Goal: Task Accomplishment & Management: Use online tool/utility

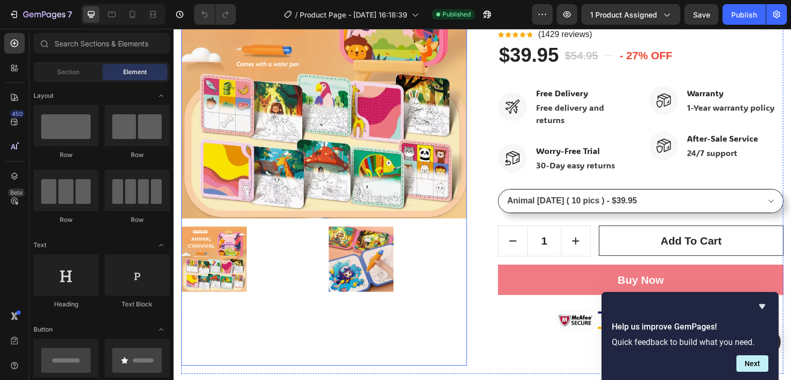
scroll to position [361, 0]
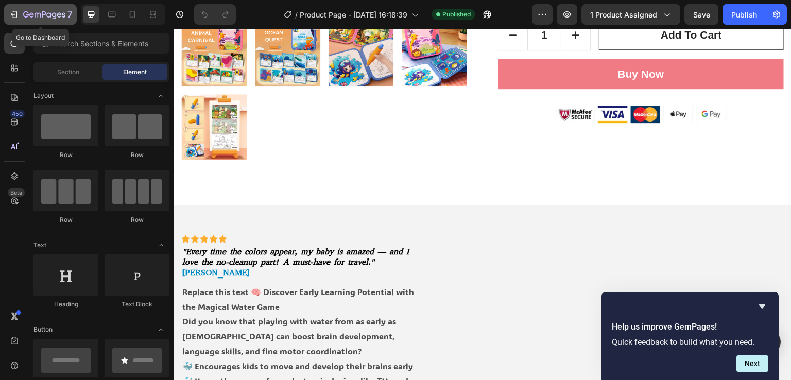
click at [29, 12] on icon "button" at bounding box center [44, 15] width 42 height 9
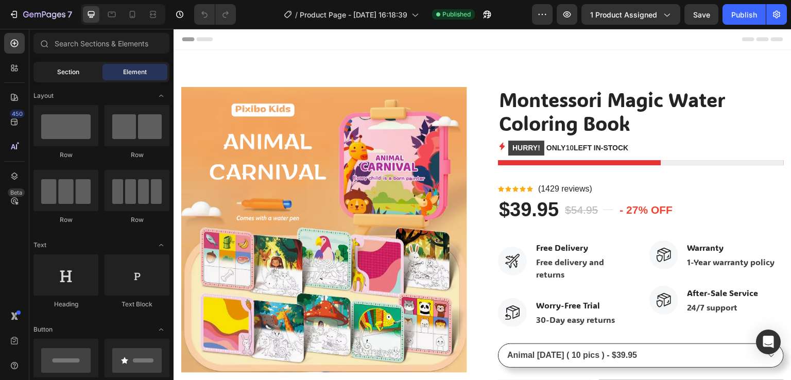
click at [74, 72] on span "Section" at bounding box center [68, 71] width 22 height 9
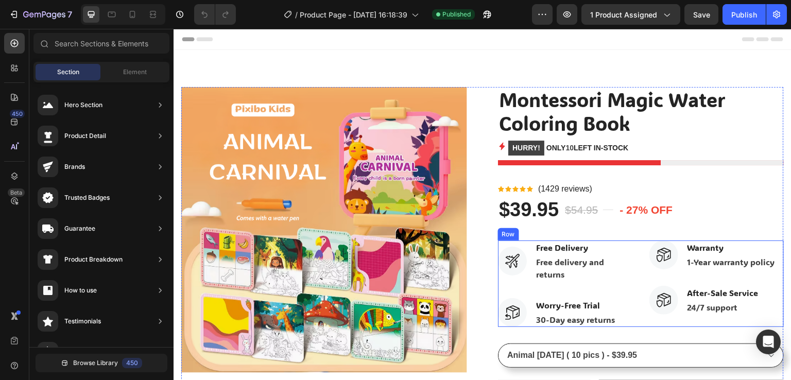
click at [636, 252] on div "Image Free Delivery Text block Free delivery and returns Text block Row Image W…" at bounding box center [641, 284] width 286 height 87
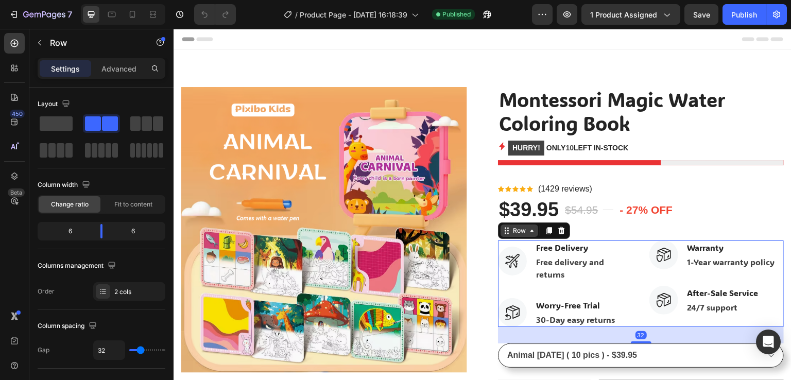
click at [529, 232] on icon at bounding box center [532, 231] width 8 height 8
click at [546, 232] on icon at bounding box center [549, 230] width 6 height 7
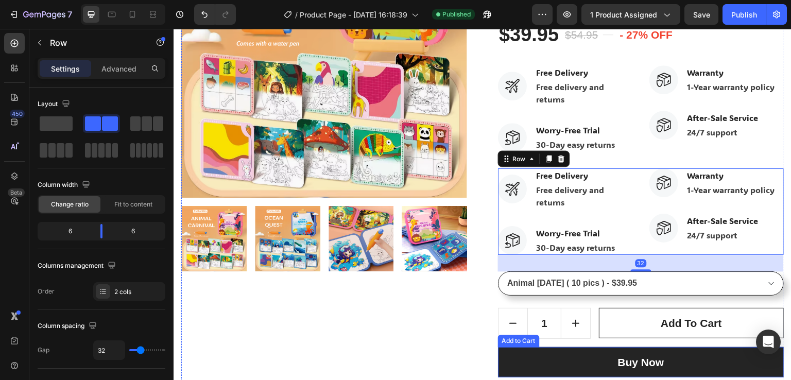
scroll to position [124, 0]
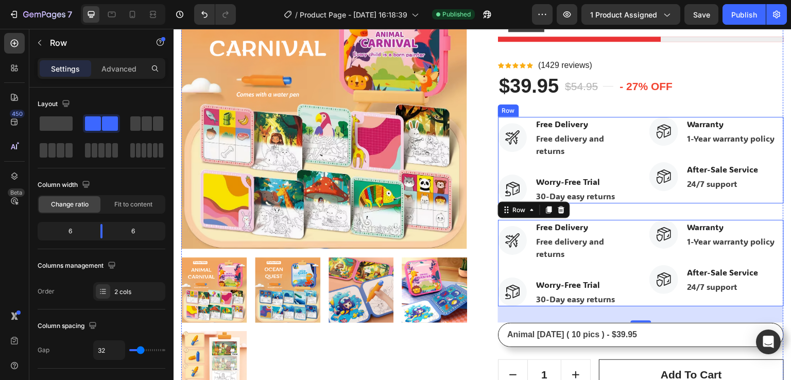
click at [594, 162] on div "Image Free Delivery Text block Free delivery and returns Text block Row Image W…" at bounding box center [565, 160] width 135 height 87
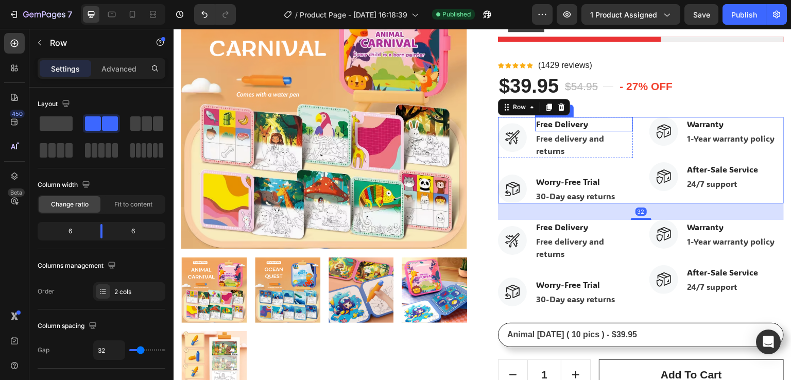
click at [546, 133] on p "Free delivery and returns" at bounding box center [584, 144] width 96 height 25
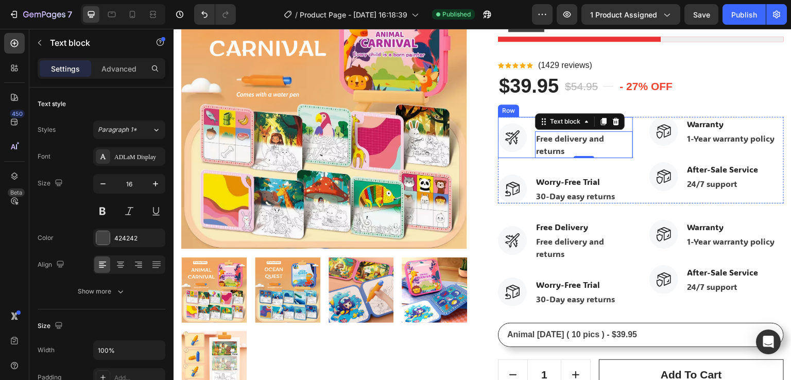
click at [524, 148] on div "Image Free Delivery Text block Free delivery and returns Text block 0 Row" at bounding box center [565, 137] width 135 height 41
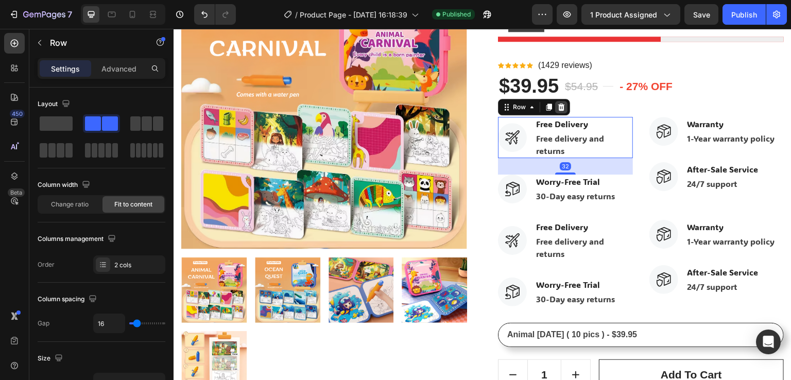
click at [560, 107] on icon at bounding box center [561, 107] width 8 height 8
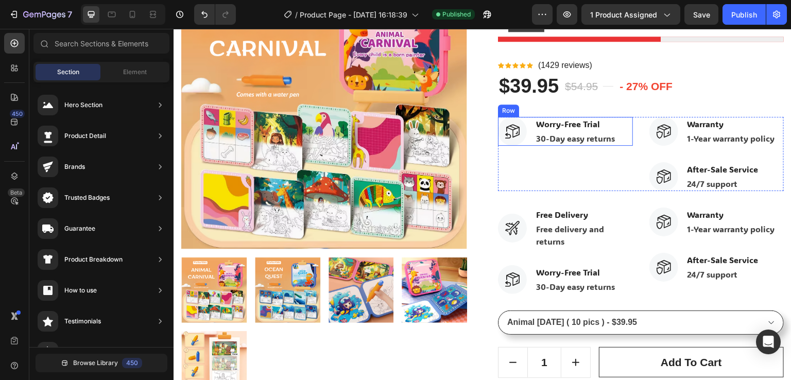
click at [617, 132] on div "Image Worry-Free Trial Text block 30-Day easy returns Text block Row" at bounding box center [565, 131] width 135 height 29
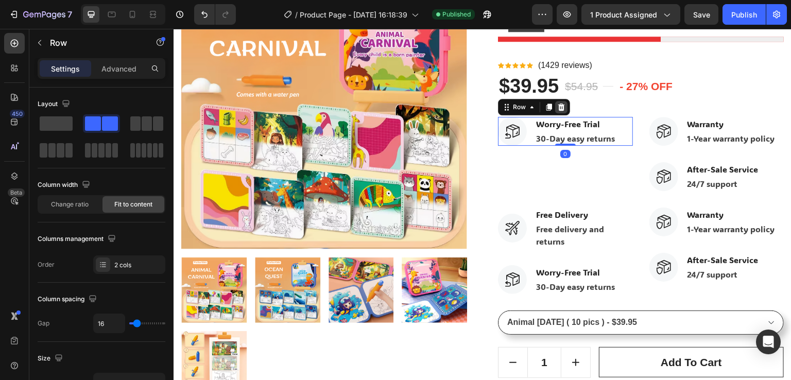
click at [560, 108] on icon at bounding box center [561, 106] width 7 height 7
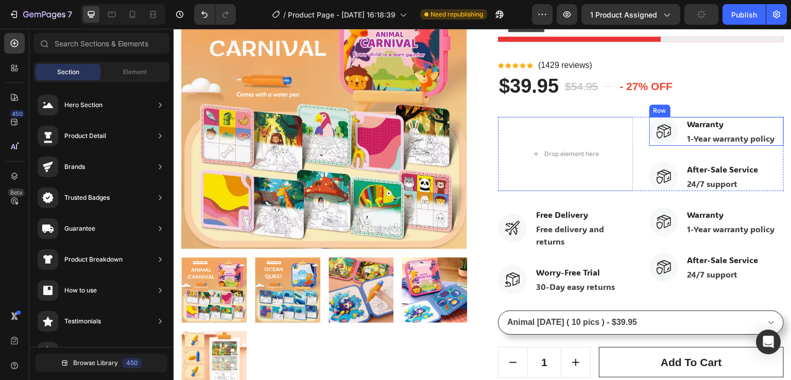
click at [673, 139] on div "Image Warranty Text block 1-Year warranty policy Text block Row" at bounding box center [716, 131] width 135 height 29
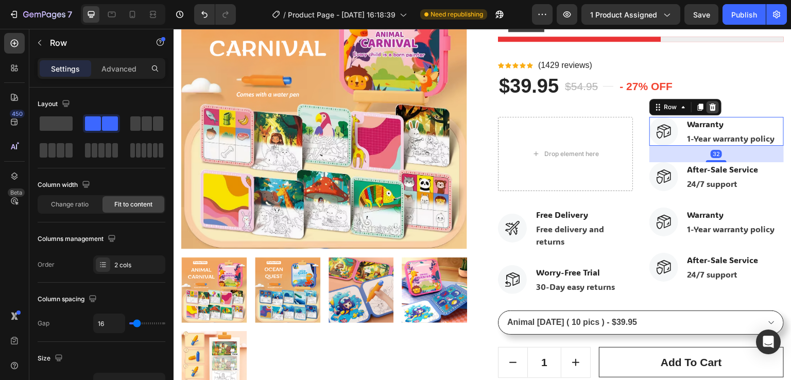
click at [709, 108] on icon at bounding box center [712, 106] width 7 height 7
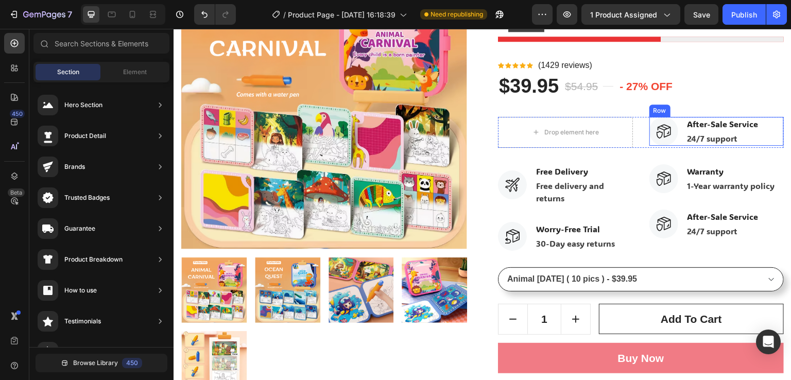
click at [678, 135] on div "Image After-Sale Service Text block 24/7 support Text block Row" at bounding box center [716, 131] width 135 height 29
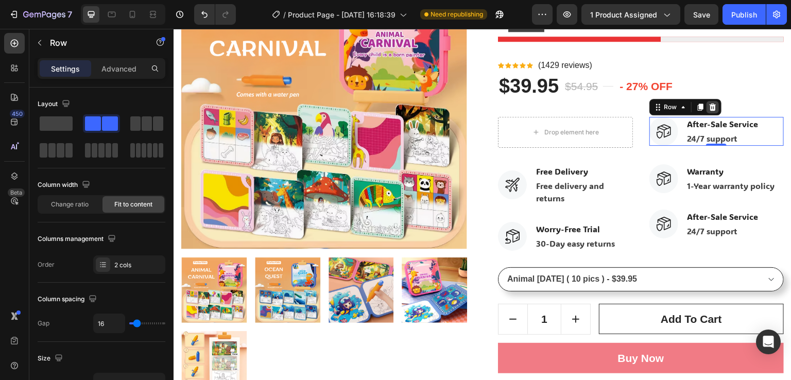
click at [709, 110] on icon at bounding box center [713, 107] width 8 height 8
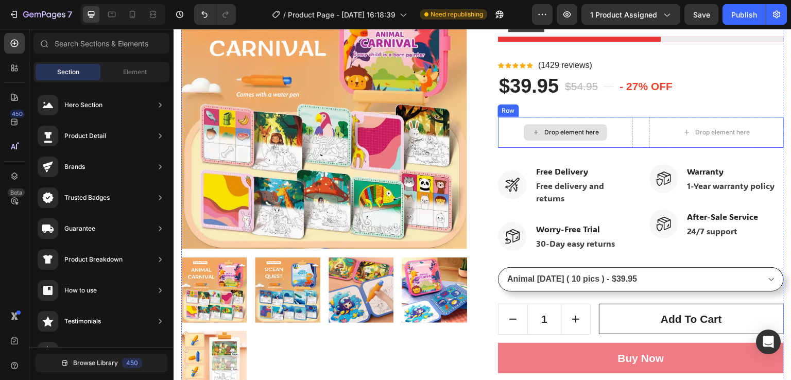
click at [618, 133] on div "Drop element here" at bounding box center [565, 132] width 135 height 31
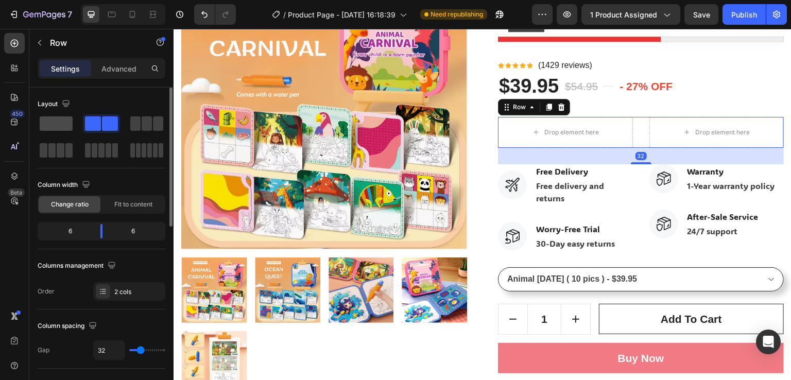
click at [62, 123] on span at bounding box center [56, 123] width 33 height 14
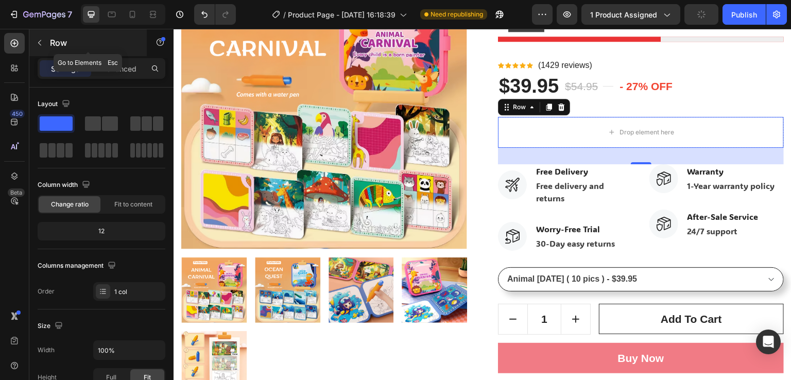
click at [43, 45] on icon "button" at bounding box center [40, 43] width 8 height 8
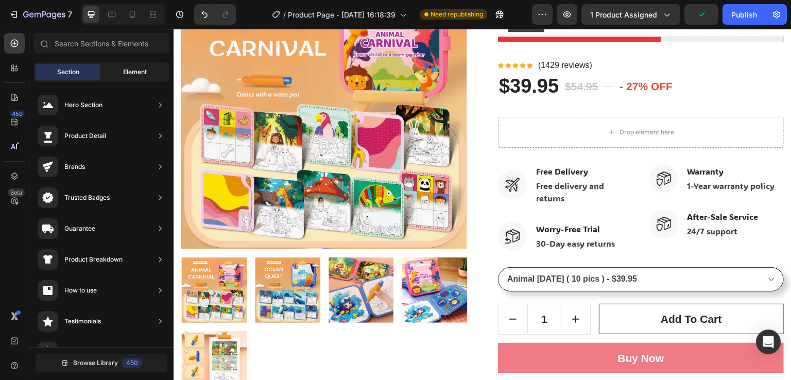
click at [122, 71] on div "Element" at bounding box center [134, 72] width 65 height 16
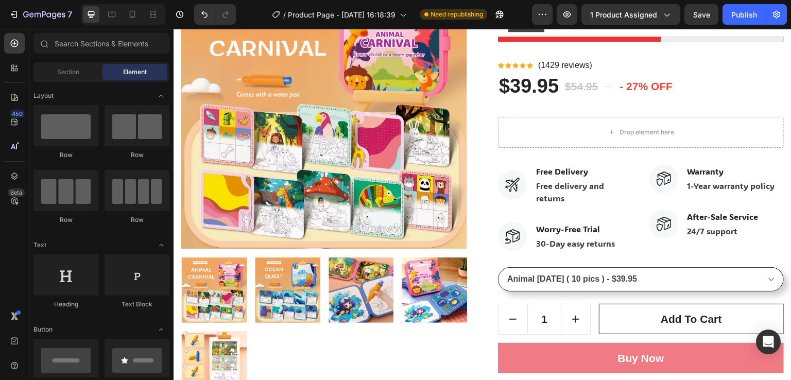
scroll to position [52, 0]
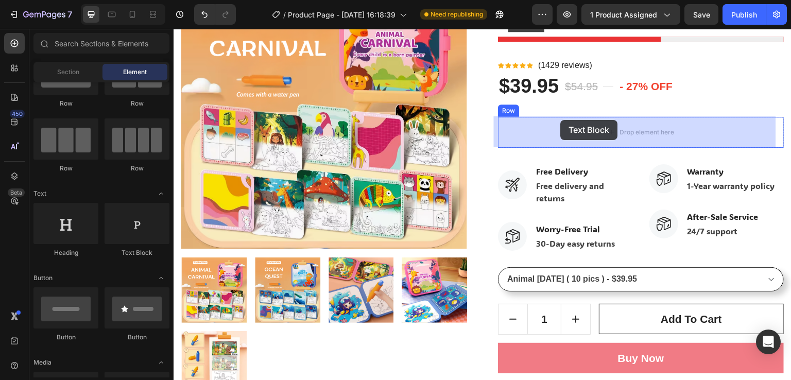
drag, startPoint x: 298, startPoint y: 259, endPoint x: 561, endPoint y: 120, distance: 297.2
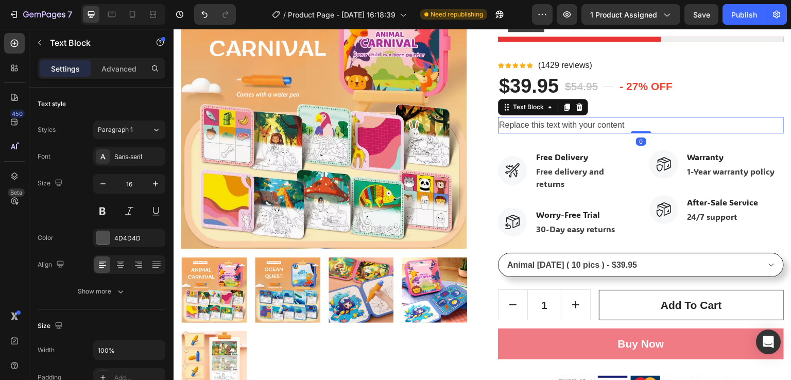
click at [627, 124] on div "Replace this text with your content" at bounding box center [641, 125] width 286 height 17
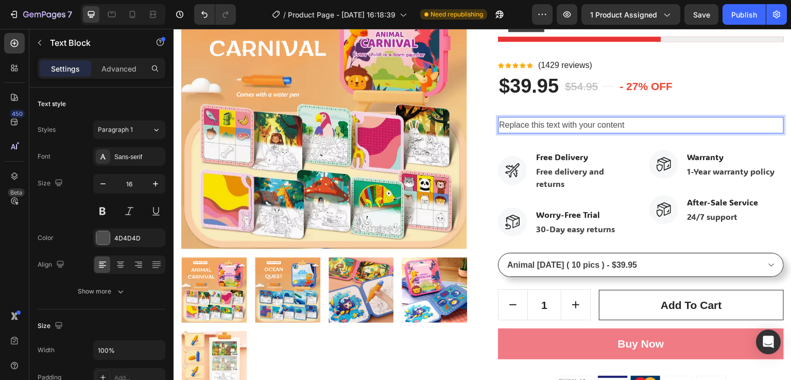
click at [631, 127] on p "Replace this text with your content" at bounding box center [641, 125] width 284 height 15
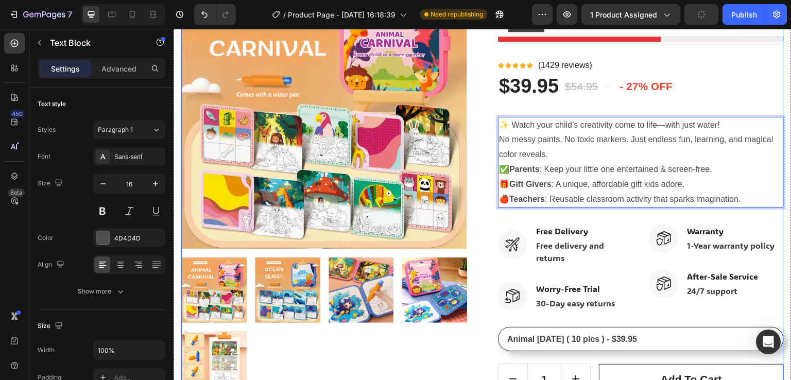
click at [479, 122] on div "Product Images Montessori Magic Water Coloring Book Product Title HURRY! ONLY 1…" at bounding box center [482, 215] width 603 height 504
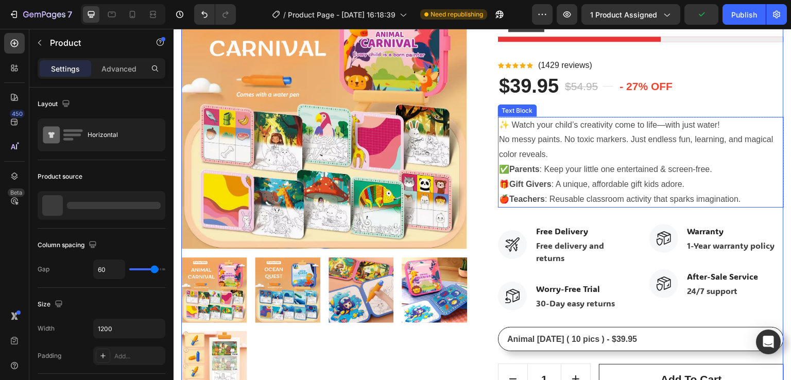
click at [552, 139] on p "✨ Watch your child’s creativity come to life—with just water! No messy paints. …" at bounding box center [641, 140] width 284 height 44
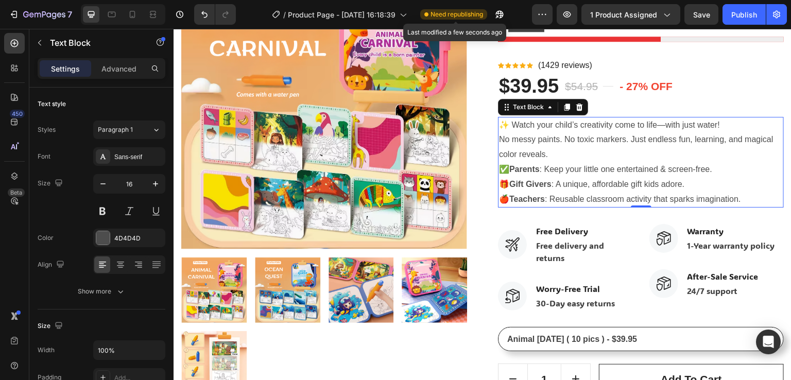
click at [457, 14] on span "Need republishing" at bounding box center [457, 14] width 53 height 9
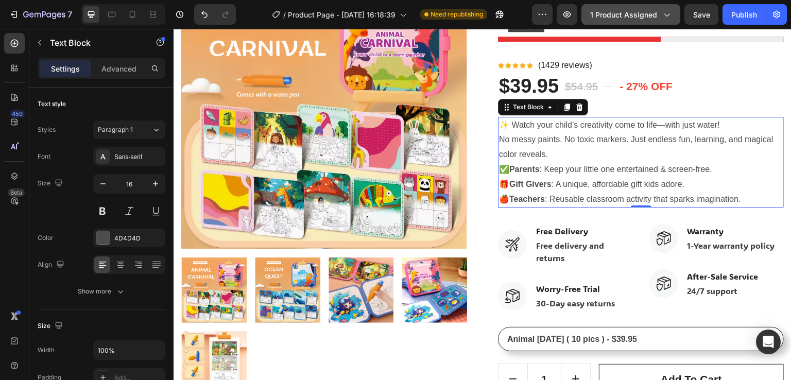
click at [632, 14] on span "1 product assigned" at bounding box center [623, 14] width 67 height 11
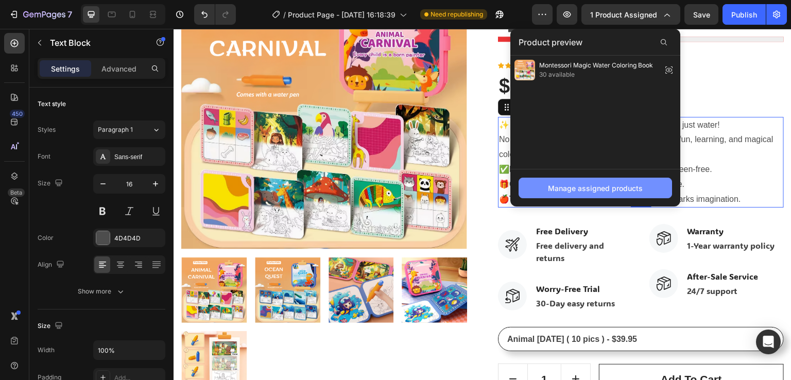
click at [595, 184] on div "Manage assigned products" at bounding box center [595, 188] width 95 height 11
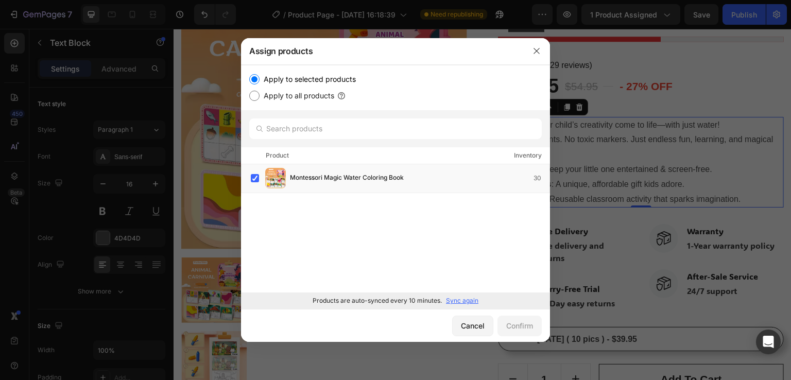
click at [456, 299] on p "Sync again" at bounding box center [462, 300] width 32 height 9
click at [473, 327] on div "Cancel" at bounding box center [473, 325] width 24 height 11
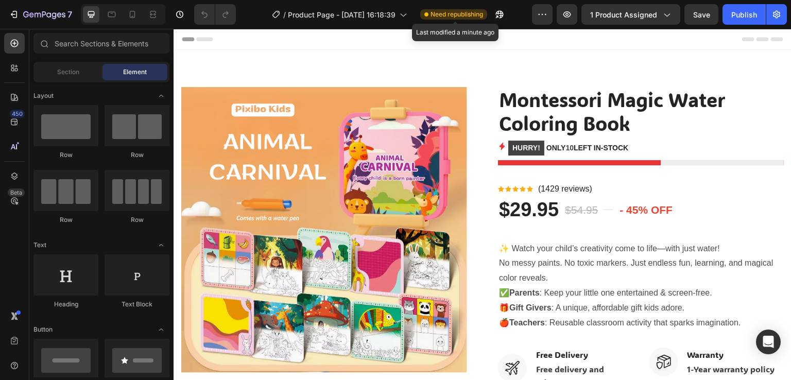
click at [452, 15] on span "Need republishing" at bounding box center [457, 14] width 53 height 9
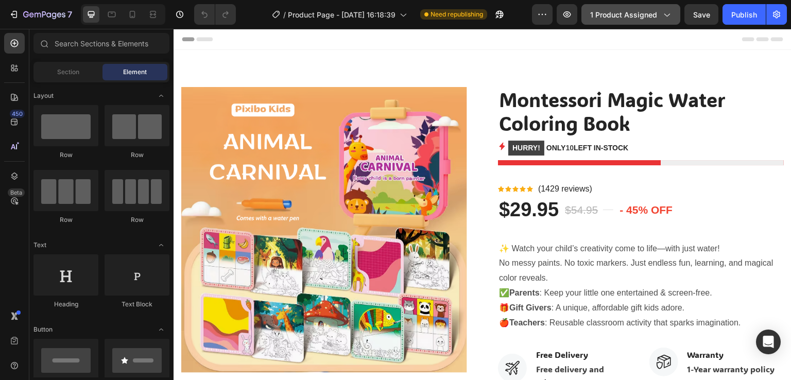
click at [624, 15] on span "1 product assigned" at bounding box center [623, 14] width 67 height 11
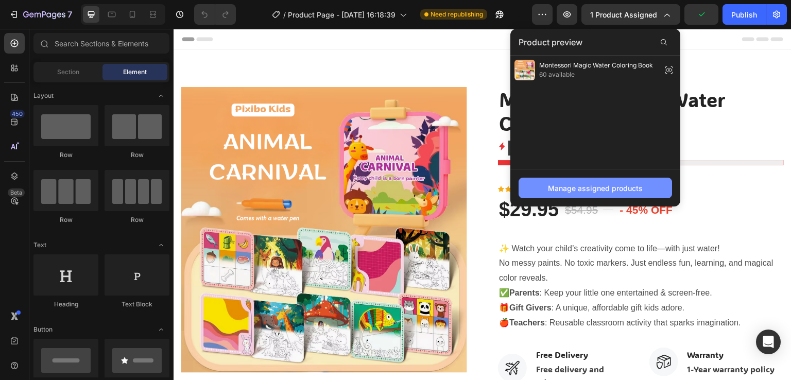
click at [601, 191] on div "Manage assigned products" at bounding box center [595, 188] width 95 height 11
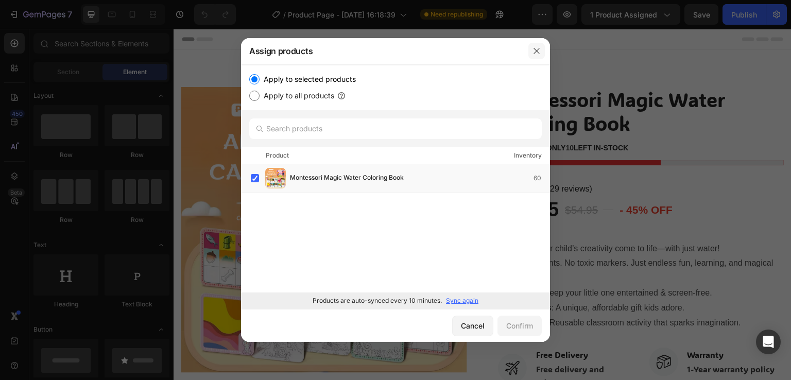
click at [537, 51] on icon "button" at bounding box center [537, 51] width 8 height 8
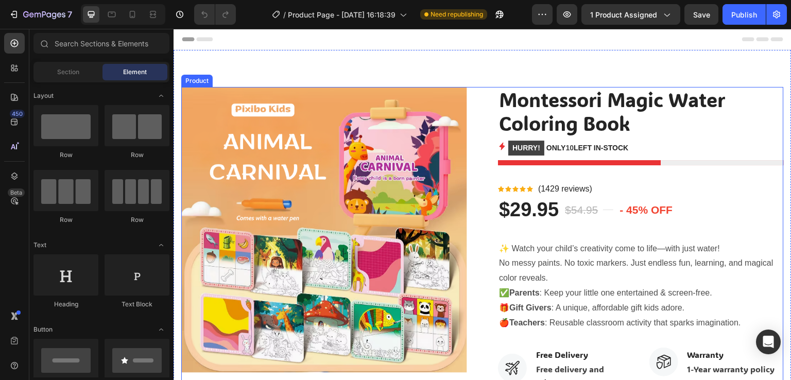
scroll to position [52, 0]
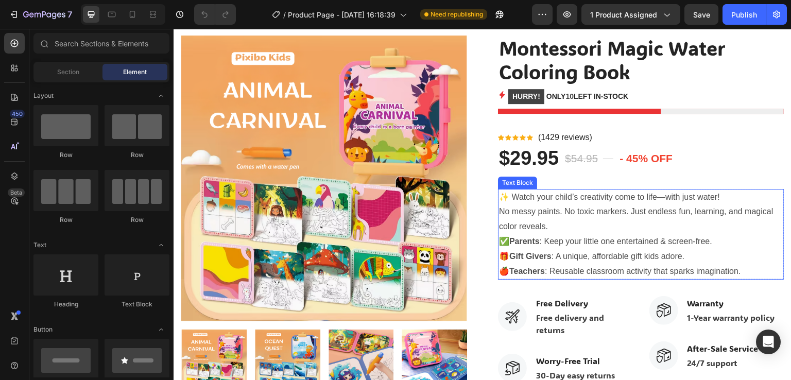
click at [565, 194] on p "✨ Watch your child’s creativity come to life—with just water! No messy paints. …" at bounding box center [641, 212] width 284 height 44
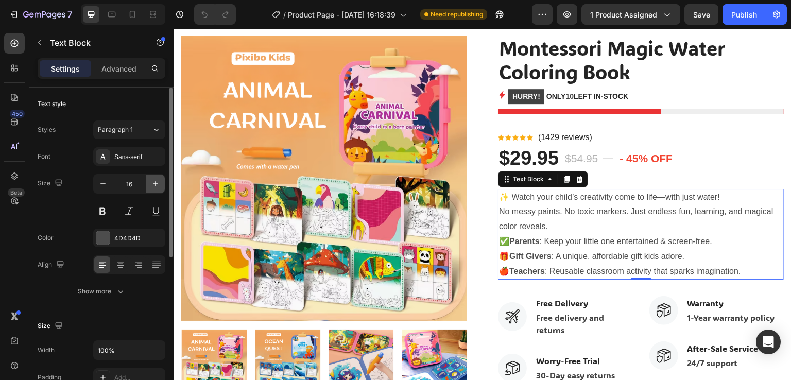
click at [156, 180] on icon "button" at bounding box center [155, 184] width 10 height 10
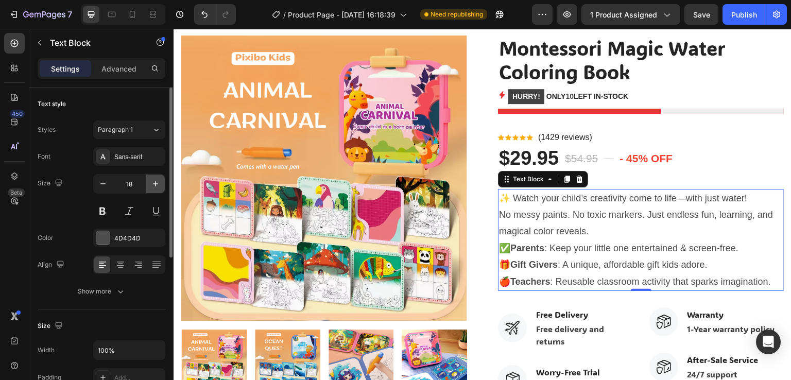
click at [156, 180] on icon "button" at bounding box center [155, 184] width 10 height 10
type input "19"
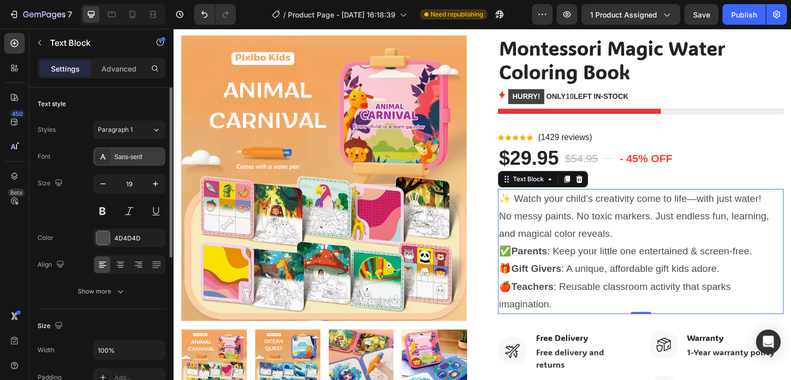
click at [133, 156] on div "Sans-serif" at bounding box center [138, 156] width 48 height 9
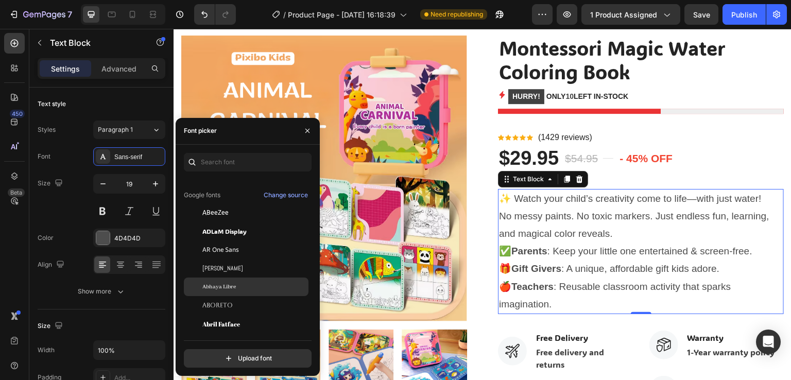
scroll to position [103, 0]
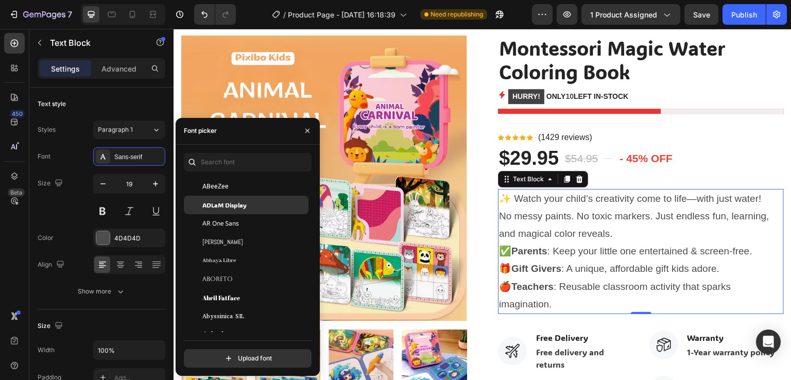
click at [226, 209] on span "ADLaM Display" at bounding box center [224, 204] width 44 height 9
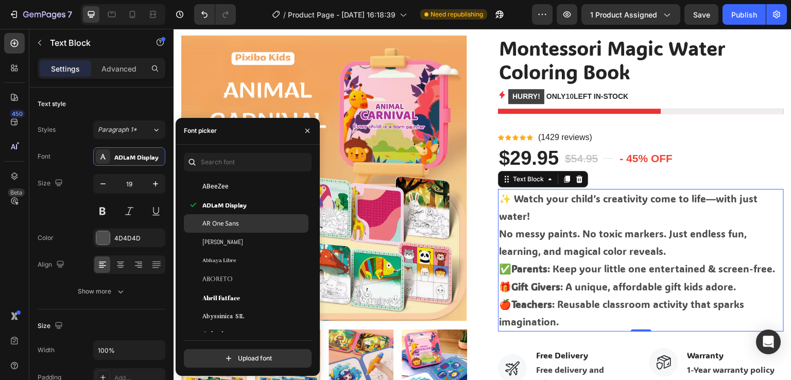
click at [226, 221] on span "AR One Sans" at bounding box center [220, 223] width 37 height 9
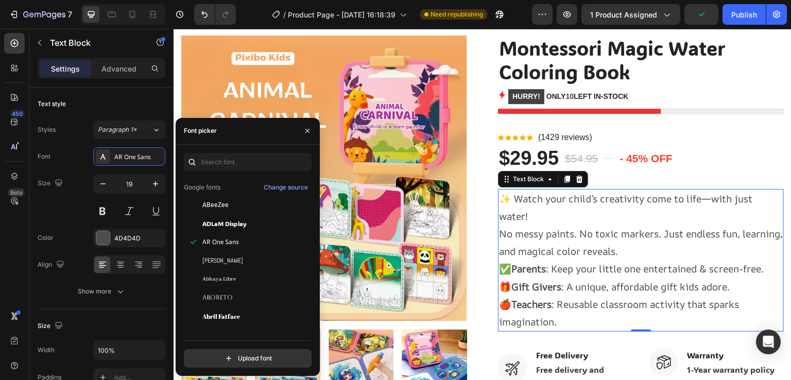
click at [579, 236] on p "✨ Watch your child’s creativity come to life—with just water! No messy paints. …" at bounding box center [641, 225] width 284 height 71
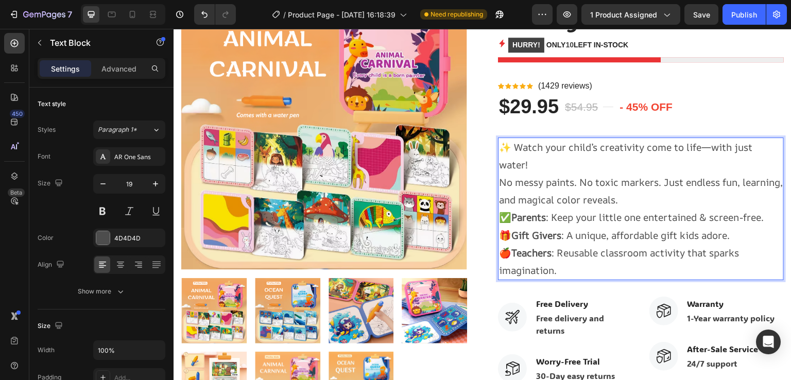
click at [573, 208] on p "✨ Watch your child’s creativity come to life—with just water! No messy paints. …" at bounding box center [641, 174] width 284 height 71
click at [580, 250] on p "🍎 Teachers : Reusable classroom activity that sparks imagination." at bounding box center [641, 261] width 284 height 35
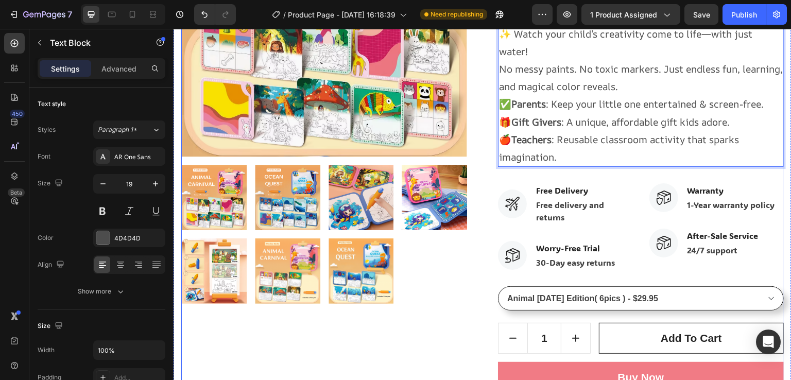
scroll to position [258, 0]
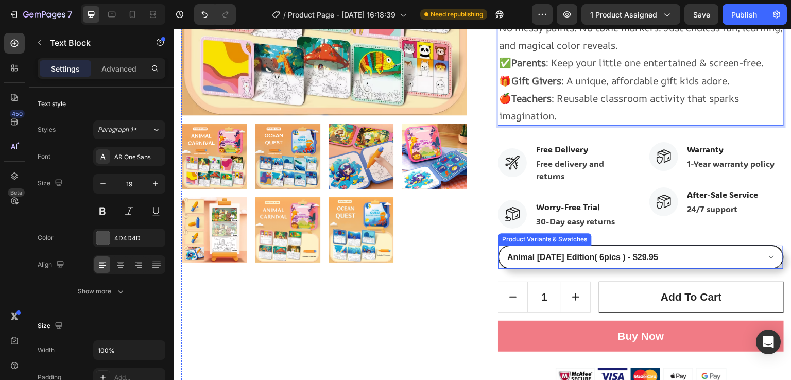
click at [627, 256] on select "Animal Carnival Edition( 6pics ) - $29.95 Ocean Quest Edition ( 6pics ) - $29.9…" at bounding box center [641, 257] width 285 height 23
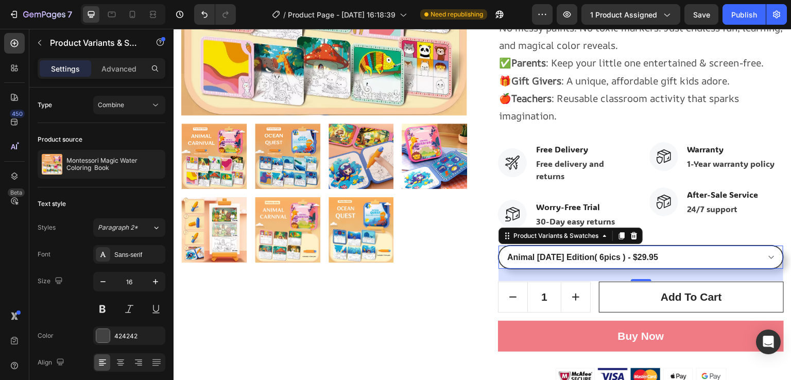
click at [622, 262] on select "Animal Carnival Edition( 6pics ) - $29.95 Ocean Quest Edition ( 6pics ) - $29.9…" at bounding box center [641, 257] width 285 height 23
click at [620, 259] on select "Animal Carnival Edition( 6pics ) - $29.95 Ocean Quest Edition ( 6pics ) - $29.9…" at bounding box center [641, 257] width 285 height 23
click at [499, 246] on select "Animal Carnival Edition( 6pics ) - $29.95 Ocean Quest Edition ( 6pics ) - $29.9…" at bounding box center [641, 257] width 285 height 23
click at [595, 254] on select "Animal Carnival Edition( 6pics ) - $29.95 Ocean Quest Edition ( 6pics ) - $29.9…" at bounding box center [641, 257] width 285 height 23
click at [499, 246] on select "Animal Carnival Edition( 6pics ) - $29.95 Ocean Quest Edition ( 6pics ) - $29.9…" at bounding box center [641, 257] width 285 height 23
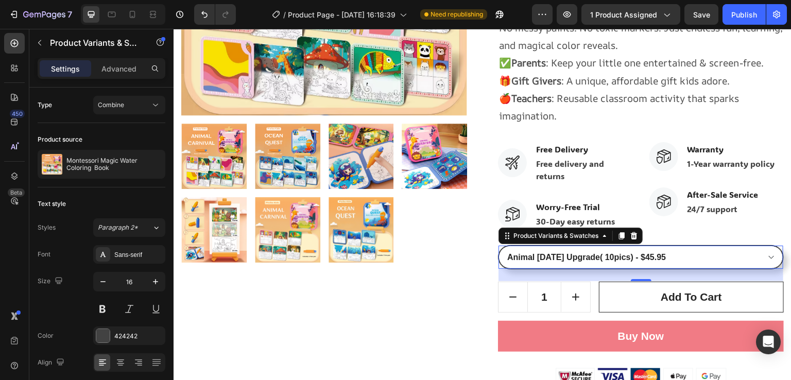
click at [601, 256] on select "Animal Carnival Edition( 6pics ) - $29.95 Ocean Quest Edition ( 6pics ) - $29.9…" at bounding box center [641, 257] width 285 height 23
select select "586068398472233503"
click at [499, 246] on select "Animal Carnival Edition( 6pics ) - $29.95 Ocean Quest Edition ( 6pics ) - $29.9…" at bounding box center [641, 257] width 285 height 23
click at [597, 260] on select "Animal Carnival Edition( 6pics ) - $29.95 Ocean Quest Edition ( 6pics ) - $29.9…" at bounding box center [641, 257] width 285 height 23
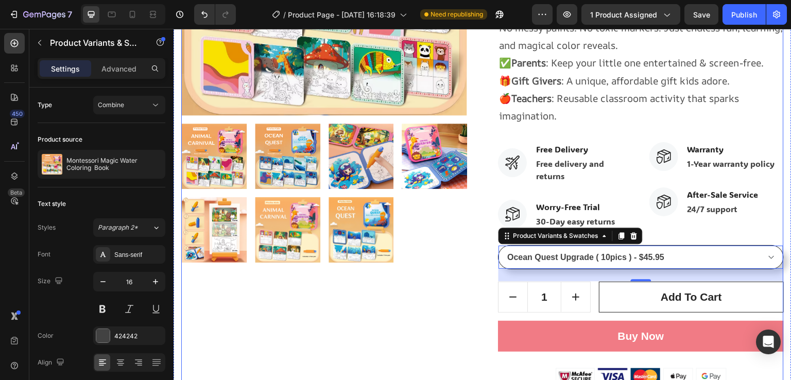
click at [426, 284] on div "Product Images" at bounding box center [324, 108] width 286 height 556
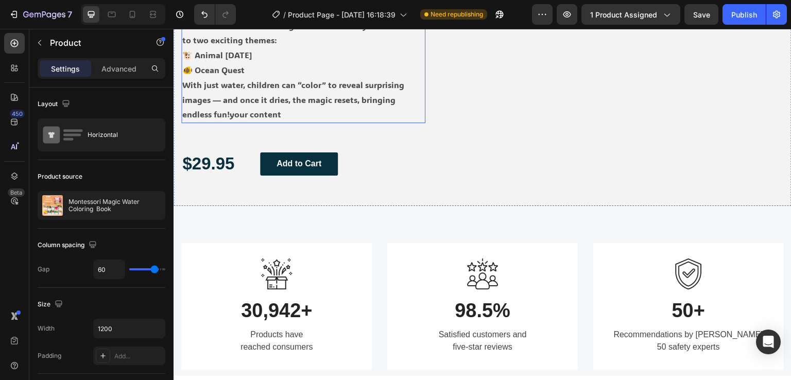
scroll to position [979, 0]
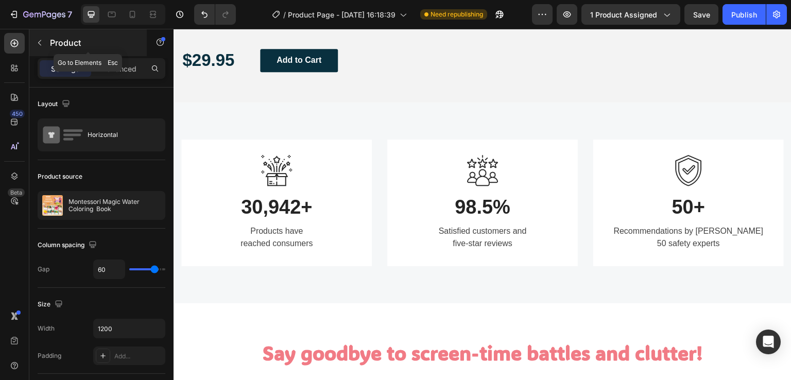
click at [41, 42] on icon "button" at bounding box center [40, 43] width 8 height 8
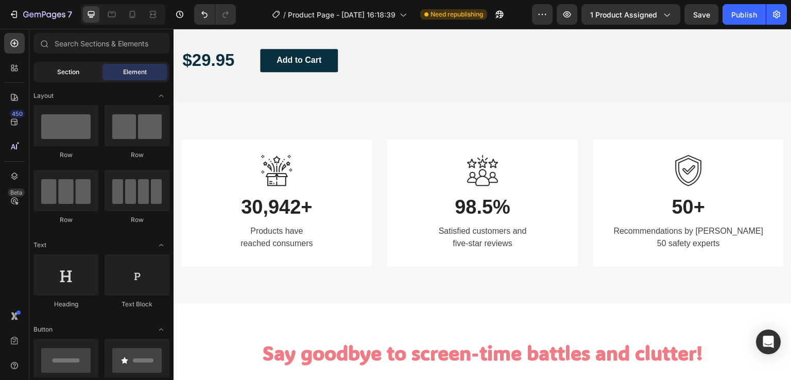
click at [62, 75] on span "Section" at bounding box center [68, 71] width 22 height 9
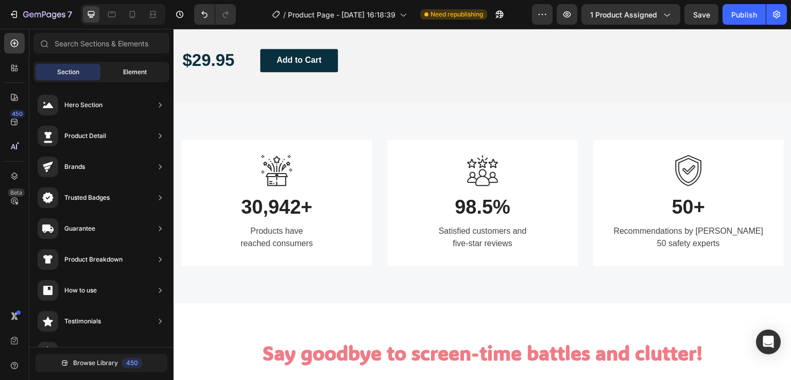
click at [122, 75] on div "Element" at bounding box center [134, 72] width 65 height 16
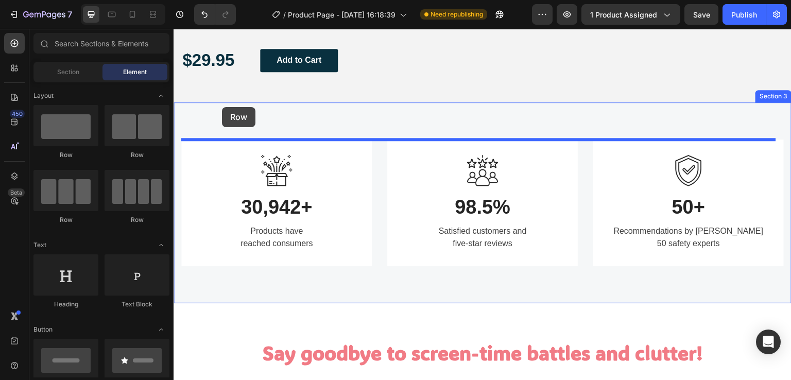
drag, startPoint x: 241, startPoint y: 155, endPoint x: 222, endPoint y: 107, distance: 51.4
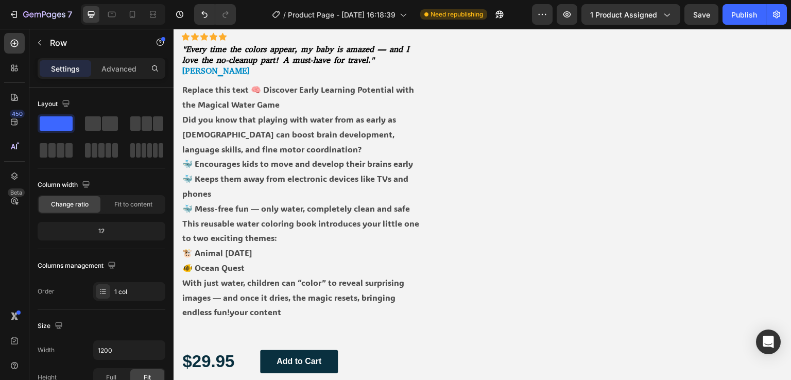
select select "586068398472233503"
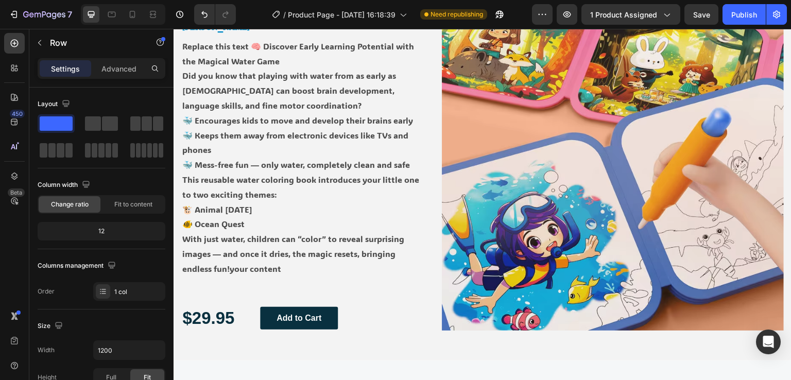
scroll to position [876, 0]
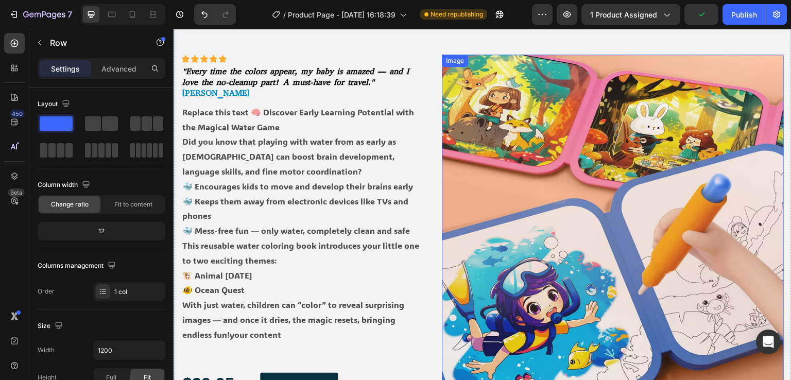
select select "586068398472233503"
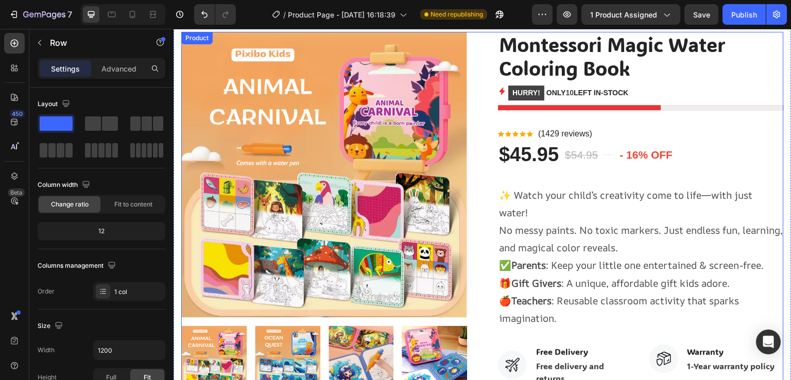
scroll to position [0, 0]
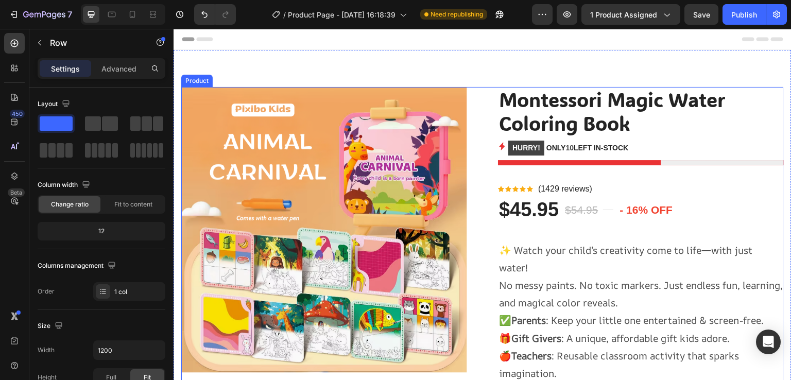
click at [530, 172] on div "Montessori Magic Water Coloring Book Product Title HURRY! ONLY 10 LEFT IN-STOCK…" at bounding box center [641, 365] width 286 height 556
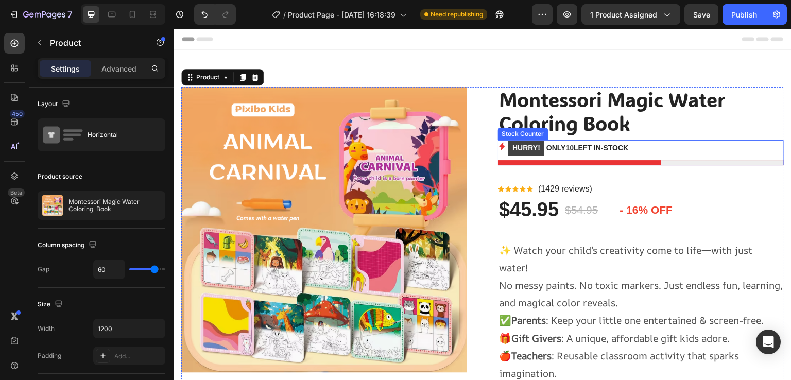
click at [550, 161] on div at bounding box center [641, 162] width 286 height 5
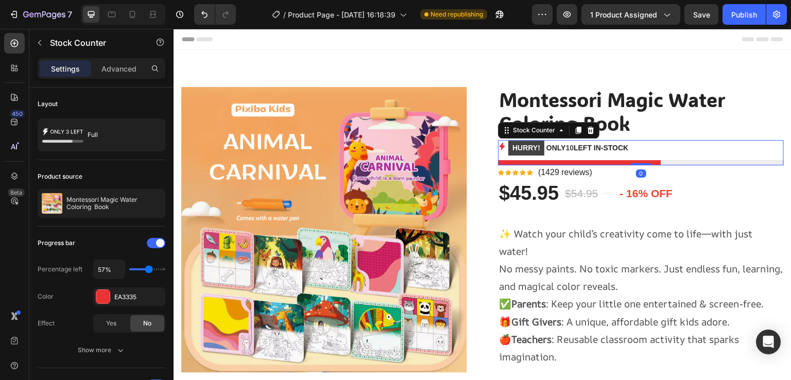
drag, startPoint x: 634, startPoint y: 178, endPoint x: 630, endPoint y: 162, distance: 17.0
click at [630, 162] on div "HURRY! ONLY 10 LEFT IN-STOCK Stock Counter 0" at bounding box center [641, 152] width 286 height 25
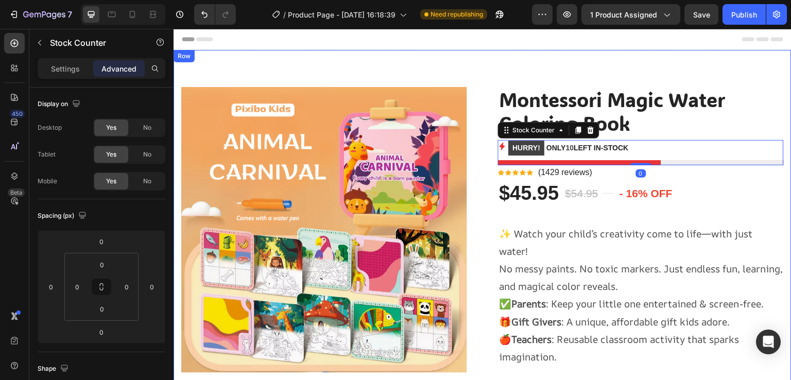
click at [469, 57] on div "Product Images Montessori Magic Water Coloring Book Product Title HURRY! ONLY 1…" at bounding box center [483, 356] width 618 height 613
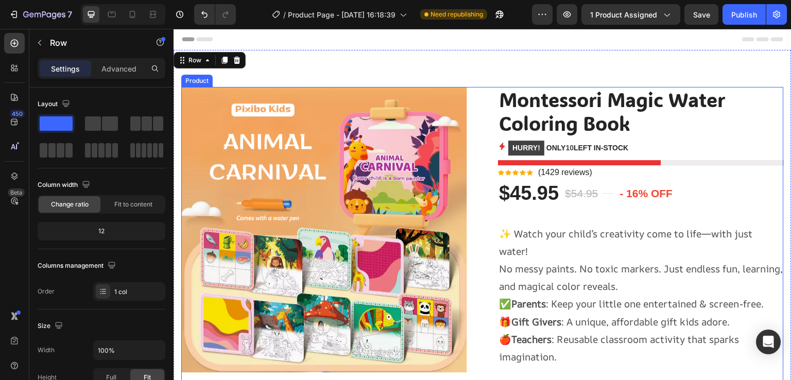
click at [545, 213] on div "Montessori Magic Water Coloring Book Product Title HURRY! ONLY 10 LEFT IN-STOCK…" at bounding box center [641, 356] width 286 height 539
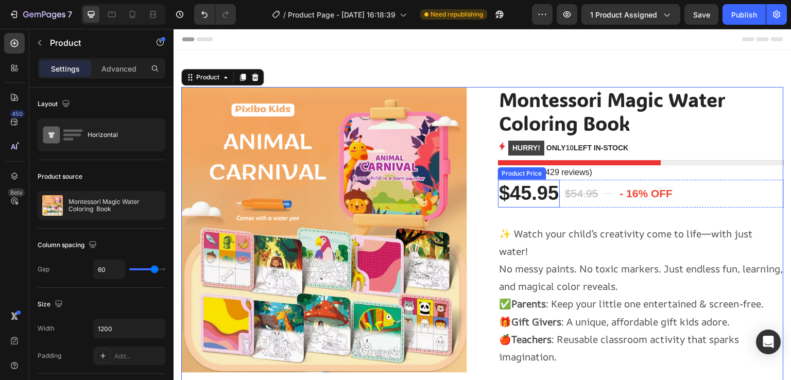
click at [553, 196] on div "$45.95" at bounding box center [529, 193] width 62 height 27
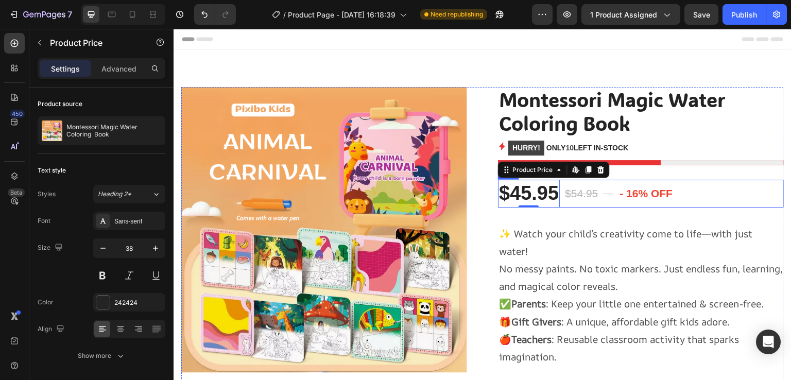
click at [608, 203] on div "Title Line" at bounding box center [608, 193] width 10 height 27
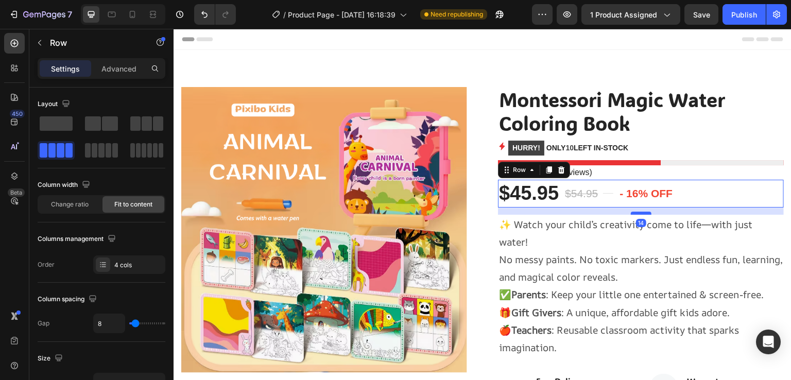
drag, startPoint x: 632, startPoint y: 221, endPoint x: 631, endPoint y: 212, distance: 9.3
click at [631, 212] on div at bounding box center [641, 213] width 21 height 3
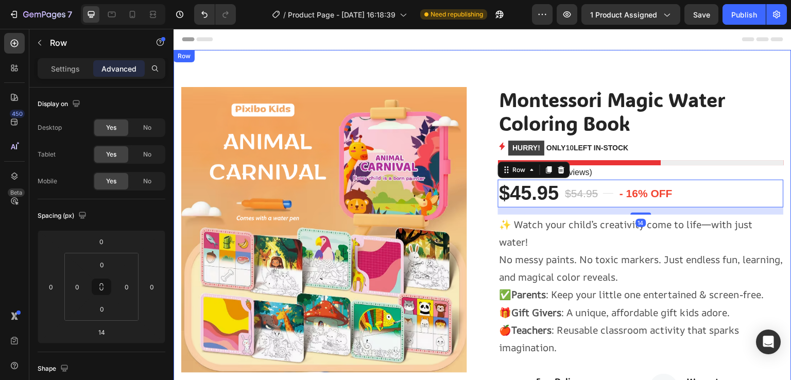
click at [491, 75] on div "Product Images Montessori Magic Water Coloring Book Product Title HURRY! ONLY 1…" at bounding box center [483, 352] width 618 height 604
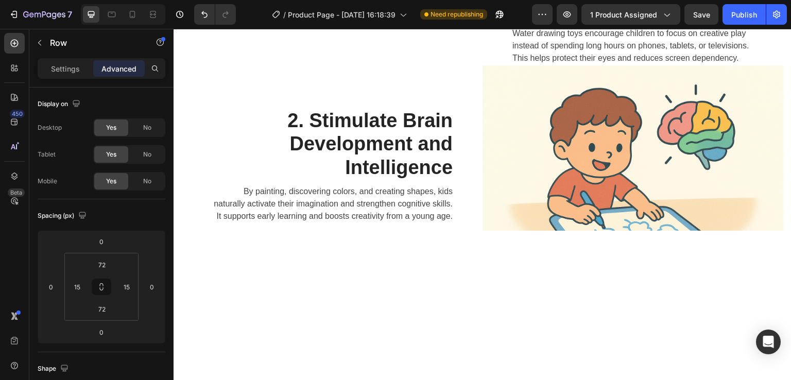
scroll to position [1751, 0]
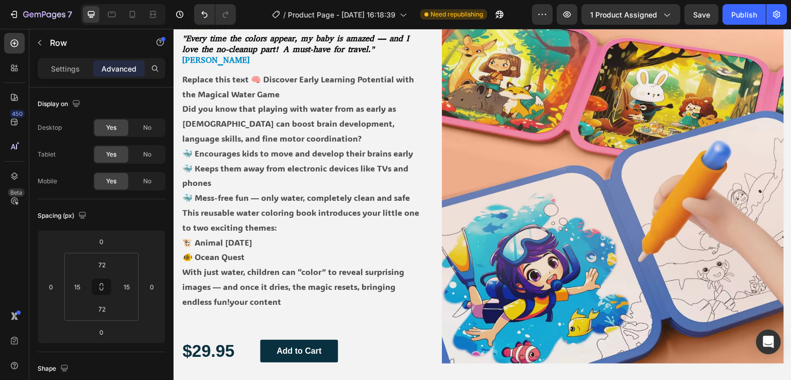
select select "586068398472233503"
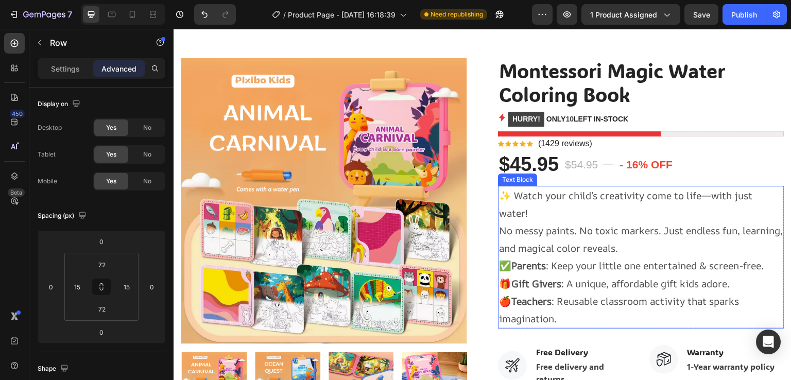
scroll to position [0, 0]
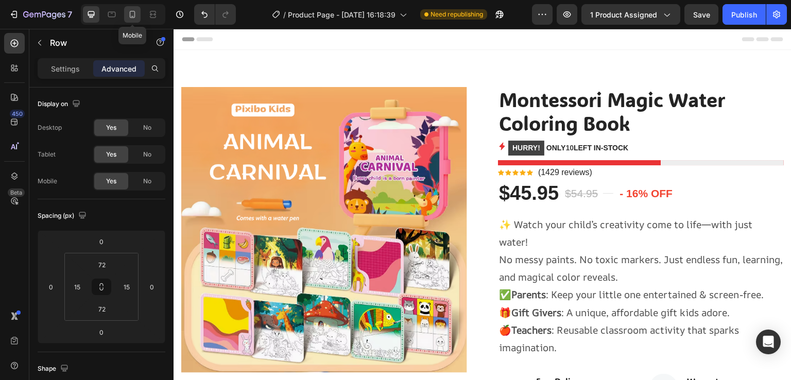
click at [130, 9] on icon at bounding box center [132, 14] width 10 height 10
type input "63"
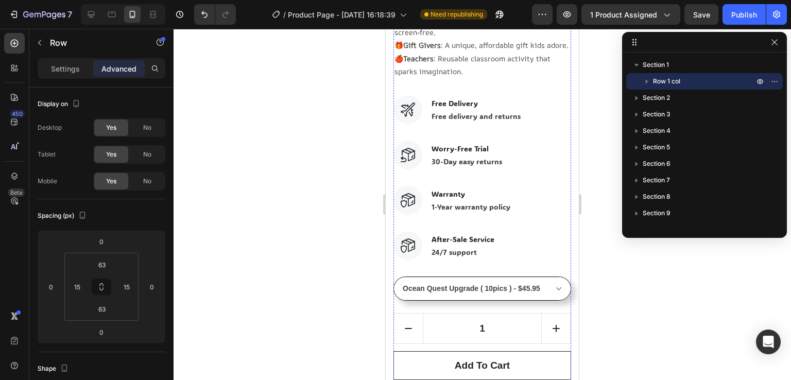
scroll to position [412, 0]
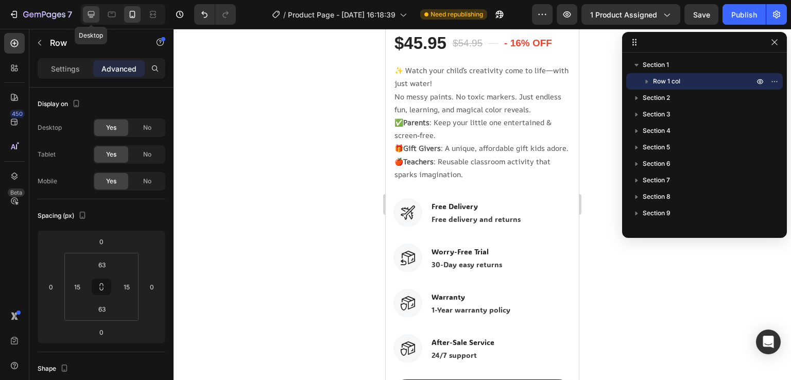
click at [95, 13] on icon at bounding box center [91, 14] width 10 height 10
type input "72"
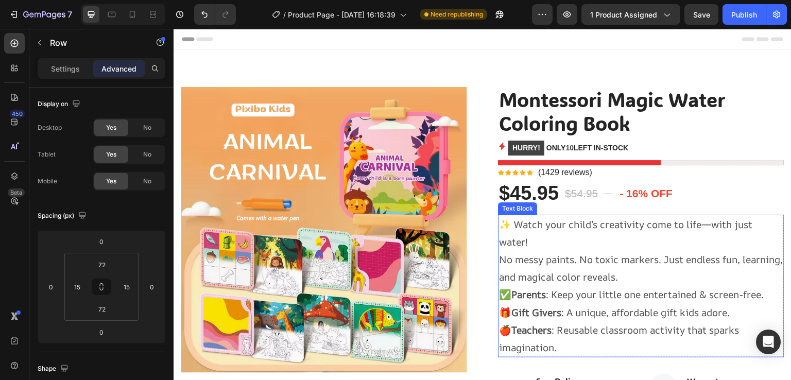
scroll to position [155, 0]
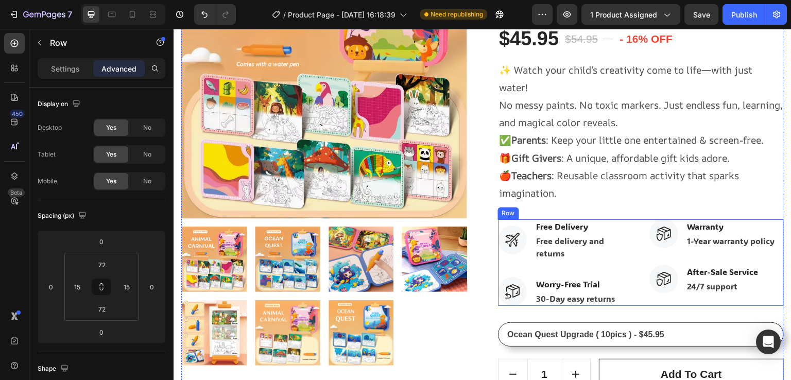
click at [632, 228] on div "Image Free Delivery Text block Free delivery and returns Text block Row Image W…" at bounding box center [641, 262] width 286 height 87
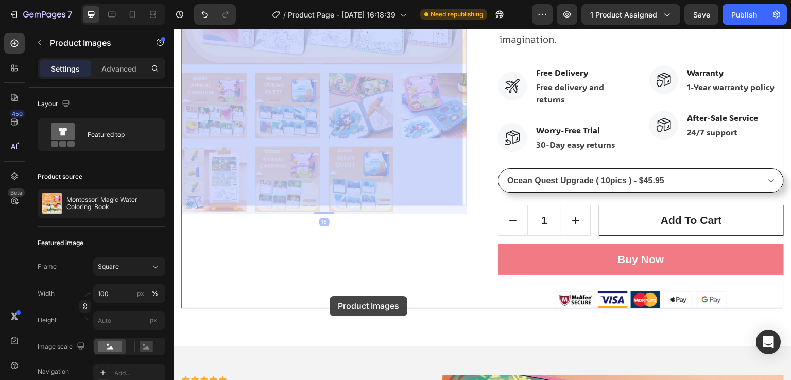
scroll to position [324, 0]
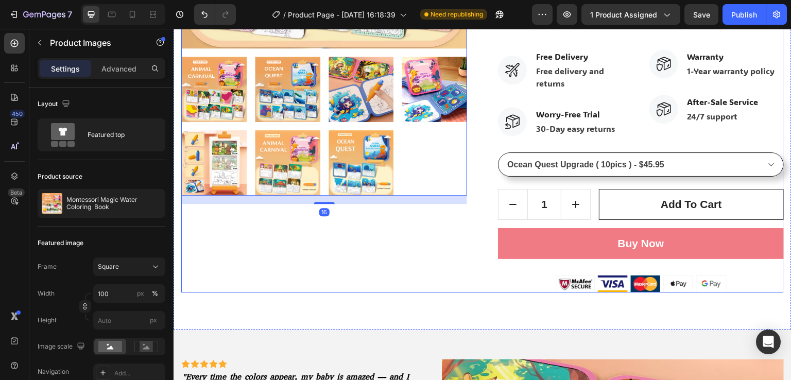
scroll to position [273, 0]
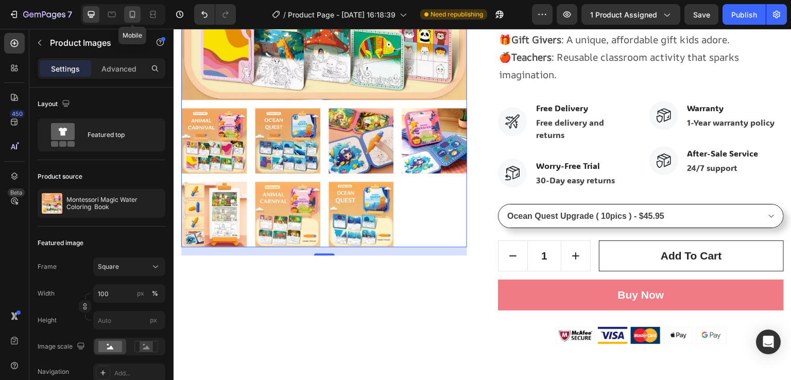
click at [126, 14] on div at bounding box center [132, 14] width 16 height 16
type input "8"
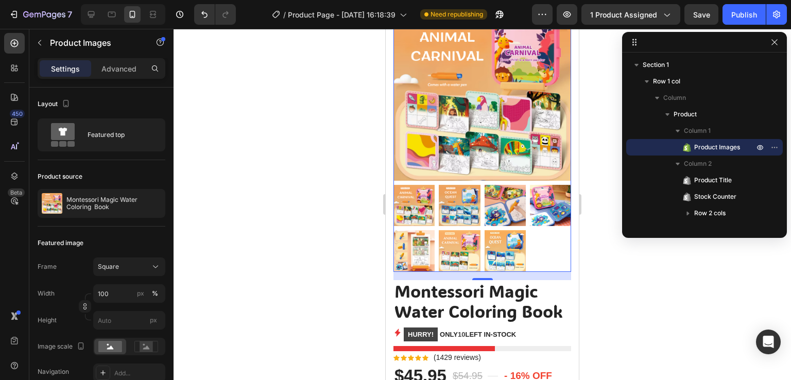
scroll to position [120, 0]
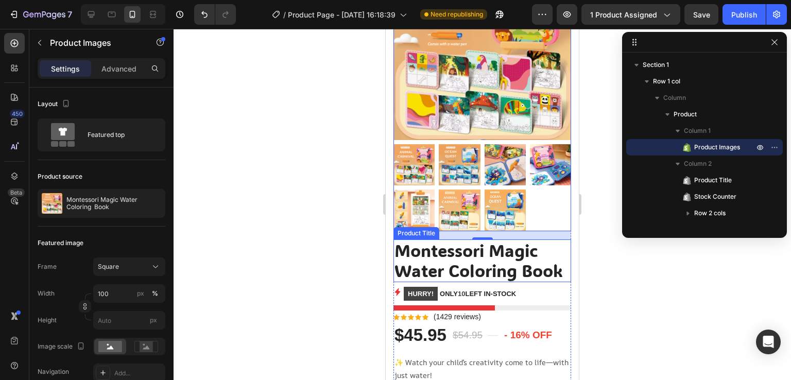
click at [501, 248] on h2 "Montessori Magic Water Coloring Book" at bounding box center [482, 260] width 178 height 43
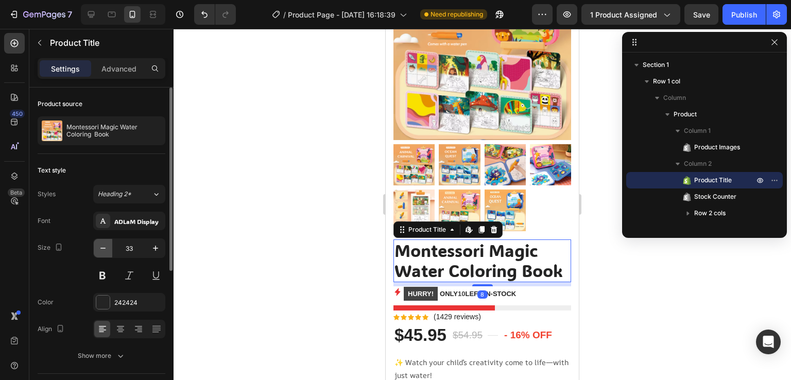
click at [105, 247] on icon "button" at bounding box center [103, 248] width 10 height 10
type input "31"
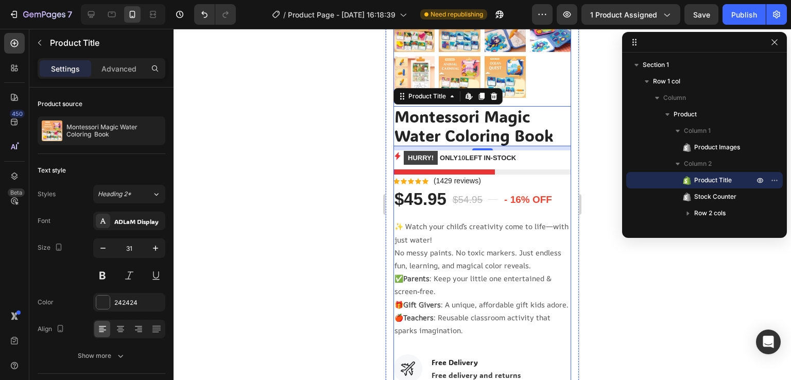
scroll to position [275, 0]
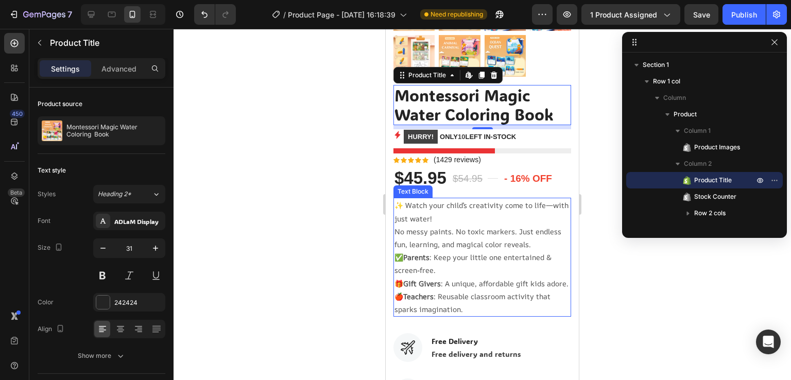
click at [460, 236] on p "✨ Watch your child’s creativity come to life—with just water! No messy paints. …" at bounding box center [483, 225] width 176 height 52
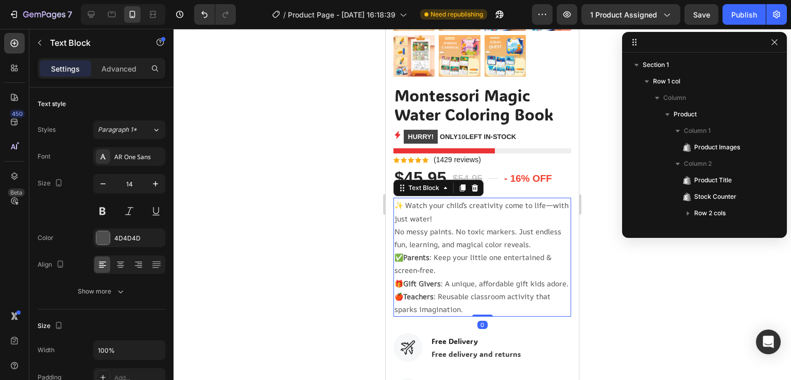
scroll to position [145, 0]
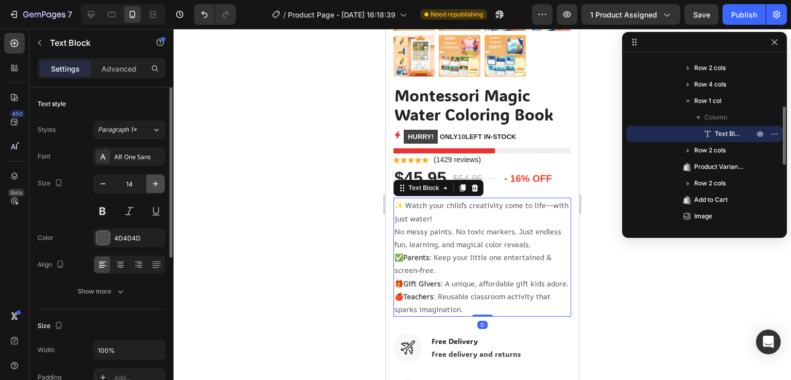
click at [158, 183] on icon "button" at bounding box center [155, 183] width 5 height 5
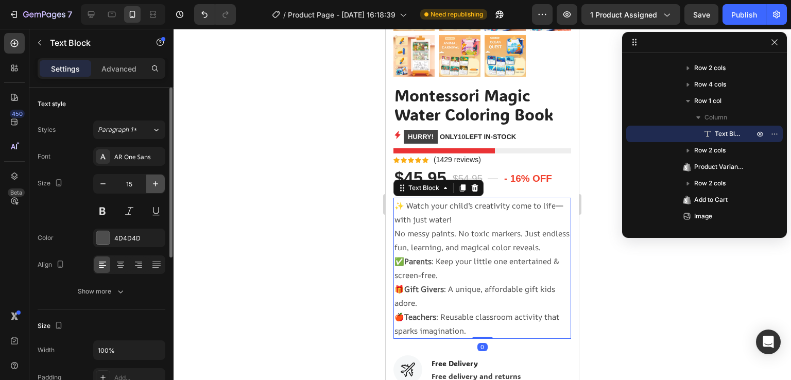
type input "16"
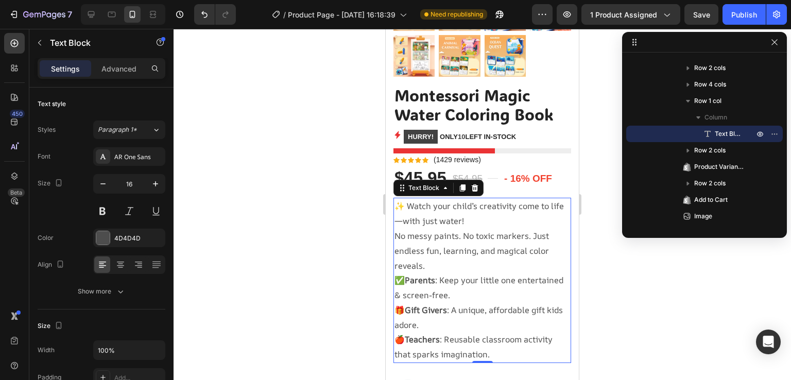
click at [276, 189] on div at bounding box center [483, 204] width 618 height 351
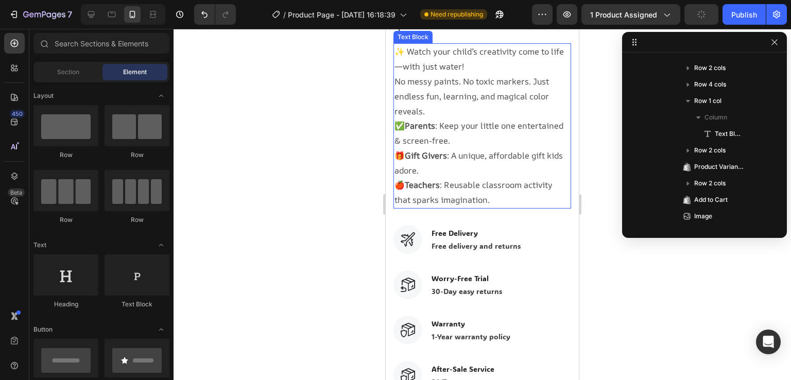
scroll to position [532, 0]
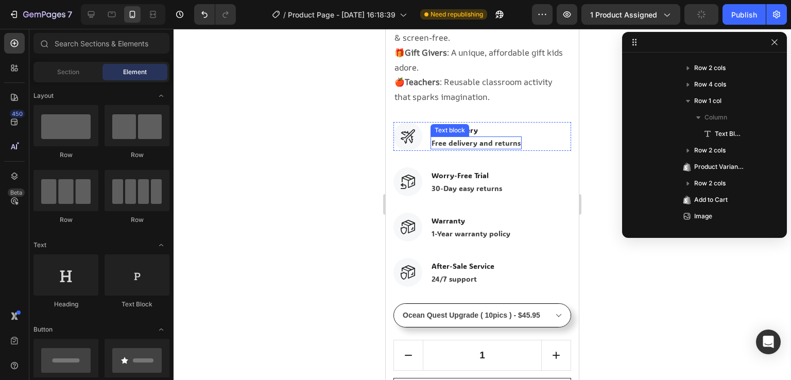
click at [455, 138] on p "Free delivery and returns" at bounding box center [476, 143] width 89 height 11
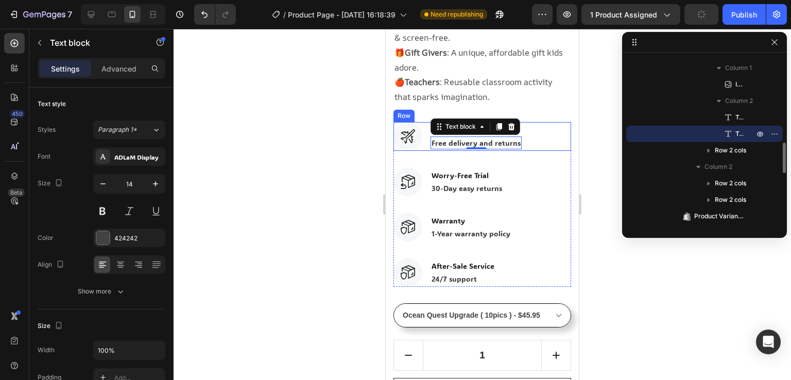
click at [535, 122] on div "Image Free Delivery Text block Free delivery and returns Text block 0 Row" at bounding box center [482, 136] width 178 height 29
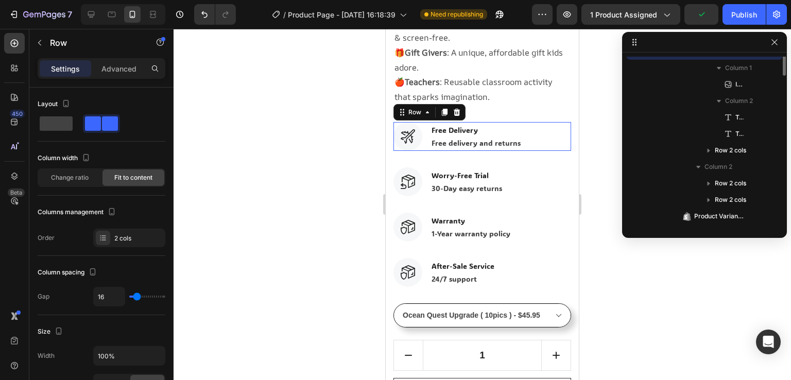
scroll to position [392, 0]
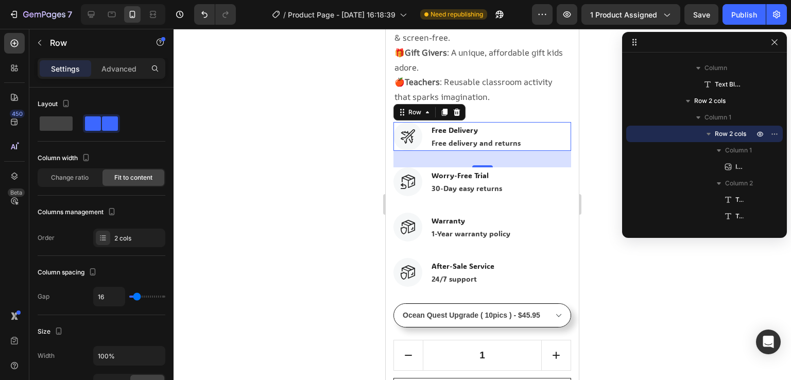
click at [527, 130] on div "Image Free Delivery Text block Free delivery and returns Text block Row 32" at bounding box center [482, 136] width 178 height 29
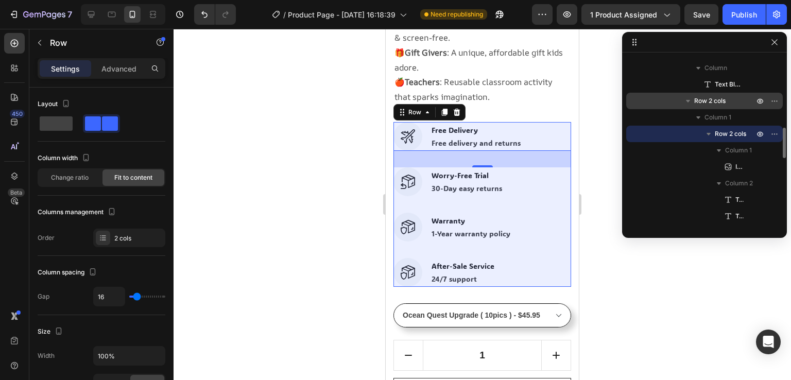
click at [701, 97] on span "Row 2 cols" at bounding box center [709, 101] width 31 height 10
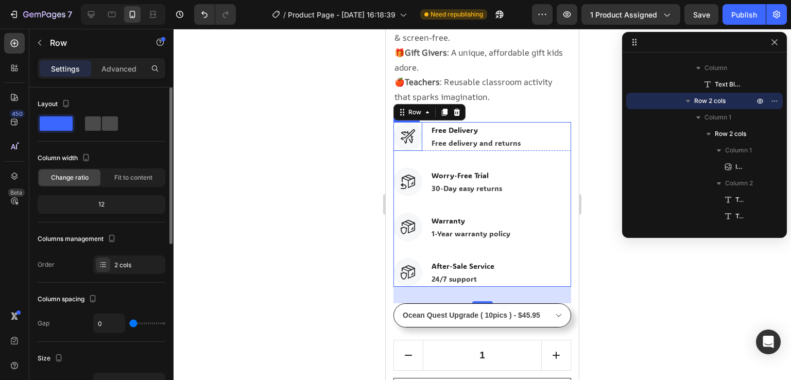
click at [105, 118] on span at bounding box center [110, 123] width 16 height 14
type input "32"
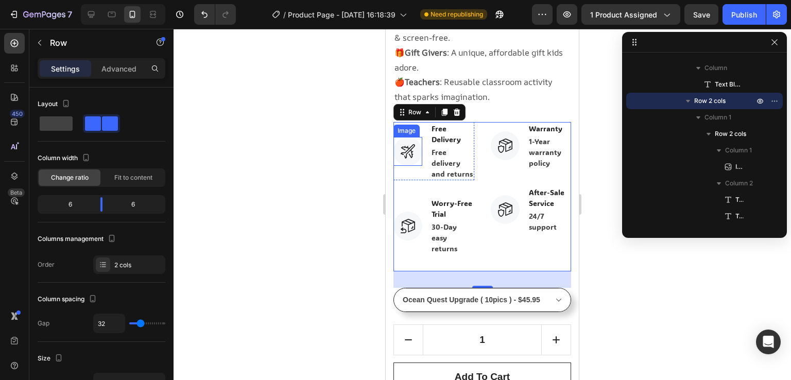
click at [416, 148] on img at bounding box center [407, 151] width 29 height 29
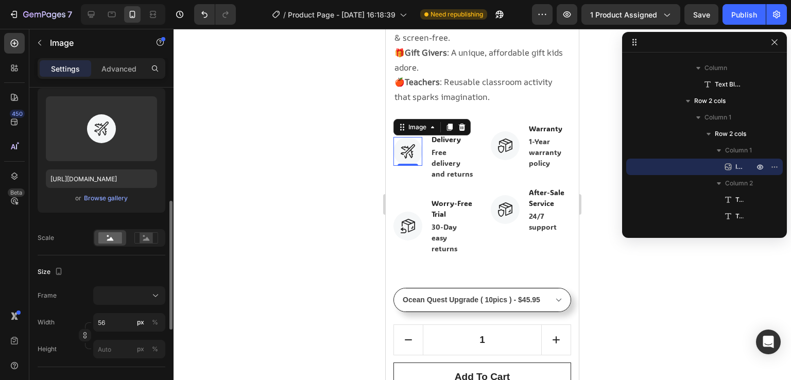
scroll to position [155, 0]
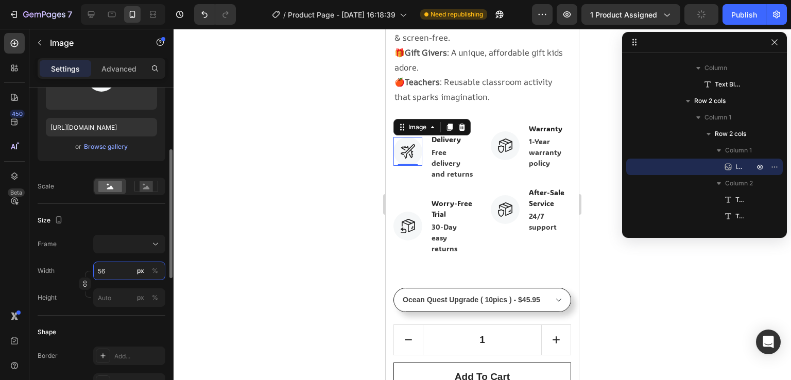
click at [116, 270] on input "56" at bounding box center [129, 271] width 72 height 19
type input "3"
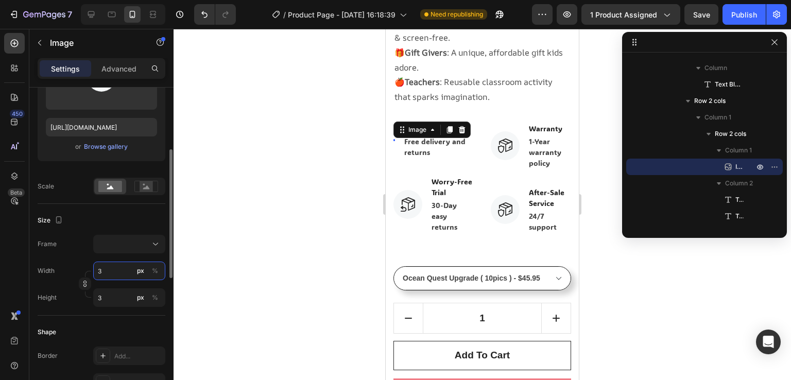
type input "30"
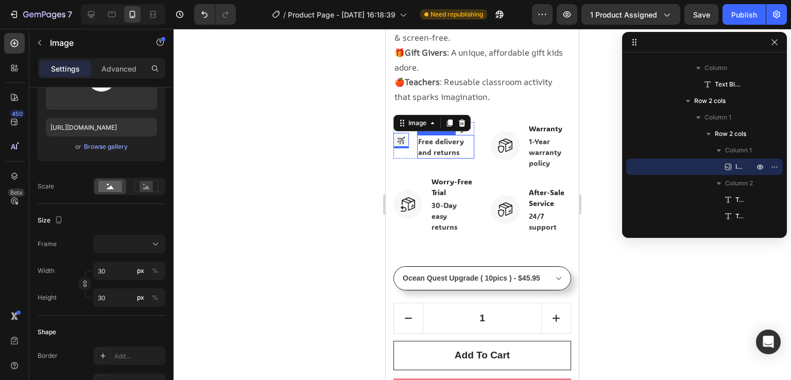
click at [430, 136] on p "Free delivery and returns" at bounding box center [445, 147] width 55 height 22
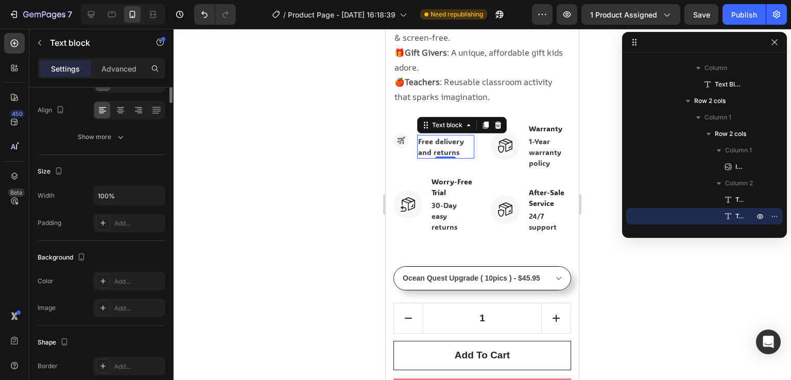
scroll to position [0, 0]
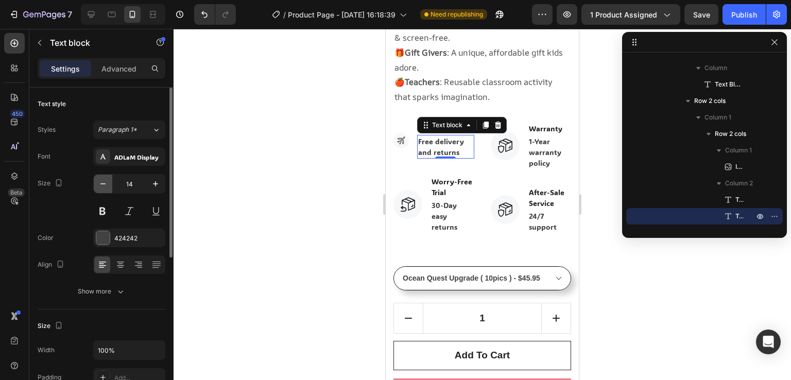
click at [101, 184] on icon "button" at bounding box center [102, 183] width 5 height 1
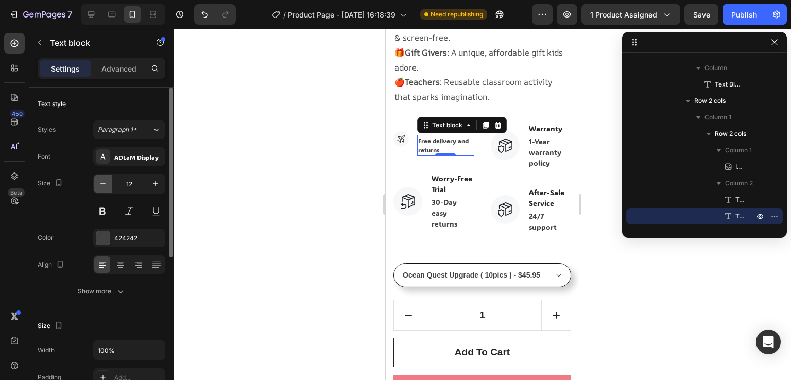
click at [101, 184] on icon "button" at bounding box center [102, 183] width 5 height 1
type input "10"
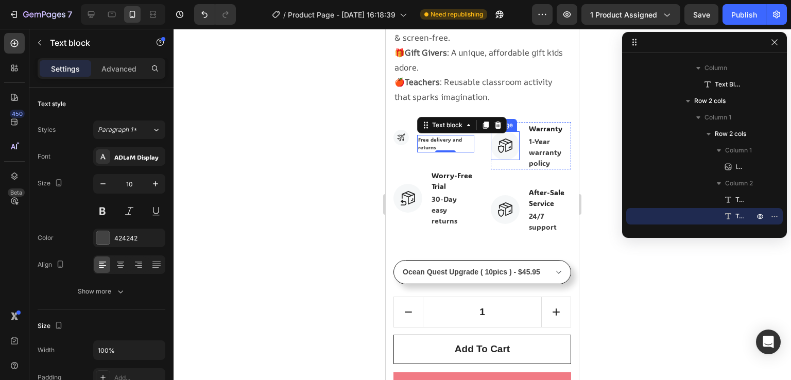
click at [502, 133] on img at bounding box center [505, 145] width 29 height 29
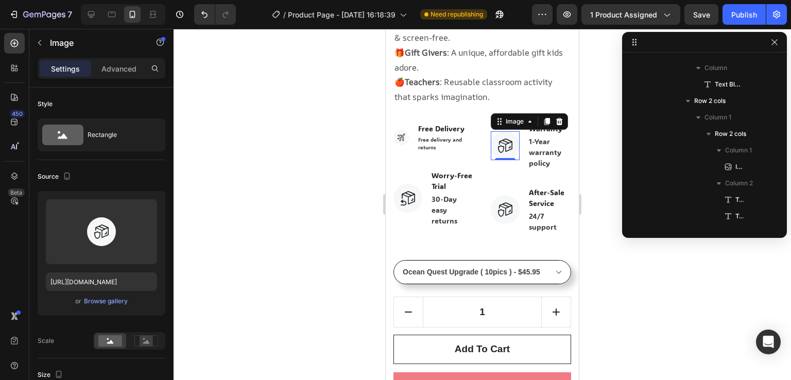
scroll to position [557, 0]
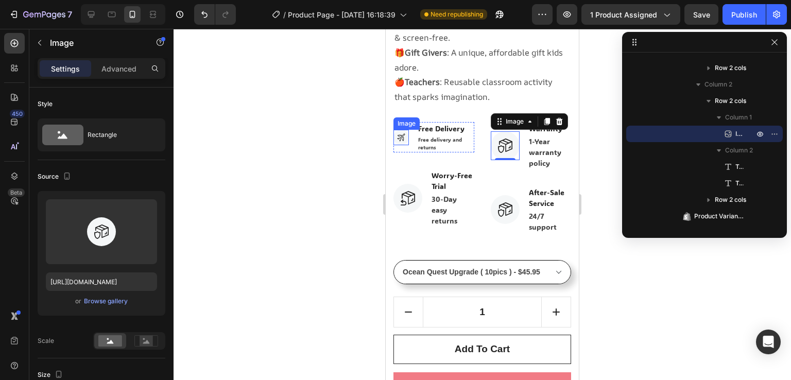
click at [402, 130] on img at bounding box center [400, 137] width 15 height 15
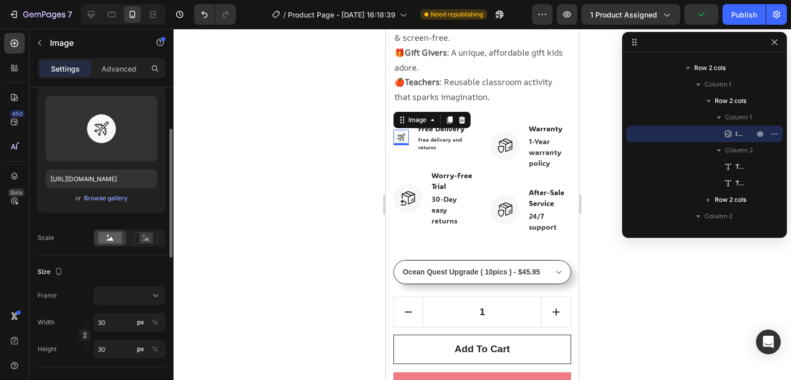
scroll to position [0, 0]
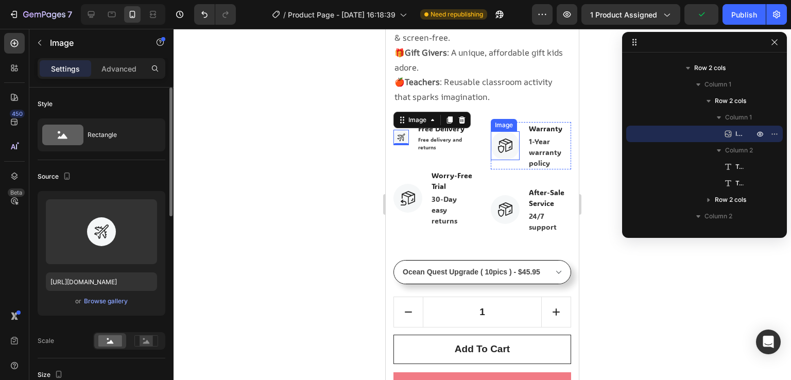
click at [509, 132] on img at bounding box center [505, 145] width 29 height 29
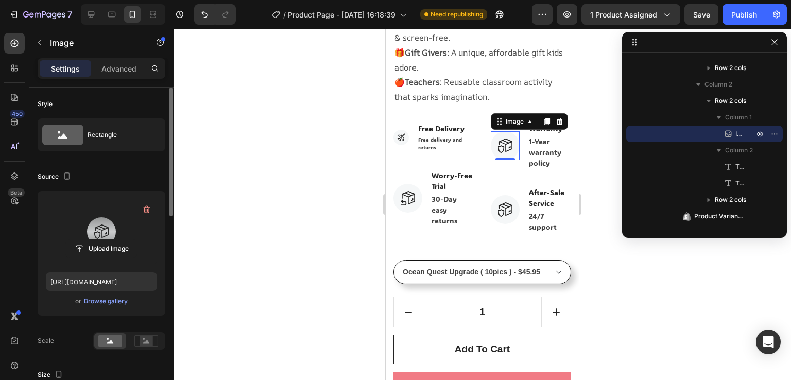
scroll to position [103, 0]
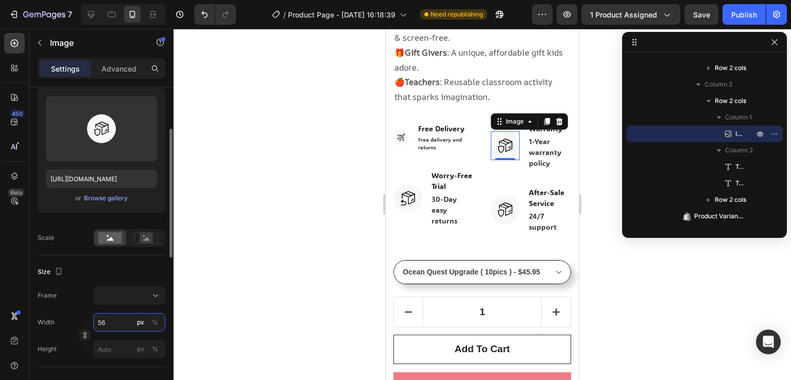
click at [111, 326] on input "56" at bounding box center [129, 322] width 72 height 19
type input "3"
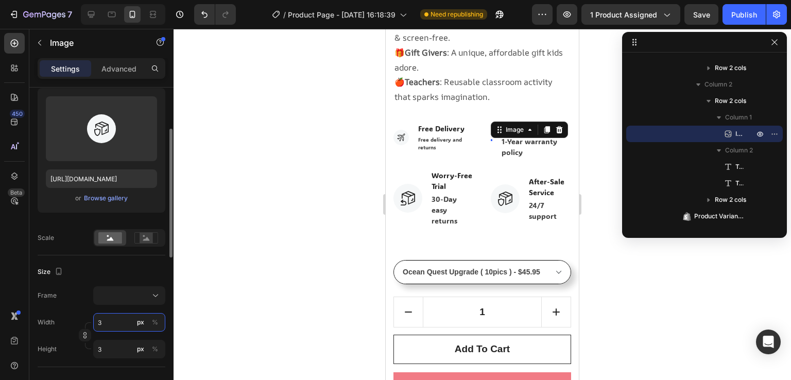
type input "30"
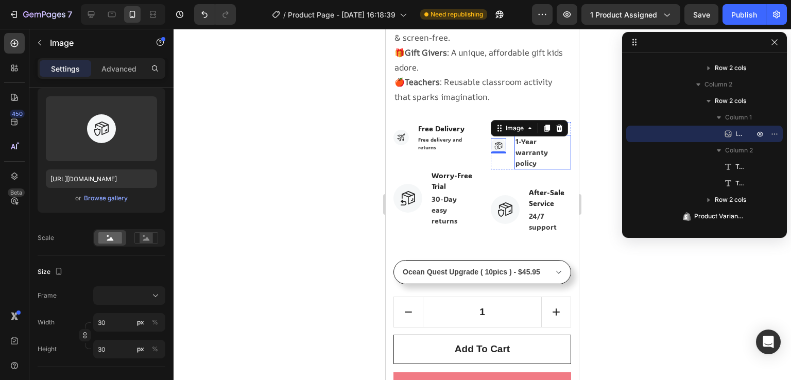
click at [545, 136] on p "1-Year warranty policy" at bounding box center [543, 152] width 55 height 32
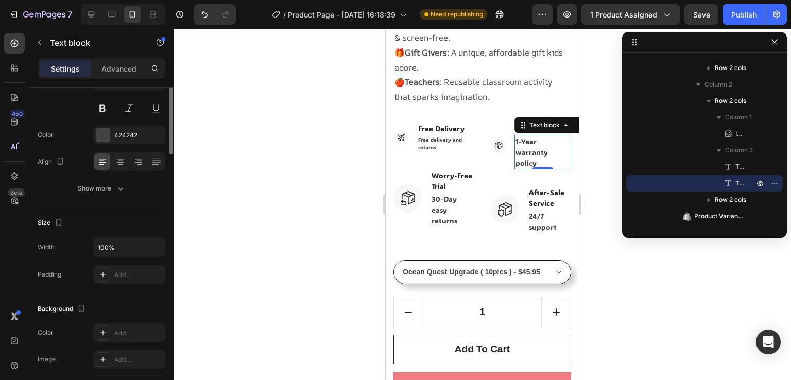
scroll to position [0, 0]
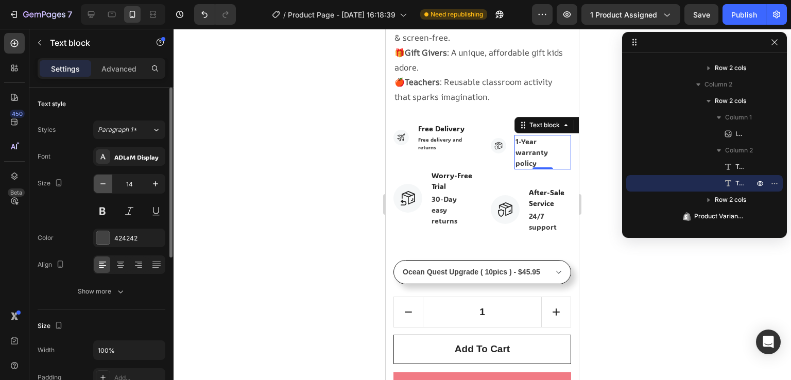
click at [104, 185] on icon "button" at bounding box center [103, 184] width 10 height 10
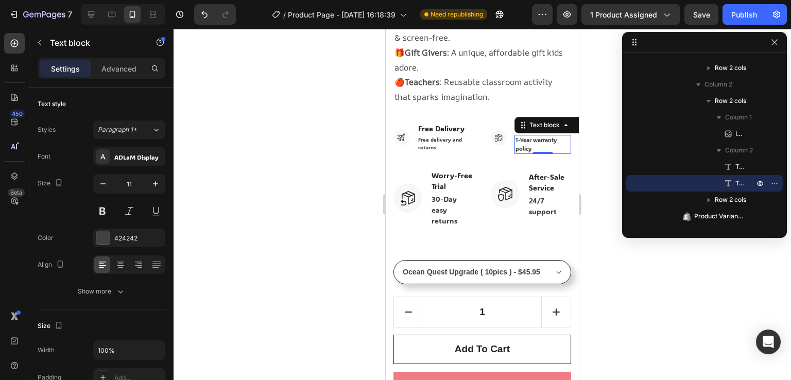
type input "10"
click at [271, 165] on div at bounding box center [483, 204] width 618 height 351
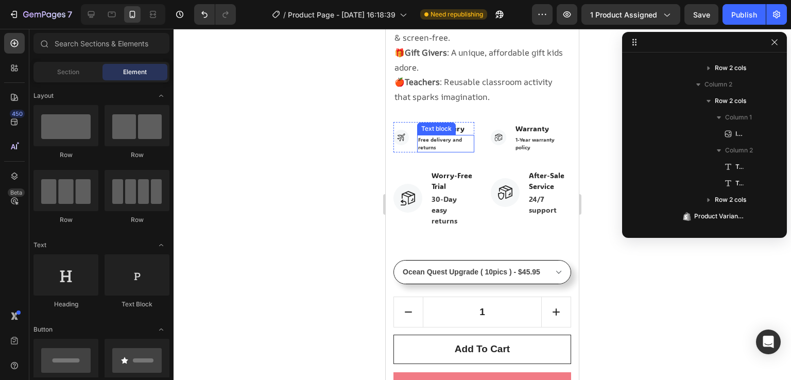
click at [447, 124] on div "Text block" at bounding box center [436, 128] width 35 height 9
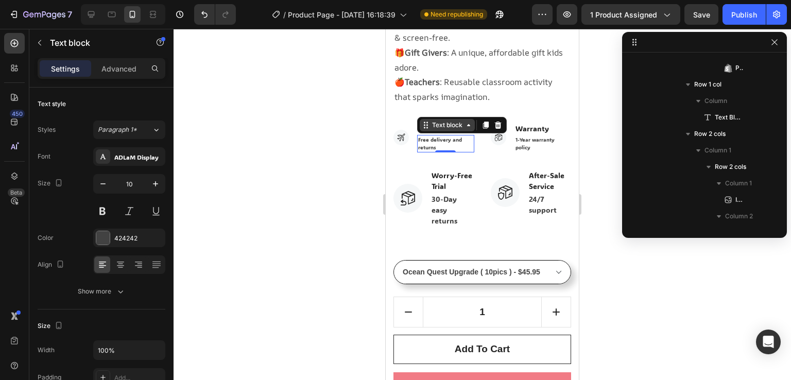
scroll to position [673, 0]
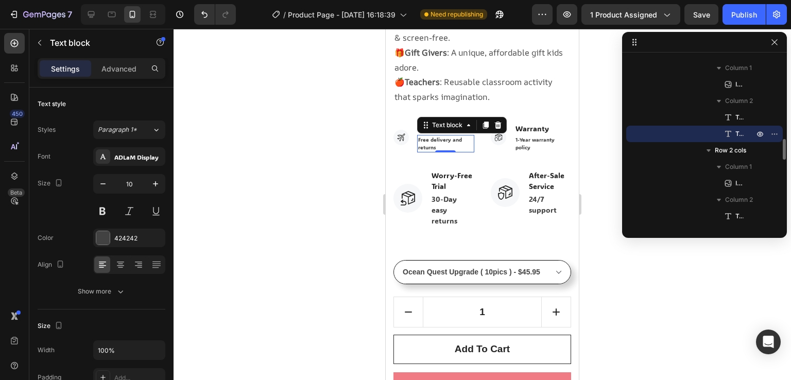
click at [320, 159] on div at bounding box center [483, 204] width 618 height 351
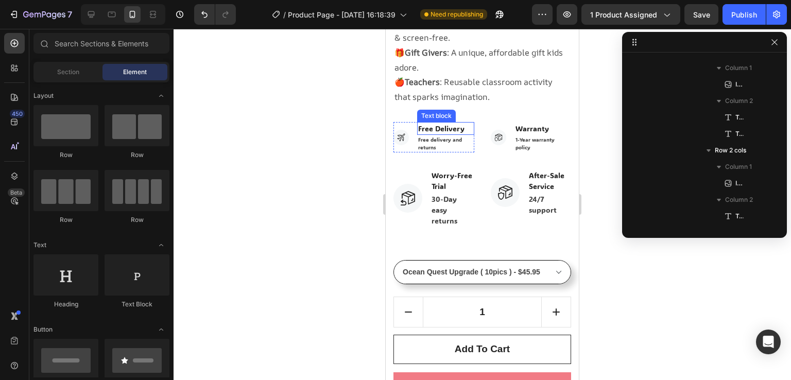
click at [440, 123] on p "Free Delivery" at bounding box center [445, 128] width 55 height 11
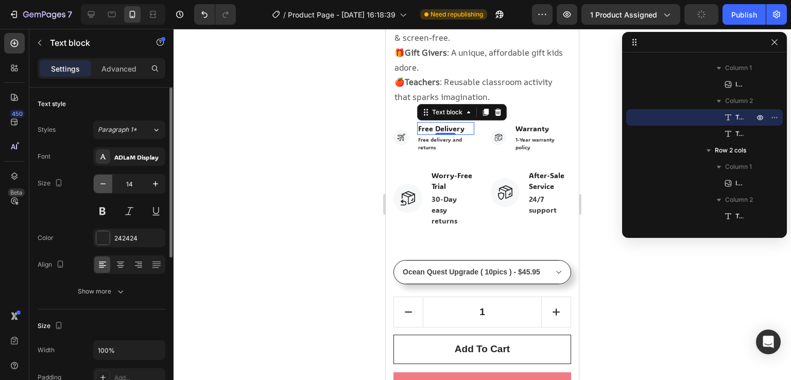
click at [100, 182] on icon "button" at bounding box center [103, 184] width 10 height 10
type input "12"
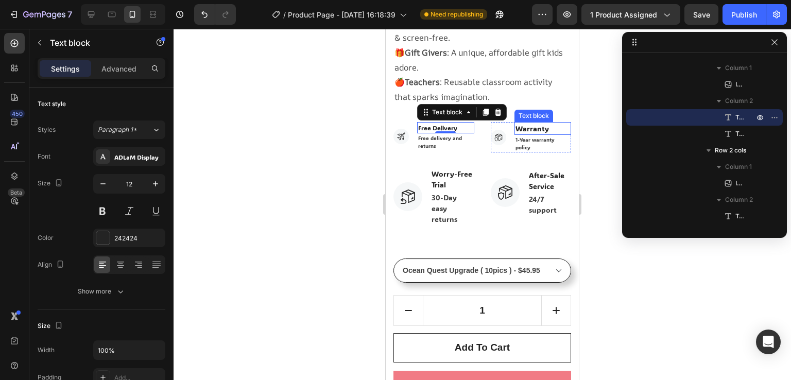
click at [546, 123] on p "Warranty" at bounding box center [543, 128] width 55 height 11
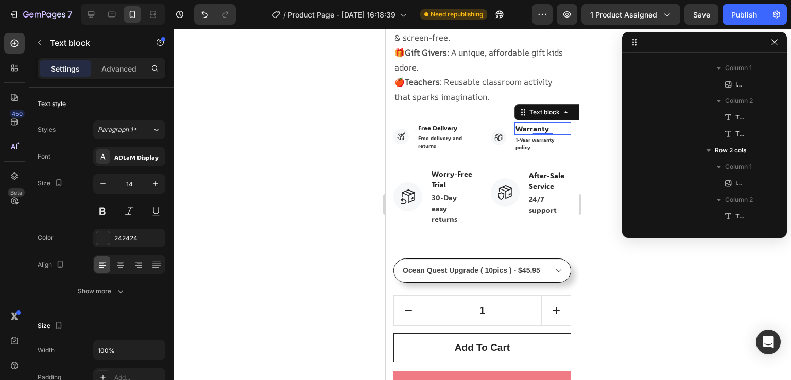
scroll to position [870, 0]
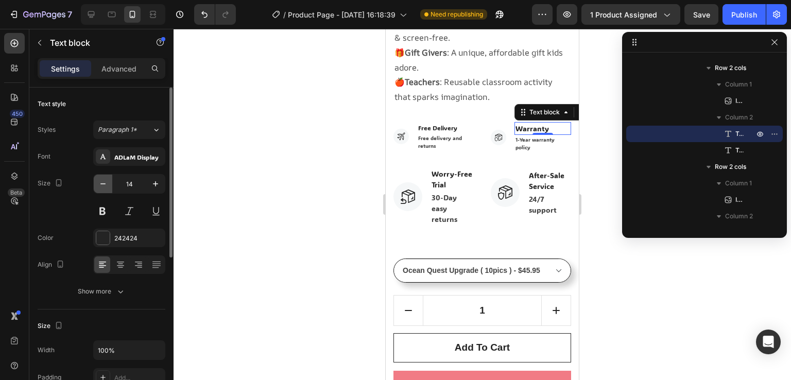
click at [104, 183] on icon "button" at bounding box center [102, 183] width 5 height 1
type input "12"
click at [408, 182] on img at bounding box center [407, 196] width 29 height 29
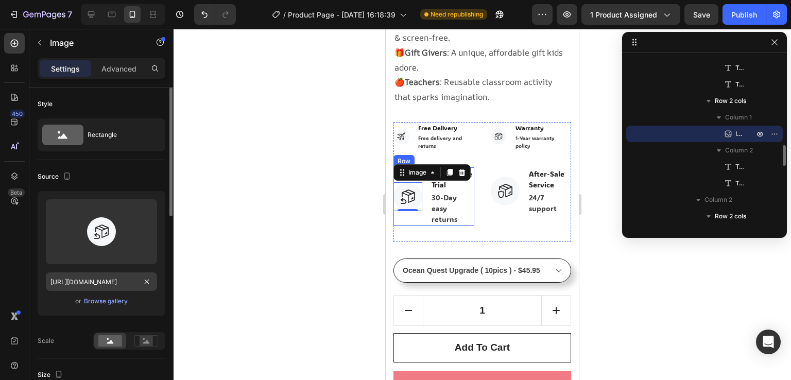
scroll to position [103, 0]
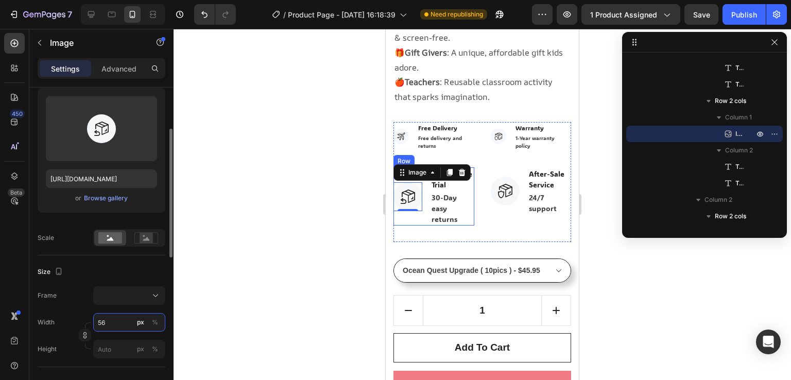
click at [114, 324] on input "56" at bounding box center [129, 322] width 72 height 19
type input "3"
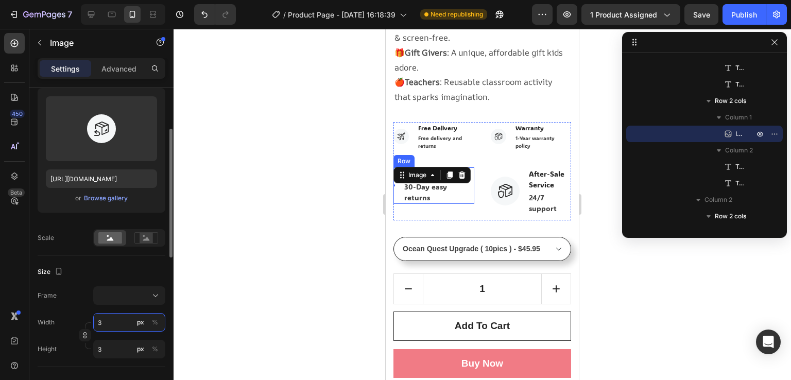
type input "30"
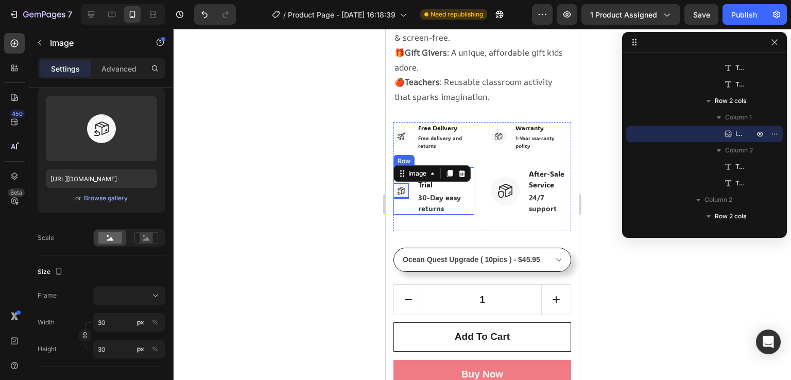
click at [247, 215] on div at bounding box center [483, 204] width 618 height 351
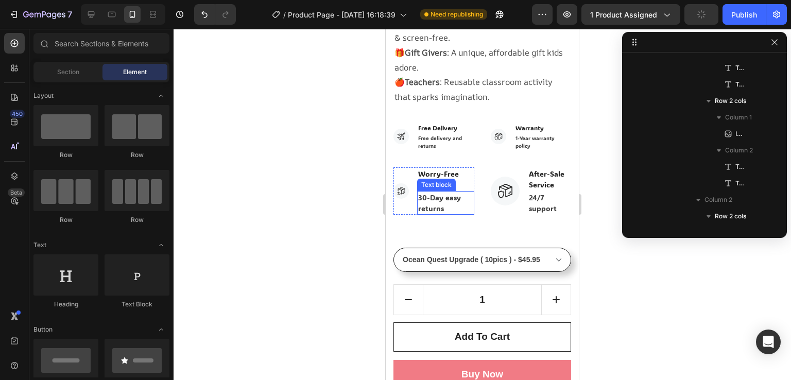
click at [436, 168] on p "Worry-Free Trial" at bounding box center [445, 179] width 55 height 22
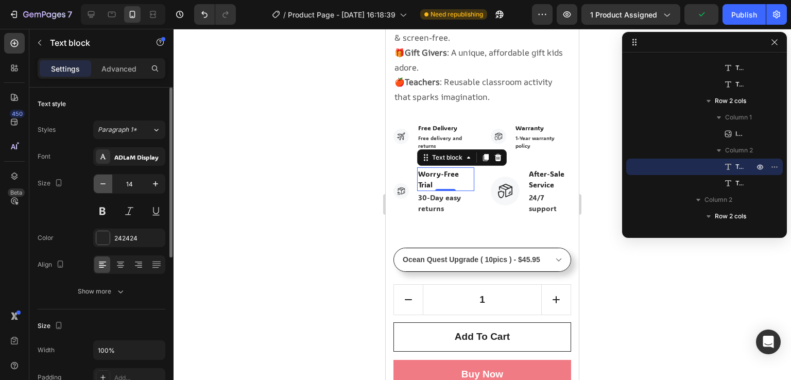
click at [104, 184] on icon "button" at bounding box center [102, 183] width 5 height 1
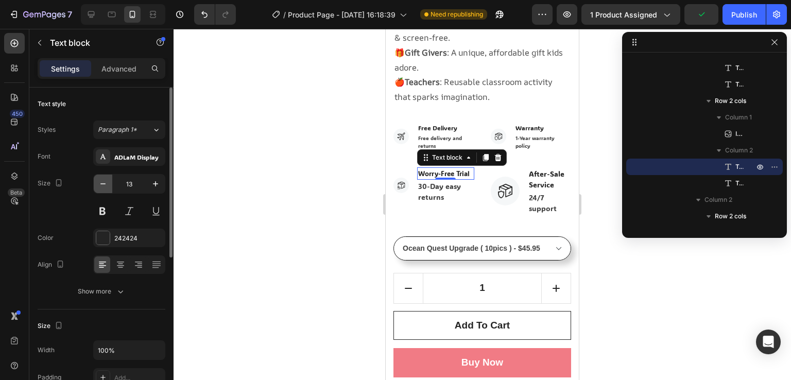
type input "12"
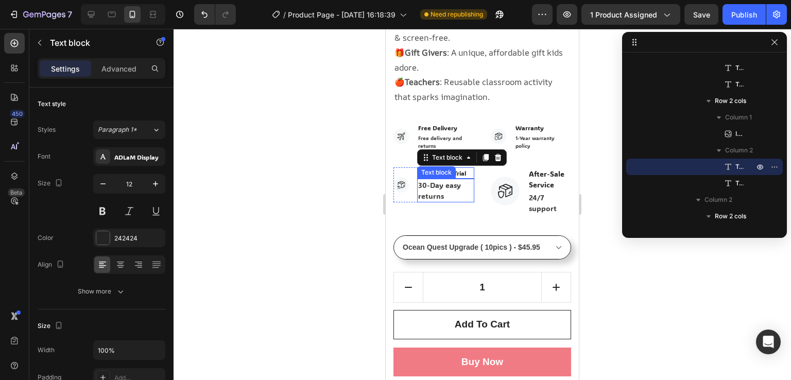
click at [439, 187] on p "30-Day easy returns" at bounding box center [445, 191] width 55 height 22
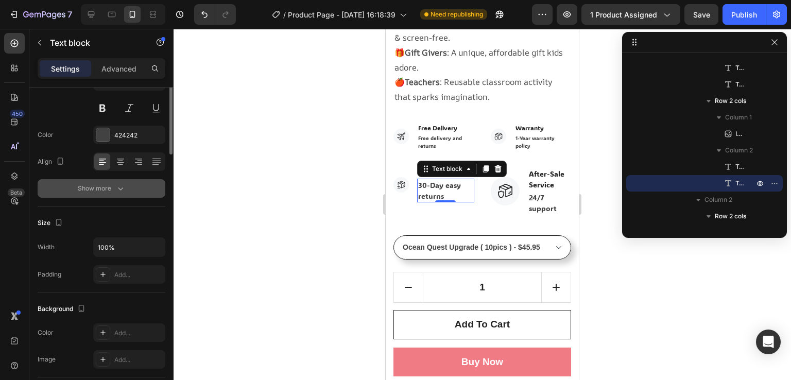
scroll to position [0, 0]
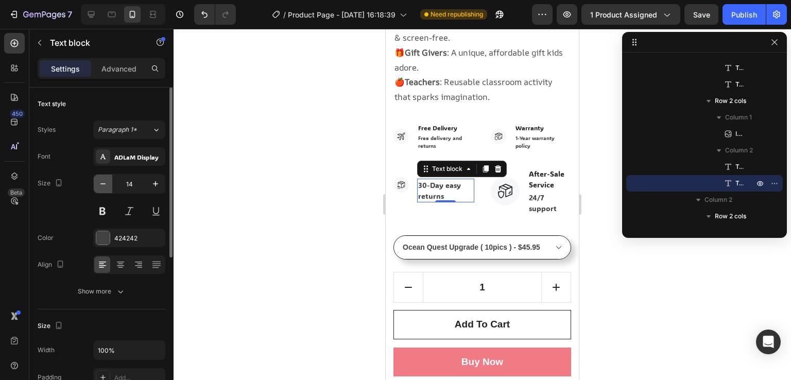
click at [102, 181] on icon "button" at bounding box center [103, 184] width 10 height 10
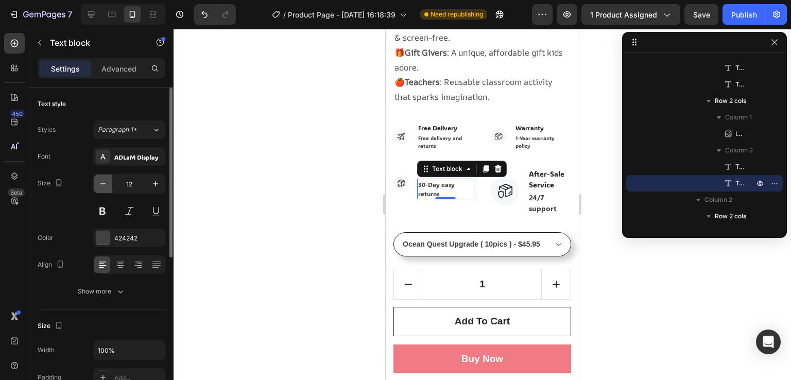
click at [102, 181] on icon "button" at bounding box center [103, 184] width 10 height 10
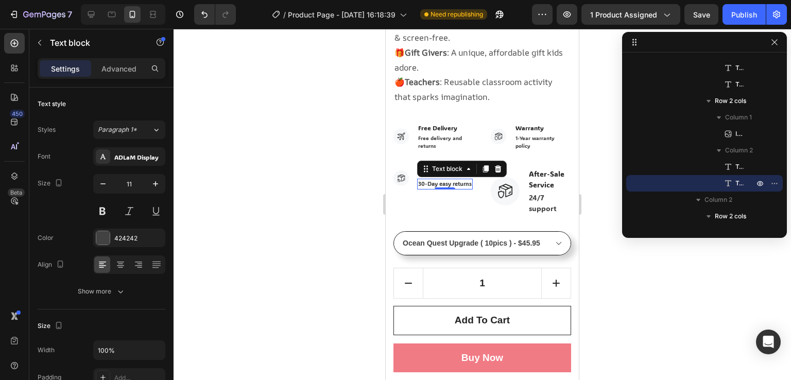
type input "10"
click at [504, 180] on img at bounding box center [505, 191] width 29 height 29
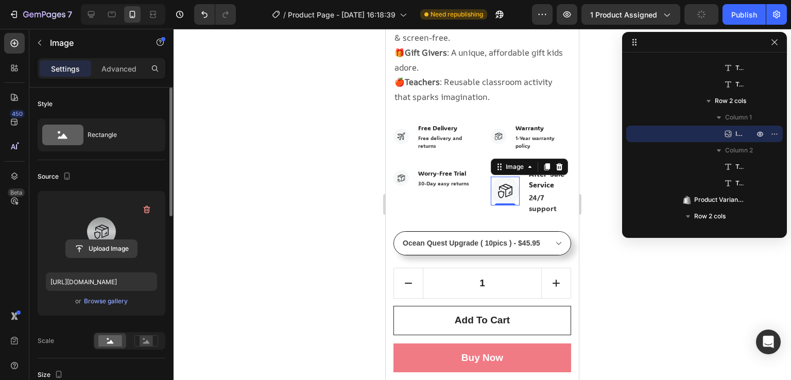
scroll to position [103, 0]
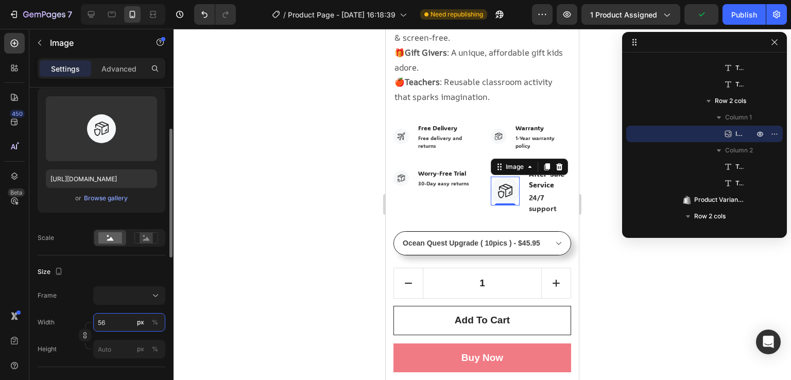
click at [107, 323] on input "56" at bounding box center [129, 322] width 72 height 19
type input "3"
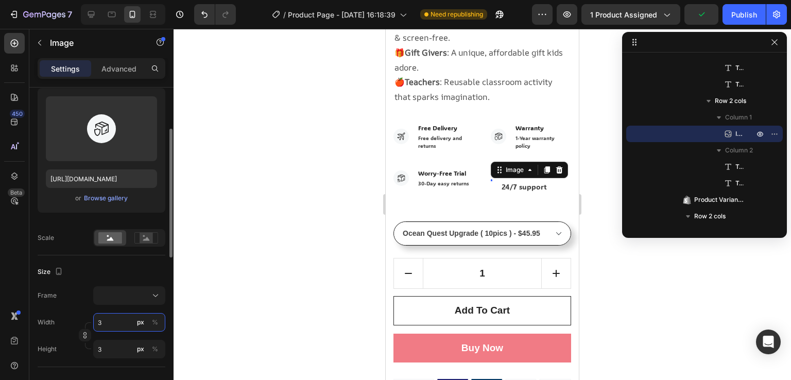
type input "30"
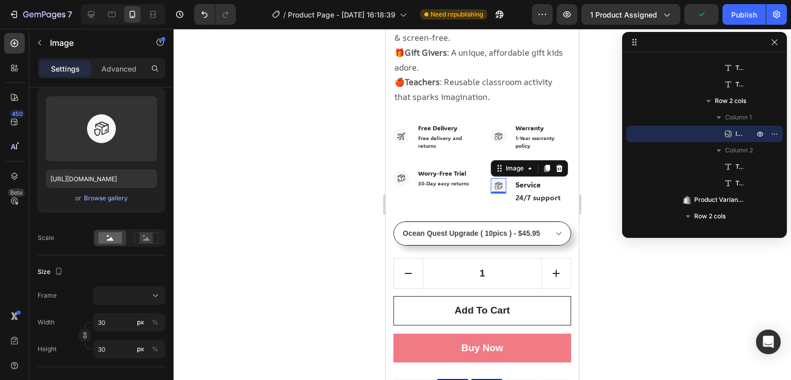
click at [284, 168] on div at bounding box center [483, 204] width 618 height 351
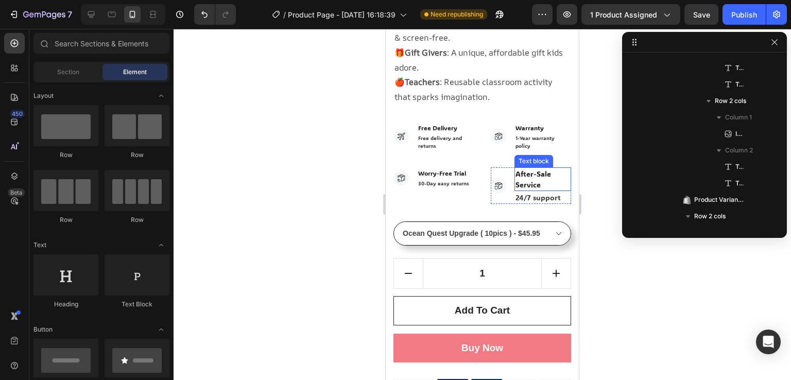
click at [519, 168] on p "After-Sale Service" at bounding box center [543, 179] width 55 height 22
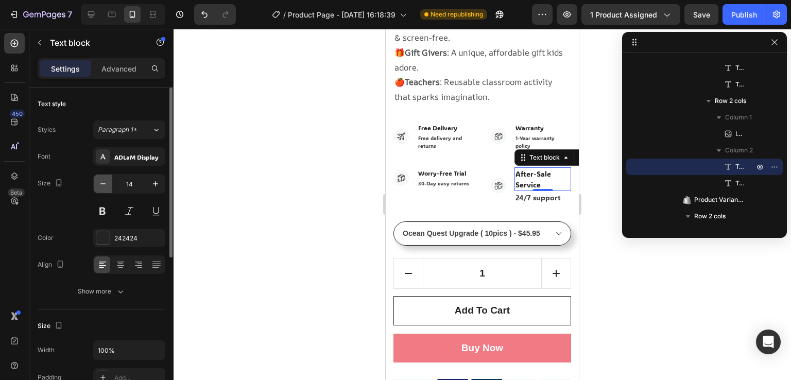
click at [101, 180] on icon "button" at bounding box center [103, 184] width 10 height 10
type input "12"
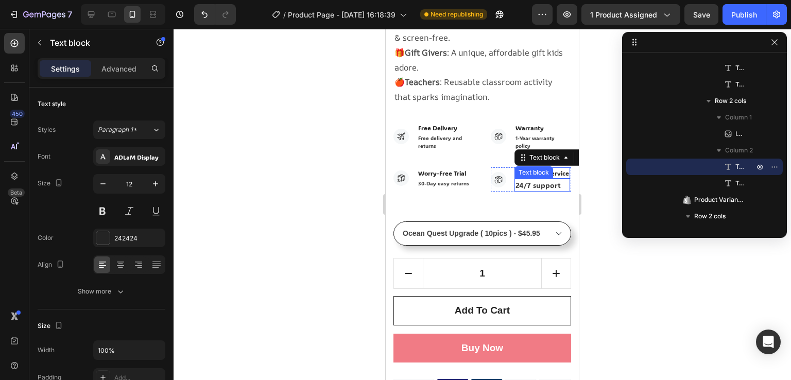
click at [533, 184] on p "24/7 support" at bounding box center [543, 185] width 54 height 11
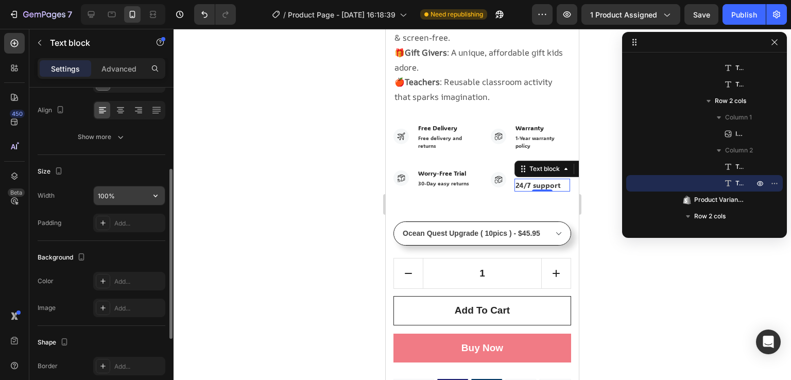
scroll to position [52, 0]
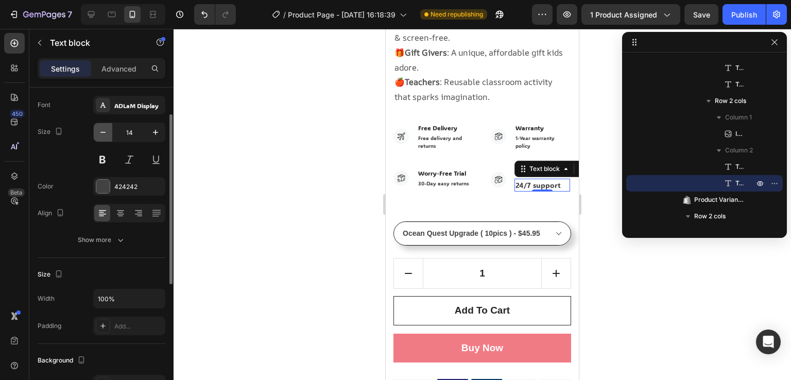
click at [102, 137] on button "button" at bounding box center [103, 132] width 19 height 19
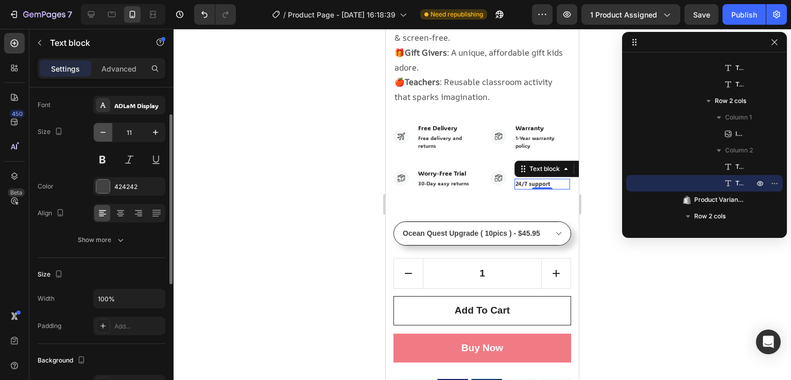
type input "10"
click at [275, 127] on div at bounding box center [483, 204] width 618 height 351
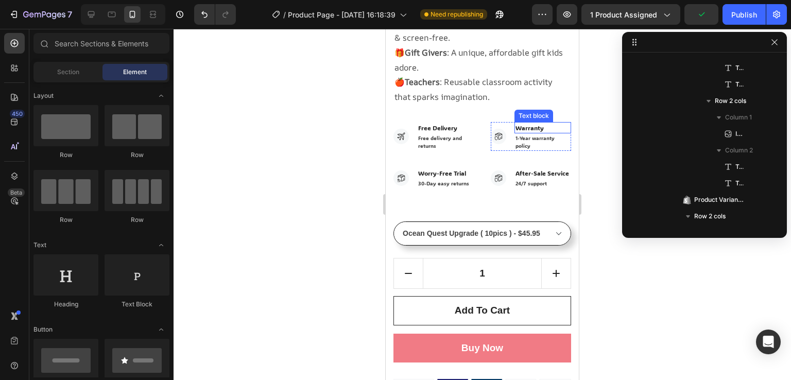
click at [515, 122] on div "Warranty" at bounding box center [543, 127] width 57 height 11
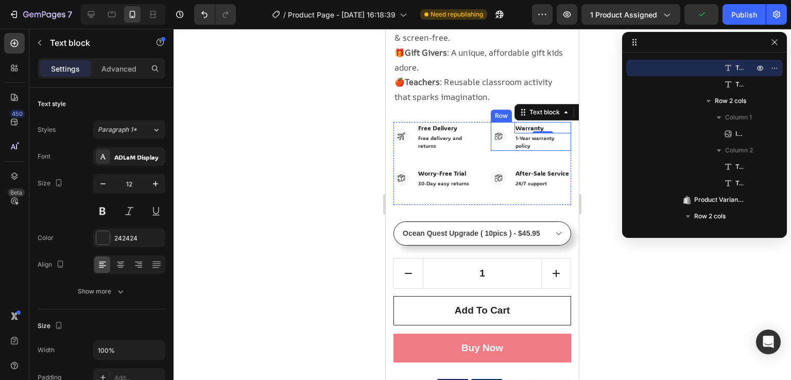
click at [503, 126] on div "Image Warranty Text block 0 1-Year warranty policy Text block Row" at bounding box center [531, 136] width 81 height 29
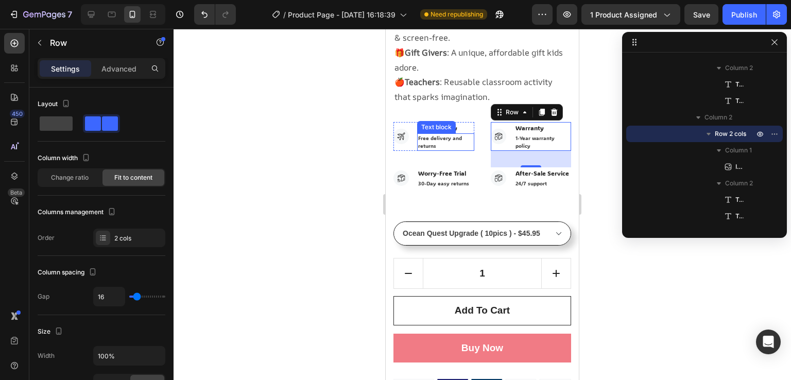
click at [457, 134] on p "Free delivery and returns" at bounding box center [445, 141] width 55 height 15
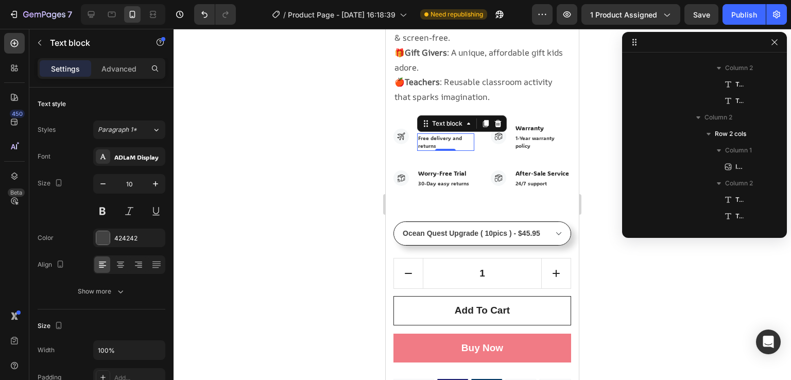
scroll to position [673, 0]
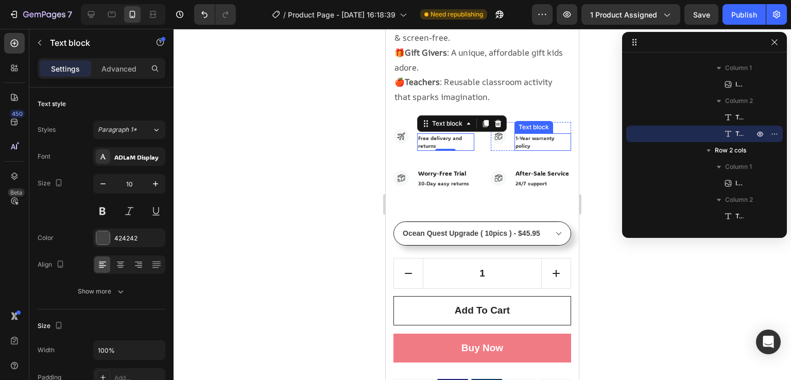
click at [521, 134] on p "1-Year warranty policy" at bounding box center [543, 141] width 55 height 15
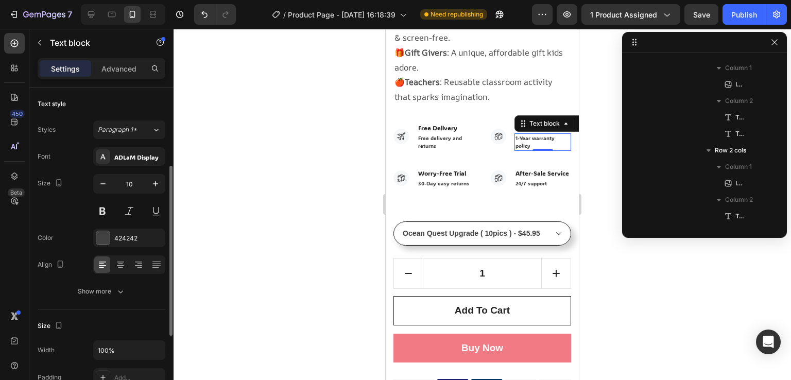
scroll to position [887, 0]
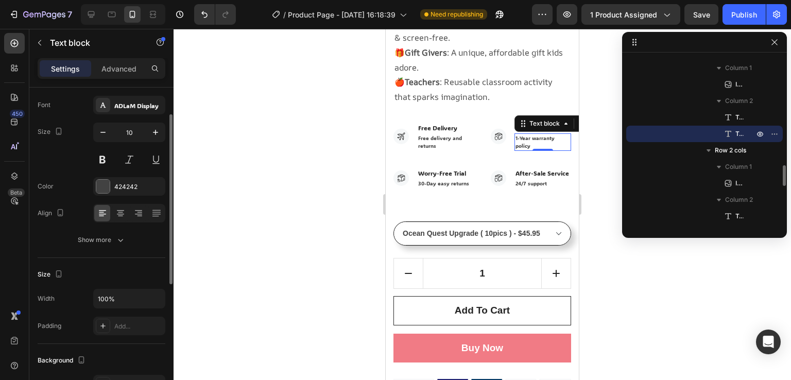
click at [337, 188] on div at bounding box center [483, 204] width 618 height 351
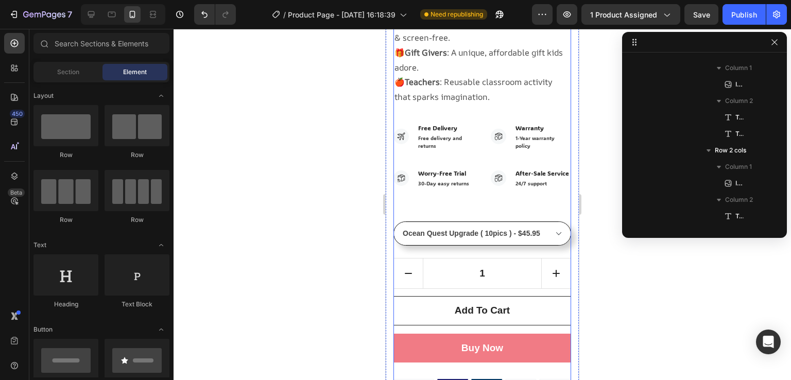
click at [475, 197] on div "Montessori Magic Water Coloring Book Product Title HURRY! ONLY 10 LEFT IN-STOCK…" at bounding box center [482, 112] width 178 height 570
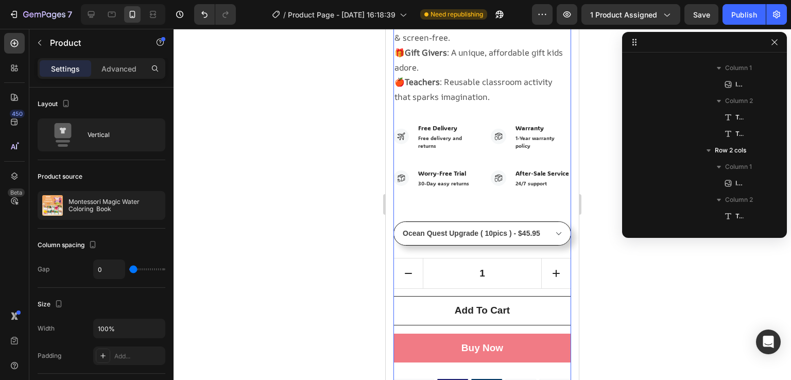
scroll to position [0, 0]
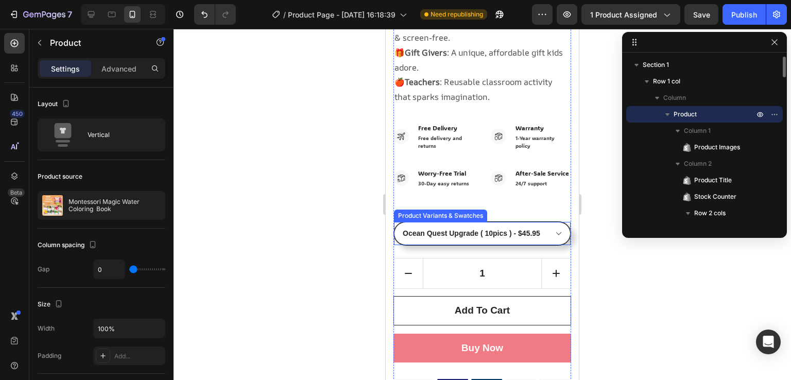
click at [505, 222] on select "Animal Carnival Edition( 6pics ) - $29.95 Ocean Quest Edition ( 6pics ) - $29.9…" at bounding box center [482, 233] width 177 height 23
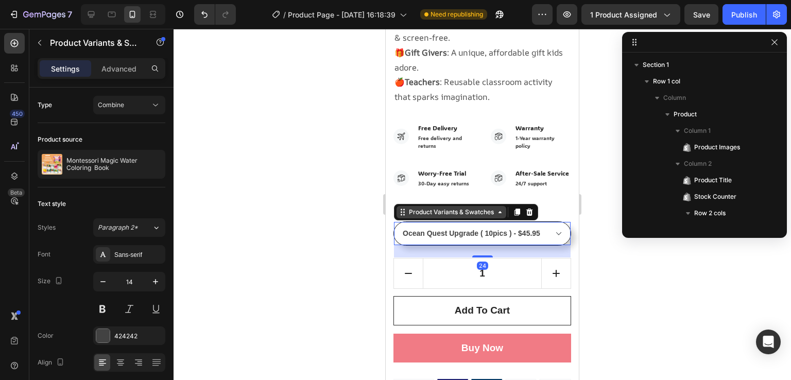
scroll to position [1002, 0]
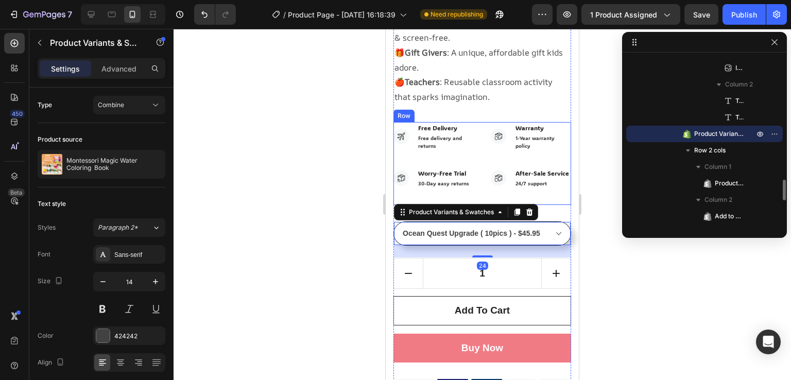
click at [484, 168] on div "Image Free Delivery Text block Free delivery and returns Text block Row Image W…" at bounding box center [482, 163] width 178 height 83
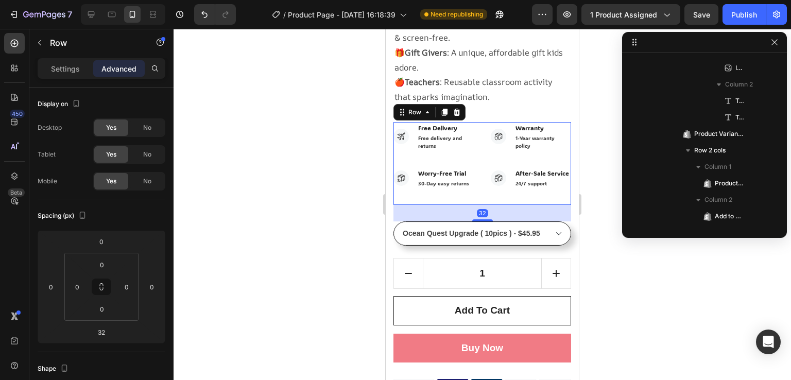
scroll to position [557, 0]
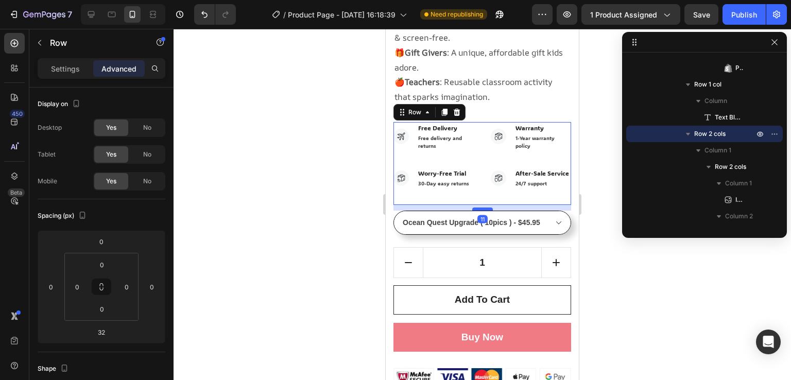
drag, startPoint x: 480, startPoint y: 207, endPoint x: 482, endPoint y: 196, distance: 11.0
click at [482, 208] on div at bounding box center [482, 209] width 21 height 3
type input "11"
click at [305, 196] on div at bounding box center [483, 204] width 618 height 351
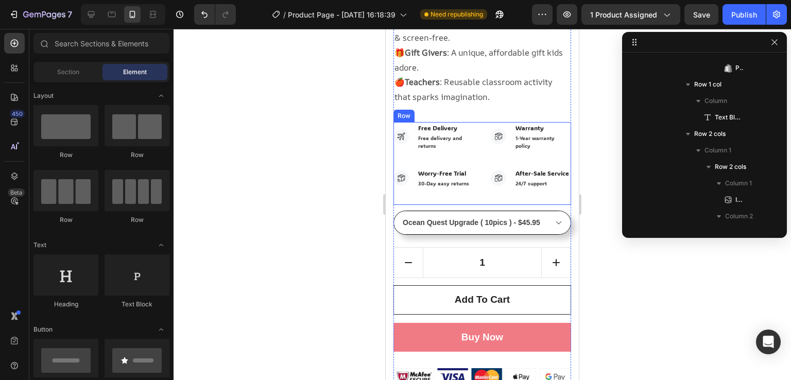
click at [482, 142] on div "Image Free Delivery Text block Free delivery and returns Text block Row Image W…" at bounding box center [482, 163] width 178 height 83
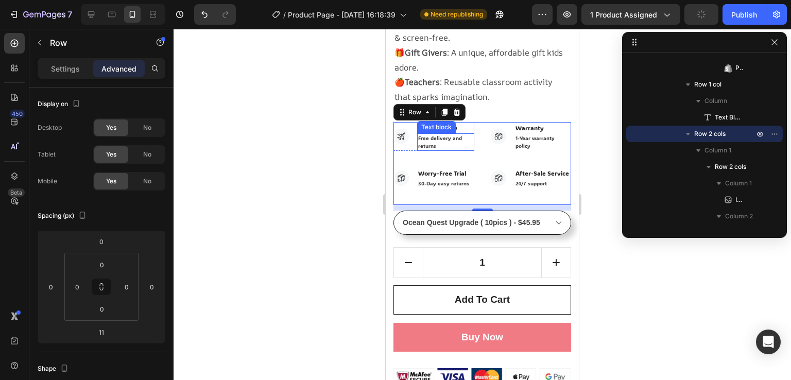
click at [427, 134] on p "Free delivery and returns" at bounding box center [445, 141] width 55 height 15
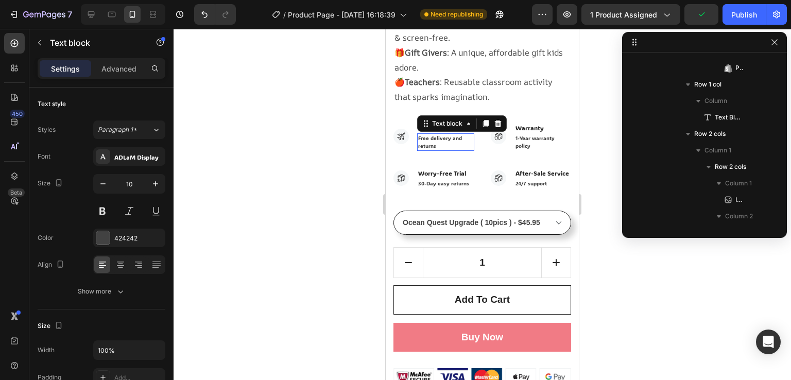
scroll to position [673, 0]
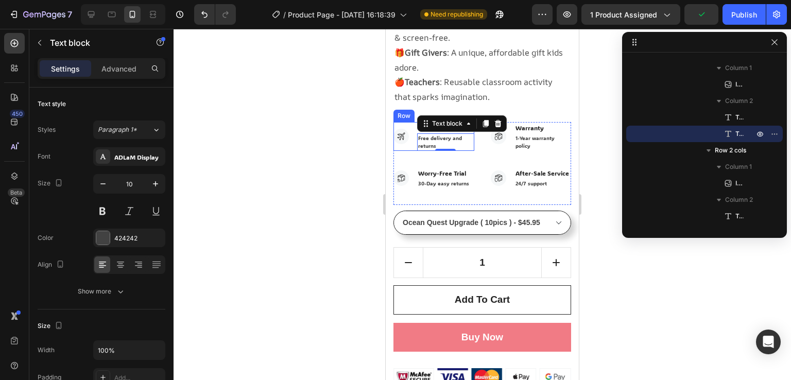
click at [414, 122] on div "Image Free Delivery Text block Free delivery and returns Text block 0 Row" at bounding box center [433, 136] width 81 height 29
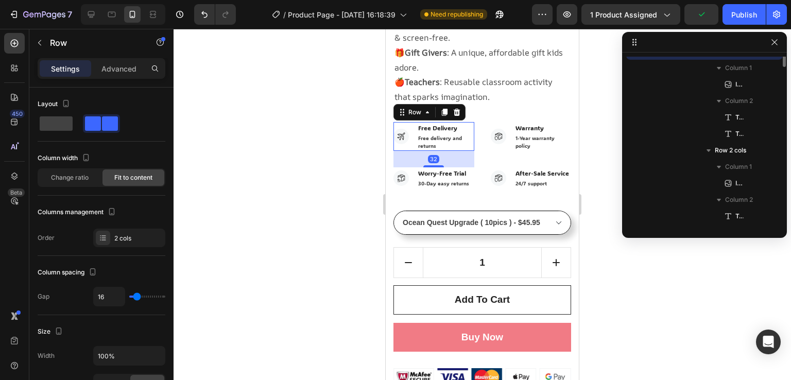
scroll to position [590, 0]
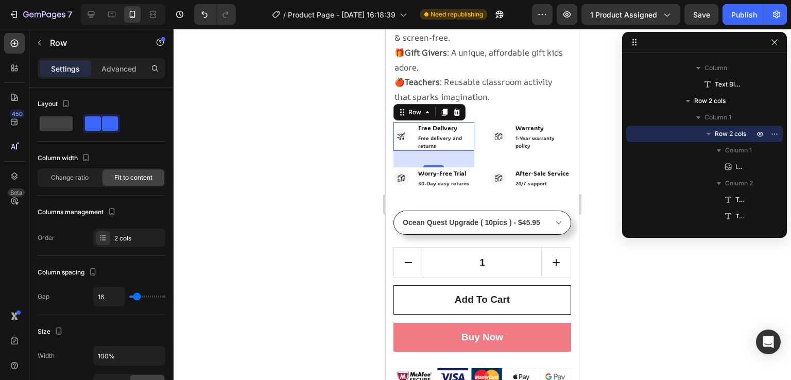
click at [412, 122] on div "Image Free Delivery Text block Free delivery and returns Text block Row 32" at bounding box center [433, 136] width 81 height 29
click at [424, 123] on p "Free Delivery" at bounding box center [445, 127] width 55 height 9
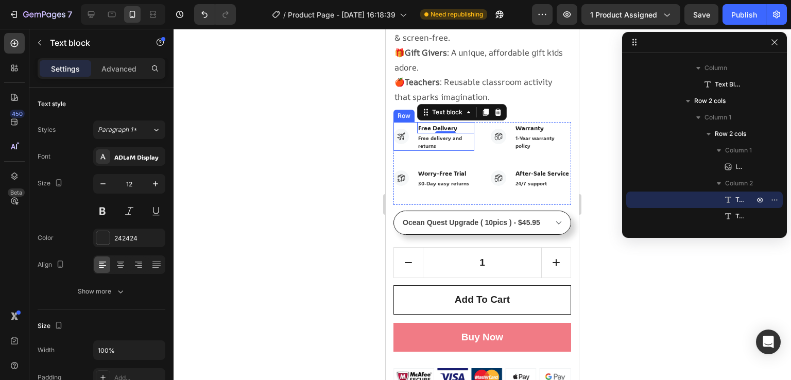
click at [412, 128] on div "Image Free Delivery Text block 0 Free delivery and returns Text block Row" at bounding box center [433, 136] width 81 height 29
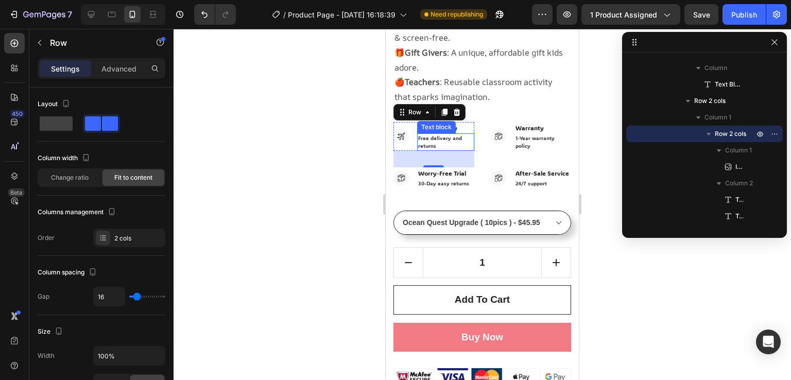
click at [428, 134] on p "Free delivery and returns" at bounding box center [445, 141] width 55 height 15
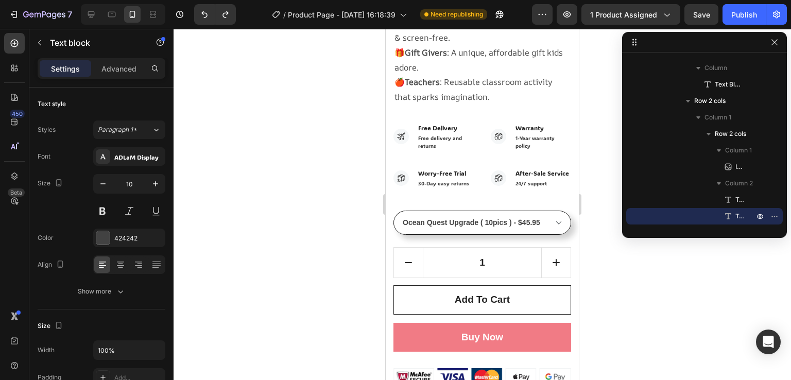
click at [357, 165] on div at bounding box center [483, 204] width 618 height 351
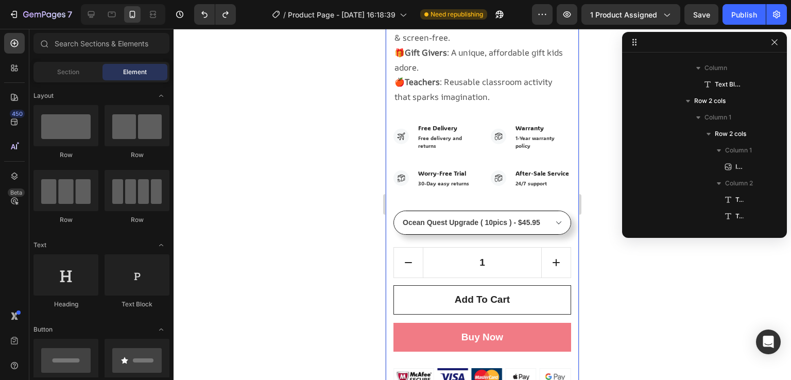
click at [277, 151] on div at bounding box center [483, 204] width 618 height 351
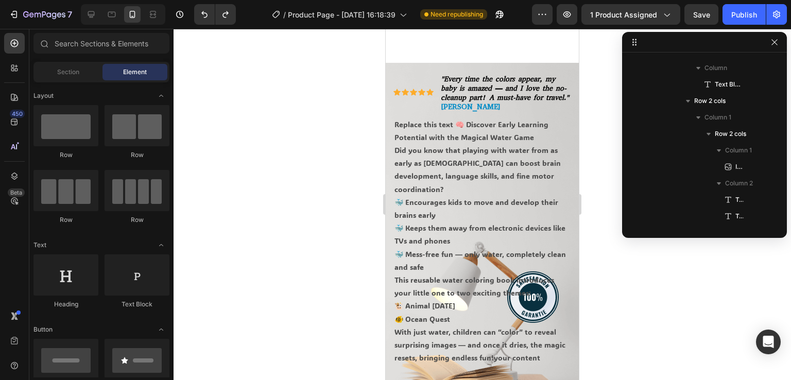
scroll to position [979, 0]
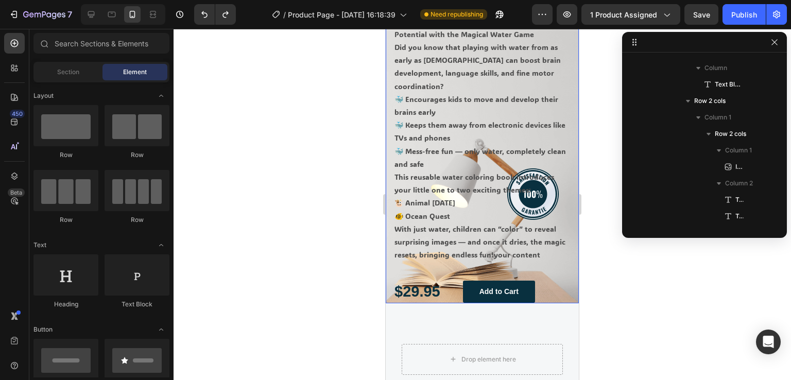
click at [539, 279] on div "Icon Icon Icon Icon Icon Icon List Icon Icon Icon Icon Icon Icon List "Every ti…" at bounding box center [482, 137] width 178 height 332
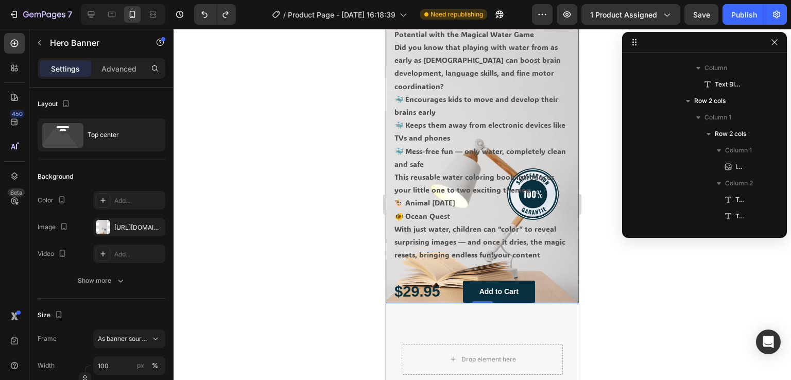
scroll to position [1167, 0]
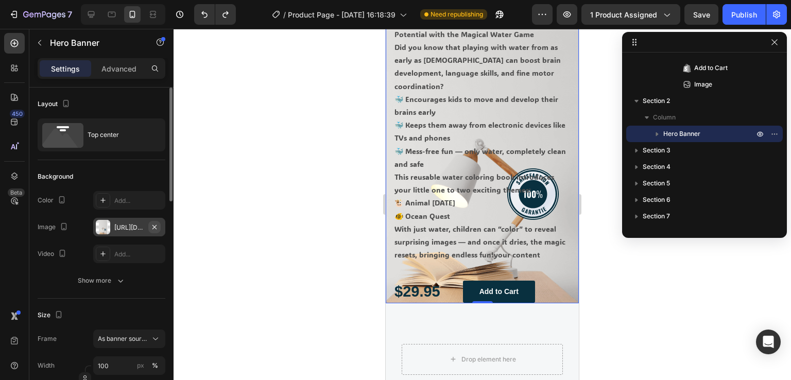
click at [153, 226] on icon "button" at bounding box center [154, 227] width 4 height 4
type input "Auto"
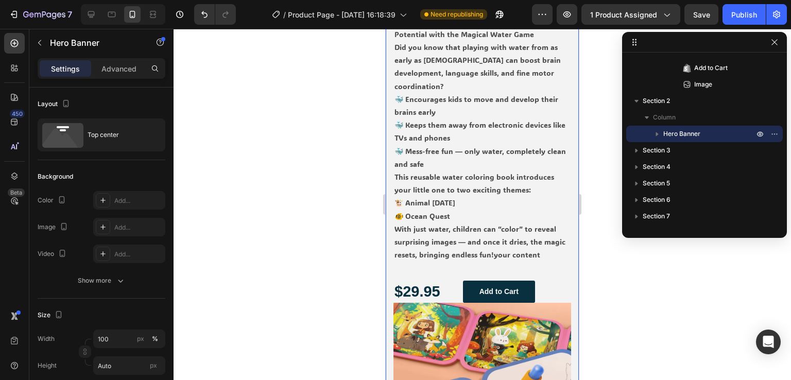
click at [243, 198] on div at bounding box center [483, 204] width 618 height 351
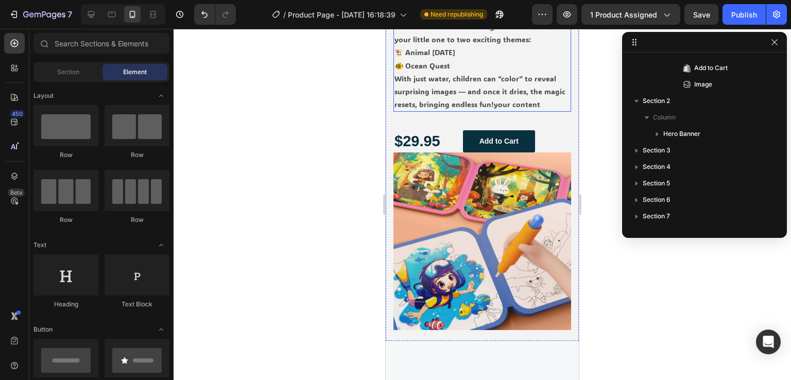
scroll to position [1082, 0]
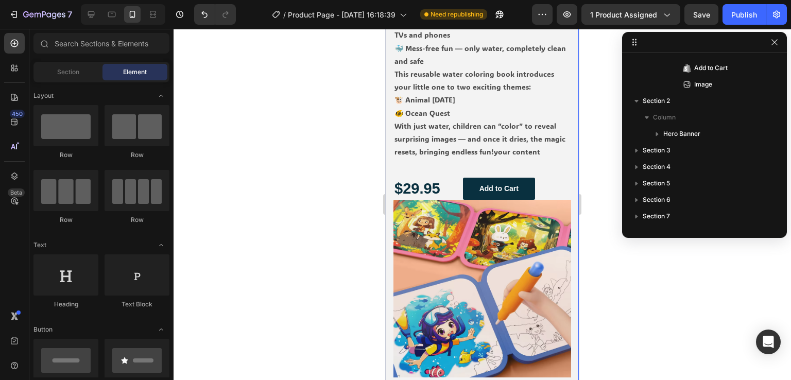
click at [564, 202] on div "Icon Icon Icon Icon Icon Icon List Icon Icon Icon Icon Icon Icon List "Every ti…" at bounding box center [482, 122] width 193 height 531
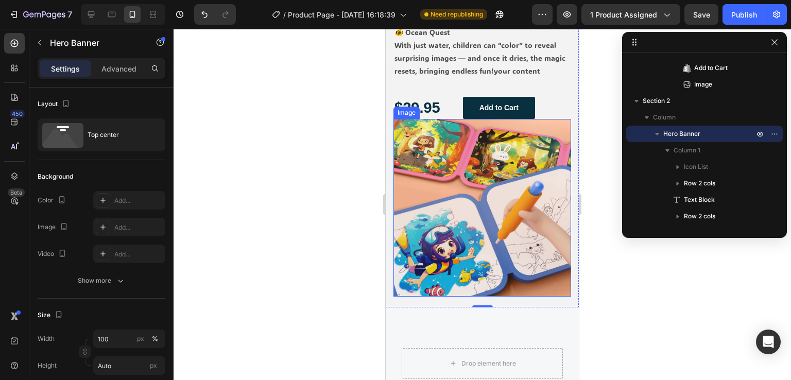
scroll to position [1185, 0]
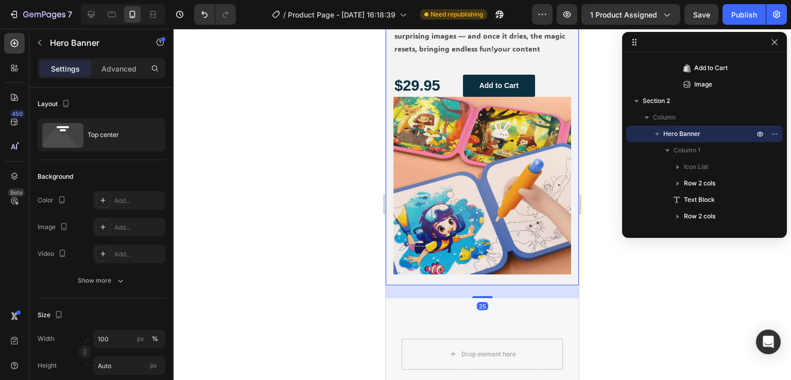
drag, startPoint x: 484, startPoint y: 286, endPoint x: 482, endPoint y: 299, distance: 13.0
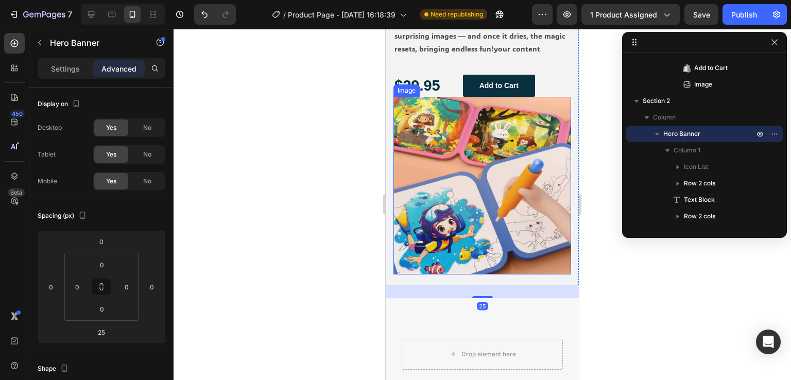
click at [478, 222] on img at bounding box center [482, 186] width 178 height 178
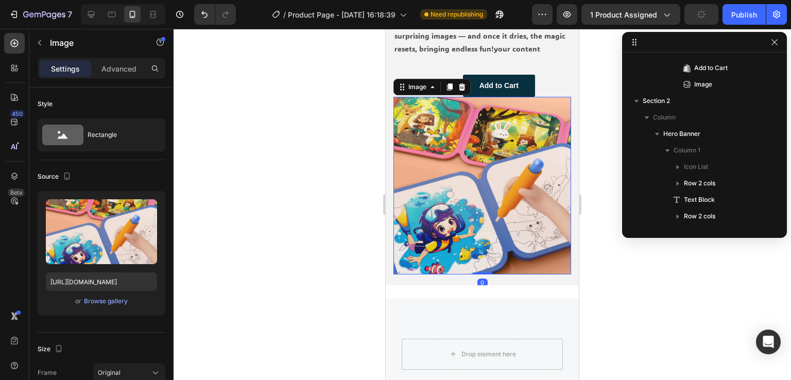
scroll to position [1282, 0]
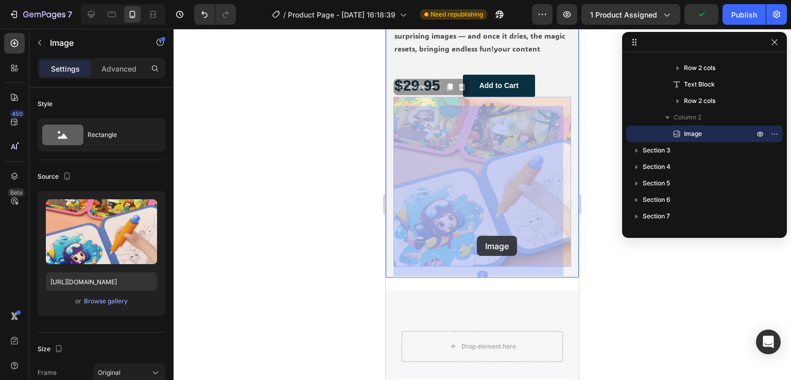
drag, startPoint x: 478, startPoint y: 222, endPoint x: 477, endPoint y: 236, distance: 13.9
drag, startPoint x: 459, startPoint y: 172, endPoint x: 456, endPoint y: 187, distance: 15.2
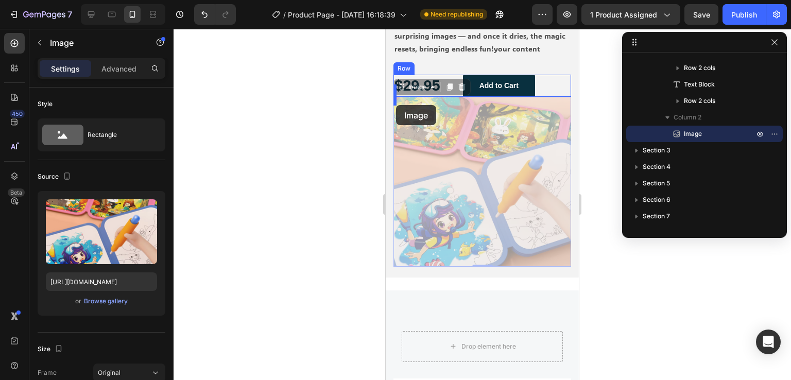
click at [309, 121] on div at bounding box center [483, 204] width 618 height 351
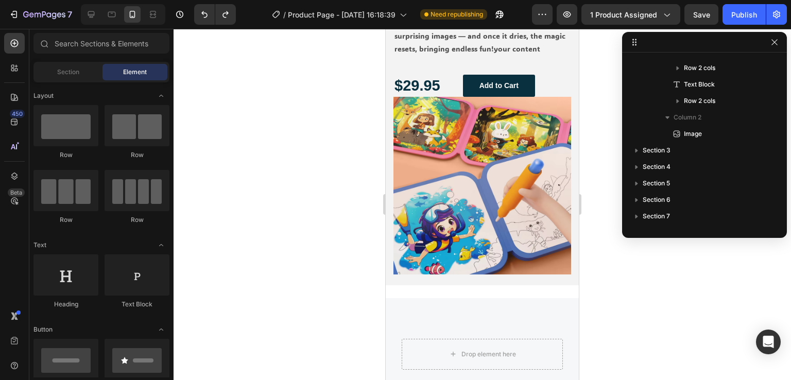
click at [342, 125] on div at bounding box center [483, 204] width 618 height 351
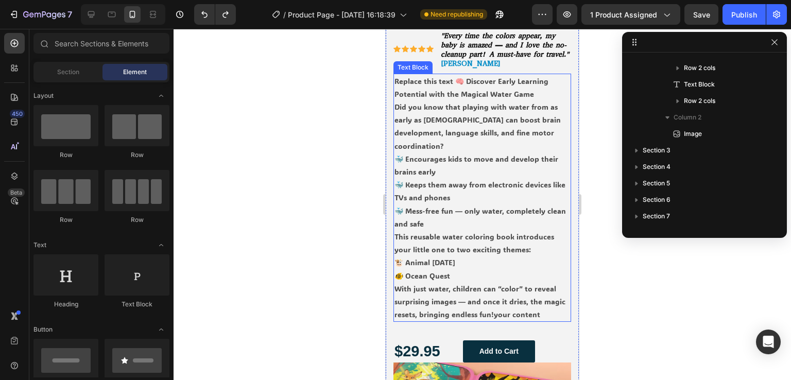
select select "586068398472233503"
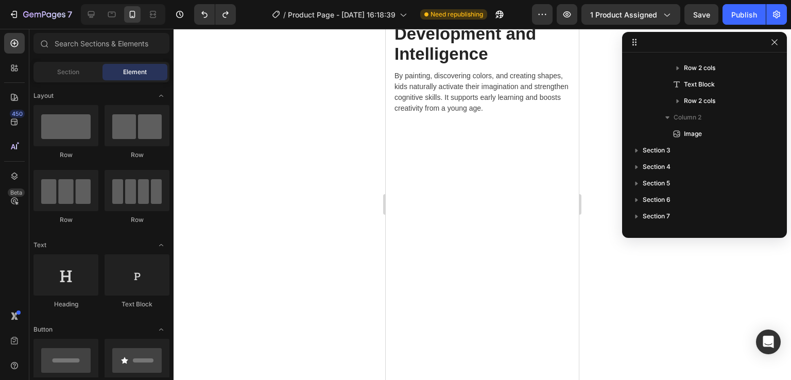
scroll to position [2781, 0]
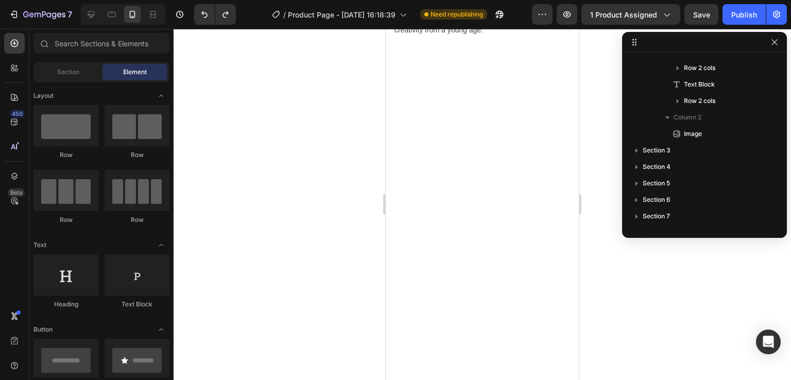
click at [602, 92] on div at bounding box center [483, 204] width 618 height 351
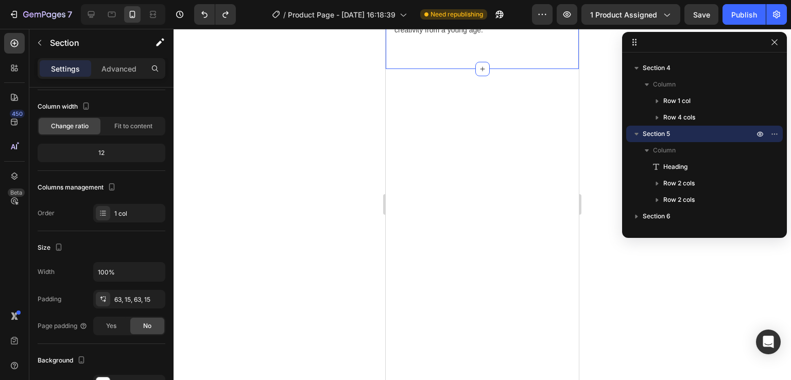
click at [356, 107] on div at bounding box center [483, 204] width 618 height 351
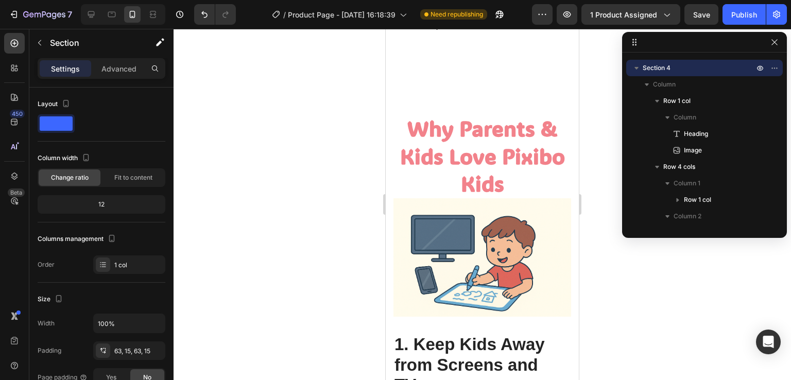
click at [358, 110] on div at bounding box center [483, 204] width 618 height 351
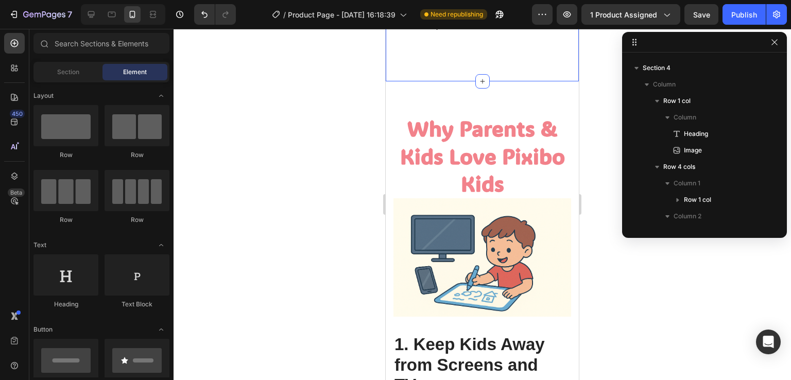
click at [361, 120] on div at bounding box center [483, 204] width 618 height 351
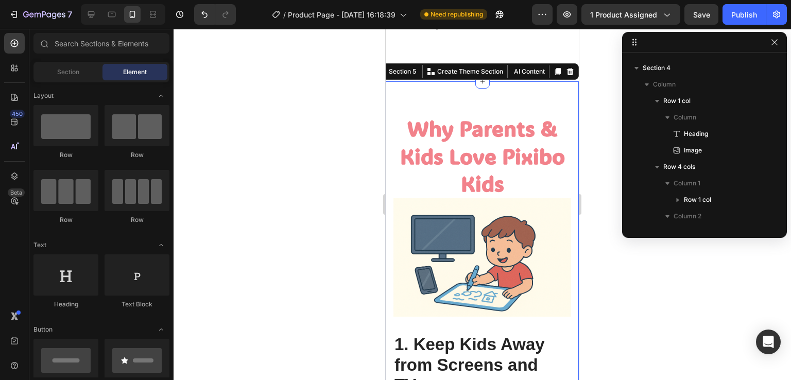
scroll to position [1563, 0]
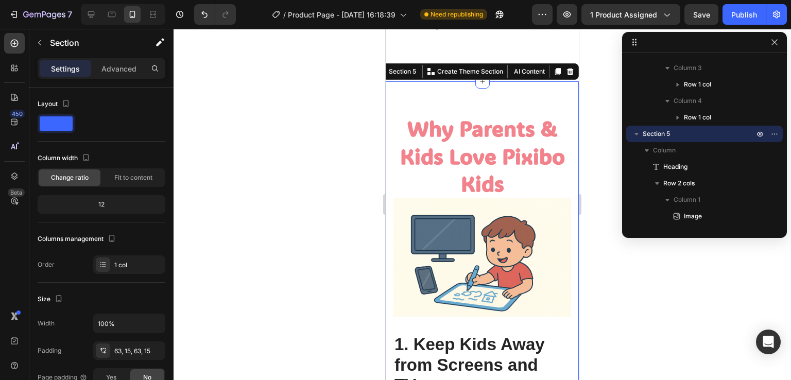
click at [307, 145] on div at bounding box center [483, 204] width 618 height 351
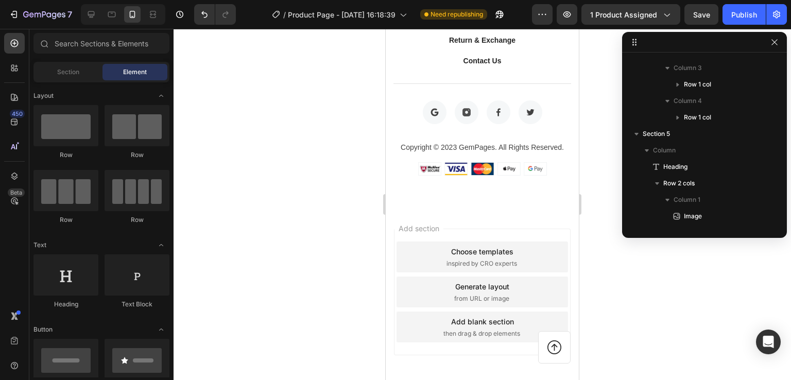
scroll to position [6500, 0]
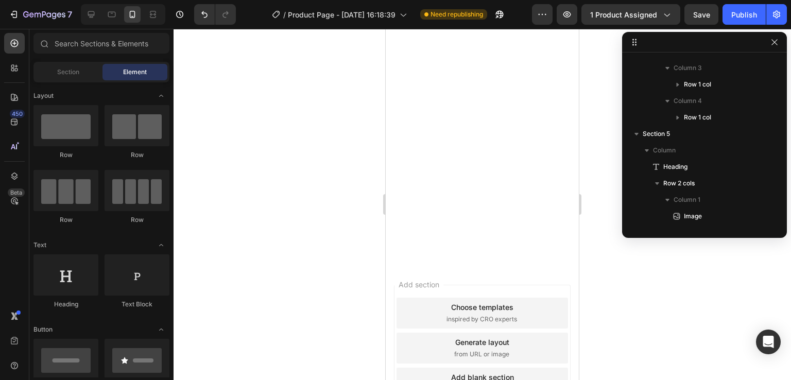
drag, startPoint x: 574, startPoint y: 359, endPoint x: 984, endPoint y: 66, distance: 503.5
select select "586068398472233503"
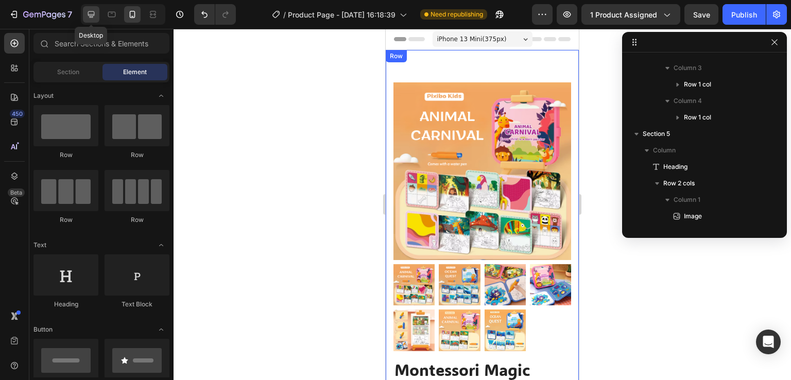
click at [90, 21] on div at bounding box center [91, 14] width 16 height 16
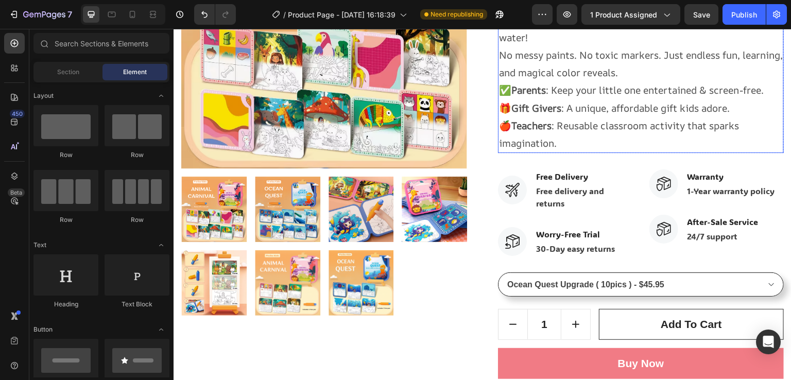
scroll to position [206, 0]
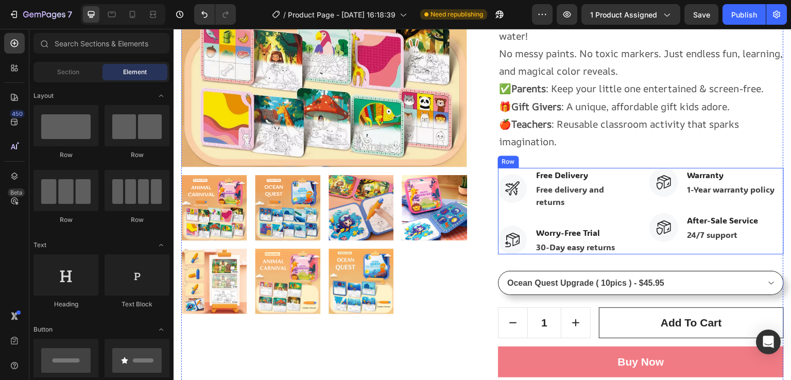
click at [629, 205] on div "Image Free Delivery Text block Free delivery and returns Text block Row Image W…" at bounding box center [641, 211] width 286 height 87
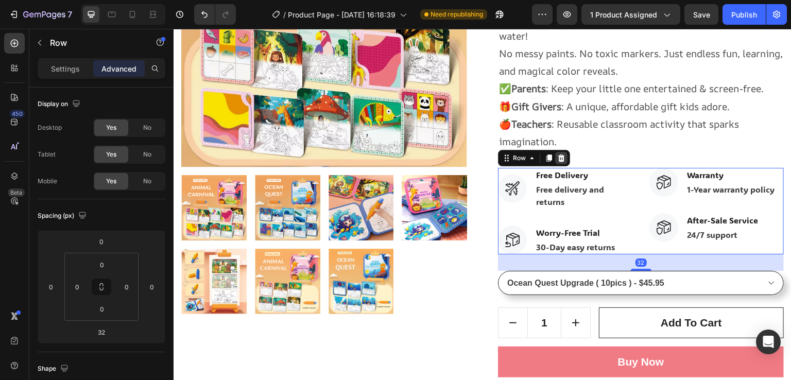
click at [558, 159] on icon at bounding box center [561, 158] width 8 height 8
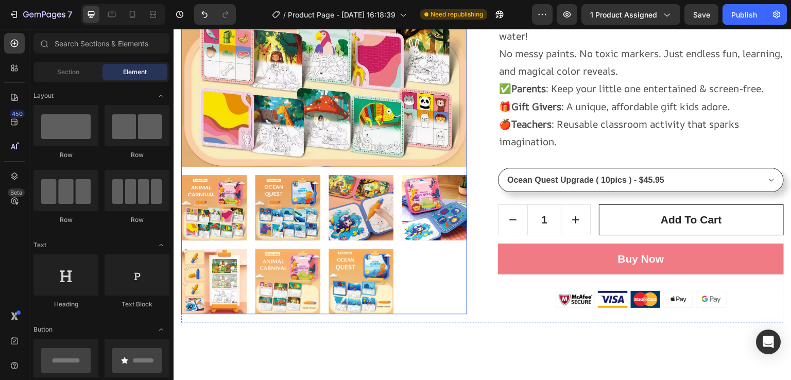
click at [458, 291] on div at bounding box center [324, 244] width 286 height 139
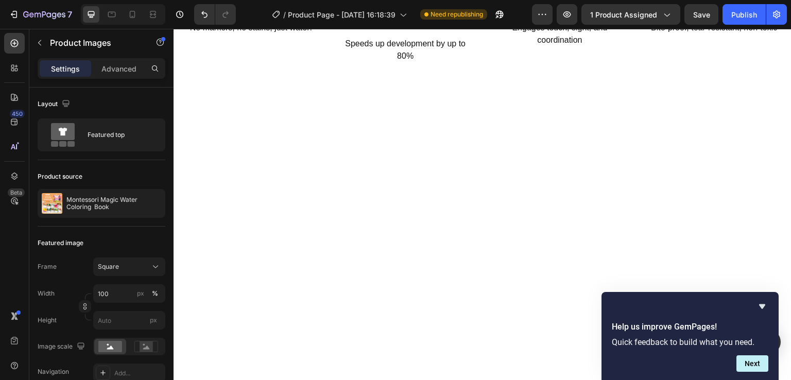
scroll to position [1494, 0]
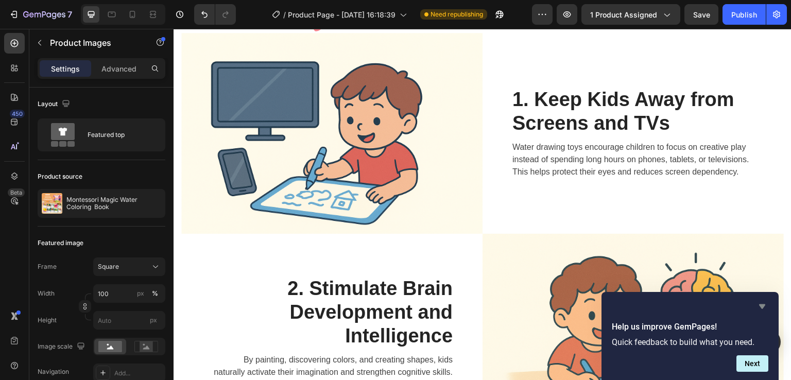
click at [764, 303] on icon "Hide survey" at bounding box center [762, 306] width 12 height 12
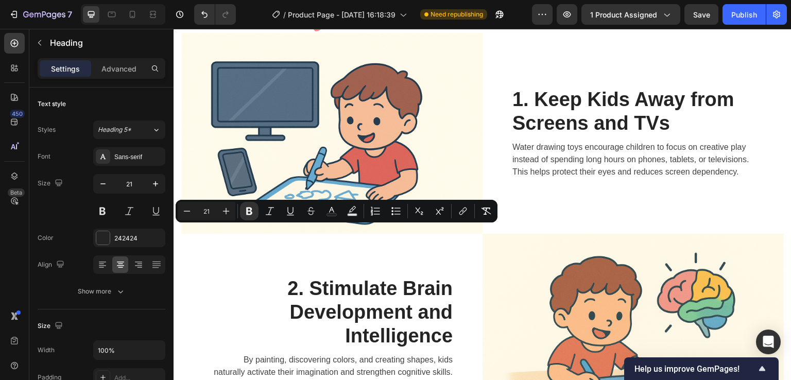
drag, startPoint x: 309, startPoint y: 232, endPoint x: 202, endPoint y: 225, distance: 106.8
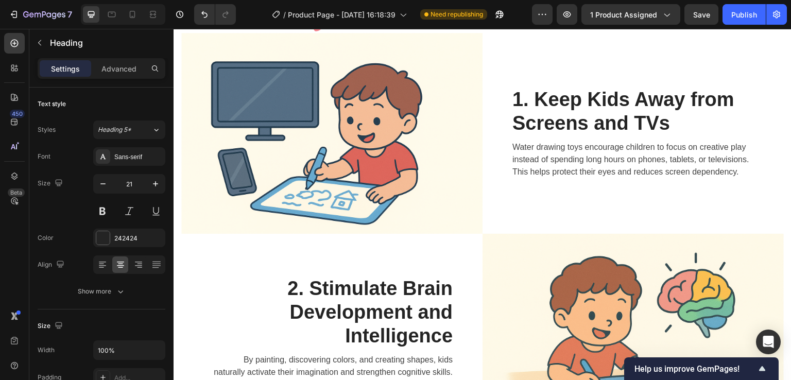
drag, startPoint x: 429, startPoint y: 250, endPoint x: 359, endPoint y: 228, distance: 73.5
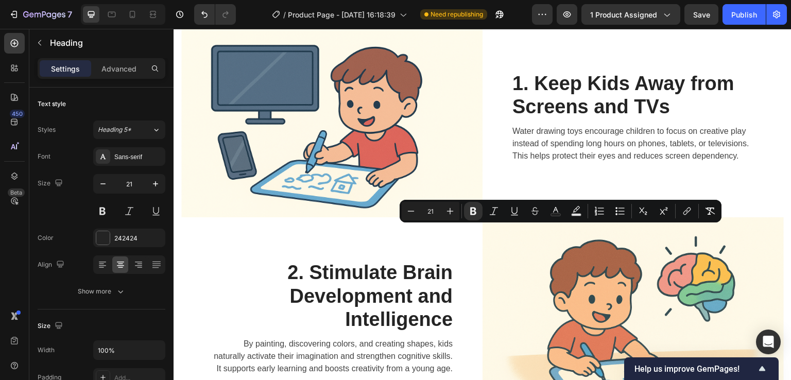
drag, startPoint x: 609, startPoint y: 234, endPoint x: 530, endPoint y: 230, distance: 78.4
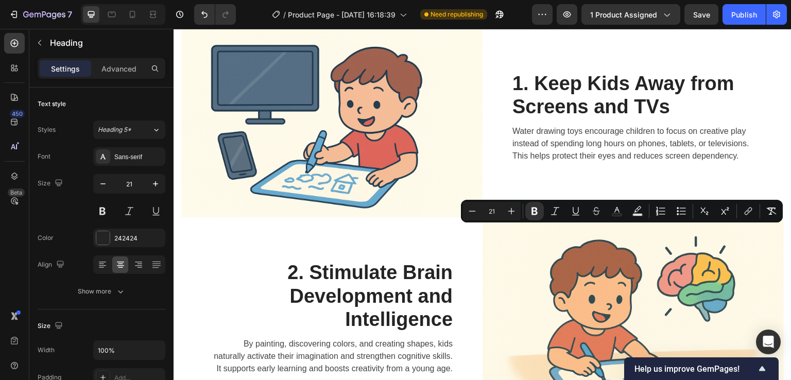
drag, startPoint x: 732, startPoint y: 250, endPoint x: 673, endPoint y: 226, distance: 64.0
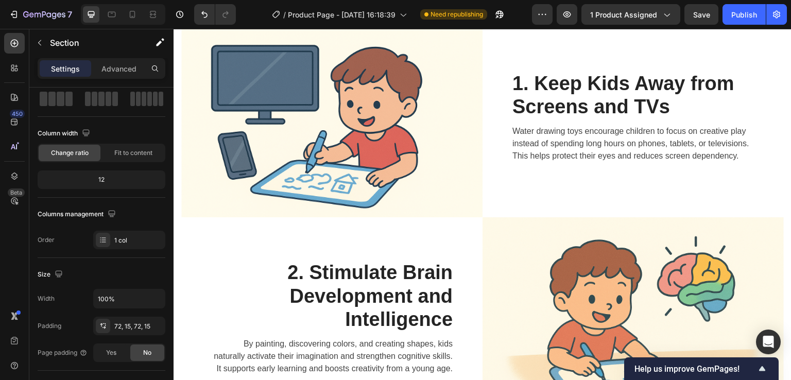
scroll to position [0, 0]
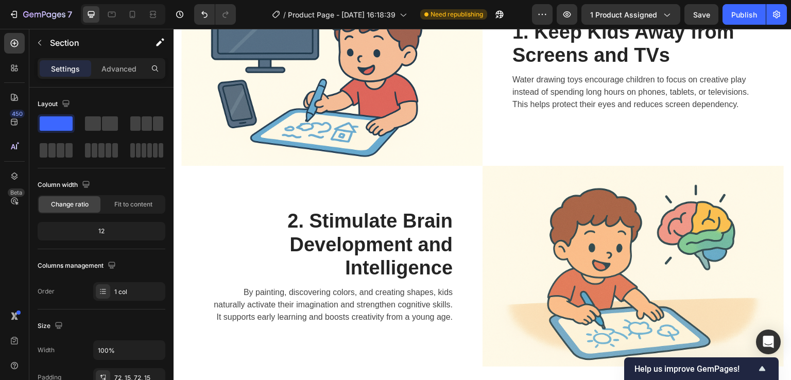
scroll to position [1494, 0]
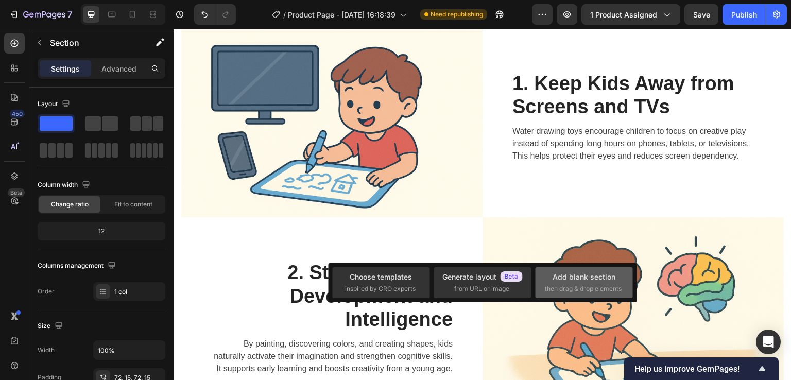
click at [589, 282] on div "Add blank section" at bounding box center [584, 276] width 63 height 11
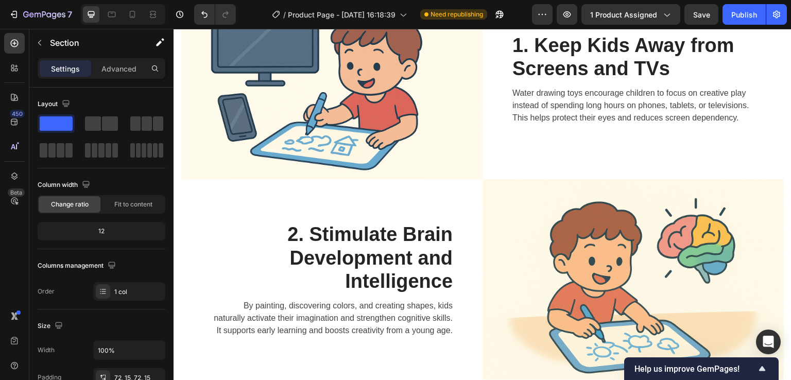
scroll to position [1597, 0]
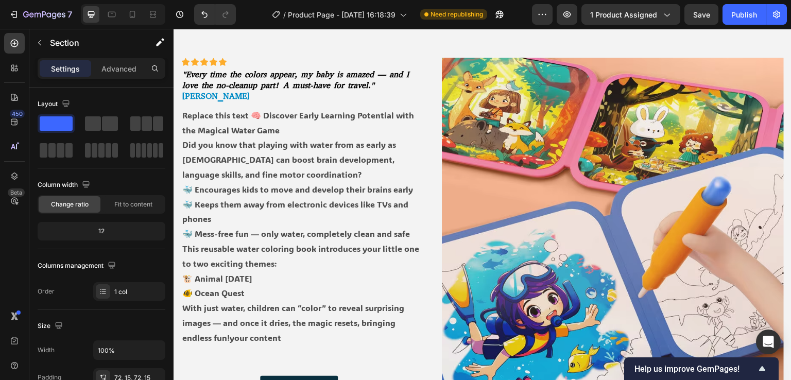
select select "586068398472233503"
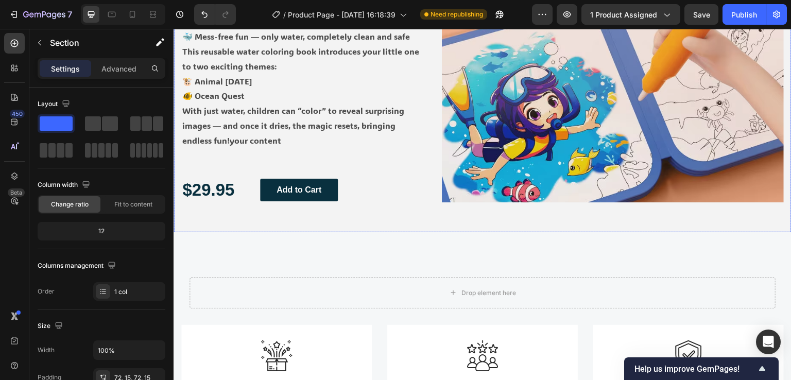
scroll to position [927, 0]
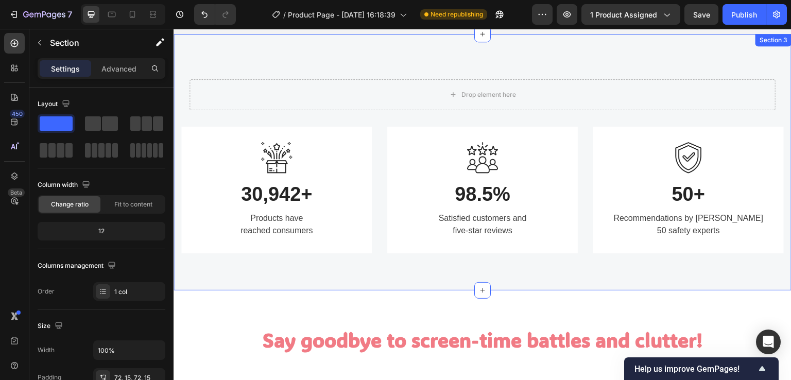
click at [383, 122] on div "Drop element here Row Image 30,942+ Heading Products have reached consumers Tex…" at bounding box center [482, 162] width 603 height 182
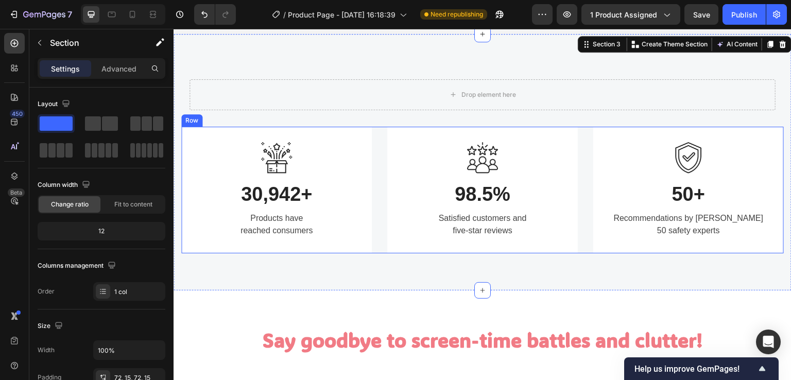
click at [380, 143] on div "Image 30,942+ Heading Products have reached consumers Text block Row Image 98.5…" at bounding box center [482, 190] width 603 height 127
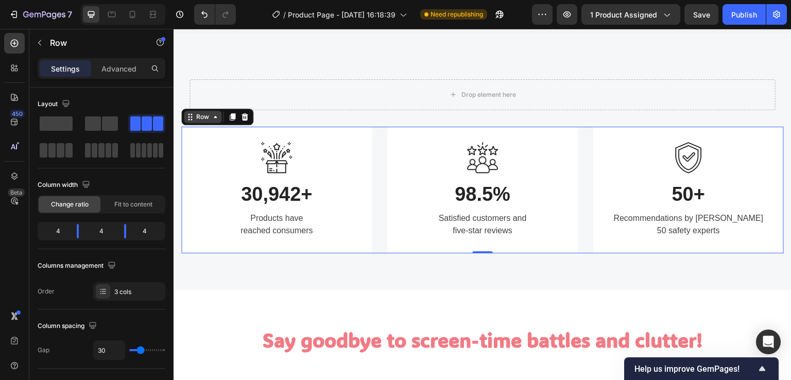
click at [216, 121] on div "Row" at bounding box center [203, 117] width 38 height 12
click at [216, 117] on icon at bounding box center [215, 117] width 8 height 8
click at [191, 118] on icon at bounding box center [192, 119] width 2 height 2
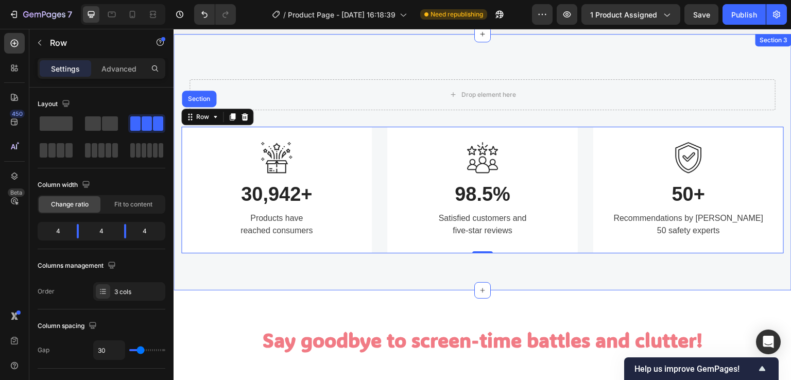
click at [378, 119] on div "Drop element here Row Image 30,942+ Heading Products have reached consumers Tex…" at bounding box center [482, 162] width 603 height 182
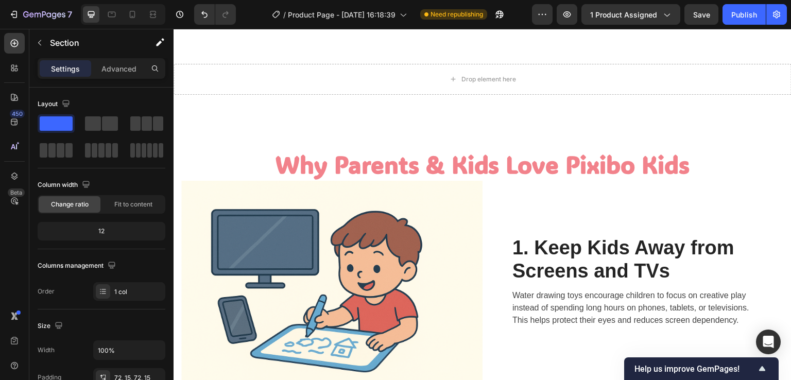
scroll to position [1700, 0]
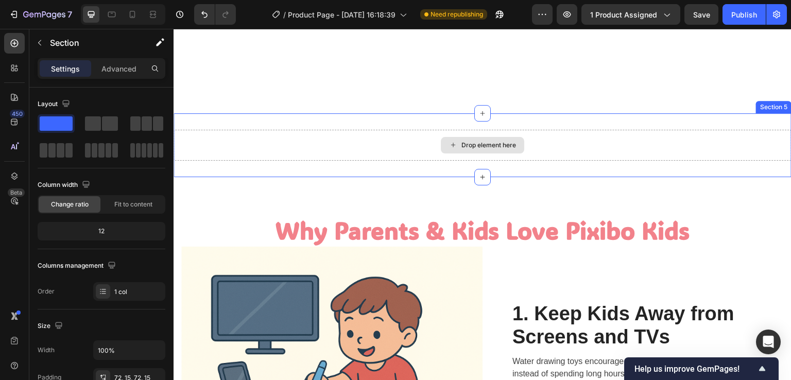
click at [345, 144] on div "Drop element here" at bounding box center [483, 145] width 618 height 31
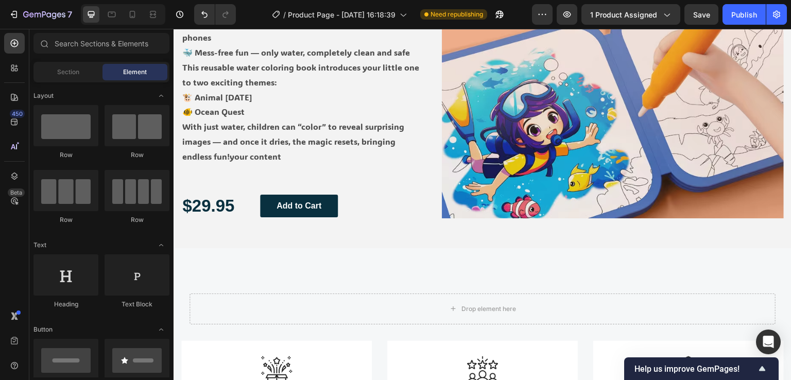
scroll to position [824, 0]
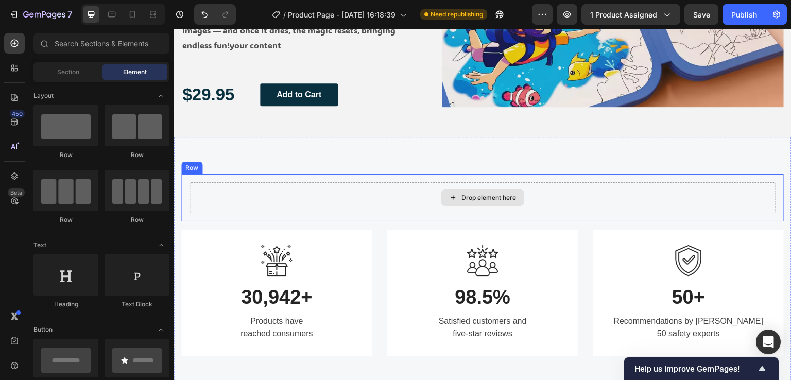
click at [308, 197] on div "Drop element here" at bounding box center [483, 197] width 586 height 31
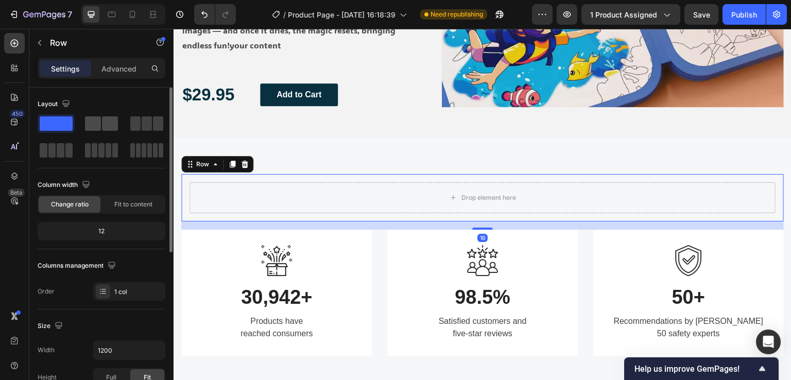
click at [108, 128] on span at bounding box center [110, 123] width 16 height 14
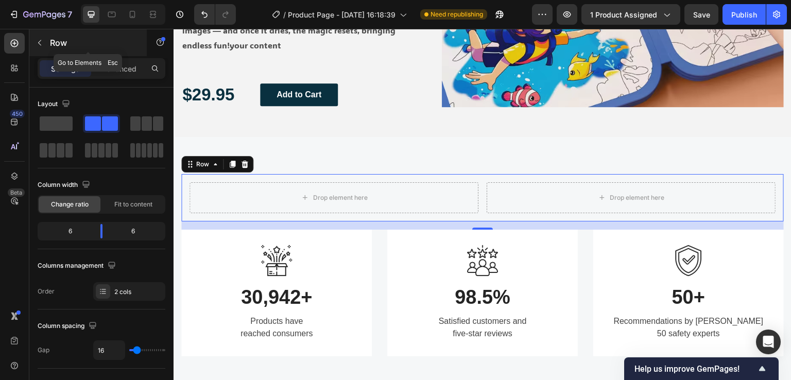
click at [43, 42] on icon "button" at bounding box center [40, 43] width 8 height 8
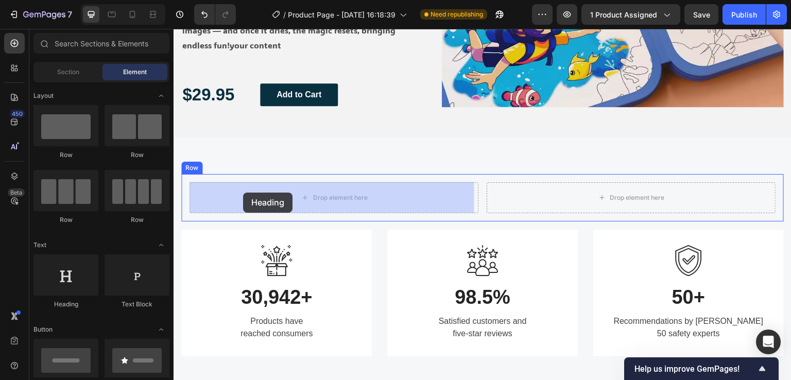
drag, startPoint x: 248, startPoint y: 311, endPoint x: 243, endPoint y: 193, distance: 118.6
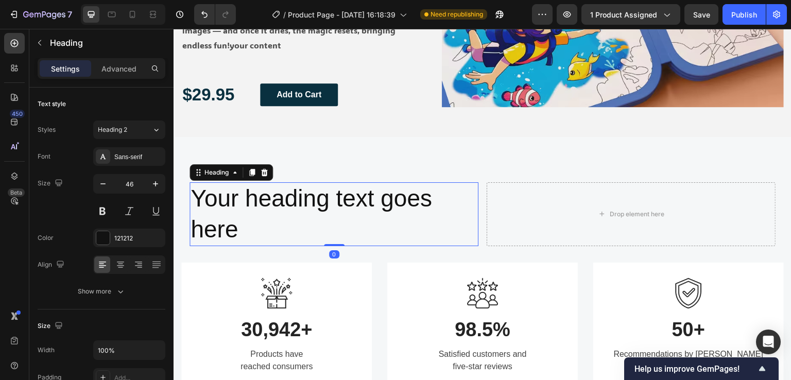
click at [258, 218] on h2 "Your heading text goes here" at bounding box center [334, 214] width 289 height 64
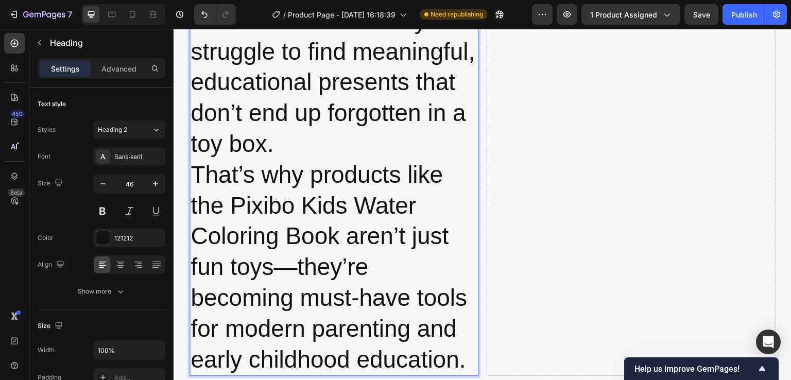
scroll to position [1959, 0]
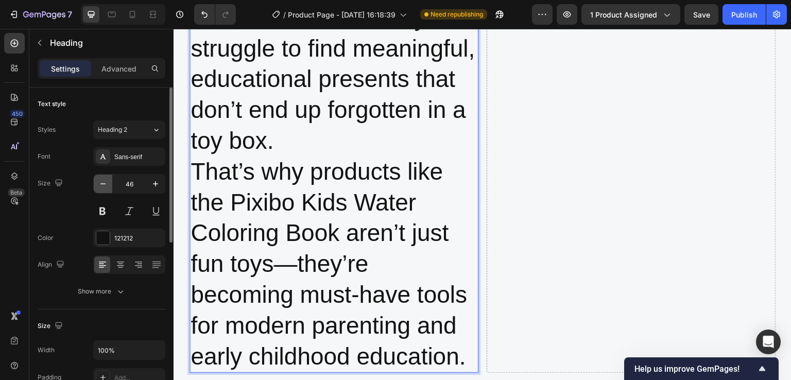
click at [104, 183] on icon "button" at bounding box center [102, 183] width 5 height 1
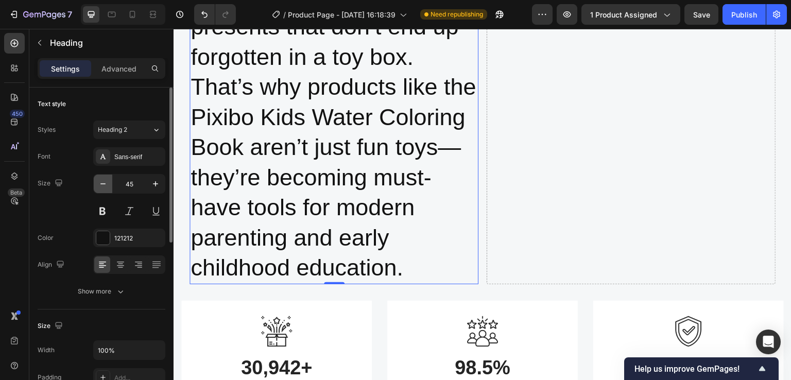
scroll to position [1879, 0]
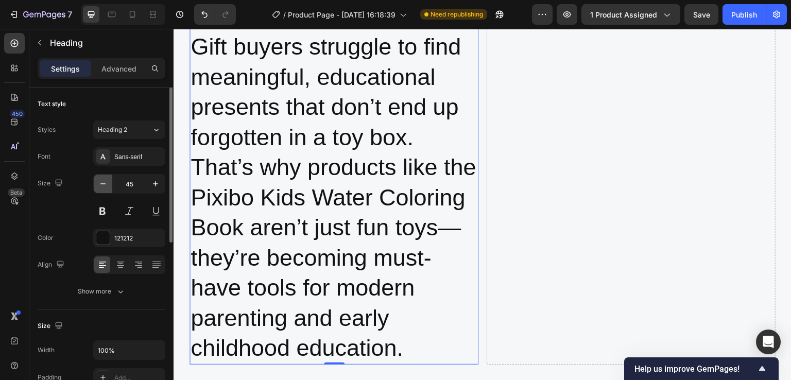
click at [104, 183] on icon "button" at bounding box center [102, 183] width 5 height 1
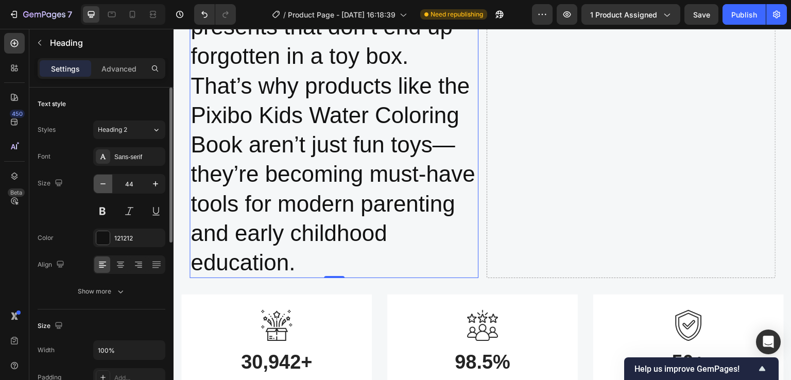
click at [104, 183] on icon "button" at bounding box center [102, 183] width 5 height 1
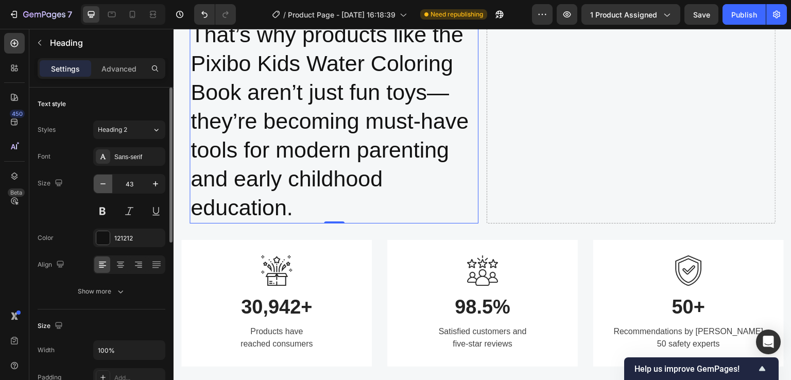
click at [104, 183] on icon "button" at bounding box center [102, 183] width 5 height 1
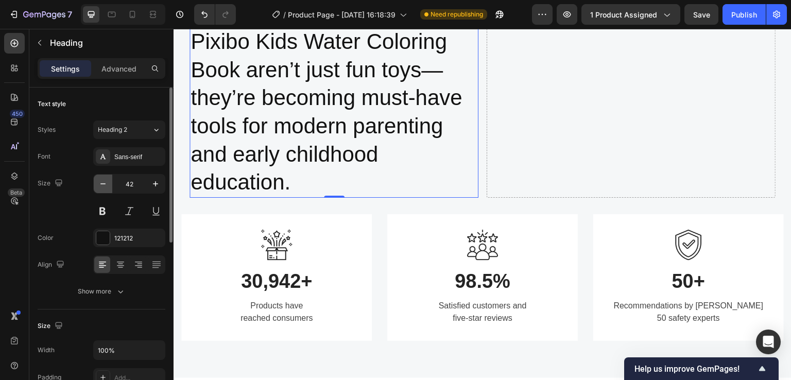
click at [104, 183] on icon "button" at bounding box center [102, 183] width 5 height 1
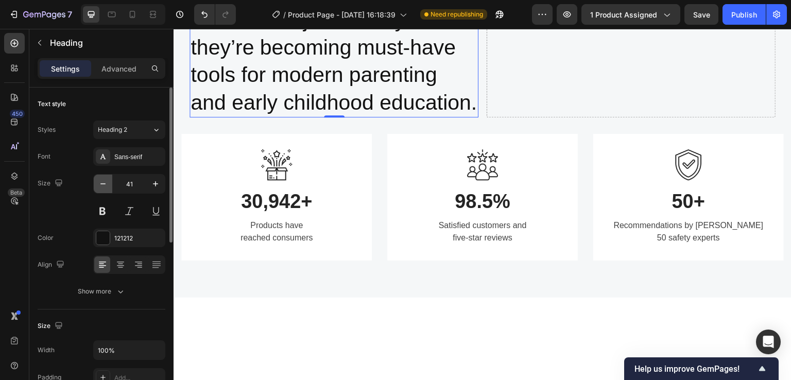
click at [104, 183] on icon "button" at bounding box center [102, 183] width 5 height 1
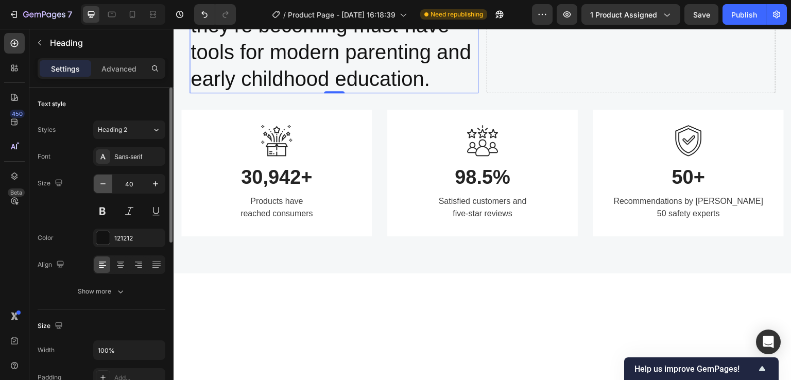
click at [104, 183] on icon "button" at bounding box center [102, 183] width 5 height 1
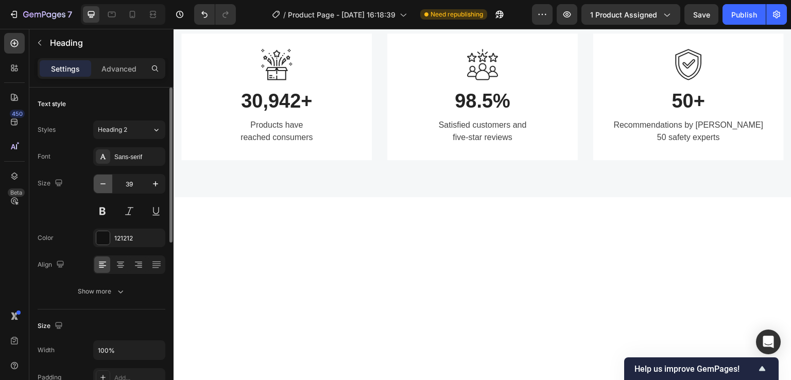
click at [104, 183] on icon "button" at bounding box center [102, 183] width 5 height 1
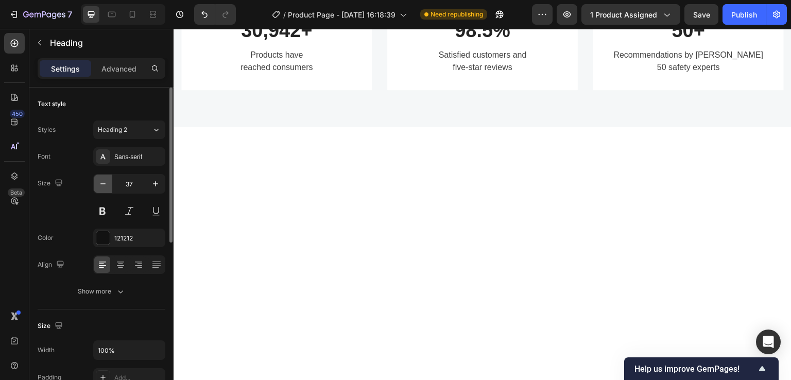
click at [104, 183] on icon "button" at bounding box center [102, 183] width 5 height 1
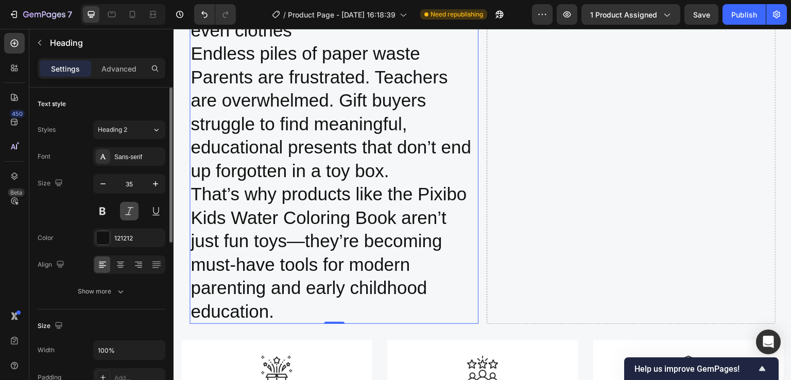
scroll to position [1415, 0]
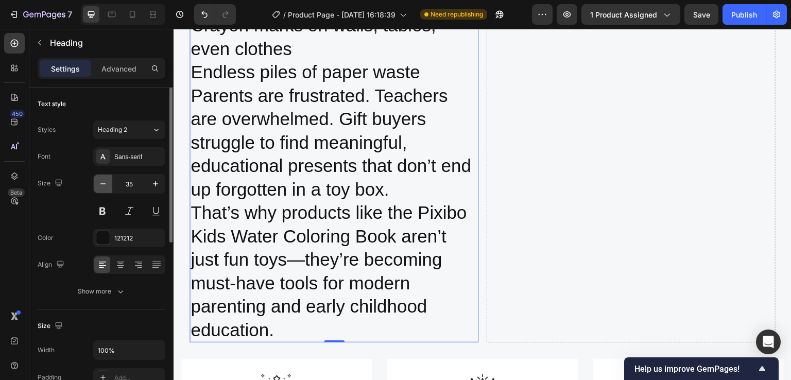
click at [106, 188] on icon "button" at bounding box center [103, 184] width 10 height 10
click at [105, 187] on icon "button" at bounding box center [103, 184] width 10 height 10
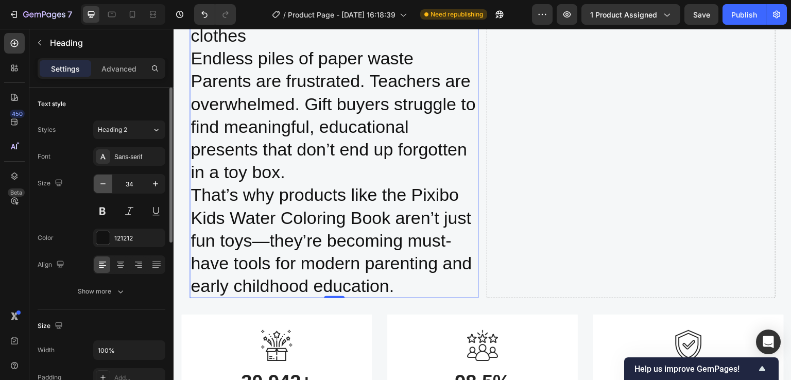
click at [105, 187] on icon "button" at bounding box center [103, 184] width 10 height 10
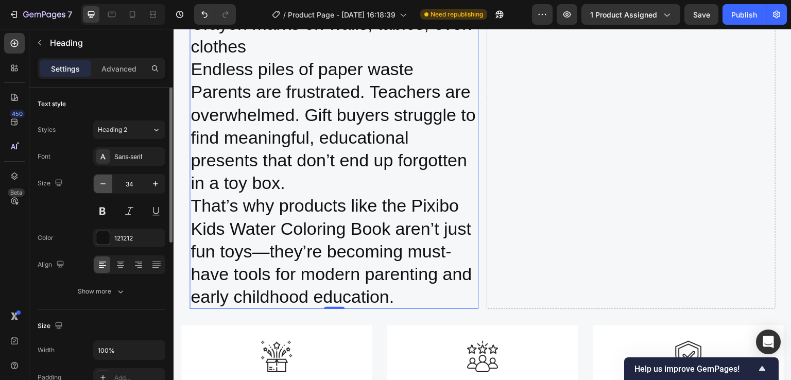
click at [105, 187] on icon "button" at bounding box center [103, 184] width 10 height 10
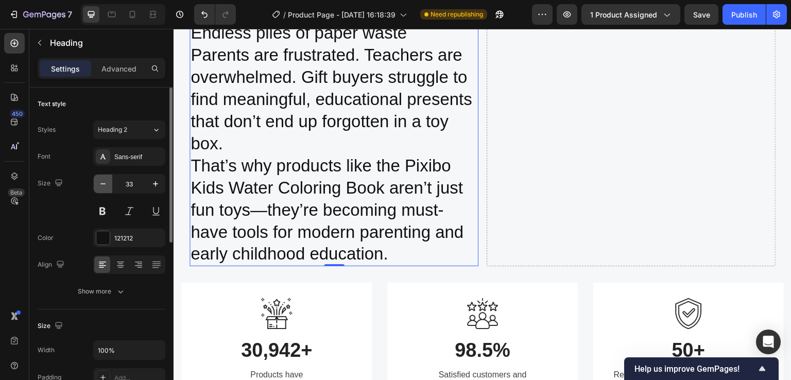
click at [105, 187] on icon "button" at bounding box center [103, 184] width 10 height 10
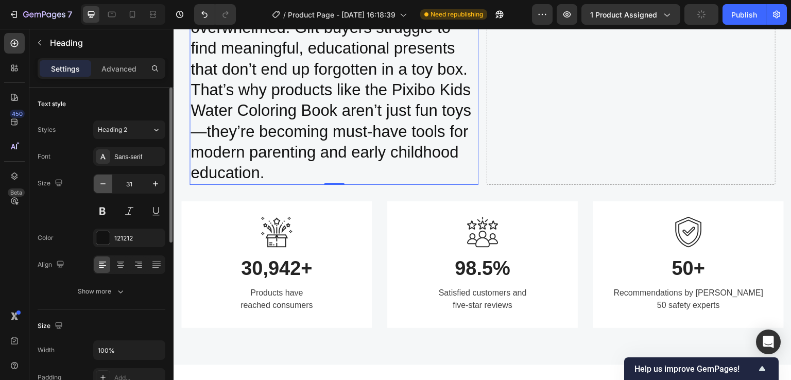
click at [105, 187] on icon "button" at bounding box center [103, 184] width 10 height 10
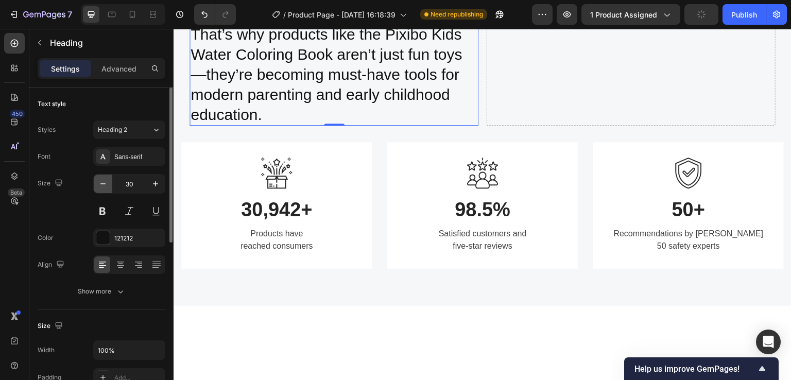
click at [105, 187] on icon "button" at bounding box center [103, 184] width 10 height 10
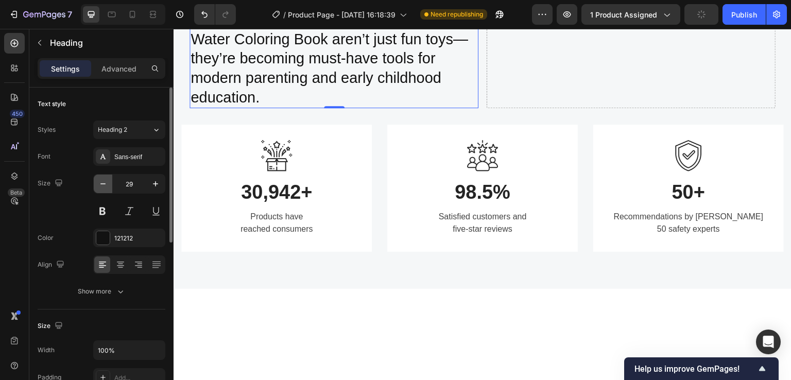
click at [105, 187] on icon "button" at bounding box center [103, 184] width 10 height 10
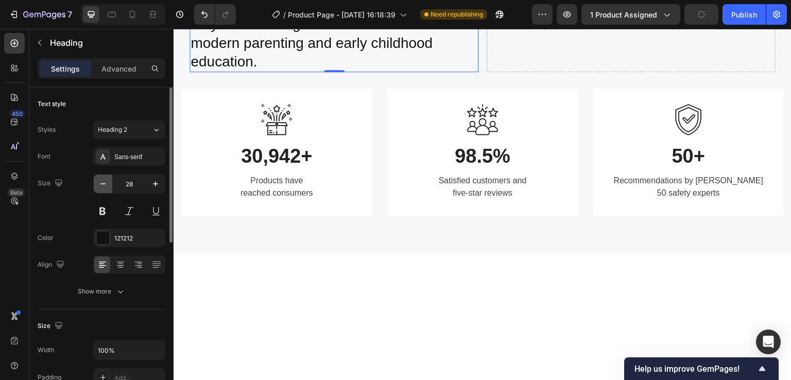
click at [105, 187] on icon "button" at bounding box center [103, 184] width 10 height 10
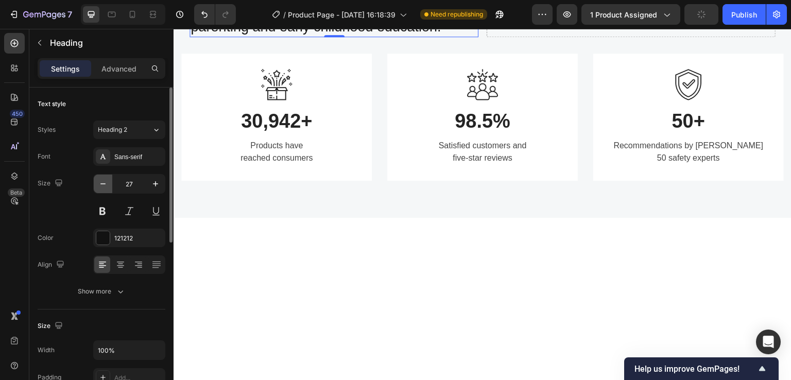
click at [105, 187] on icon "button" at bounding box center [103, 184] width 10 height 10
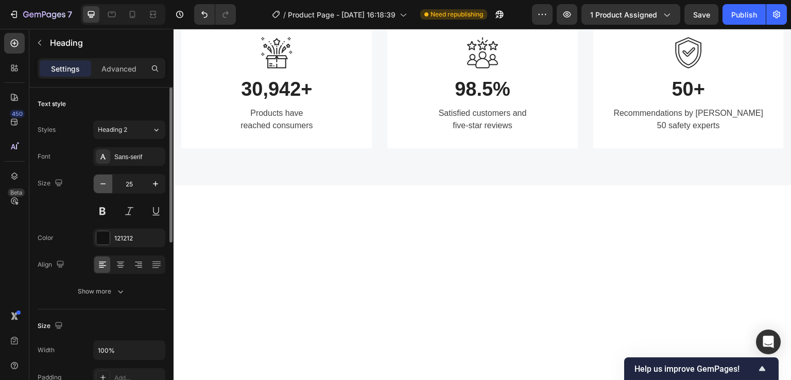
click at [105, 187] on icon "button" at bounding box center [103, 184] width 10 height 10
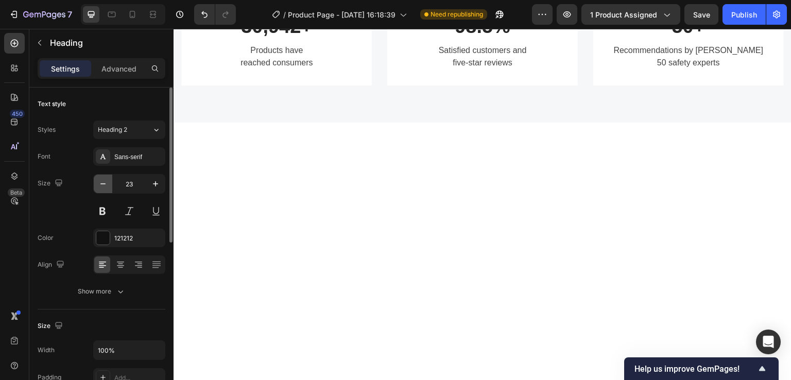
click at [105, 187] on icon "button" at bounding box center [103, 184] width 10 height 10
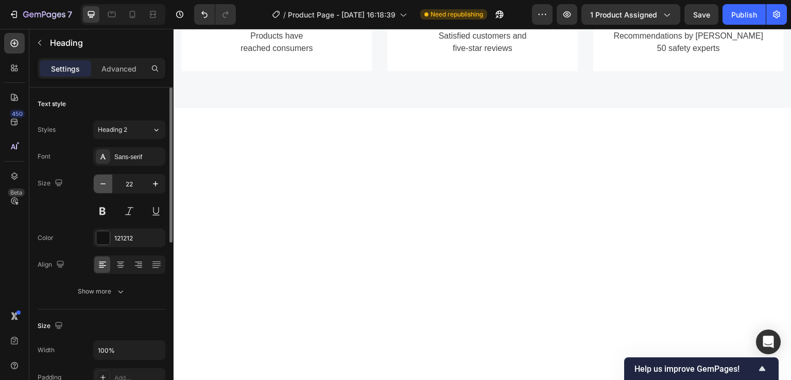
click at [105, 187] on icon "button" at bounding box center [103, 184] width 10 height 10
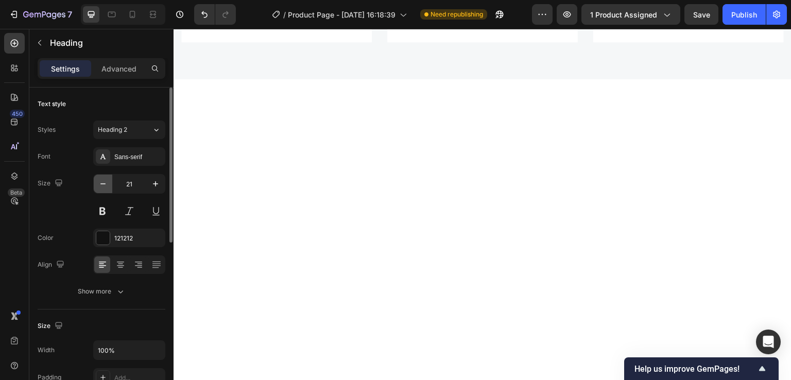
click at [105, 187] on icon "button" at bounding box center [103, 184] width 10 height 10
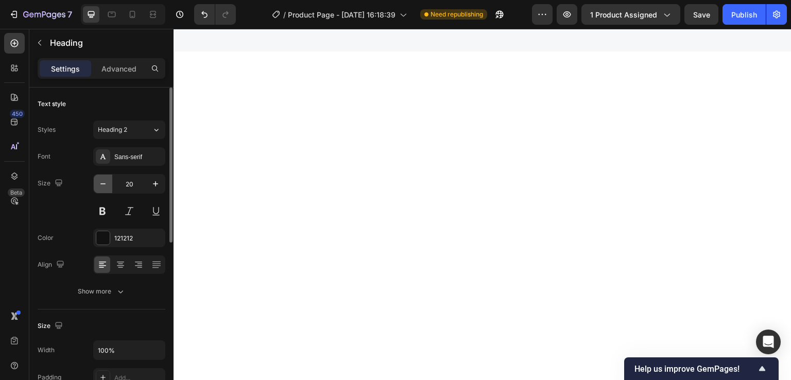
click at [105, 187] on icon "button" at bounding box center [103, 184] width 10 height 10
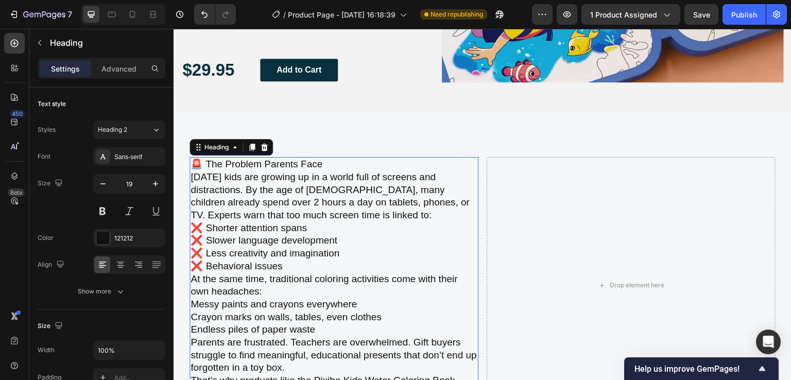
scroll to position [838, 0]
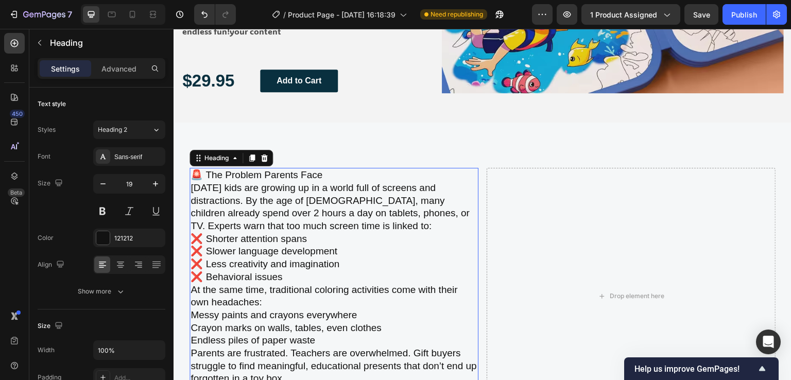
click at [244, 219] on p "🚨 The Problem Parents Face Today’s kids are growing up in a world full of scree…" at bounding box center [334, 296] width 287 height 254
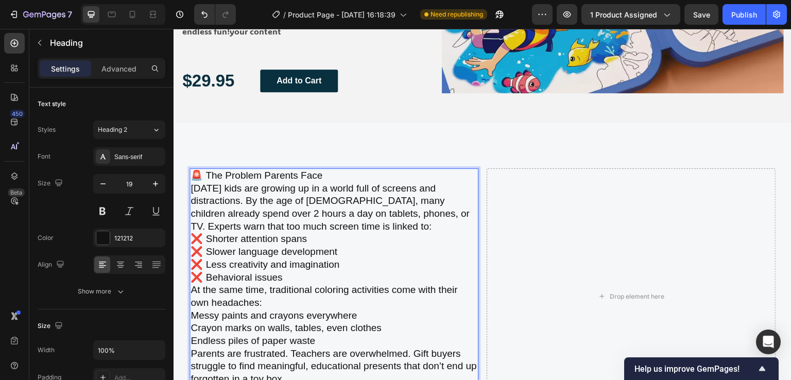
click at [306, 210] on p "🚨 The Problem Parents Face Today’s kids are growing up in a world full of scree…" at bounding box center [334, 296] width 287 height 254
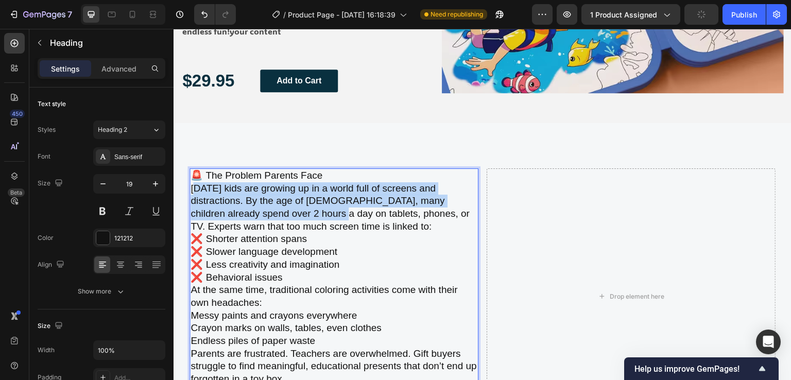
drag, startPoint x: 193, startPoint y: 187, endPoint x: 286, endPoint y: 213, distance: 96.7
click at [286, 213] on p "🚨 The Problem Parents Face Today’s kids are growing up in a world full of scree…" at bounding box center [334, 296] width 287 height 254
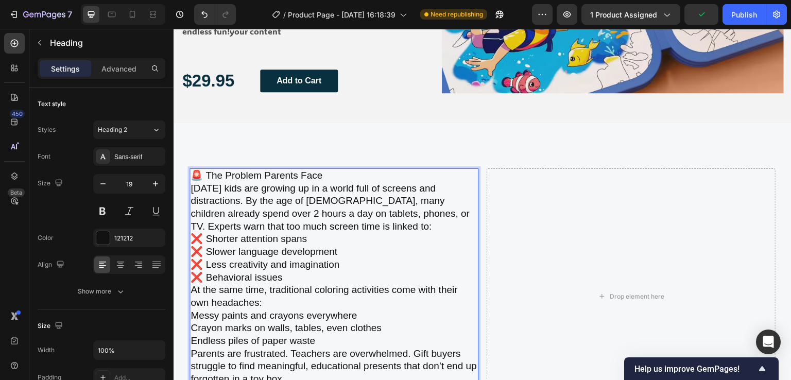
click at [295, 229] on p "🚨 The Problem Parents Face Today’s kids are growing up in a world full of scree…" at bounding box center [334, 296] width 287 height 254
drag, startPoint x: 324, startPoint y: 177, endPoint x: 191, endPoint y: 180, distance: 132.9
click at [191, 180] on p "🚨 The Problem Parents Face Today’s kids are growing up in a world full of scree…" at bounding box center [334, 296] width 287 height 254
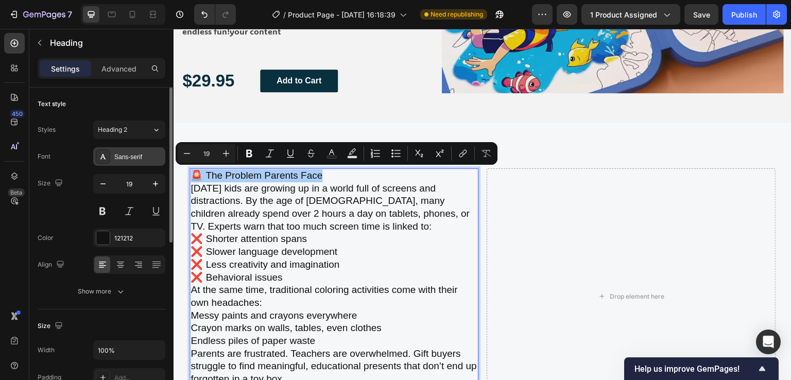
click at [115, 149] on div "Sans-serif" at bounding box center [129, 156] width 72 height 19
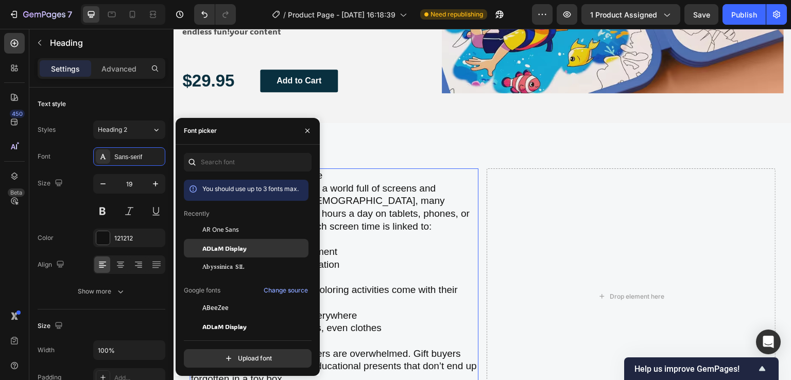
click at [225, 251] on span "ADLaM Display" at bounding box center [224, 248] width 44 height 9
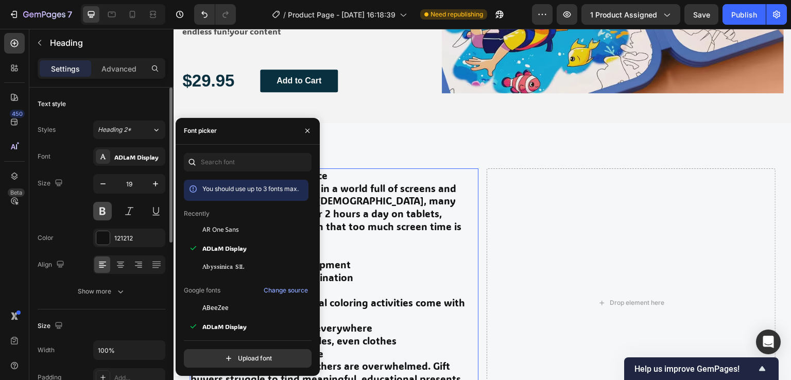
click at [104, 209] on button at bounding box center [102, 211] width 19 height 19
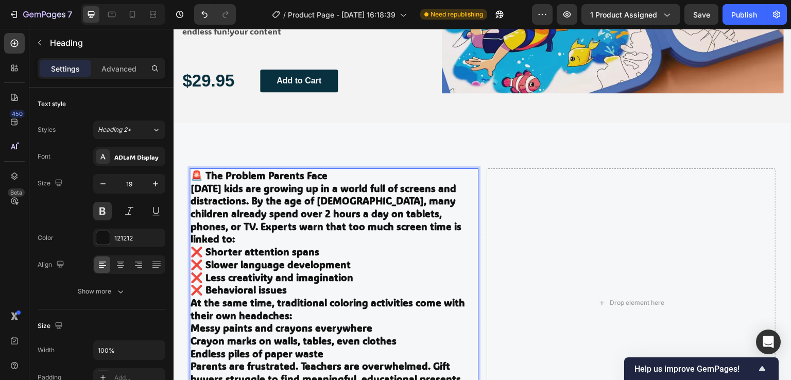
click at [327, 176] on p "🚨 The Problem Parents Face Today’s kids are growing up in a world full of scree…" at bounding box center [334, 302] width 287 height 267
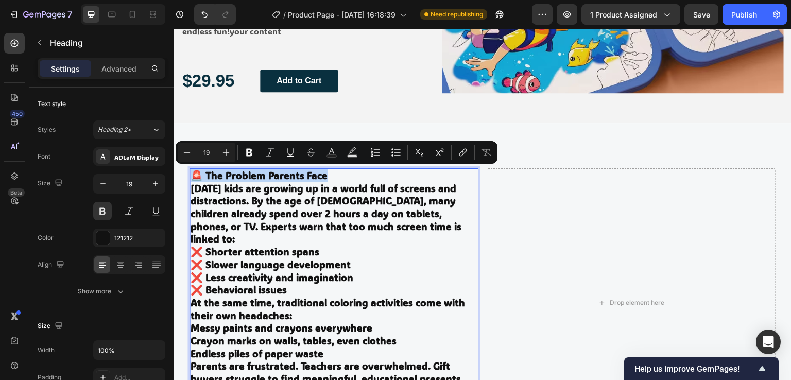
drag, startPoint x: 332, startPoint y: 176, endPoint x: 194, endPoint y: 177, distance: 138.0
click at [194, 177] on p "🚨 The Problem Parents Face Today’s kids are growing up in a world full of scree…" at bounding box center [334, 302] width 287 height 267
click at [251, 153] on icon "Editor contextual toolbar" at bounding box center [249, 153] width 6 height 8
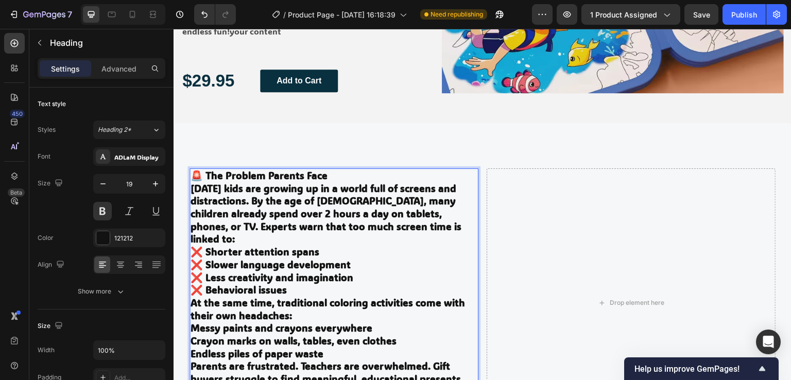
click at [244, 204] on p "🚨 The Problem Parents Face Today’s kids are growing up in a world full of scree…" at bounding box center [334, 302] width 287 height 267
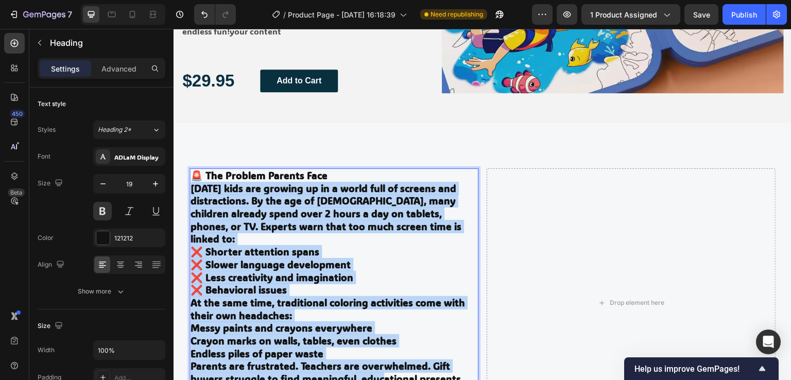
scroll to position [941, 0]
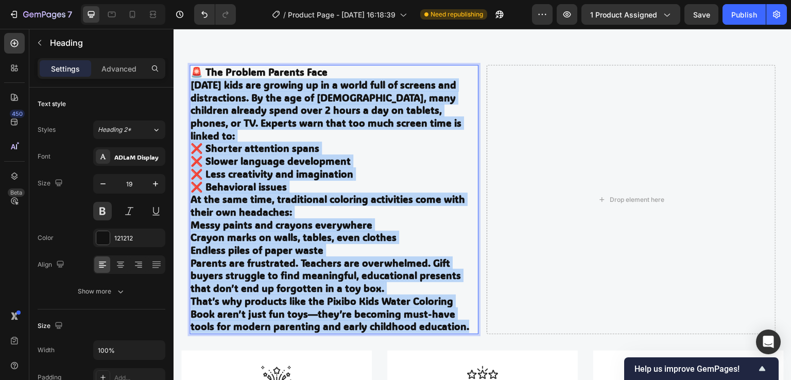
drag, startPoint x: 192, startPoint y: 188, endPoint x: 469, endPoint y: 321, distance: 307.5
click at [469, 321] on h2 "🚨 The Problem Parents Face Today’s kids are growing up in a world full of scree…" at bounding box center [334, 199] width 289 height 269
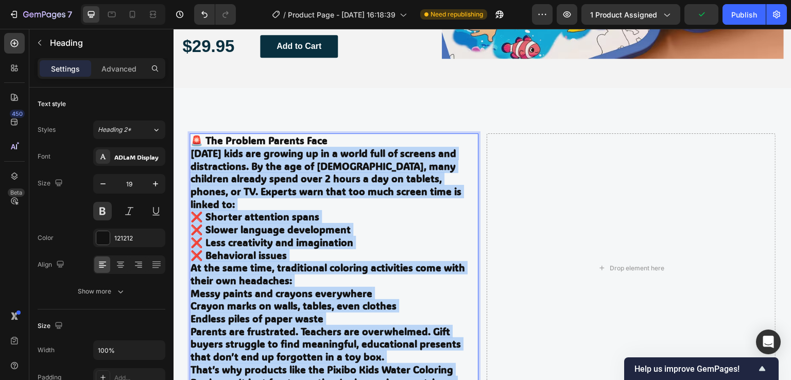
scroll to position [889, 0]
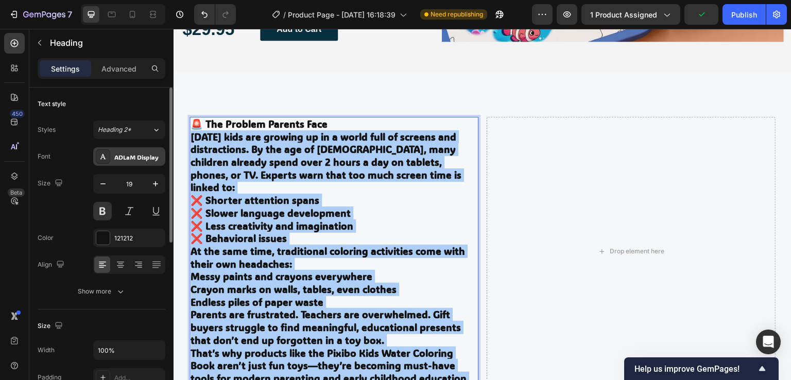
click at [128, 158] on div "ADLaM Display" at bounding box center [138, 156] width 48 height 9
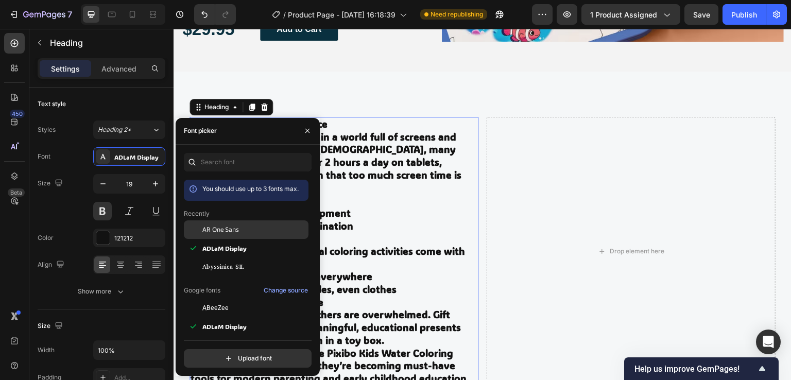
click at [221, 230] on span "AR One Sans" at bounding box center [220, 229] width 37 height 9
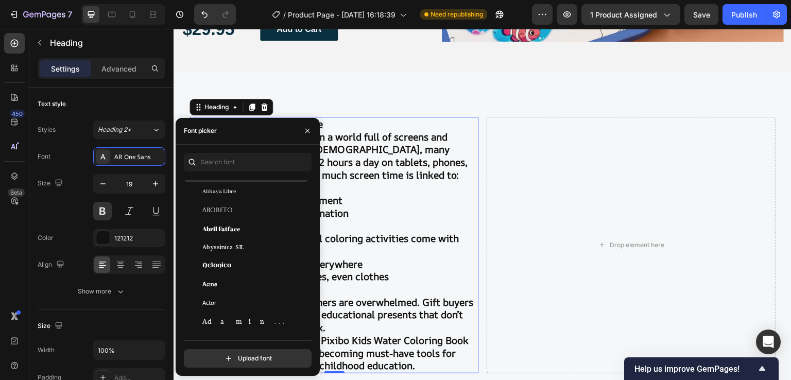
scroll to position [206, 0]
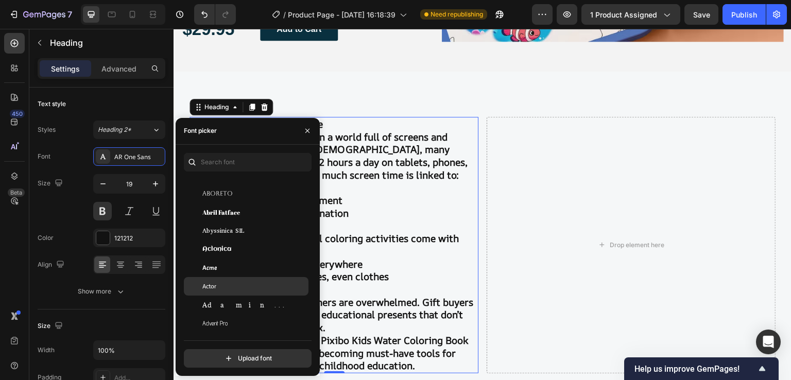
click at [218, 285] on div "Actor" at bounding box center [254, 286] width 104 height 9
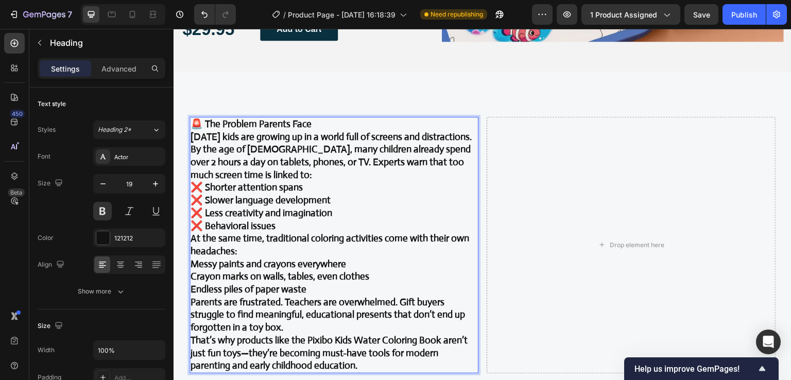
click at [300, 186] on p "🚨 The Problem Parents Face Today’s kids are growing up in a world full of scree…" at bounding box center [334, 245] width 287 height 254
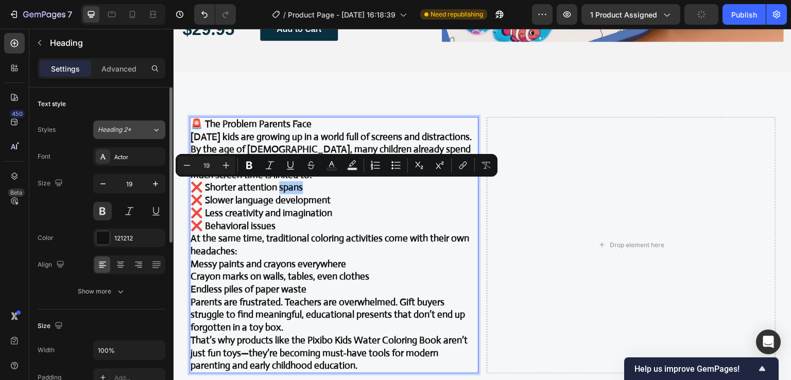
click at [123, 132] on span "Heading 2*" at bounding box center [114, 129] width 33 height 9
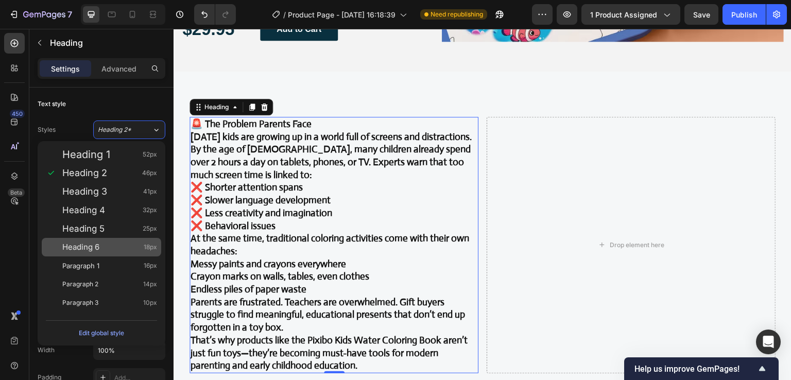
click at [94, 246] on span "Heading 6" at bounding box center [80, 247] width 37 height 10
type input "18"
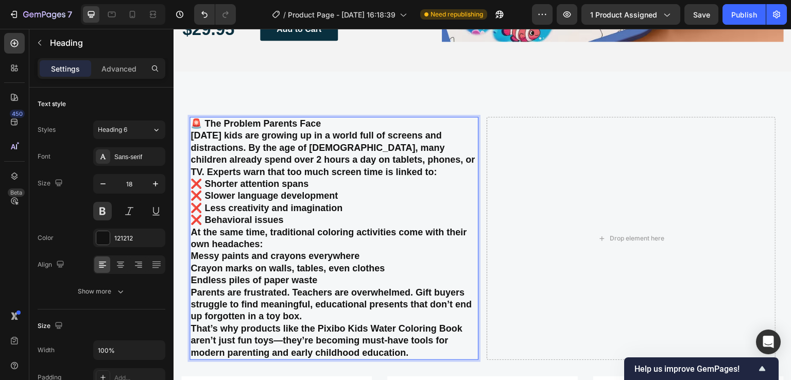
click at [256, 191] on p "🚨 The Problem Parents Face Today’s kids are growing up in a world full of scree…" at bounding box center [334, 238] width 287 height 241
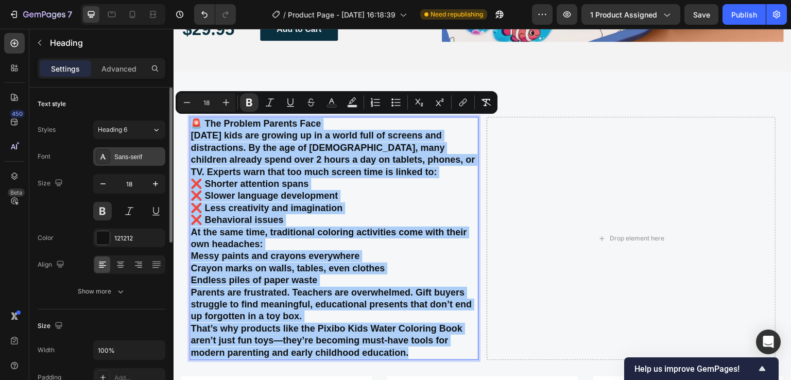
click at [138, 159] on div "Sans-serif" at bounding box center [138, 156] width 48 height 9
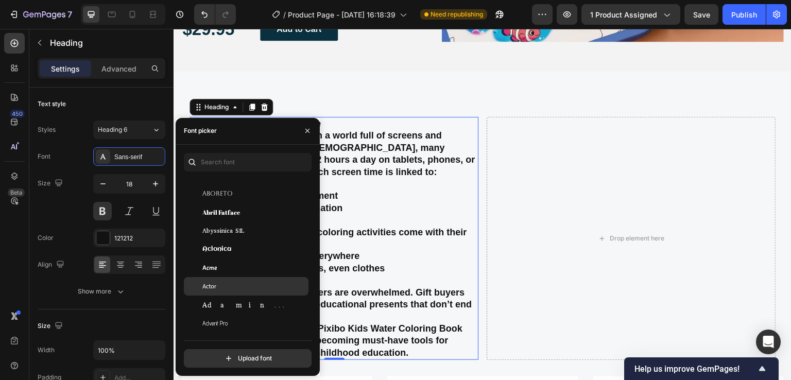
click at [223, 283] on div "Actor" at bounding box center [254, 286] width 104 height 9
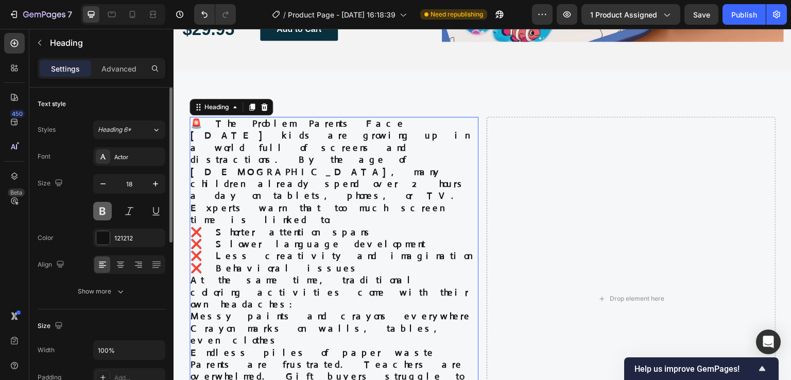
click at [105, 207] on button at bounding box center [102, 211] width 19 height 19
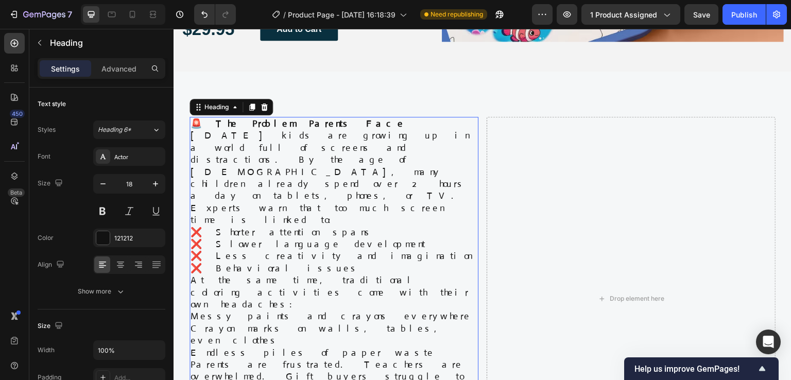
click at [292, 191] on p "🚨 The Problem Parents Face Today’s kids are growing up in a world full of scree…" at bounding box center [334, 299] width 287 height 362
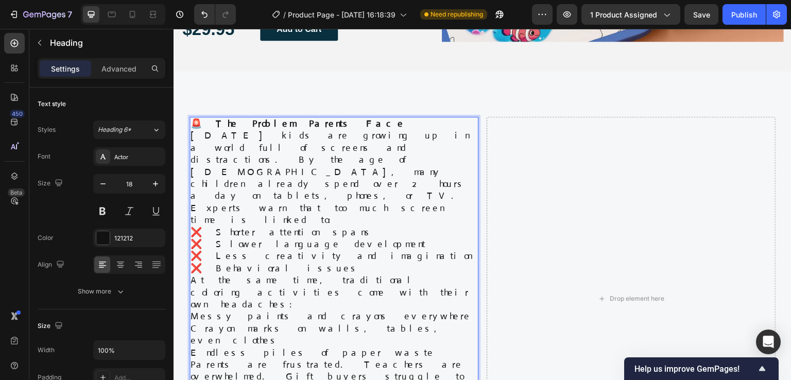
click at [319, 209] on p "🚨 The Problem Parents Face Today’s kids are growing up in a world full of scree…" at bounding box center [334, 299] width 287 height 362
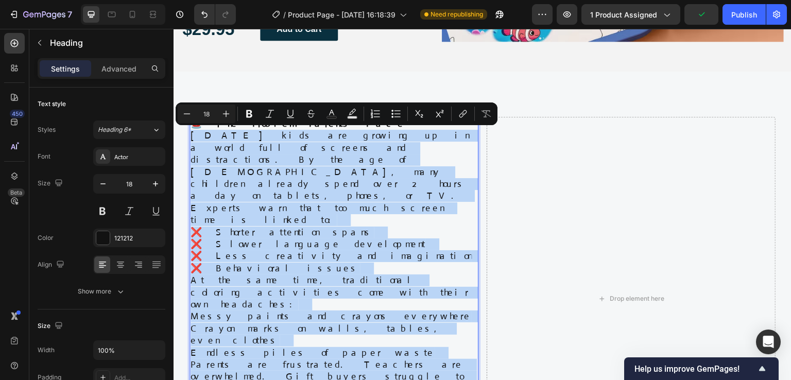
drag, startPoint x: 192, startPoint y: 133, endPoint x: 320, endPoint y: 345, distance: 247.0
click at [320, 345] on p "🚨 The Problem Parents Face Today’s kids are growing up in a world full of scree…" at bounding box center [334, 299] width 287 height 362
click at [310, 254] on p "🚨 The Problem Parents Face Today’s kids are growing up in a world full of scree…" at bounding box center [334, 299] width 287 height 362
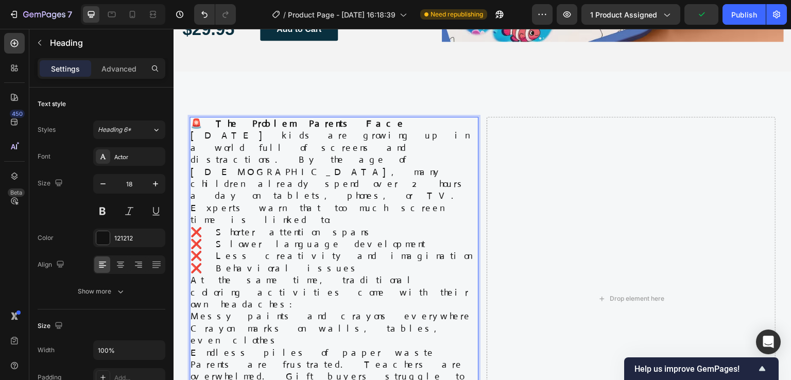
click at [302, 238] on p "🚨 The Problem Parents Face Today’s kids are growing up in a world full of scree…" at bounding box center [334, 299] width 287 height 362
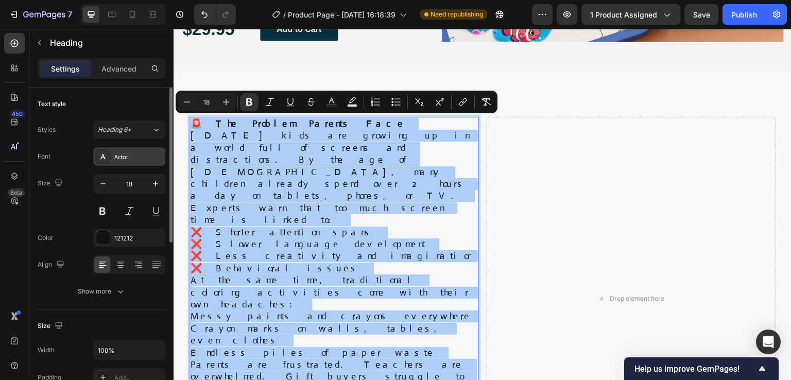
click at [150, 158] on div "Actor" at bounding box center [138, 156] width 48 height 9
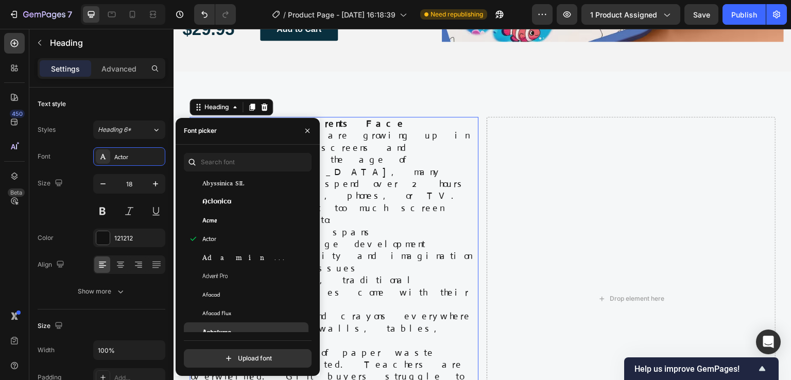
scroll to position [309, 0]
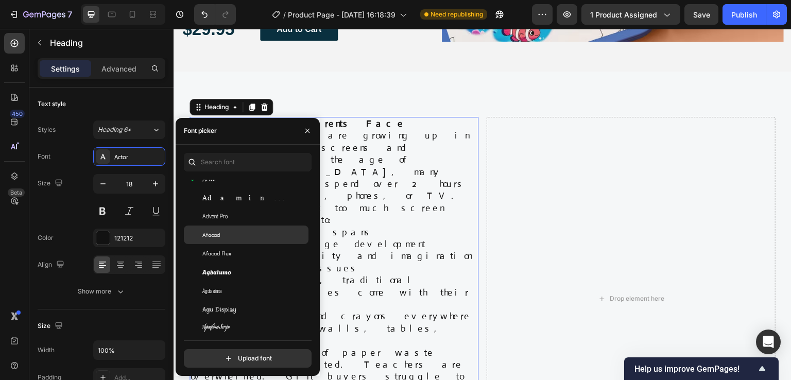
click at [219, 237] on span "Afacad" at bounding box center [211, 234] width 18 height 9
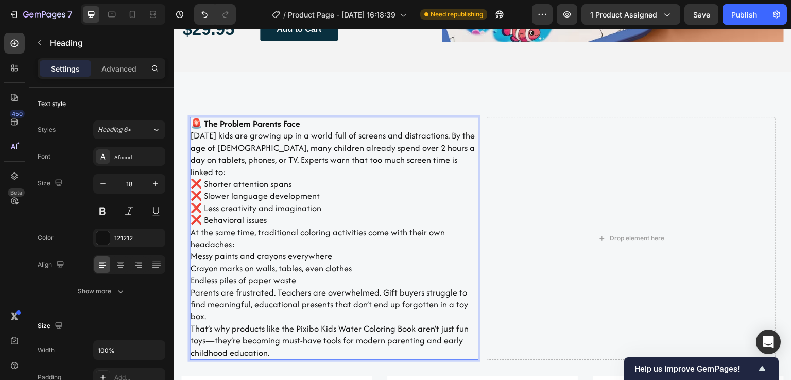
click at [346, 213] on p "🚨 The Problem Parents Face Today’s kids are growing up in a world full of scree…" at bounding box center [334, 238] width 287 height 241
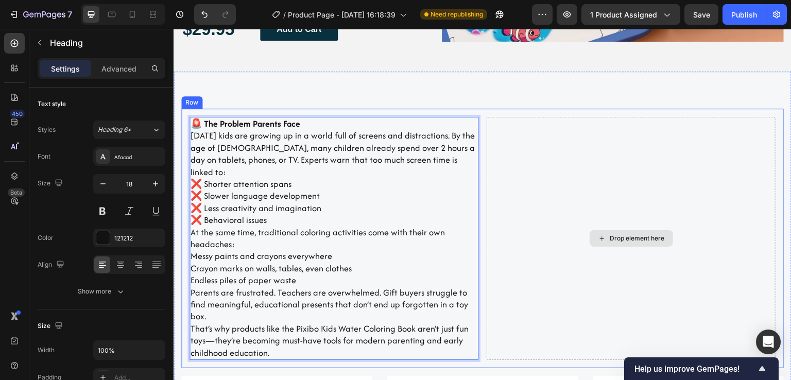
click at [638, 230] on div "Drop element here" at bounding box center [631, 238] width 83 height 16
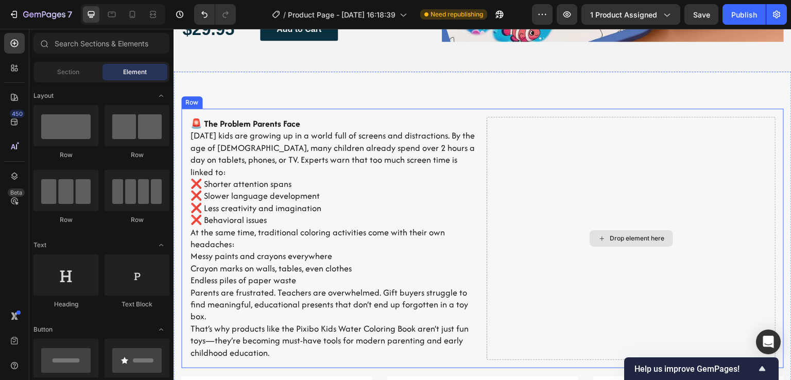
click at [632, 234] on div "Drop element here" at bounding box center [637, 238] width 55 height 8
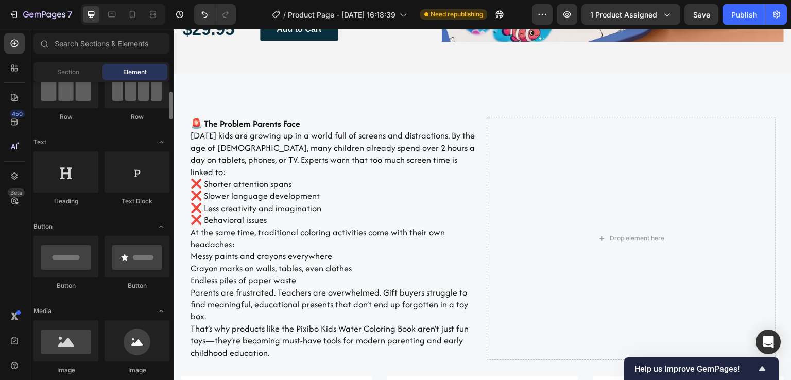
scroll to position [155, 0]
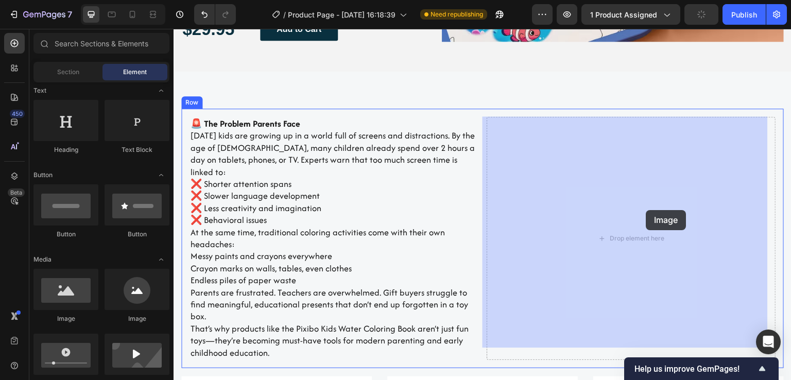
drag, startPoint x: 241, startPoint y: 331, endPoint x: 646, endPoint y: 210, distance: 422.9
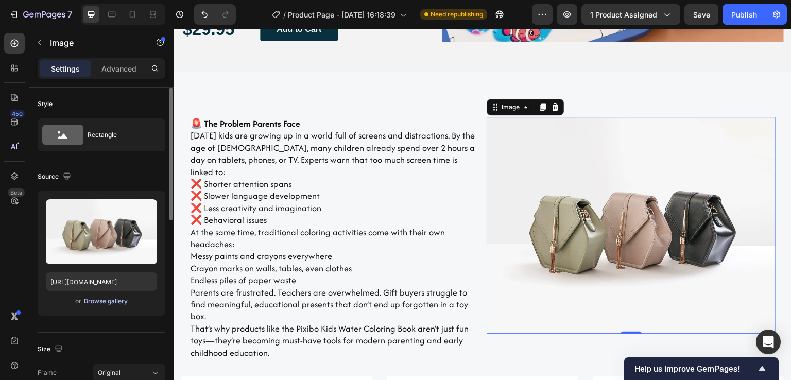
click at [108, 301] on div "Browse gallery" at bounding box center [106, 301] width 44 height 9
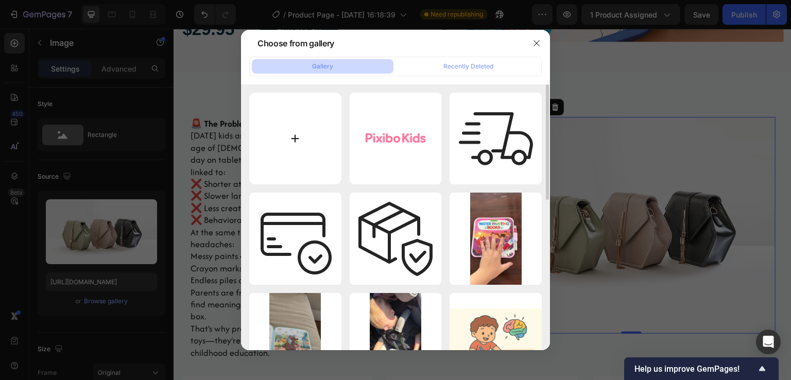
click at [299, 137] on input "file" at bounding box center [295, 139] width 92 height 92
type input "C:\fakepath\ChatGPT Image Sep 26, 2025, 09_44_08 AM.png"
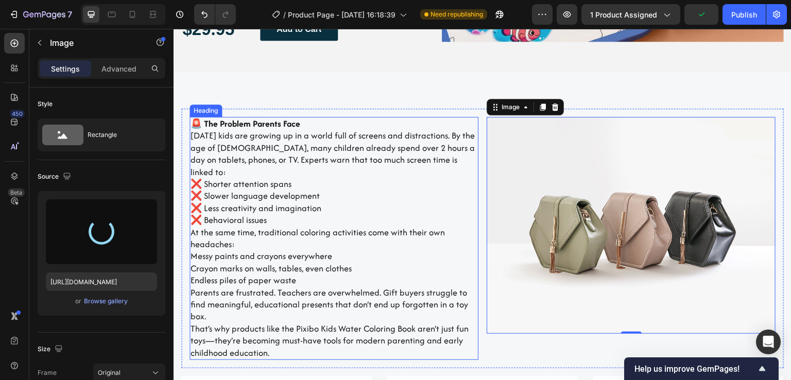
type input "https://cdn.shopify.com/s/files/1/0965/3511/8114/files/gempages_585814240158286…"
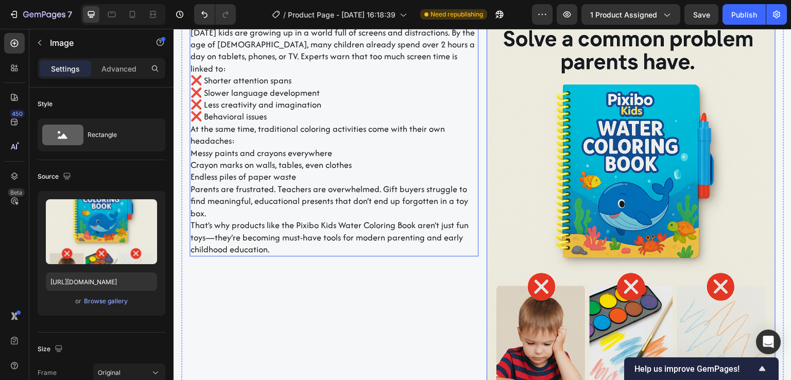
scroll to position [1044, 0]
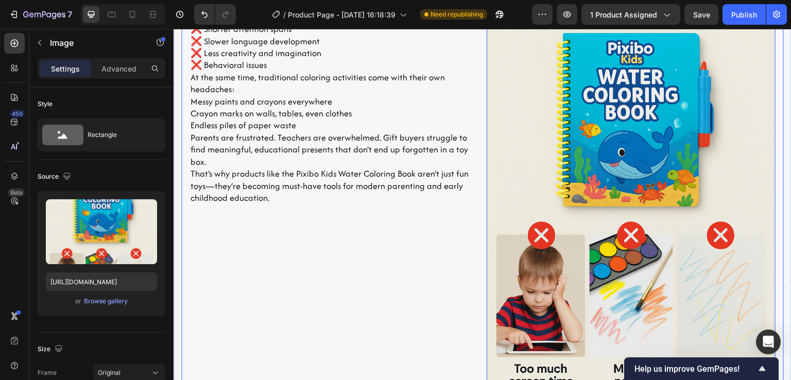
click at [348, 249] on div "⁠⁠⁠⁠⁠⁠⁠ 🚨 The Problem Parents Face Today’s kids are growing up in a world full …" at bounding box center [334, 179] width 289 height 434
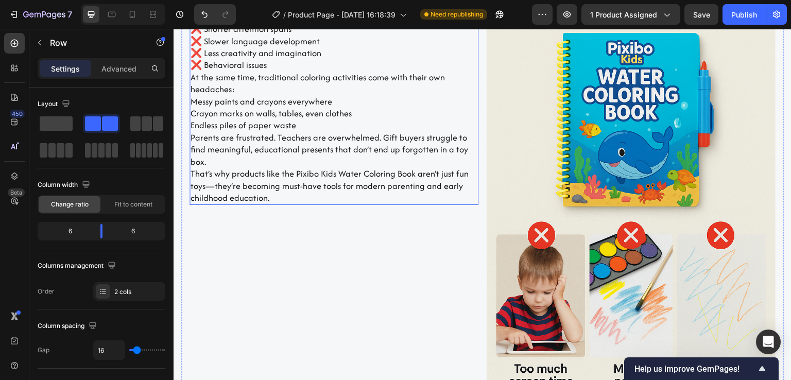
click at [305, 151] on p "⁠⁠⁠⁠⁠⁠⁠ 🚨 The Problem Parents Face Today’s kids are growing up in a world full …" at bounding box center [334, 83] width 287 height 241
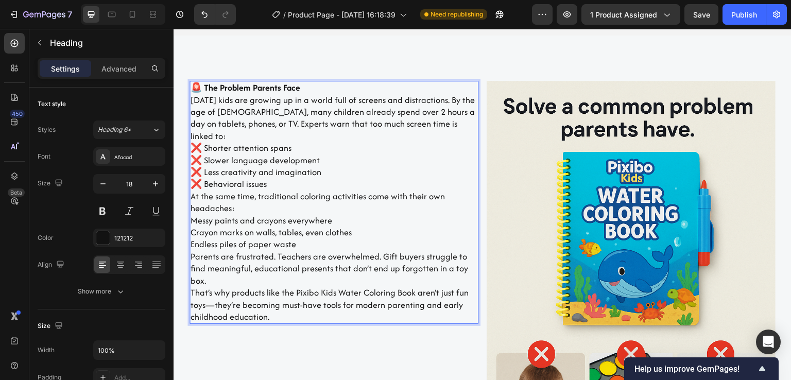
scroll to position [941, 0]
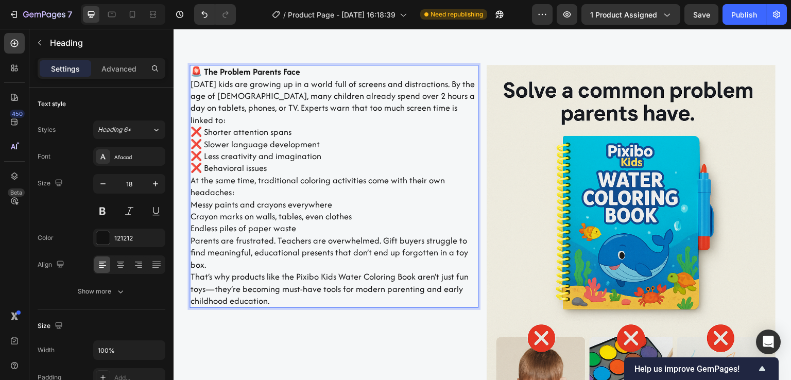
click at [215, 122] on p "🚨 The Problem Parents Face Today’s kids are growing up in a world full of scree…" at bounding box center [334, 186] width 287 height 241
click at [159, 181] on icon "button" at bounding box center [155, 184] width 10 height 10
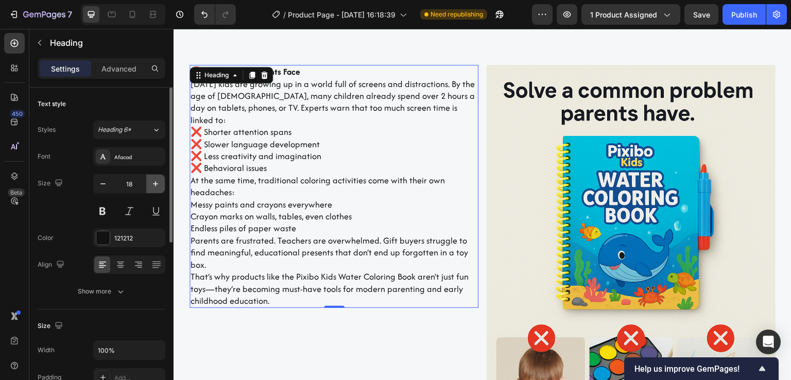
type input "19"
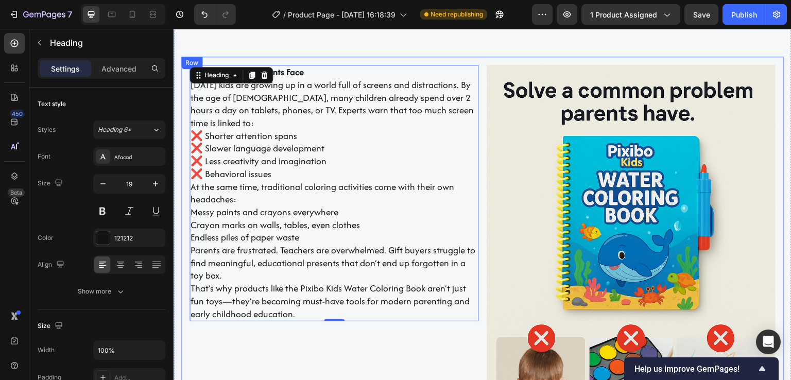
click at [269, 335] on div "🚨 The Problem Parents Face Today’s kids are growing up in a world full of scree…" at bounding box center [334, 282] width 289 height 434
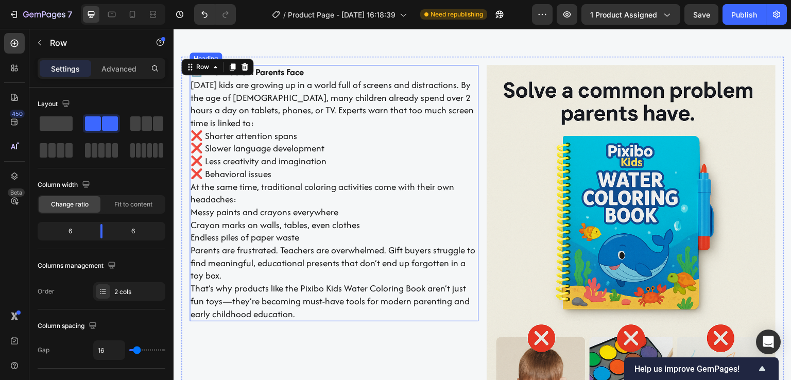
click at [305, 81] on p "⁠⁠⁠⁠⁠⁠⁠ 🚨 The Problem Parents Face Today’s kids are growing up in a world full …" at bounding box center [334, 193] width 287 height 254
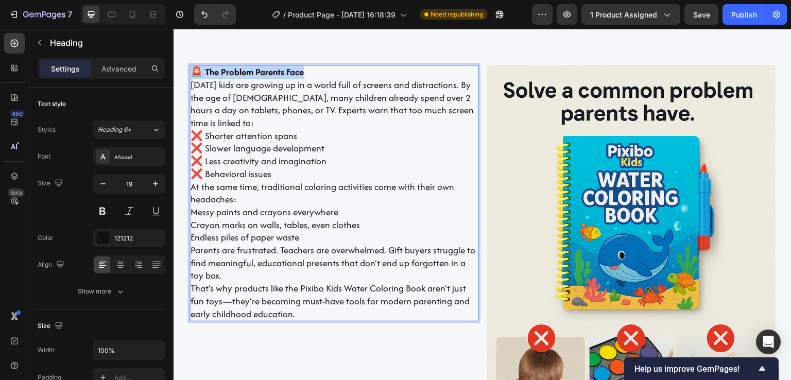
drag, startPoint x: 310, startPoint y: 72, endPoint x: 192, endPoint y: 69, distance: 118.0
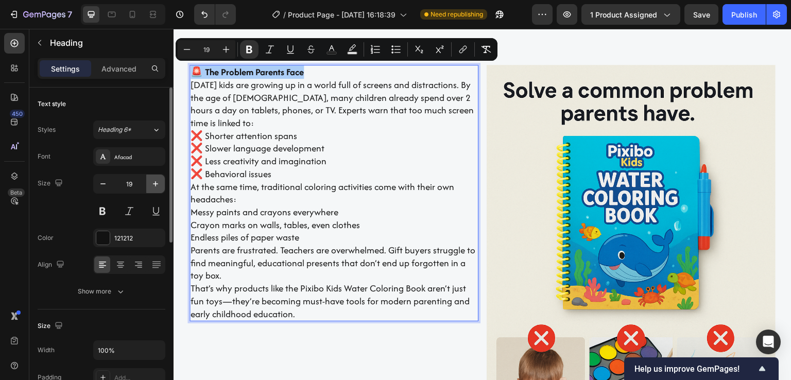
click at [152, 181] on icon "button" at bounding box center [155, 184] width 10 height 10
type input "20"
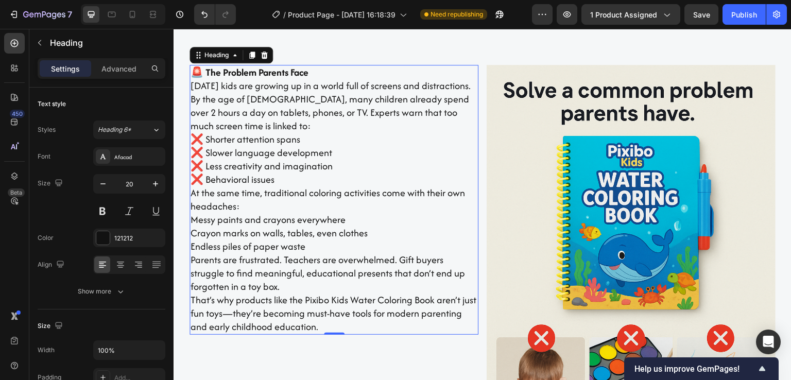
click at [307, 174] on p "🚨 The Problem Parents Face Today’s kids are growing up in a world full of scree…" at bounding box center [334, 200] width 287 height 268
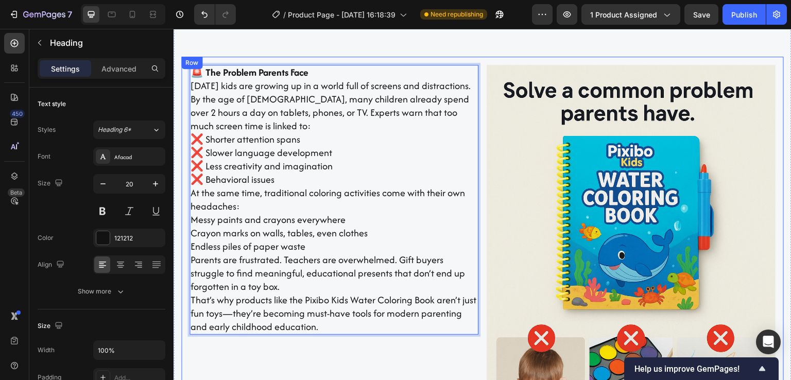
click at [316, 345] on div "🚨 The Problem Parents Face Today’s kids are growing up in a world full of scree…" at bounding box center [334, 282] width 289 height 434
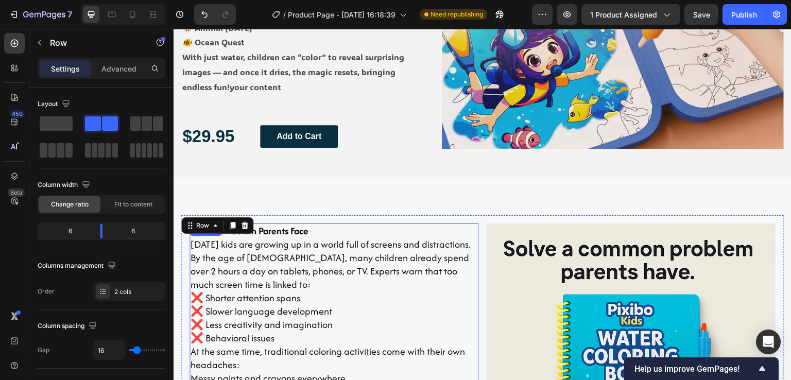
scroll to position [838, 0]
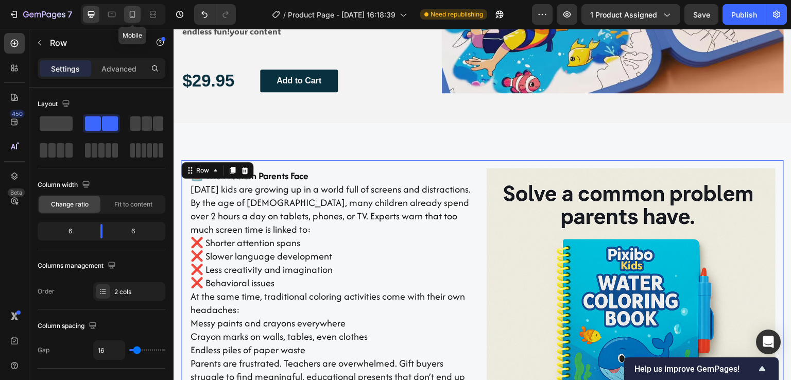
click at [133, 6] on div at bounding box center [132, 14] width 16 height 16
type input "0"
type input "100%"
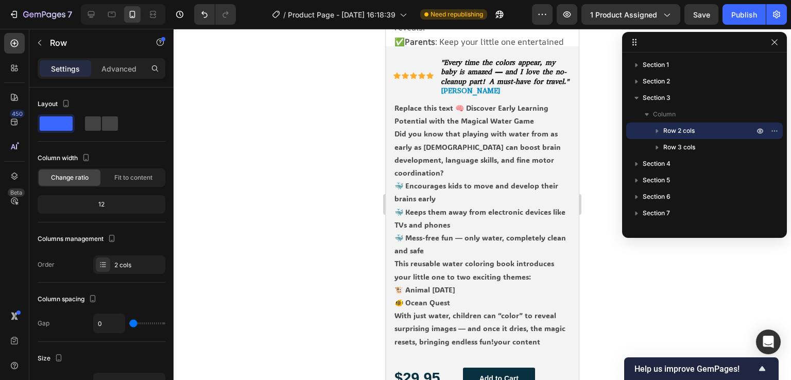
select select "586068398472233503"
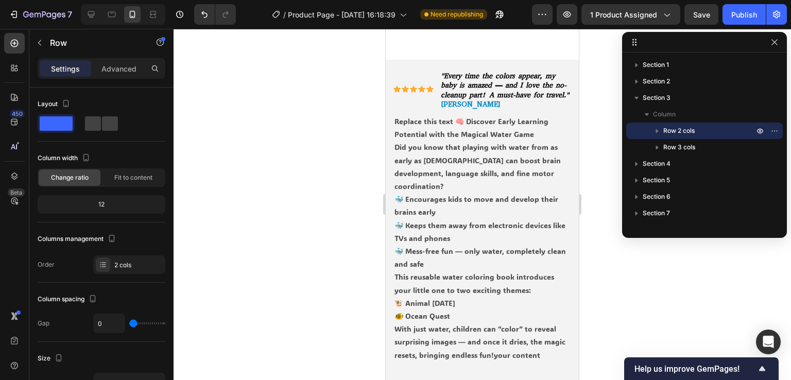
select select "586068398472233503"
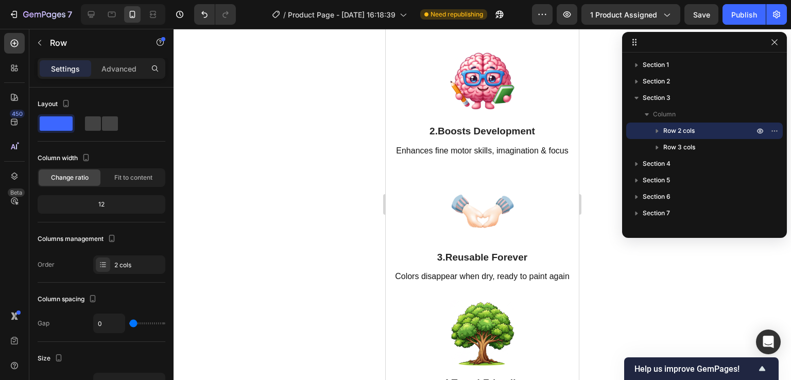
scroll to position [2463, 0]
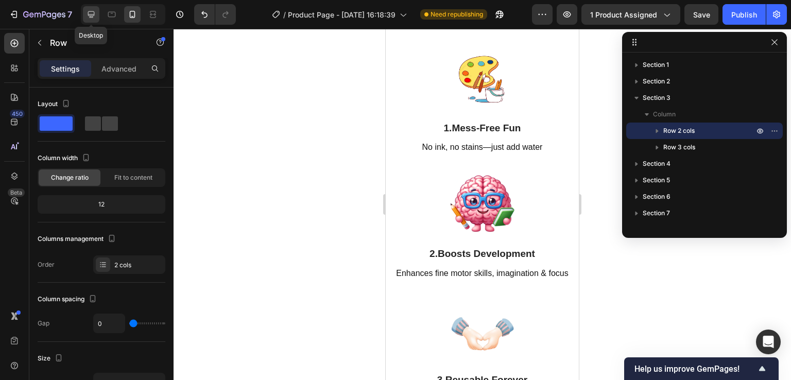
click at [91, 11] on icon at bounding box center [91, 14] width 7 height 7
type input "16"
type input "1200"
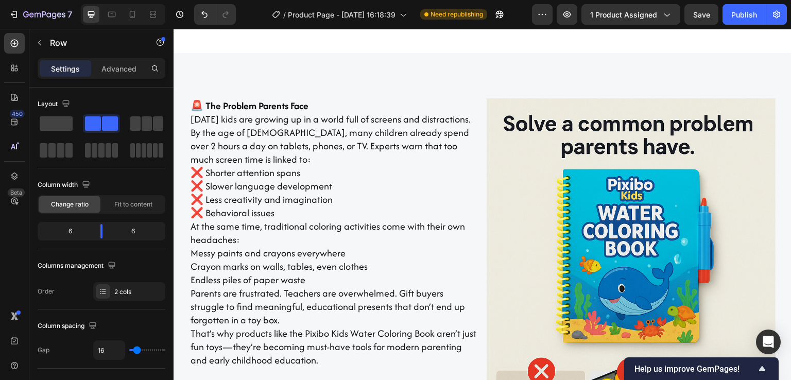
scroll to position [1267, 0]
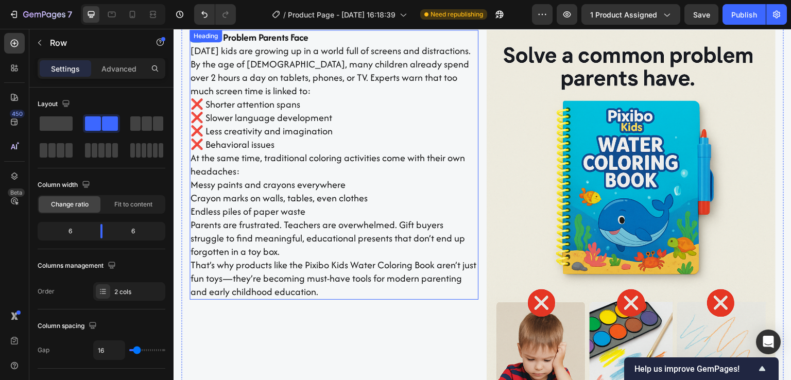
click at [275, 93] on h2 "🚨 The Problem Parents Face Today’s kids are growing up in a world full of scree…" at bounding box center [334, 165] width 289 height 270
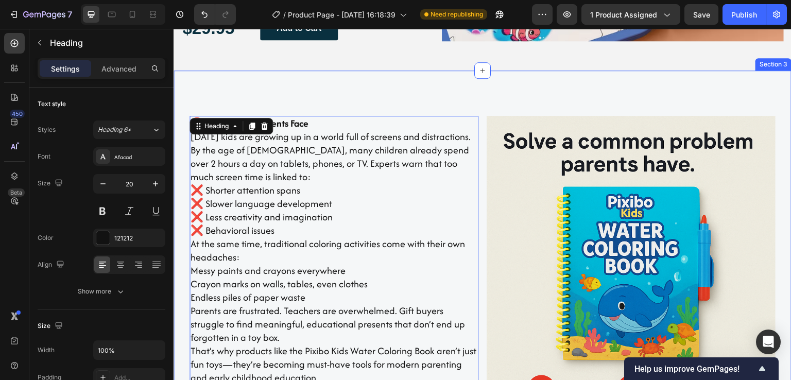
scroll to position [1164, 0]
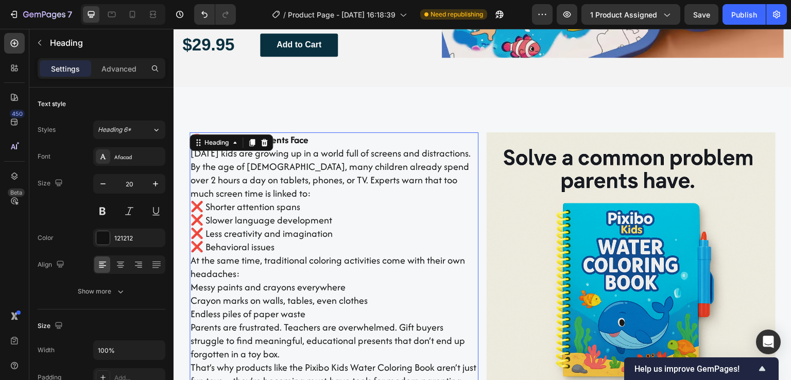
click at [317, 139] on h2 "🚨 The Problem Parents Face Today’s kids are growing up in a world full of scree…" at bounding box center [334, 267] width 289 height 270
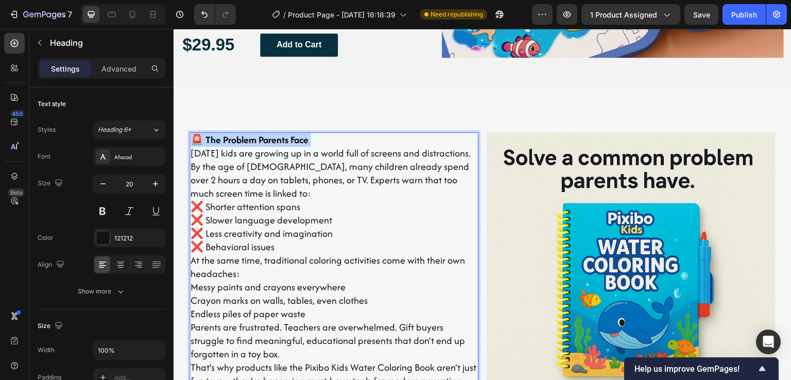
click at [317, 139] on p "🚨 The Problem Parents Face Today’s kids are growing up in a world full of scree…" at bounding box center [334, 267] width 287 height 268
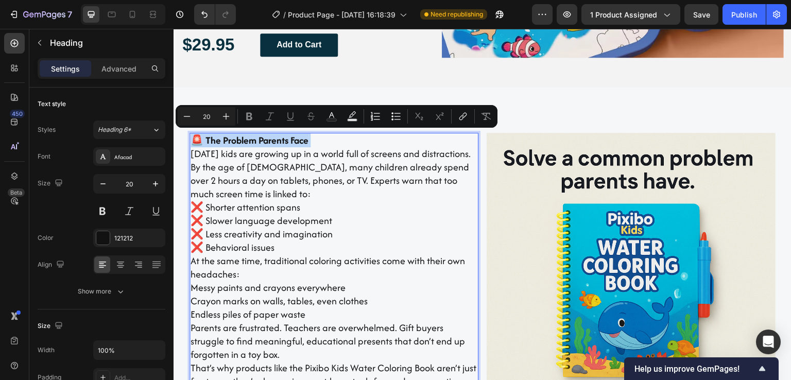
click at [324, 139] on p "🚨 The Problem Parents Face Today’s kids are growing up in a world full of scree…" at bounding box center [334, 268] width 287 height 268
drag, startPoint x: 327, startPoint y: 140, endPoint x: 187, endPoint y: 131, distance: 139.3
click at [187, 131] on div "🚨 The Problem Parents Face Today’s kids are growing up in a world full of scree…" at bounding box center [482, 350] width 603 height 450
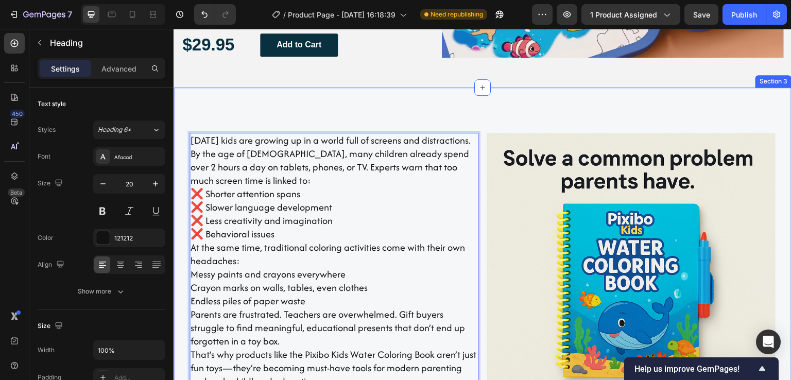
click at [183, 166] on div "Today’s kids are growing up in a world full of screens and distractions. By the…" at bounding box center [482, 350] width 603 height 450
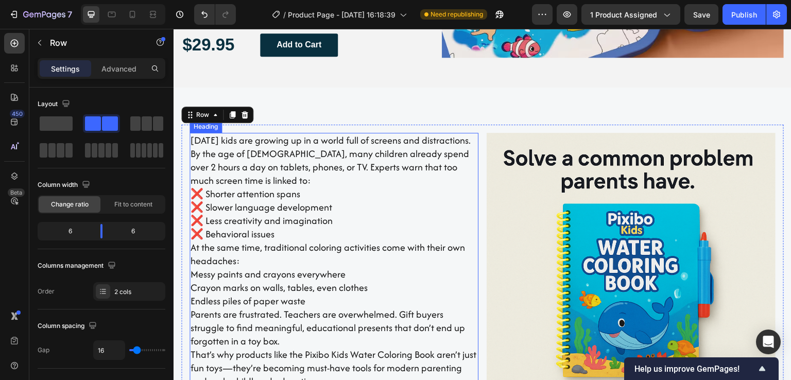
click at [236, 159] on p "[DATE] kids are growing up in a world full of screens and distractions. By the …" at bounding box center [334, 261] width 287 height 254
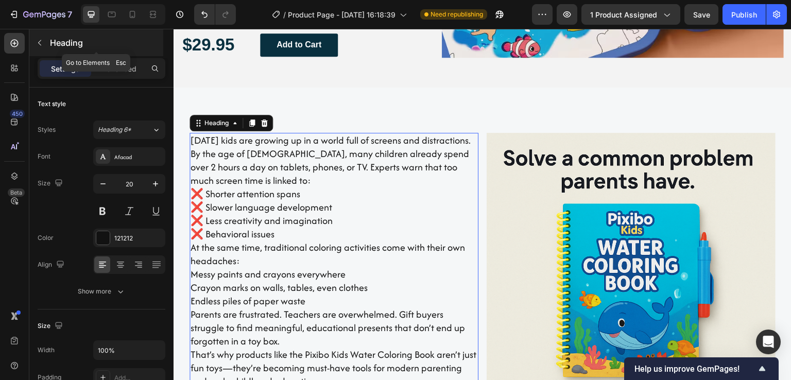
click at [41, 42] on icon "button" at bounding box center [40, 43] width 8 height 8
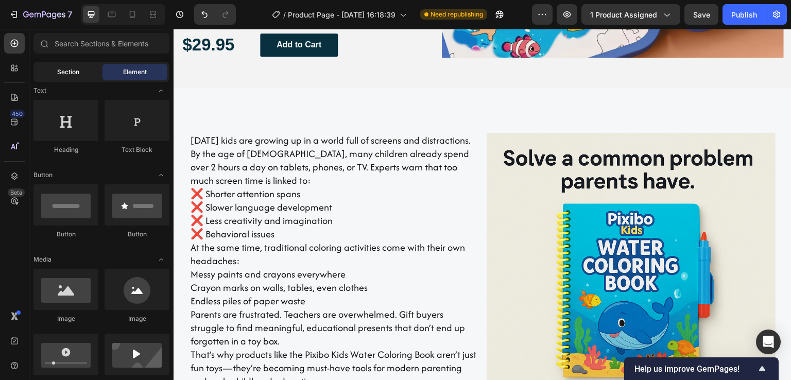
click at [69, 74] on span "Section" at bounding box center [68, 71] width 22 height 9
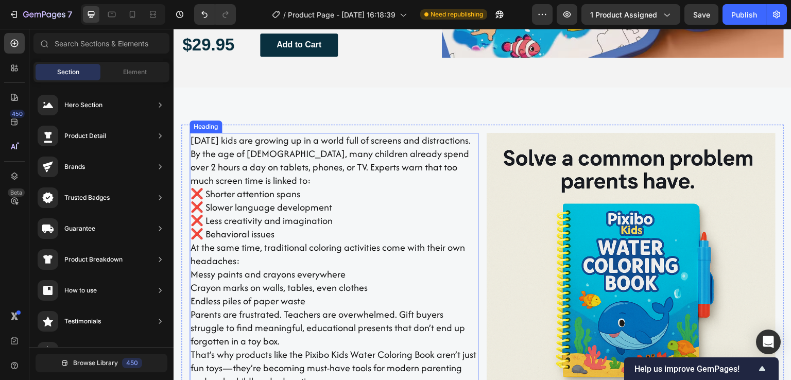
click at [408, 229] on p "[DATE] kids are growing up in a world full of screens and distractions. By the …" at bounding box center [334, 261] width 287 height 254
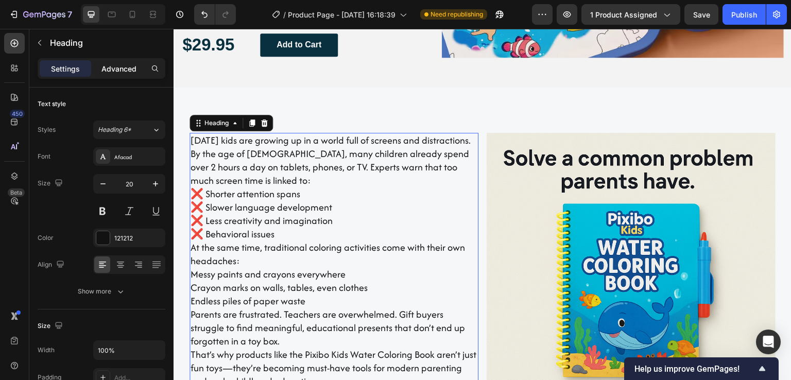
click at [122, 75] on div "Advanced" at bounding box center [119, 68] width 52 height 16
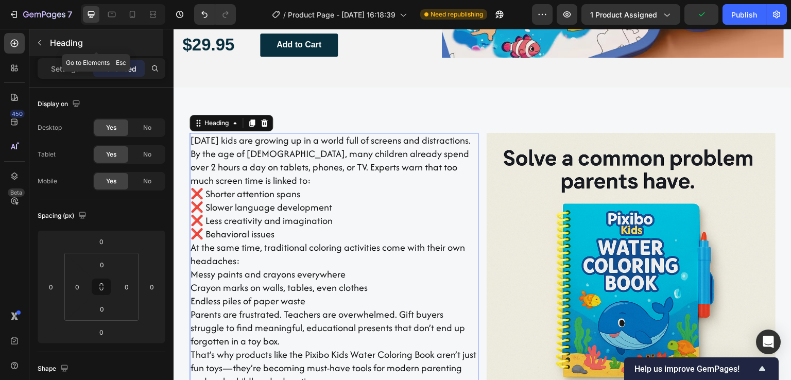
click at [39, 42] on icon "button" at bounding box center [39, 43] width 3 height 6
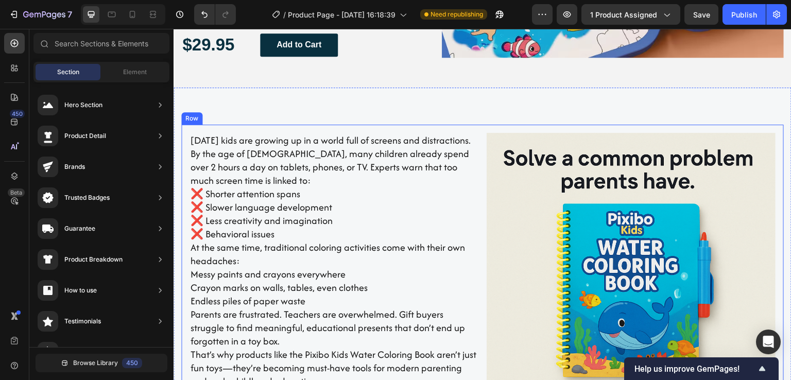
click at [478, 134] on div "Today’s kids are growing up in a world full of screens and distractions. By the…" at bounding box center [482, 350] width 603 height 450
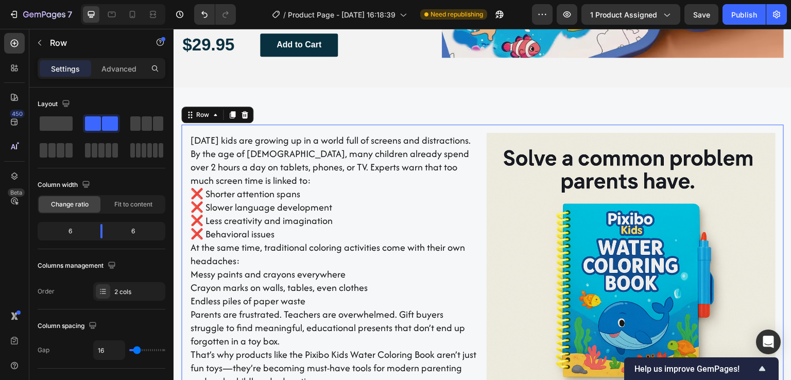
click at [400, 128] on div "Today’s kids are growing up in a world full of screens and distractions. By the…" at bounding box center [482, 350] width 603 height 450
click at [477, 186] on div "Today’s kids are growing up in a world full of screens and distractions. By the…" at bounding box center [482, 350] width 603 height 450
click at [380, 127] on div "Today’s kids are growing up in a world full of screens and distractions. By the…" at bounding box center [482, 350] width 603 height 450
click at [354, 129] on div "Today’s kids are growing up in a world full of screens and distractions. By the…" at bounding box center [482, 350] width 603 height 450
click at [334, 129] on div "Today’s kids are growing up in a world full of screens and distractions. By the…" at bounding box center [482, 350] width 603 height 450
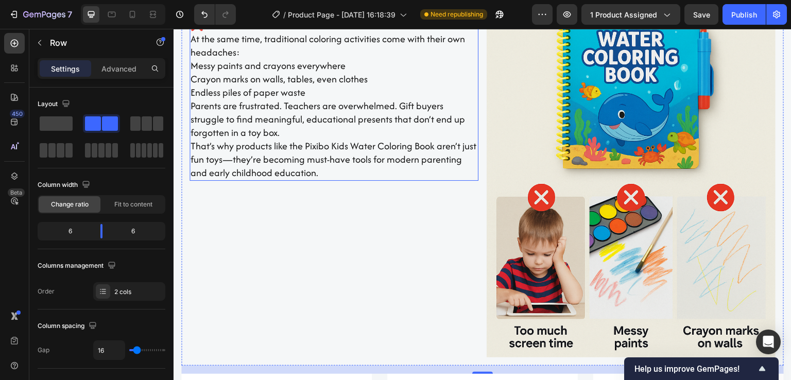
scroll to position [1421, 0]
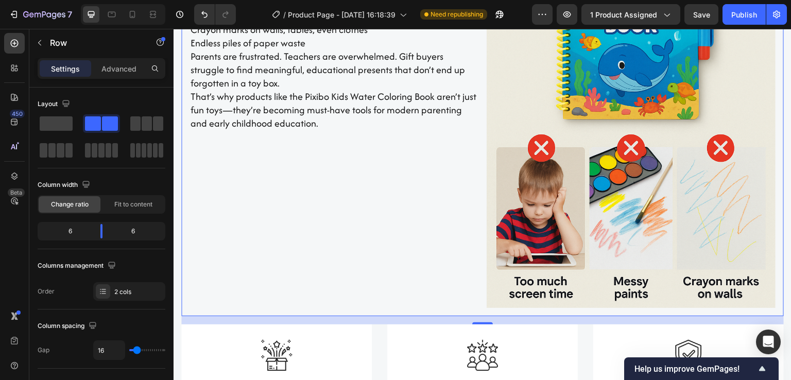
click at [345, 170] on div "Today’s kids are growing up in a world full of screens and distractions. By the…" at bounding box center [334, 92] width 289 height 434
click at [340, 202] on div "Today’s kids are growing up in a world full of screens and distractions. By the…" at bounding box center [334, 92] width 289 height 434
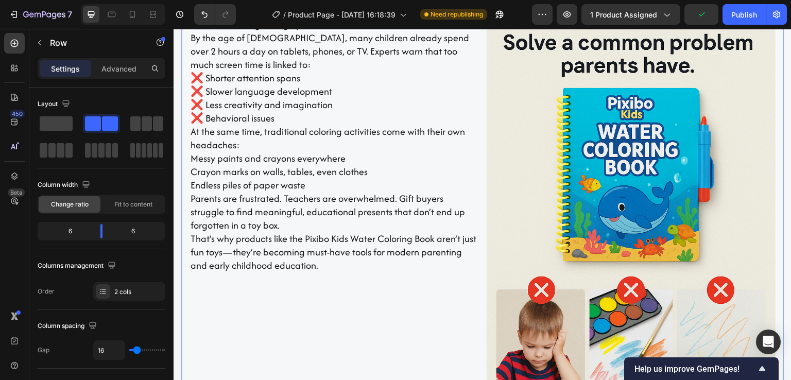
scroll to position [1318, 0]
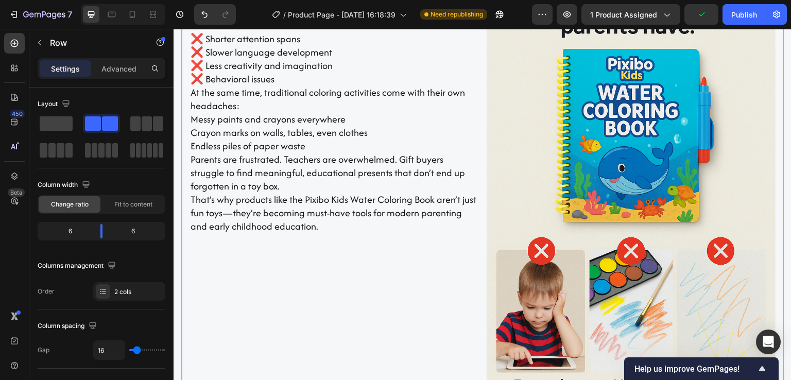
click at [326, 300] on div "Today’s kids are growing up in a world full of screens and distractions. By the…" at bounding box center [334, 195] width 289 height 434
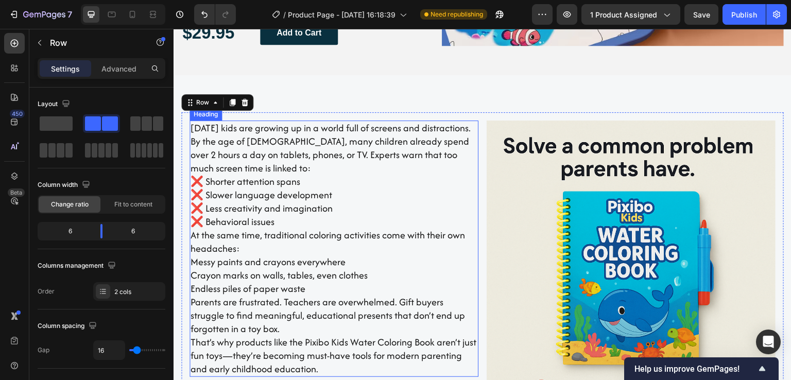
scroll to position [1164, 0]
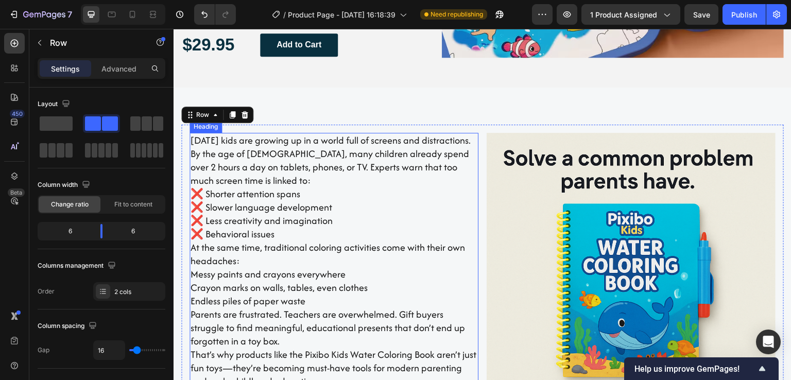
click at [331, 160] on p "[DATE] kids are growing up in a world full of screens and distractions. By the …" at bounding box center [334, 261] width 287 height 254
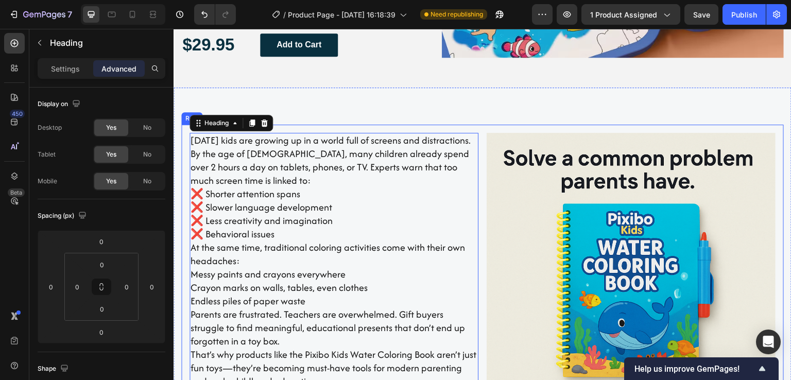
click at [477, 169] on div "Today’s kids are growing up in a world full of screens and distractions. By the…" at bounding box center [482, 350] width 603 height 450
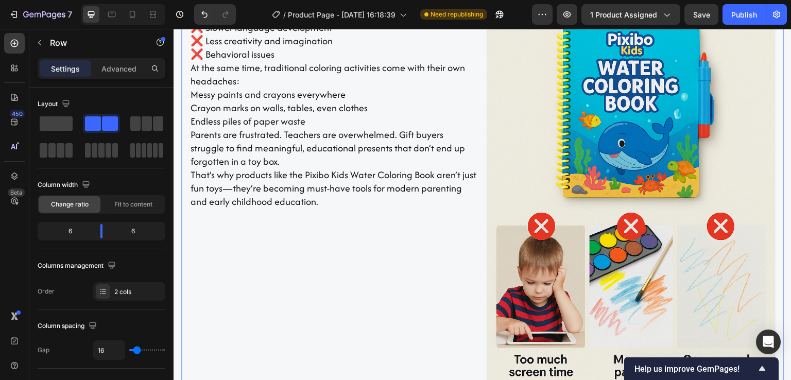
scroll to position [1370, 0]
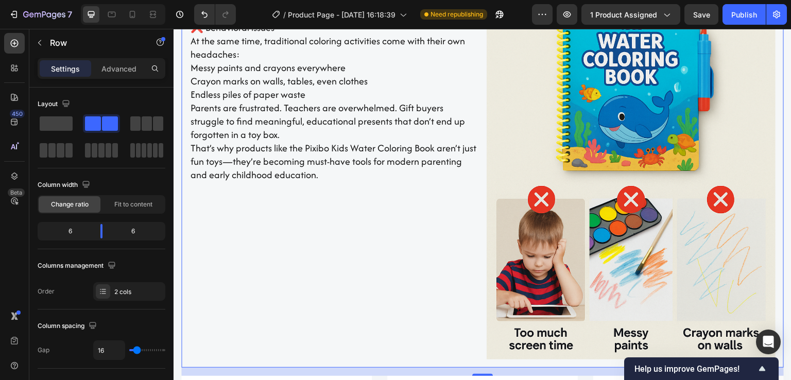
click at [279, 261] on div "Today’s kids are growing up in a world full of screens and distractions. By the…" at bounding box center [334, 143] width 289 height 434
click at [39, 45] on icon "button" at bounding box center [40, 43] width 8 height 8
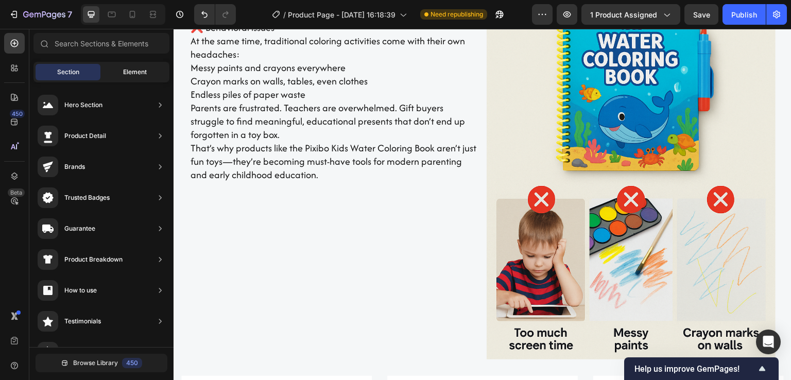
click at [124, 73] on span "Element" at bounding box center [135, 71] width 24 height 9
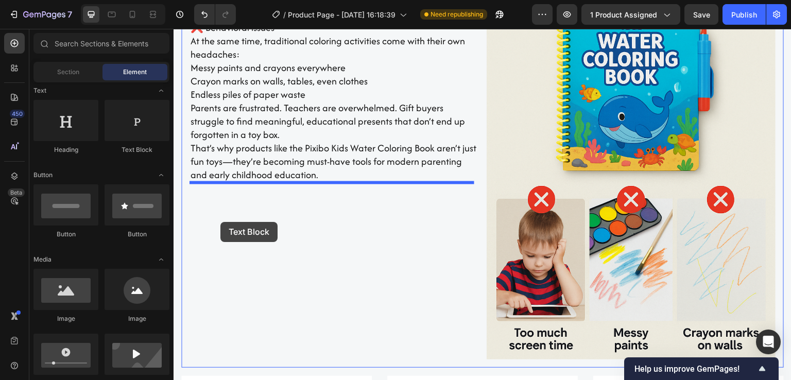
drag, startPoint x: 314, startPoint y: 157, endPoint x: 220, endPoint y: 222, distance: 113.6
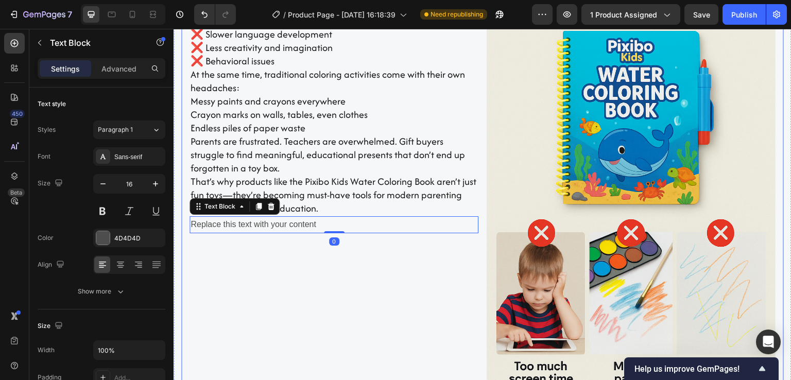
scroll to position [1318, 0]
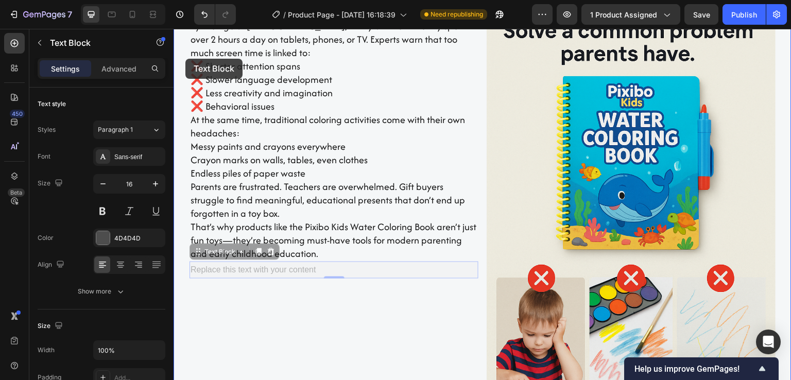
drag, startPoint x: 197, startPoint y: 226, endPoint x: 185, endPoint y: 59, distance: 167.8
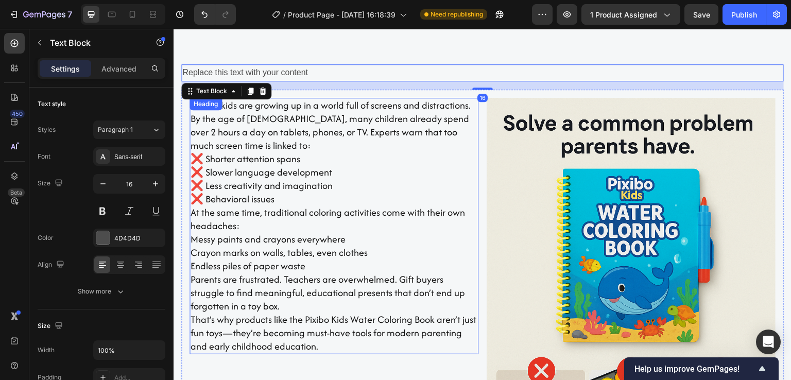
scroll to position [1158, 0]
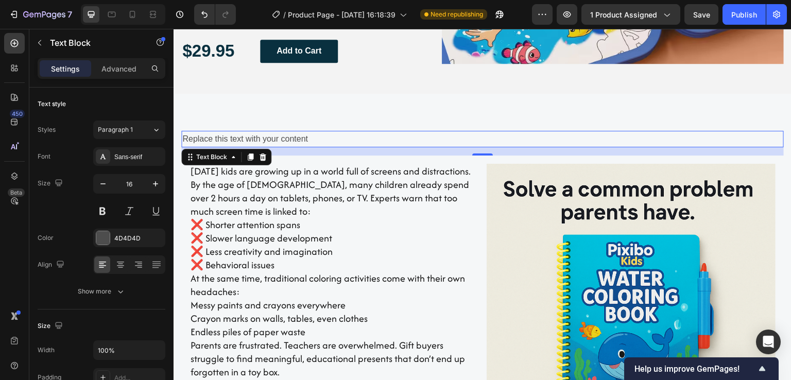
click at [299, 132] on div "Replace this text with your content" at bounding box center [482, 139] width 603 height 17
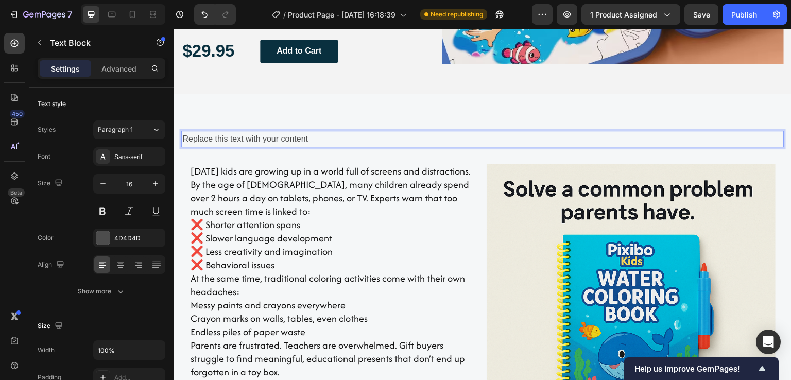
click at [303, 139] on p "Replace this text with your content" at bounding box center [482, 139] width 601 height 15
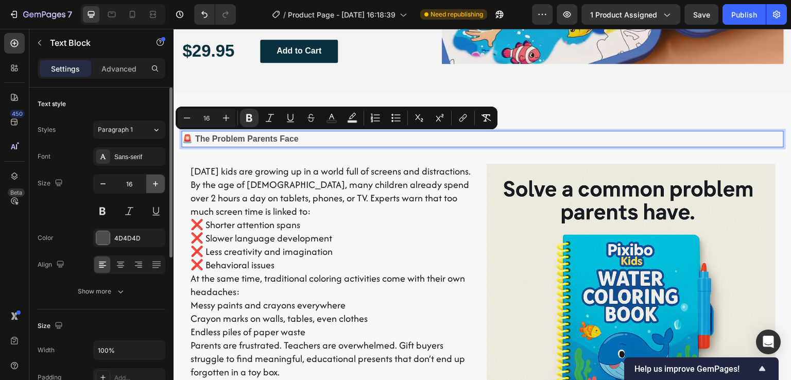
click at [153, 184] on icon "button" at bounding box center [155, 183] width 5 height 5
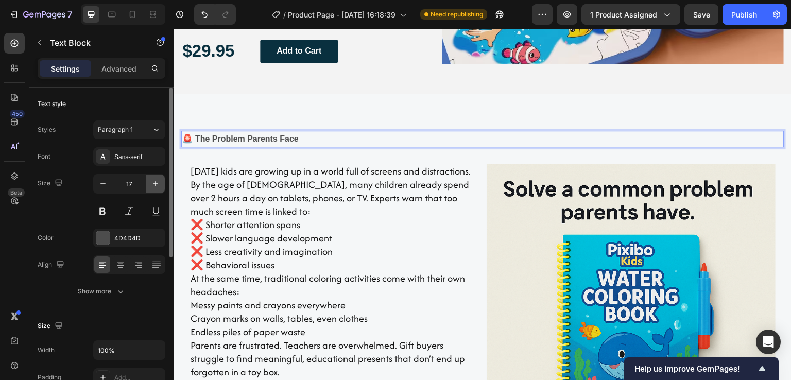
click at [153, 184] on icon "button" at bounding box center [155, 183] width 5 height 5
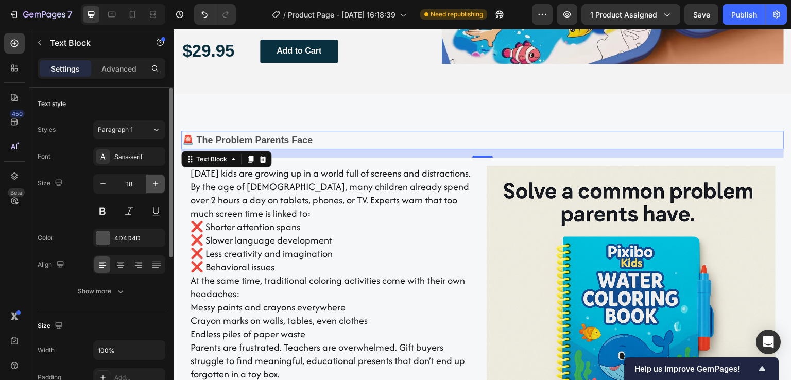
click at [153, 184] on icon "button" at bounding box center [155, 183] width 5 height 5
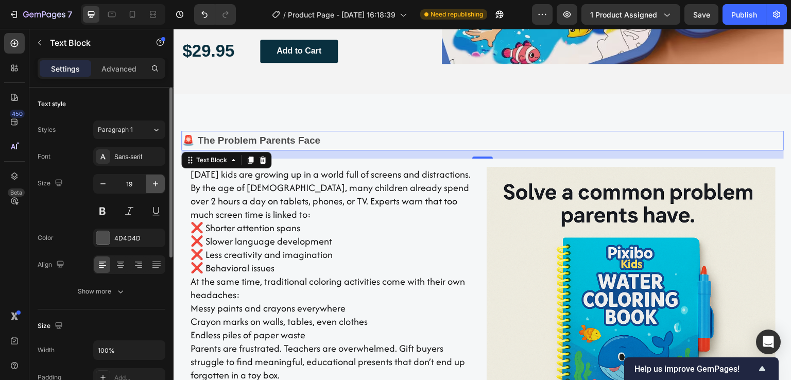
click at [153, 184] on icon "button" at bounding box center [155, 183] width 5 height 5
type input "20"
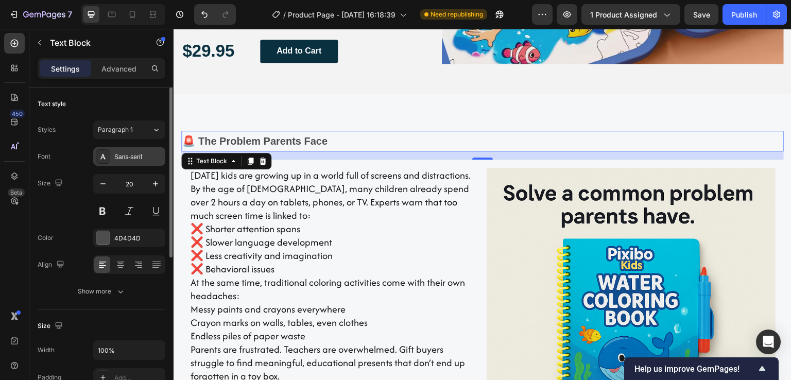
click at [138, 159] on div "Sans-serif" at bounding box center [138, 156] width 48 height 9
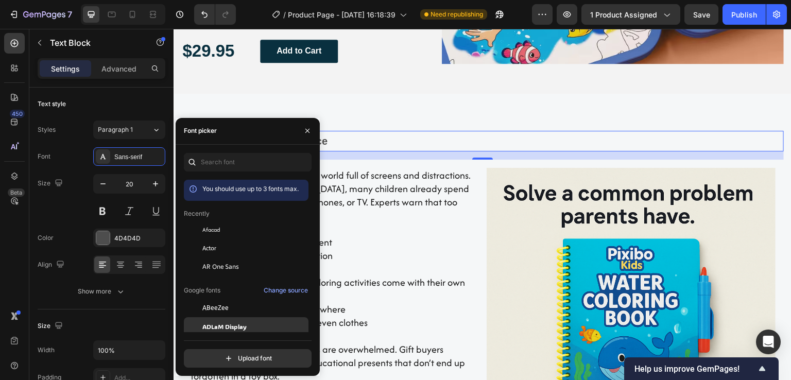
click at [223, 323] on span "ADLaM Display" at bounding box center [224, 326] width 44 height 9
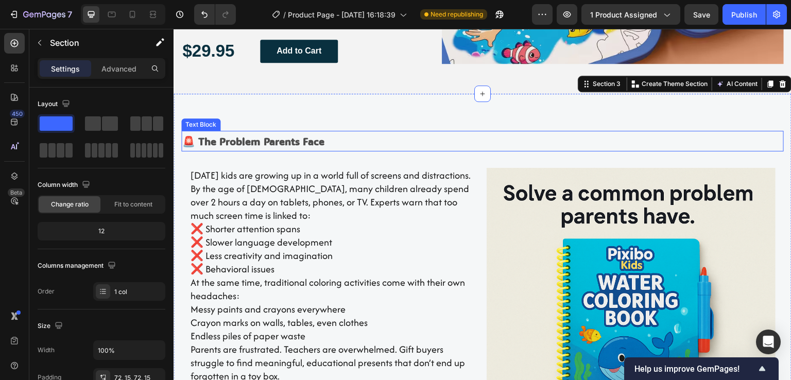
click at [305, 139] on strong "🚨 The Problem Parents Face" at bounding box center [253, 140] width 142 height 13
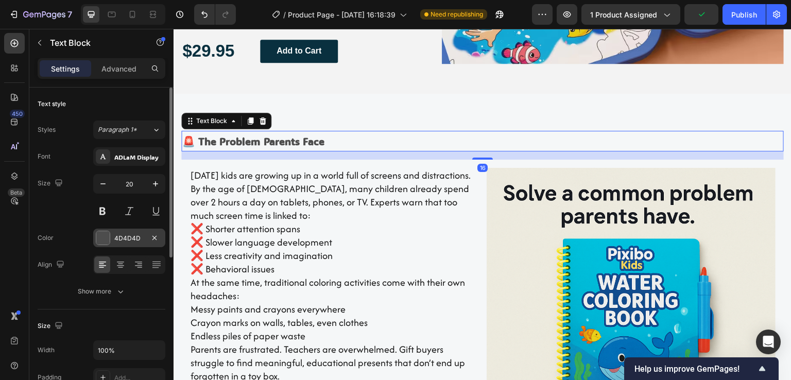
click at [103, 239] on div at bounding box center [102, 237] width 13 height 13
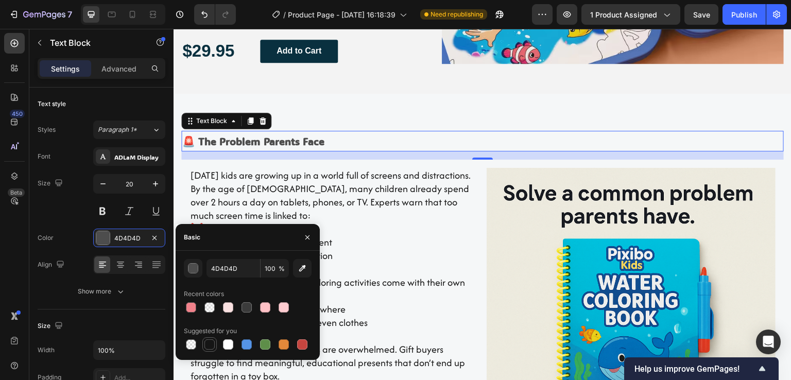
click at [209, 345] on div at bounding box center [209, 344] width 10 height 10
type input "151515"
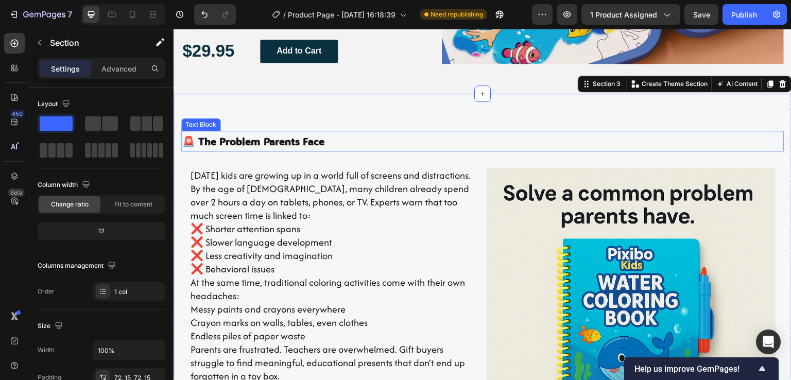
click at [299, 136] on strong "🚨 The Problem Parents Face" at bounding box center [253, 140] width 142 height 13
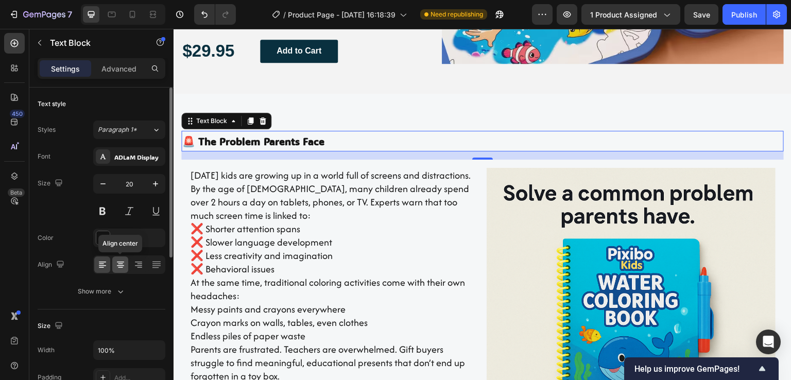
click at [115, 262] on icon at bounding box center [120, 265] width 10 height 10
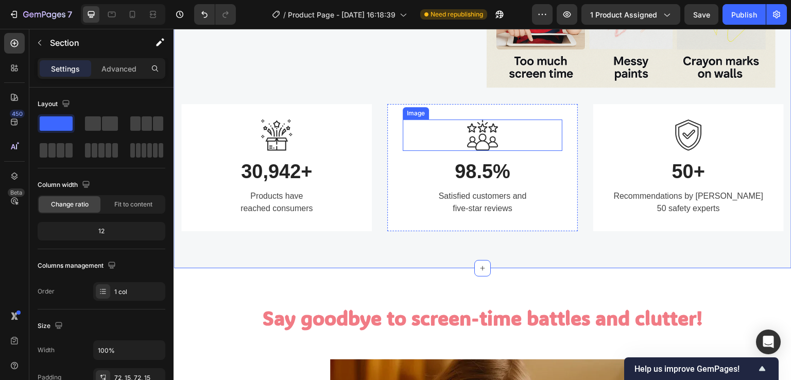
scroll to position [1827, 0]
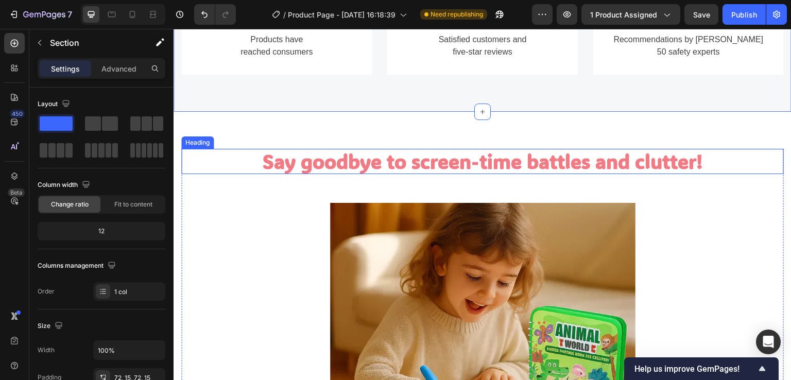
click at [441, 157] on strong "Say goodbye to screen-time battles and clutter!" at bounding box center [483, 161] width 440 height 26
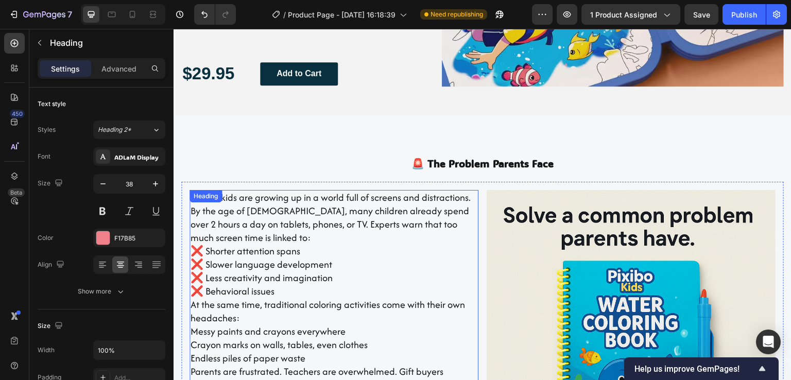
scroll to position [1106, 0]
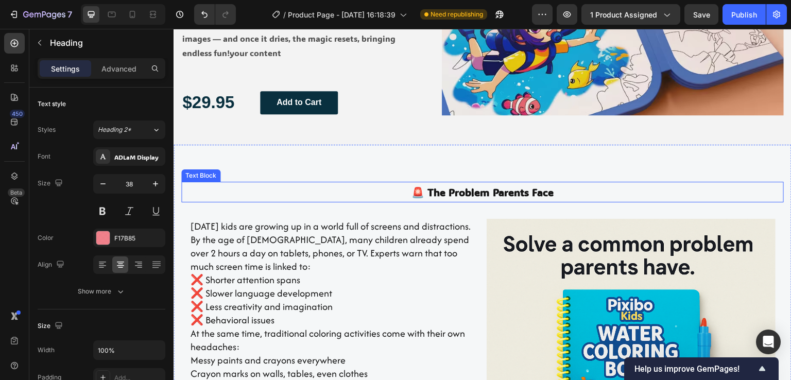
click at [456, 194] on strong "🚨 The Problem Parents Face" at bounding box center [483, 191] width 142 height 13
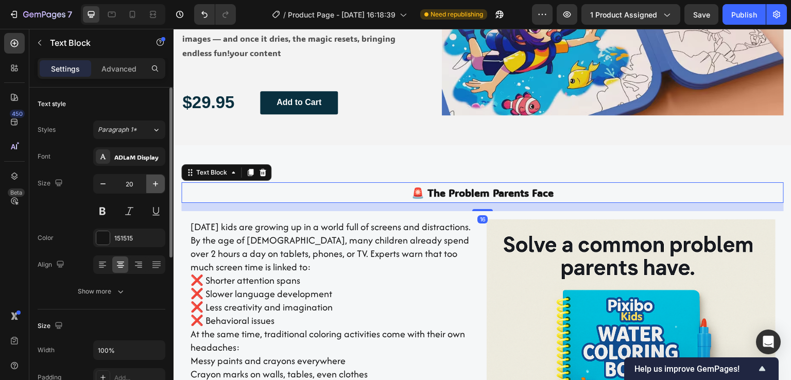
click at [153, 184] on icon "button" at bounding box center [155, 183] width 5 height 5
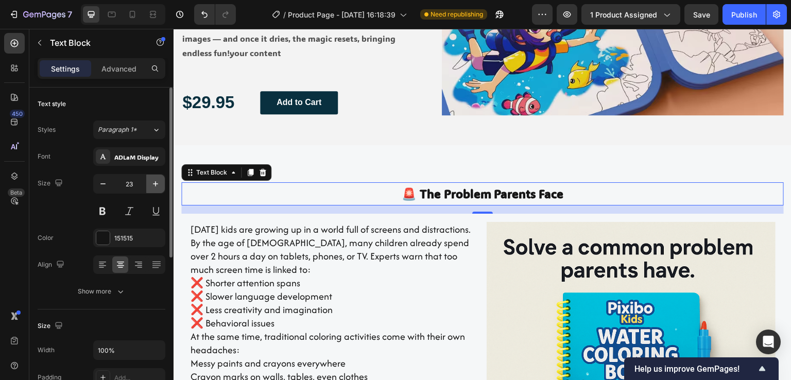
click at [153, 184] on icon "button" at bounding box center [155, 183] width 5 height 5
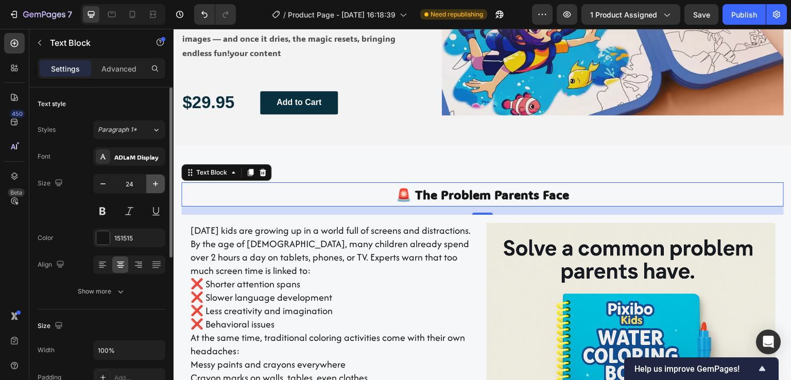
click at [153, 184] on icon "button" at bounding box center [155, 183] width 5 height 5
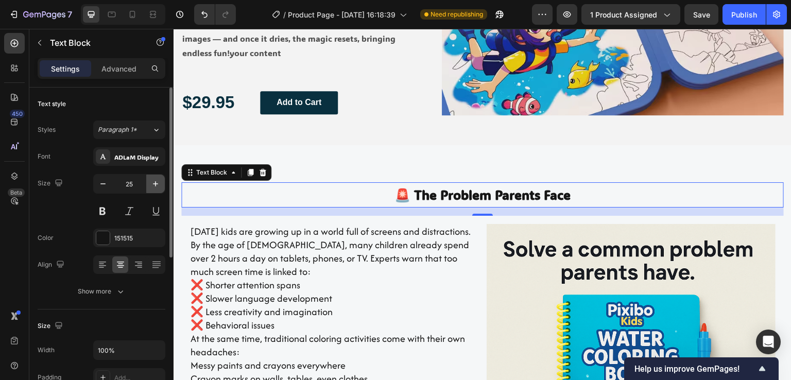
click at [153, 184] on icon "button" at bounding box center [155, 183] width 5 height 5
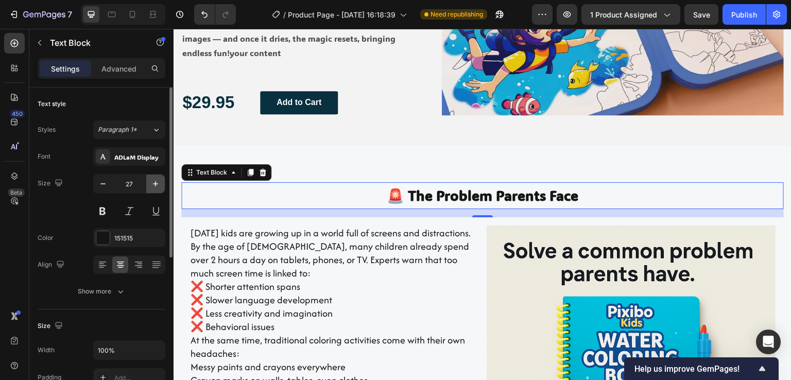
click at [153, 184] on icon "button" at bounding box center [155, 183] width 5 height 5
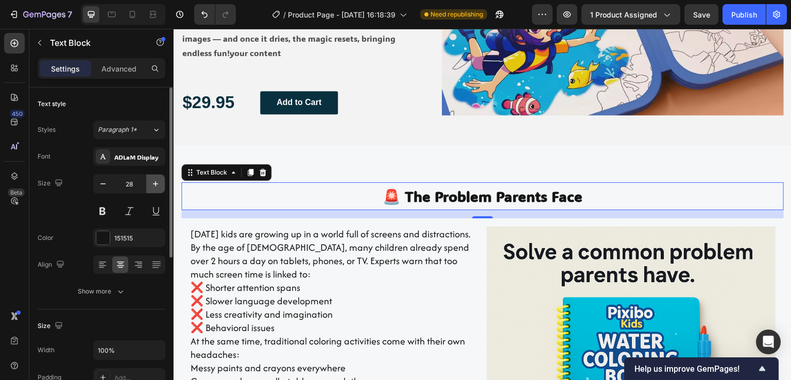
click at [153, 184] on icon "button" at bounding box center [155, 183] width 5 height 5
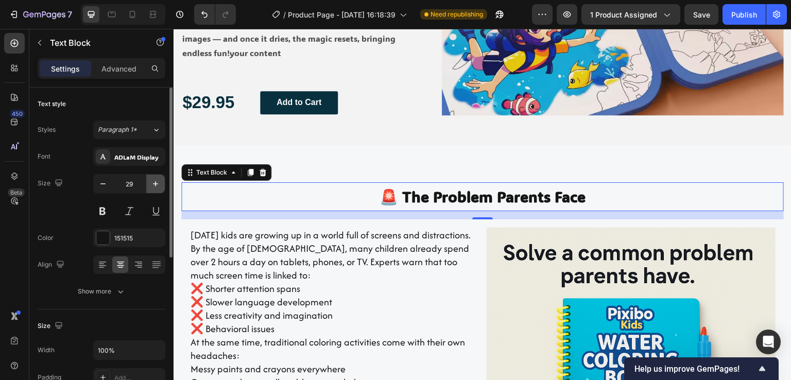
click at [153, 184] on icon "button" at bounding box center [155, 183] width 5 height 5
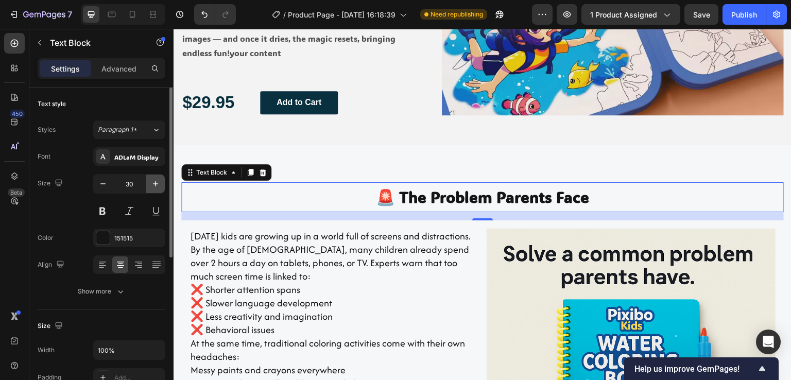
click at [153, 184] on icon "button" at bounding box center [155, 183] width 5 height 5
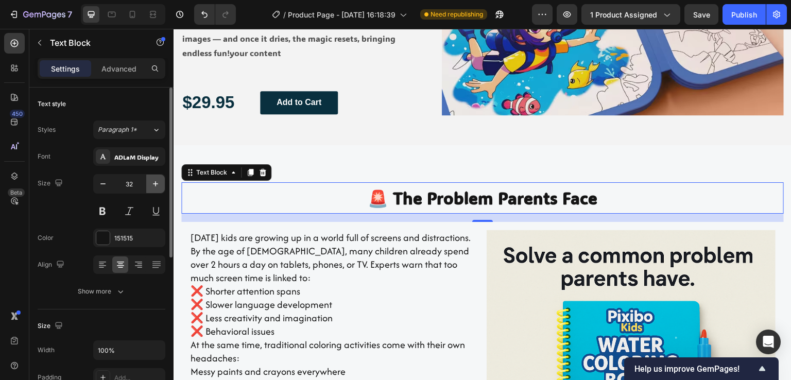
click at [153, 184] on icon "button" at bounding box center [155, 183] width 5 height 5
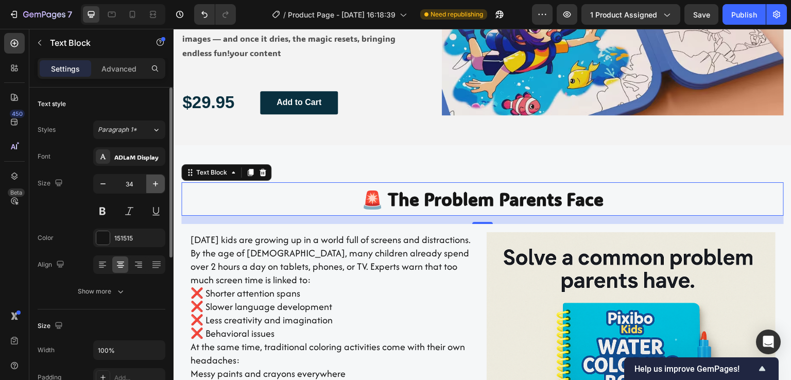
click at [153, 184] on icon "button" at bounding box center [155, 183] width 5 height 5
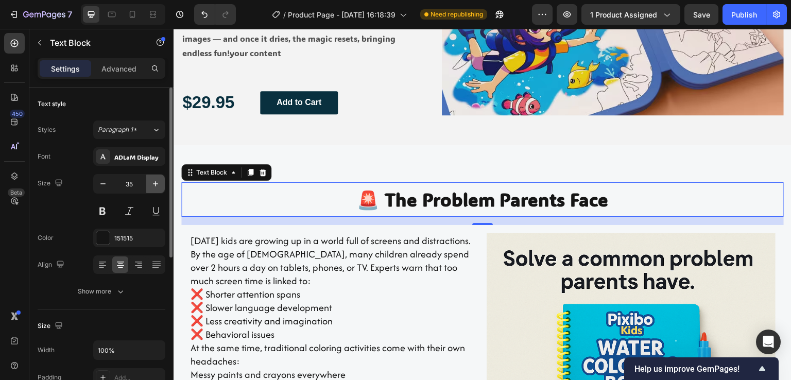
click at [153, 184] on icon "button" at bounding box center [155, 183] width 5 height 5
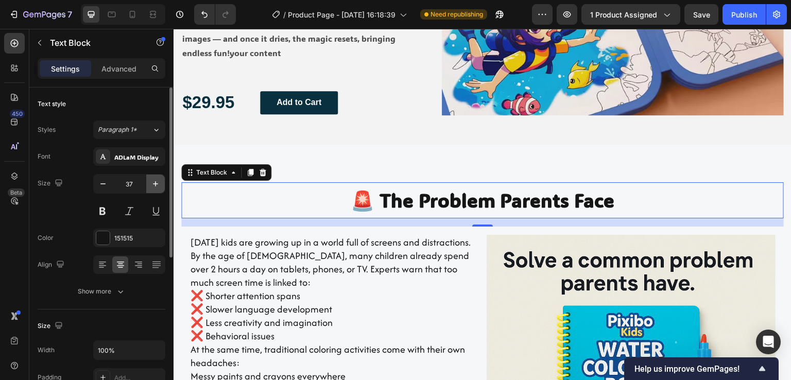
click at [152, 184] on icon "button" at bounding box center [155, 184] width 10 height 10
type input "38"
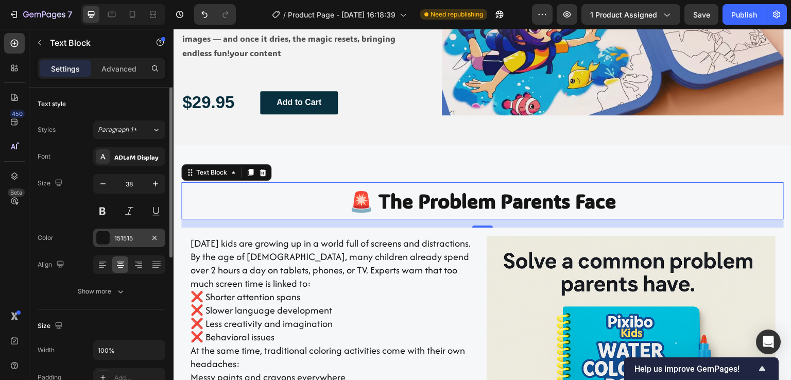
click at [99, 239] on div at bounding box center [102, 237] width 13 height 13
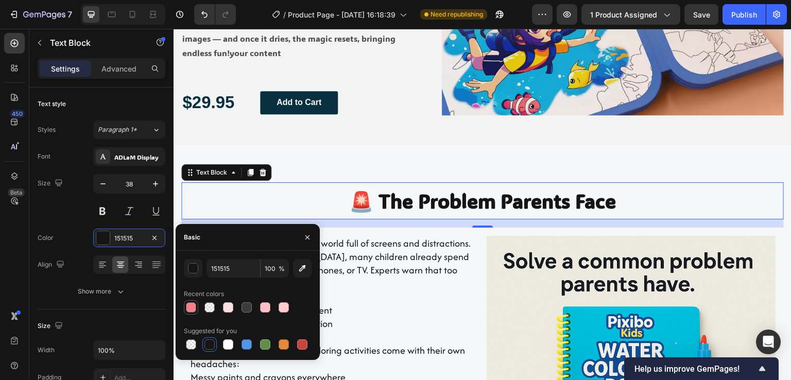
click at [191, 313] on div at bounding box center [191, 307] width 12 height 12
type input "F17B85"
type input "95"
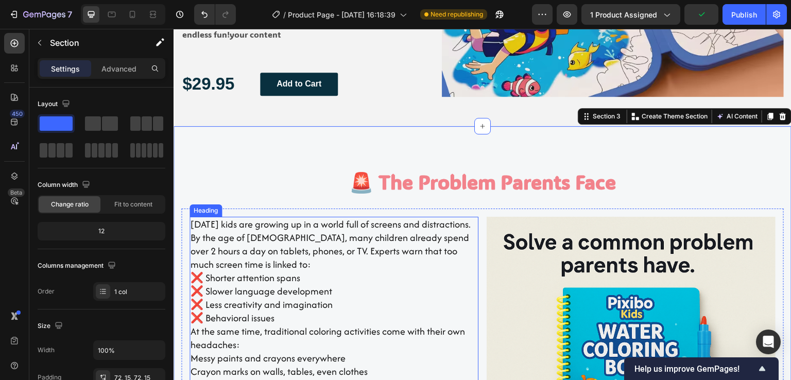
scroll to position [1158, 0]
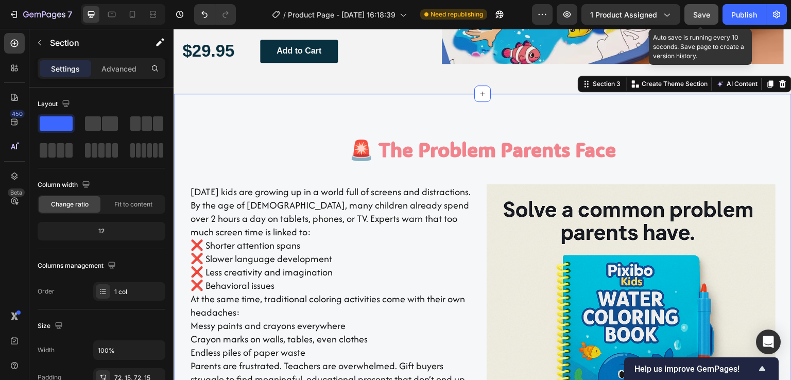
click at [706, 14] on span "Save" at bounding box center [701, 14] width 17 height 9
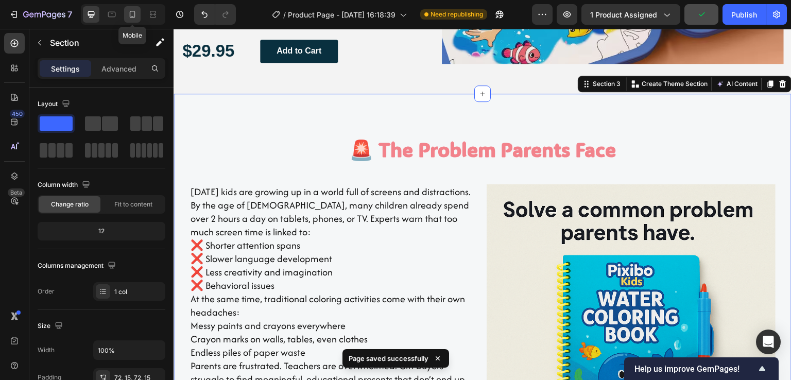
click at [134, 16] on icon at bounding box center [133, 14] width 6 height 7
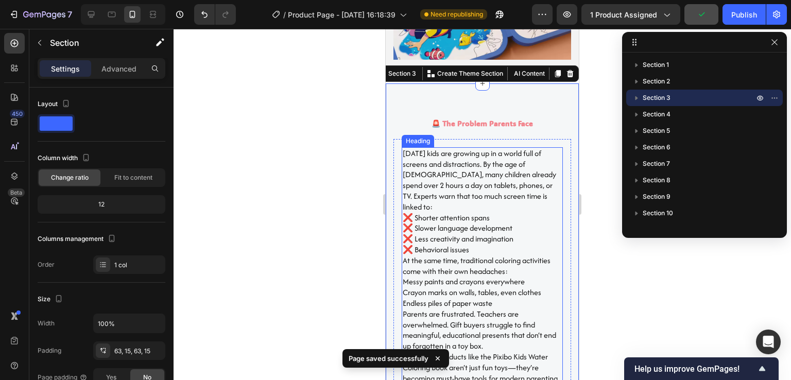
scroll to position [1330, 0]
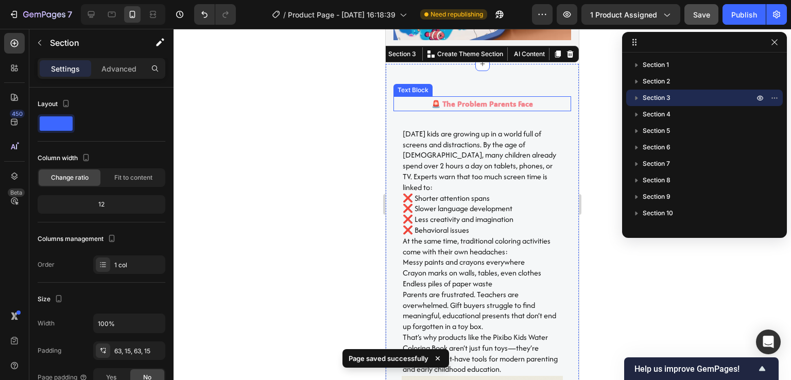
click at [485, 101] on strong "🚨 The Problem Parents Face" at bounding box center [482, 104] width 101 height 10
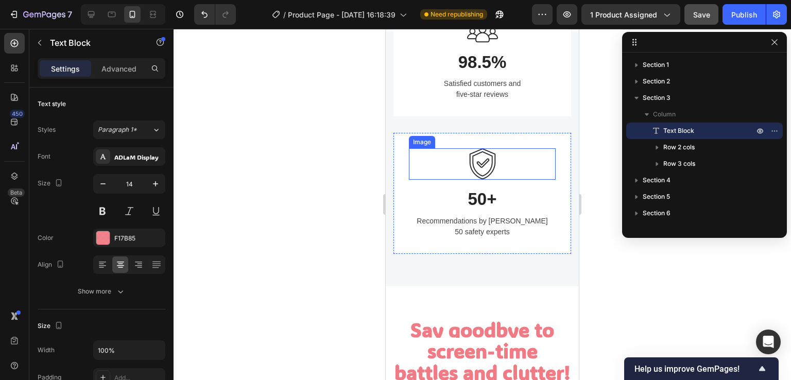
scroll to position [2206, 0]
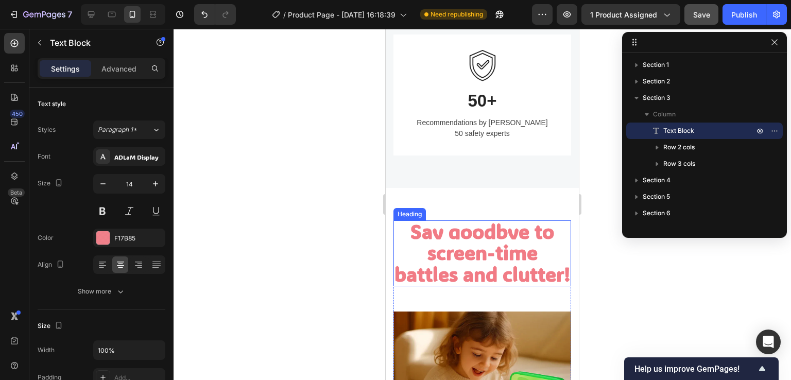
click at [478, 218] on strong "Say goodbye to screen-time battles and clutter!" at bounding box center [483, 252] width 176 height 68
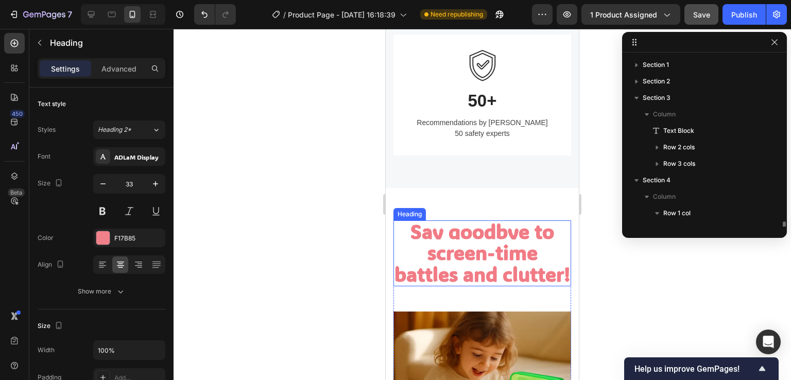
scroll to position [112, 0]
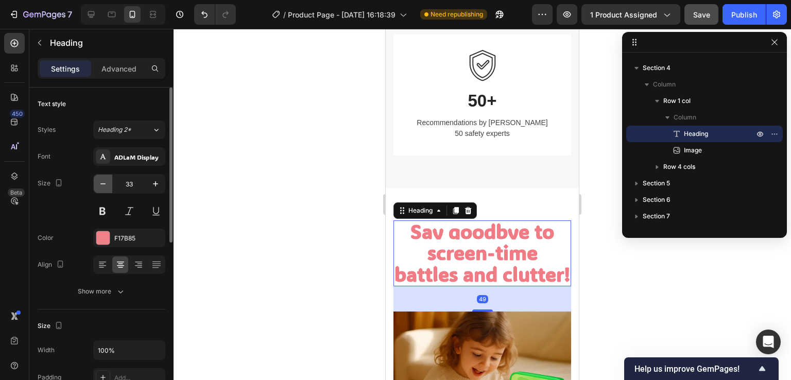
click at [101, 182] on icon "button" at bounding box center [103, 184] width 10 height 10
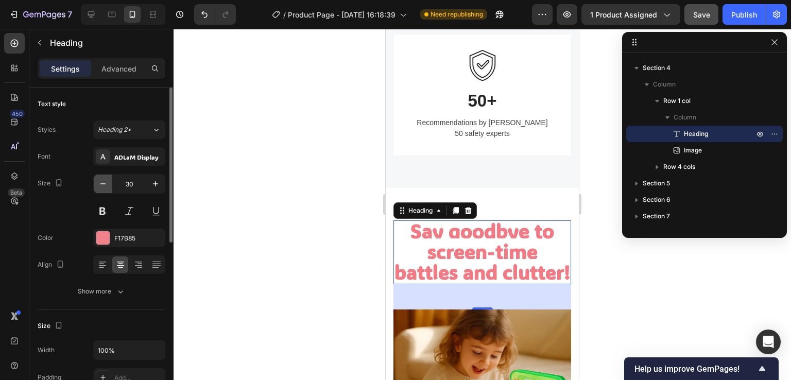
click at [101, 182] on icon "button" at bounding box center [103, 184] width 10 height 10
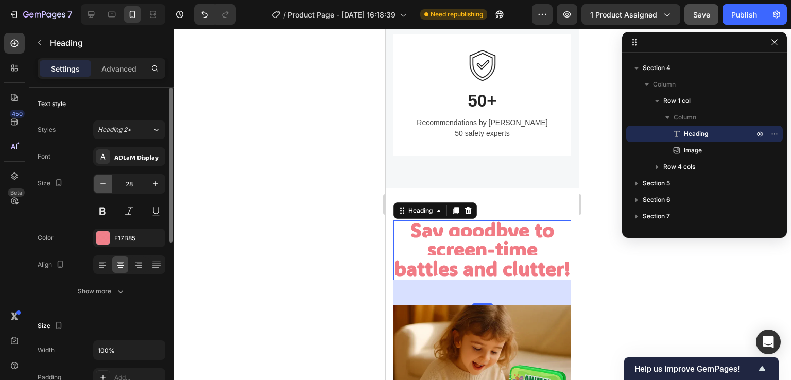
click at [101, 182] on icon "button" at bounding box center [103, 184] width 10 height 10
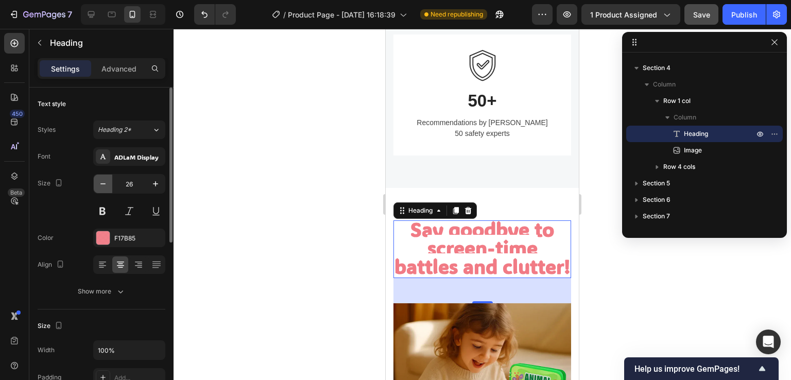
click at [101, 184] on icon "button" at bounding box center [103, 184] width 10 height 10
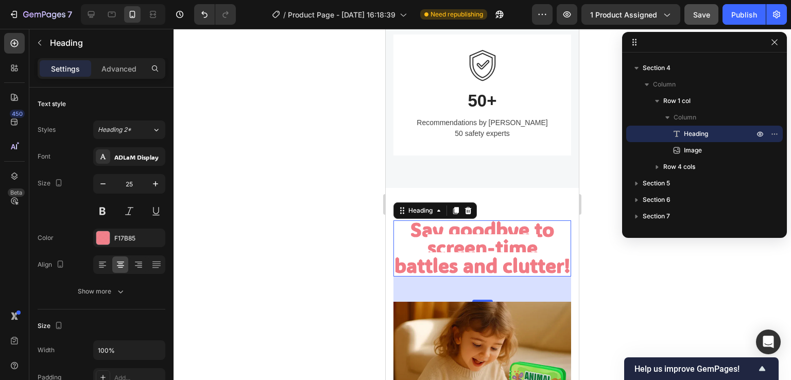
type input "24"
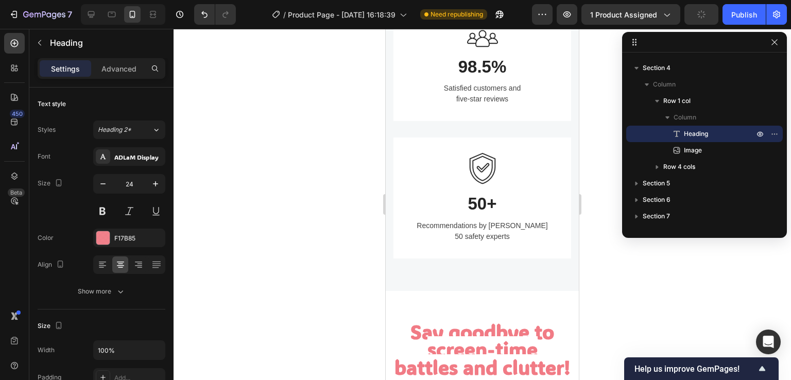
scroll to position [2309, 0]
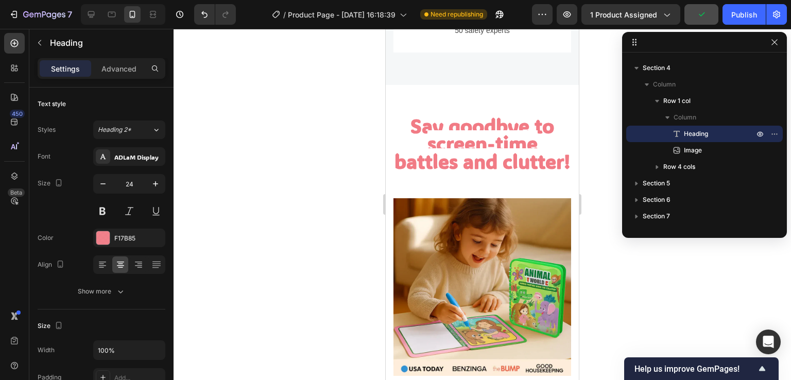
click at [499, 113] on strong "Say goodbye to screen-time battles and clutter!" at bounding box center [483, 144] width 176 height 62
click at [311, 147] on div at bounding box center [483, 204] width 618 height 351
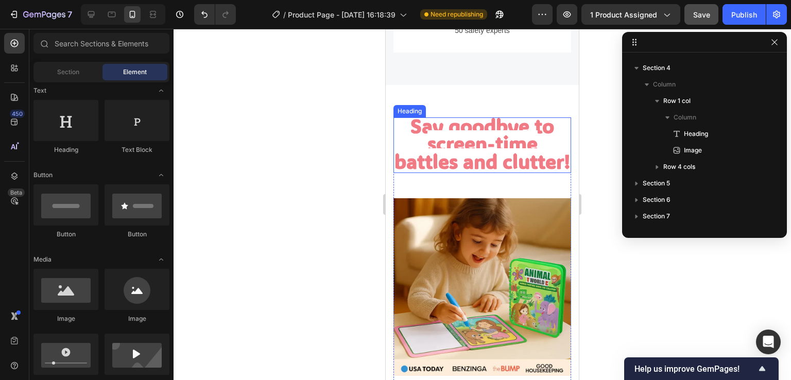
click at [474, 131] on strong "Say goodbye to screen-time battles and clutter!" at bounding box center [483, 144] width 176 height 62
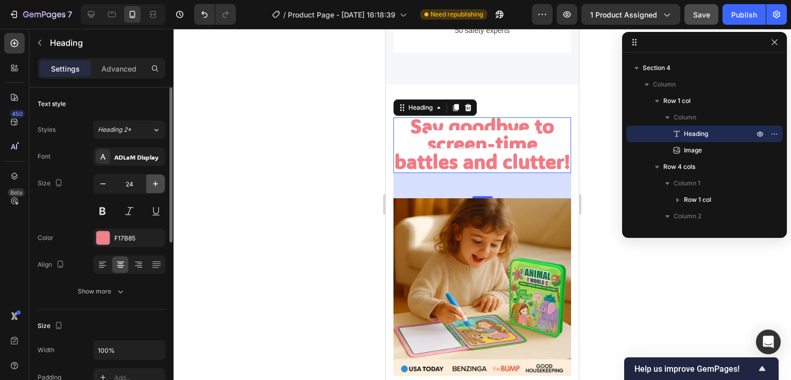
click at [153, 184] on icon "button" at bounding box center [155, 184] width 10 height 10
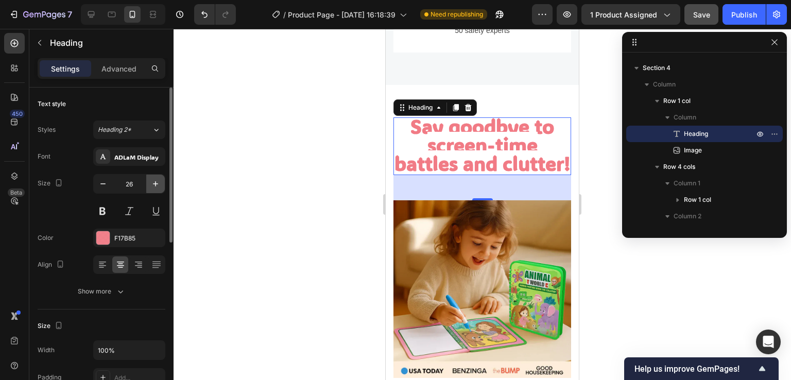
click at [153, 184] on icon "button" at bounding box center [155, 184] width 10 height 10
type input "27"
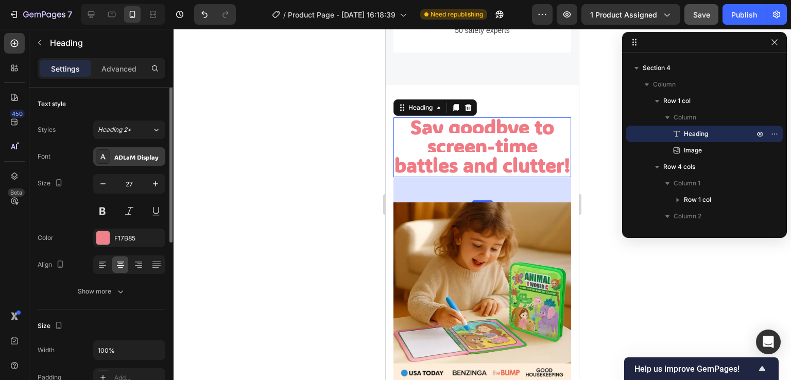
click at [145, 155] on div "ADLaM Display" at bounding box center [138, 156] width 48 height 9
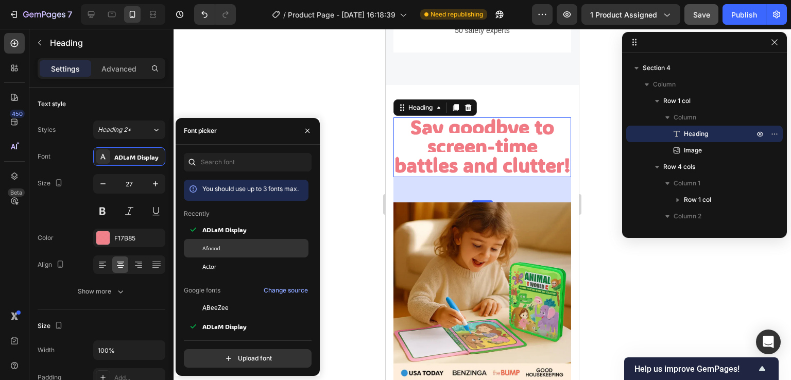
click at [223, 247] on div "Afacad" at bounding box center [254, 248] width 104 height 9
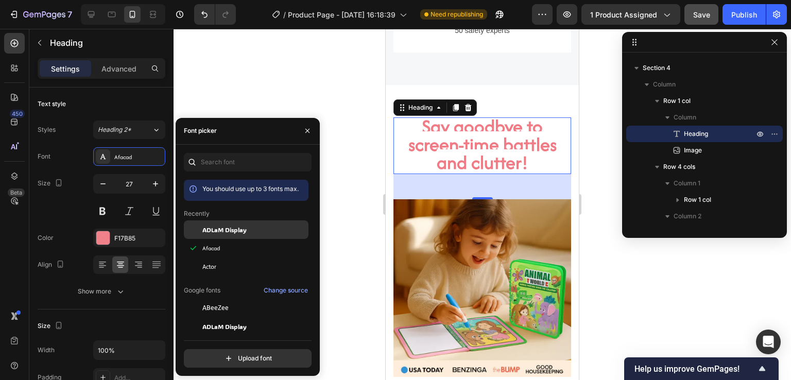
click at [212, 233] on span "ADLaM Display" at bounding box center [224, 229] width 44 height 9
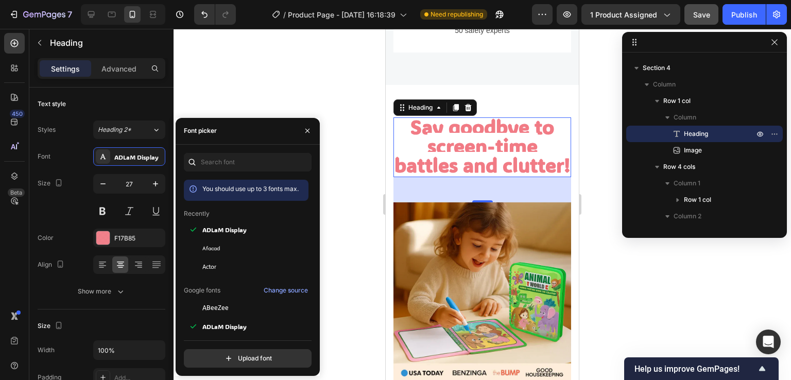
click at [366, 124] on div at bounding box center [483, 204] width 618 height 351
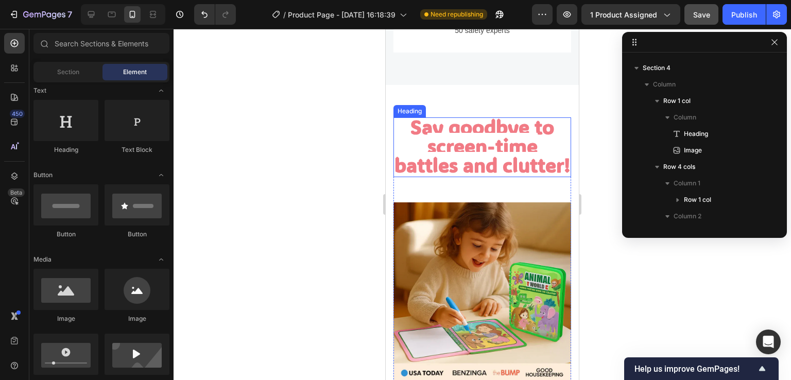
click at [478, 148] on strong "Say goodbye to screen-time battles and clutter!" at bounding box center [483, 146] width 176 height 64
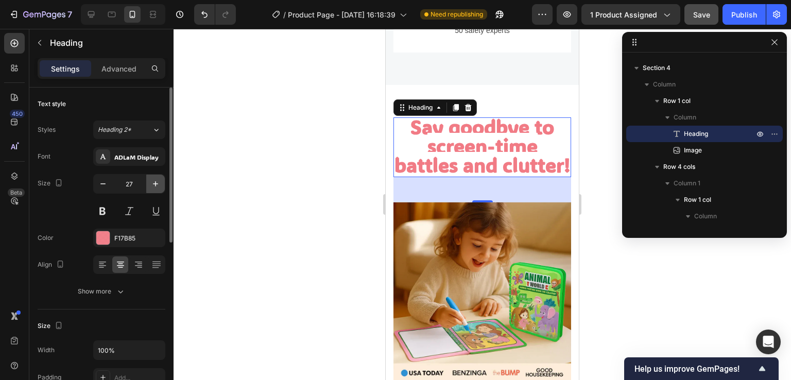
click at [153, 185] on icon "button" at bounding box center [155, 184] width 10 height 10
type input "28"
click at [270, 161] on div at bounding box center [483, 204] width 618 height 351
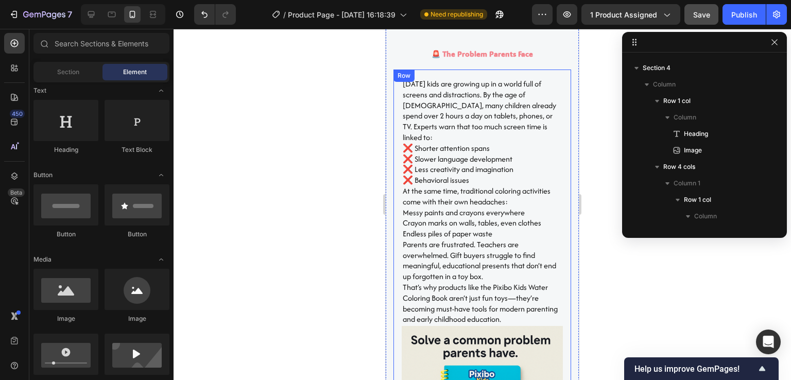
scroll to position [1279, 0]
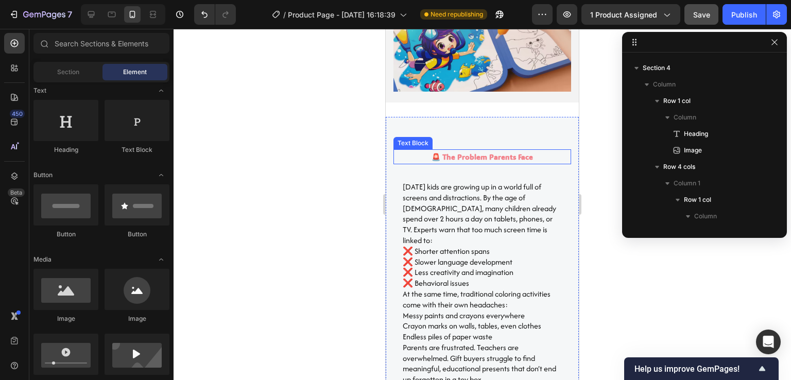
click at [471, 153] on strong "🚨 The Problem Parents Face" at bounding box center [482, 157] width 101 height 10
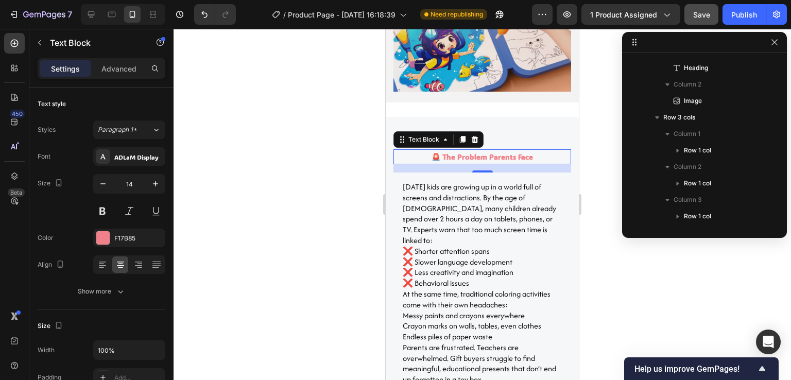
scroll to position [0, 0]
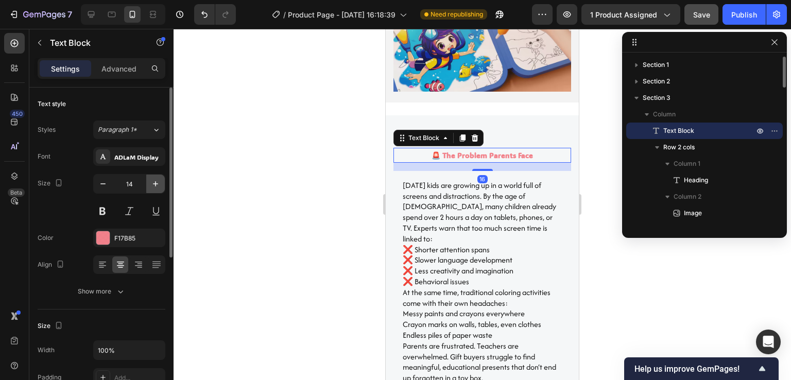
click at [156, 184] on icon "button" at bounding box center [155, 183] width 5 height 5
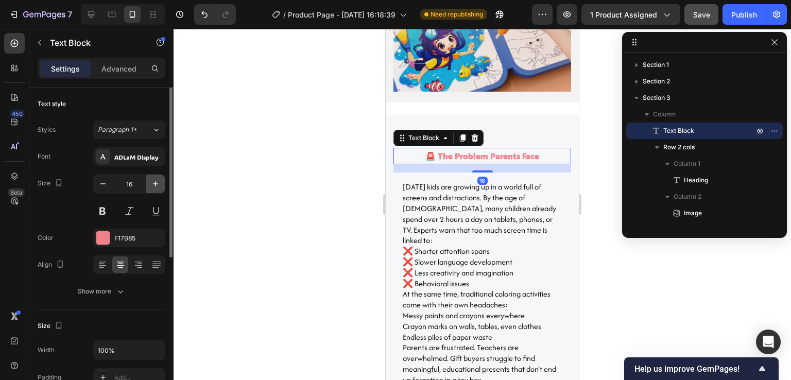
click at [156, 184] on icon "button" at bounding box center [155, 183] width 5 height 5
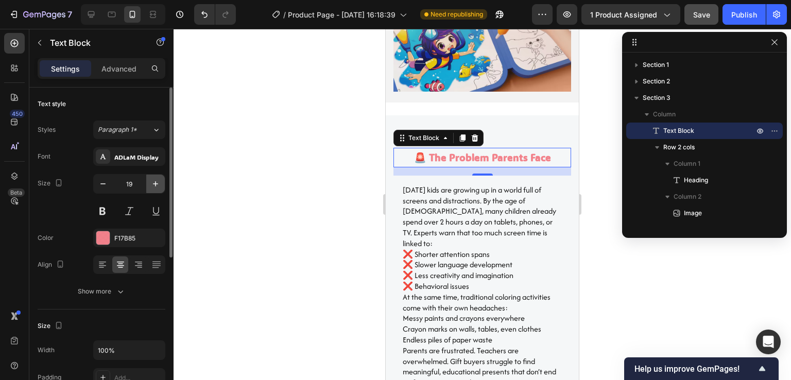
click at [156, 184] on icon "button" at bounding box center [155, 183] width 5 height 5
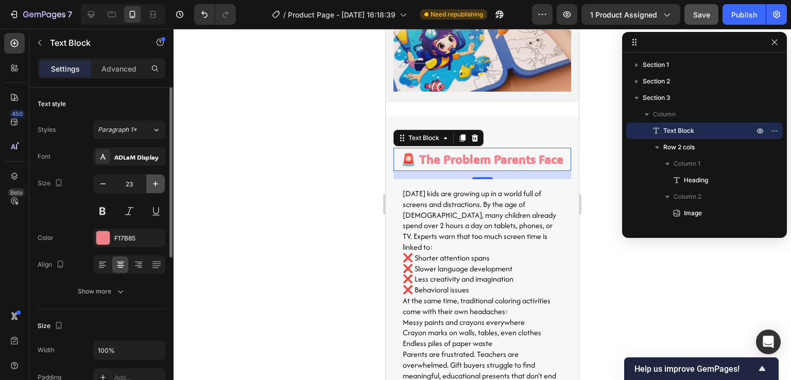
click at [156, 184] on icon "button" at bounding box center [155, 183] width 5 height 5
click at [99, 186] on icon "button" at bounding box center [103, 184] width 10 height 10
type input "23"
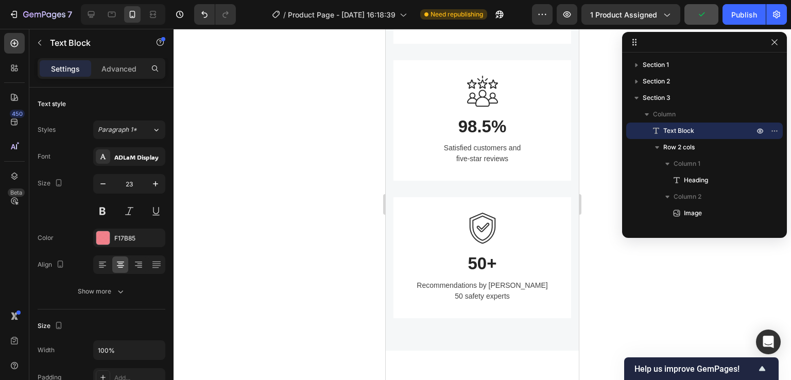
scroll to position [2257, 0]
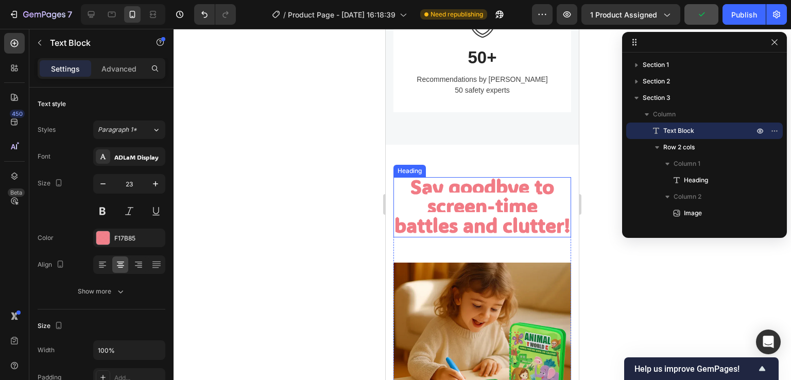
click at [453, 196] on strong "Say goodbye to screen-time battles and clutter!" at bounding box center [483, 206] width 176 height 64
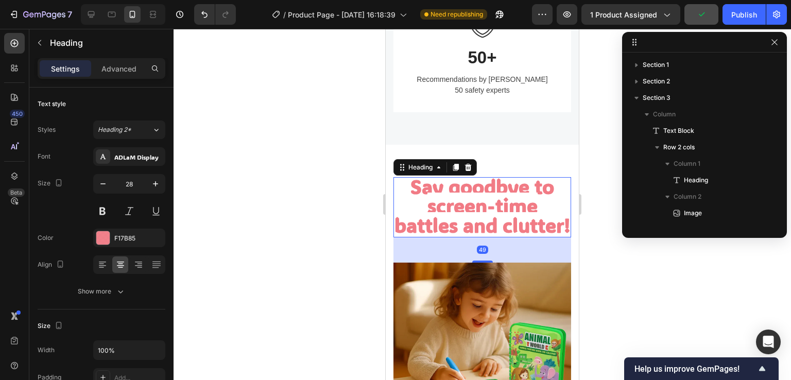
scroll to position [277, 0]
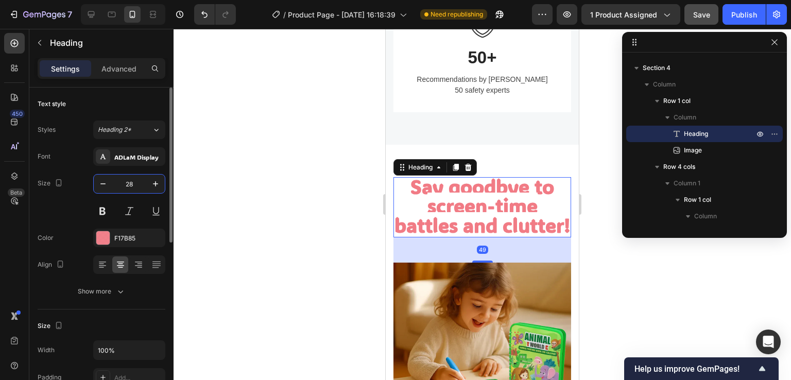
click at [132, 184] on input "28" at bounding box center [129, 184] width 34 height 19
type input "23"
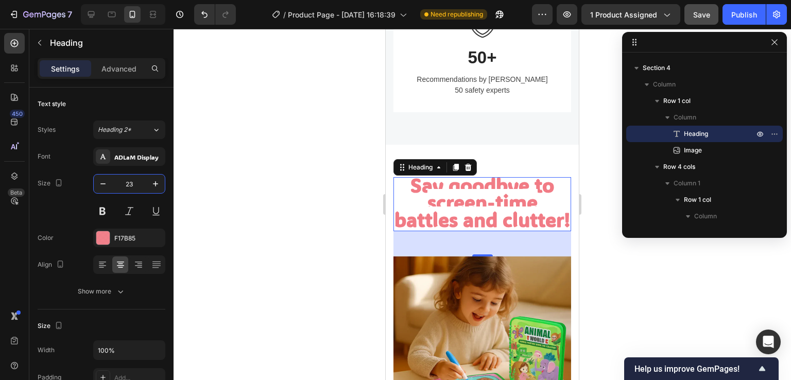
click at [236, 157] on div at bounding box center [483, 204] width 618 height 351
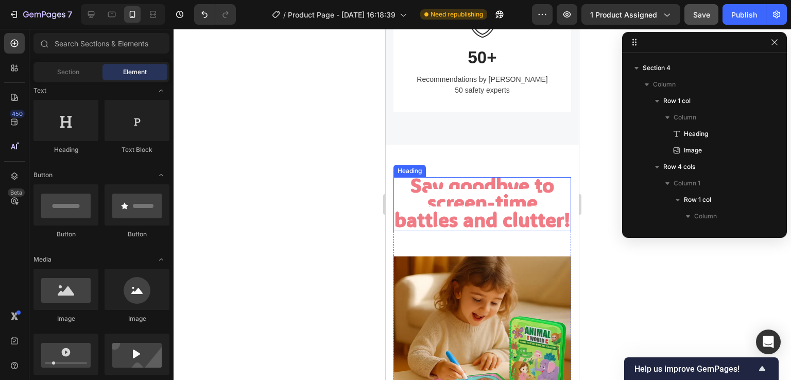
click at [523, 199] on strong "Say goodbye to screen-time battles and clutter!" at bounding box center [483, 202] width 176 height 60
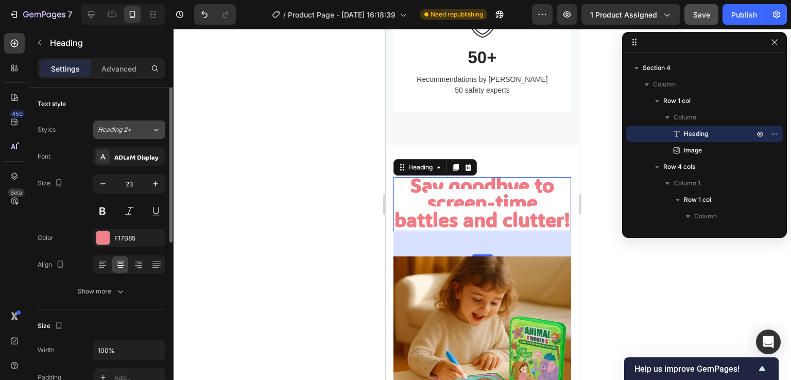
click at [127, 132] on span "Heading 2*" at bounding box center [114, 129] width 33 height 9
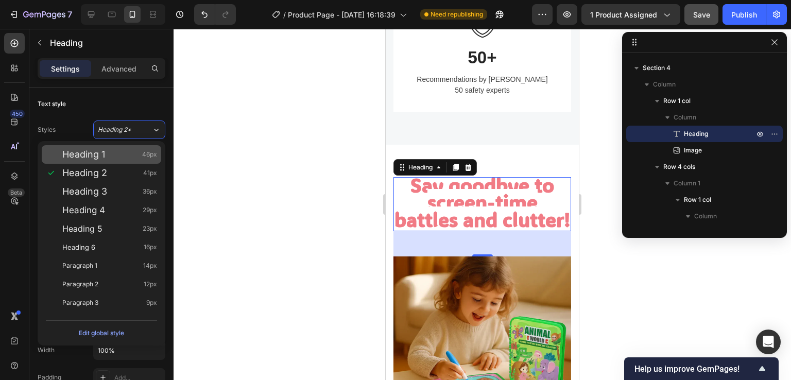
click at [106, 151] on div "Heading 1 46px" at bounding box center [109, 154] width 95 height 10
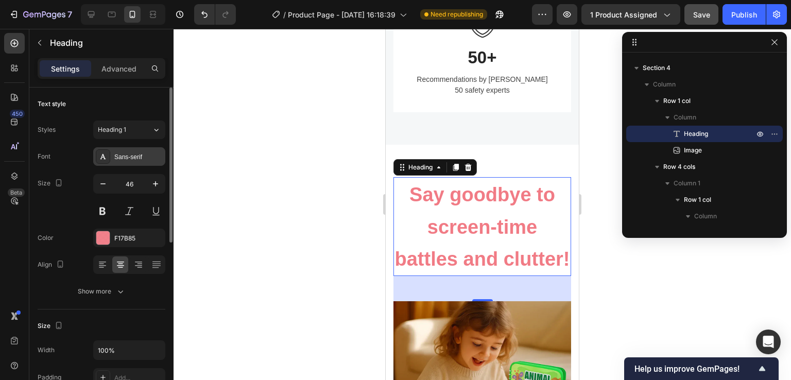
click at [139, 159] on div "Sans-serif" at bounding box center [138, 156] width 48 height 9
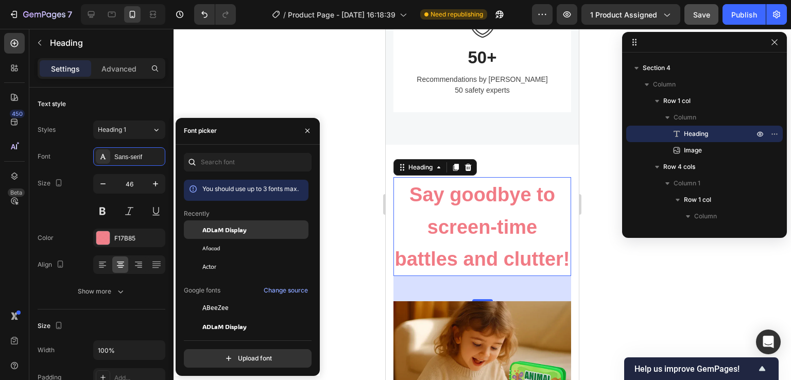
click at [215, 237] on div "ADLaM Display" at bounding box center [246, 229] width 125 height 19
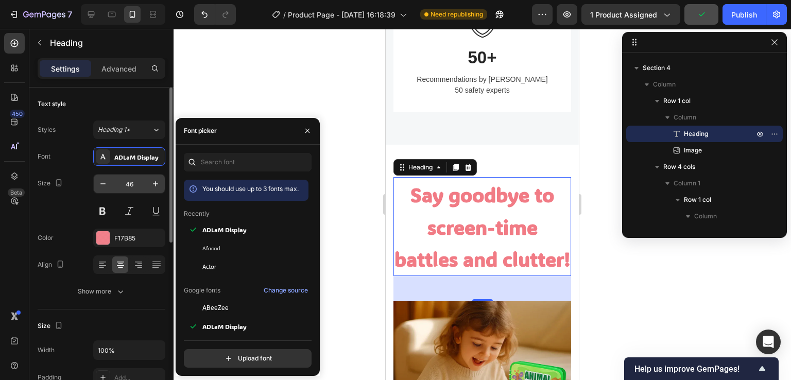
click at [141, 182] on input "46" at bounding box center [129, 184] width 34 height 19
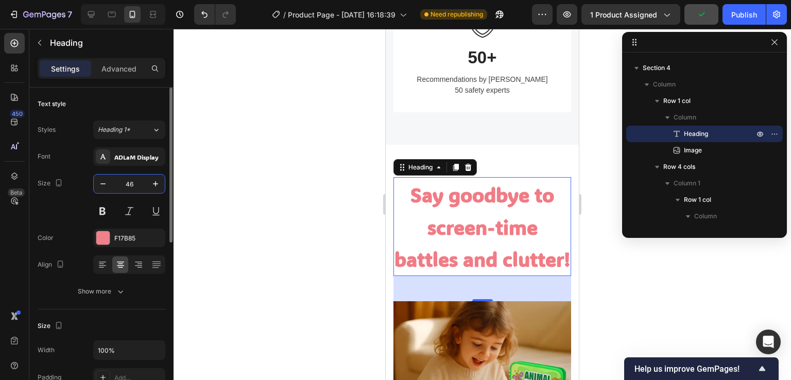
click at [141, 182] on input "46" at bounding box center [129, 184] width 34 height 19
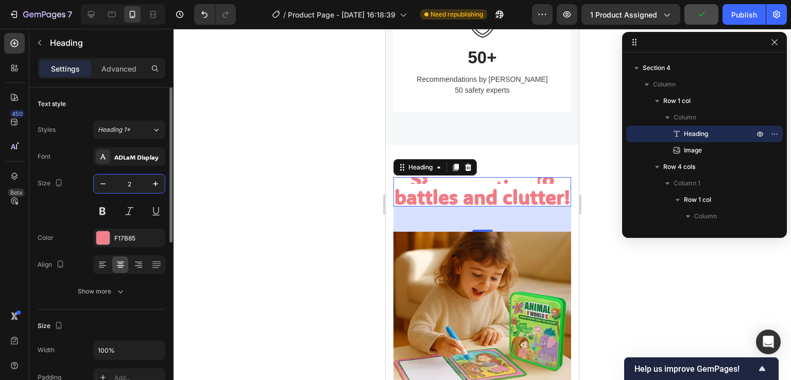
type input "24"
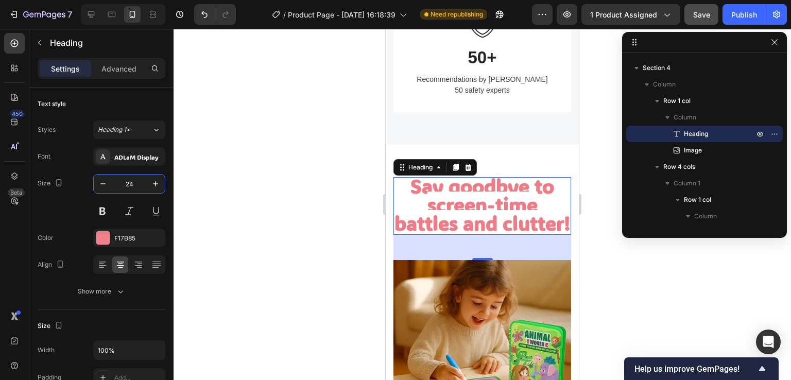
click at [224, 184] on div at bounding box center [483, 204] width 618 height 351
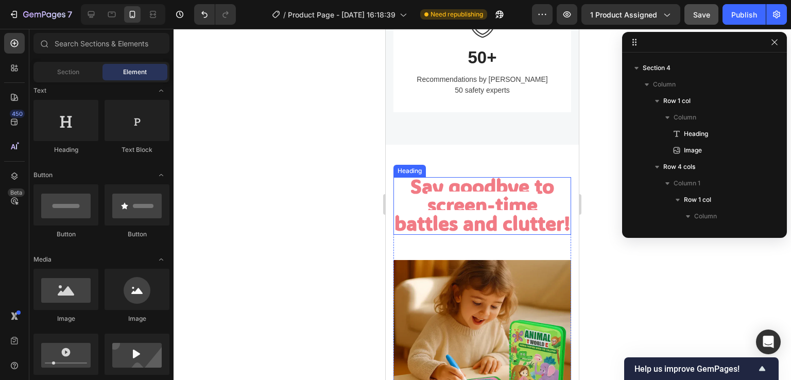
click at [485, 200] on strong "Say goodbye to screen-time battles and clutter!" at bounding box center [483, 204] width 176 height 63
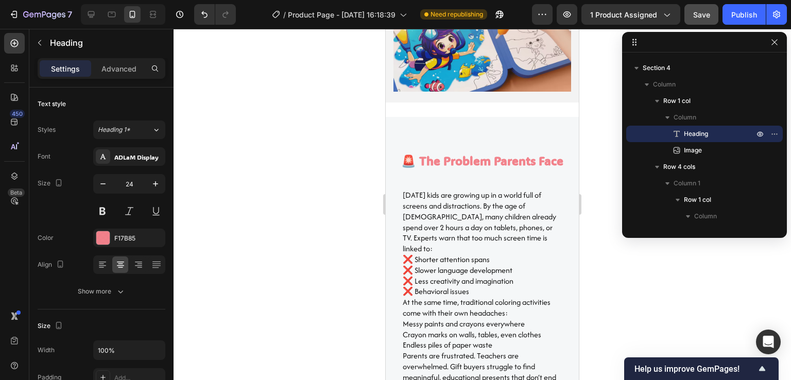
scroll to position [1433, 0]
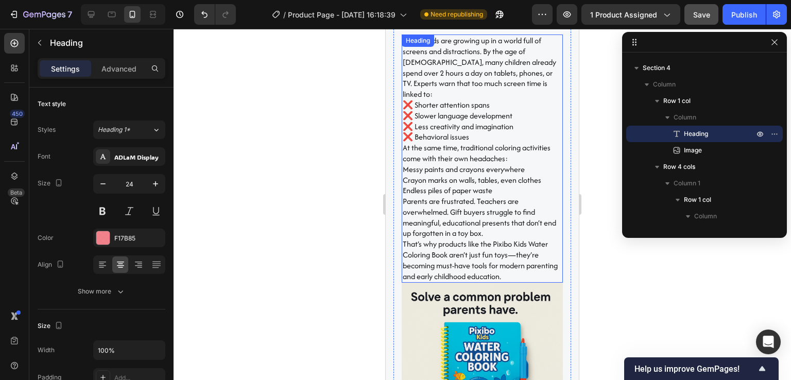
click at [489, 193] on p "[DATE] kids are growing up in a world full of screens and distractions. By the …" at bounding box center [482, 159] width 159 height 246
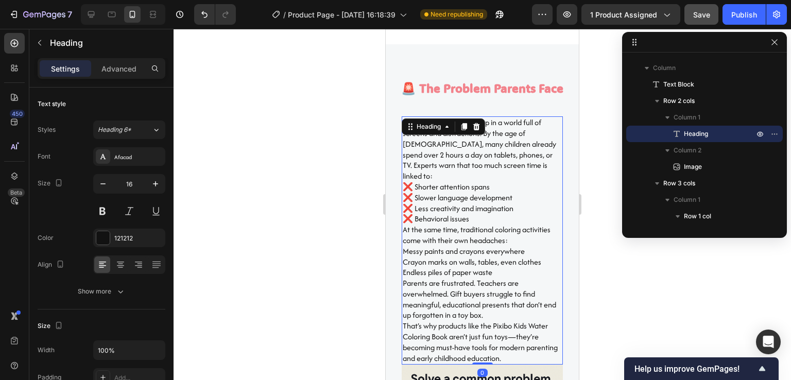
scroll to position [1279, 0]
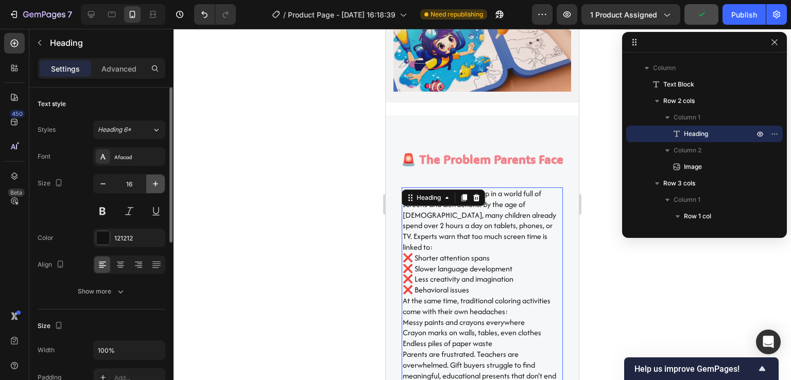
click at [157, 183] on icon "button" at bounding box center [155, 183] width 5 height 5
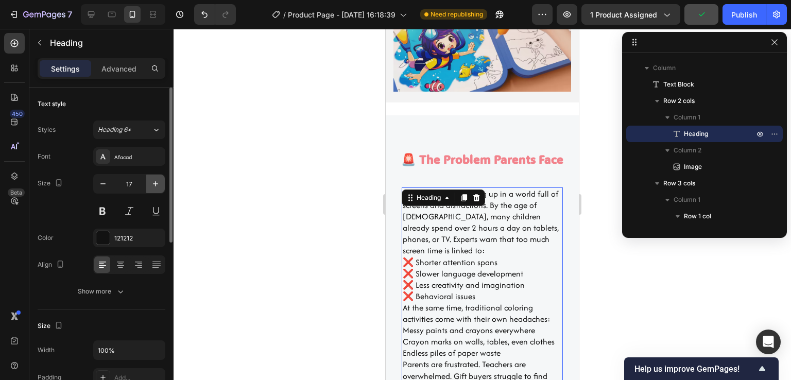
click at [157, 183] on icon "button" at bounding box center [155, 183] width 5 height 5
type input "18"
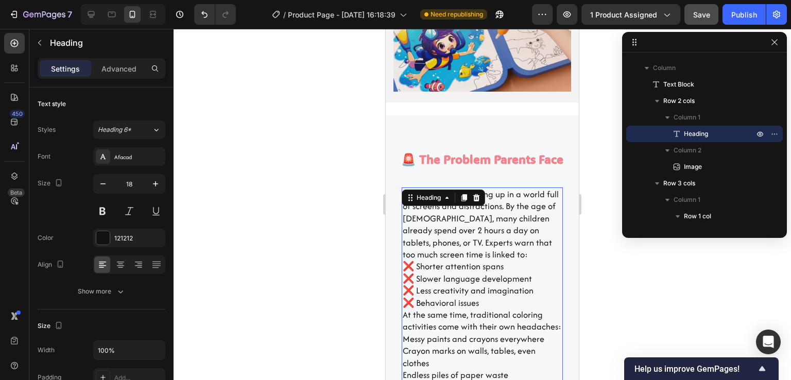
click at [233, 184] on div at bounding box center [483, 204] width 618 height 351
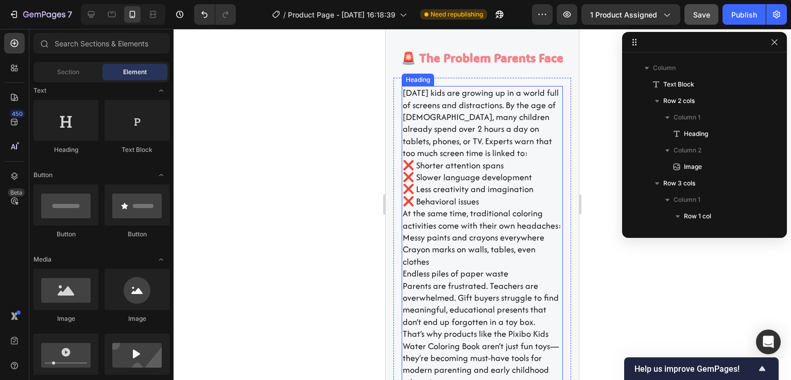
scroll to position [1227, 0]
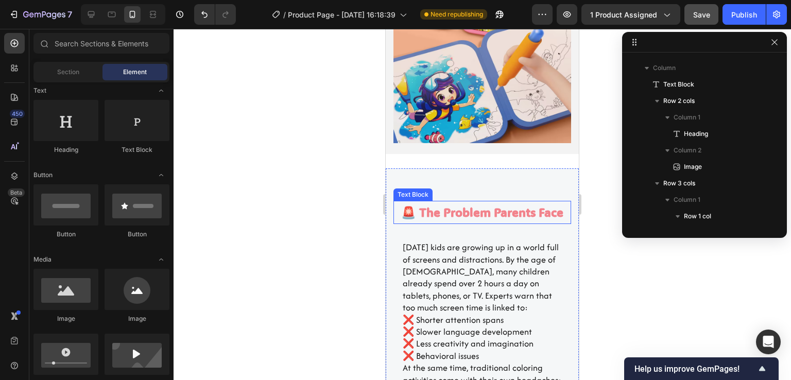
click at [466, 202] on p "🚨 The Problem Parents Face" at bounding box center [483, 212] width 176 height 21
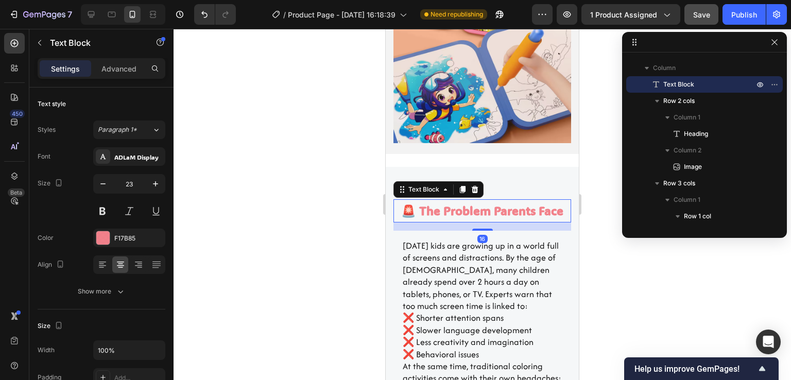
click at [330, 197] on div at bounding box center [483, 204] width 618 height 351
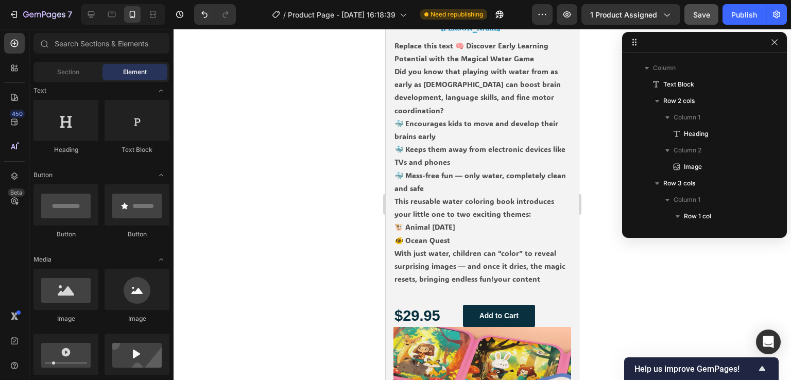
select select "586068398472233503"
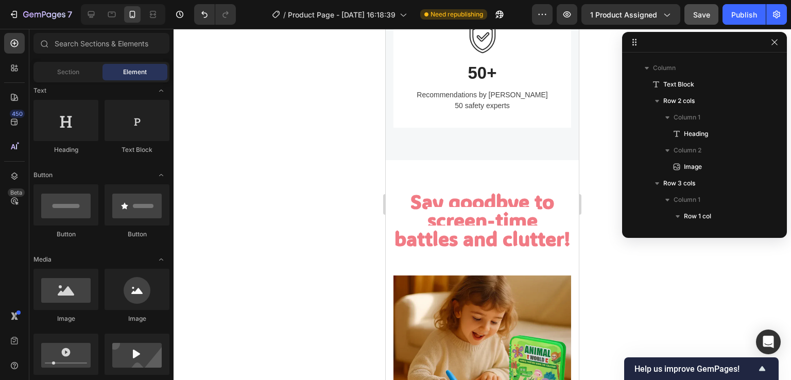
scroll to position [2309, 0]
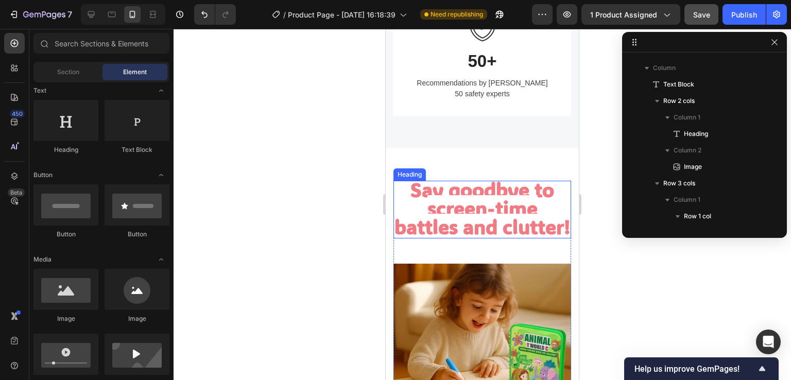
click at [486, 219] on strong "Say goodbye to screen-time battles and clutter!" at bounding box center [483, 208] width 176 height 63
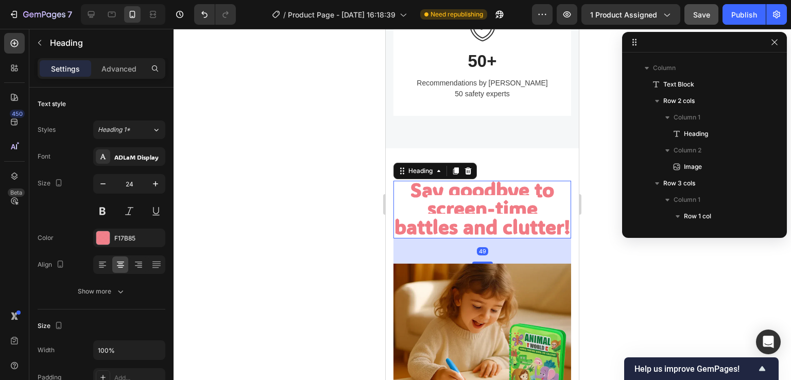
scroll to position [475, 0]
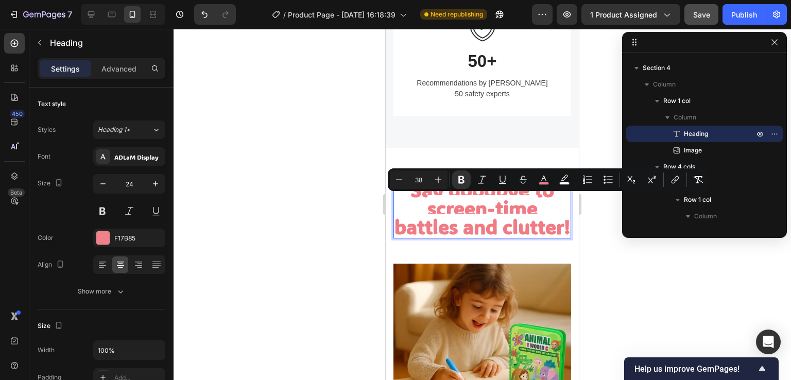
click at [498, 224] on strong "Say goodbye to screen-time battles and clutter!" at bounding box center [483, 208] width 176 height 63
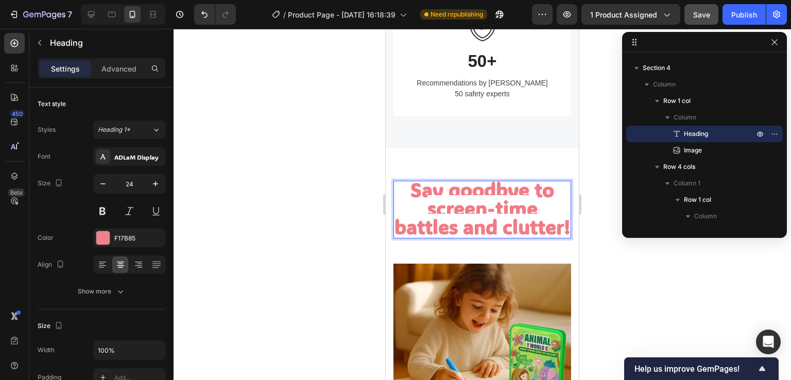
click at [493, 208] on strong "Say goodbye to screen-time battles and clutter!" at bounding box center [483, 208] width 176 height 63
click at [509, 237] on strong "Say goodbye to screen-time battles and clutter!" at bounding box center [483, 208] width 176 height 63
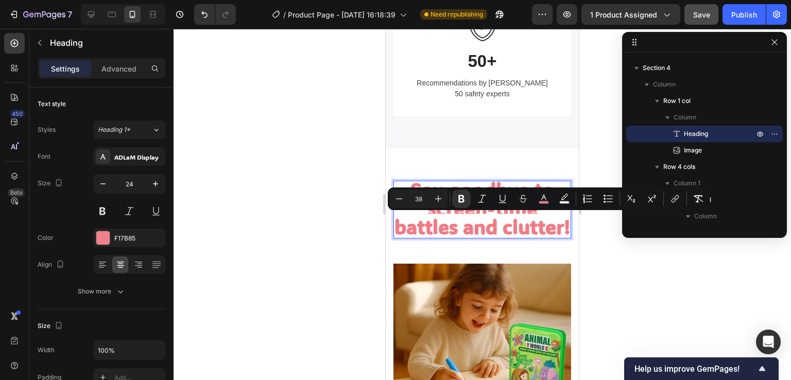
click at [516, 238] on p "Say goodbye to screen-time battles and clutter!" at bounding box center [483, 210] width 176 height 56
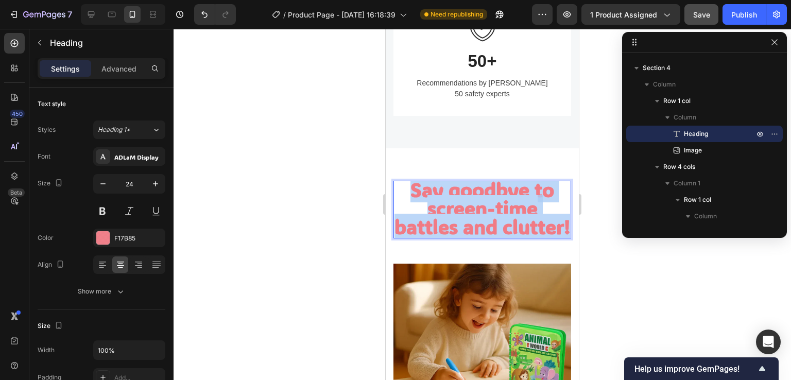
drag, startPoint x: 516, startPoint y: 250, endPoint x: 406, endPoint y: 192, distance: 124.4
click at [406, 192] on p "Say goodbye to screen-time battles and clutter!" at bounding box center [483, 210] width 176 height 56
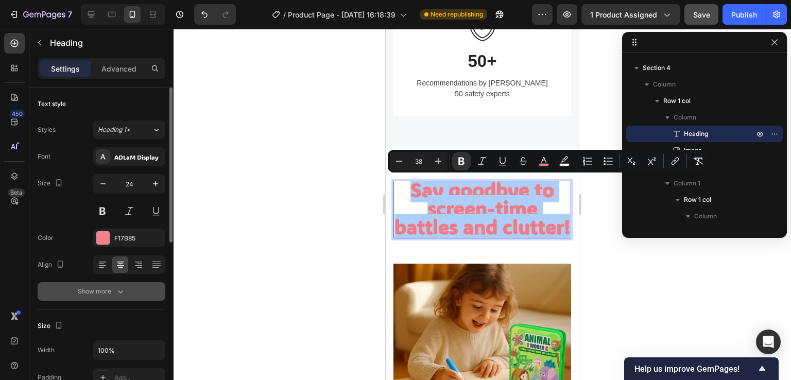
click at [110, 297] on button "Show more" at bounding box center [102, 291] width 128 height 19
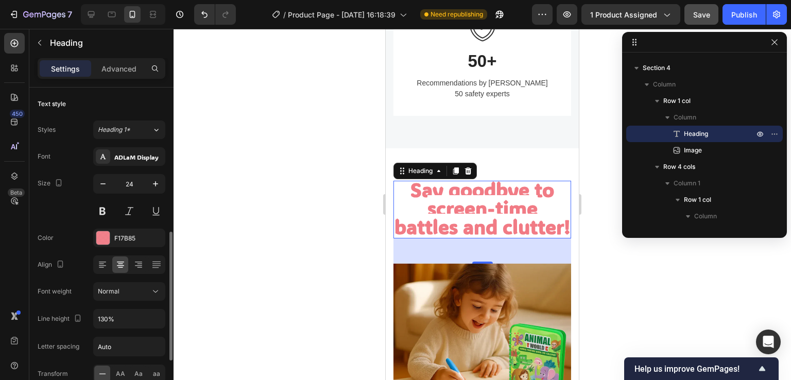
scroll to position [103, 0]
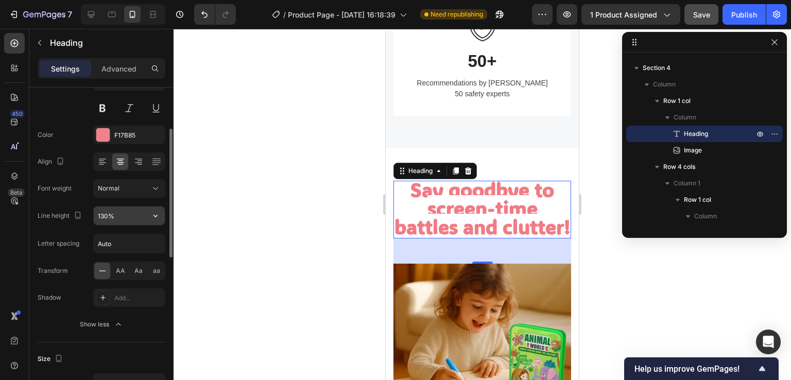
click at [130, 216] on input "130%" at bounding box center [129, 216] width 71 height 19
click at [158, 216] on icon "button" at bounding box center [155, 216] width 10 height 10
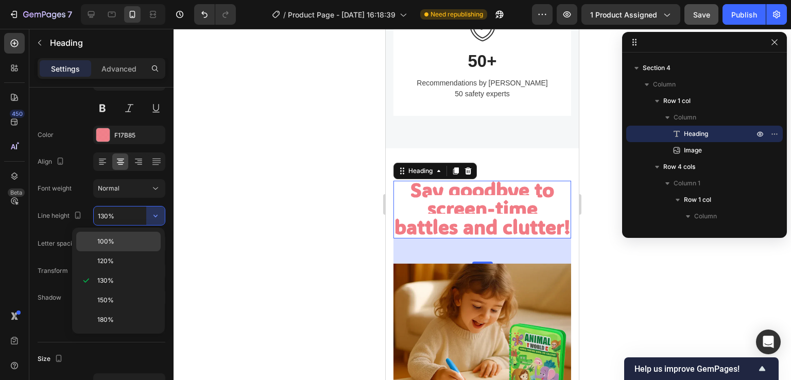
click at [125, 247] on div "100%" at bounding box center [118, 242] width 84 height 20
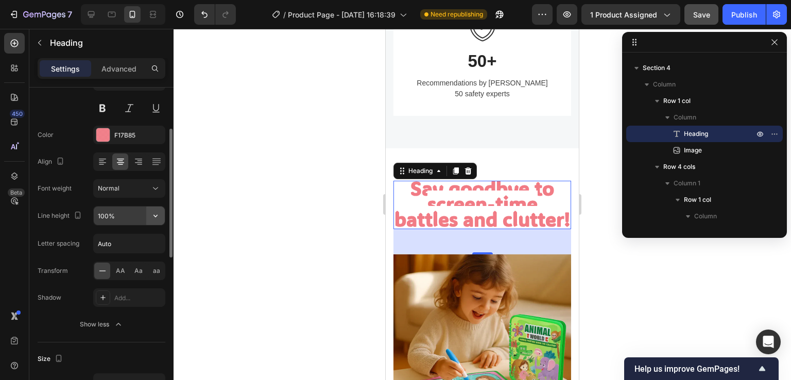
click at [150, 212] on icon "button" at bounding box center [155, 216] width 10 height 10
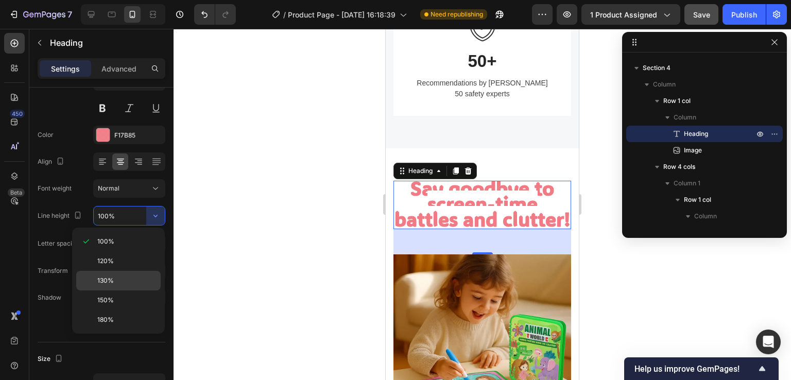
click at [116, 282] on p "130%" at bounding box center [126, 280] width 59 height 9
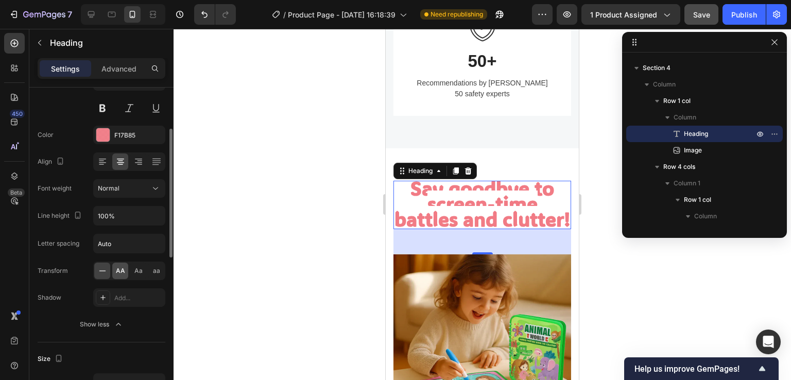
type input "130%"
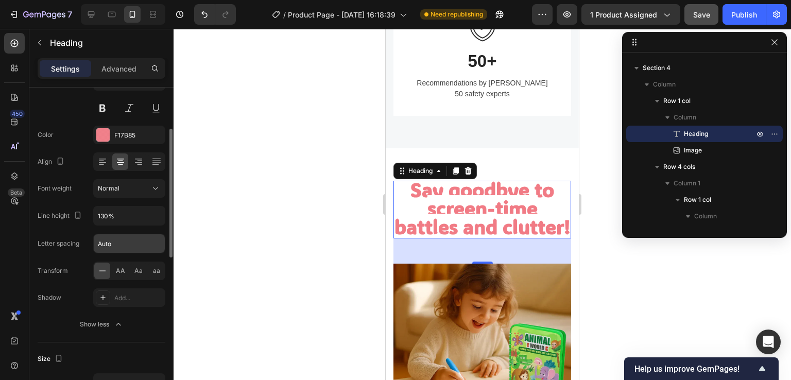
click at [112, 243] on input "Auto" at bounding box center [129, 243] width 71 height 19
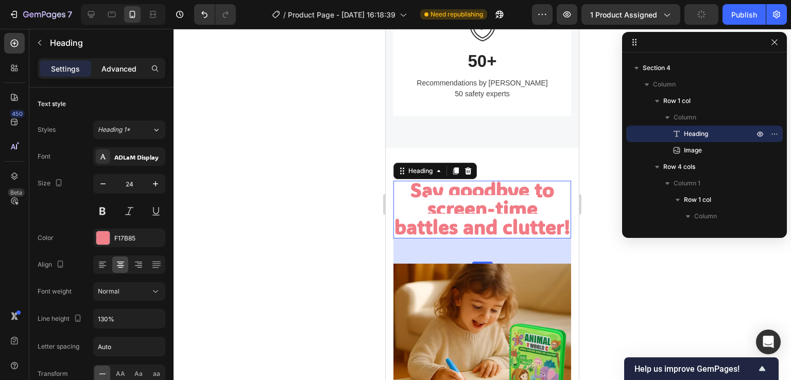
click at [126, 68] on p "Advanced" at bounding box center [118, 68] width 35 height 11
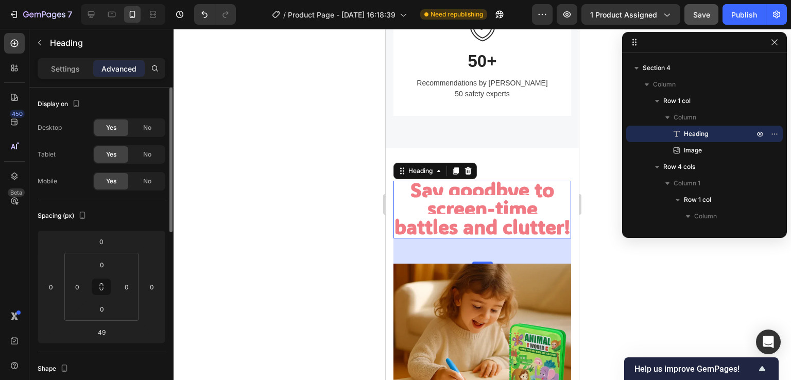
click at [68, 67] on p "Settings" at bounding box center [65, 68] width 29 height 11
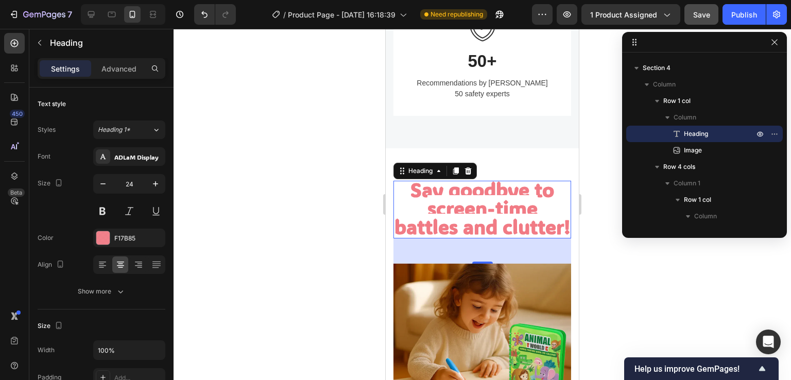
click at [321, 194] on div at bounding box center [483, 204] width 618 height 351
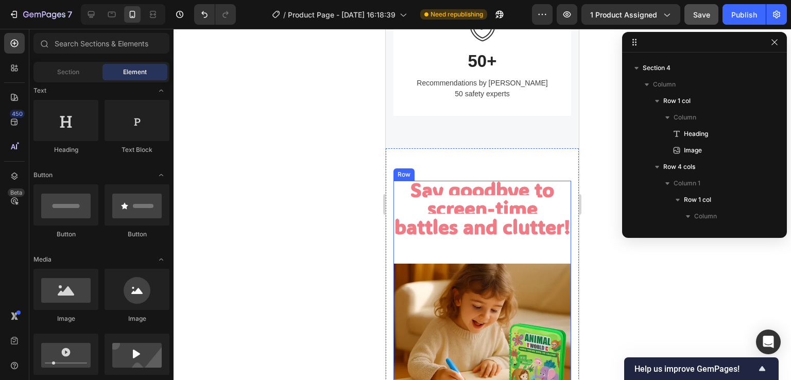
click at [494, 274] on div "⁠⁠⁠⁠⁠⁠⁠ Say goodbye to screen-time battles and clutter! Heading Image" at bounding box center [482, 324] width 178 height 286
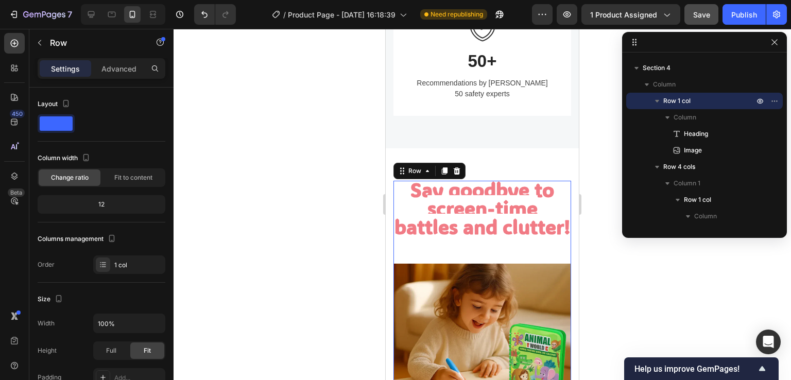
click at [474, 267] on div "⁠⁠⁠⁠⁠⁠⁠ Say goodbye to screen-time battles and clutter! Heading Image" at bounding box center [482, 324] width 178 height 286
click at [469, 239] on strong "Say goodbye to screen-time battles and clutter!" at bounding box center [483, 208] width 176 height 63
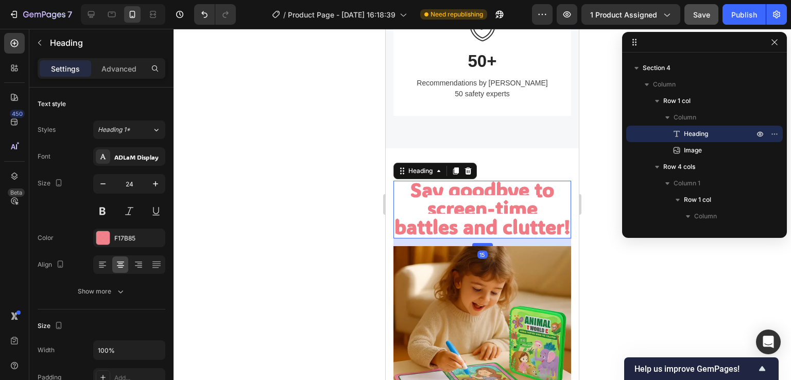
drag, startPoint x: 476, startPoint y: 282, endPoint x: 472, endPoint y: 264, distance: 17.9
click at [472, 246] on div at bounding box center [482, 244] width 21 height 3
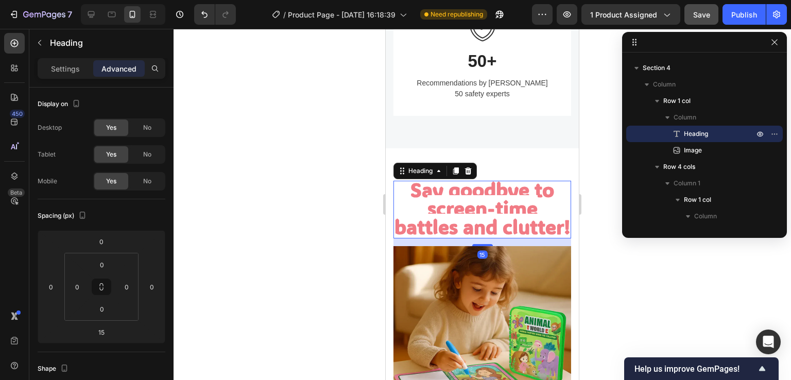
click at [277, 226] on div at bounding box center [483, 204] width 618 height 351
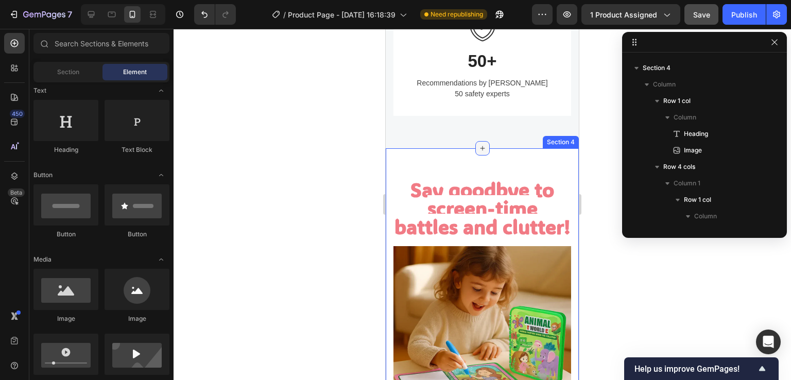
click at [480, 153] on div at bounding box center [482, 148] width 14 height 14
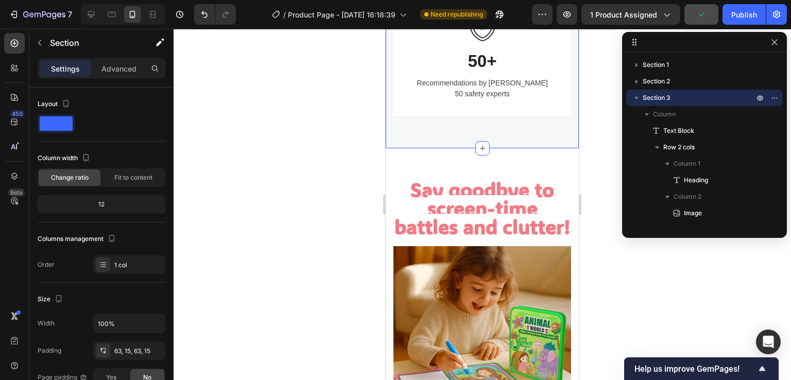
click at [305, 130] on div at bounding box center [483, 204] width 618 height 351
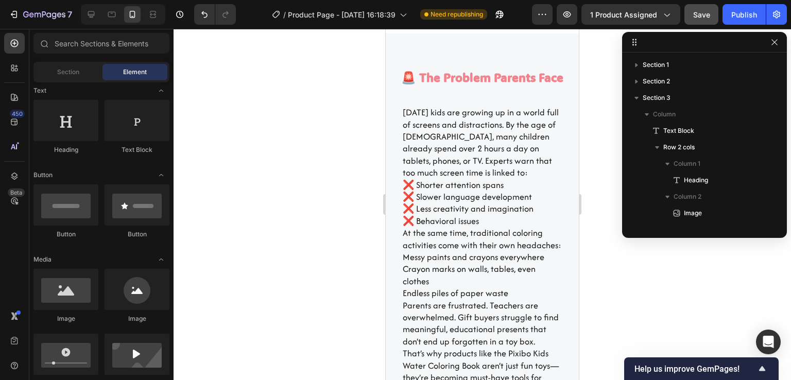
scroll to position [1330, 0]
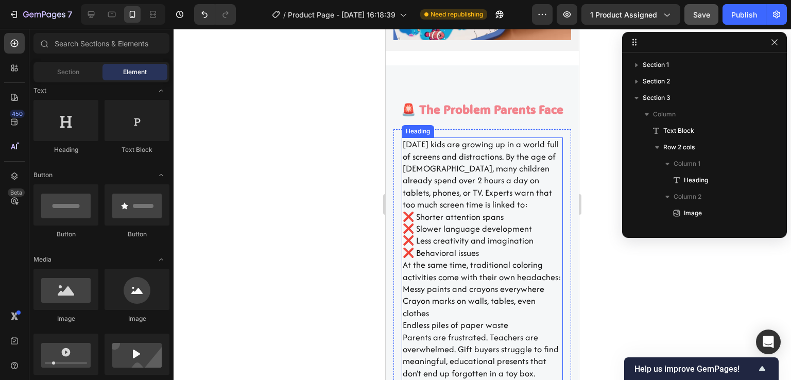
click at [488, 193] on h2 "[DATE] kids are growing up in a world full of screens and distractions. By the …" at bounding box center [482, 289] width 161 height 303
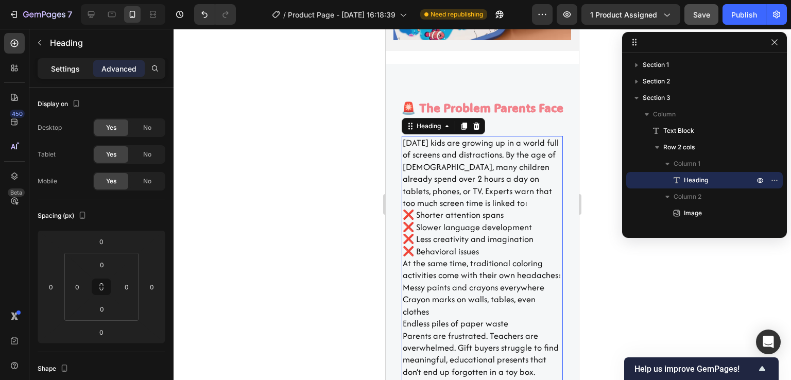
click at [70, 72] on p "Settings" at bounding box center [65, 68] width 29 height 11
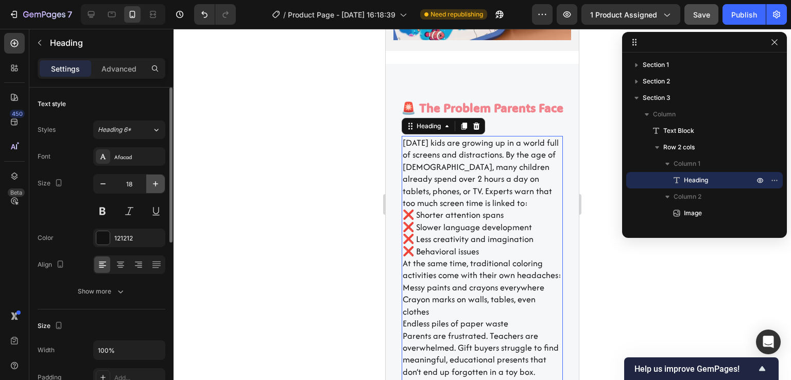
click at [158, 184] on icon "button" at bounding box center [155, 184] width 10 height 10
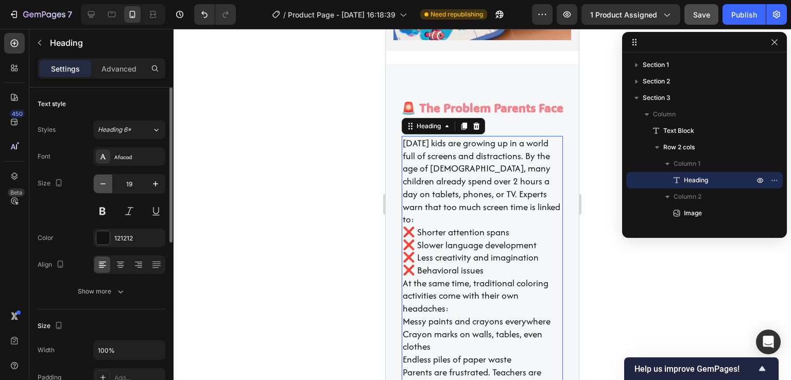
click at [105, 185] on icon "button" at bounding box center [103, 184] width 10 height 10
type input "18"
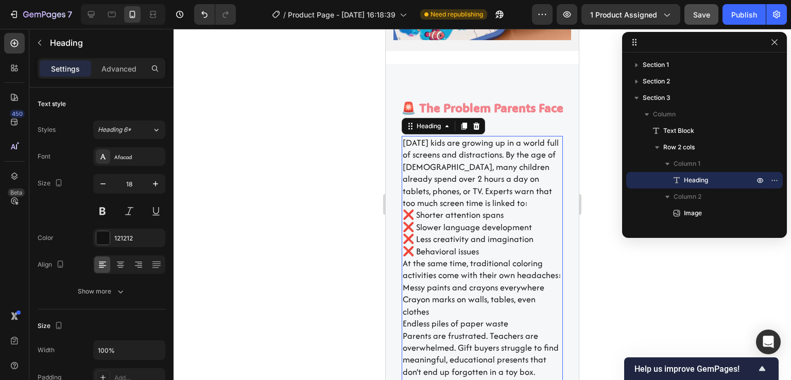
click at [298, 186] on div at bounding box center [483, 204] width 618 height 351
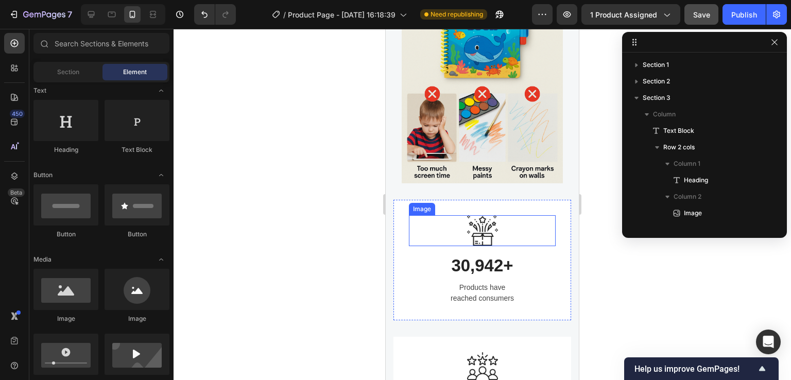
scroll to position [1845, 0]
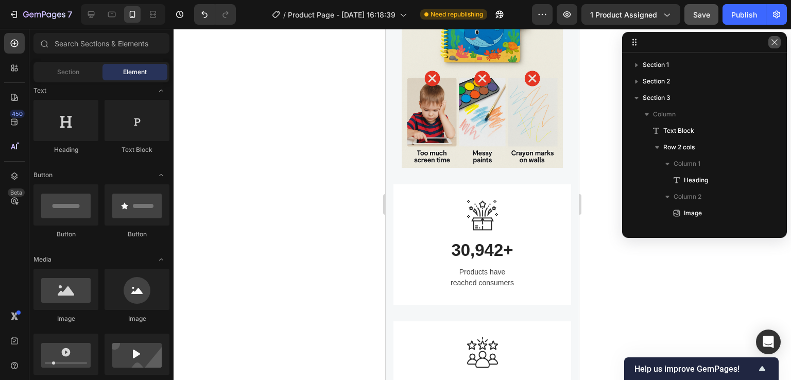
click at [775, 46] on icon "button" at bounding box center [774, 42] width 8 height 8
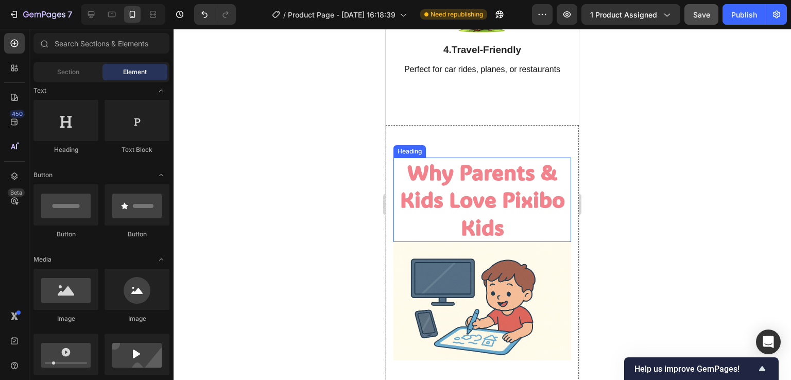
scroll to position [3081, 0]
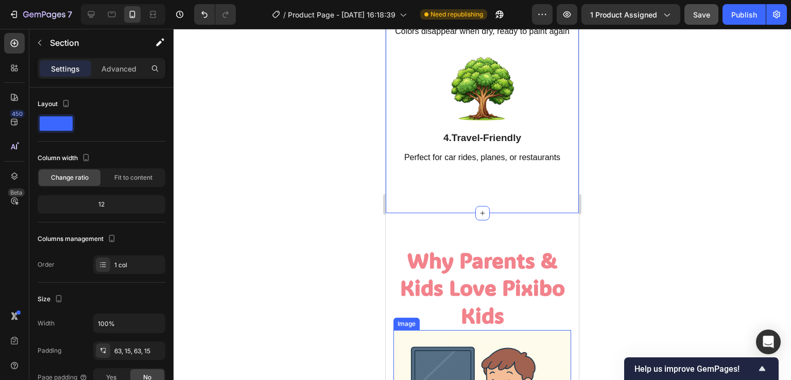
scroll to position [3184, 0]
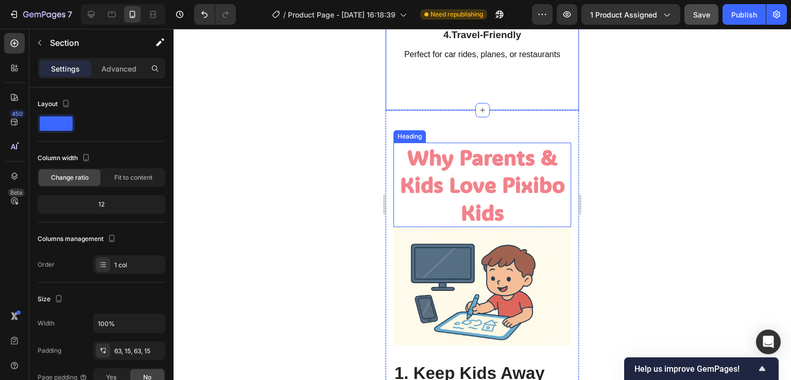
click at [492, 199] on strong "Why Parents & Kids Love Pixibo Kids" at bounding box center [482, 184] width 165 height 83
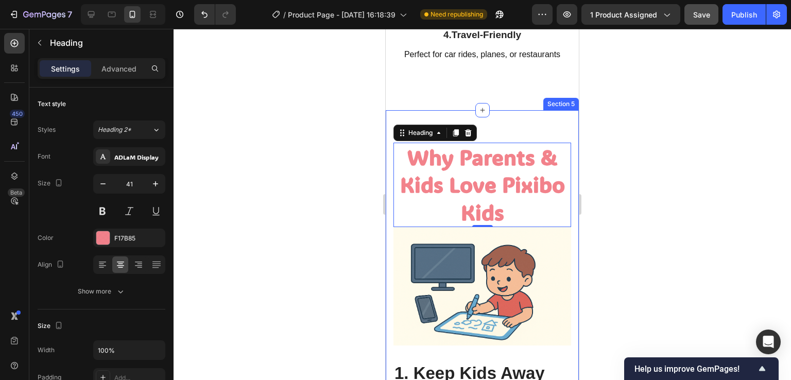
click at [344, 165] on div at bounding box center [483, 204] width 618 height 351
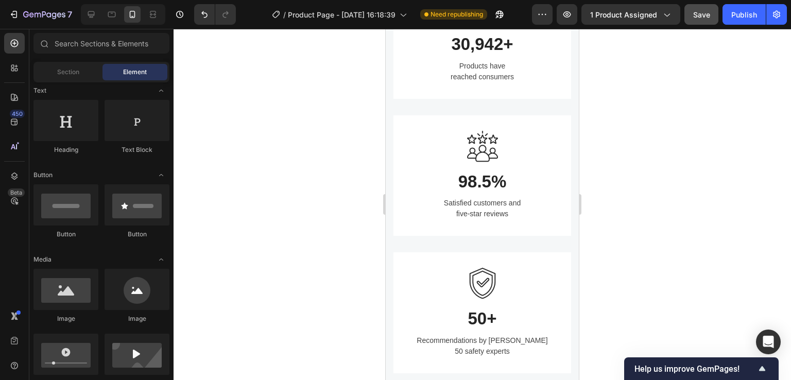
scroll to position [2257, 0]
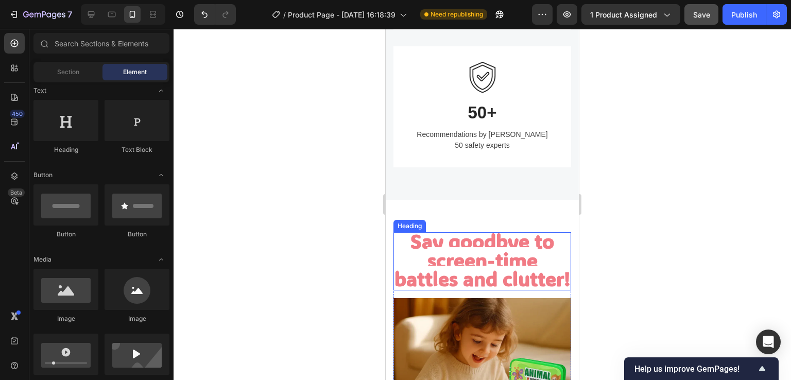
click at [479, 244] on strong "Say goodbye to screen-time battles and clutter!" at bounding box center [483, 259] width 176 height 63
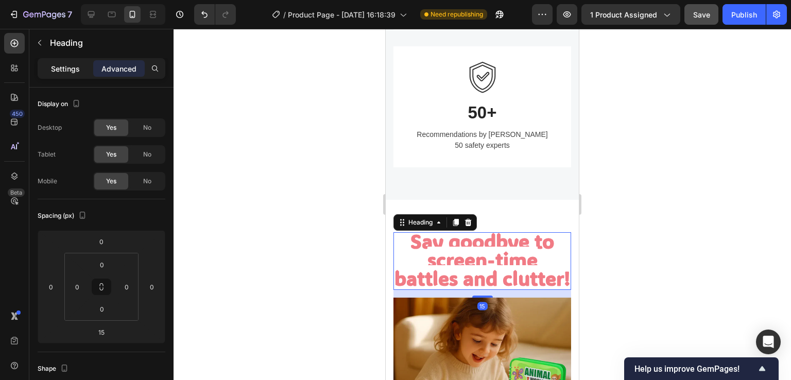
click at [67, 71] on p "Settings" at bounding box center [65, 68] width 29 height 11
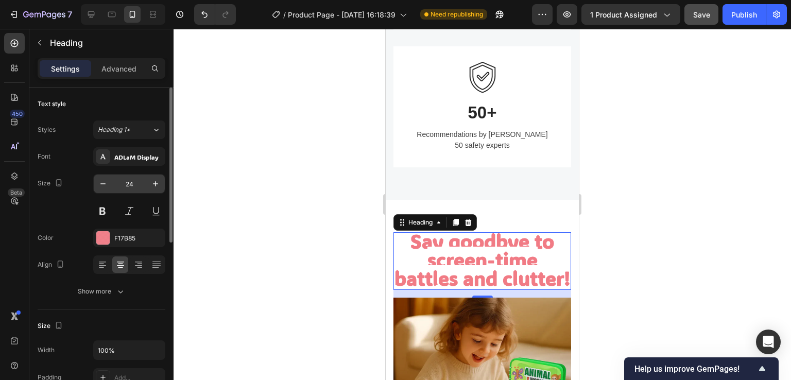
click at [136, 186] on input "24" at bounding box center [129, 184] width 34 height 19
type input "41"
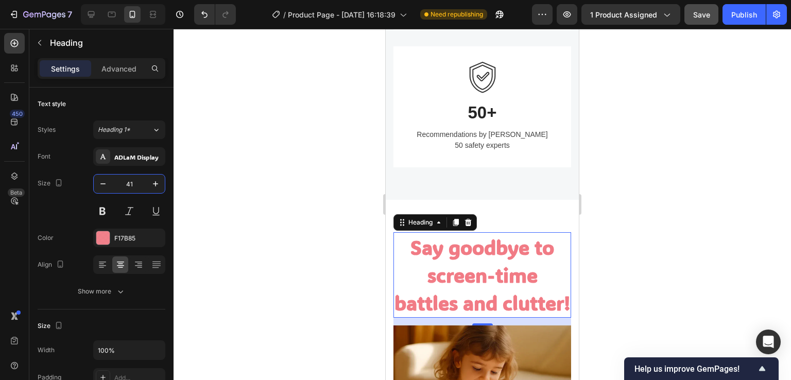
click at [215, 153] on div at bounding box center [483, 204] width 618 height 351
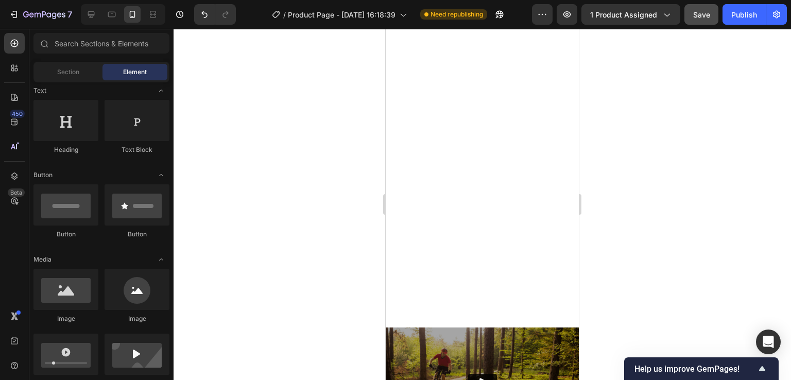
scroll to position [4008, 0]
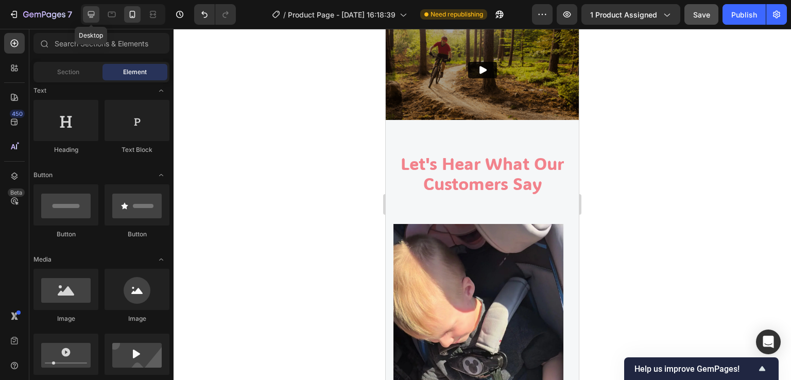
click at [89, 14] on icon at bounding box center [91, 14] width 10 height 10
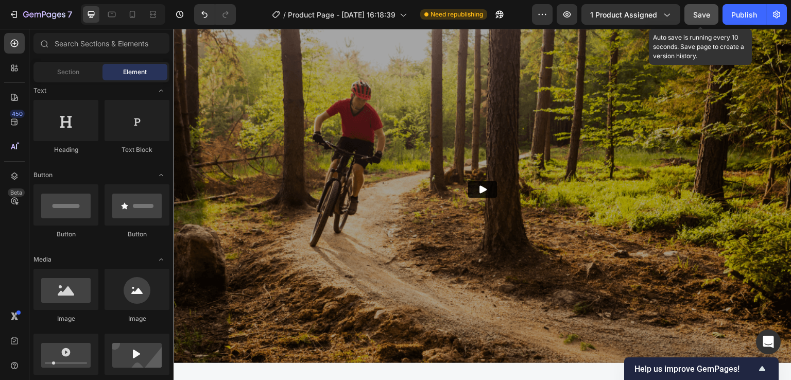
click at [707, 18] on span "Save" at bounding box center [701, 14] width 17 height 9
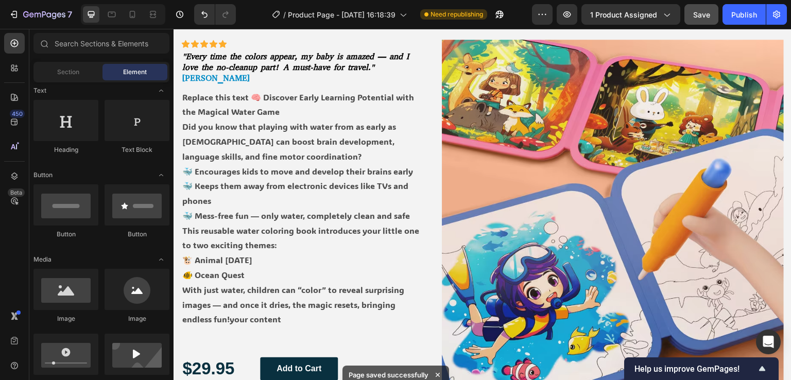
select select "586068398472233503"
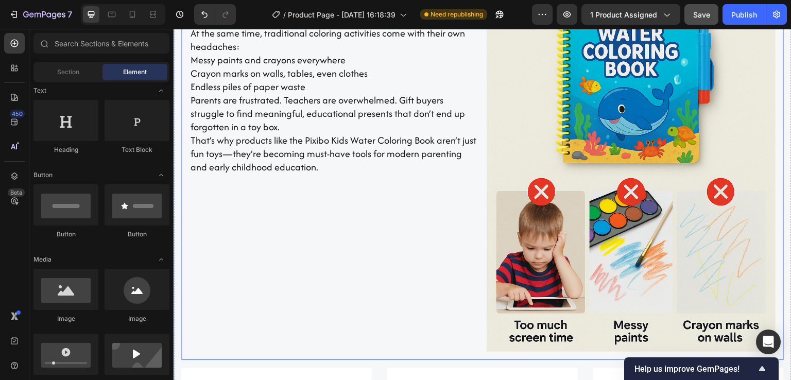
scroll to position [927, 0]
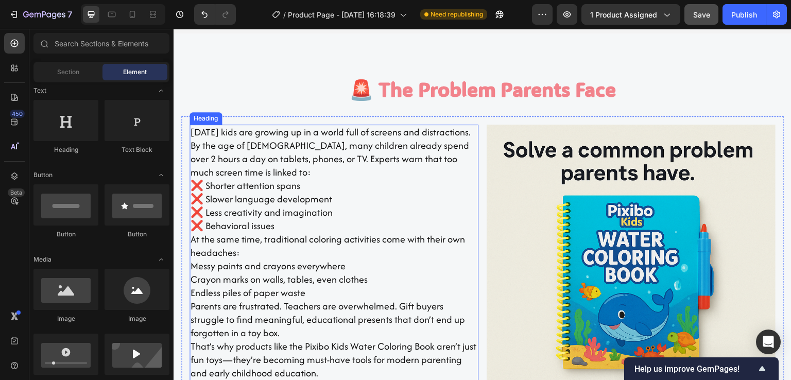
click at [367, 273] on h2 "[DATE] kids are growing up in a world full of screens and distractions. By the …" at bounding box center [334, 253] width 289 height 256
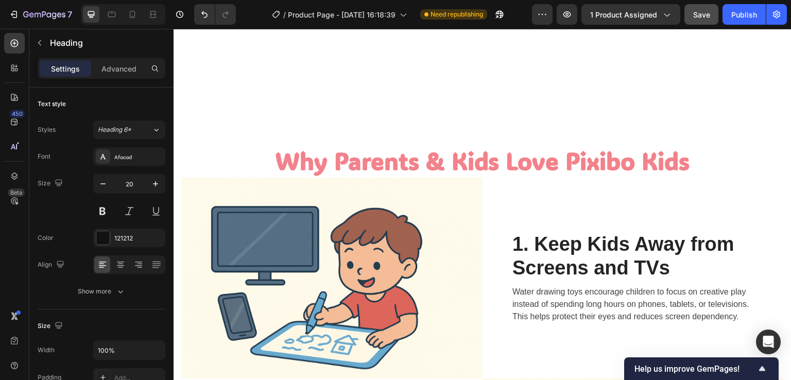
scroll to position [2112, 0]
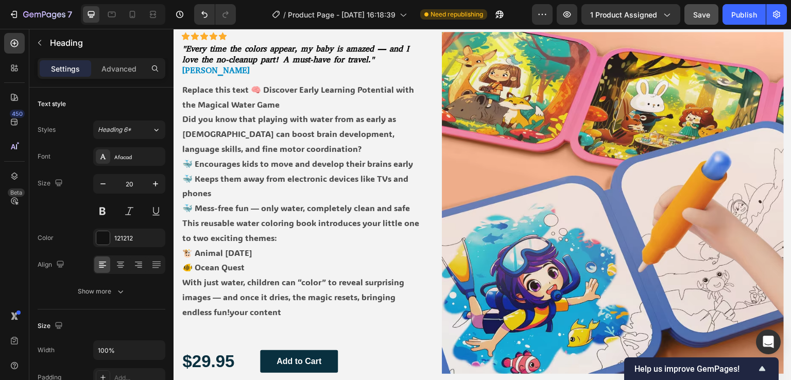
select select "586068398472233503"
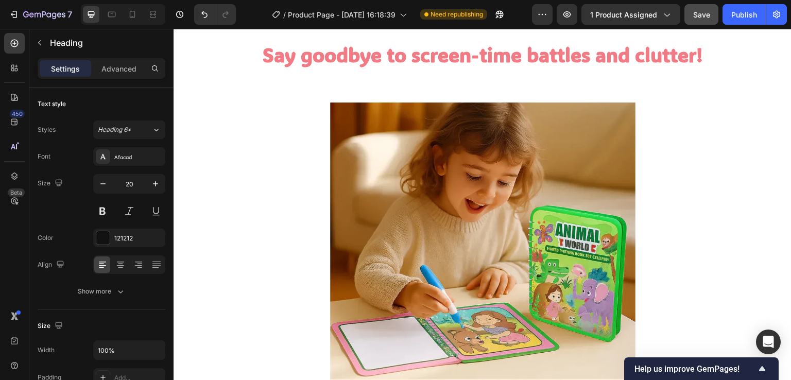
scroll to position [1700, 0]
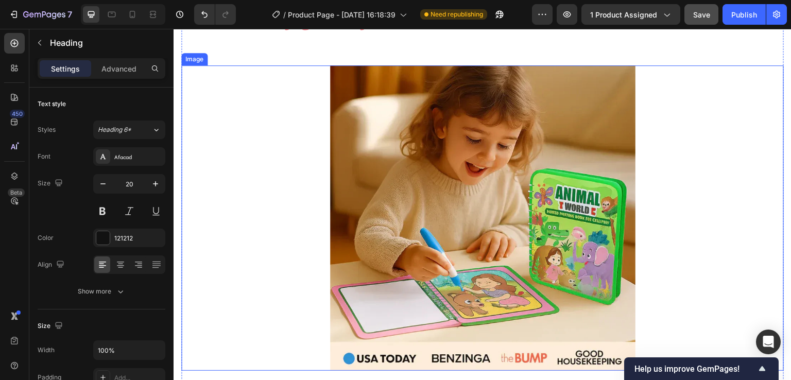
click at [254, 167] on div at bounding box center [482, 217] width 603 height 305
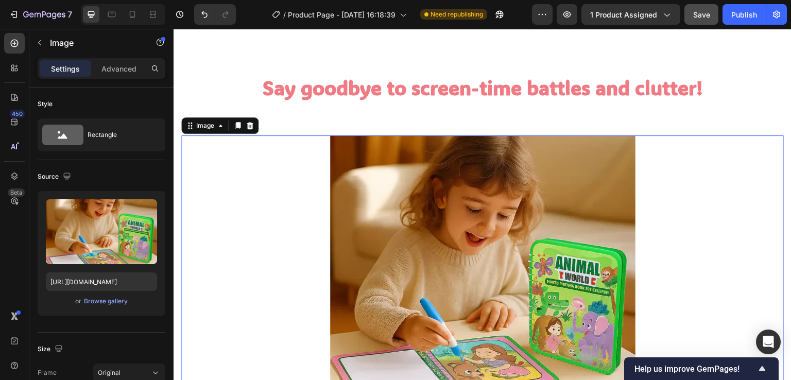
scroll to position [1597, 0]
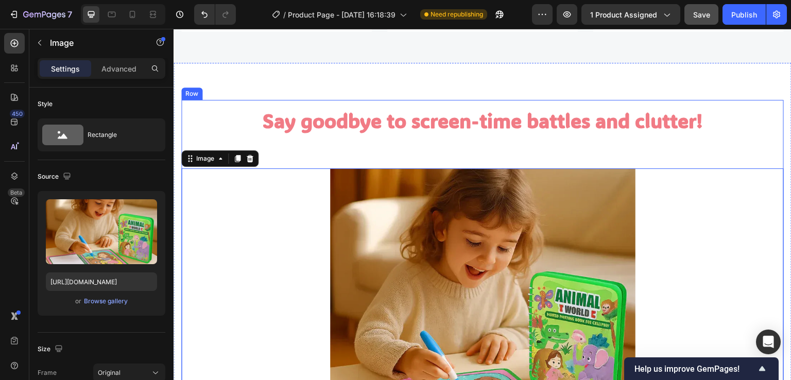
click at [285, 153] on div "Say goodbye to screen-time battles and clutter! Heading Image 56" at bounding box center [482, 301] width 603 height 403
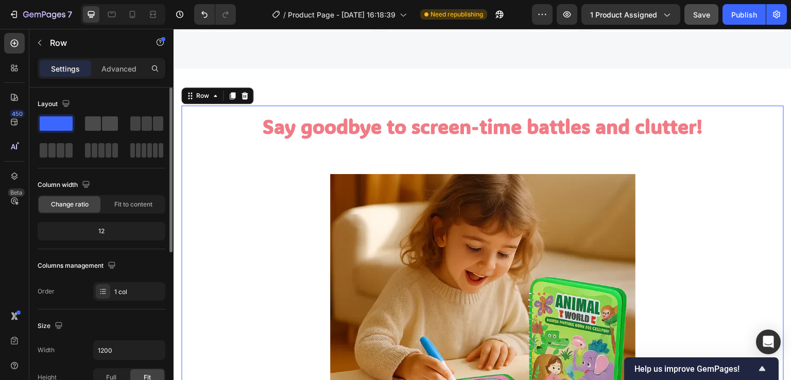
click at [110, 125] on span at bounding box center [110, 123] width 16 height 14
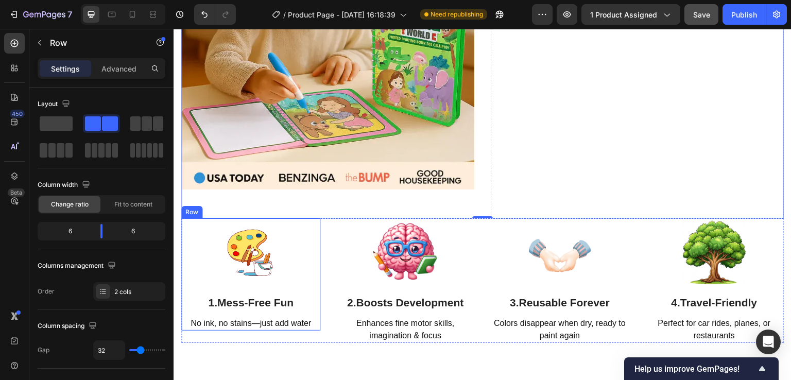
scroll to position [1803, 0]
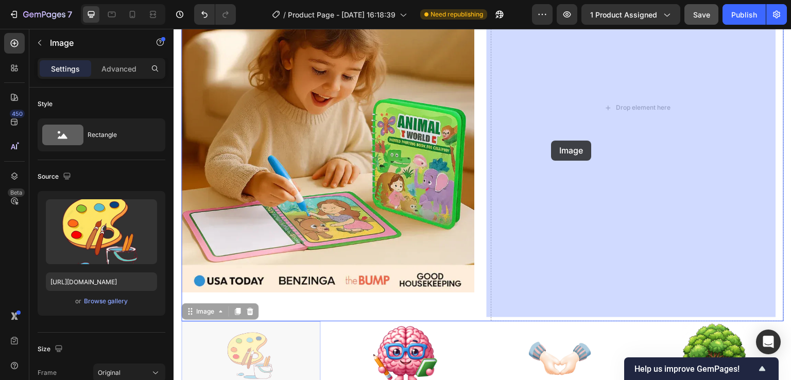
drag, startPoint x: 283, startPoint y: 343, endPoint x: 552, endPoint y: 141, distance: 336.5
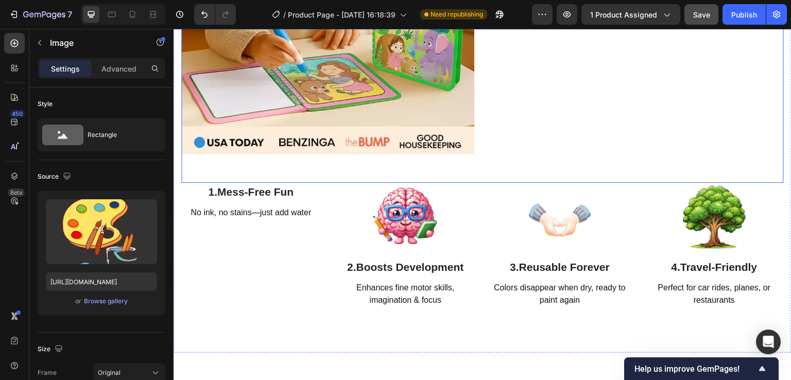
scroll to position [1957, 0]
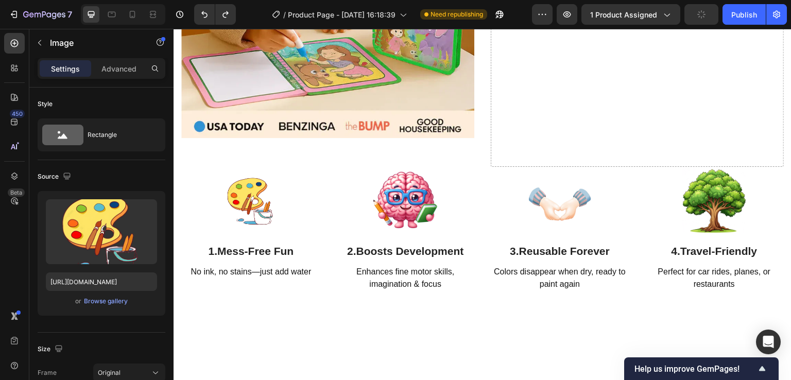
click at [290, 213] on div at bounding box center [250, 200] width 139 height 67
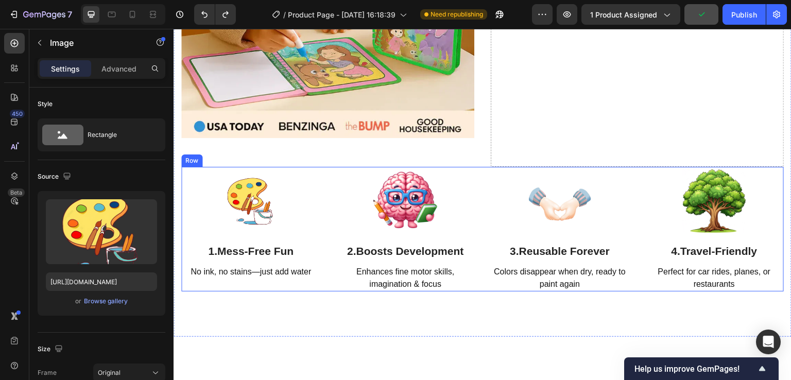
click at [324, 198] on div "Image 1. Mess-Free Fun Heading No ink, no stains—just add water Text block Row …" at bounding box center [482, 229] width 603 height 125
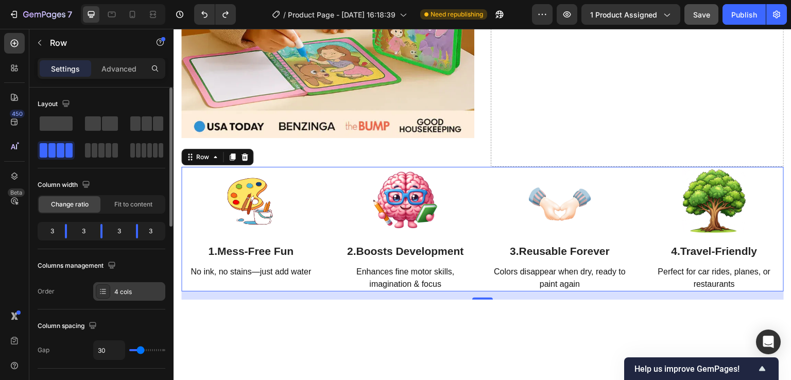
click at [103, 294] on icon at bounding box center [103, 291] width 8 height 8
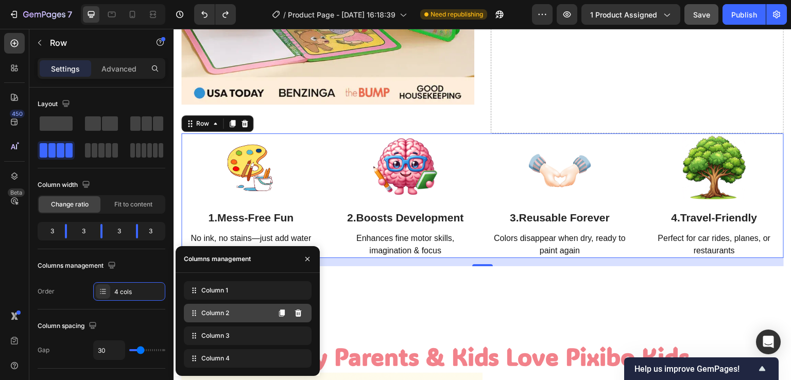
scroll to position [2009, 0]
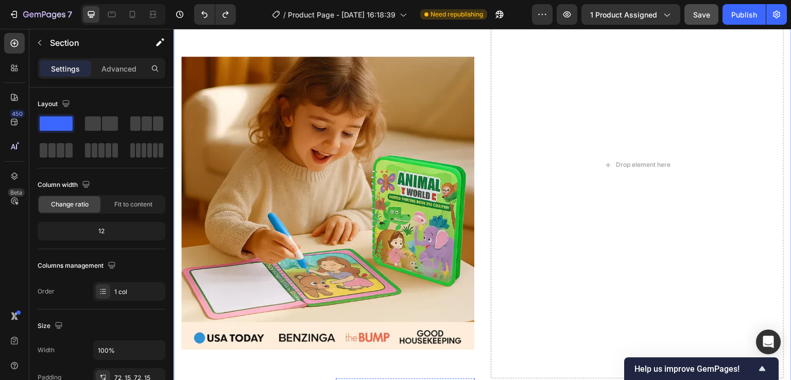
scroll to position [1700, 0]
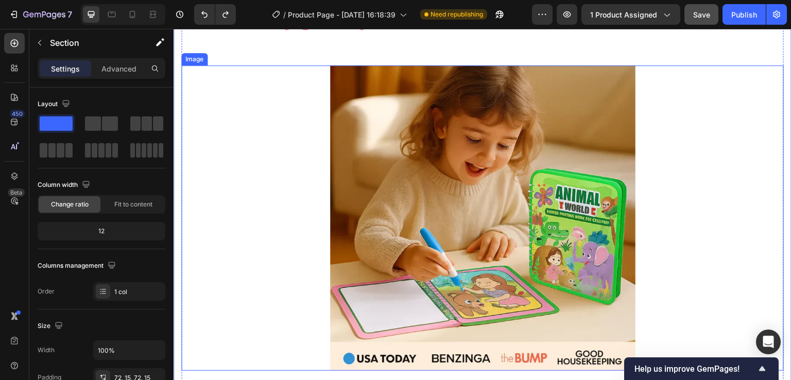
click at [270, 180] on div at bounding box center [482, 217] width 603 height 305
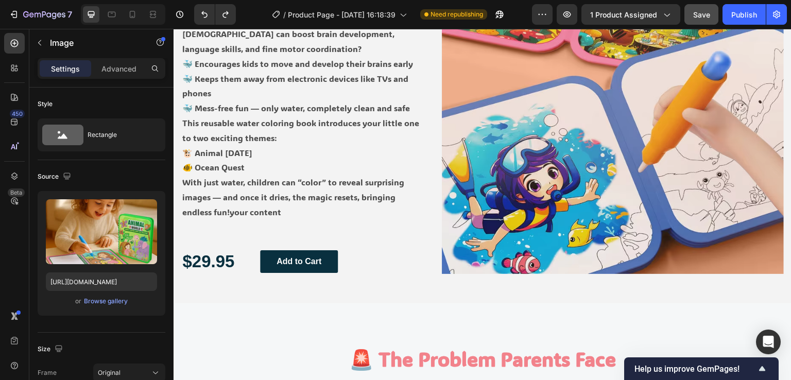
select select "586068398472233503"
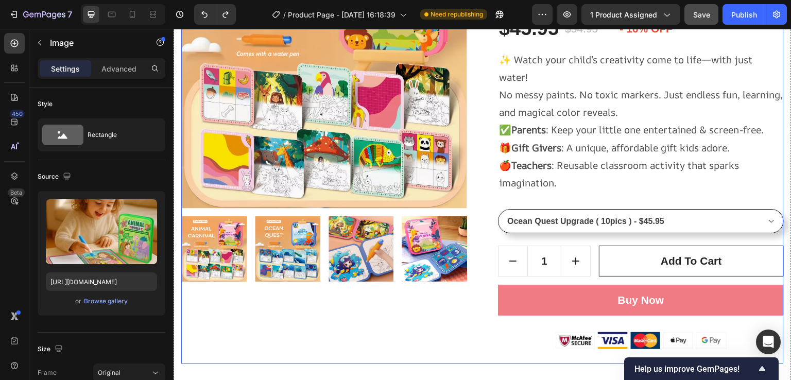
scroll to position [155, 0]
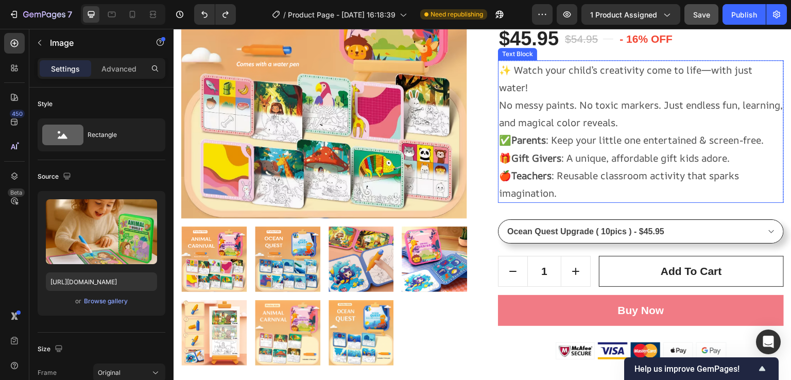
click at [609, 160] on p "🎁 Gift Givers : A unique, affordable gift kids adore." at bounding box center [641, 158] width 284 height 18
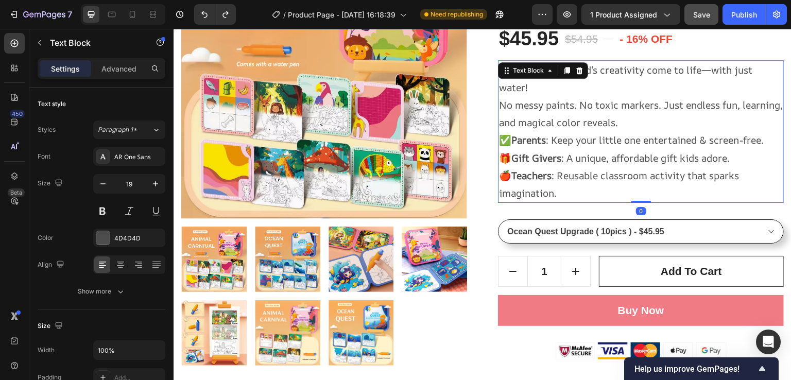
click at [553, 156] on strong "Gift Givers" at bounding box center [536, 157] width 50 height 13
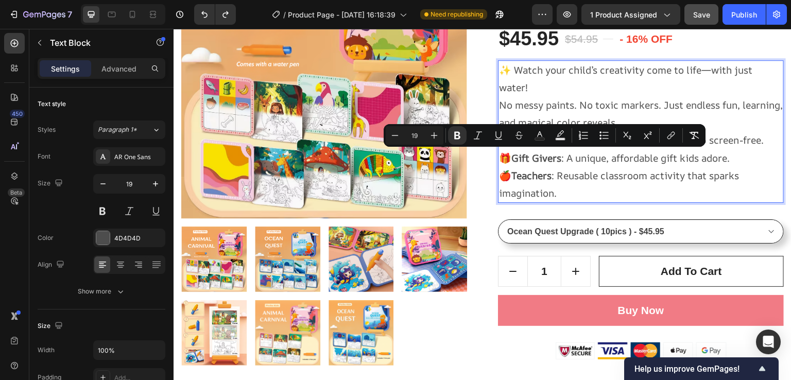
click at [560, 174] on p "🍎 Teachers : Reusable classroom activity that sparks imagination." at bounding box center [641, 184] width 284 height 35
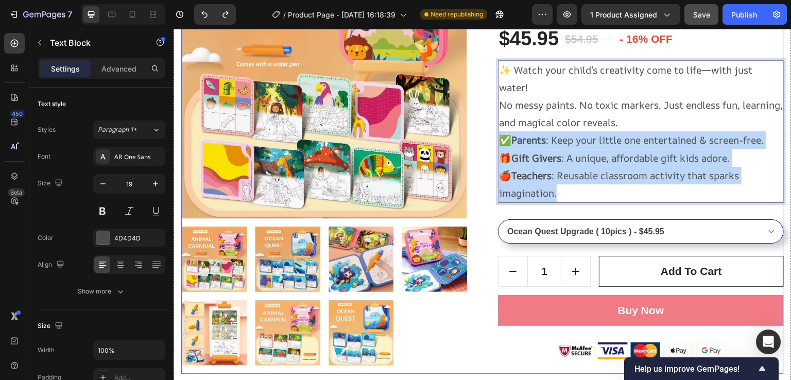
drag, startPoint x: 562, startPoint y: 196, endPoint x: 487, endPoint y: 145, distance: 91.6
click at [487, 145] on div "Product Images Montessori Magic Water Coloring Book Product Title HURRY! ONLY 1…" at bounding box center [482, 153] width 603 height 441
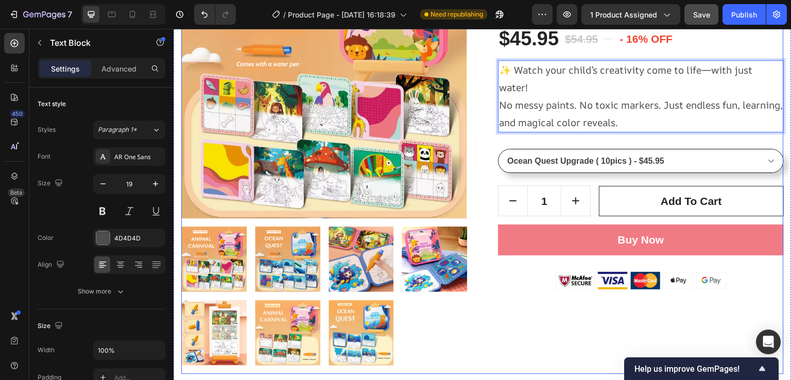
click at [483, 143] on div "Product Images Montessori Magic Water Coloring Book Product Title HURRY! ONLY 1…" at bounding box center [482, 153] width 603 height 441
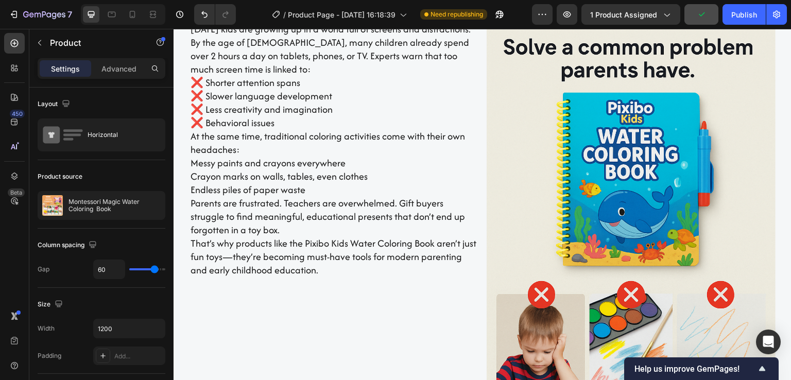
scroll to position [1133, 0]
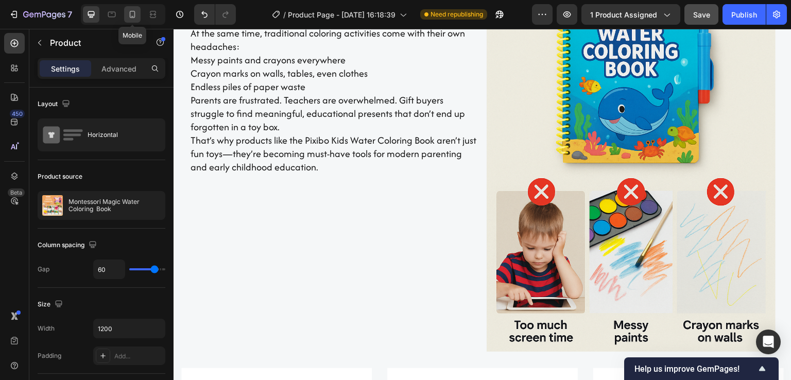
click at [132, 17] on icon at bounding box center [133, 14] width 6 height 7
type input "0"
type input "100%"
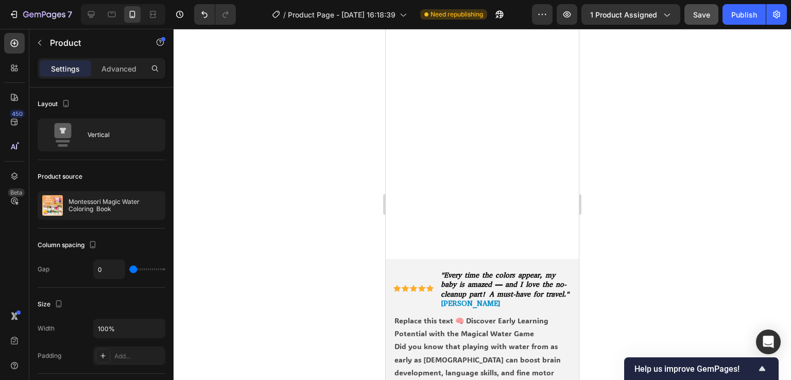
select select "586068398472233503"
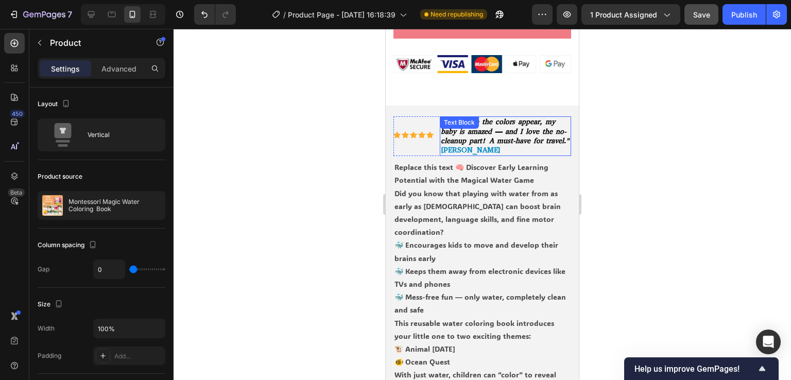
scroll to position [670, 0]
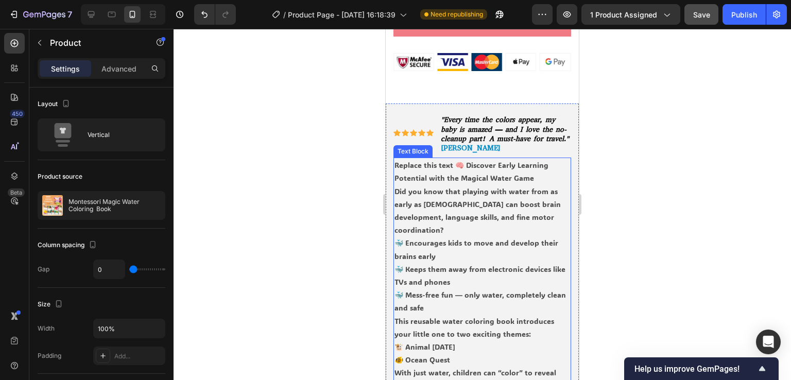
click at [476, 221] on p "Did you know that playing with water from as early as [DEMOGRAPHIC_DATA] can bo…" at bounding box center [483, 211] width 176 height 52
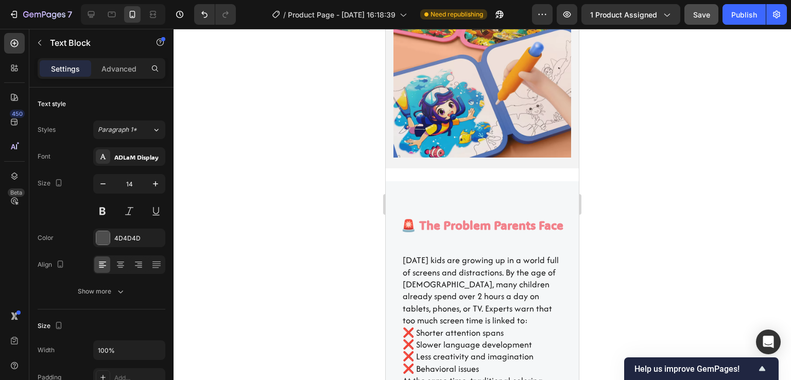
scroll to position [1133, 0]
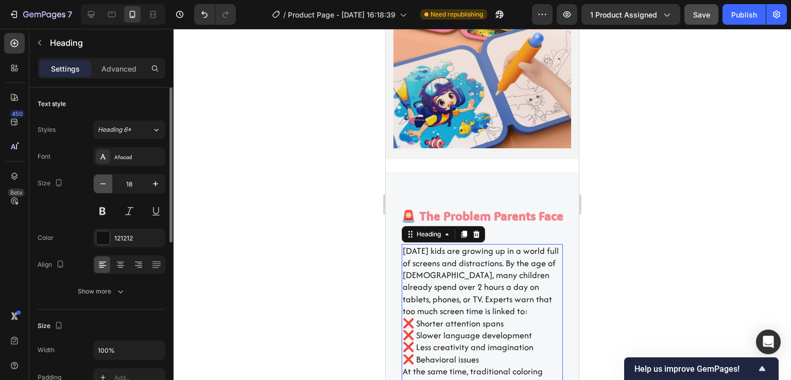
click at [106, 187] on icon "button" at bounding box center [103, 184] width 10 height 10
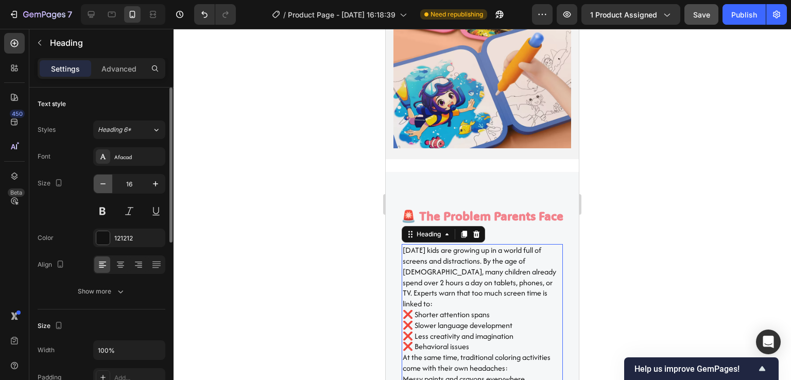
click at [106, 187] on icon "button" at bounding box center [103, 184] width 10 height 10
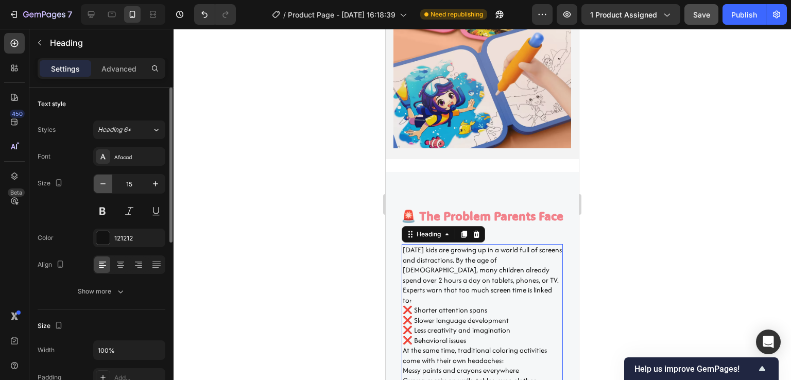
click at [106, 187] on icon "button" at bounding box center [103, 184] width 10 height 10
type input "14"
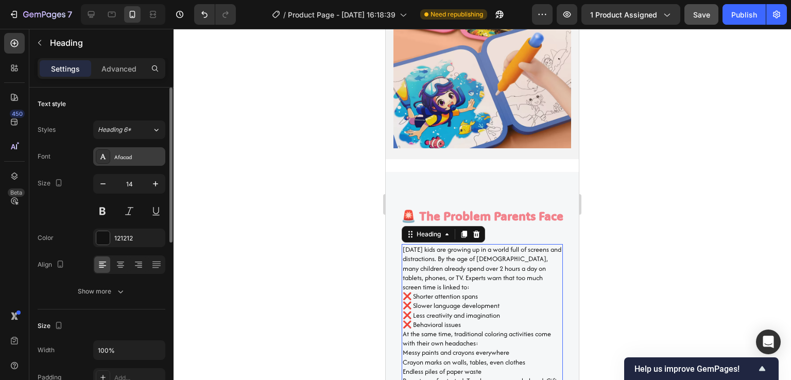
click at [138, 157] on div "Afacad" at bounding box center [138, 156] width 48 height 9
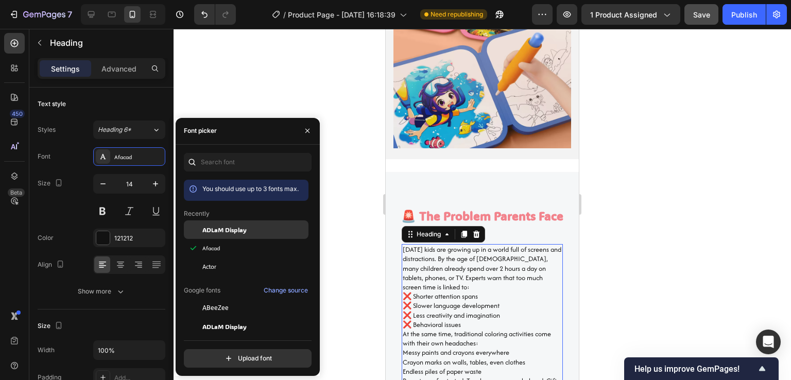
click at [211, 229] on span "ADLaM Display" at bounding box center [224, 229] width 44 height 9
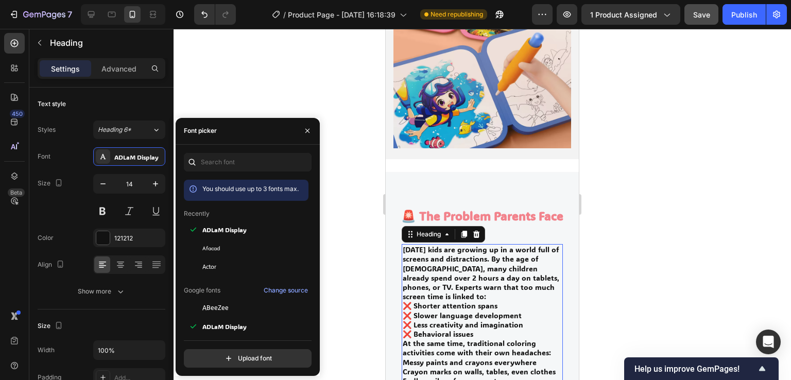
click at [623, 180] on div at bounding box center [483, 204] width 618 height 351
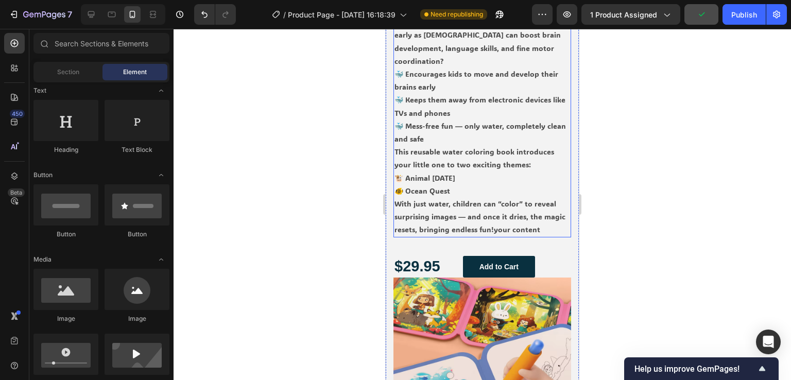
scroll to position [824, 0]
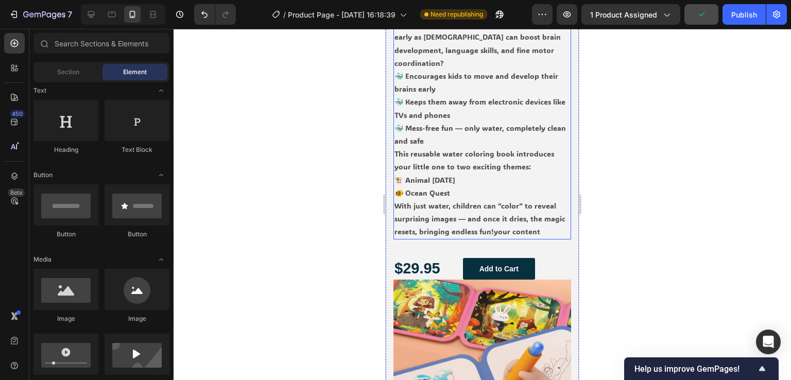
click at [448, 138] on p "🐳 Encourages kids to move and develop their brains early 🐳 Keeps them away from…" at bounding box center [483, 109] width 176 height 78
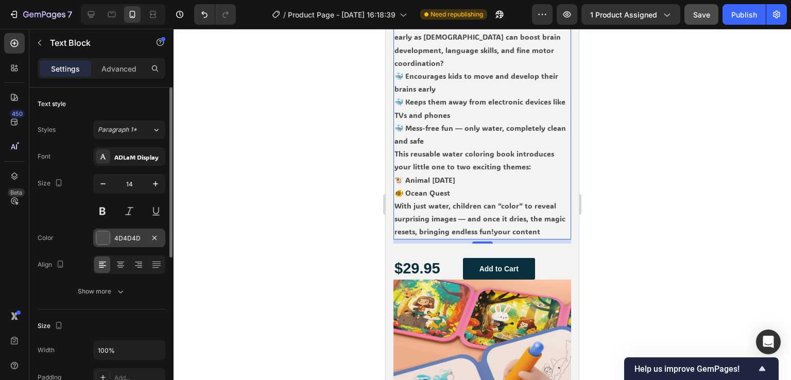
click at [122, 236] on div "4D4D4D" at bounding box center [129, 238] width 30 height 9
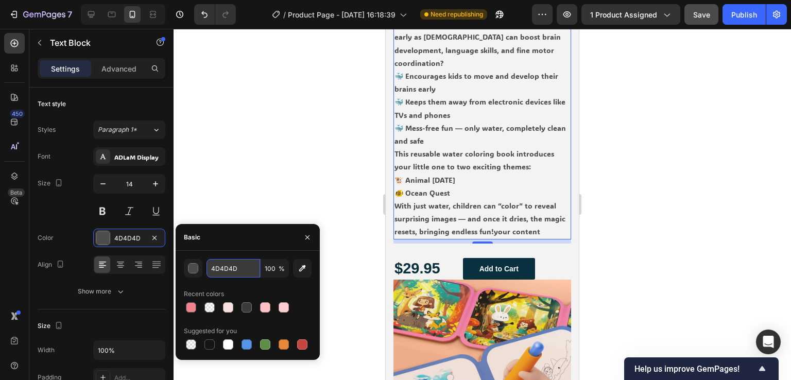
click at [241, 272] on input "4D4D4D" at bounding box center [234, 268] width 54 height 19
click at [348, 91] on div at bounding box center [483, 204] width 618 height 351
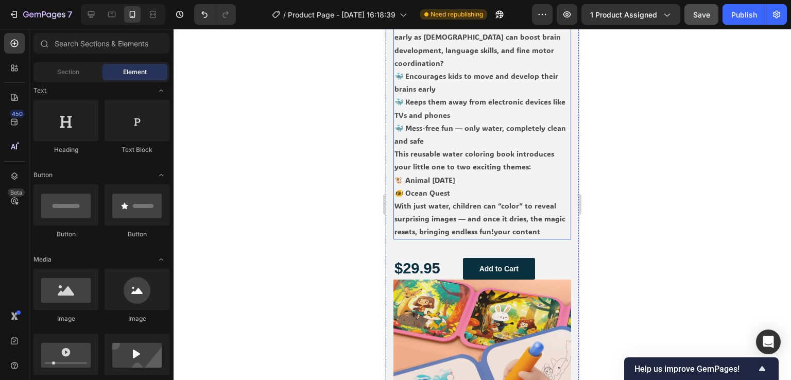
click at [431, 199] on p "🐮 Animal Carnival 🐠 Ocean Quest" at bounding box center [483, 187] width 176 height 26
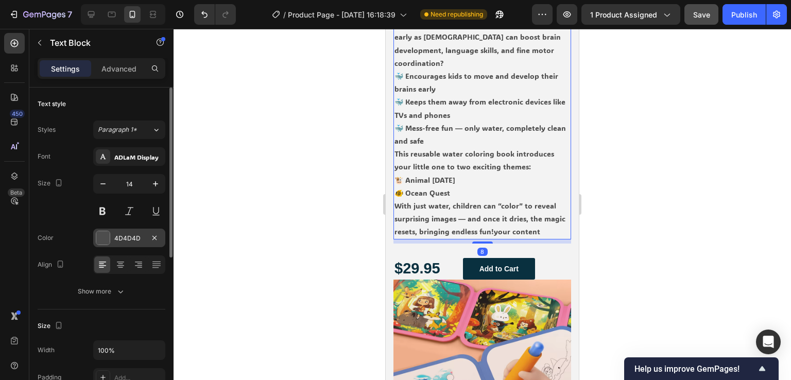
click at [131, 235] on div "4D4D4D" at bounding box center [129, 238] width 30 height 9
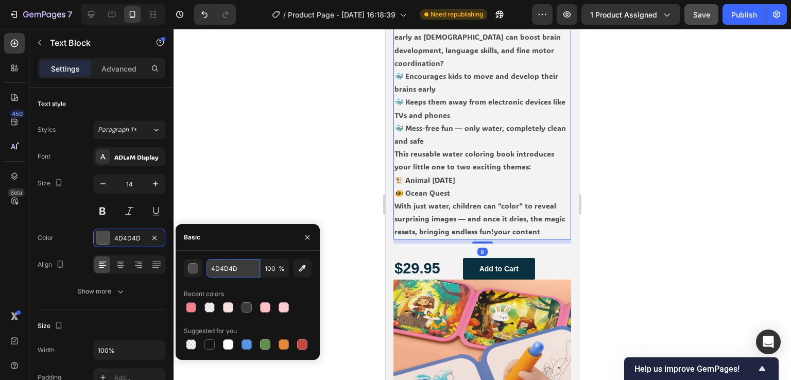
click at [240, 271] on input "4D4D4D" at bounding box center [234, 268] width 54 height 19
click at [635, 268] on div at bounding box center [483, 204] width 618 height 351
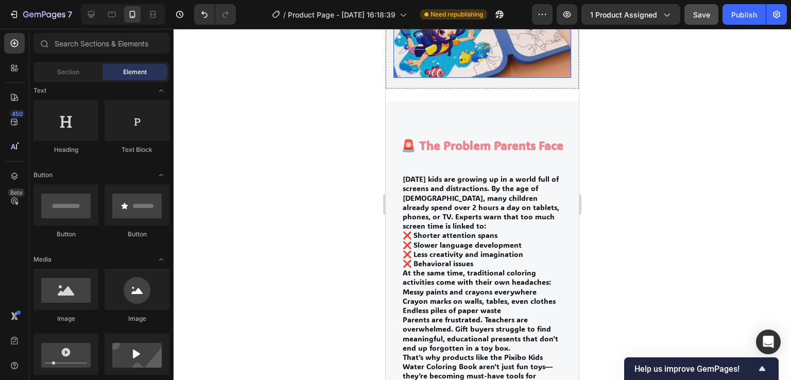
scroll to position [1236, 0]
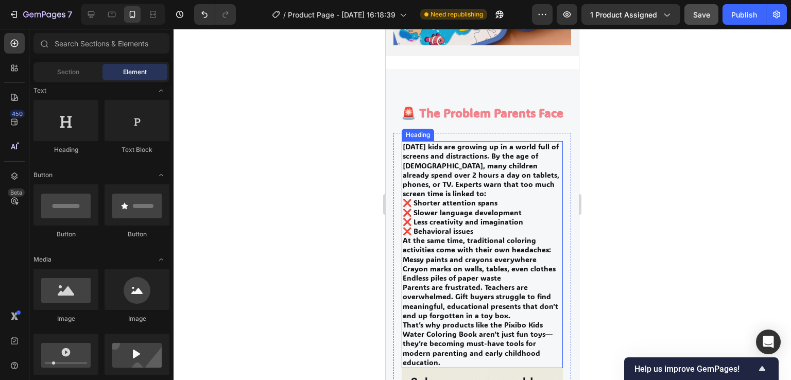
click at [501, 244] on h2 "[DATE] kids are growing up in a world full of screens and distractions. By the …" at bounding box center [482, 254] width 161 height 227
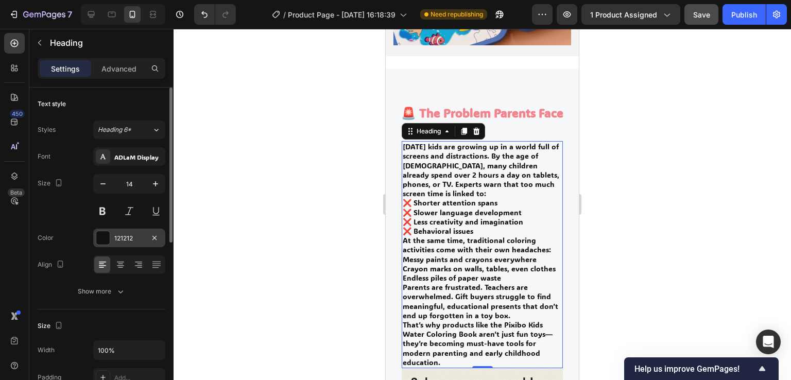
click at [140, 237] on div "121212" at bounding box center [129, 238] width 30 height 9
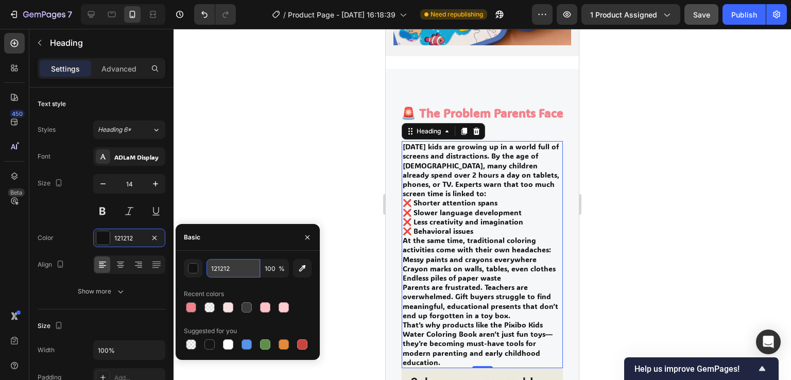
click at [244, 265] on input "121212" at bounding box center [234, 268] width 54 height 19
paste input "4D4D4D"
type input "4D4D4D"
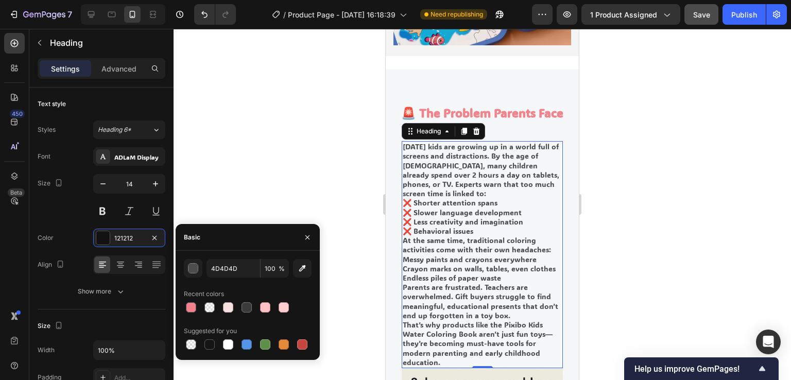
click at [330, 163] on div at bounding box center [483, 204] width 618 height 351
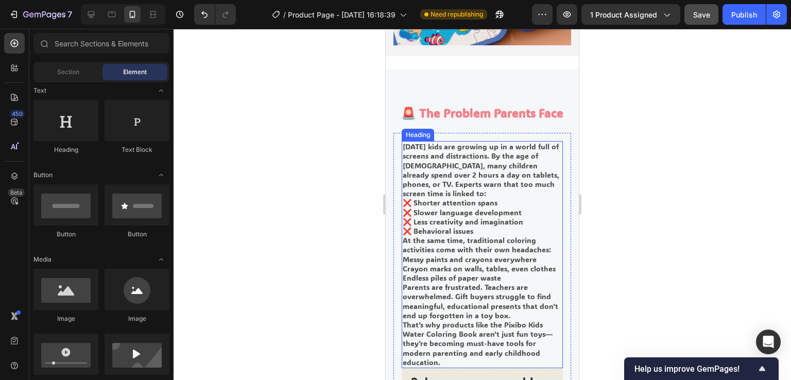
click at [492, 175] on h2 "[DATE] kids are growing up in a world full of screens and distractions. By the …" at bounding box center [482, 254] width 161 height 227
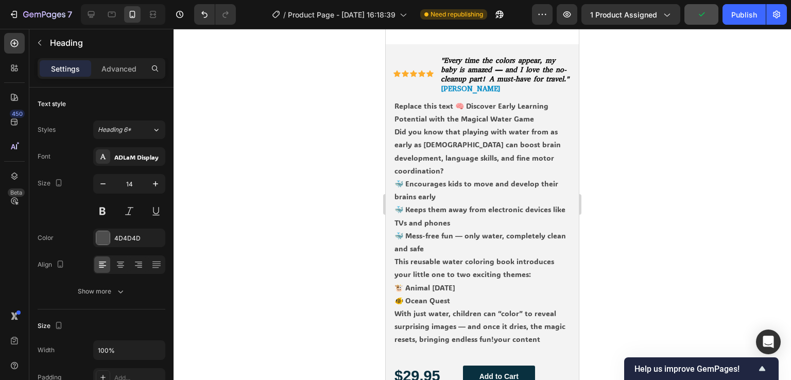
select select "586068398472233503"
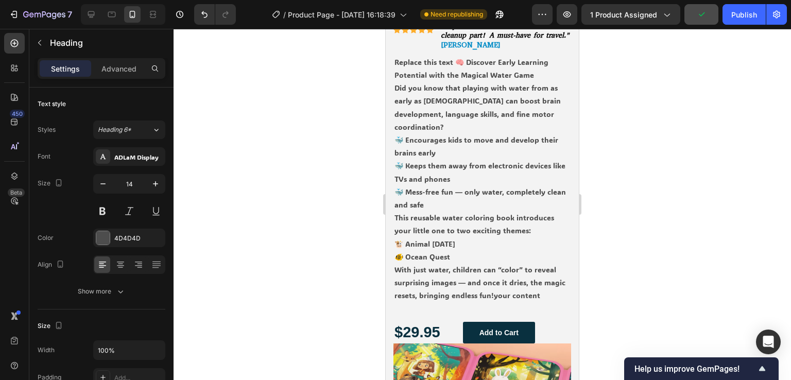
scroll to position [773, 0]
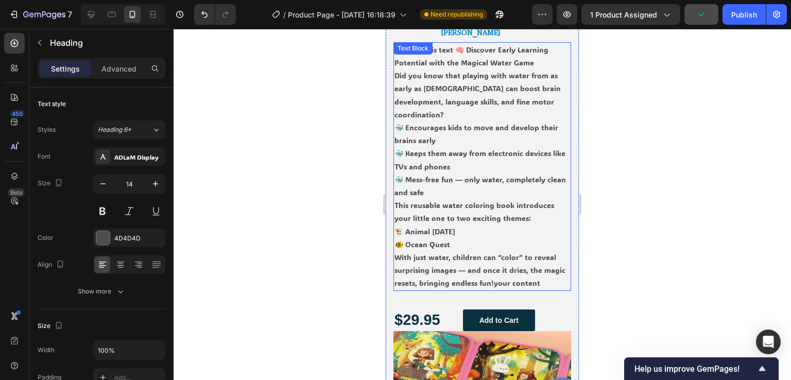
click at [472, 185] on p "🐳 Encourages kids to move and develop their brains early 🐳 Keeps them away from…" at bounding box center [483, 160] width 176 height 78
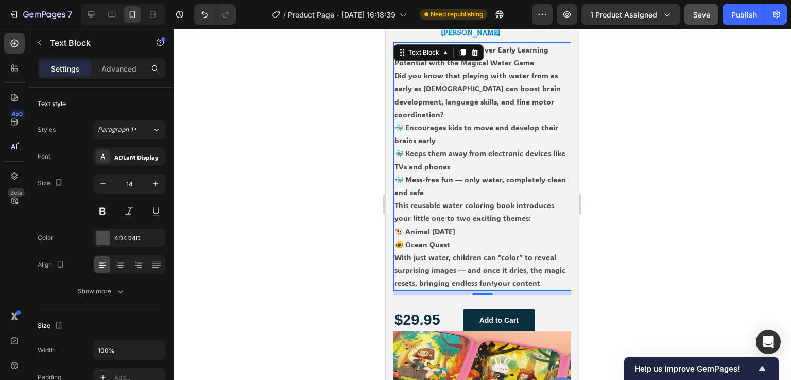
click at [478, 169] on p "🐳 Encourages kids to move and develop their brains early 🐳 Keeps them away from…" at bounding box center [483, 160] width 176 height 78
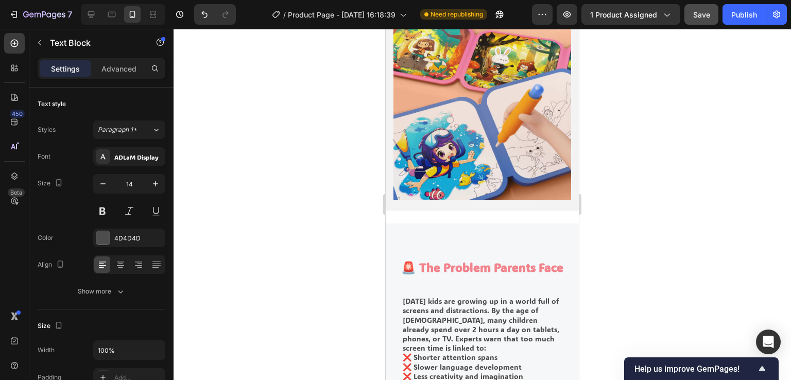
scroll to position [1185, 0]
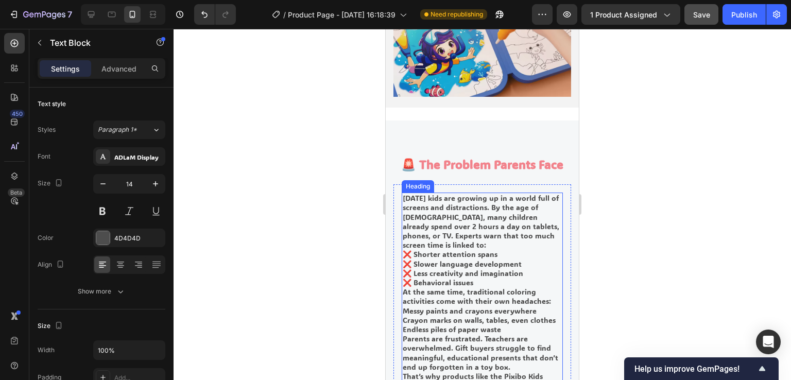
click at [457, 252] on h2 "[DATE] kids are growing up in a world full of screens and distractions. By the …" at bounding box center [482, 306] width 161 height 227
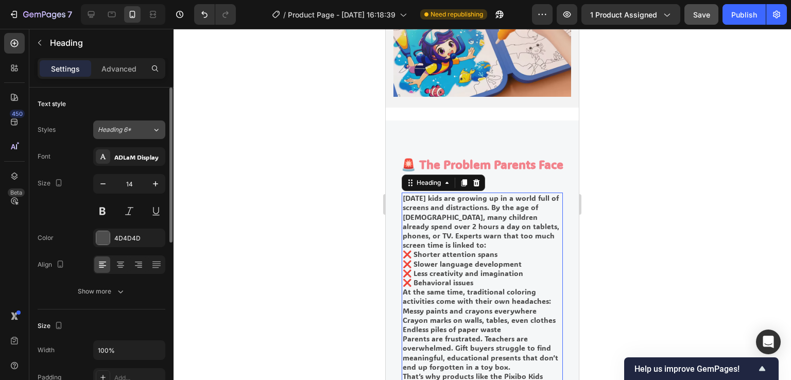
click at [136, 132] on div "Heading 6*" at bounding box center [119, 129] width 42 height 9
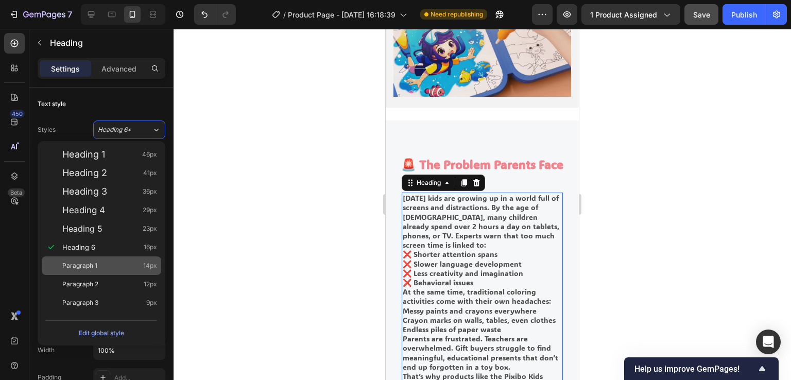
click at [103, 265] on div "Paragraph 1 14px" at bounding box center [109, 266] width 95 height 10
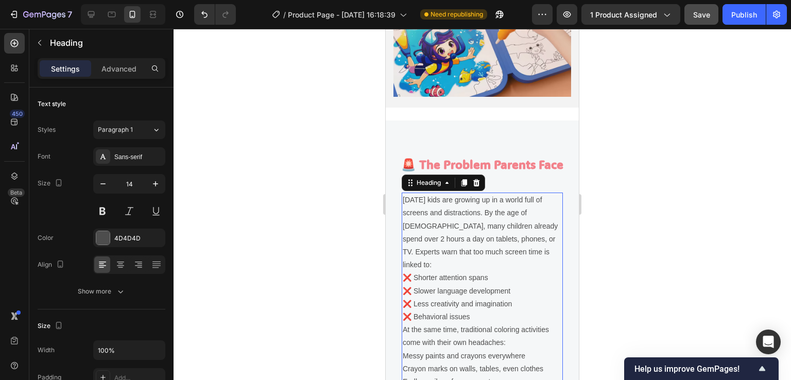
click at [480, 243] on h2 "[DATE] kids are growing up in a world full of screens and distractions. By the …" at bounding box center [482, 343] width 161 height 301
click at [480, 243] on p "[DATE] kids are growing up in a world full of screens and distractions. By the …" at bounding box center [482, 343] width 159 height 299
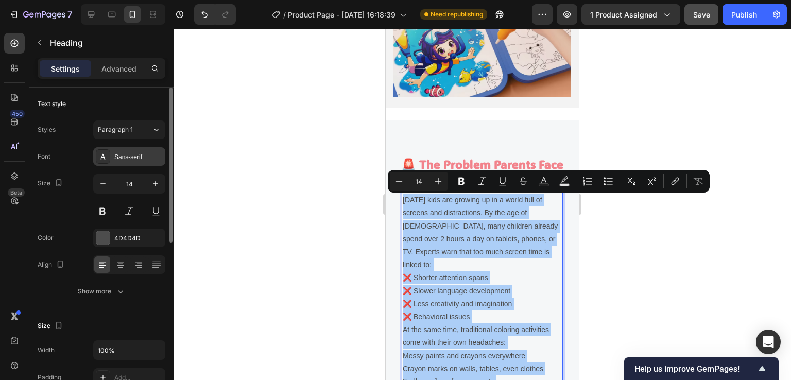
click at [135, 159] on div "Sans-serif" at bounding box center [138, 156] width 48 height 9
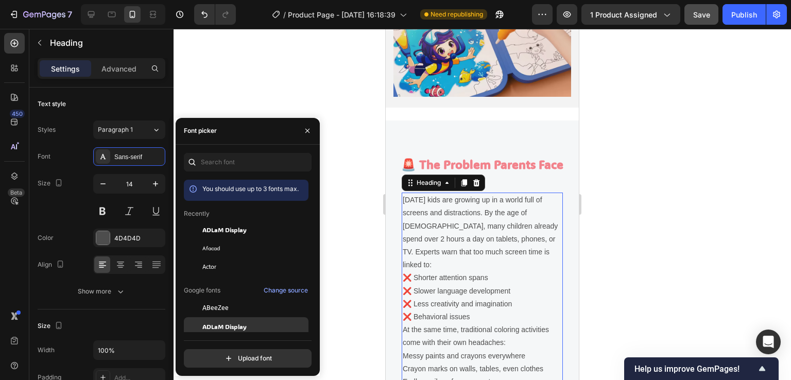
click at [232, 322] on span "ADLaM Display" at bounding box center [224, 326] width 44 height 9
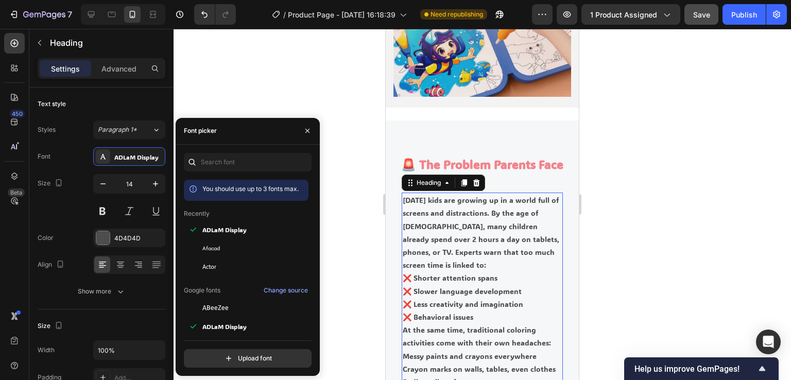
click at [354, 170] on div at bounding box center [483, 204] width 618 height 351
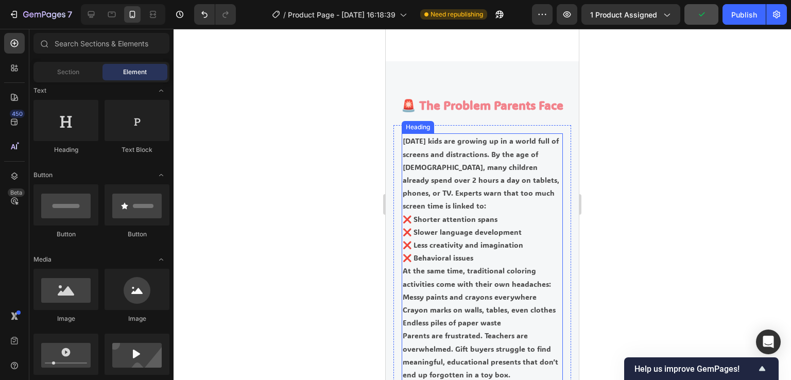
scroll to position [1339, 0]
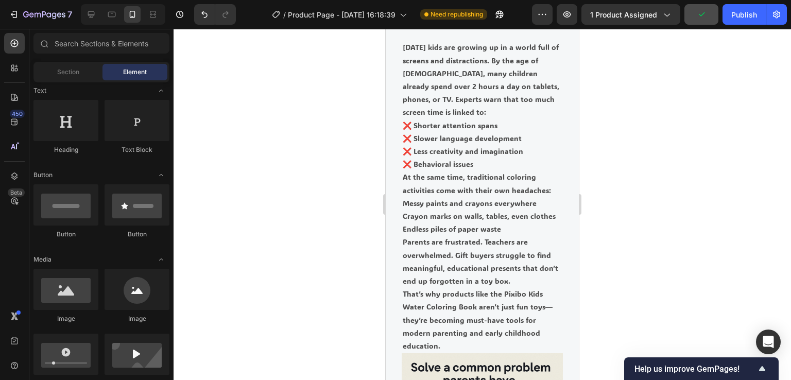
click at [649, 227] on div at bounding box center [483, 204] width 618 height 351
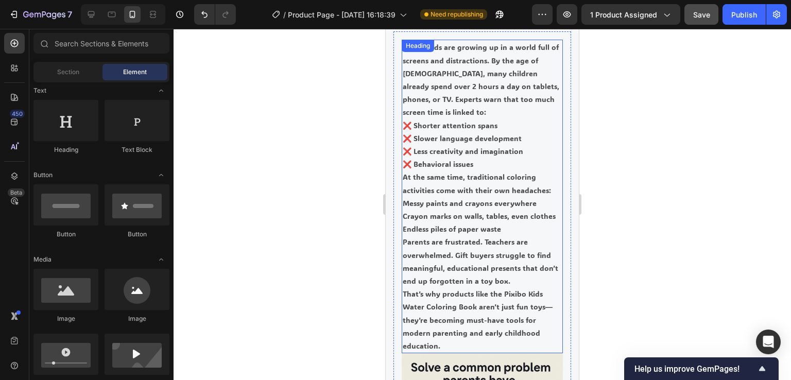
click at [521, 214] on p "[DATE] kids are growing up in a world full of screens and distractions. By the …" at bounding box center [482, 197] width 159 height 312
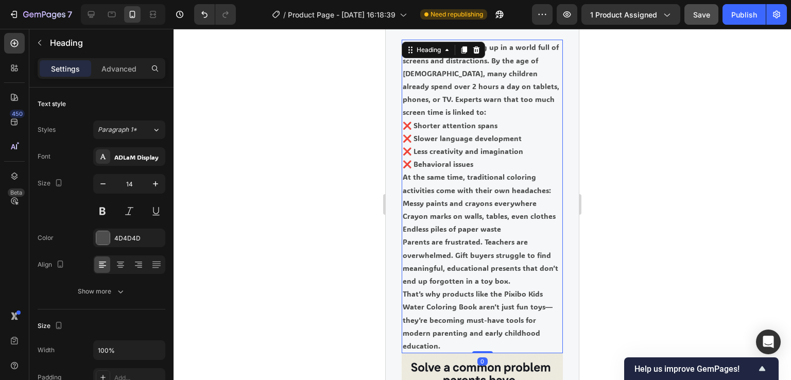
click at [616, 209] on div at bounding box center [483, 204] width 618 height 351
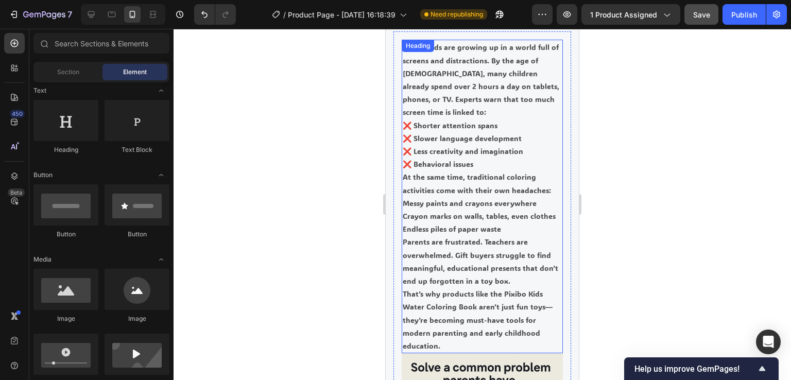
click at [537, 191] on p "[DATE] kids are growing up in a world full of screens and distractions. By the …" at bounding box center [482, 197] width 159 height 312
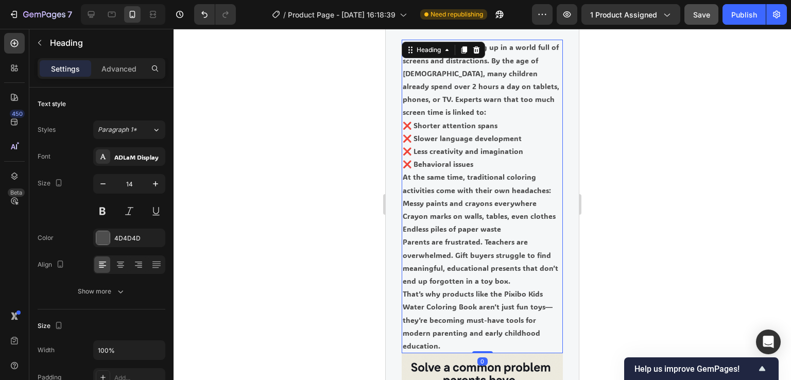
click at [618, 206] on div at bounding box center [483, 204] width 618 height 351
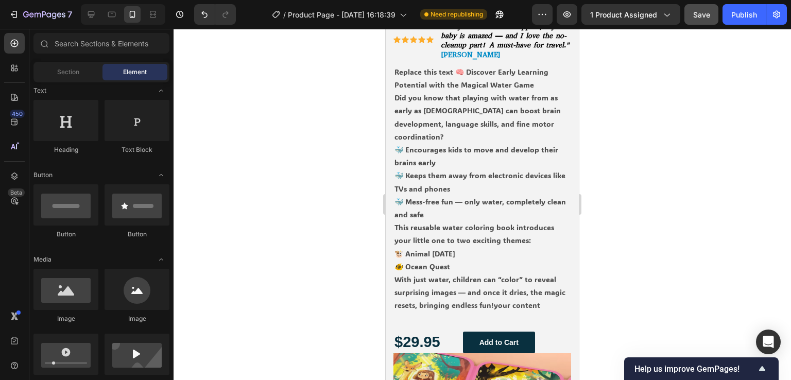
select select "586068398472233503"
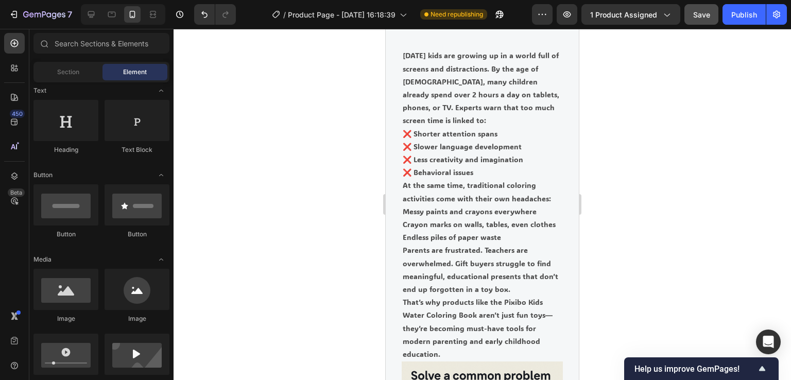
scroll to position [1442, 0]
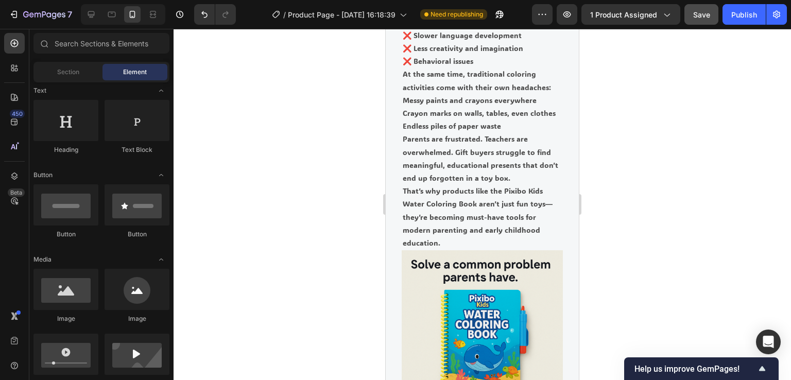
click at [659, 234] on div at bounding box center [483, 204] width 618 height 351
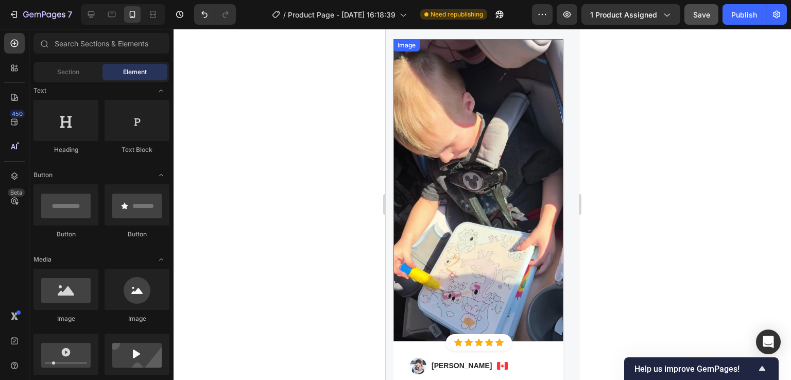
scroll to position [4069, 0]
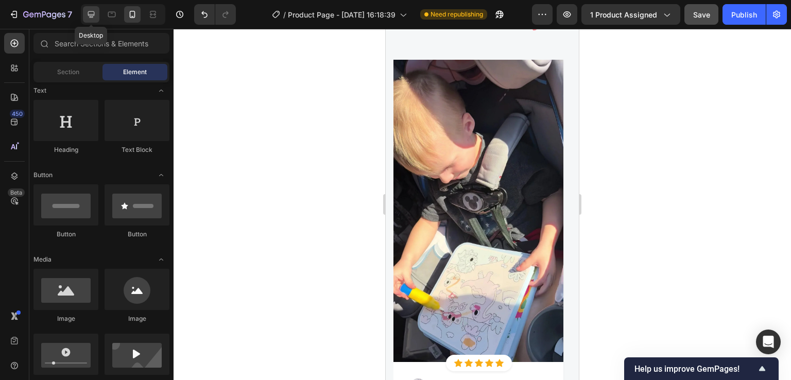
click at [95, 15] on icon at bounding box center [91, 14] width 10 height 10
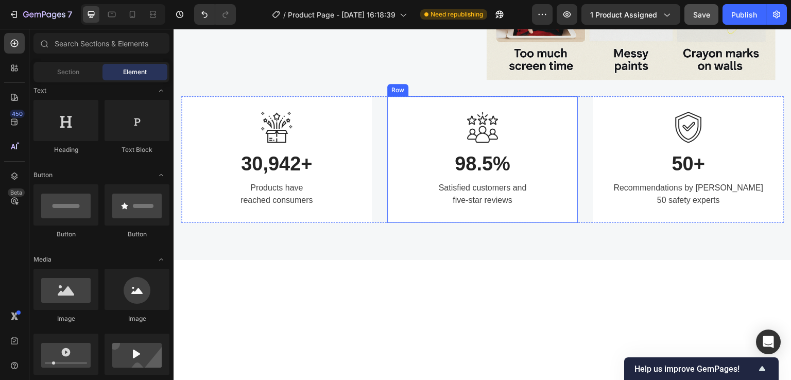
scroll to position [1803, 0]
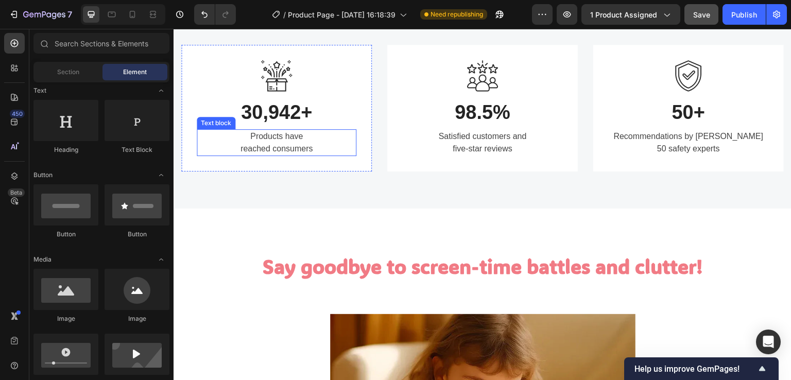
click at [283, 135] on p "Products have reached consumers" at bounding box center [277, 142] width 158 height 25
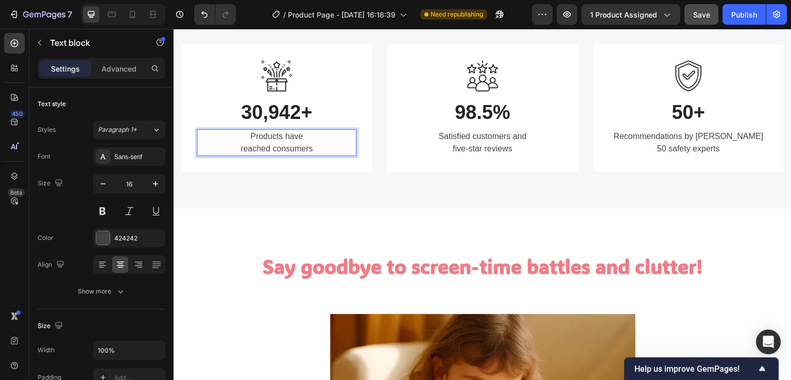
click at [309, 135] on p "Products have reached consumers" at bounding box center [277, 142] width 158 height 25
click at [311, 141] on p "Products have reached consumers" at bounding box center [277, 142] width 158 height 25
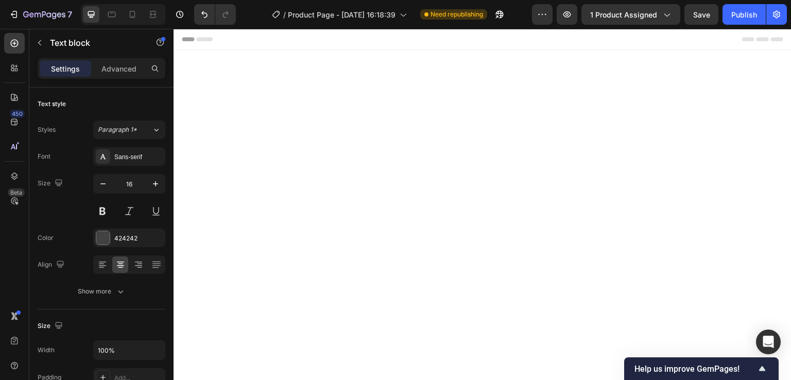
scroll to position [1803, 0]
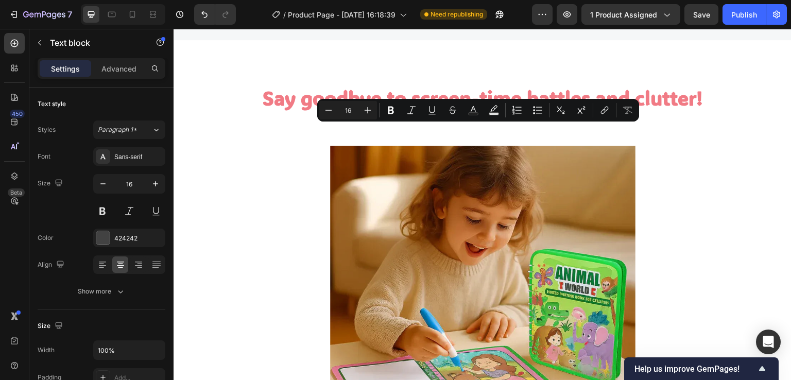
copy p "98.5% of parents said their kids stayed happily engaged for over 30 minutes — w…"
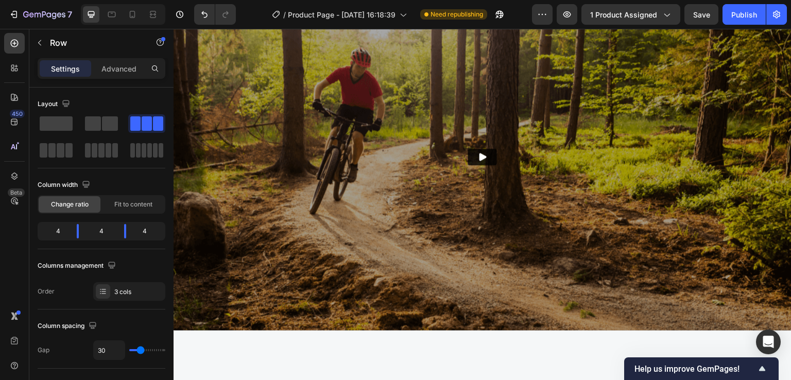
scroll to position [2936, 0]
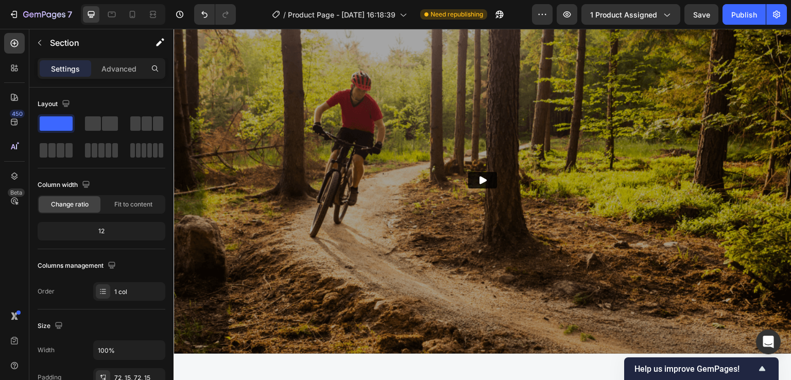
click at [481, 10] on icon at bounding box center [482, 6] width 8 height 8
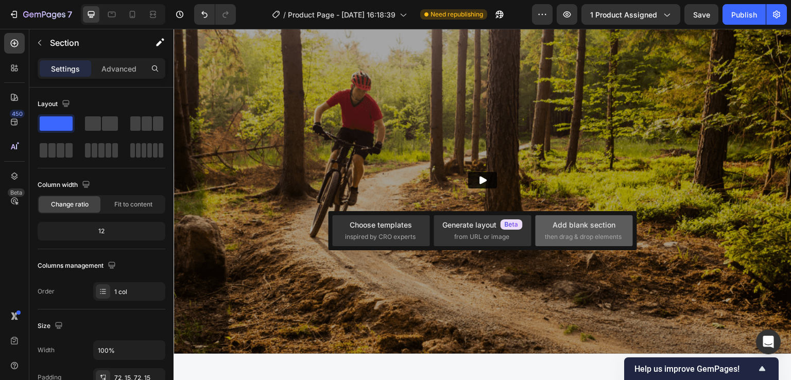
click at [573, 225] on div "Add blank section" at bounding box center [584, 224] width 63 height 11
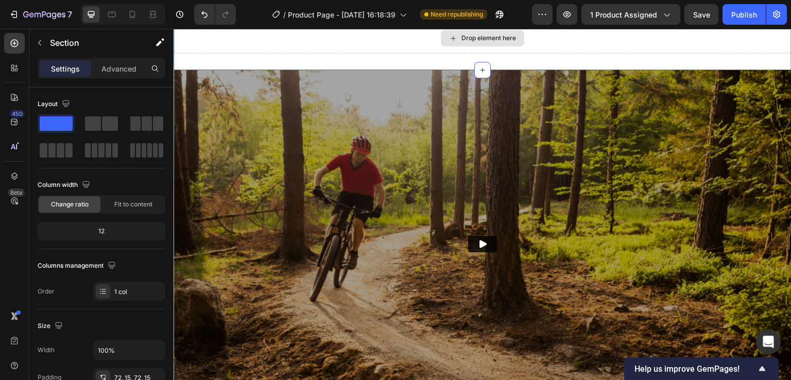
click at [414, 54] on div "Drop element here" at bounding box center [483, 38] width 618 height 31
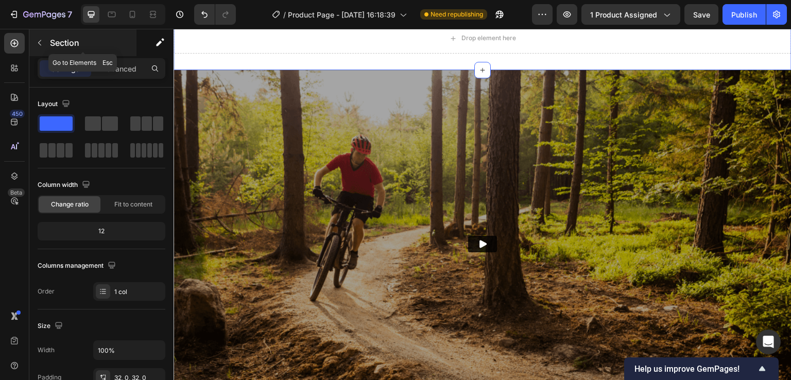
click at [43, 45] on icon "button" at bounding box center [40, 43] width 8 height 8
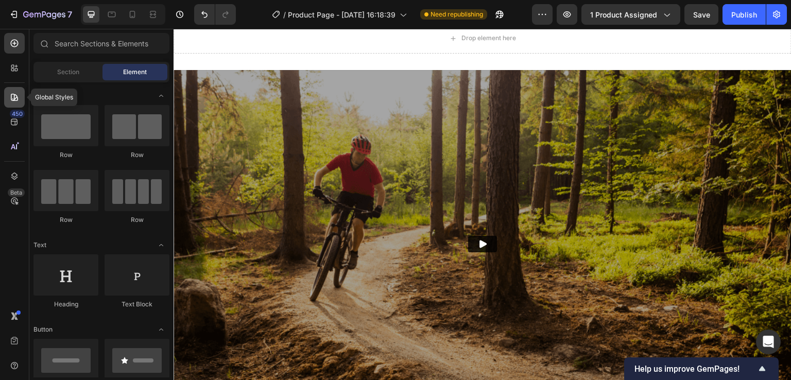
click at [13, 95] on icon at bounding box center [14, 97] width 10 height 10
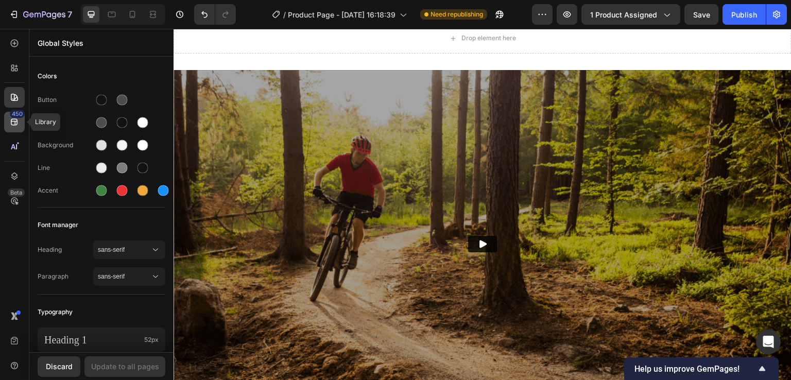
click at [14, 118] on icon at bounding box center [14, 122] width 10 height 10
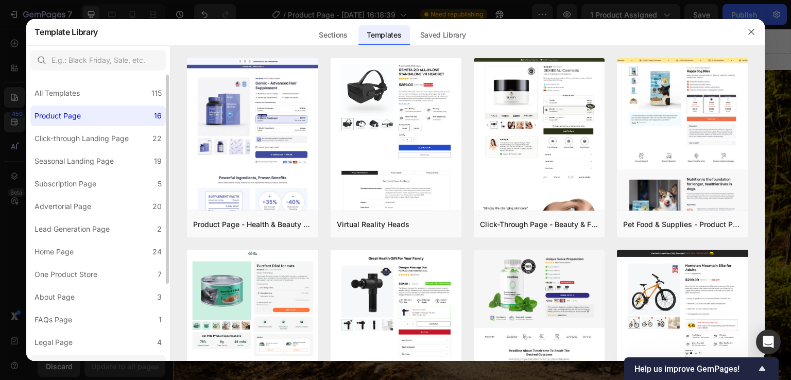
scroll to position [52, 0]
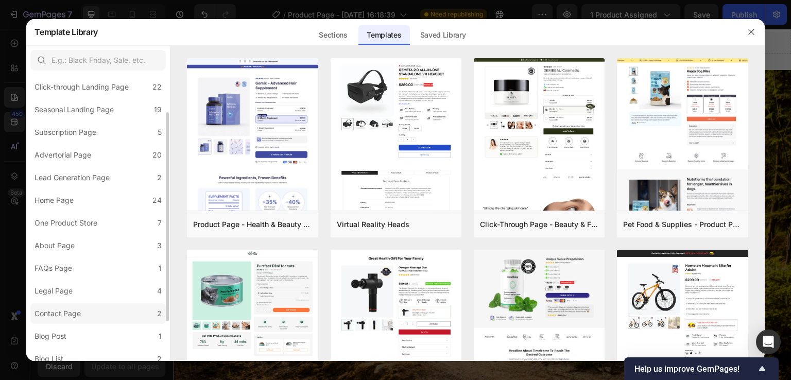
click at [83, 250] on label "About Page 3" at bounding box center [97, 245] width 135 height 21
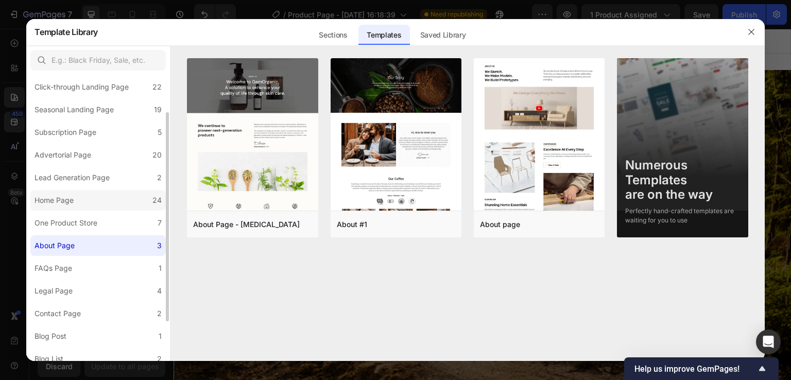
click at [87, 200] on label "Home Page 24" at bounding box center [97, 200] width 135 height 21
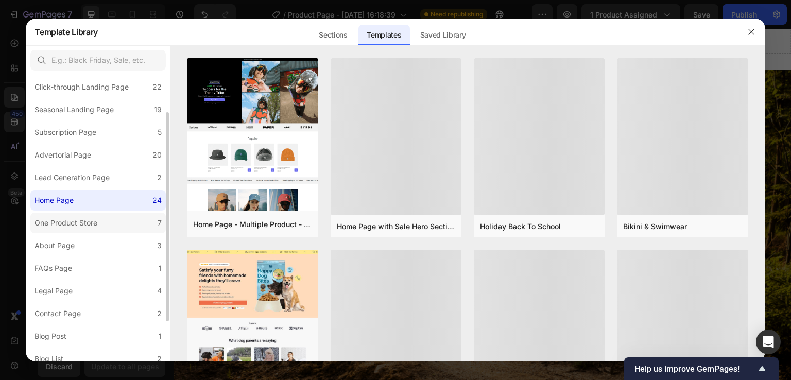
click at [93, 225] on div "One Product Store" at bounding box center [66, 223] width 63 height 12
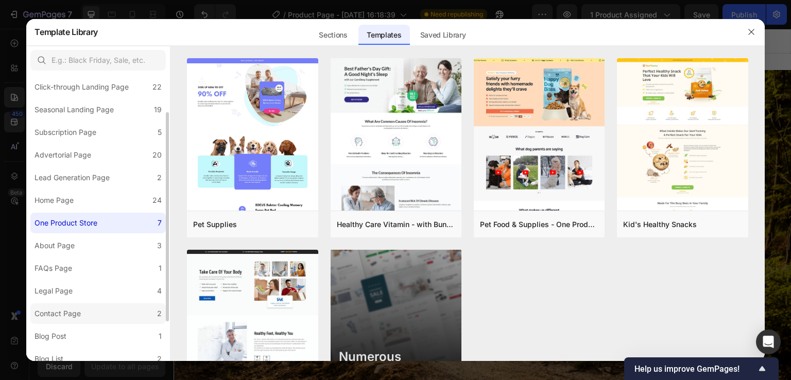
click at [88, 312] on label "Contact Page 2" at bounding box center [97, 313] width 135 height 21
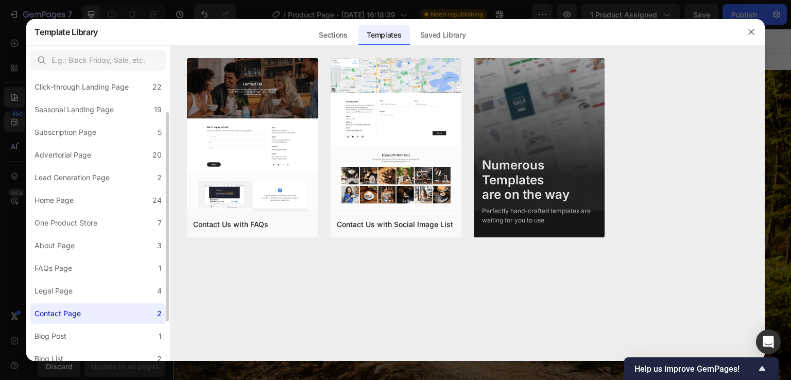
scroll to position [103, 0]
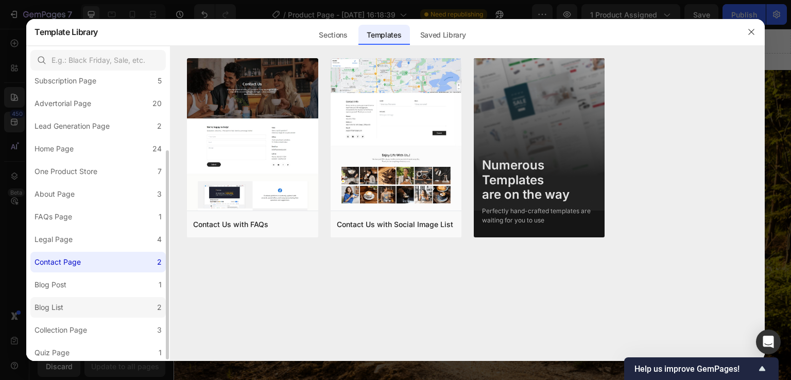
click at [85, 298] on label "Blog List 2" at bounding box center [97, 307] width 135 height 21
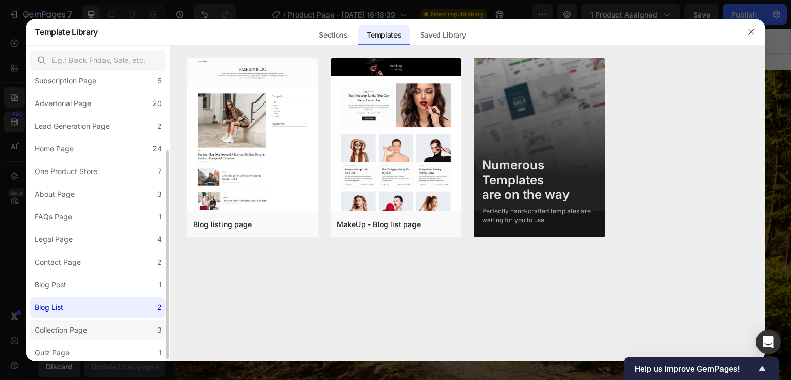
click at [86, 327] on div "Collection Page" at bounding box center [61, 330] width 53 height 12
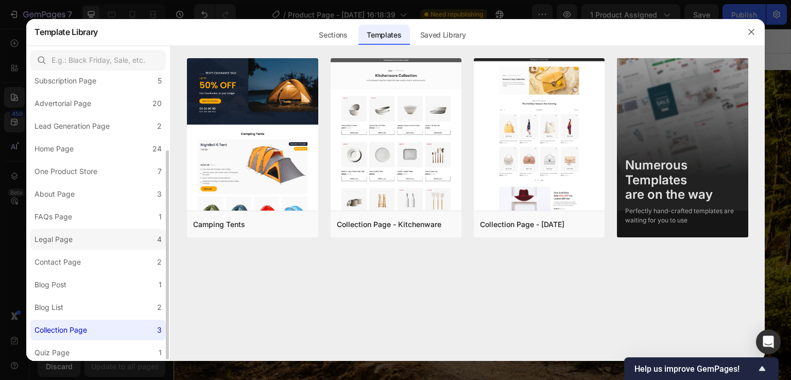
scroll to position [0, 0]
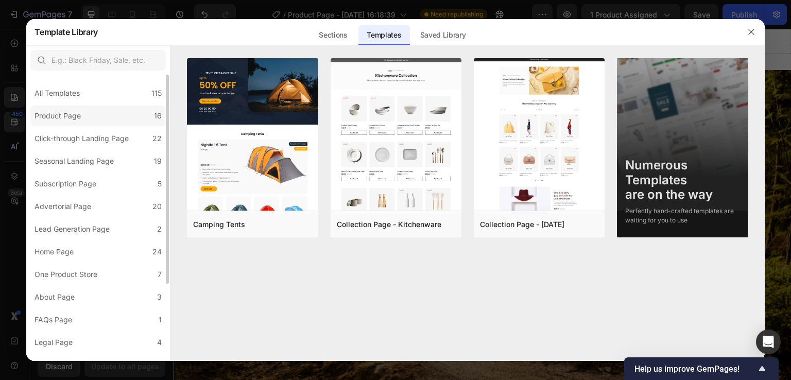
click at [73, 120] on div "Product Page" at bounding box center [58, 116] width 46 height 12
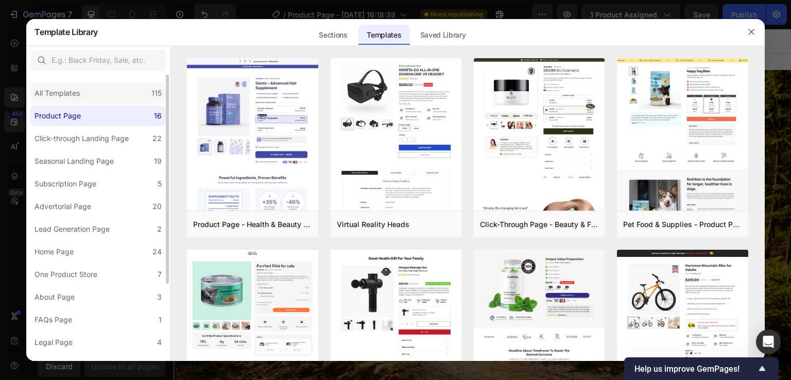
click at [71, 96] on div "All Templates" at bounding box center [57, 93] width 45 height 12
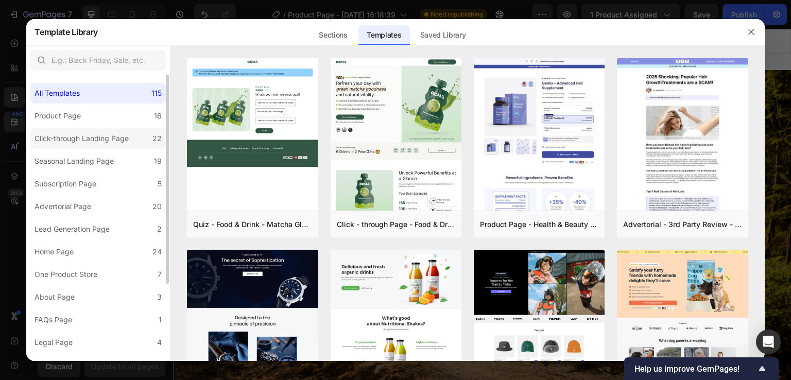
click at [79, 140] on div "Click-through Landing Page" at bounding box center [82, 138] width 94 height 12
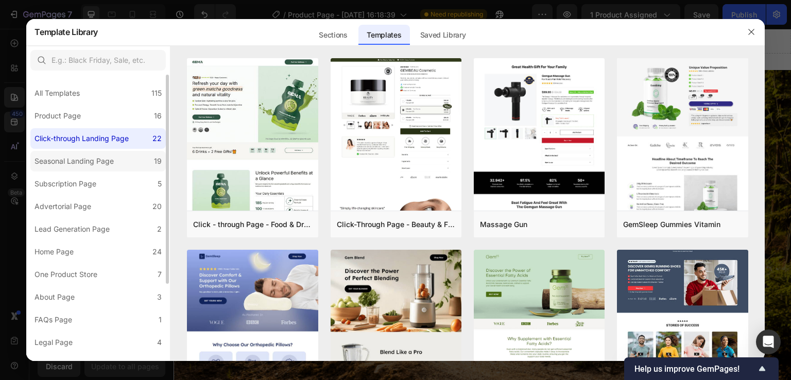
click at [79, 160] on div "Seasonal Landing Page" at bounding box center [74, 161] width 79 height 12
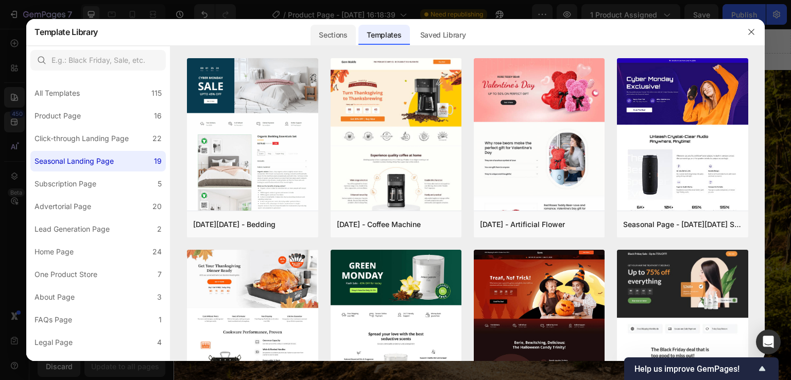
click at [334, 37] on div "Sections" at bounding box center [333, 35] width 45 height 21
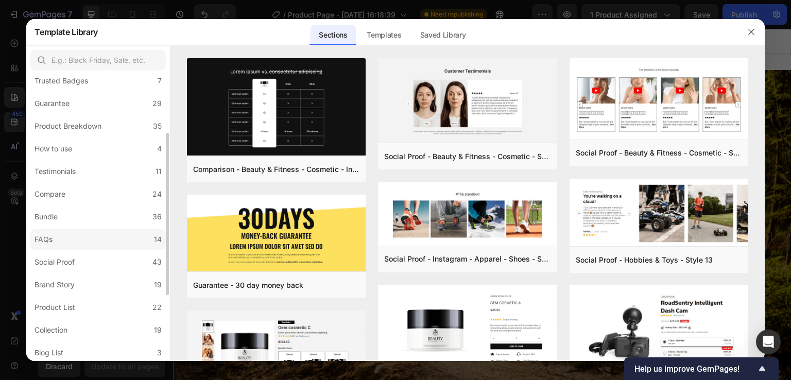
scroll to position [155, 0]
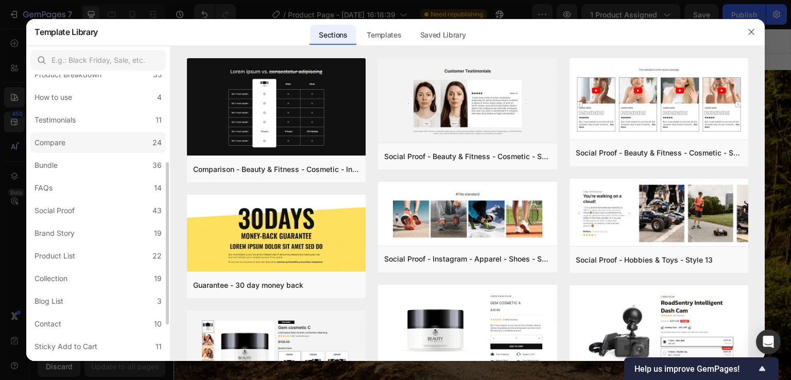
click at [83, 147] on label "Compare 24" at bounding box center [97, 142] width 135 height 21
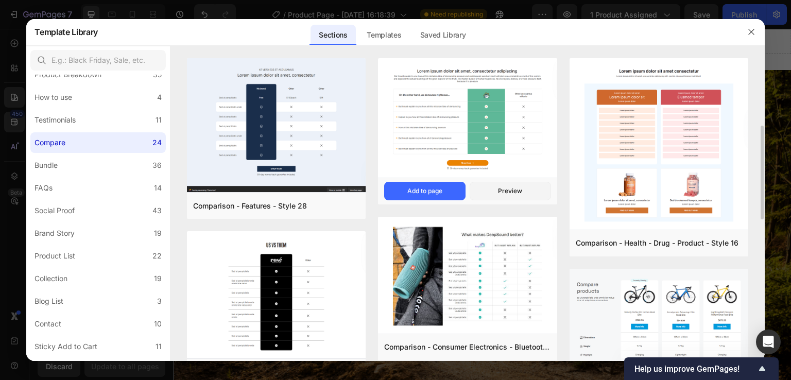
scroll to position [52, 0]
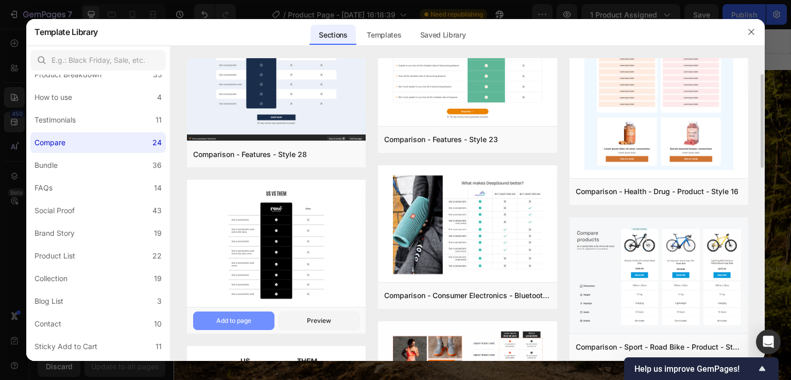
click at [244, 322] on div "Add to page" at bounding box center [233, 320] width 35 height 9
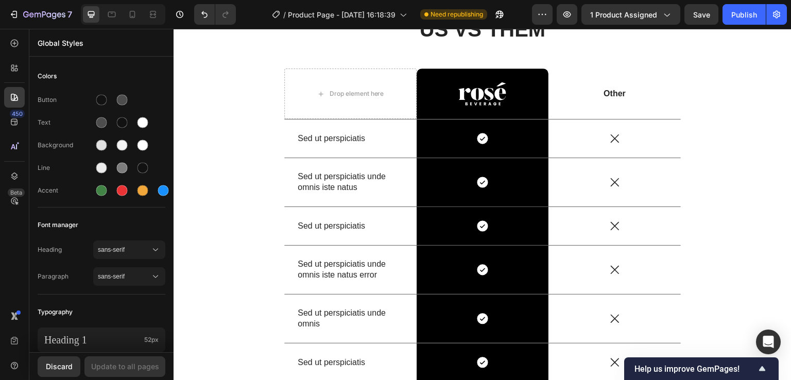
scroll to position [6045, 0]
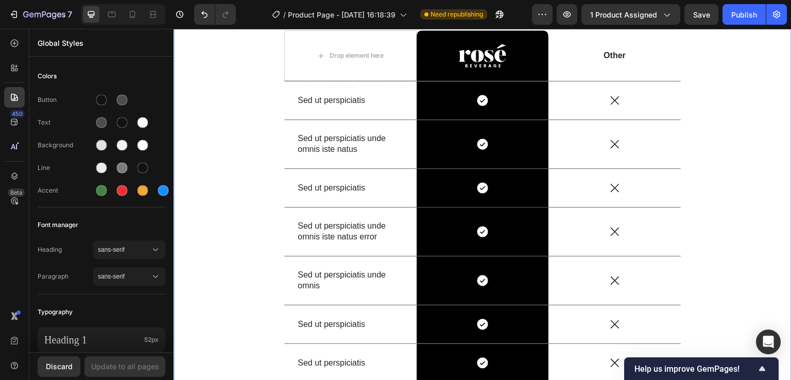
click at [753, 177] on div "US VS THEM Heading Drop element here Image Row Other Text Block Row Sed ut pers…" at bounding box center [482, 207] width 603 height 460
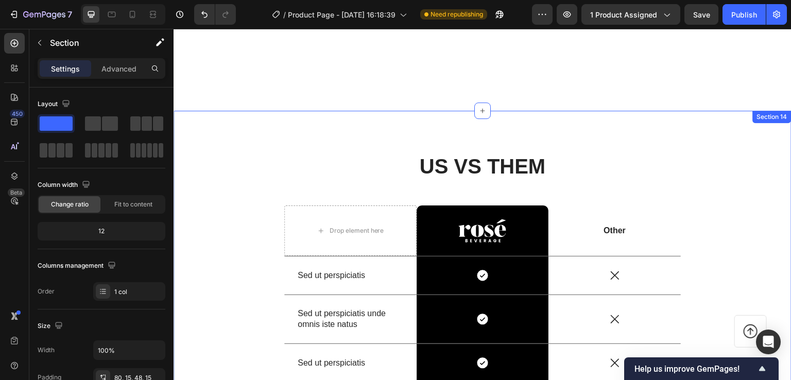
scroll to position [5839, 0]
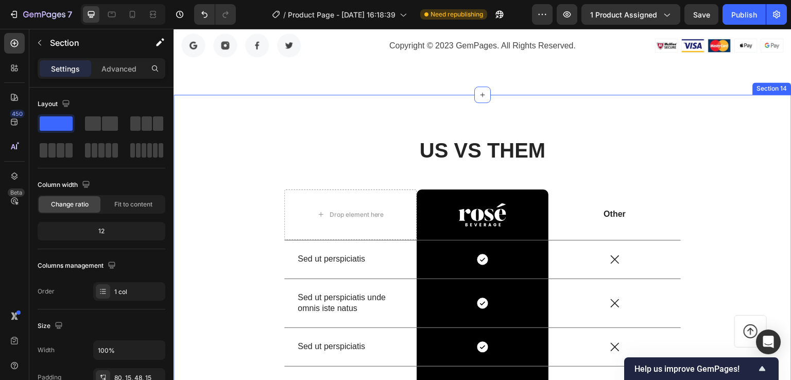
click at [320, 166] on div "US VS THEM Heading Drop element here Image Row Other Text Block Row Sed ut pers…" at bounding box center [483, 358] width 618 height 526
click at [495, 161] on div "US VS THEM Heading Drop element here Image Row Other Text Block Row Sed ut pers…" at bounding box center [483, 358] width 618 height 526
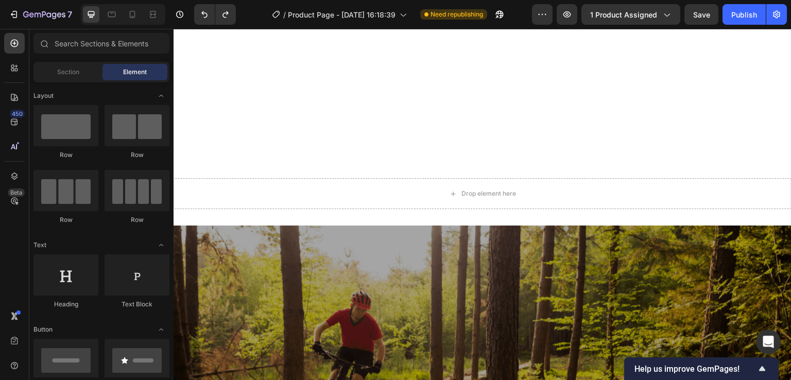
scroll to position [2915, 0]
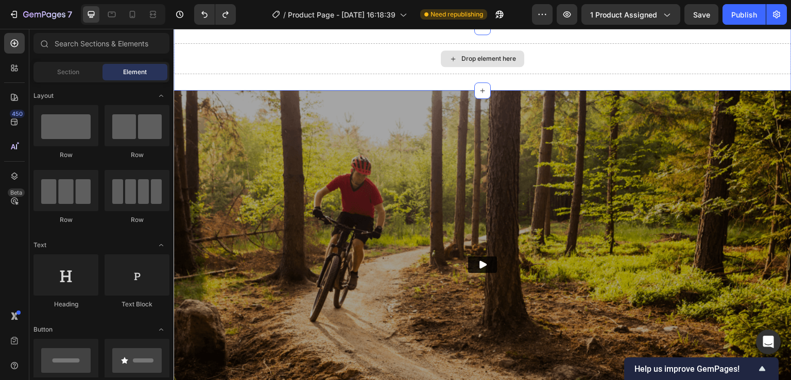
click at [549, 74] on div "Drop element here" at bounding box center [483, 58] width 618 height 31
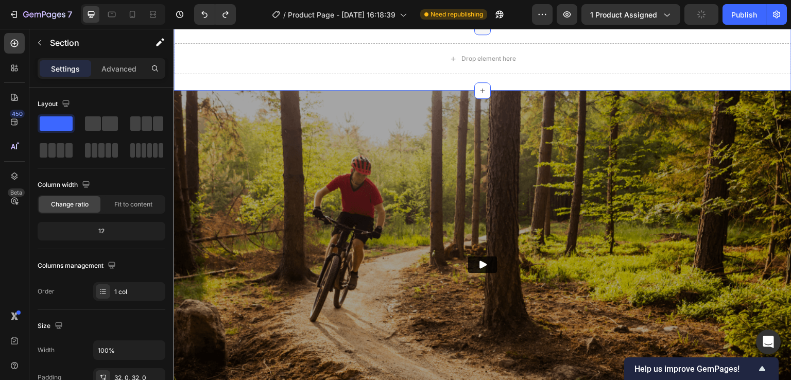
click at [479, 31] on icon at bounding box center [482, 27] width 8 height 8
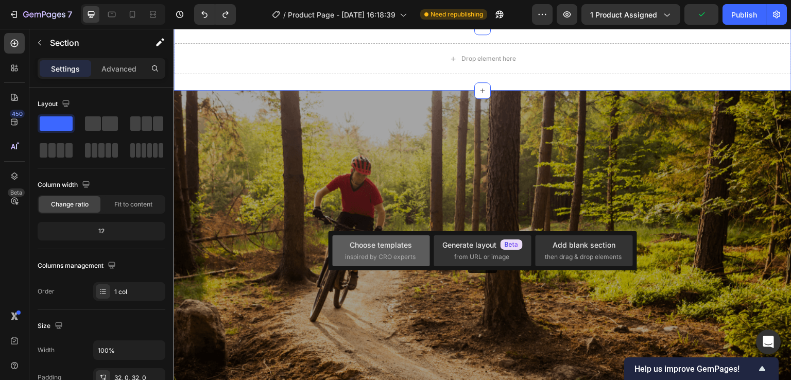
click at [402, 253] on span "inspired by CRO experts" at bounding box center [380, 256] width 71 height 9
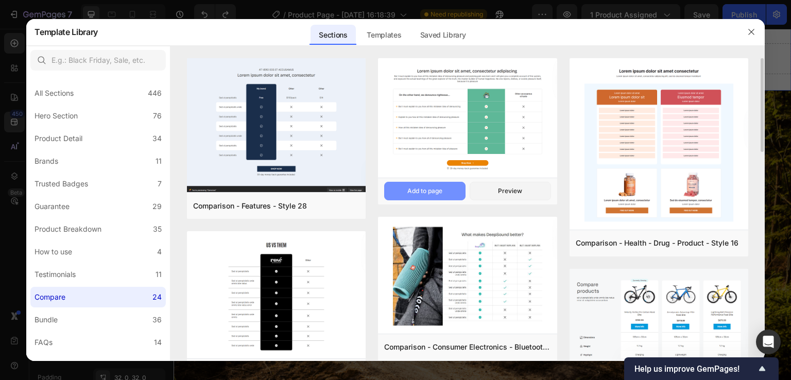
click at [432, 189] on div "Add to page" at bounding box center [424, 190] width 35 height 9
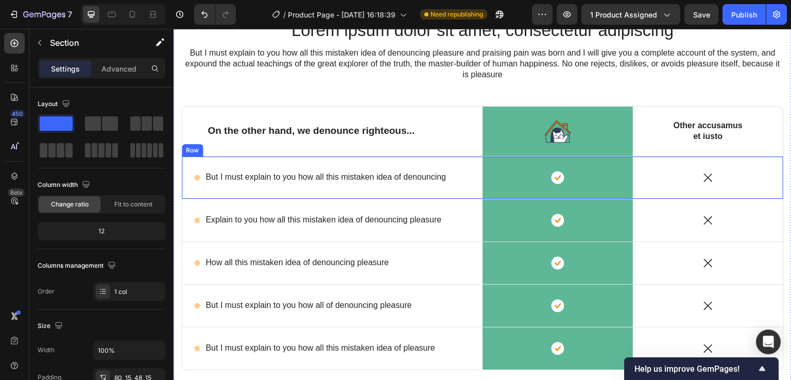
scroll to position [3050, 0]
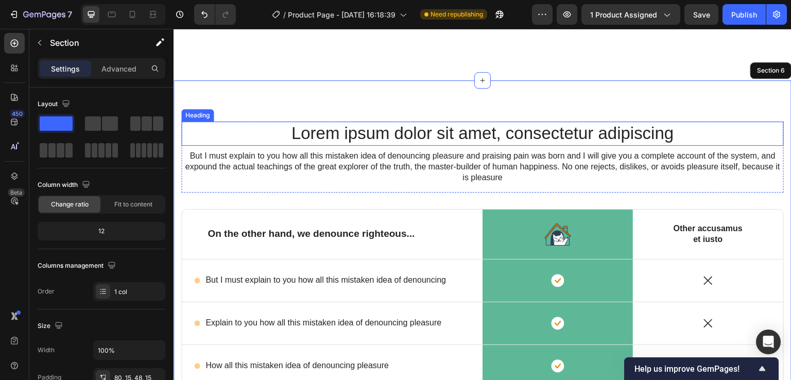
click at [448, 141] on h2 "Lorem ipsum dolor sit amet, consectetur adipiscing" at bounding box center [482, 134] width 603 height 24
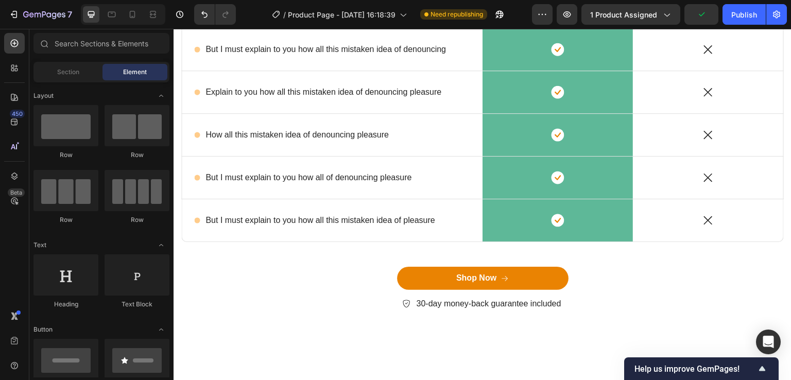
click at [556, 14] on img at bounding box center [557, 3] width 27 height 23
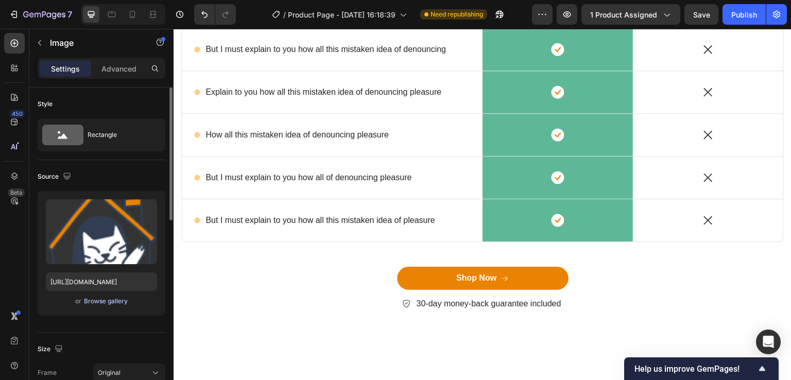
click at [93, 301] on div "Browse gallery" at bounding box center [106, 301] width 44 height 9
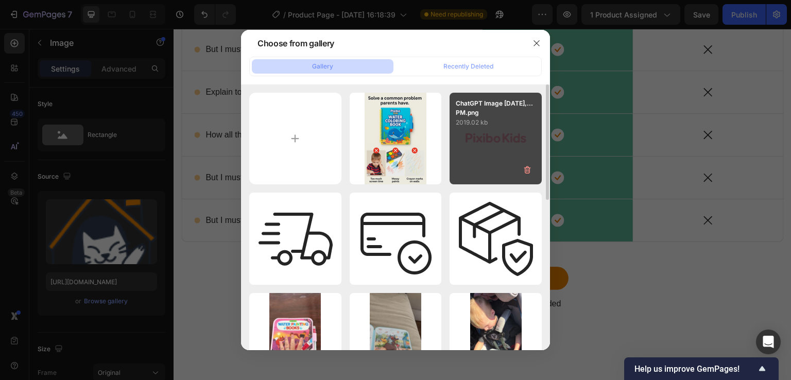
click at [494, 151] on div "ChatGPT Image Sep 24,...PM.png 2019.02 kb" at bounding box center [496, 139] width 92 height 92
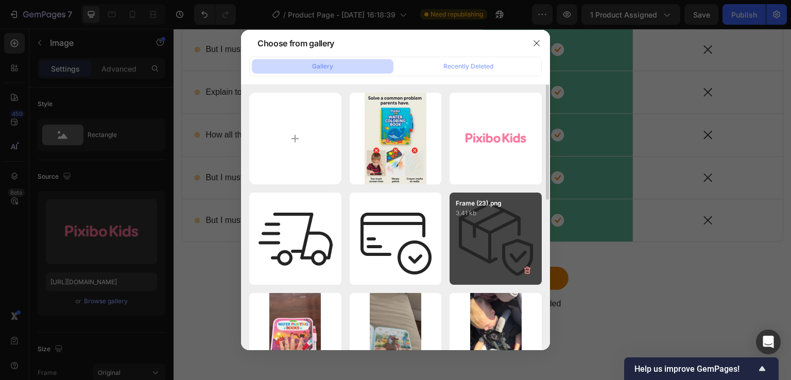
type input "[URL][DOMAIN_NAME]"
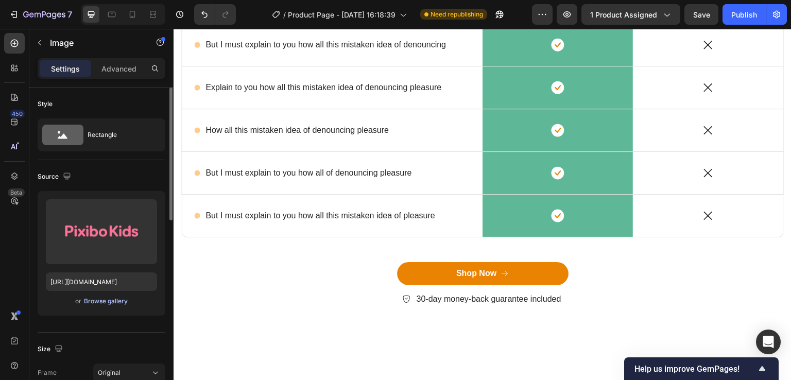
click at [104, 298] on div "Browse gallery" at bounding box center [106, 301] width 44 height 9
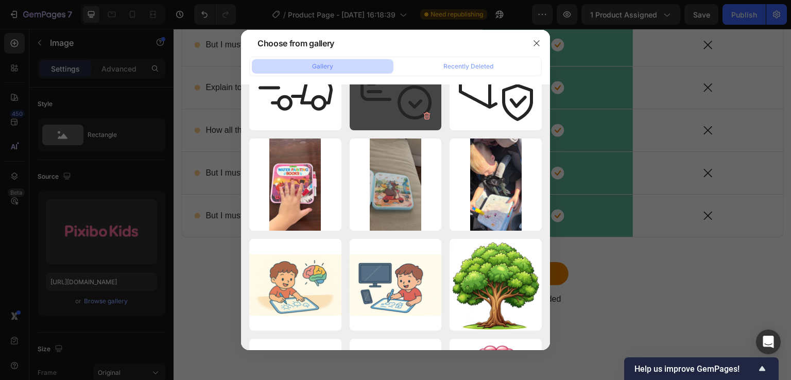
scroll to position [0, 0]
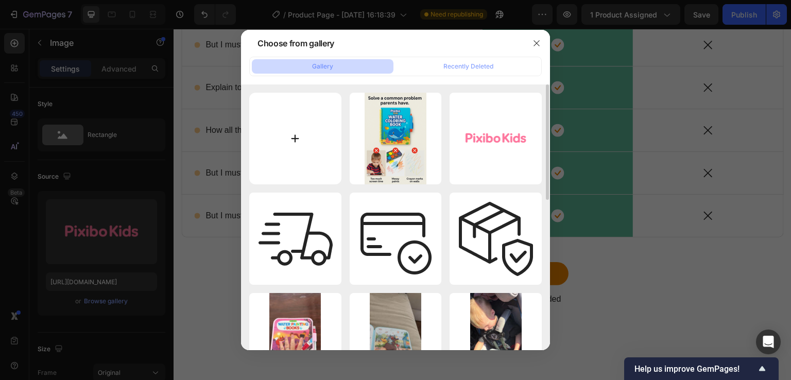
click at [286, 156] on input "file" at bounding box center [295, 139] width 92 height 92
type input "C:\fakepath\ChatGPT_Image_resized.png"
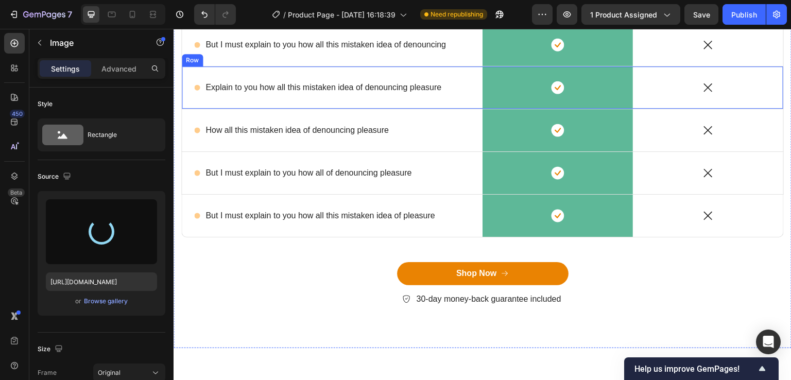
type input "https://cdn.shopify.com/s/files/1/0965/3511/8114/files/gempages_585814240158286…"
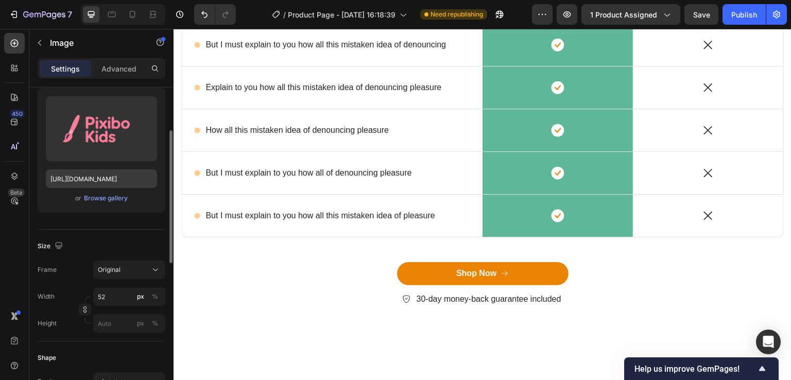
scroll to position [258, 0]
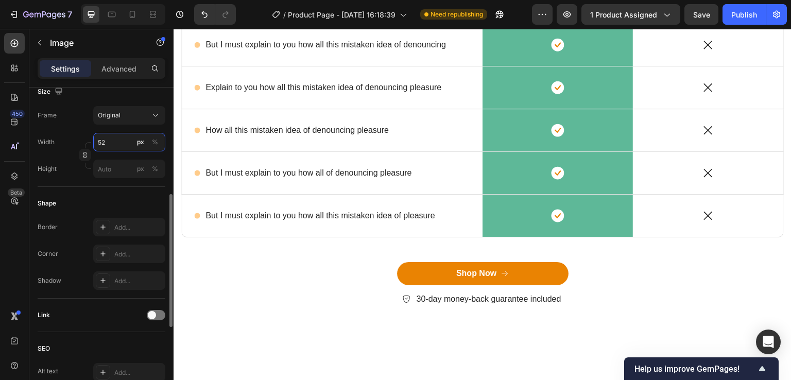
click at [117, 141] on input "52" at bounding box center [129, 142] width 72 height 19
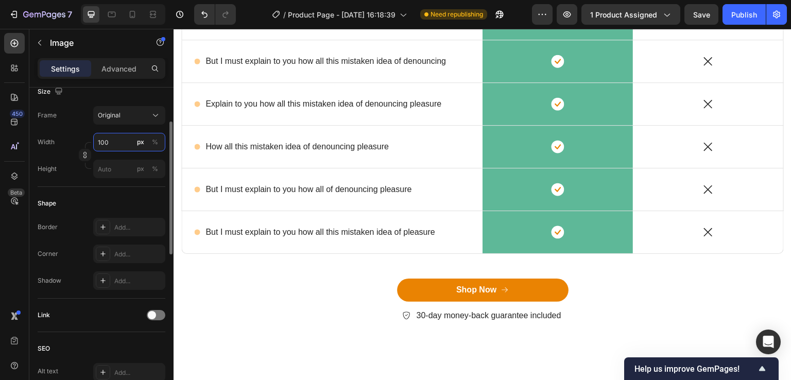
scroll to position [206, 0]
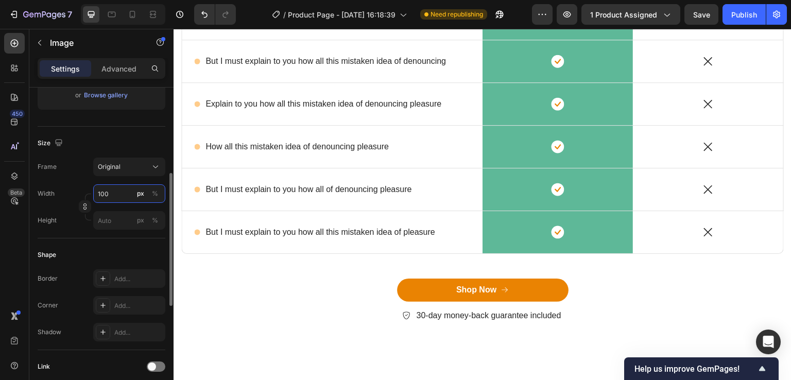
type input "100"
click at [113, 251] on div "Shape" at bounding box center [102, 255] width 128 height 16
click at [104, 98] on div "Browse gallery" at bounding box center [106, 95] width 44 height 9
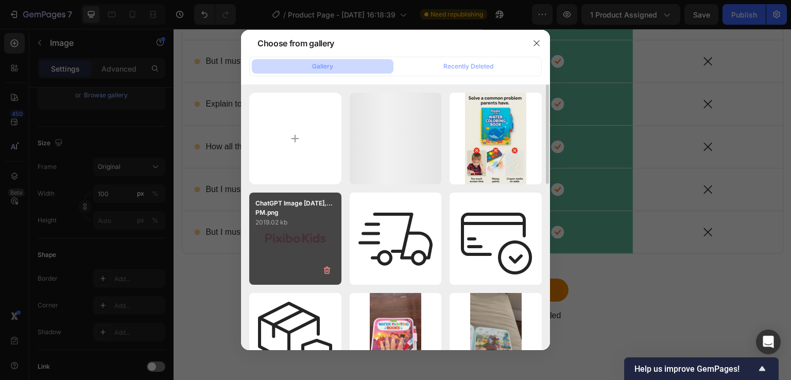
click at [287, 223] on p "2019.02 kb" at bounding box center [295, 222] width 80 height 10
type input "[URL][DOMAIN_NAME]"
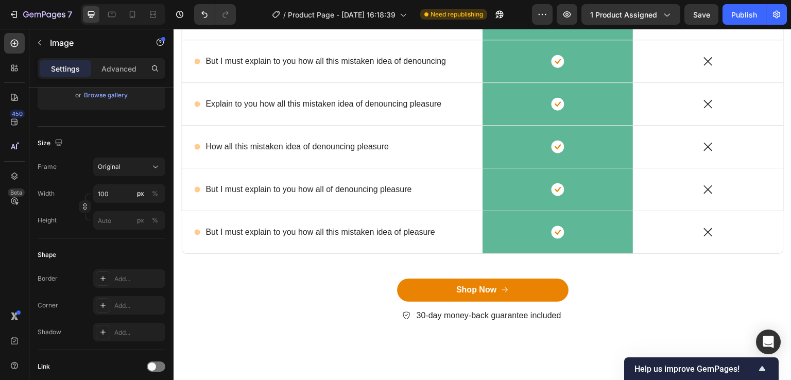
click at [582, 26] on div at bounding box center [558, 9] width 150 height 35
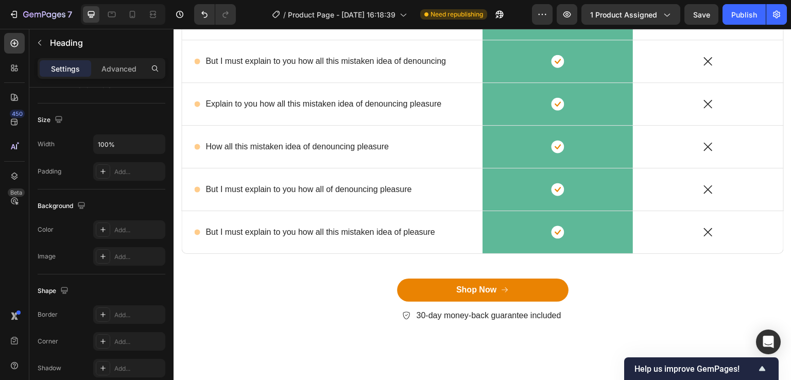
scroll to position [0, 0]
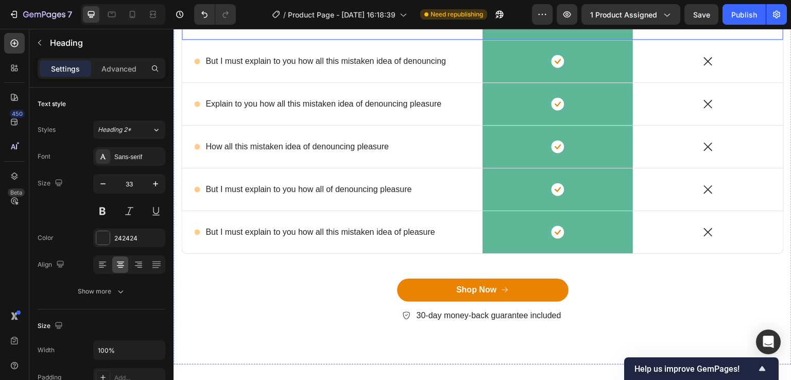
click at [319, 40] on div "On the other hand, we denounce righteous... Text Block" at bounding box center [332, 8] width 301 height 61
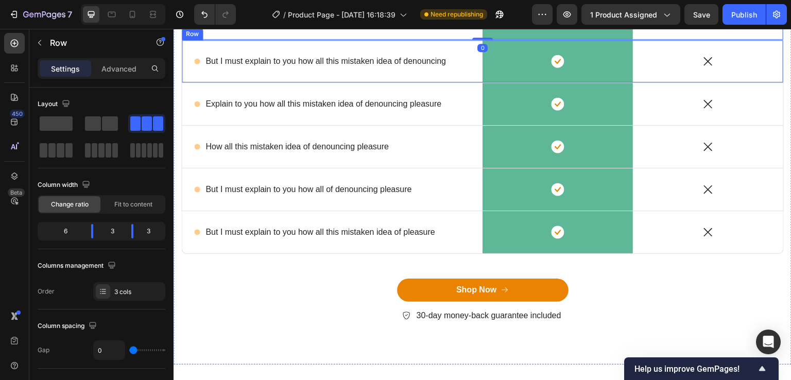
click at [305, 82] on div "Icon But I must explain to you how all this mistaken idea of denouncing Text Bl…" at bounding box center [332, 61] width 301 height 42
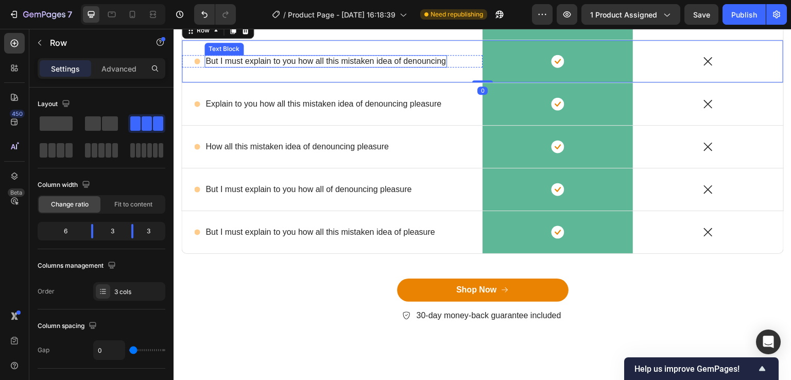
scroll to position [3101, 0]
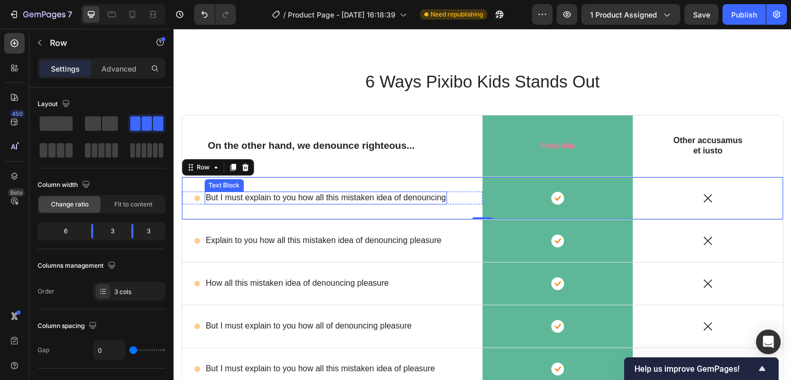
click at [304, 197] on p "But I must explain to you how all this mistaken idea of denouncing" at bounding box center [325, 198] width 241 height 11
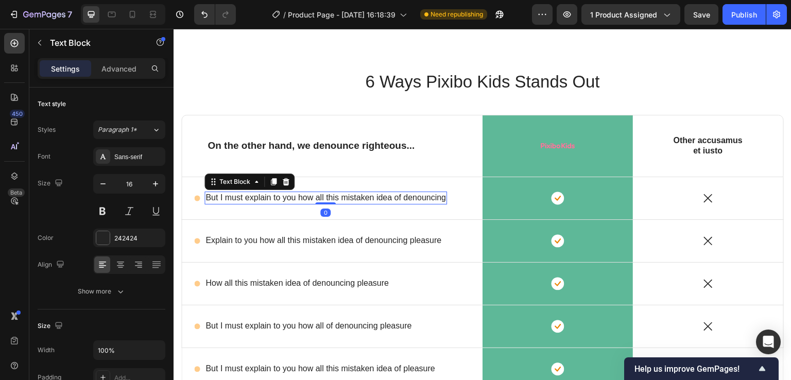
click at [304, 197] on p "But I must explain to you how all this mistaken idea of denouncing" at bounding box center [325, 198] width 241 height 11
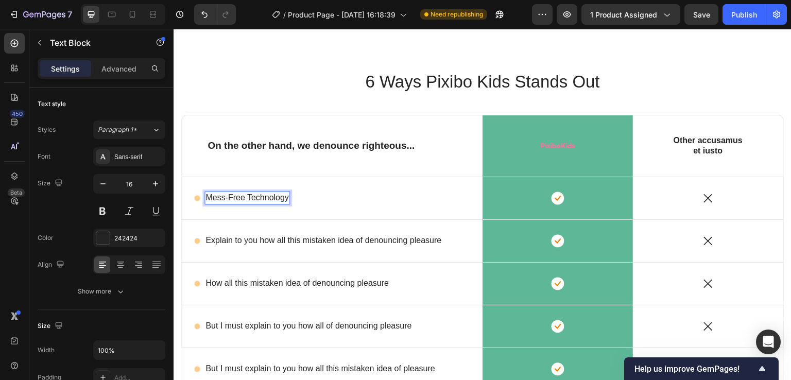
click at [283, 199] on p "Mess-Free Technology" at bounding box center [246, 198] width 83 height 11
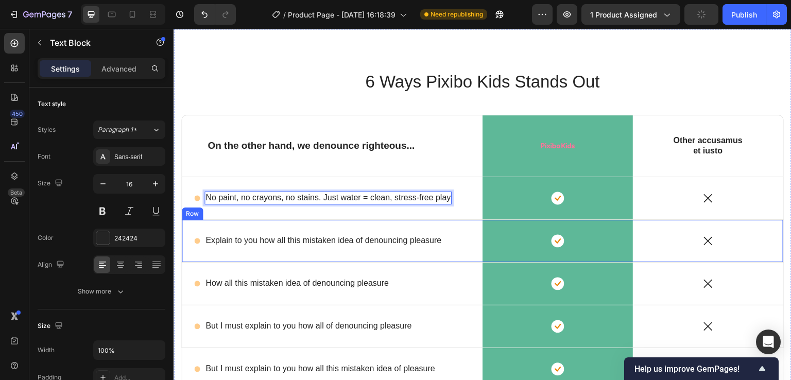
click at [269, 238] on p "Explain to you how all this mistaken idea of denouncing pleasure" at bounding box center [323, 240] width 236 height 11
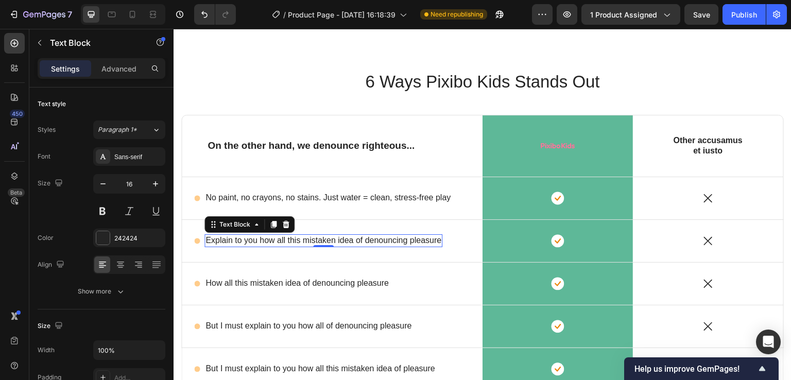
click at [258, 243] on p "Explain to you how all this mistaken idea of denouncing pleasure" at bounding box center [323, 240] width 236 height 11
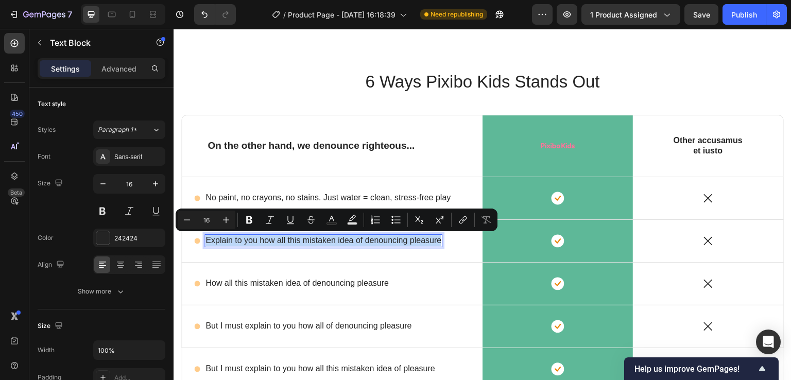
scroll to position [3096, 0]
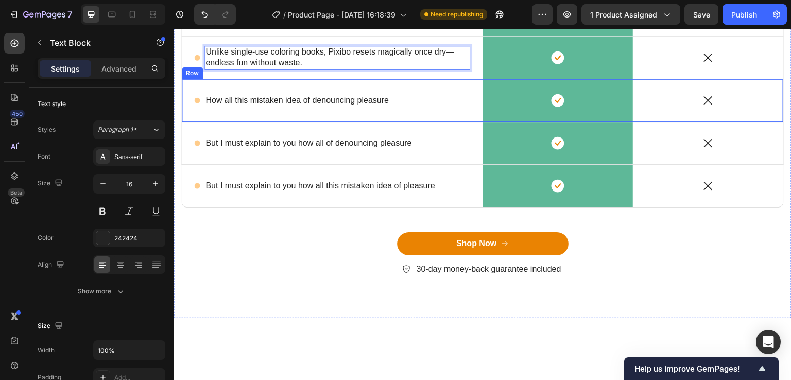
click at [299, 106] on p "How all this mistaken idea of denouncing pleasure" at bounding box center [296, 100] width 183 height 11
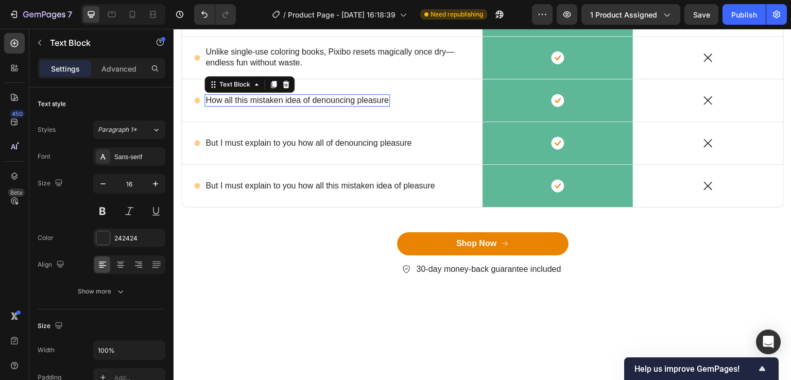
click at [299, 106] on p "How all this mistaken idea of denouncing pleasure" at bounding box center [296, 100] width 183 height 11
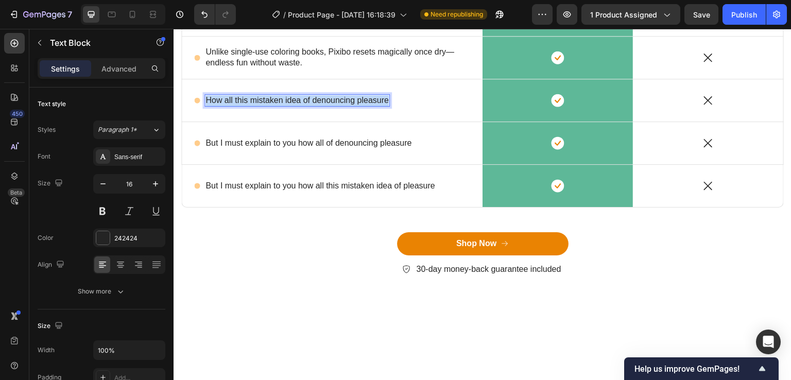
scroll to position [3091, 0]
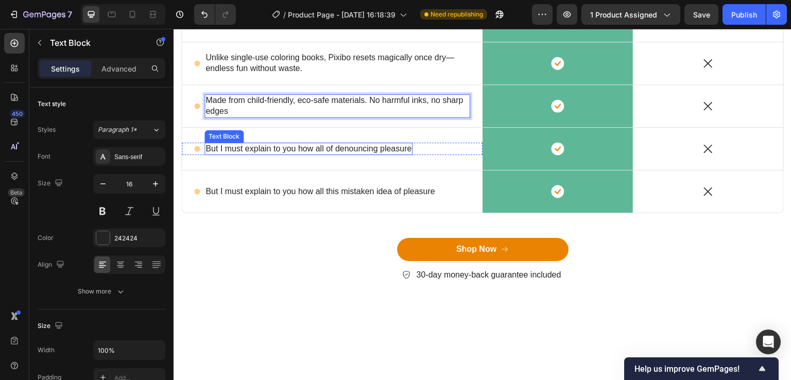
click at [301, 155] on p "But I must explain to you how all of denouncing pleasure" at bounding box center [308, 149] width 206 height 11
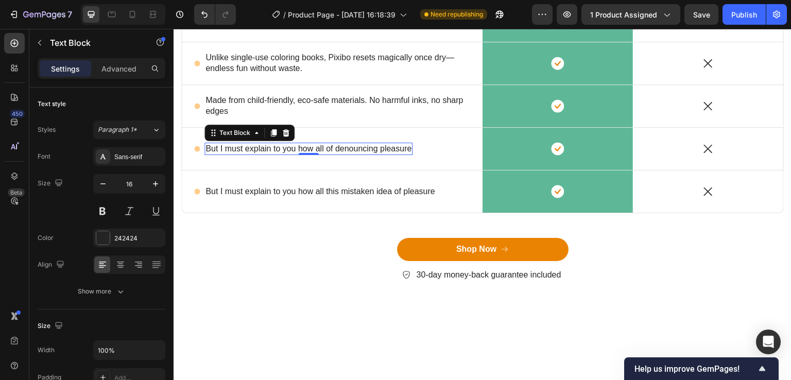
click at [264, 155] on p "But I must explain to you how all of denouncing pleasure" at bounding box center [308, 149] width 206 height 11
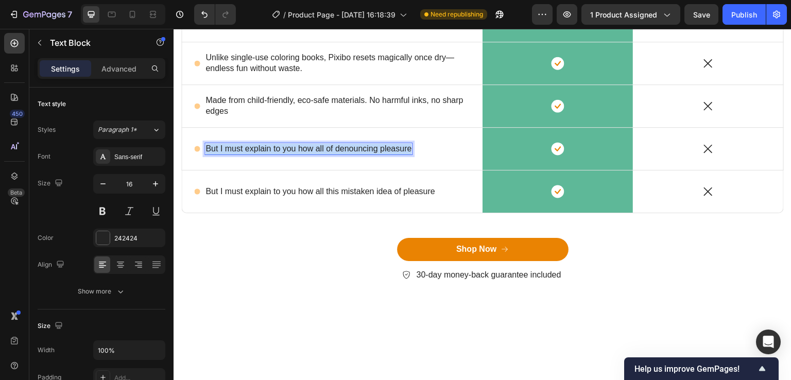
scroll to position [3085, 0]
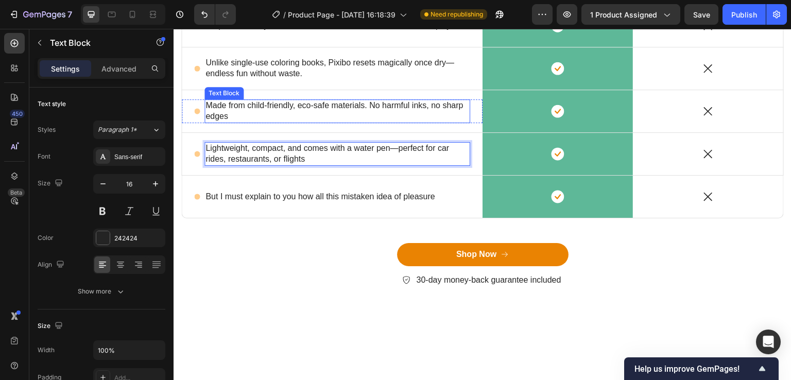
click at [378, 122] on p "Made from child-friendly, eco-safe materials. No harmful inks, no sharp edges" at bounding box center [337, 111] width 264 height 22
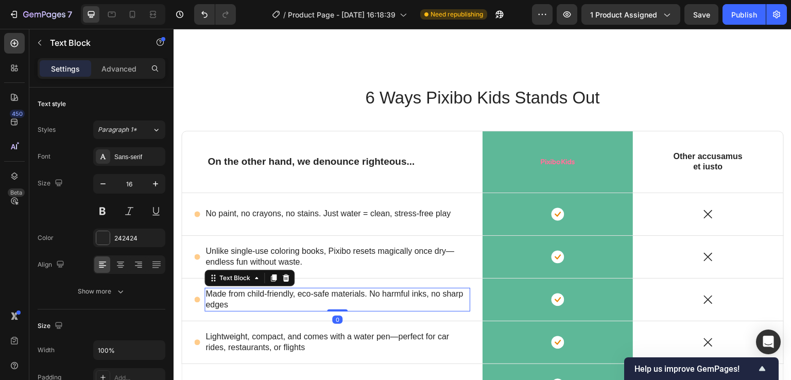
scroll to position [3137, 0]
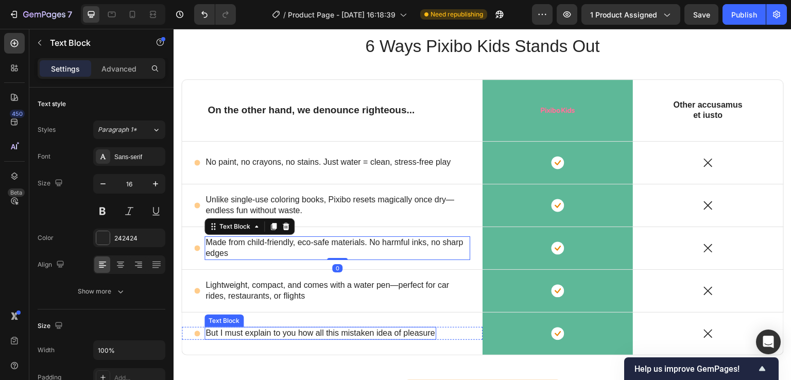
click at [282, 329] on p "But I must explain to you how all this mistaken idea of pleasure" at bounding box center [320, 333] width 230 height 11
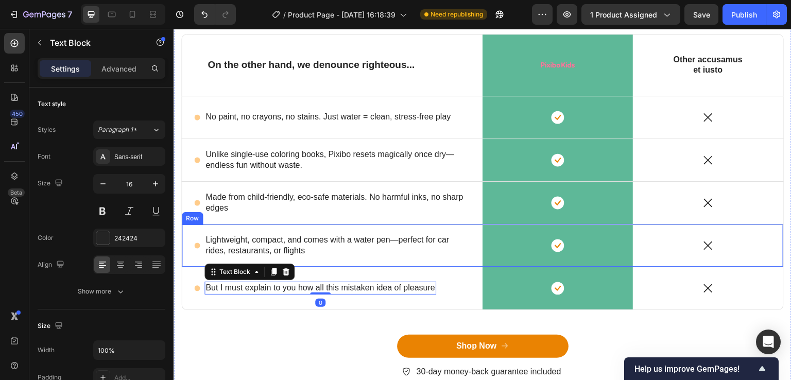
scroll to position [3188, 0]
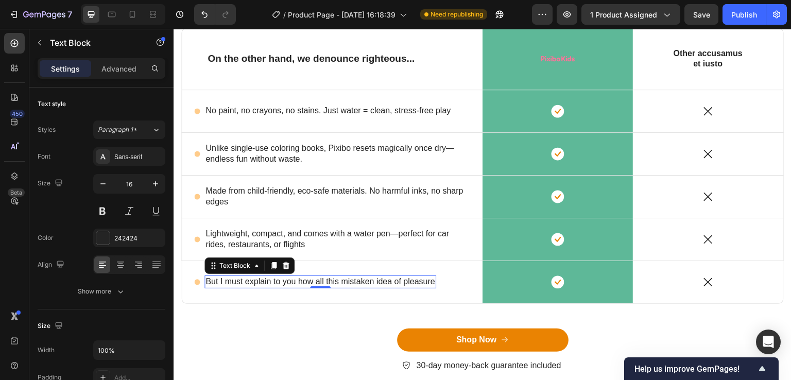
click at [311, 280] on p "But I must explain to you how all this mistaken idea of pleasure" at bounding box center [320, 282] width 230 height 11
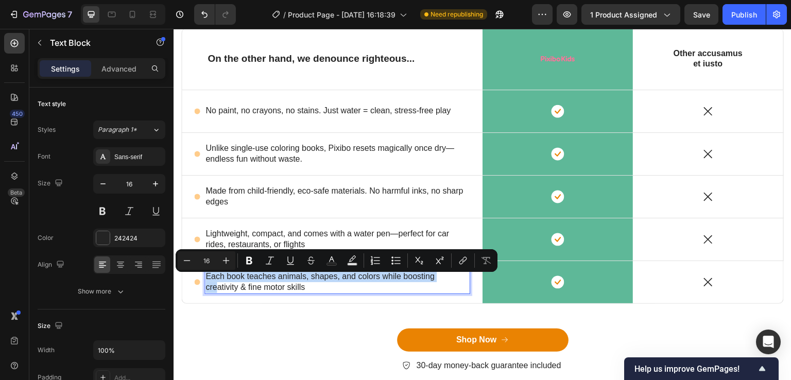
scroll to position [3183, 0]
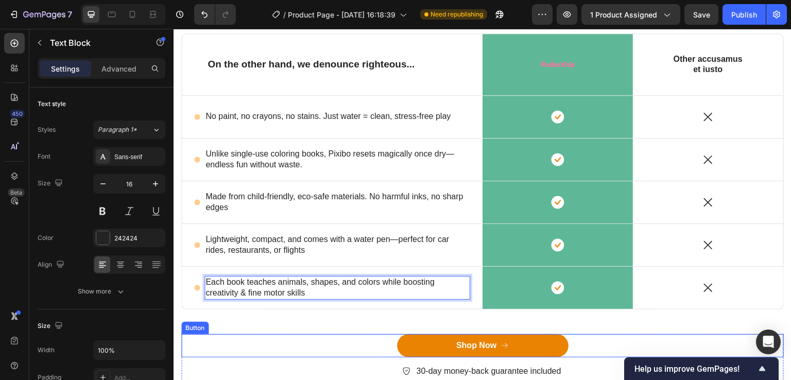
click at [324, 345] on div "Shop Now Button" at bounding box center [482, 345] width 603 height 23
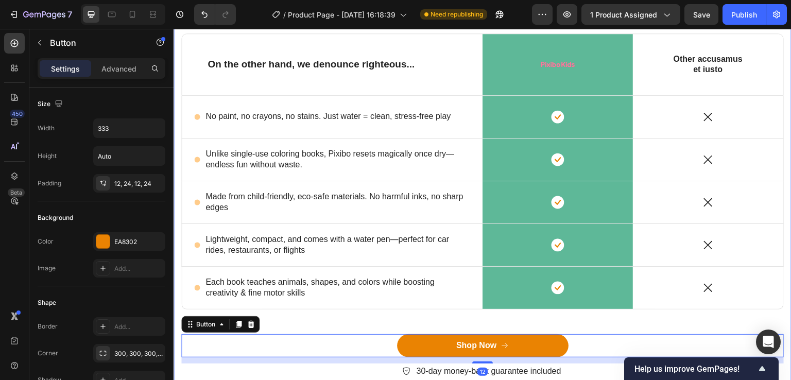
click at [322, 325] on div "6 Ways Pixibo Kids Stands Out Heading Row On the other hand, we denounce righte…" at bounding box center [482, 192] width 603 height 406
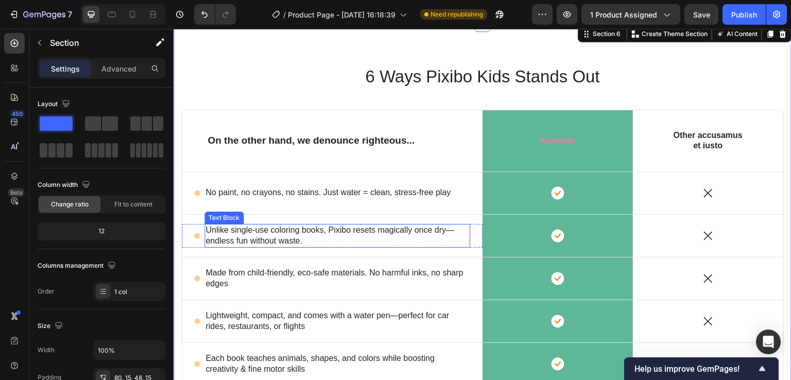
scroll to position [3080, 0]
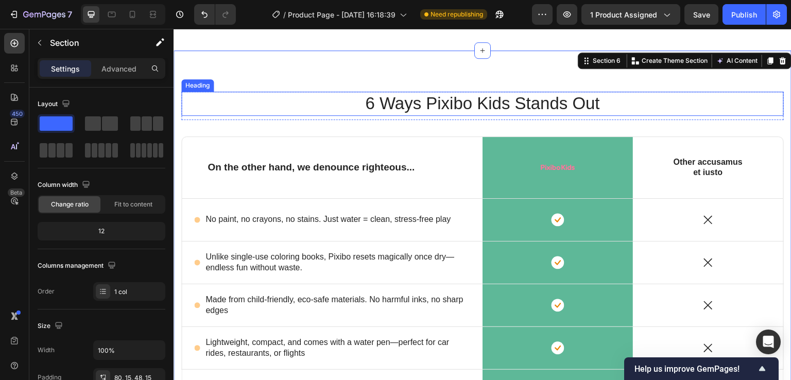
click at [369, 101] on p "6 Ways Pixibo Kids Stands Out" at bounding box center [482, 104] width 601 height 22
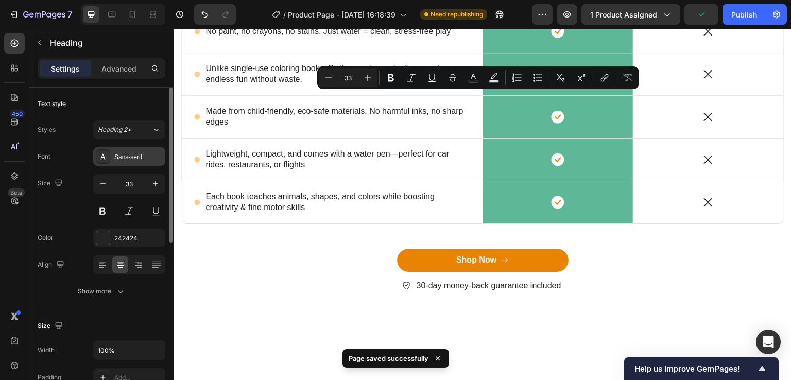
click at [124, 155] on div "Sans-serif" at bounding box center [138, 156] width 48 height 9
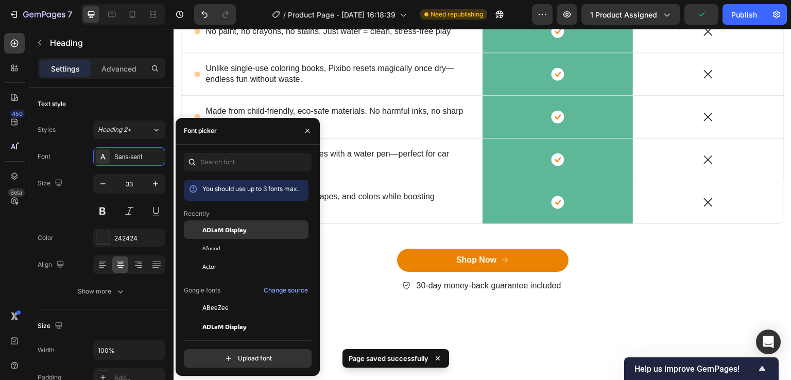
click at [210, 227] on span "ADLaM Display" at bounding box center [224, 229] width 44 height 9
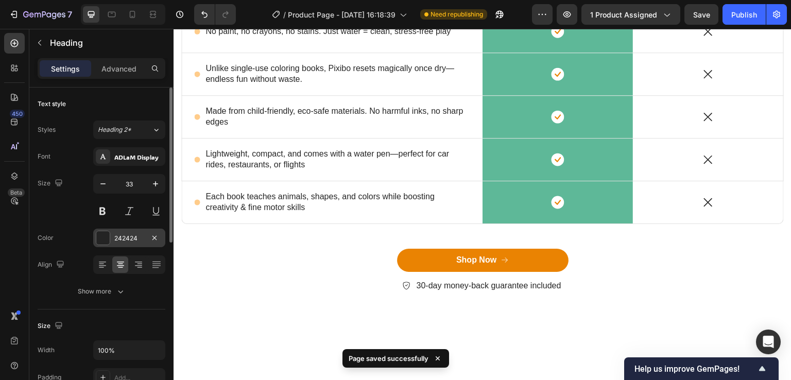
click at [104, 244] on div at bounding box center [103, 238] width 14 height 14
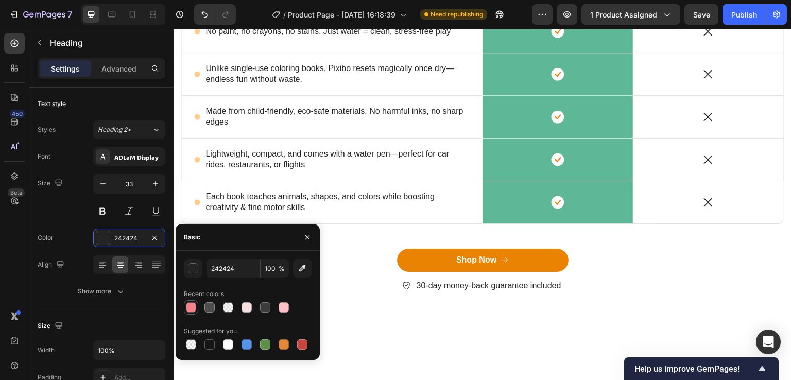
click at [191, 306] on div at bounding box center [191, 307] width 10 height 10
type input "F17B85"
type input "95"
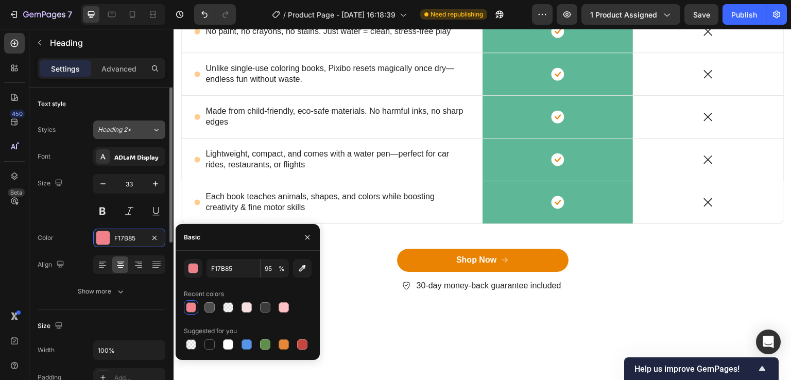
click at [130, 124] on button "Heading 2*" at bounding box center [129, 130] width 72 height 19
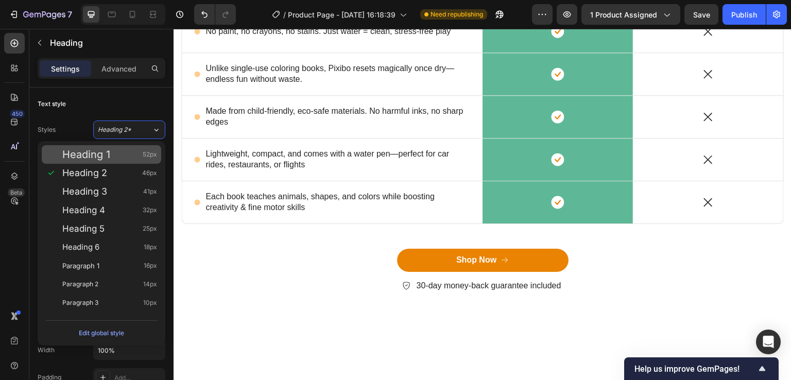
click at [114, 159] on div "Heading 1 52px" at bounding box center [109, 154] width 95 height 10
type input "52"
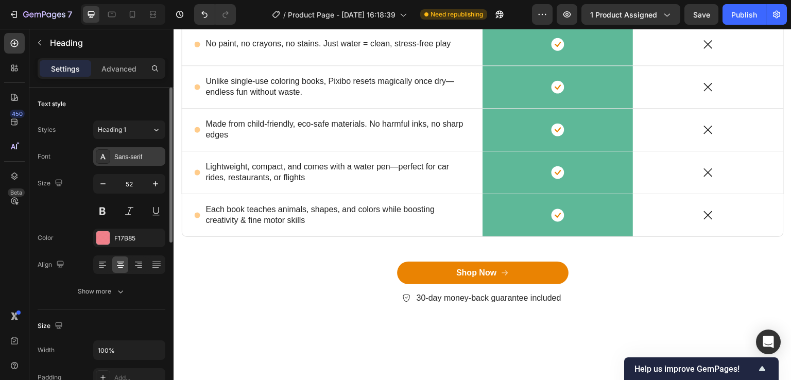
click at [123, 155] on div "Sans-serif" at bounding box center [138, 156] width 48 height 9
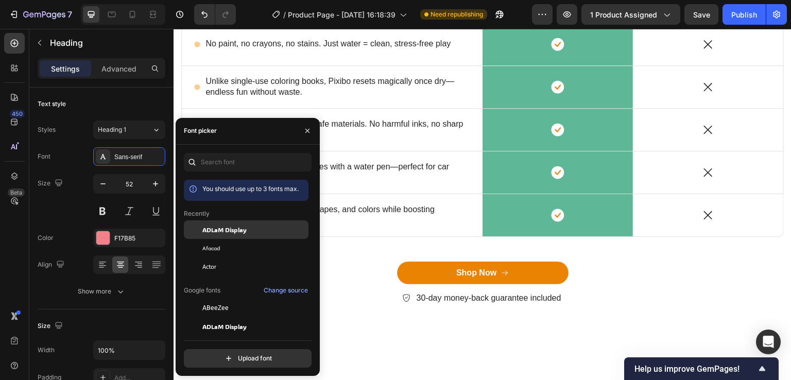
click at [209, 231] on span "ADLaM Display" at bounding box center [224, 229] width 44 height 9
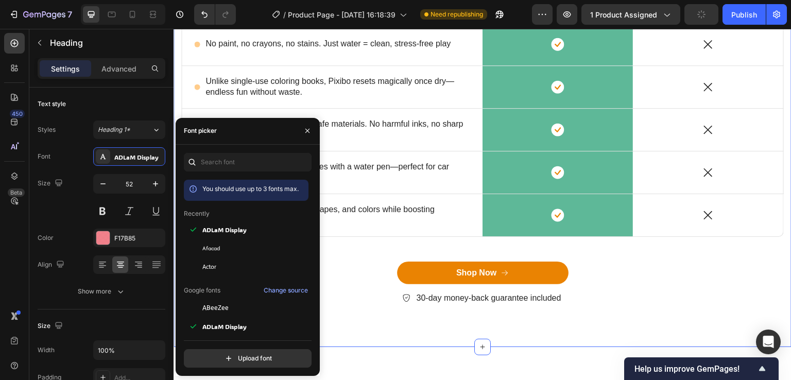
click at [379, 67] on div "5 Ways Pixibo Kids Stands Out Heading 8 Row On the other hand, we denounce righ…" at bounding box center [483, 104] width 618 height 485
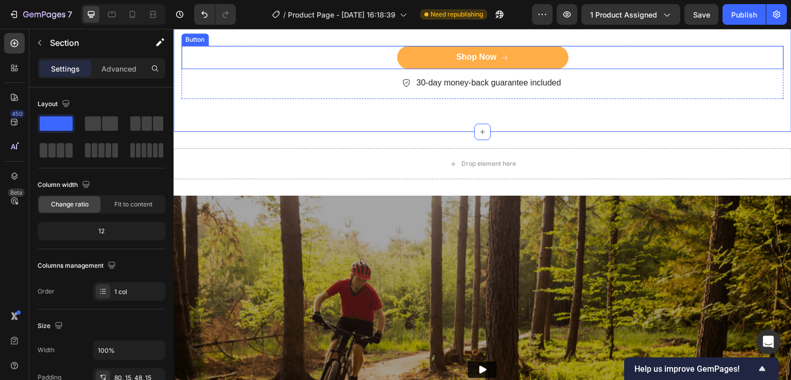
scroll to position [3543, 0]
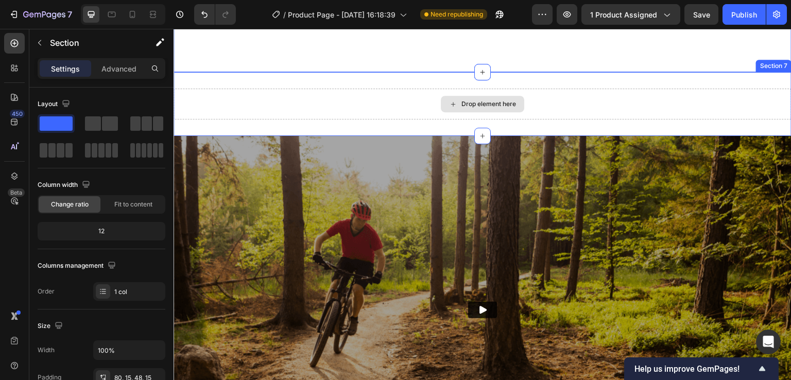
click at [395, 91] on div "Drop element here" at bounding box center [483, 104] width 618 height 31
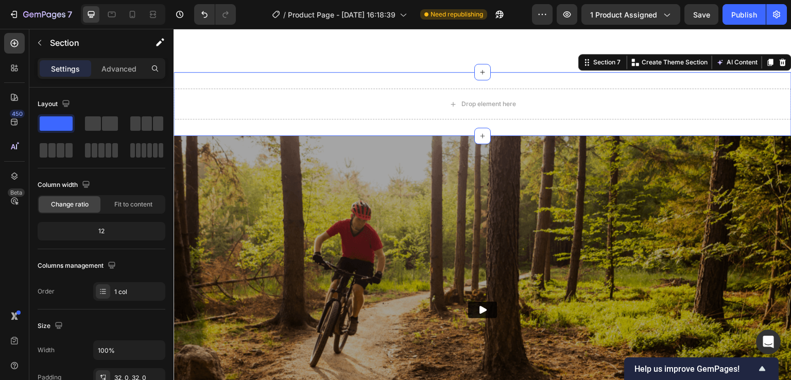
drag, startPoint x: 772, startPoint y: 61, endPoint x: 717, endPoint y: 89, distance: 61.3
click at [779, 61] on icon at bounding box center [783, 62] width 8 height 8
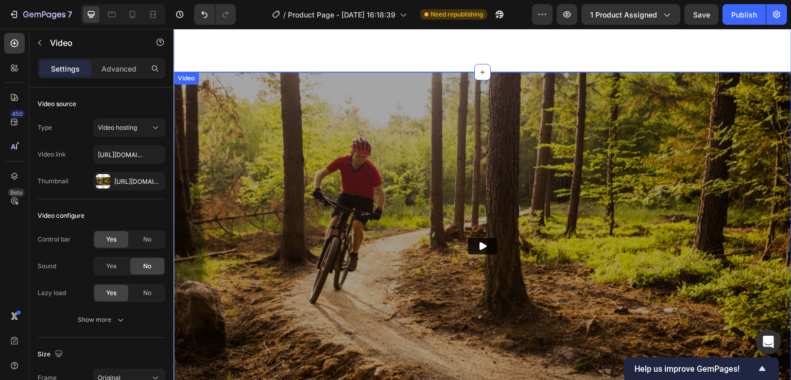
click at [325, 77] on img at bounding box center [483, 246] width 618 height 348
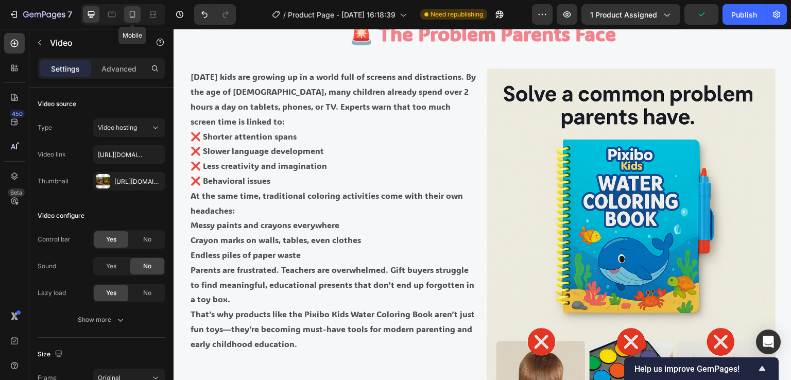
click at [132, 14] on icon at bounding box center [132, 14] width 10 height 10
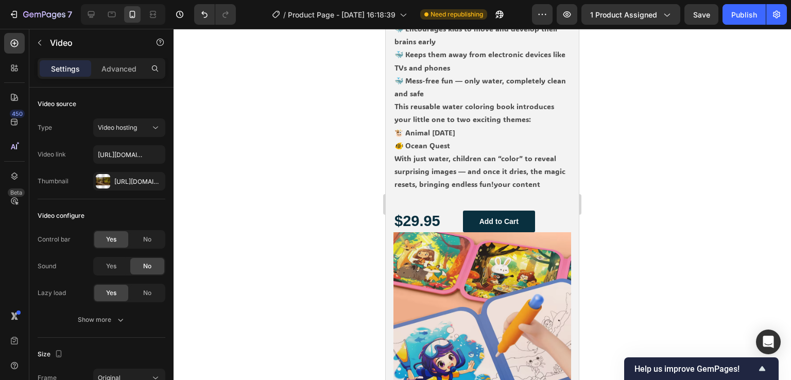
select select "586068398472233503"
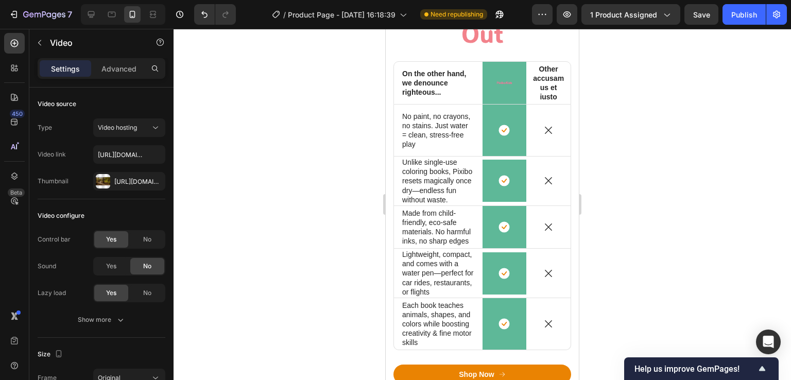
scroll to position [4013, 0]
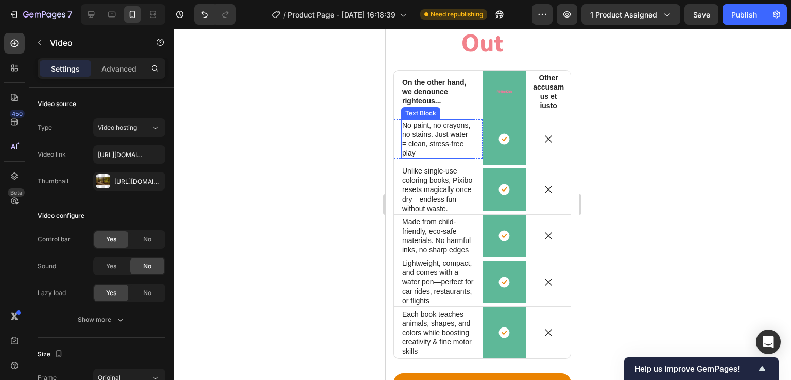
click at [444, 127] on p "No paint, no crayons, no stains. Just water = clean, stress-free play" at bounding box center [438, 140] width 72 height 38
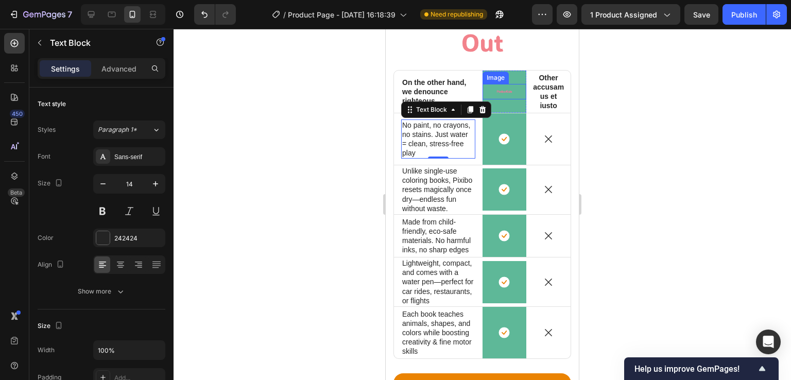
click at [505, 95] on img at bounding box center [504, 91] width 23 height 15
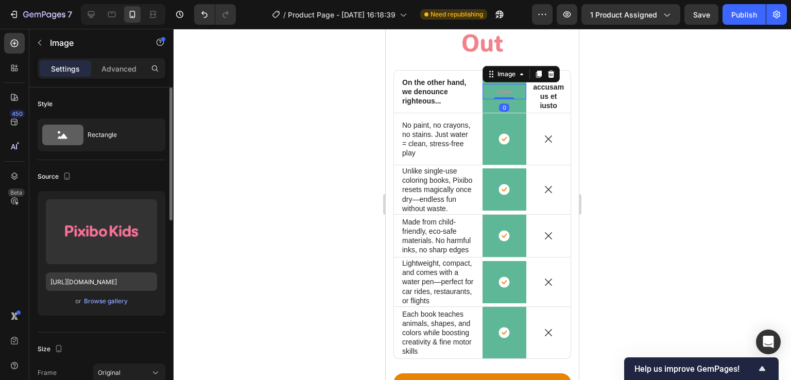
scroll to position [103, 0]
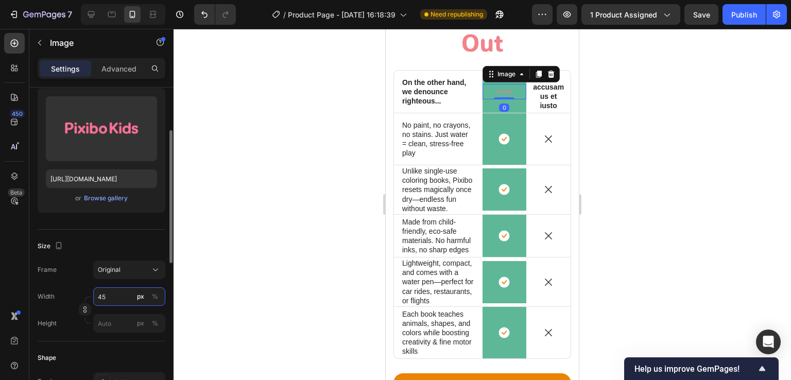
click at [115, 299] on input "45" at bounding box center [129, 296] width 72 height 19
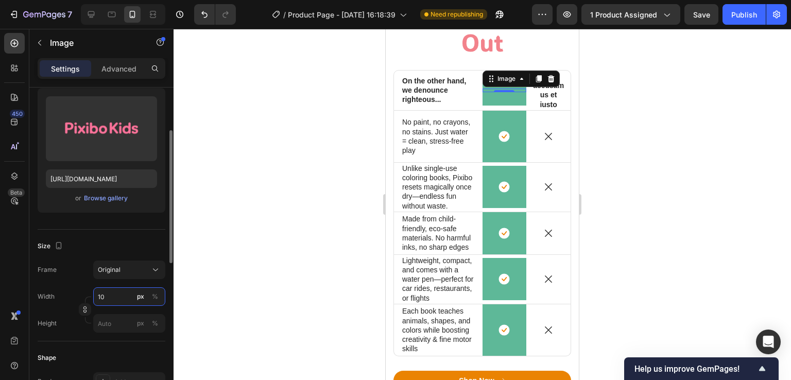
type input "100"
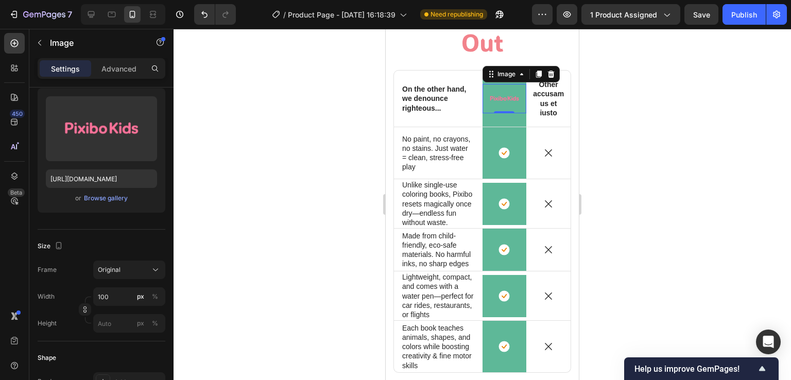
click at [637, 181] on div at bounding box center [483, 204] width 618 height 351
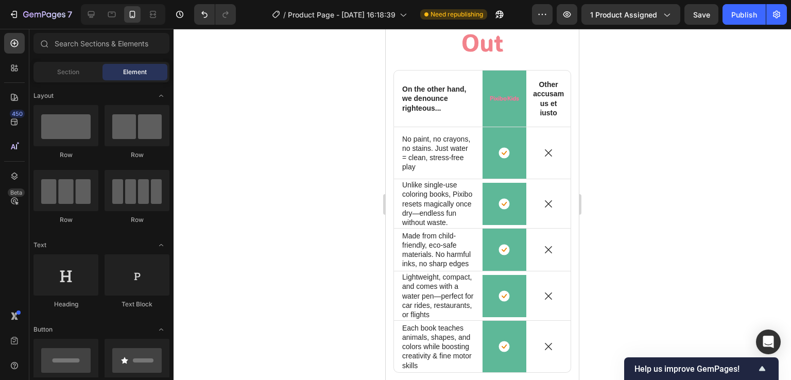
click at [587, 106] on div at bounding box center [483, 204] width 618 height 351
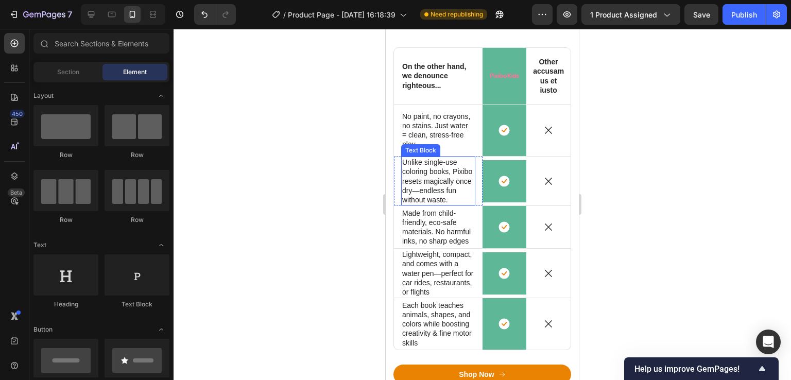
scroll to position [4013, 0]
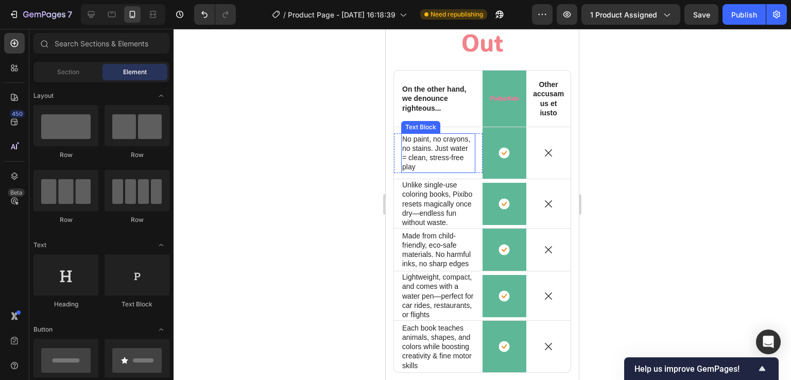
click at [431, 156] on p "No paint, no crayons, no stains. Just water = clean, stress-free play" at bounding box center [438, 153] width 72 height 38
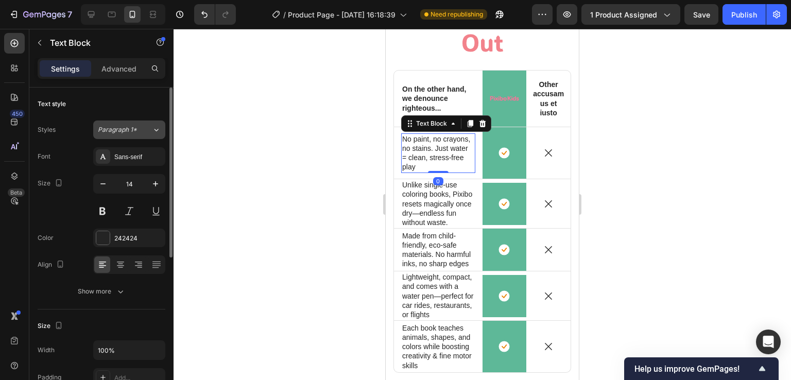
click at [123, 125] on span "Paragraph 1*" at bounding box center [117, 129] width 39 height 9
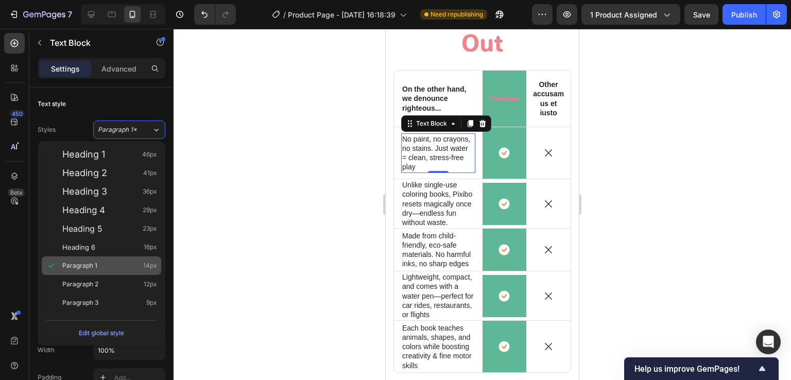
click at [83, 262] on span "Paragraph 1" at bounding box center [79, 266] width 35 height 10
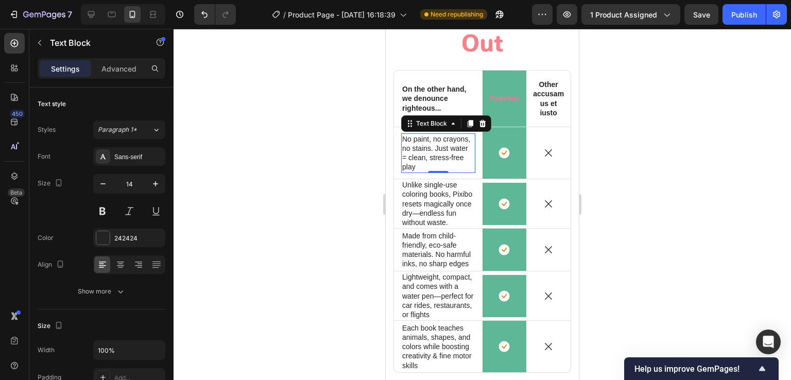
click at [83, 262] on span "Paragraph 1" at bounding box center [79, 266] width 35 height 10
click at [127, 158] on div "Sans-serif" at bounding box center [138, 156] width 48 height 9
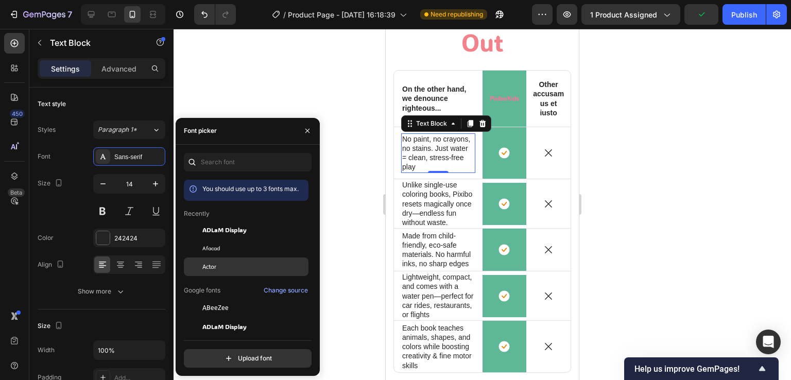
click at [214, 264] on span "Actor" at bounding box center [209, 266] width 14 height 9
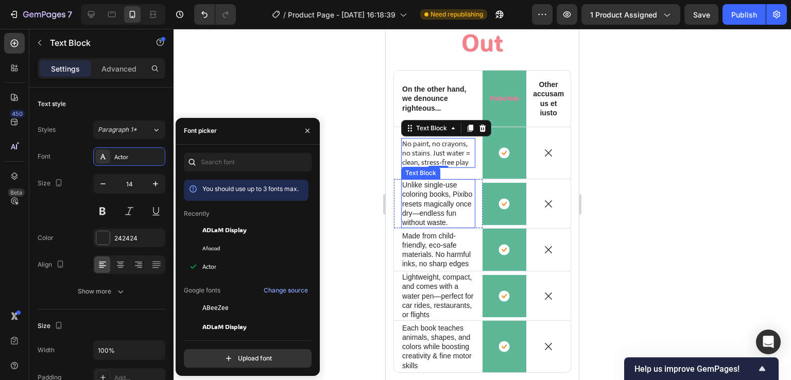
click at [437, 200] on p "Unlike single-use coloring books, Pixibo resets magically once dry—endless fun …" at bounding box center [438, 203] width 72 height 47
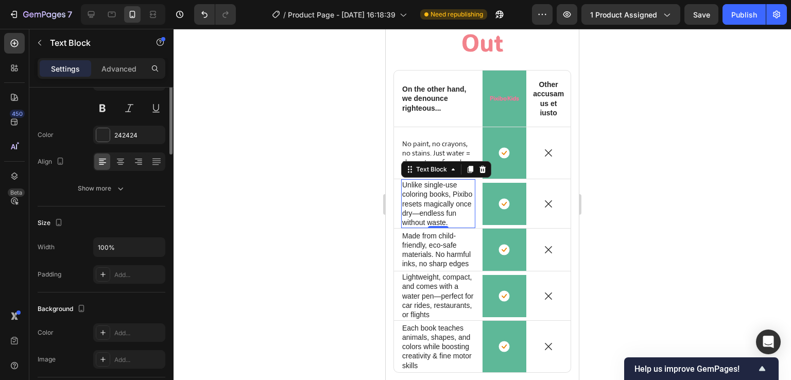
scroll to position [0, 0]
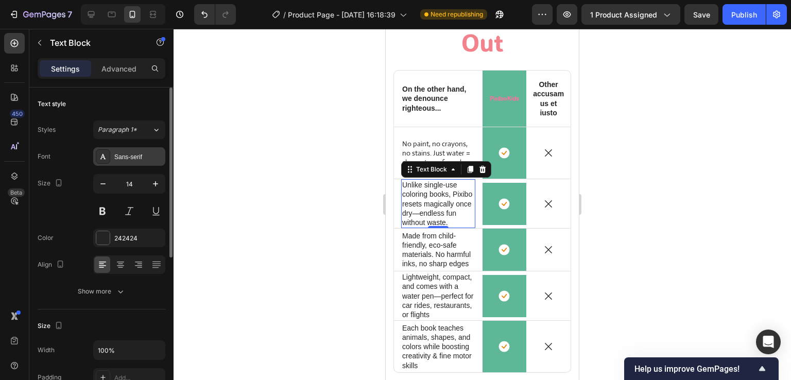
click at [123, 165] on div "Font Sans-serif Size 14 Color 242424 Align Show more" at bounding box center [102, 223] width 128 height 153
click at [128, 156] on div "Sans-serif" at bounding box center [138, 156] width 48 height 9
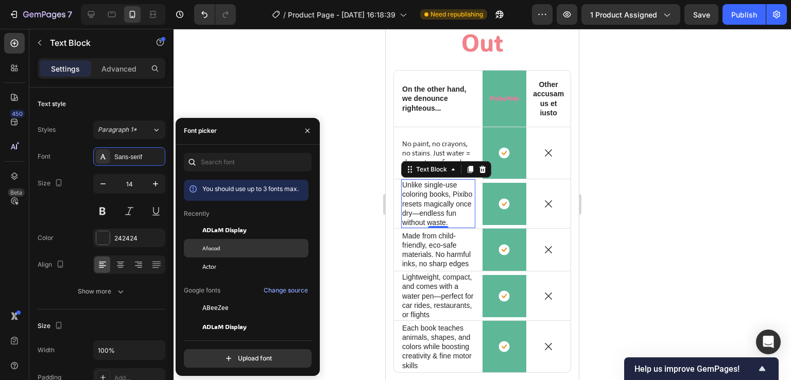
drag, startPoint x: 217, startPoint y: 265, endPoint x: 215, endPoint y: 252, distance: 13.5
click at [217, 266] on div "Actor" at bounding box center [254, 266] width 104 height 9
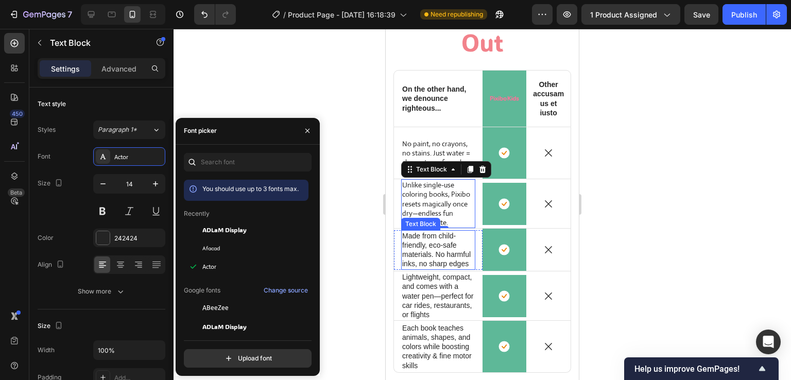
click at [433, 253] on p "Made from child-friendly, eco-safe materials. No harmful inks, no sharp edges" at bounding box center [438, 250] width 72 height 38
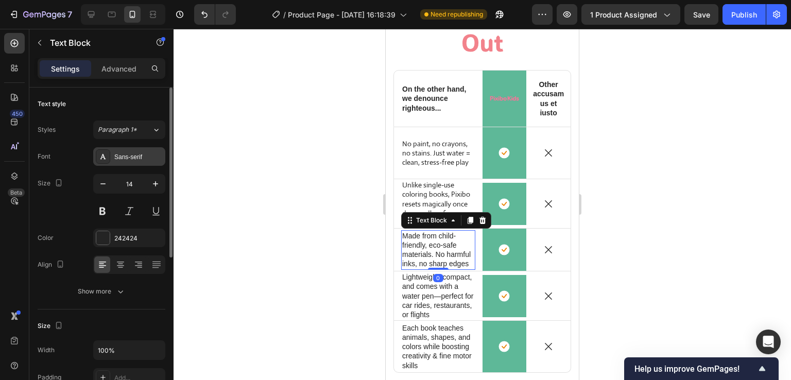
click at [151, 159] on div "Sans-serif" at bounding box center [138, 156] width 48 height 9
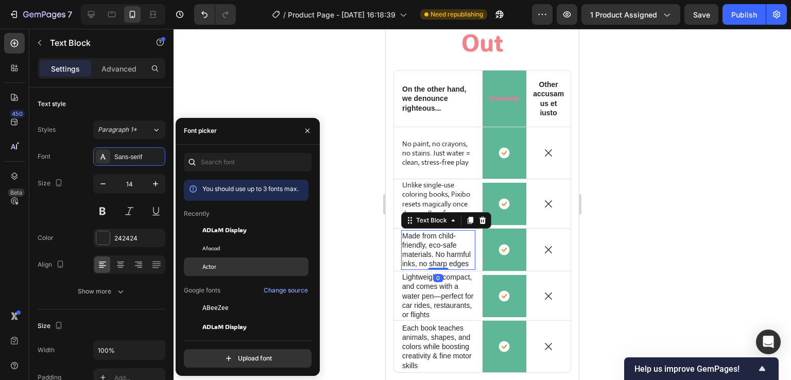
click at [212, 265] on span "Actor" at bounding box center [209, 266] width 14 height 9
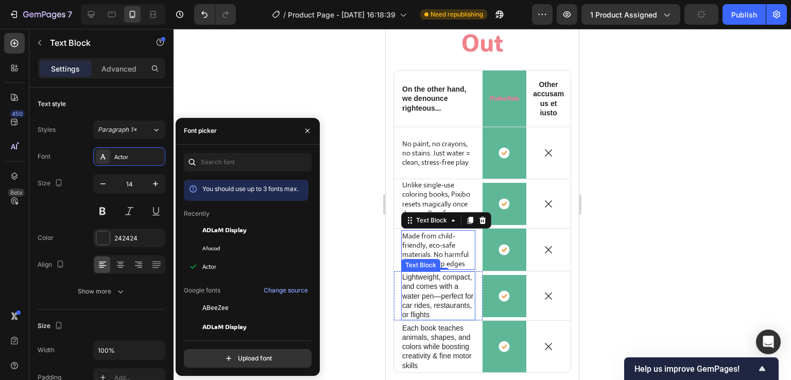
click at [423, 299] on p "Lightweight, compact, and comes with a water pen—perfect for car rides, restaur…" at bounding box center [438, 295] width 72 height 47
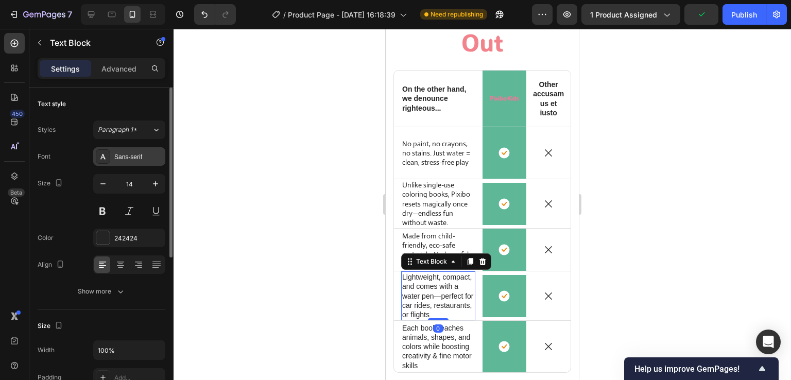
click at [135, 162] on div "Sans-serif" at bounding box center [129, 156] width 72 height 19
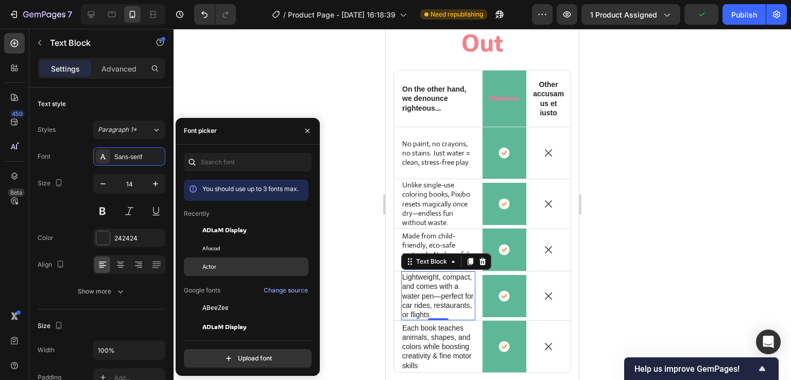
click at [213, 268] on span "Actor" at bounding box center [209, 266] width 14 height 9
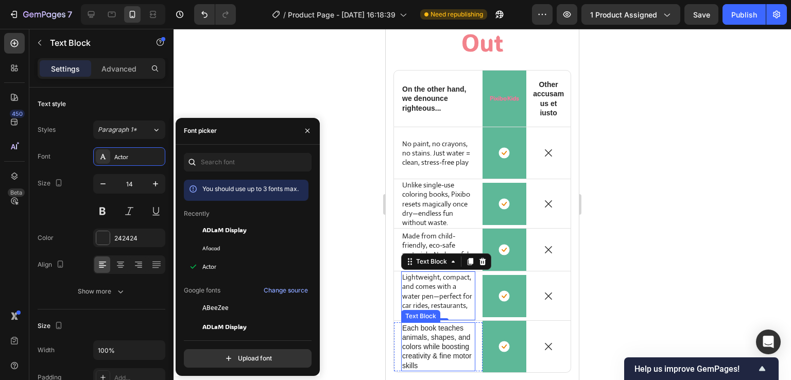
click at [419, 341] on p "Each book teaches animals, shapes, and colors while boosting creativity & fine …" at bounding box center [438, 346] width 72 height 47
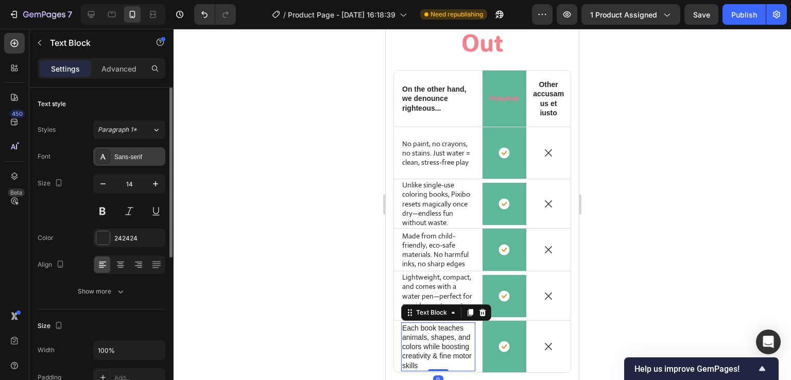
click at [120, 159] on div "Sans-serif" at bounding box center [138, 156] width 48 height 9
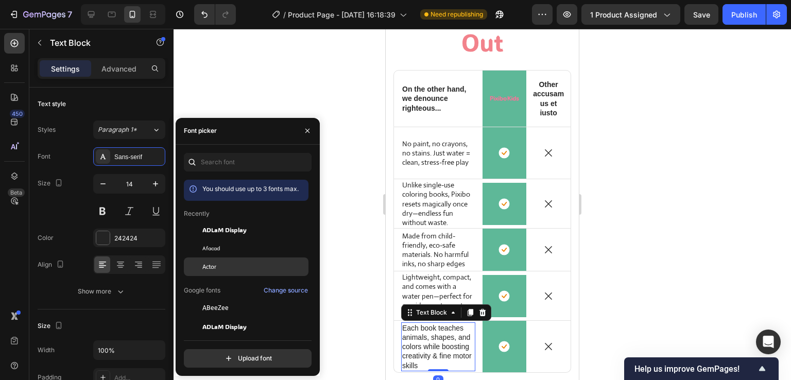
click at [201, 270] on div at bounding box center [193, 267] width 19 height 19
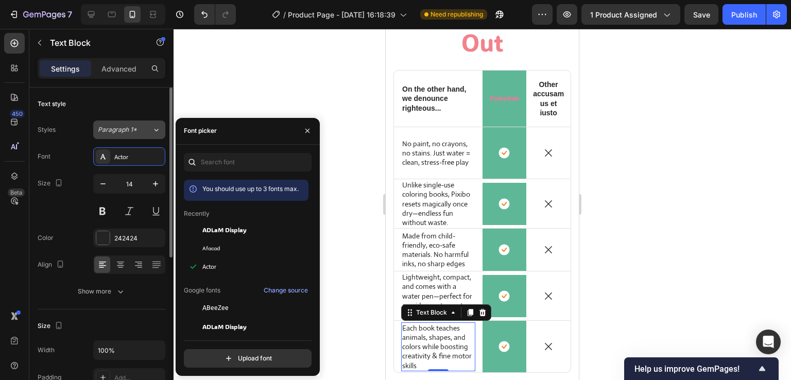
click at [128, 129] on span "Paragraph 1*" at bounding box center [117, 129] width 39 height 9
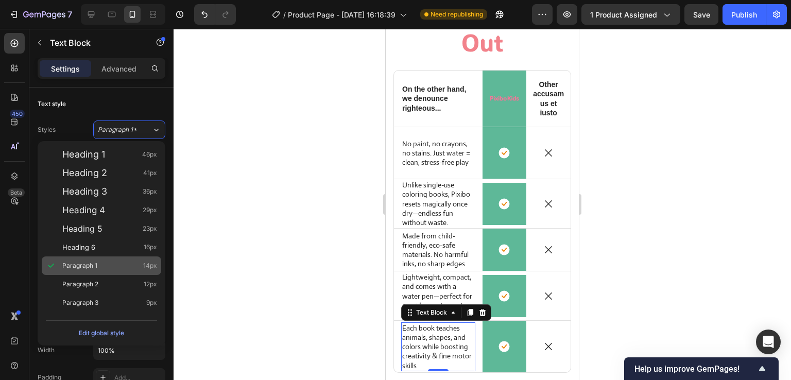
click at [115, 260] on div "Paragraph 1 14px" at bounding box center [101, 265] width 119 height 19
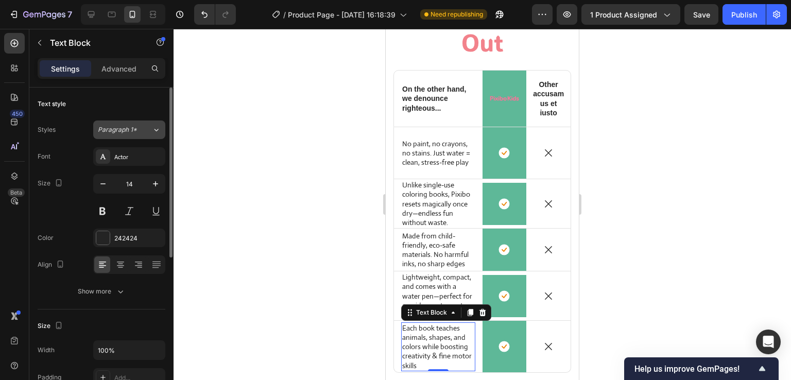
click at [135, 133] on span "Paragraph 1*" at bounding box center [117, 129] width 39 height 9
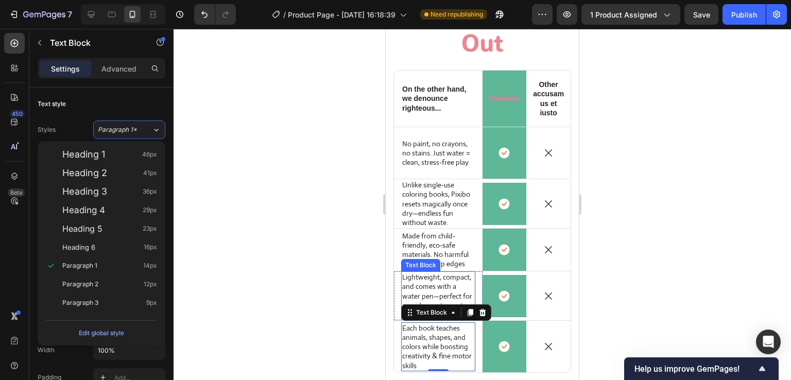
click at [417, 295] on p "Lightweight, compact, and comes with a water pen—perfect for car rides, restaur…" at bounding box center [438, 295] width 72 height 47
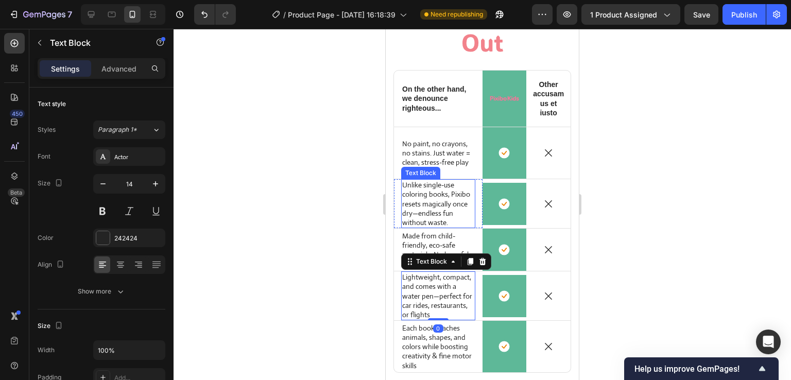
click at [419, 168] on div "Text Block" at bounding box center [420, 172] width 35 height 9
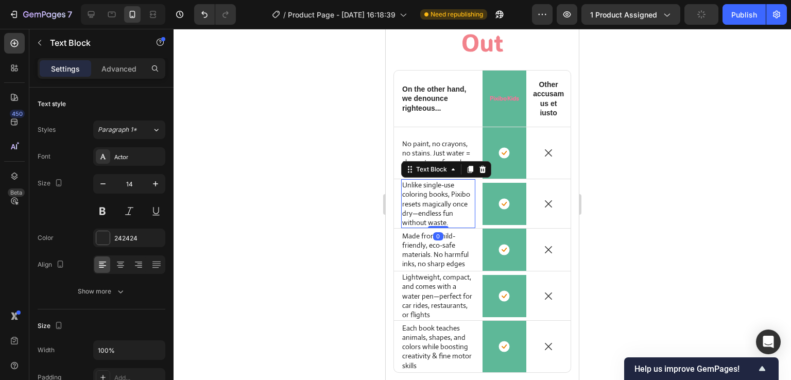
click at [428, 200] on p "Unlike single-use coloring books, Pixibo resets magically once dry—endless fun …" at bounding box center [438, 203] width 72 height 47
click at [319, 211] on div at bounding box center [483, 204] width 618 height 351
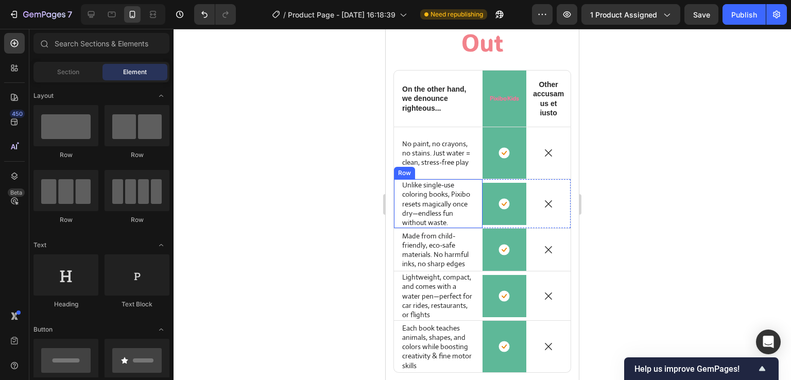
click at [353, 219] on div at bounding box center [483, 204] width 618 height 351
click at [308, 142] on div at bounding box center [483, 204] width 618 height 351
click at [614, 202] on div at bounding box center [483, 204] width 618 height 351
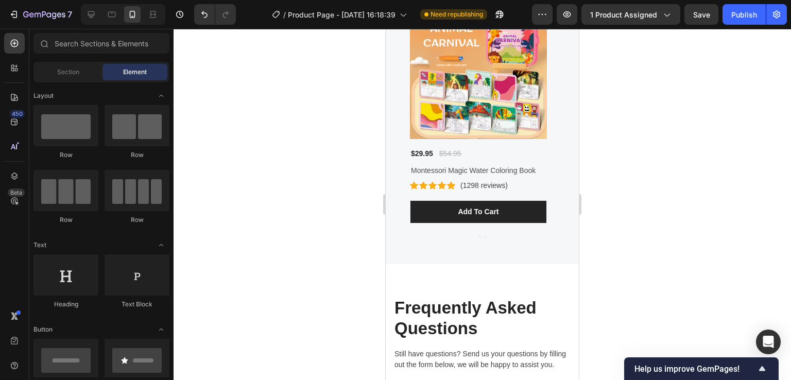
scroll to position [6176, 0]
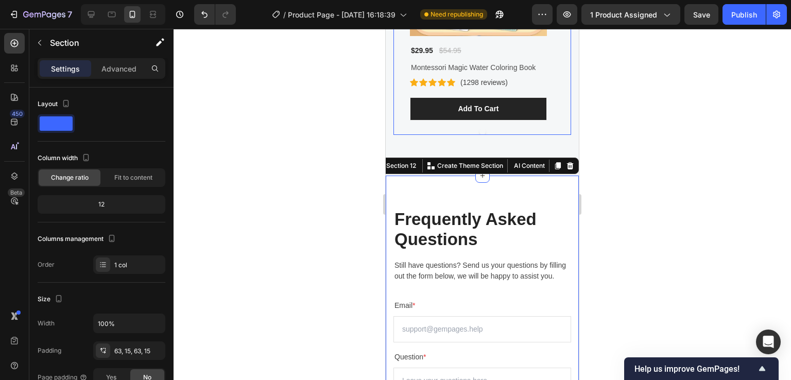
scroll to position [5970, 0]
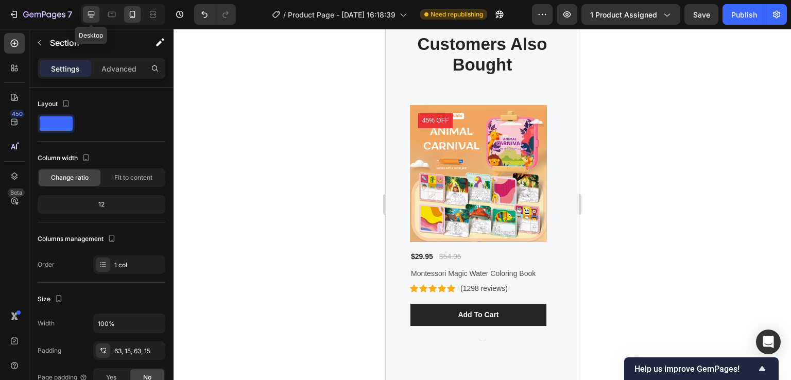
click at [95, 13] on icon at bounding box center [91, 14] width 10 height 10
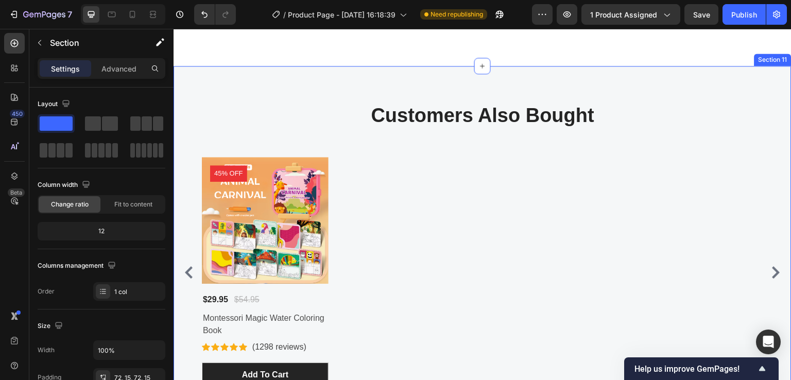
scroll to position [5974, 0]
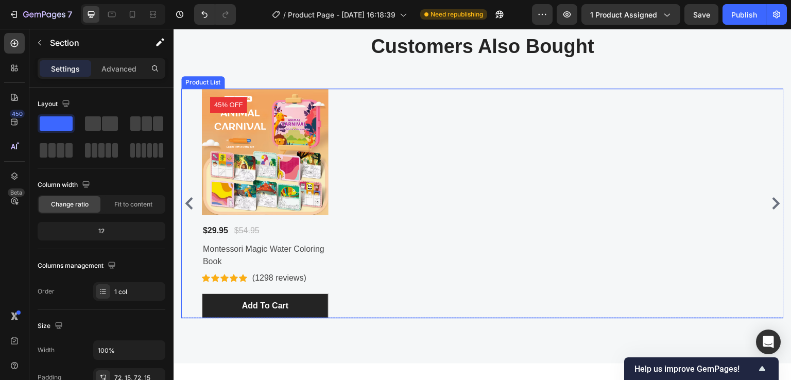
click at [475, 160] on div "Product Images 45% off Product Badge $29.95 Product Price Product Price $54.95 …" at bounding box center [482, 204] width 561 height 230
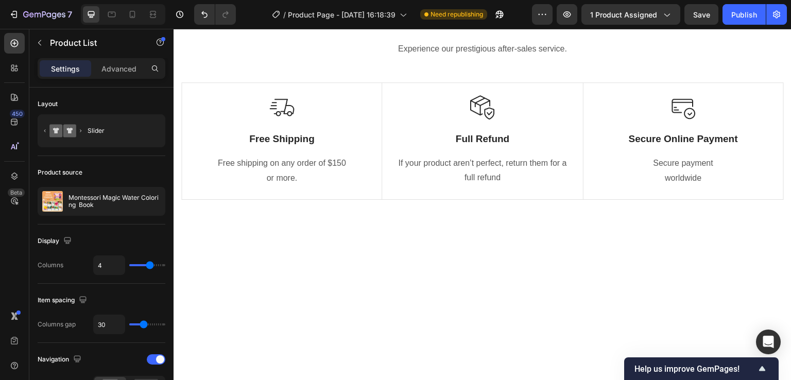
scroll to position [4995, 0]
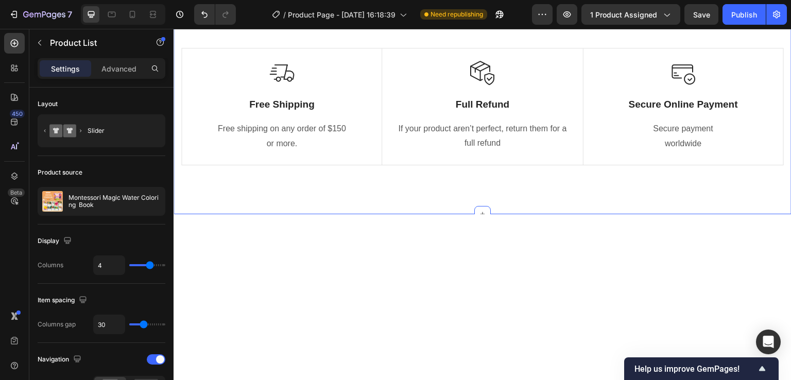
click at [534, 214] on div "Why should you choose our product? Heading Experience our prestigious after-sal…" at bounding box center [483, 55] width 618 height 317
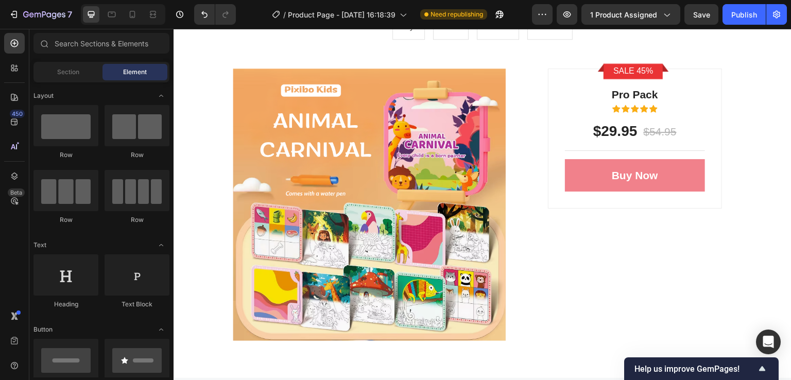
scroll to position [5098, 0]
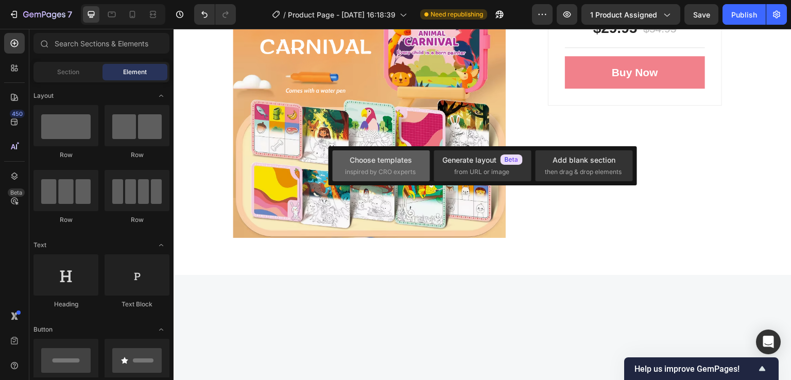
click at [388, 157] on div "Choose templates" at bounding box center [381, 160] width 62 height 11
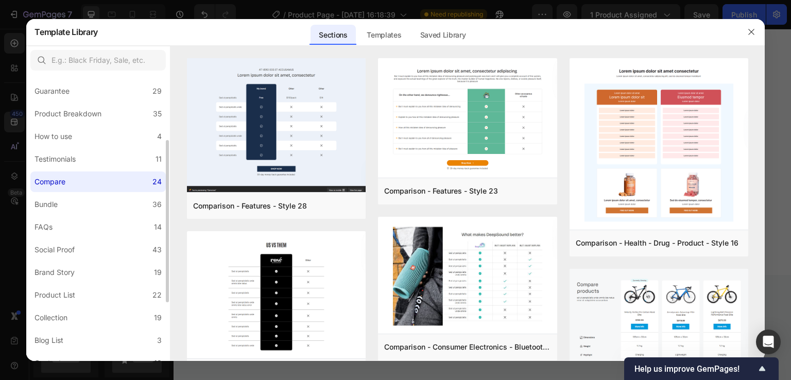
scroll to position [64, 0]
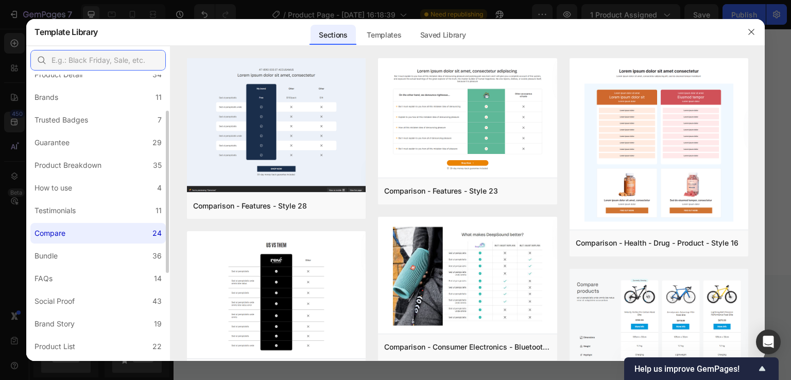
click at [93, 57] on input "text" at bounding box center [97, 60] width 135 height 21
type input "e"
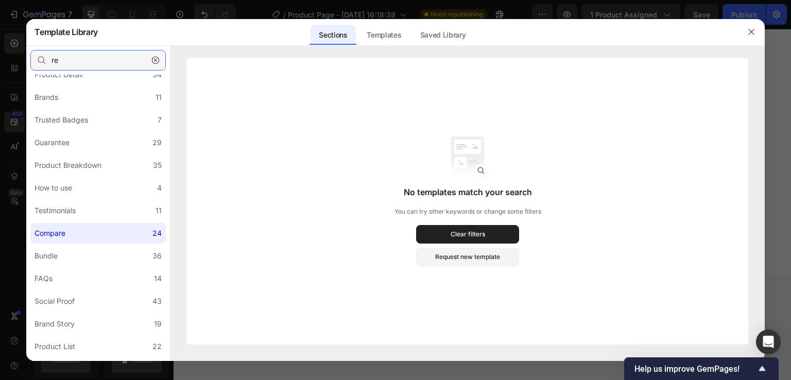
type input "r"
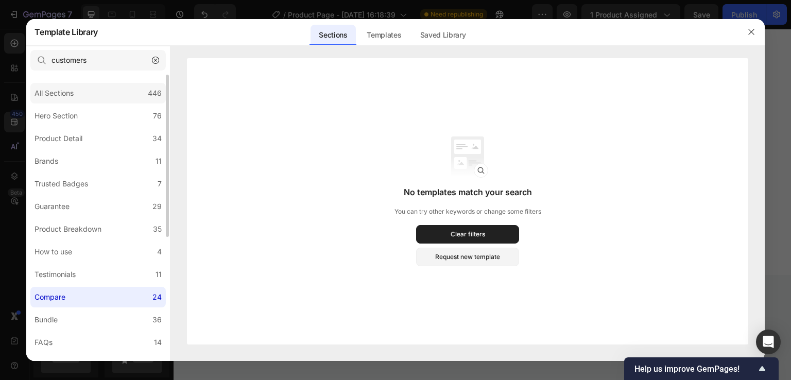
click at [63, 91] on div "All Sections" at bounding box center [54, 93] width 39 height 12
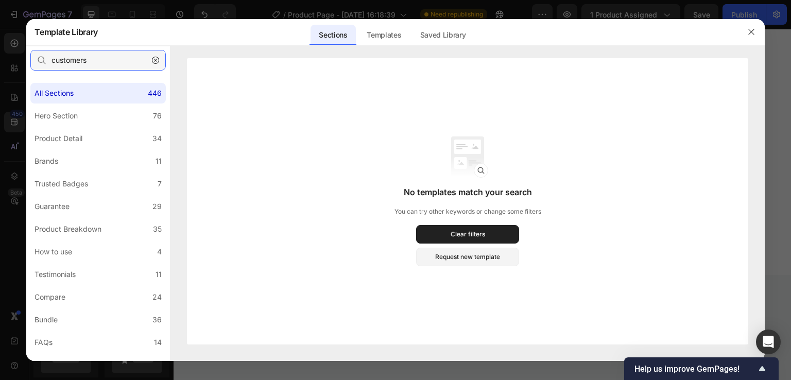
click at [98, 59] on input "customers" at bounding box center [97, 60] width 135 height 21
type input "c"
type input "reviews"
click at [152, 59] on icon "button" at bounding box center [155, 60] width 7 height 7
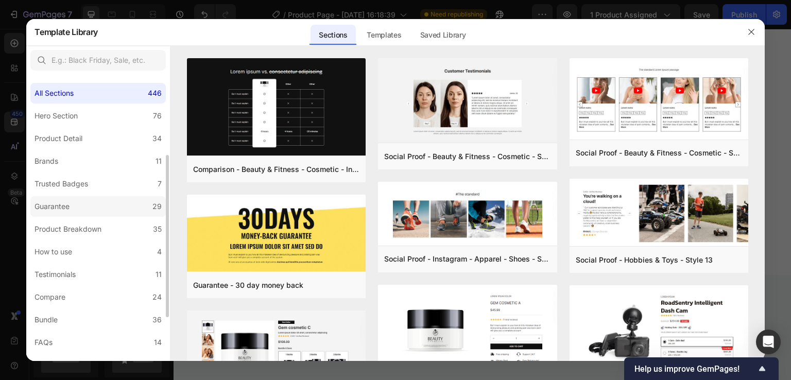
scroll to position [52, 0]
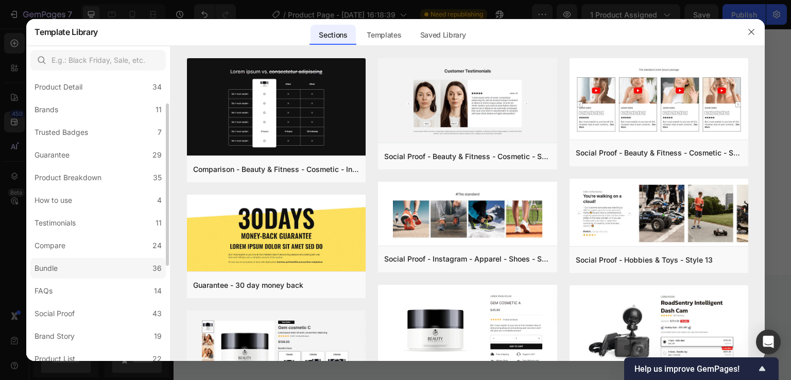
click at [78, 271] on label "Bundle 36" at bounding box center [97, 268] width 135 height 21
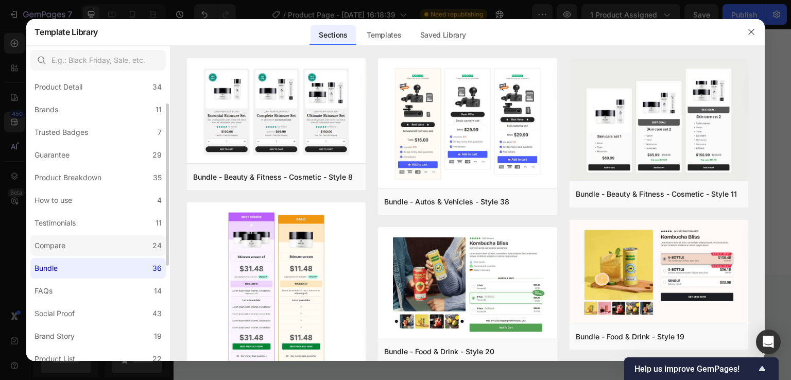
click at [84, 237] on label "Compare 24" at bounding box center [97, 245] width 135 height 21
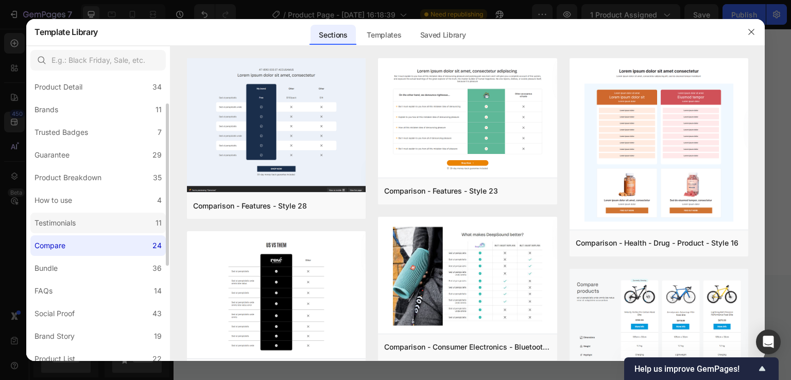
click at [78, 222] on div "Testimonials" at bounding box center [57, 223] width 45 height 12
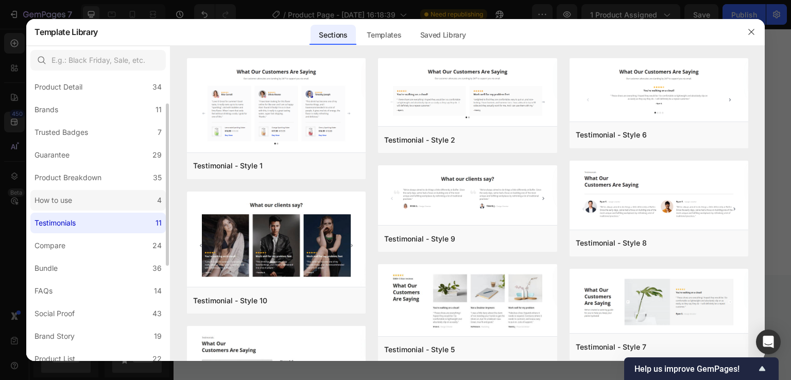
click at [74, 198] on div "How to use" at bounding box center [56, 200] width 42 height 12
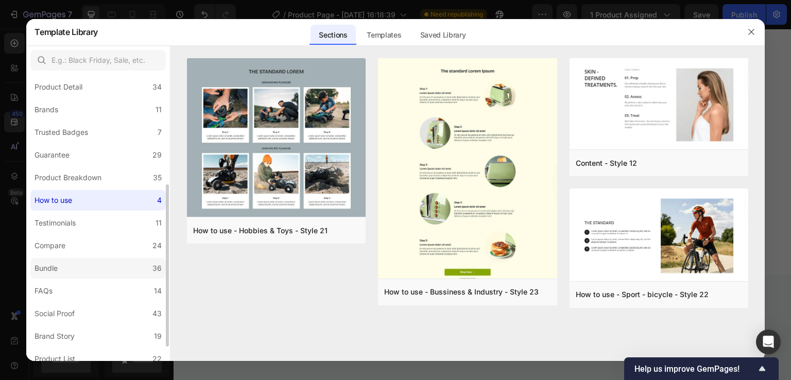
scroll to position [155, 0]
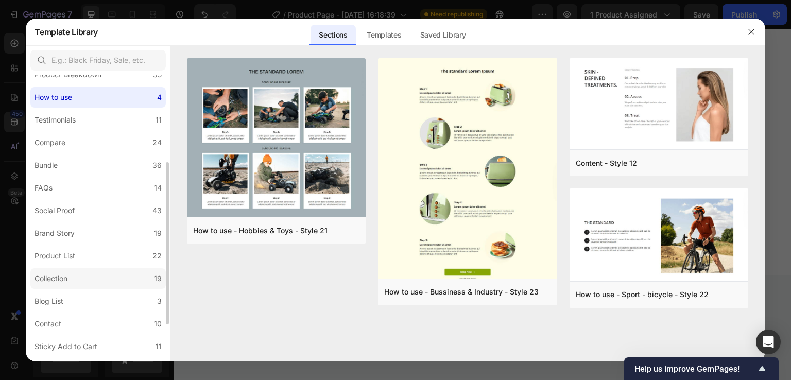
click at [67, 275] on div "Collection" at bounding box center [51, 278] width 33 height 12
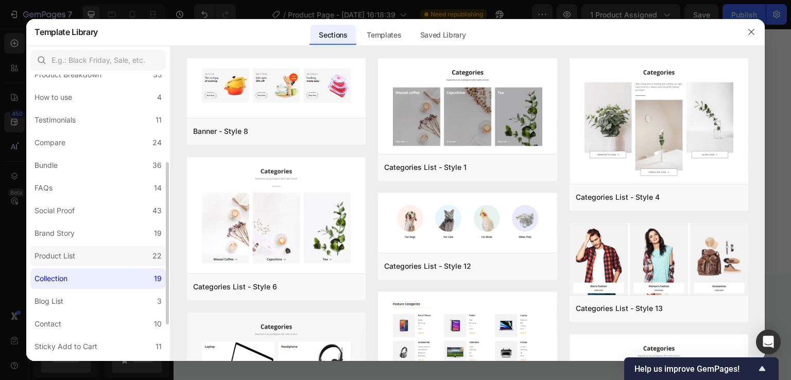
click at [75, 256] on div "Product List" at bounding box center [55, 256] width 41 height 12
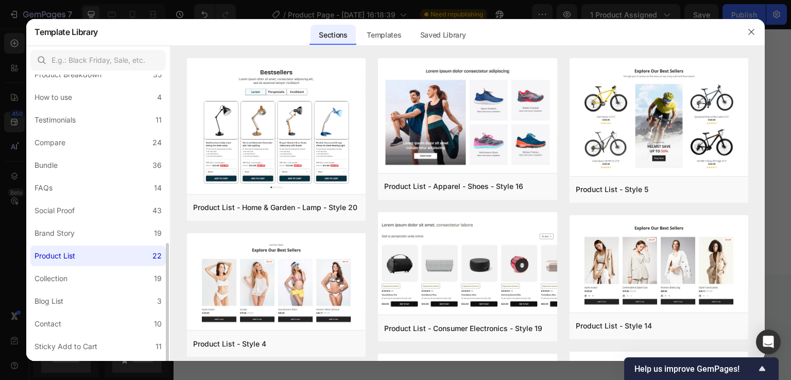
scroll to position [218, 0]
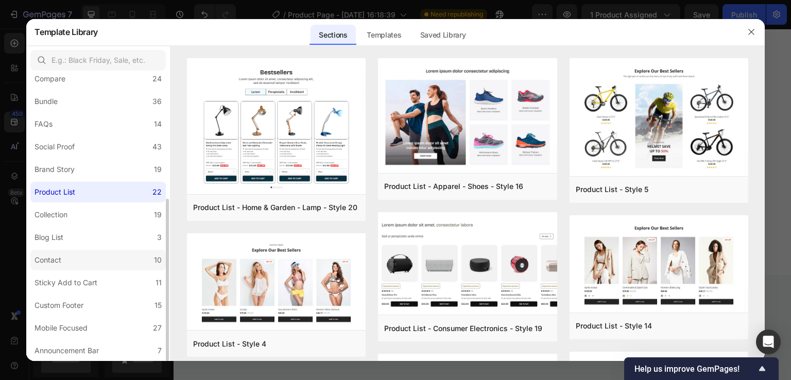
click at [70, 262] on label "Contact 10" at bounding box center [97, 260] width 135 height 21
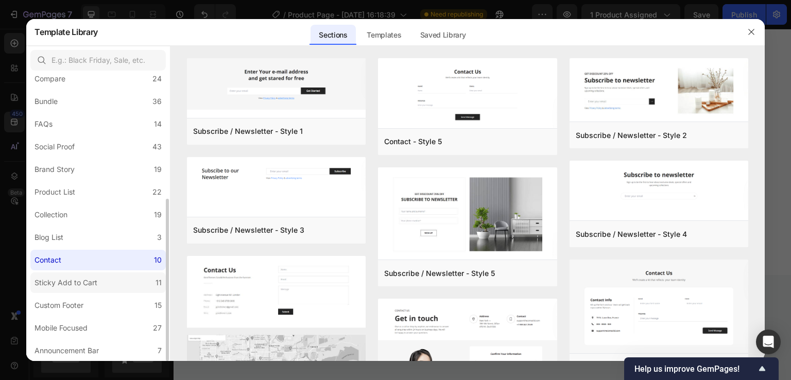
click at [66, 284] on div "Sticky Add to Cart" at bounding box center [66, 283] width 63 height 12
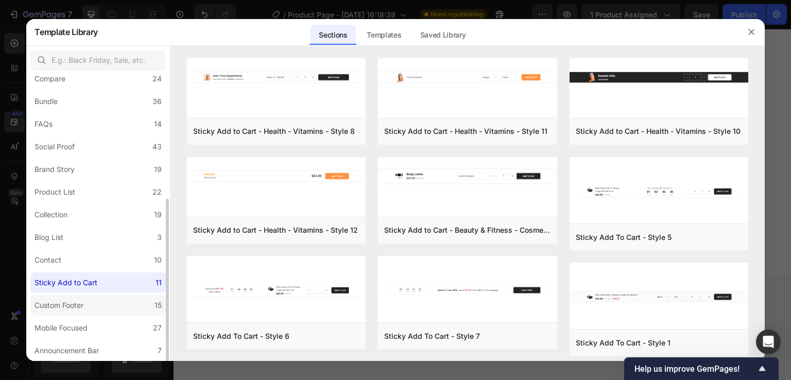
click at [83, 301] on div "Custom Footer" at bounding box center [59, 305] width 49 height 12
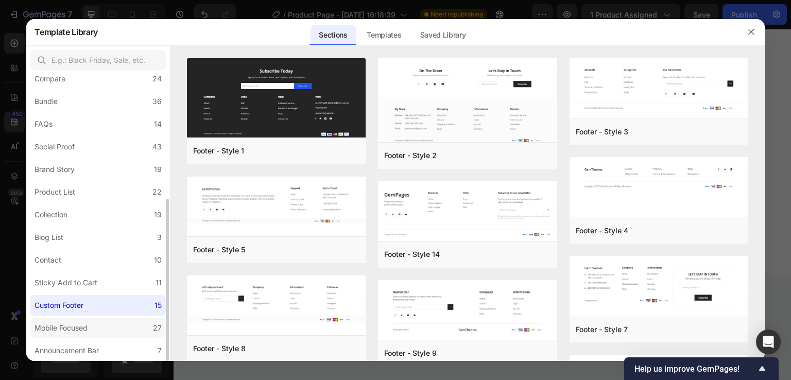
click at [89, 329] on div "Mobile Focused" at bounding box center [63, 328] width 57 height 12
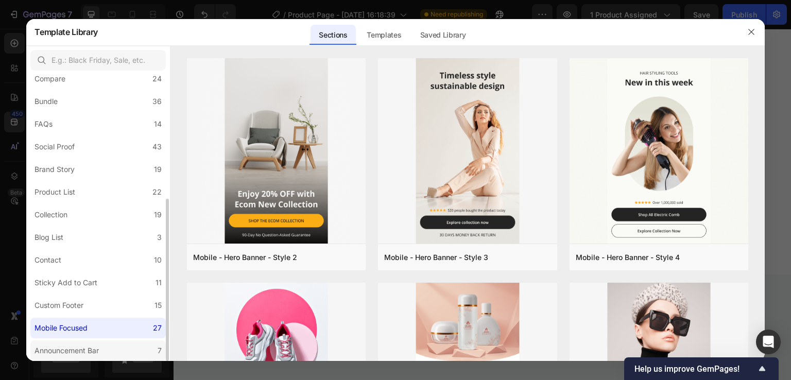
click at [84, 352] on div "Announcement Bar" at bounding box center [67, 351] width 64 height 12
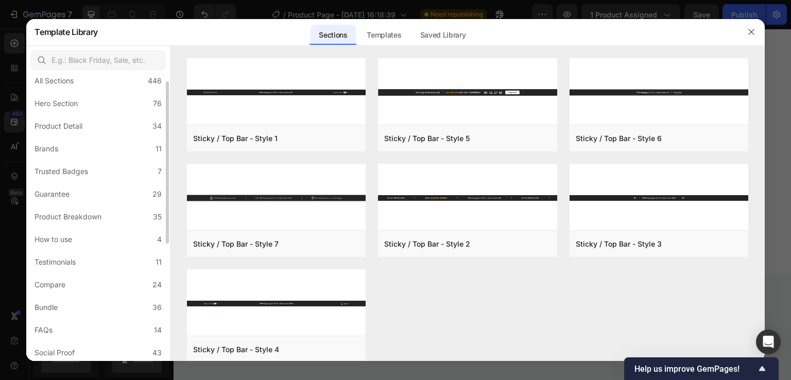
scroll to position [0, 0]
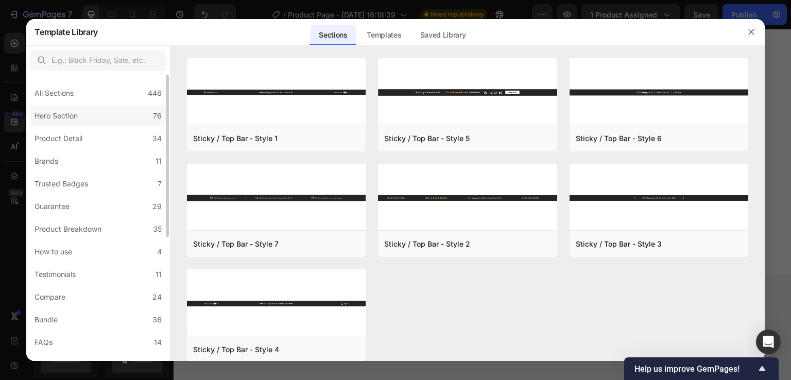
click at [60, 116] on div "Hero Section" at bounding box center [56, 116] width 43 height 12
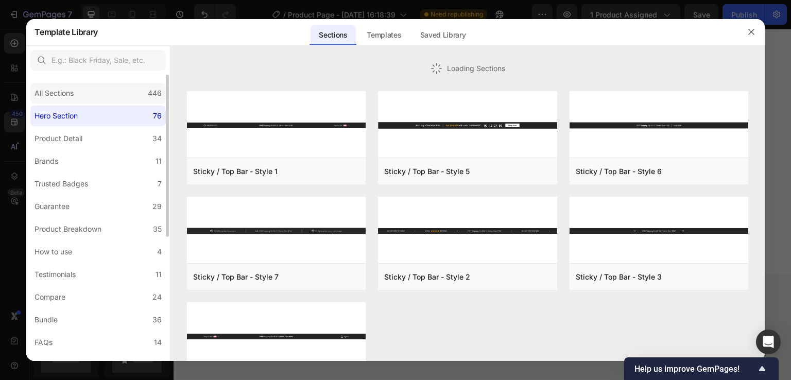
click at [58, 97] on div "All Sections" at bounding box center [54, 93] width 39 height 12
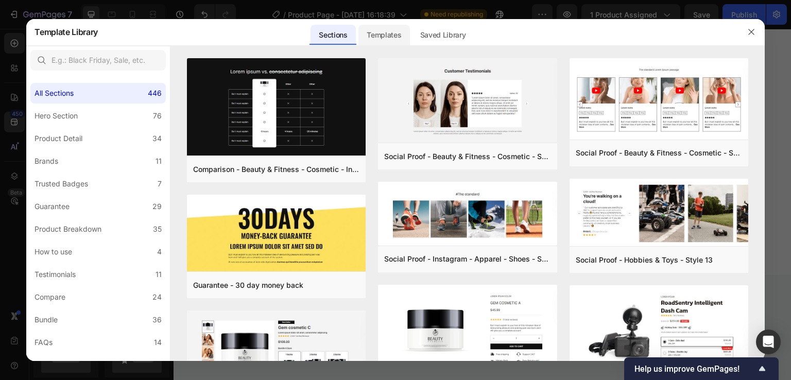
click at [395, 33] on div "Templates" at bounding box center [383, 35] width 51 height 21
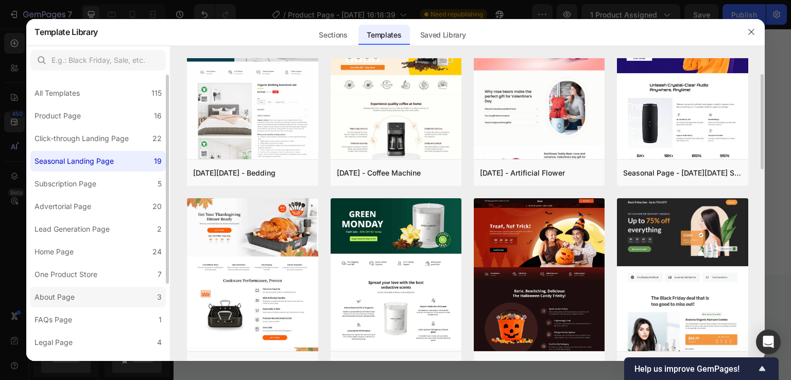
scroll to position [103, 0]
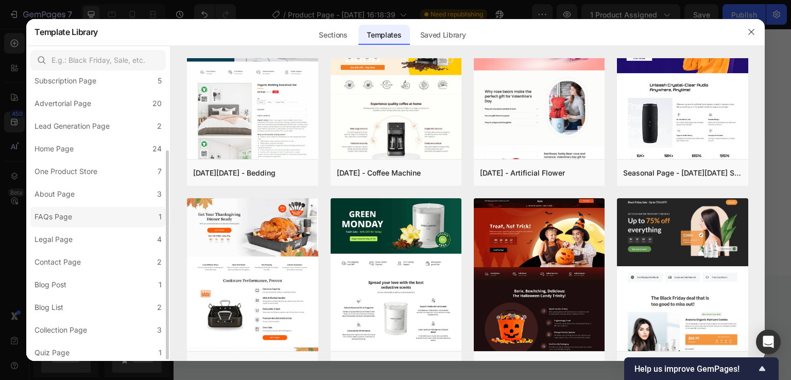
click at [68, 218] on div "FAQs Page" at bounding box center [54, 217] width 38 height 12
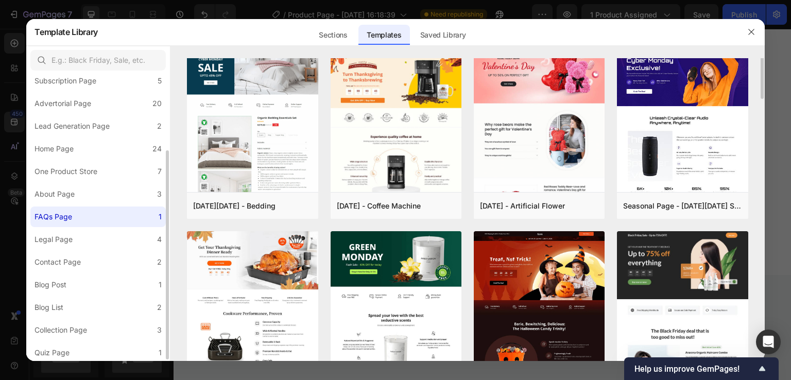
scroll to position [0, 0]
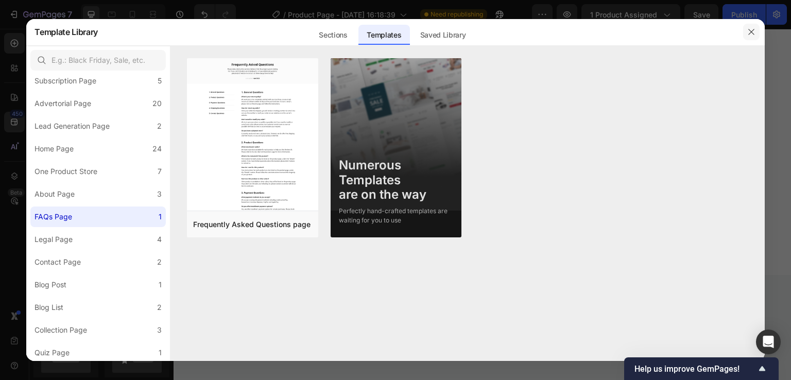
click at [747, 33] on icon "button" at bounding box center [751, 32] width 8 height 8
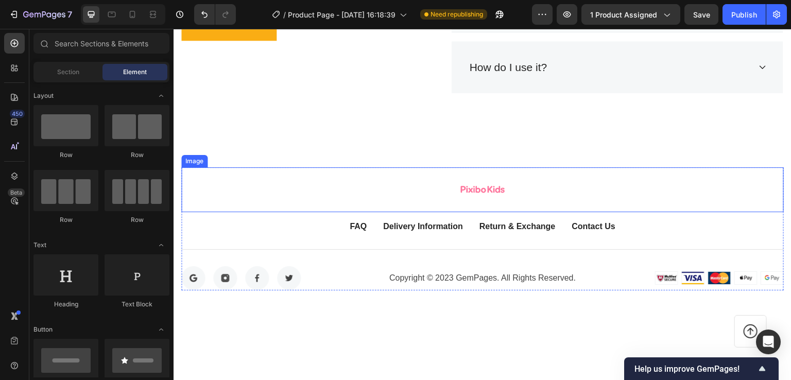
scroll to position [6386, 0]
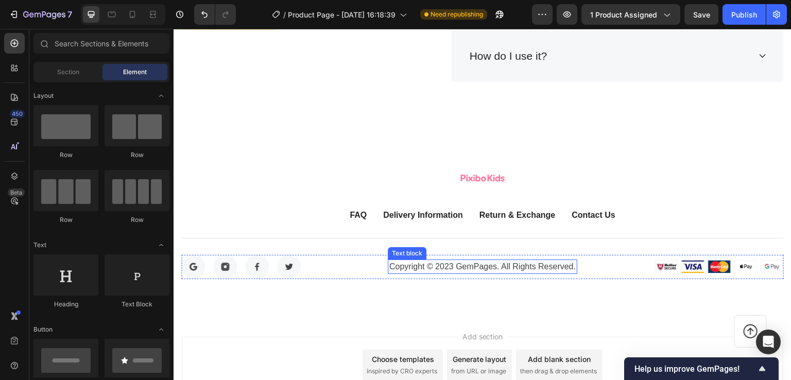
click at [486, 263] on p "Copyright © 2023 GemPages. All Rights Reserved." at bounding box center [483, 267] width 188 height 12
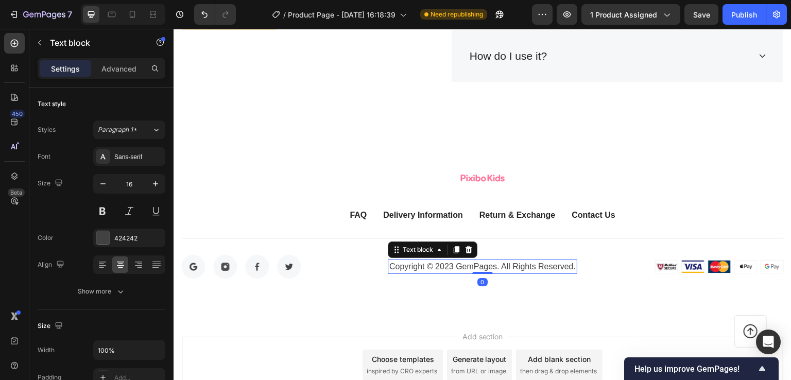
click at [497, 261] on p "Copyright © 2023 GemPages. All Rights Reserved." at bounding box center [483, 267] width 188 height 12
click at [509, 274] on div "Copyright © 2023 Pixibo Kids. All Rights Reserved." at bounding box center [483, 267] width 190 height 14
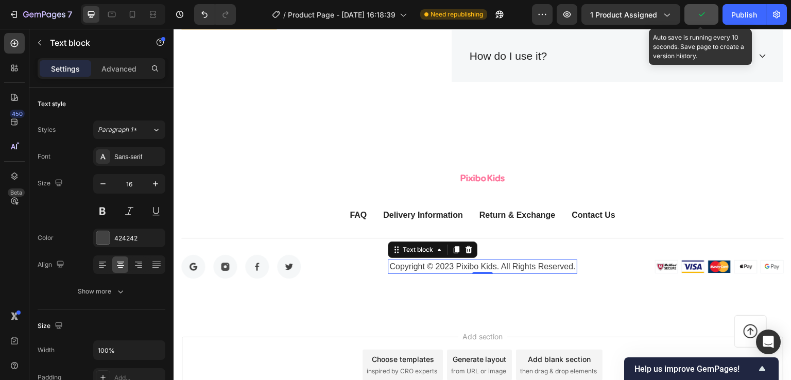
click at [701, 14] on icon "button" at bounding box center [701, 14] width 10 height 10
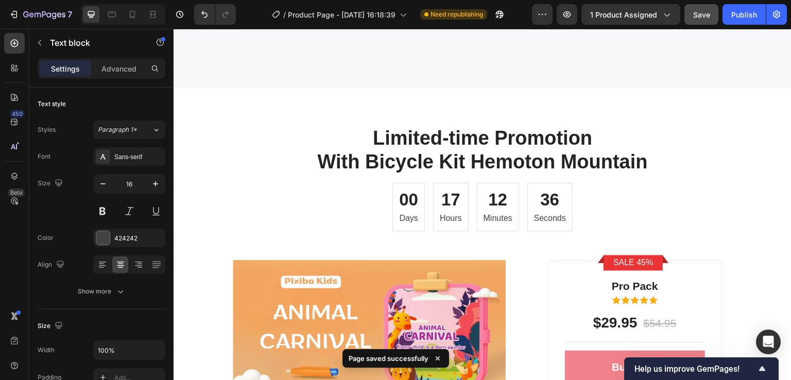
scroll to position [5294, 0]
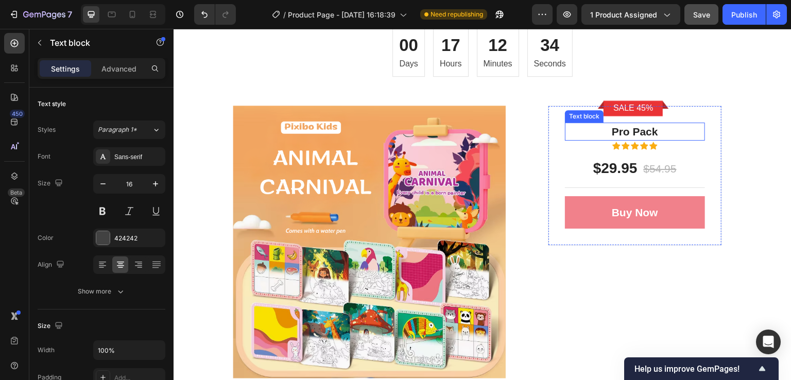
click at [628, 132] on p "Pro Pack" at bounding box center [635, 132] width 138 height 16
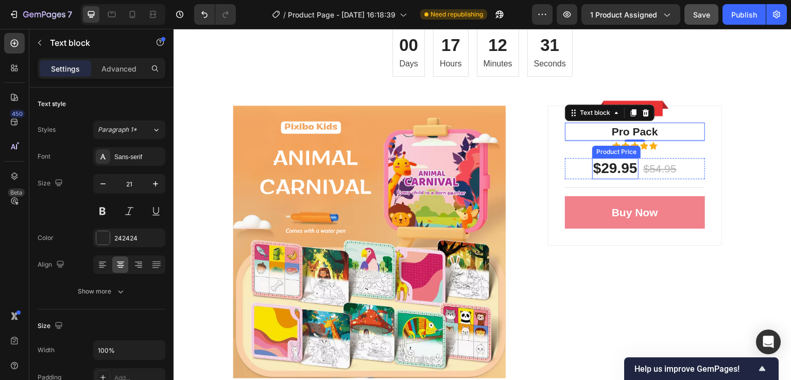
click at [621, 170] on div "$29.95" at bounding box center [615, 168] width 46 height 21
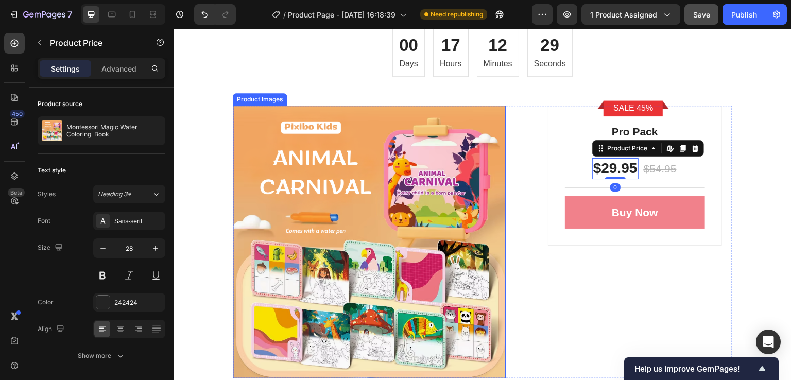
click at [413, 201] on img at bounding box center [369, 242] width 273 height 273
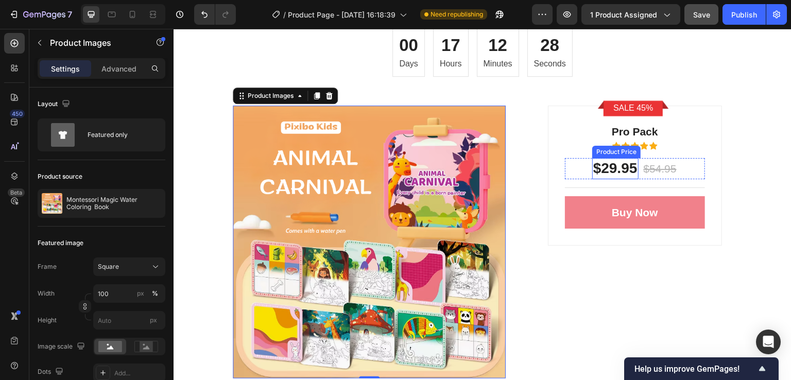
click at [612, 174] on div "$29.95" at bounding box center [615, 168] width 46 height 21
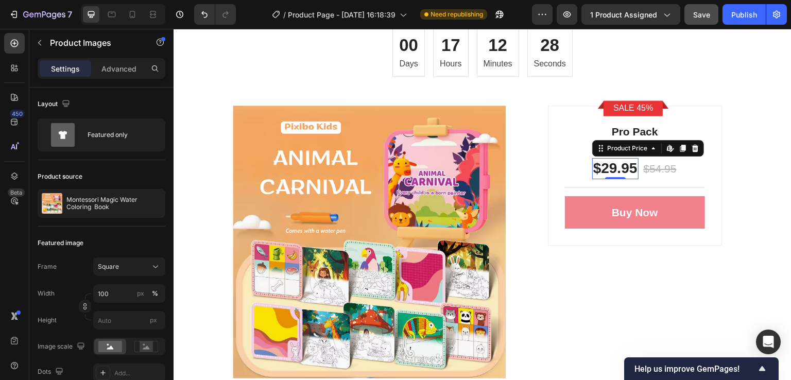
click at [612, 174] on div "$29.95" at bounding box center [615, 168] width 46 height 21
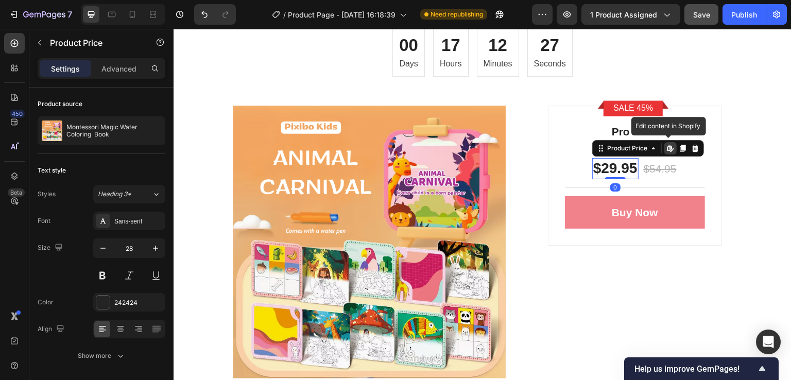
click at [614, 170] on div "$29.95" at bounding box center [615, 168] width 46 height 21
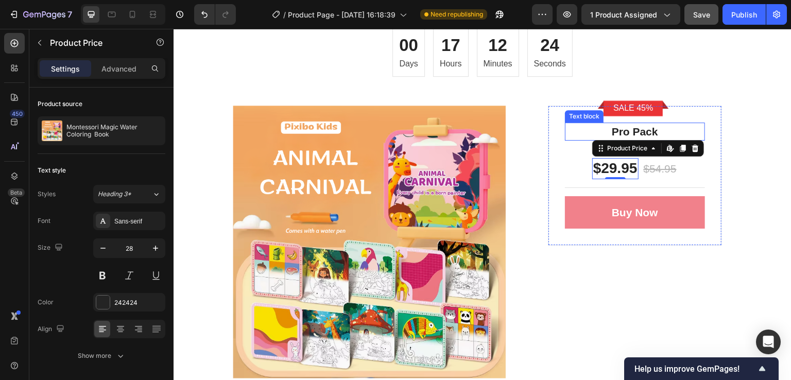
click at [646, 125] on p "Pro Pack" at bounding box center [635, 132] width 138 height 16
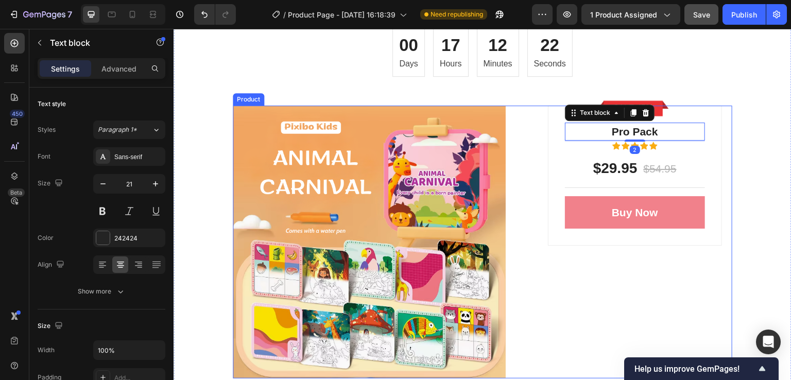
click at [577, 280] on div "Sale 45% Product Badge Row Pro Pack Text block 2 Icon Icon Icon Icon Icon Icon …" at bounding box center [635, 242] width 195 height 273
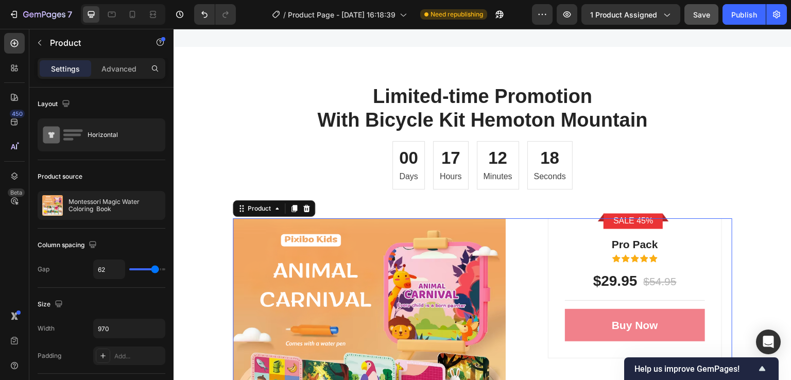
scroll to position [5242, 0]
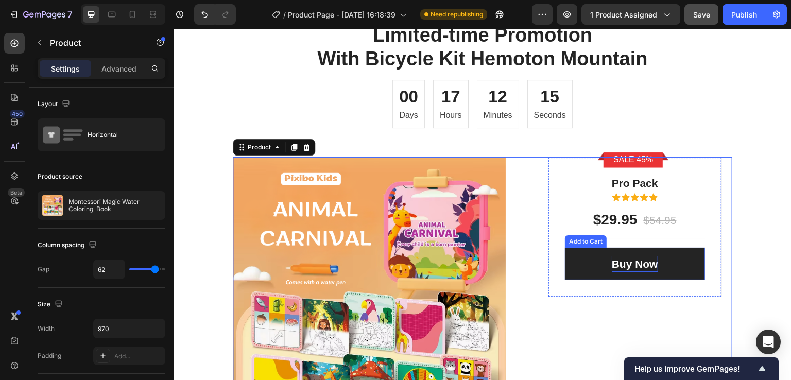
click at [612, 265] on div "Buy Now" at bounding box center [635, 264] width 46 height 16
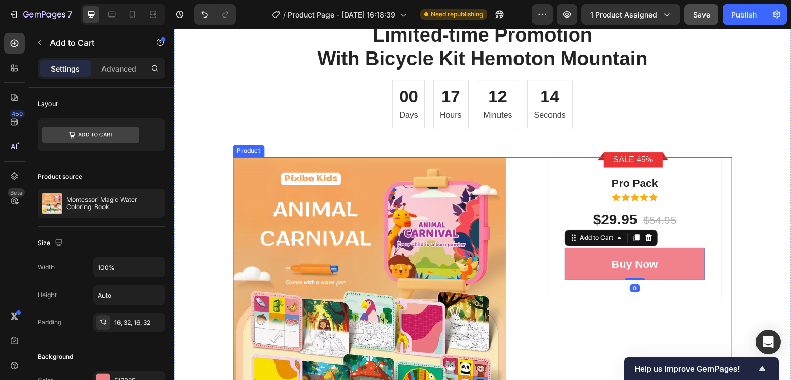
click at [564, 319] on div "Sale 45% Product Badge Row Pro Pack Text block Icon Icon Icon Icon Icon Icon Li…" at bounding box center [635, 293] width 195 height 273
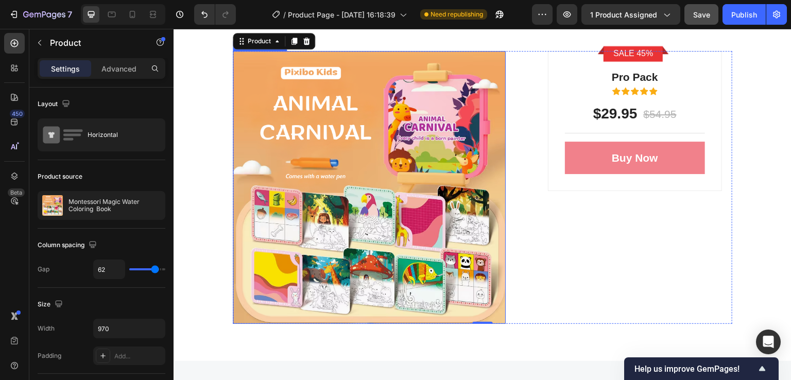
scroll to position [5294, 0]
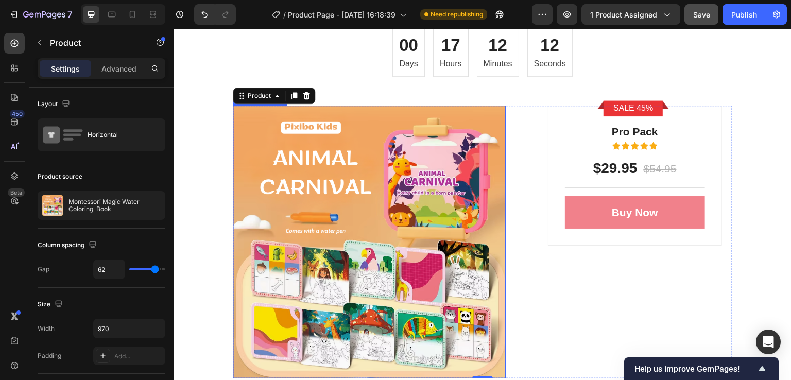
click at [416, 226] on img at bounding box center [369, 242] width 273 height 273
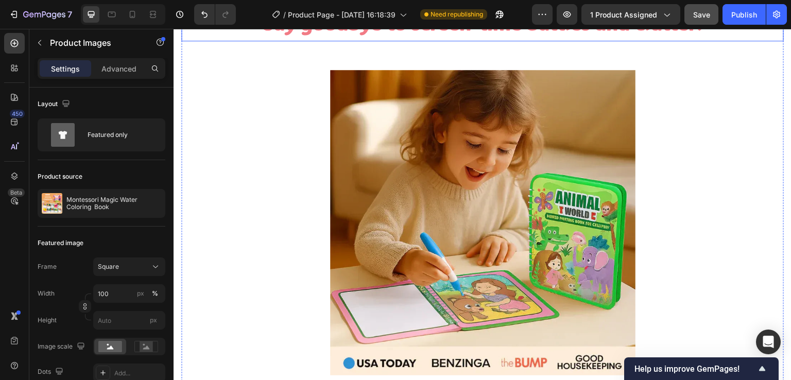
scroll to position [2410, 0]
click at [744, 23] on button "Publish" at bounding box center [744, 14] width 43 height 21
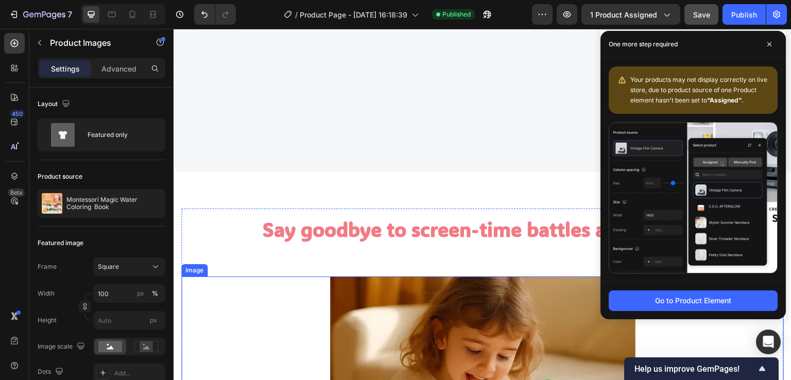
scroll to position [1998, 0]
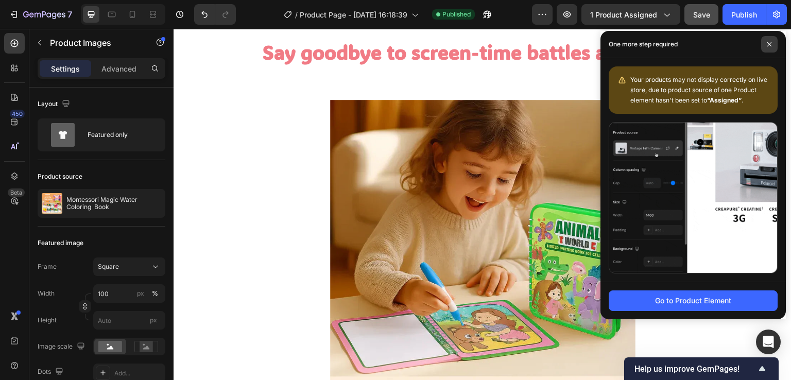
click at [769, 42] on icon at bounding box center [769, 44] width 5 height 5
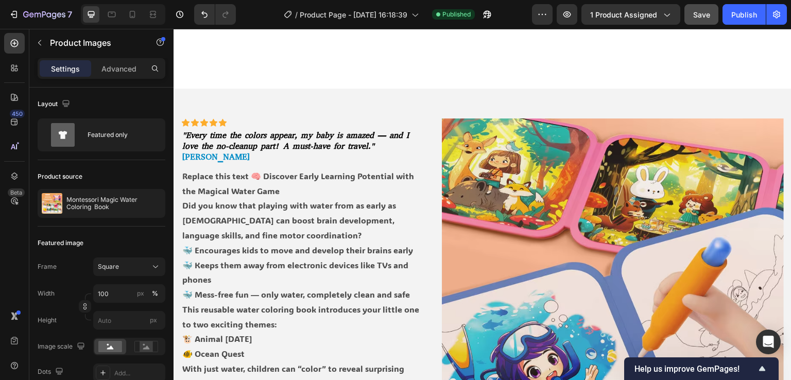
select select "586068398472233503"
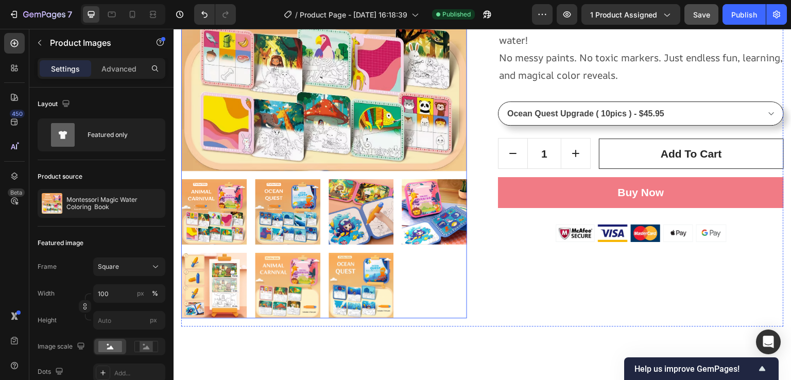
scroll to position [195, 0]
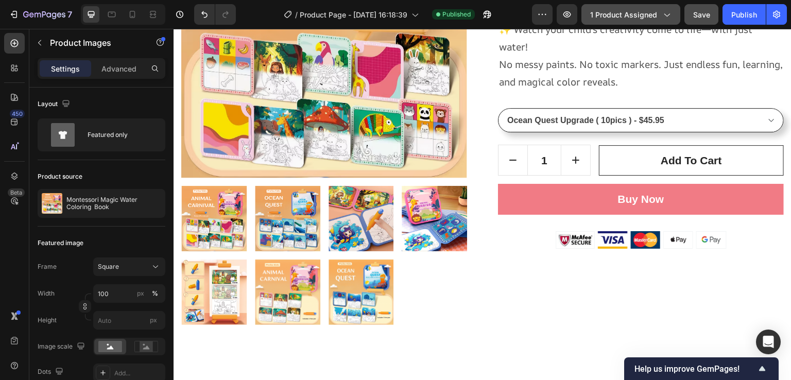
click at [636, 13] on span "1 product assigned" at bounding box center [623, 14] width 67 height 11
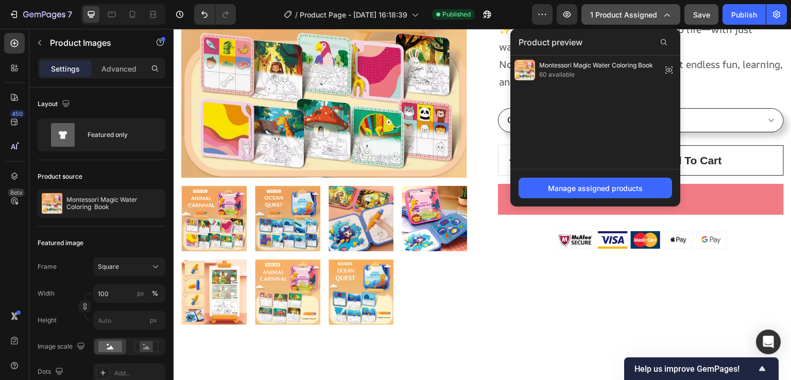
click at [636, 13] on span "1 product assigned" at bounding box center [623, 14] width 67 height 11
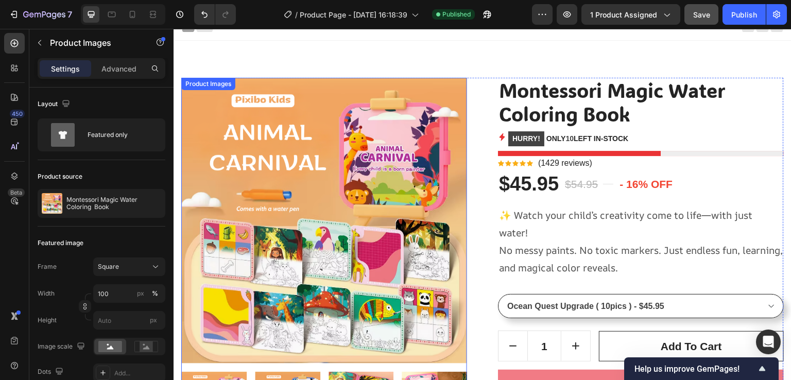
scroll to position [0, 0]
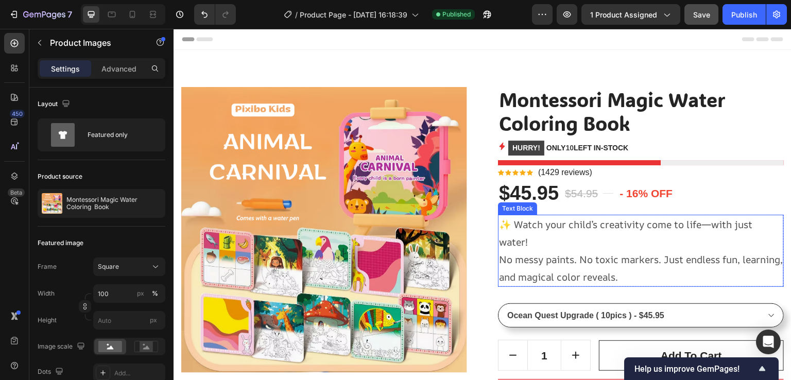
click at [564, 236] on p "✨ Watch your child’s creativity come to life—with just water! No messy paints. …" at bounding box center [641, 251] width 284 height 71
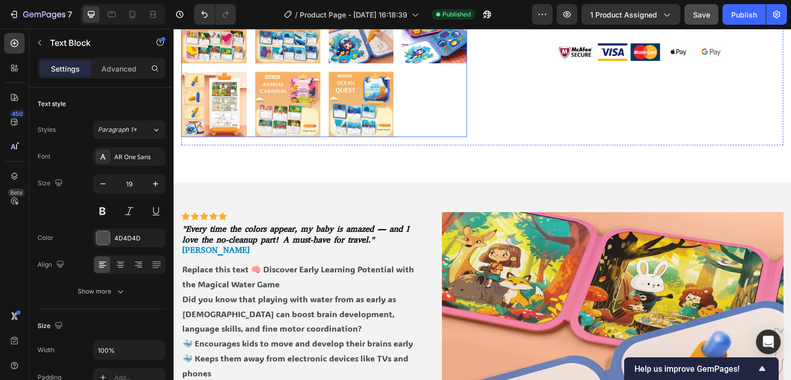
scroll to position [412, 0]
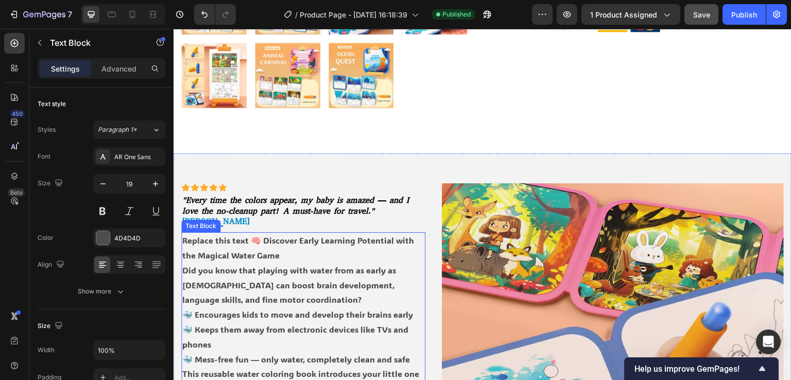
click at [319, 234] on p "Replace this text 🧠 Discover Early Learning Potential with the Magical Water Ga…" at bounding box center [303, 248] width 242 height 30
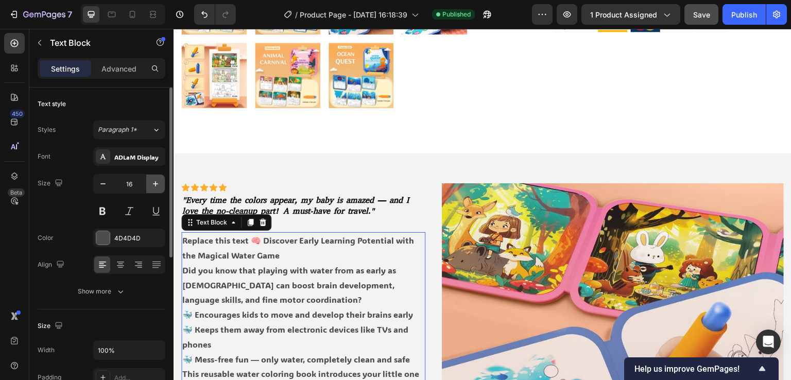
click at [152, 184] on icon "button" at bounding box center [155, 184] width 10 height 10
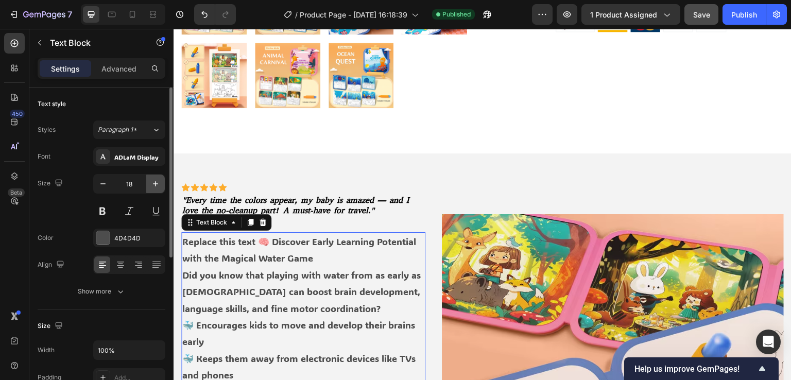
click at [152, 184] on icon "button" at bounding box center [155, 184] width 10 height 10
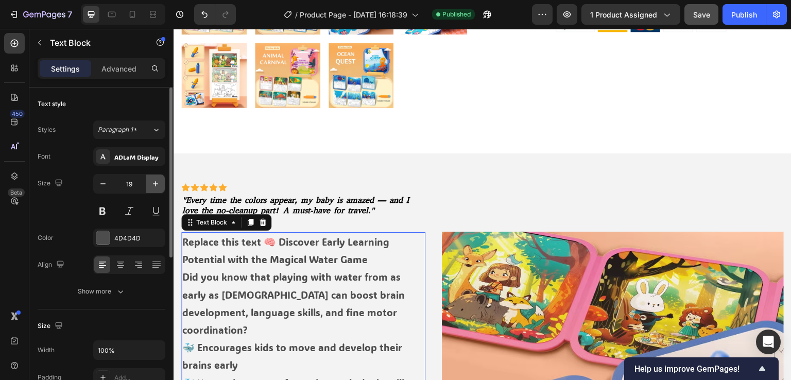
click at [152, 184] on icon "button" at bounding box center [155, 184] width 10 height 10
type input "20"
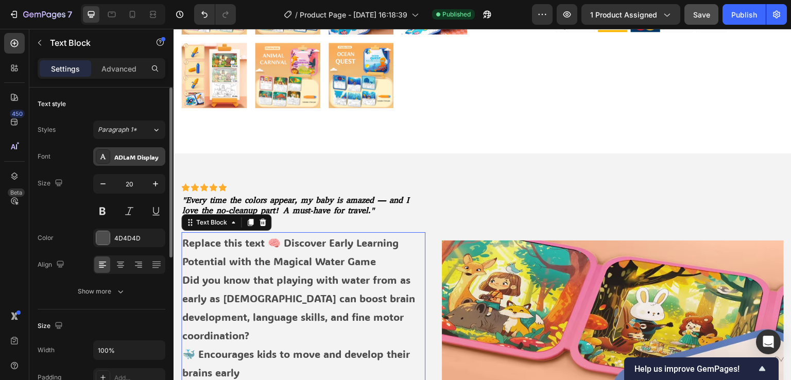
click at [142, 149] on div "ADLaM Display" at bounding box center [129, 156] width 72 height 19
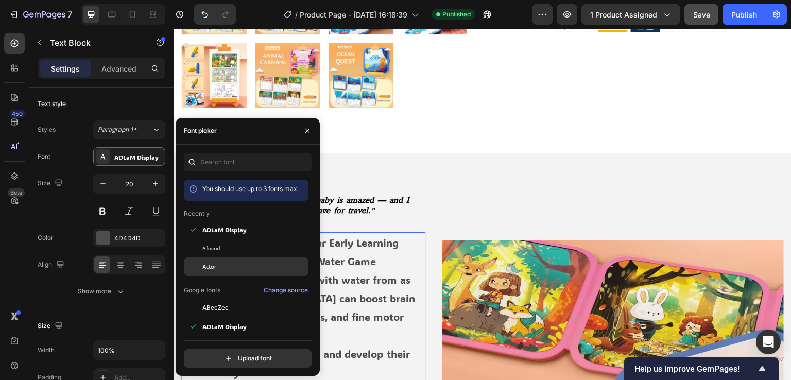
click at [202, 264] on div at bounding box center [193, 267] width 19 height 19
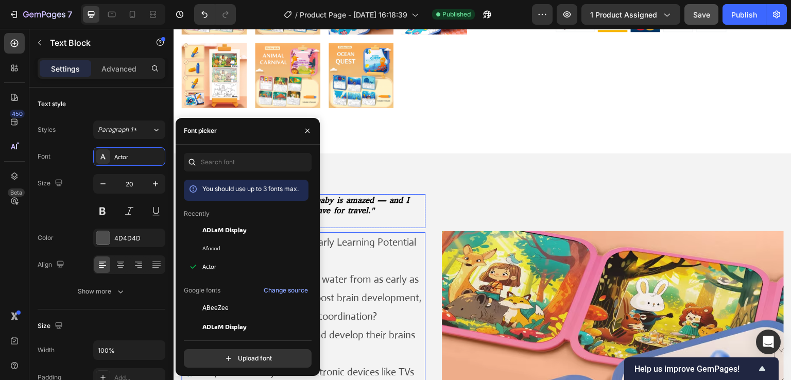
click at [389, 195] on strong ""Every time the colors appear, my baby is amazed — and I love the no-cleanup pa…" at bounding box center [295, 206] width 227 height 22
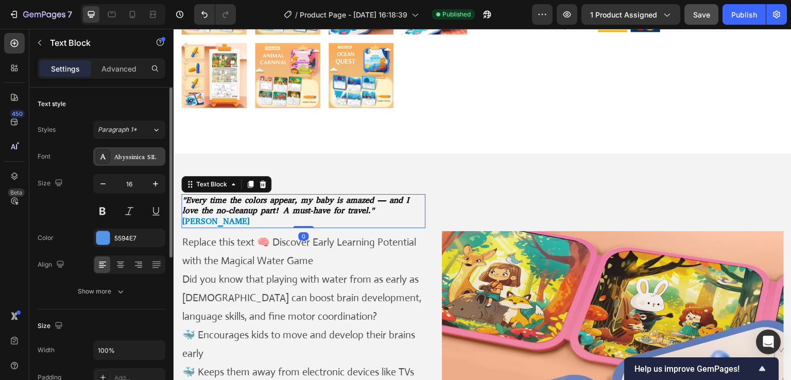
click at [140, 150] on div "Abyssinica SIL" at bounding box center [129, 156] width 72 height 19
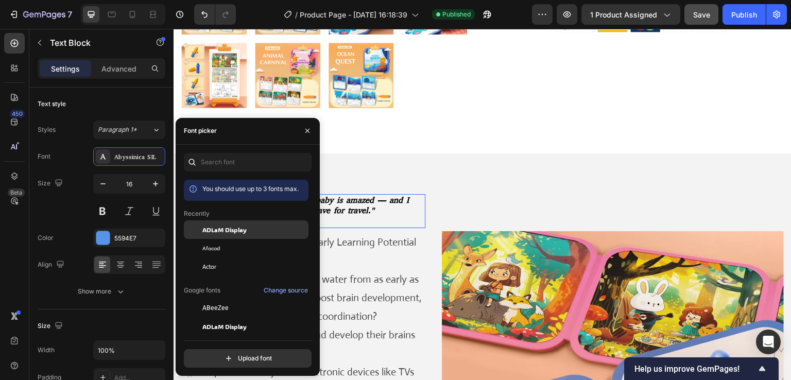
click at [224, 233] on span "ADLaM Display" at bounding box center [224, 229] width 44 height 9
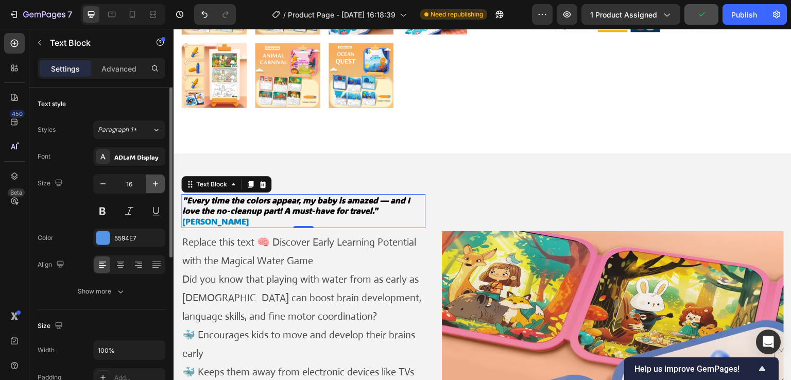
click at [155, 183] on icon "button" at bounding box center [155, 184] width 10 height 10
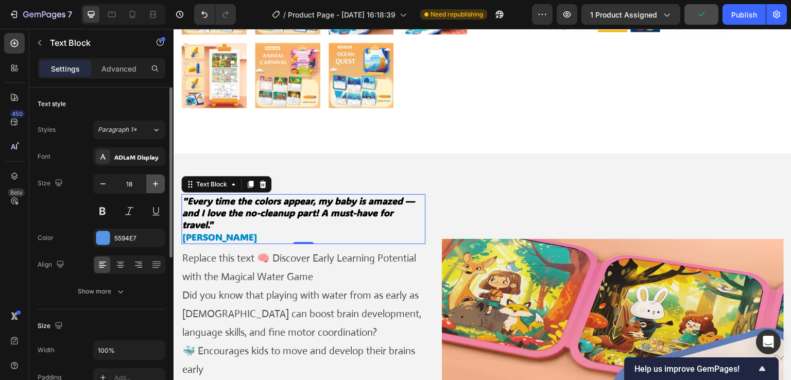
click at [155, 183] on icon "button" at bounding box center [155, 184] width 10 height 10
type input "19"
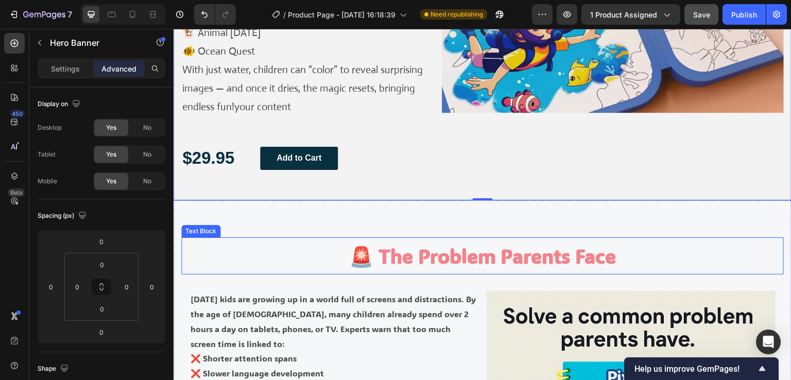
scroll to position [979, 0]
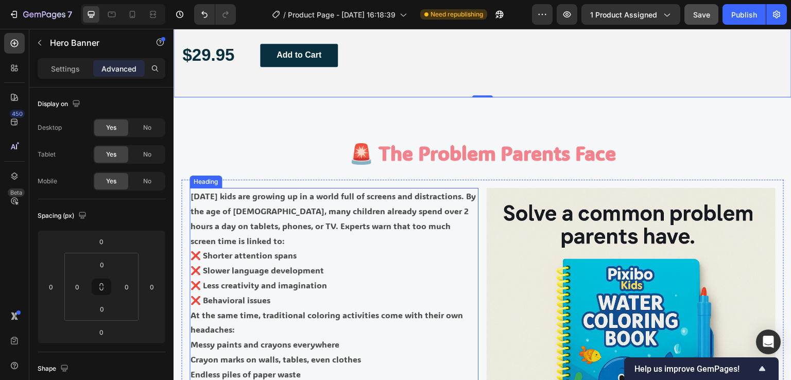
click at [333, 244] on h2 "[DATE] kids are growing up in a world full of screens and distractions. By the …" at bounding box center [334, 330] width 289 height 284
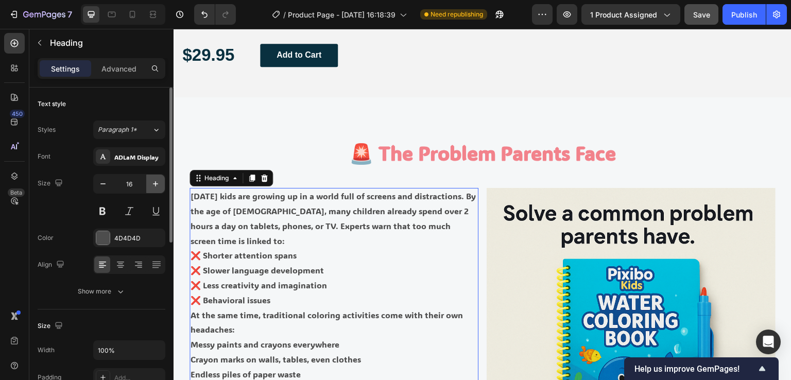
click at [156, 182] on icon "button" at bounding box center [155, 184] width 10 height 10
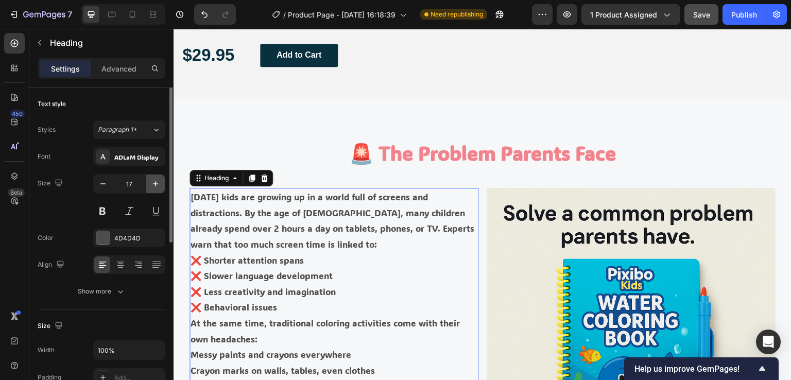
click at [156, 182] on icon "button" at bounding box center [155, 184] width 10 height 10
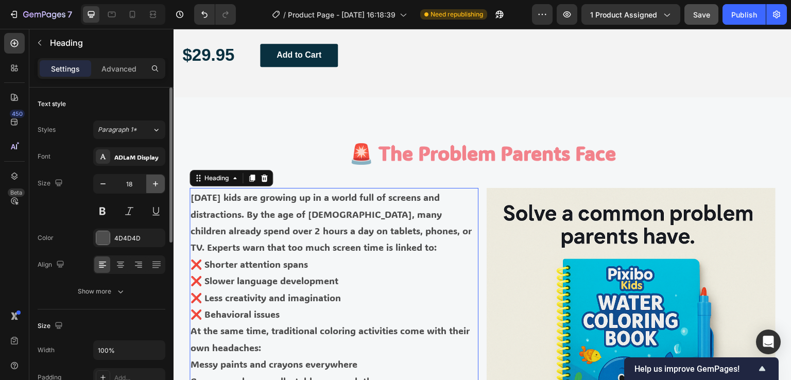
click at [156, 182] on icon "button" at bounding box center [155, 184] width 10 height 10
type input "19"
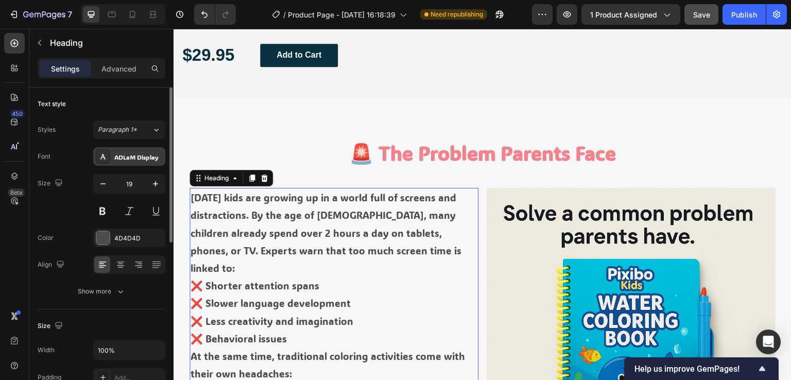
click at [152, 153] on div "ADLaM Display" at bounding box center [138, 156] width 48 height 9
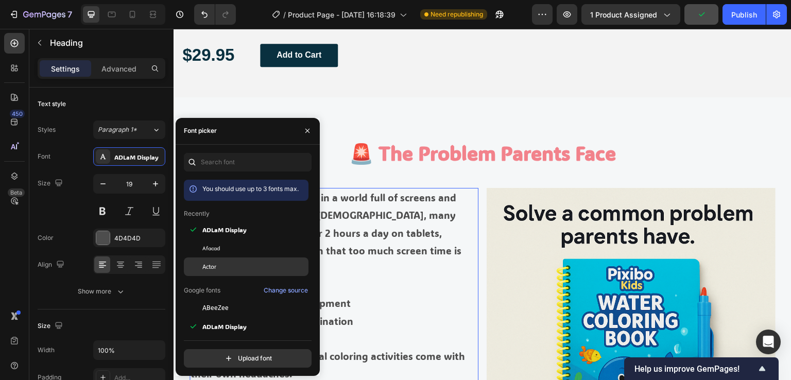
click at [226, 264] on div "Actor" at bounding box center [254, 266] width 104 height 9
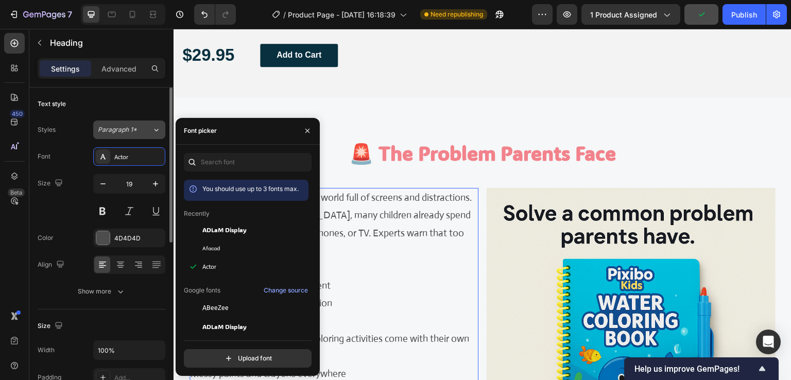
click at [142, 133] on div "Paragraph 1*" at bounding box center [125, 129] width 54 height 9
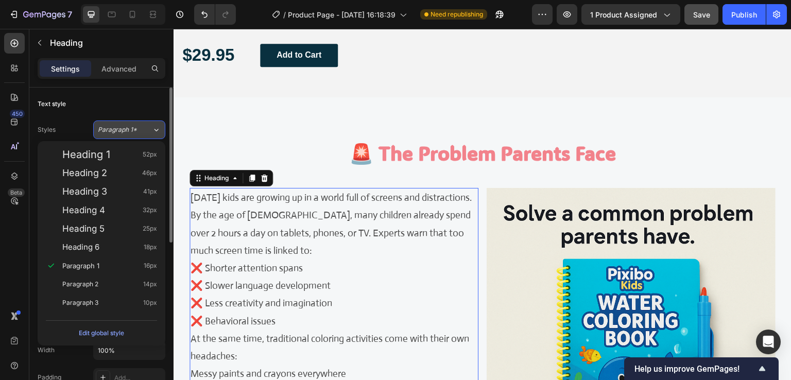
click at [142, 133] on div "Paragraph 1*" at bounding box center [125, 129] width 54 height 9
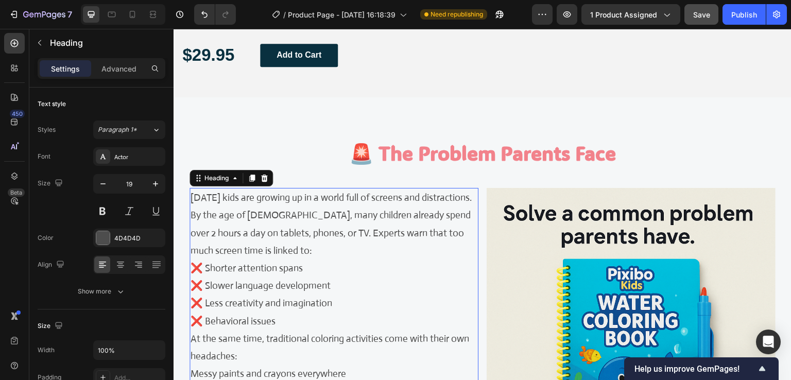
click at [361, 260] on h2 "[DATE] kids are growing up in a world full of screens and distractions. By the …" at bounding box center [334, 356] width 289 height 337
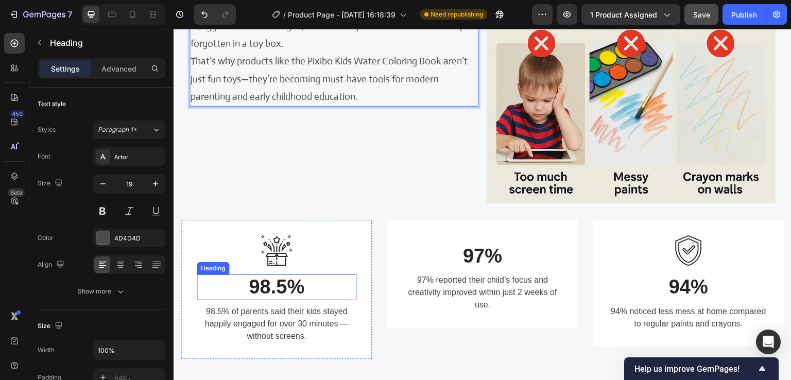
scroll to position [1442, 0]
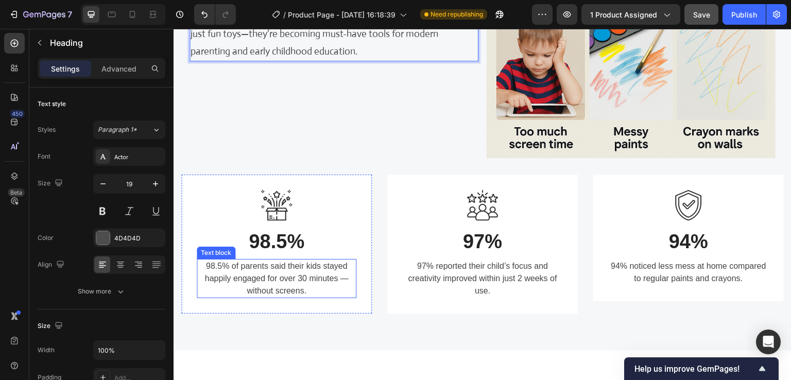
click at [289, 262] on p "98.5% of parents said their kids stayed happily engaged for over 30 minutes — w…" at bounding box center [277, 278] width 158 height 37
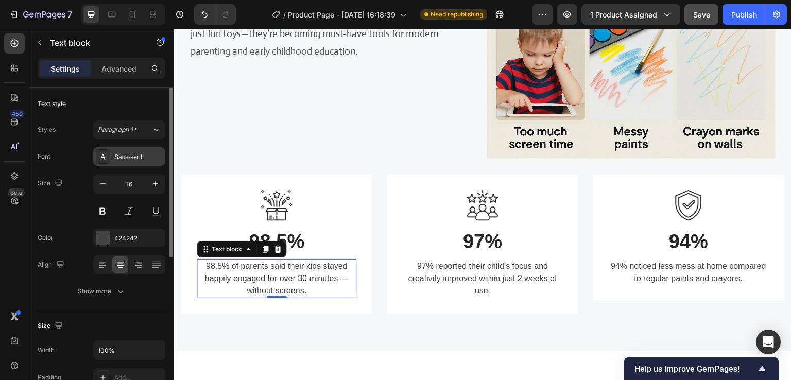
click at [143, 151] on div "Sans-serif" at bounding box center [129, 156] width 72 height 19
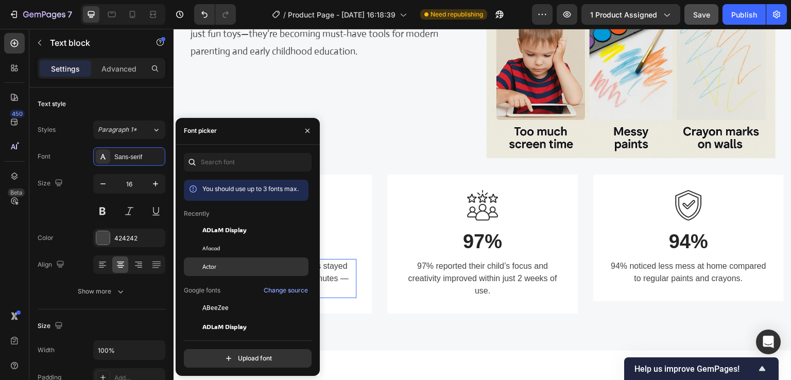
click at [204, 267] on span "Actor" at bounding box center [209, 266] width 14 height 9
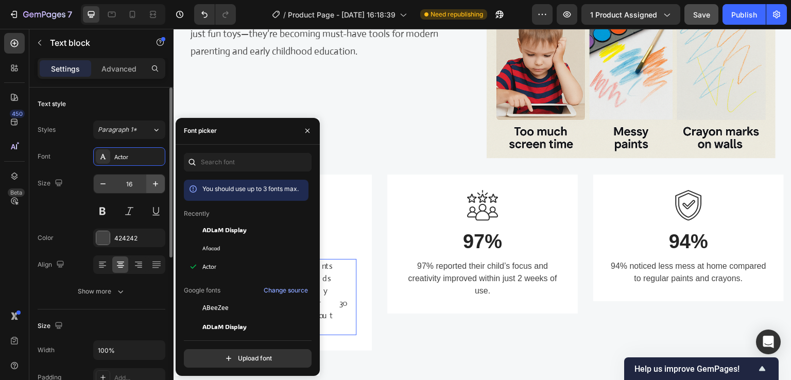
click at [157, 182] on icon "button" at bounding box center [155, 184] width 10 height 10
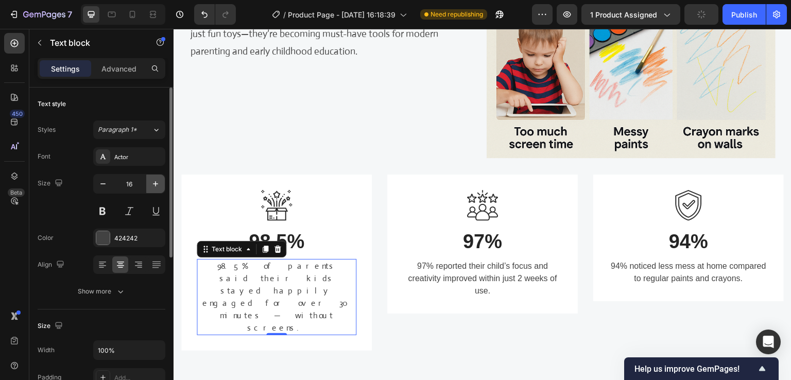
click at [157, 182] on icon "button" at bounding box center [155, 184] width 10 height 10
type input "19"
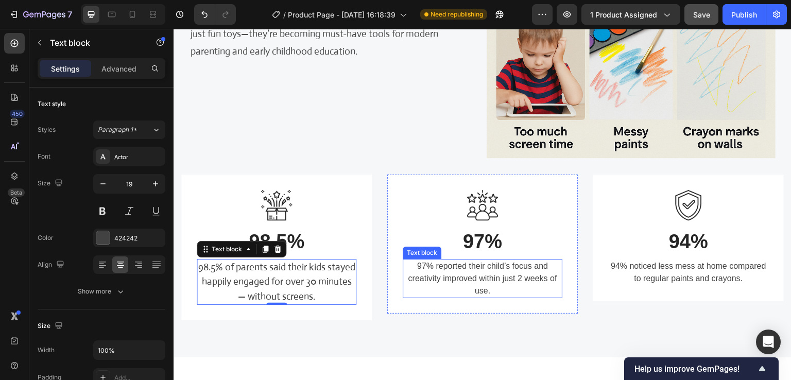
click at [445, 276] on p "97% reported their child’s focus and creativity improved within just 2 weeks of…" at bounding box center [483, 278] width 158 height 37
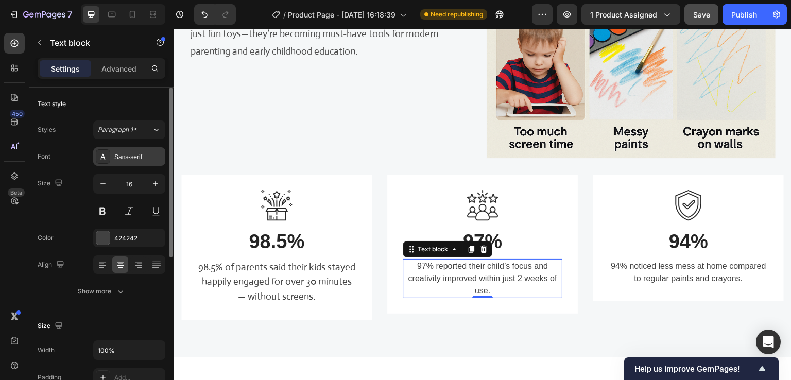
click at [138, 157] on div "Sans-serif" at bounding box center [138, 156] width 48 height 9
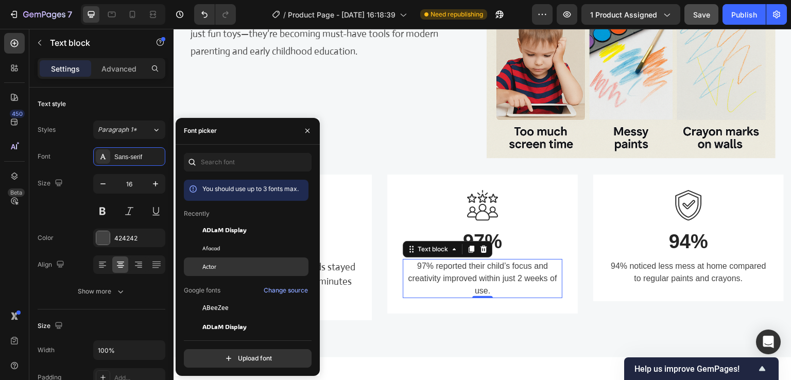
click at [214, 261] on div "Actor" at bounding box center [246, 267] width 125 height 19
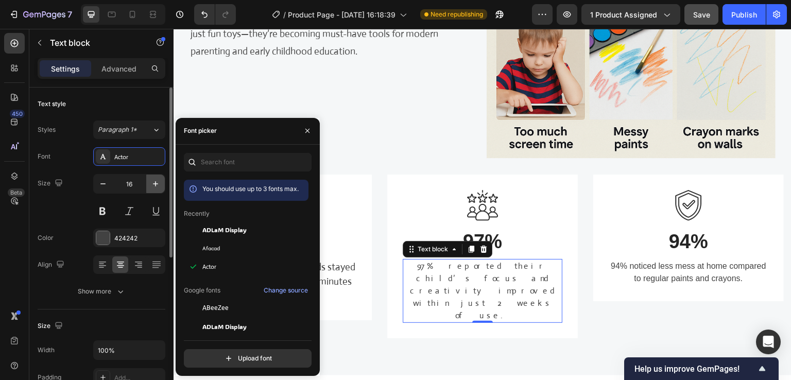
click at [155, 184] on icon "button" at bounding box center [155, 184] width 10 height 10
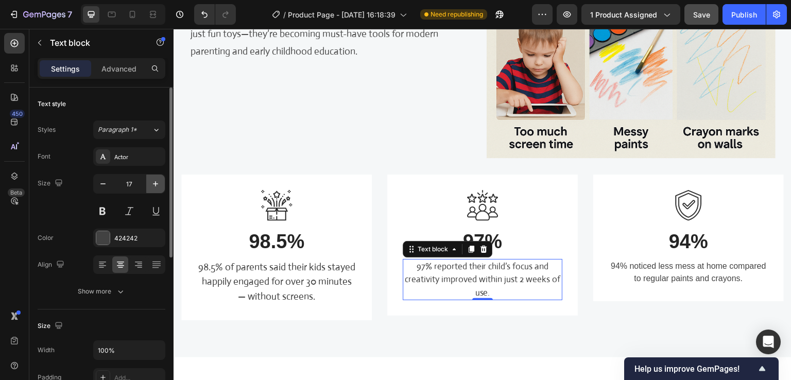
click at [155, 184] on icon "button" at bounding box center [155, 184] width 10 height 10
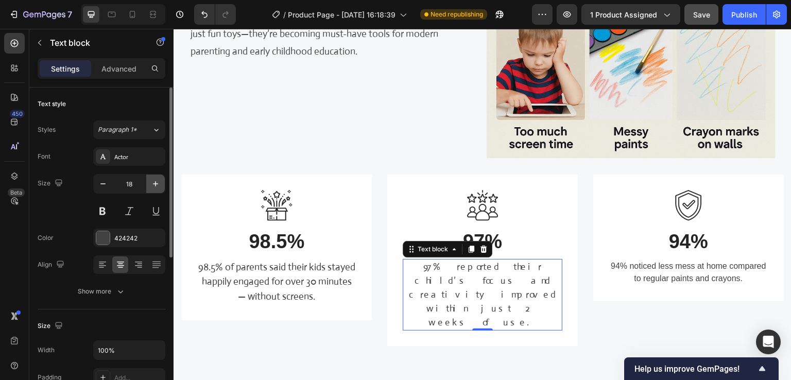
click at [155, 184] on icon "button" at bounding box center [155, 184] width 10 height 10
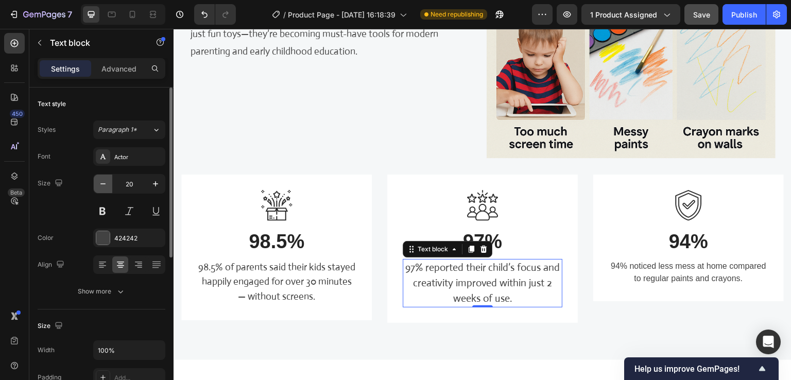
click at [106, 185] on icon "button" at bounding box center [103, 184] width 10 height 10
type input "19"
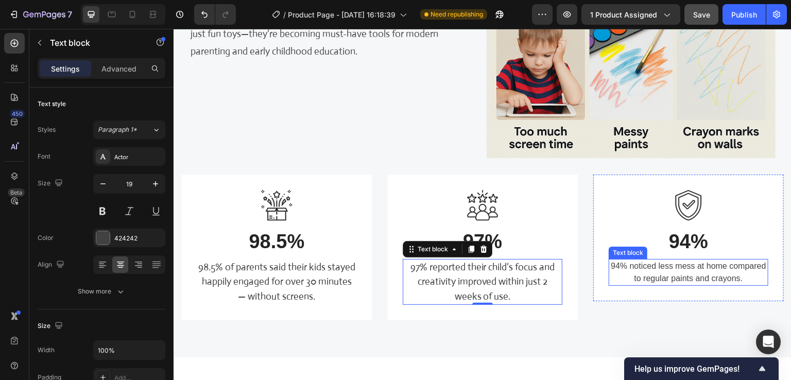
click at [641, 268] on p "94% noticed less mess at home compared to regular paints and crayons." at bounding box center [689, 272] width 158 height 25
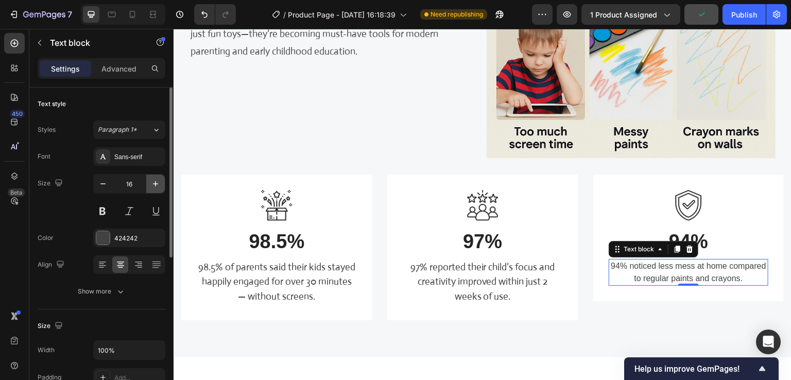
click at [155, 188] on button "button" at bounding box center [155, 184] width 19 height 19
type input "19"
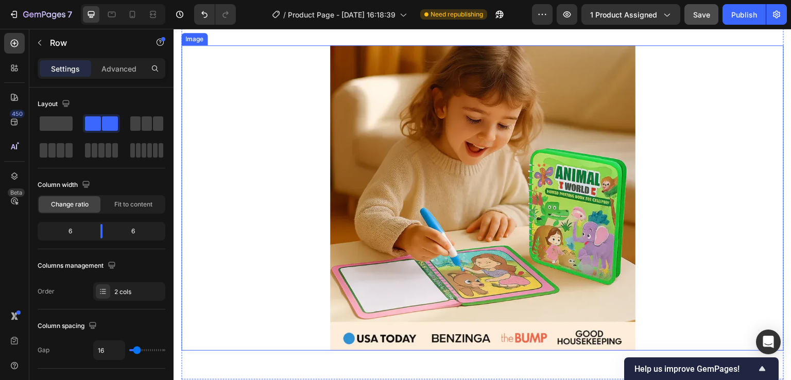
scroll to position [2060, 0]
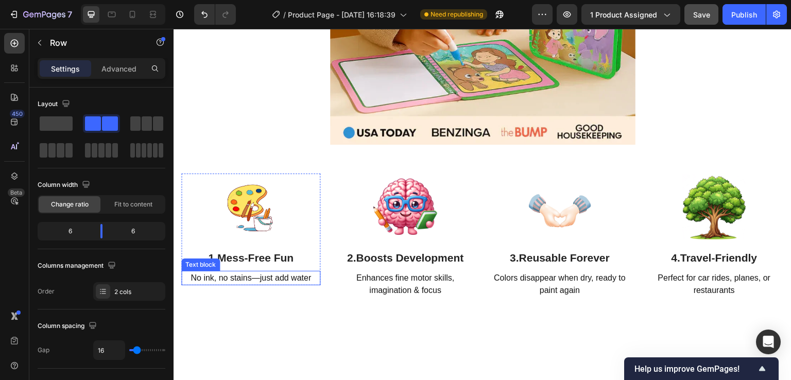
click at [267, 273] on span "No ink, no stains—just add water" at bounding box center [251, 277] width 121 height 9
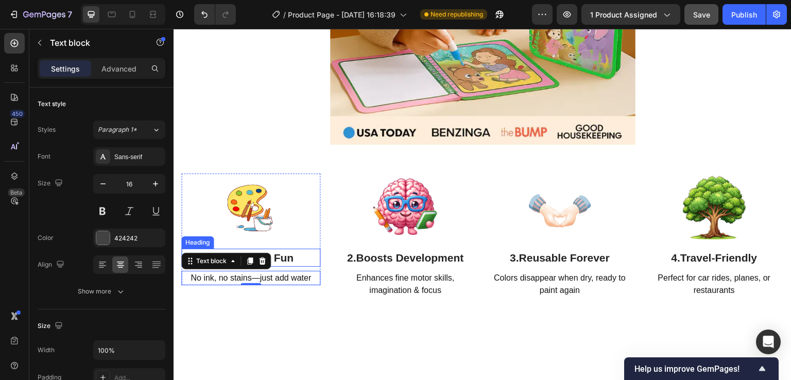
click at [283, 256] on strong "Mess-Free Fun" at bounding box center [255, 258] width 76 height 12
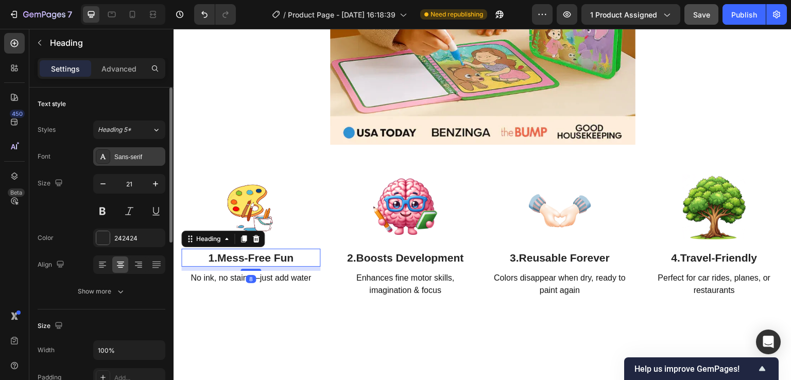
click at [142, 162] on div "Sans-serif" at bounding box center [129, 156] width 72 height 19
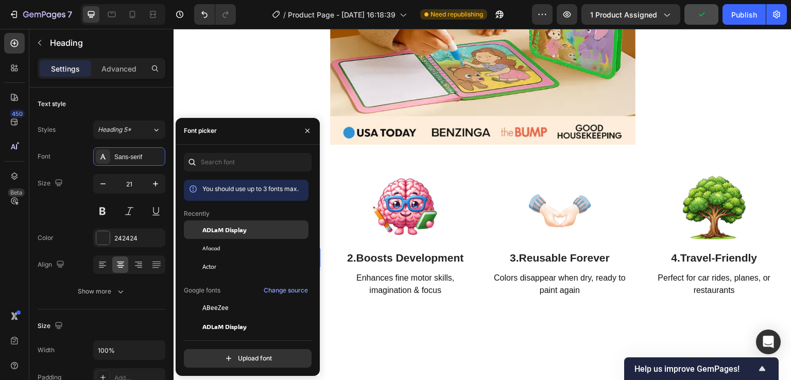
click at [218, 231] on span "ADLaM Display" at bounding box center [224, 229] width 44 height 9
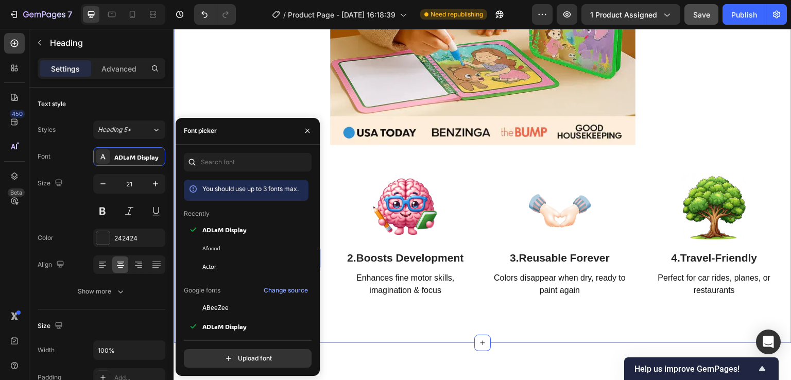
click at [352, 321] on div "Say goodbye to screen-time battles and clutter! Heading Image Row Image 1. Mess…" at bounding box center [483, 38] width 618 height 609
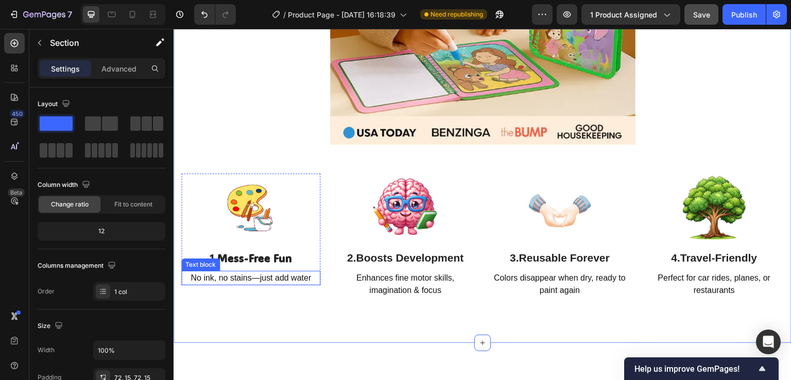
click at [268, 282] on span "No ink, no stains—just add water" at bounding box center [251, 277] width 121 height 9
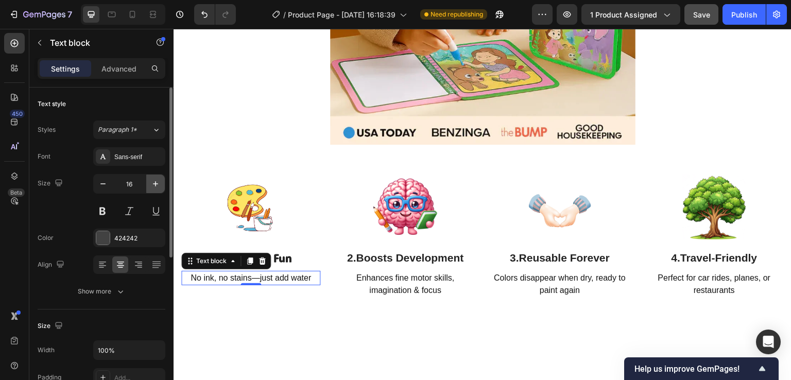
click at [152, 188] on icon "button" at bounding box center [155, 184] width 10 height 10
type input "19"
click at [147, 159] on div "Sans-serif" at bounding box center [138, 156] width 48 height 9
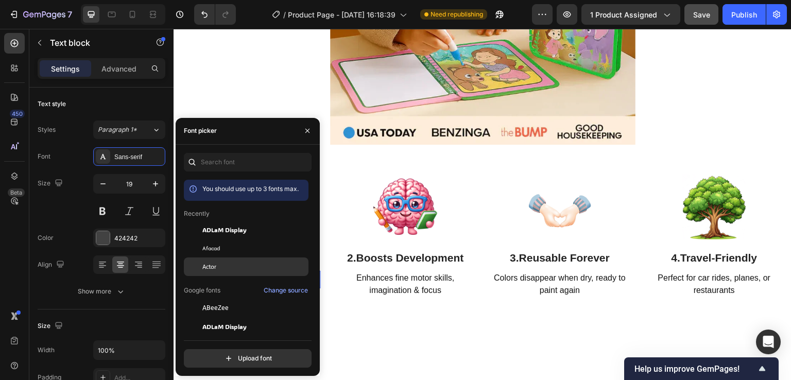
click at [211, 268] on span "Actor" at bounding box center [209, 266] width 14 height 9
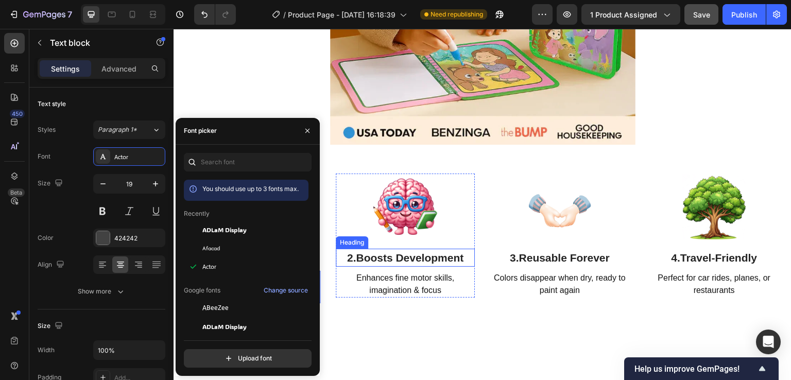
click at [388, 259] on strong "Boosts Development" at bounding box center [410, 258] width 108 height 12
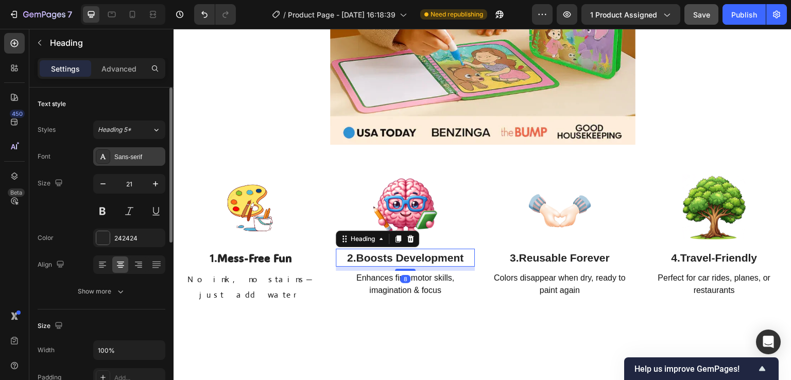
click at [132, 158] on div "Sans-serif" at bounding box center [138, 156] width 48 height 9
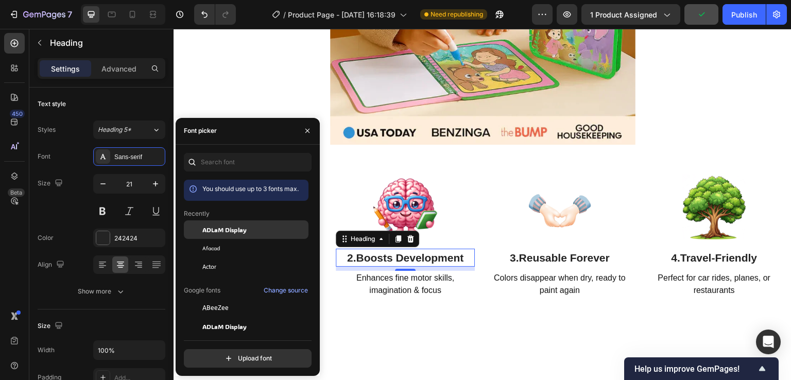
click at [221, 228] on span "ADLaM Display" at bounding box center [224, 229] width 44 height 9
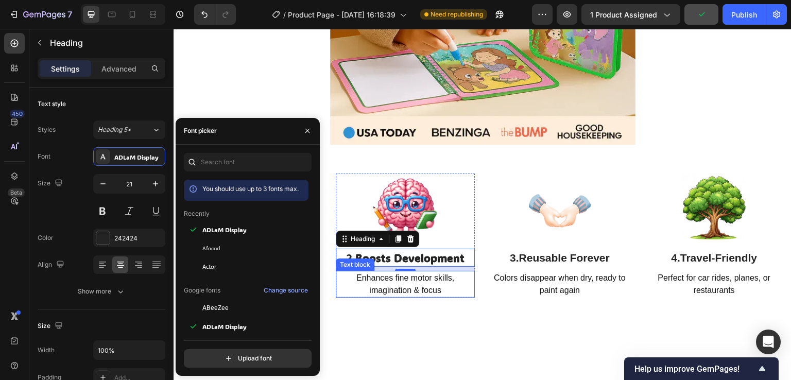
click at [408, 277] on span "Enhances fine motor skills, imagination & focus" at bounding box center [405, 283] width 98 height 21
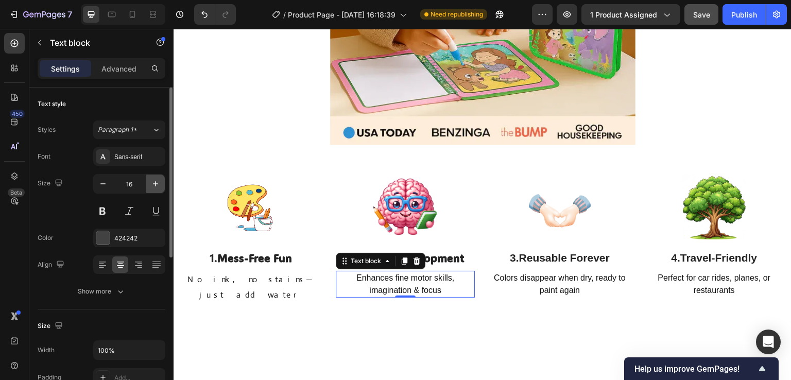
click at [152, 186] on icon "button" at bounding box center [155, 184] width 10 height 10
type input "19"
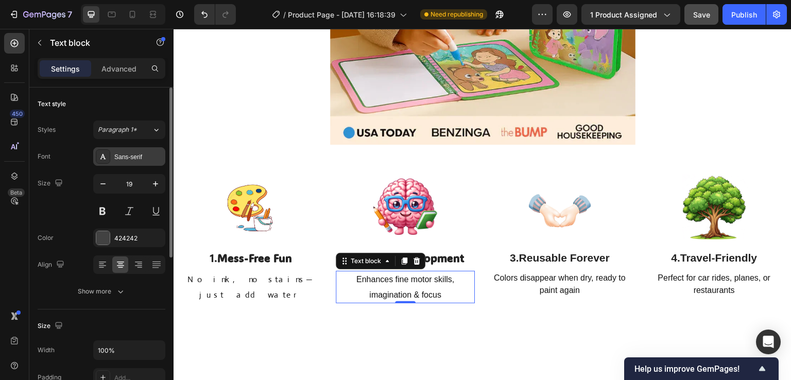
click at [140, 158] on div "Sans-serif" at bounding box center [138, 156] width 48 height 9
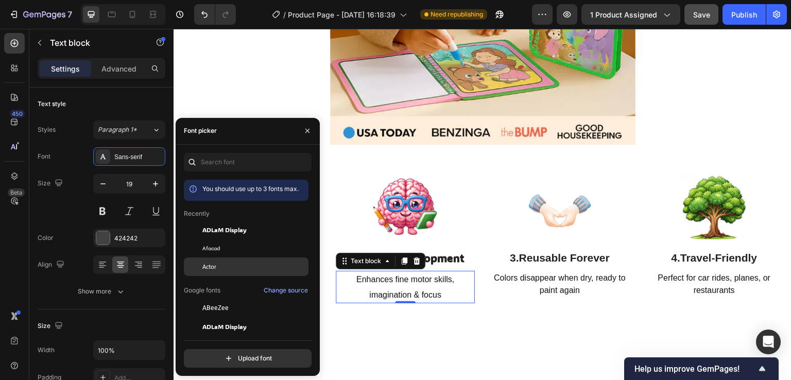
click at [212, 273] on div "Actor" at bounding box center [246, 267] width 125 height 19
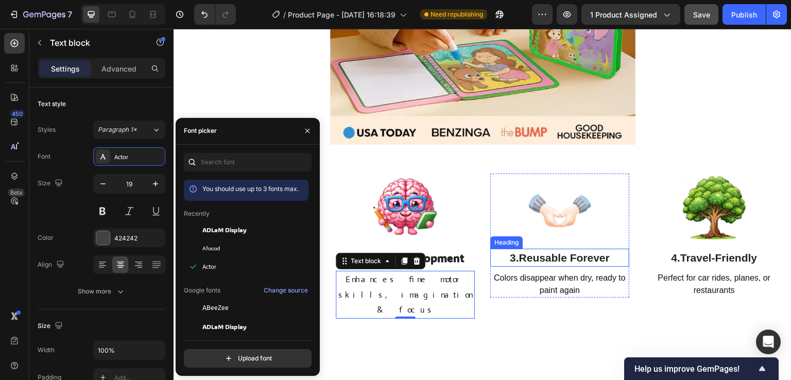
click at [533, 261] on strong "Reusable Forever" at bounding box center [564, 258] width 91 height 12
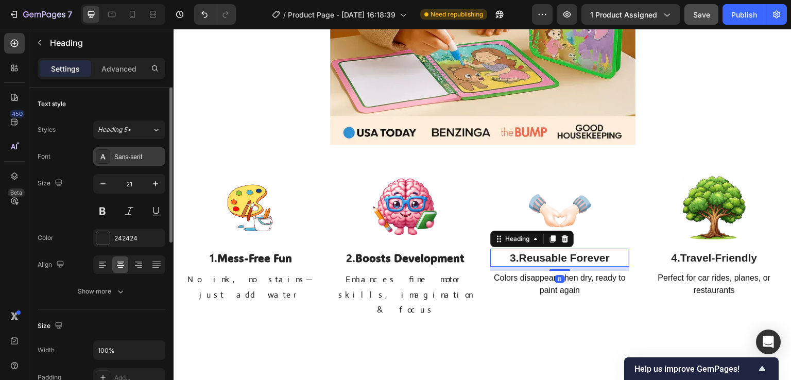
click at [141, 156] on div "Sans-serif" at bounding box center [138, 156] width 48 height 9
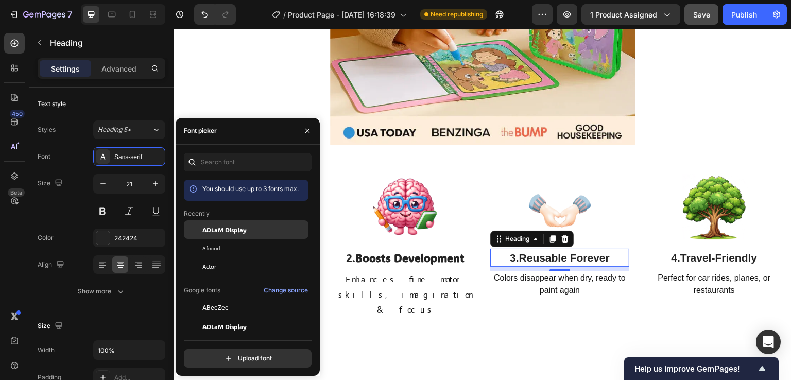
click at [241, 229] on span "ADLaM Display" at bounding box center [224, 229] width 44 height 9
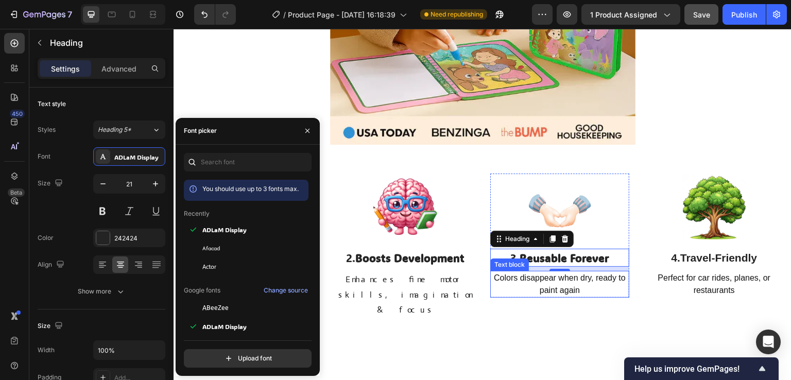
click at [523, 290] on p "Colors disappear when dry, ready to paint again" at bounding box center [559, 284] width 137 height 25
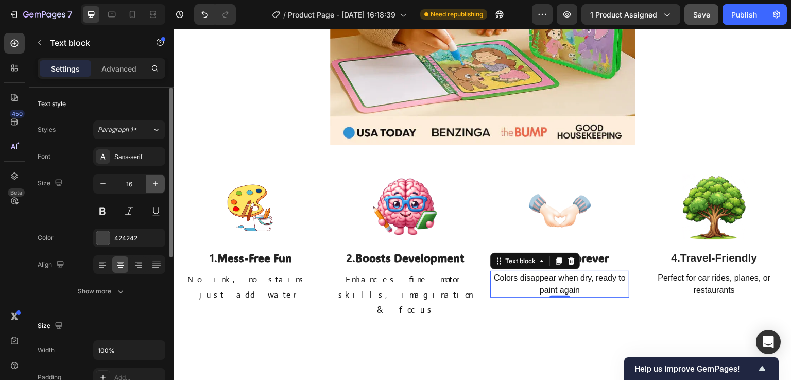
click at [158, 184] on icon "button" at bounding box center [155, 184] width 10 height 10
type input "19"
click at [140, 155] on div "Sans-serif" at bounding box center [138, 156] width 48 height 9
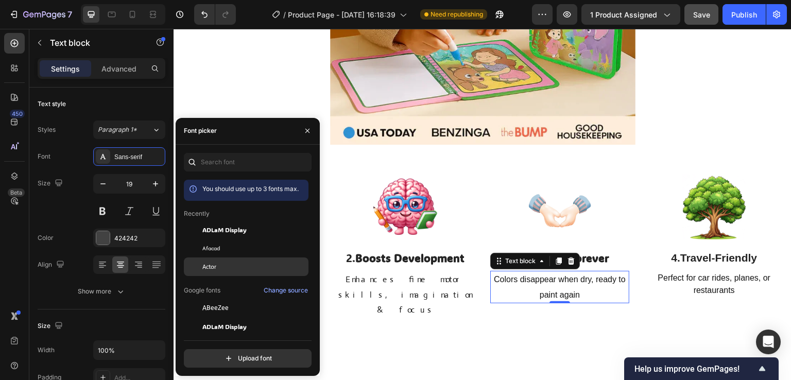
click at [205, 262] on span "Actor" at bounding box center [209, 266] width 14 height 9
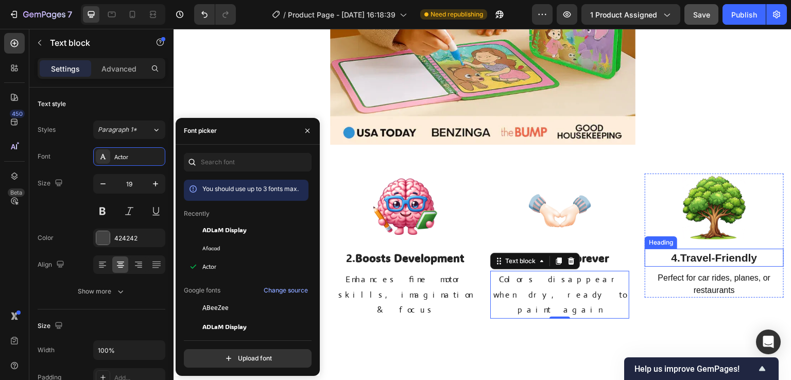
click at [720, 263] on strong "Travel-Friendly" at bounding box center [718, 258] width 77 height 12
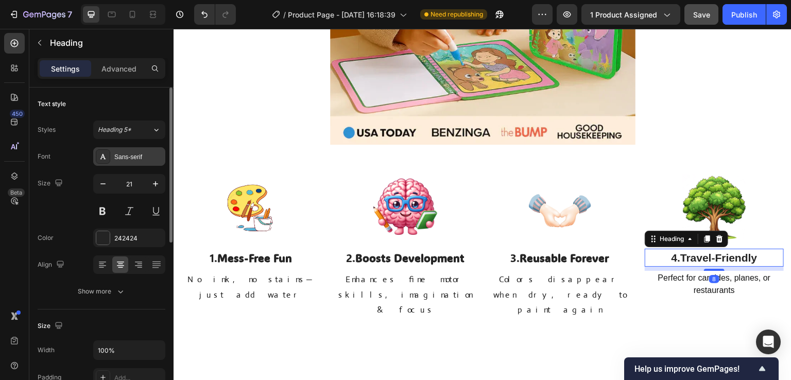
click at [148, 159] on div "Sans-serif" at bounding box center [138, 156] width 48 height 9
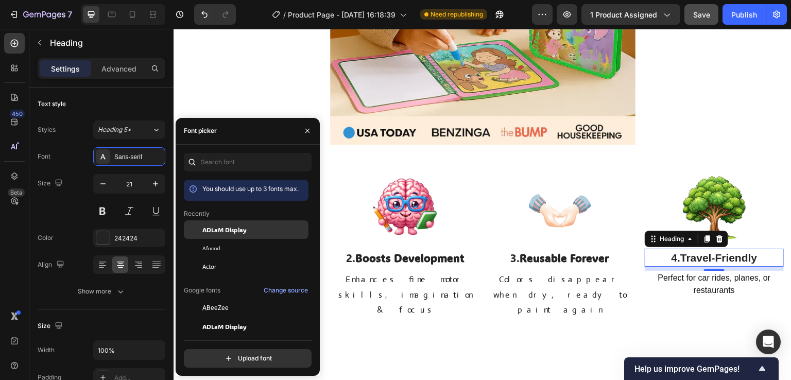
click at [229, 231] on span "ADLaM Display" at bounding box center [224, 229] width 44 height 9
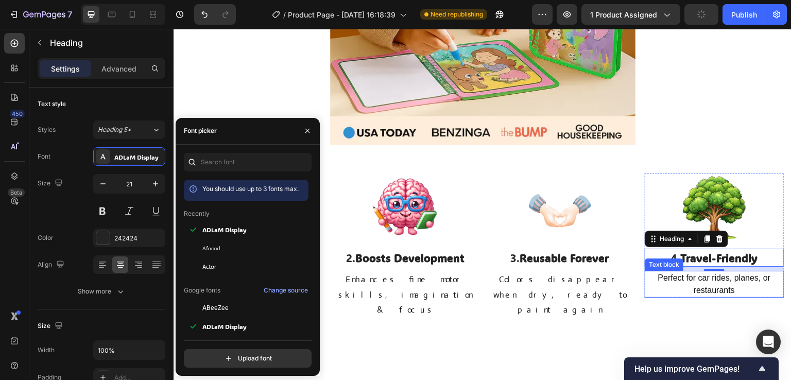
click at [714, 290] on span "Perfect for car rides, planes, or restaurants" at bounding box center [714, 283] width 113 height 21
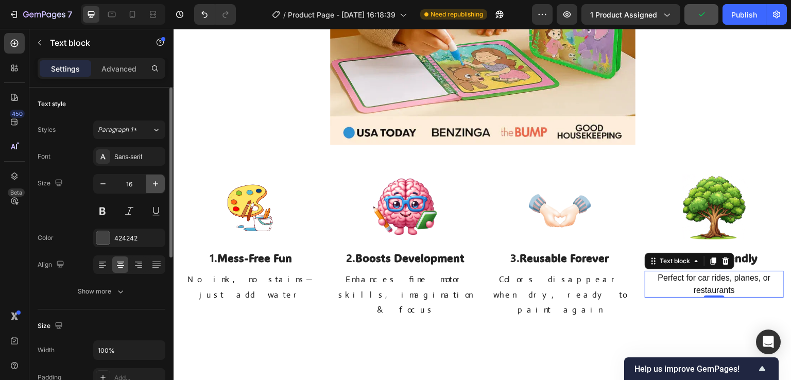
click at [152, 184] on icon "button" at bounding box center [155, 184] width 10 height 10
type input "19"
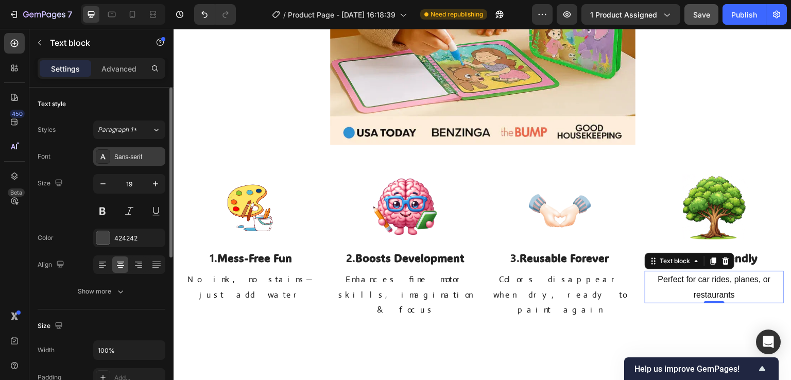
click at [140, 153] on div "Sans-serif" at bounding box center [138, 156] width 48 height 9
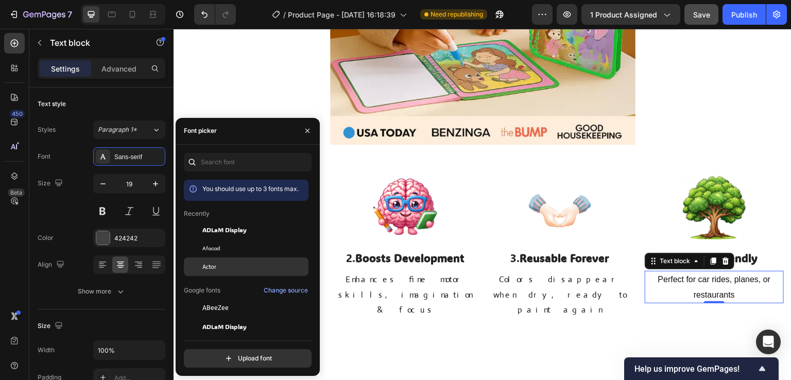
click at [214, 264] on span "Actor" at bounding box center [209, 266] width 14 height 9
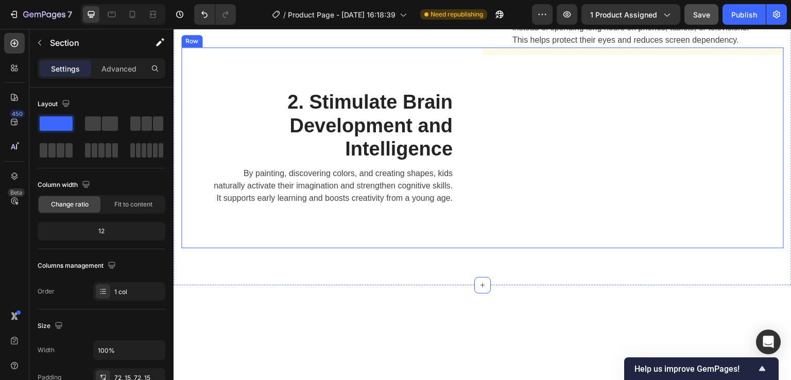
scroll to position [2421, 0]
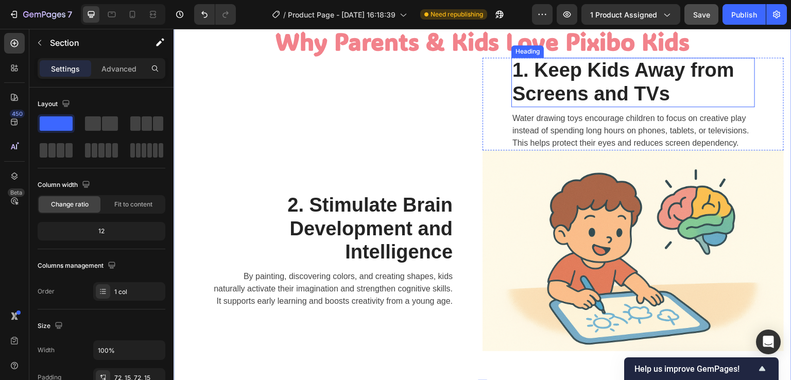
click at [552, 145] on h2 "1. Keep Kids Away from Screens and TVs" at bounding box center [633, 136] width 244 height 49
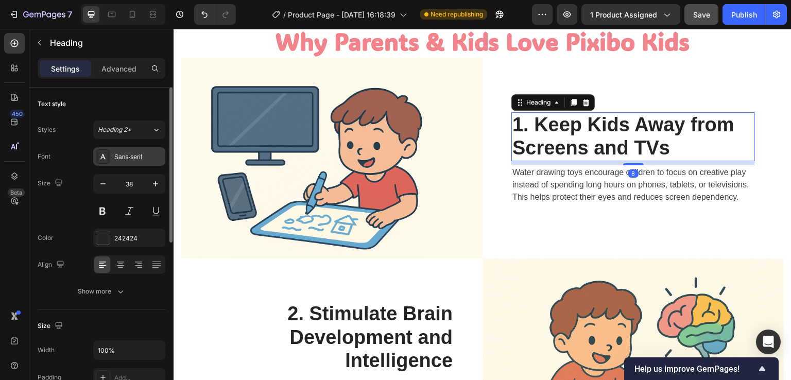
click at [148, 160] on div "Sans-serif" at bounding box center [138, 156] width 48 height 9
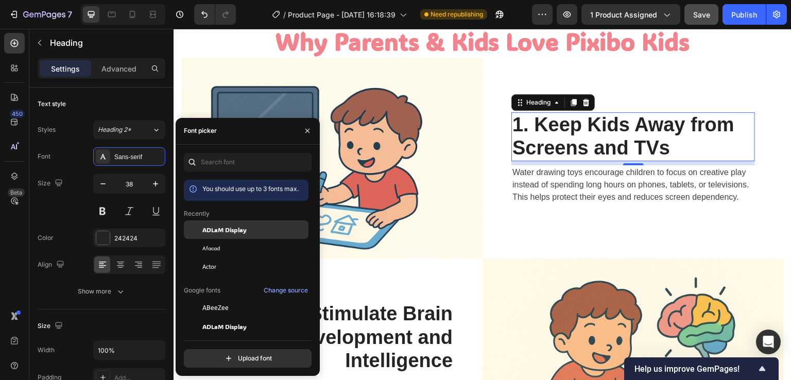
click at [216, 233] on span "ADLaM Display" at bounding box center [224, 229] width 44 height 9
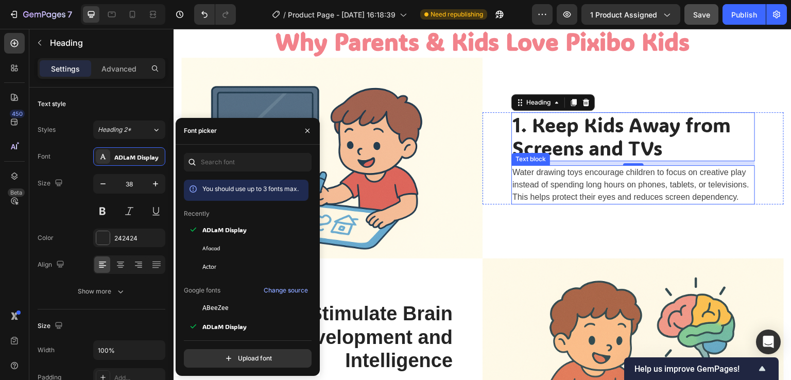
click at [563, 188] on p "Water drawing toys encourage children to focus on creative play instead of spen…" at bounding box center [633, 184] width 242 height 37
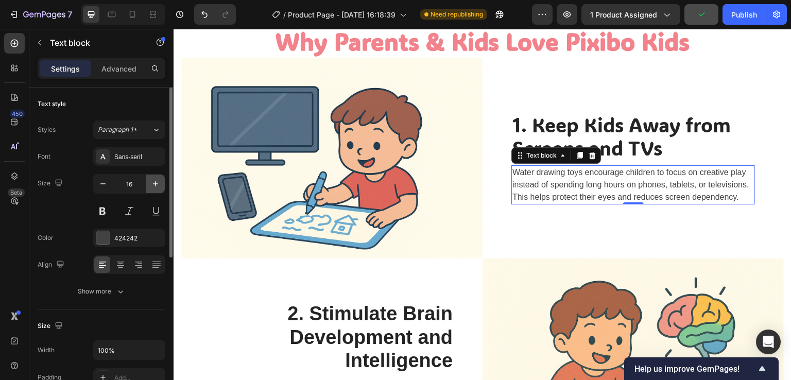
click at [156, 187] on icon "button" at bounding box center [155, 184] width 10 height 10
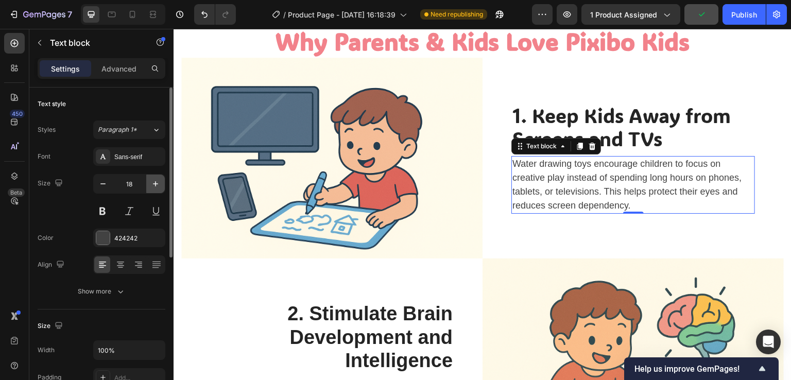
click at [156, 187] on icon "button" at bounding box center [155, 184] width 10 height 10
type input "19"
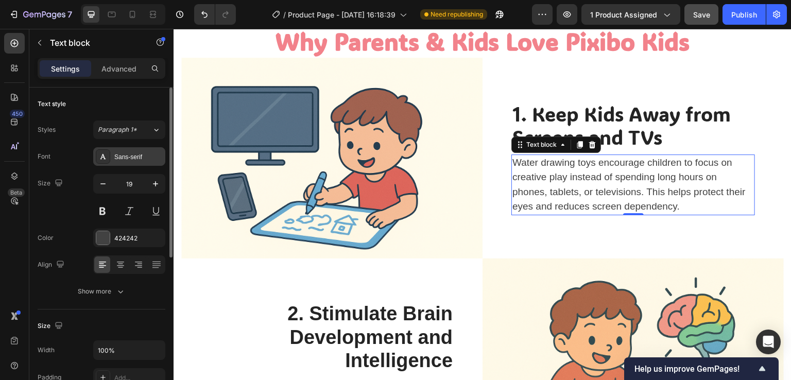
click at [142, 157] on div "Sans-serif" at bounding box center [138, 156] width 48 height 9
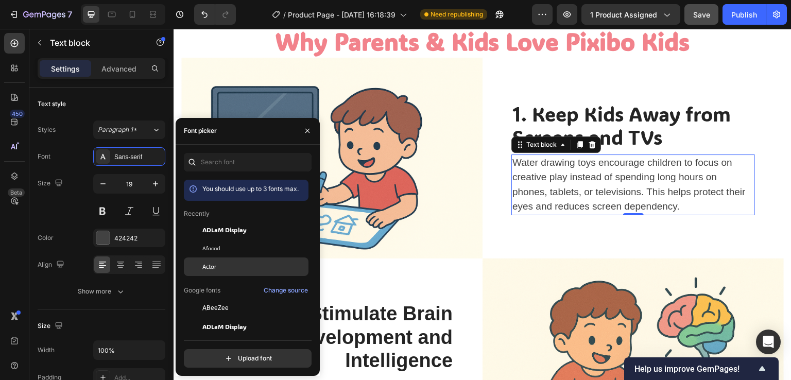
click at [214, 266] on span "Actor" at bounding box center [209, 266] width 14 height 9
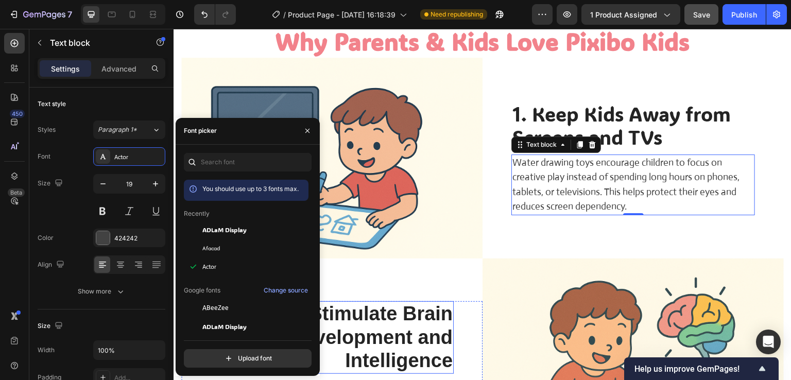
click at [422, 312] on h2 "2. Stimulate Brain Development and Intelligence" at bounding box center [332, 337] width 244 height 73
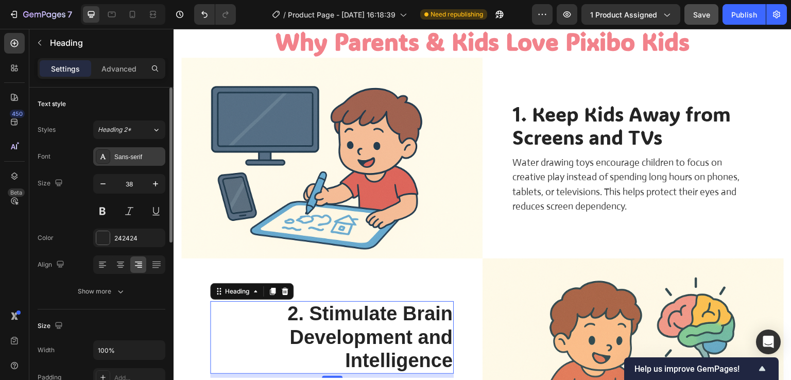
click at [132, 154] on div "Sans-serif" at bounding box center [138, 156] width 48 height 9
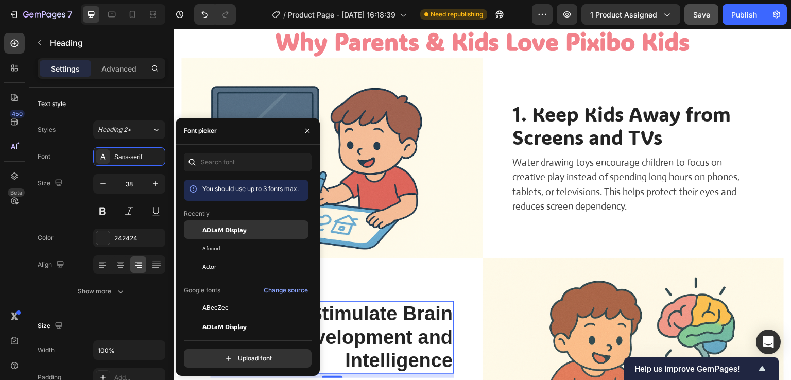
click at [218, 230] on span "ADLaM Display" at bounding box center [224, 229] width 44 height 9
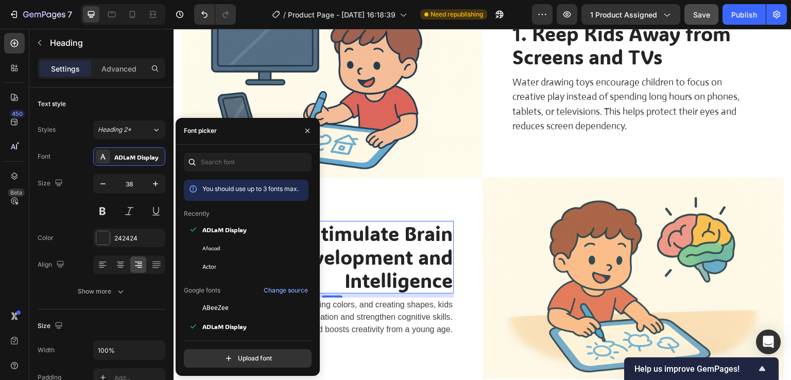
scroll to position [2524, 0]
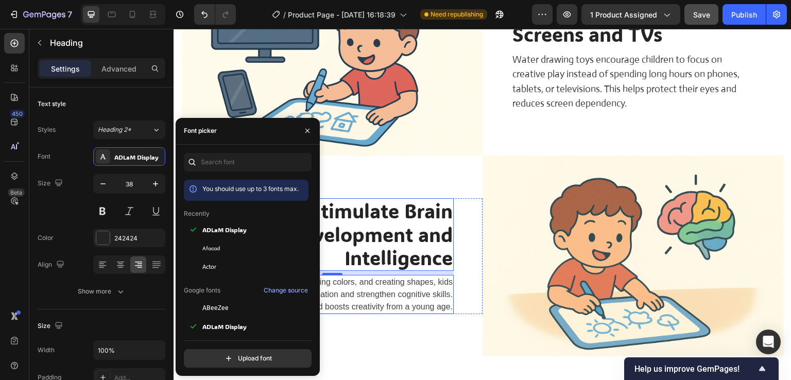
click at [391, 299] on p "By painting, discovering colors, and creating shapes, kids naturally activate t…" at bounding box center [332, 294] width 242 height 37
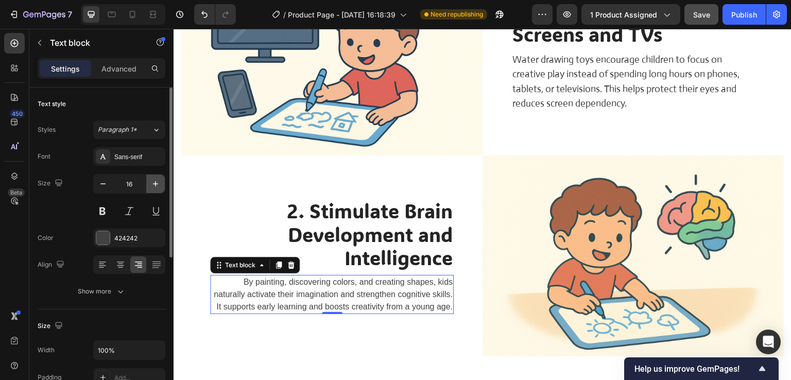
click at [150, 186] on icon "button" at bounding box center [155, 184] width 10 height 10
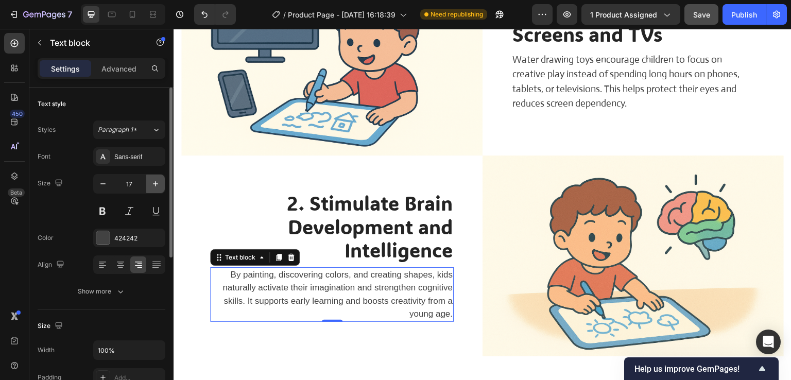
click at [150, 186] on icon "button" at bounding box center [155, 184] width 10 height 10
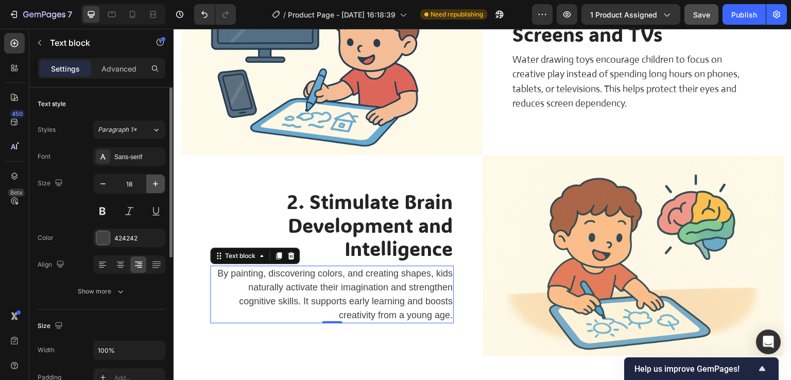
click at [150, 186] on icon "button" at bounding box center [155, 184] width 10 height 10
type input "19"
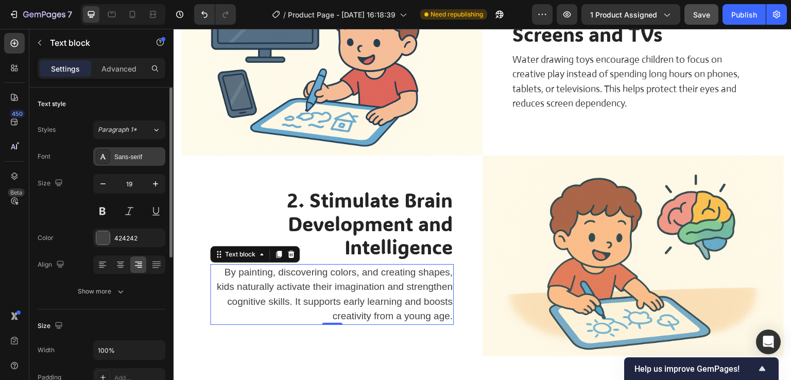
click at [152, 156] on div "Sans-serif" at bounding box center [138, 156] width 48 height 9
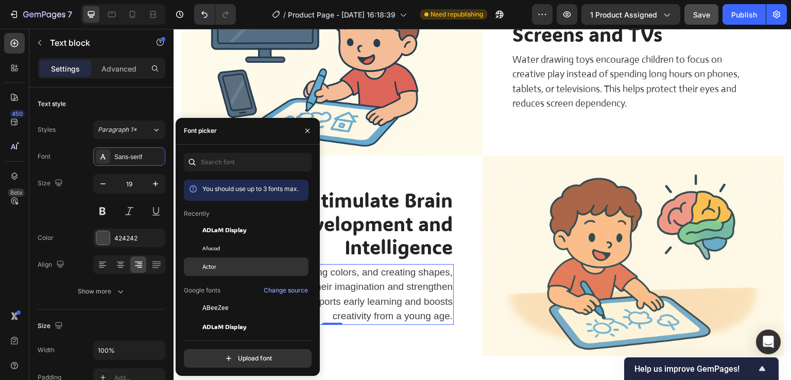
click at [212, 262] on span "Actor" at bounding box center [209, 266] width 14 height 9
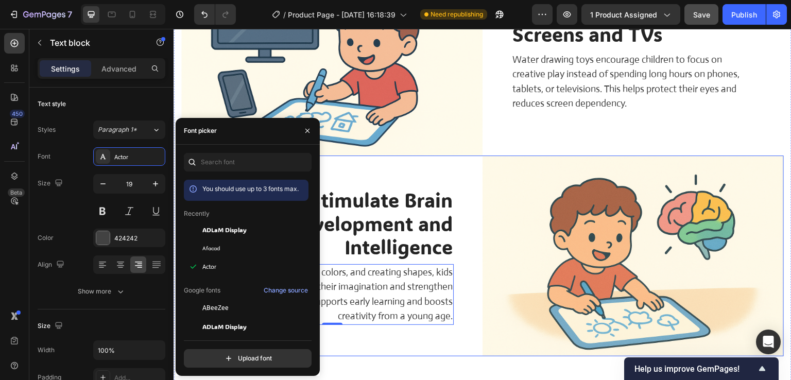
click at [380, 341] on div "2. Stimulate Brain Development and Intelligence Heading By painting, discoverin…" at bounding box center [331, 256] width 301 height 201
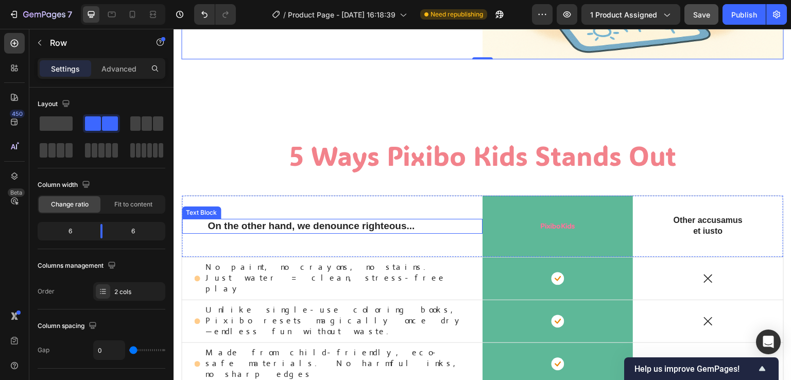
scroll to position [2833, 0]
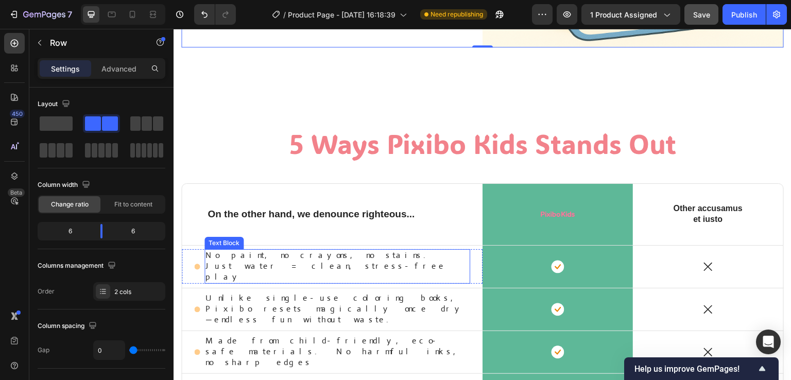
click at [318, 258] on p "No paint, no crayons, no stains. Just water = clean, stress-free play" at bounding box center [337, 266] width 264 height 32
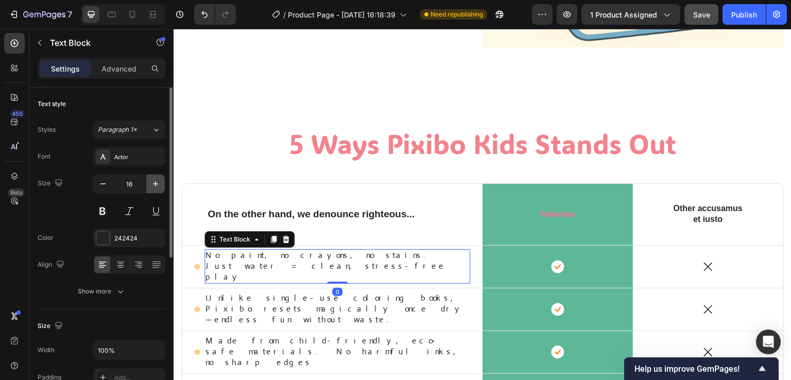
click at [157, 183] on icon "button" at bounding box center [155, 184] width 10 height 10
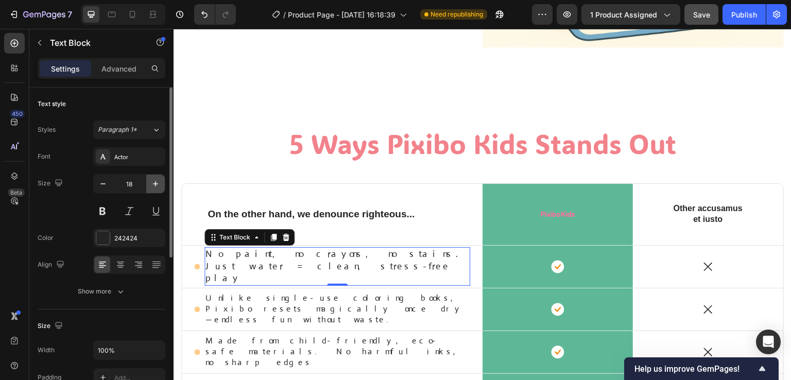
click at [157, 183] on icon "button" at bounding box center [155, 184] width 10 height 10
type input "19"
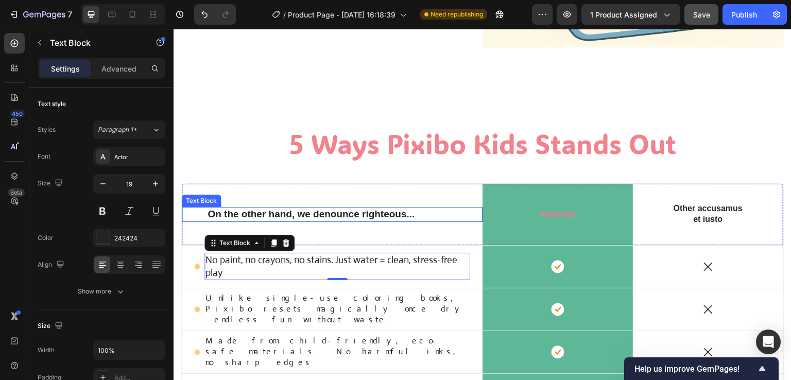
click at [307, 211] on p "On the other hand, we denounce righteous..." at bounding box center [332, 214] width 249 height 13
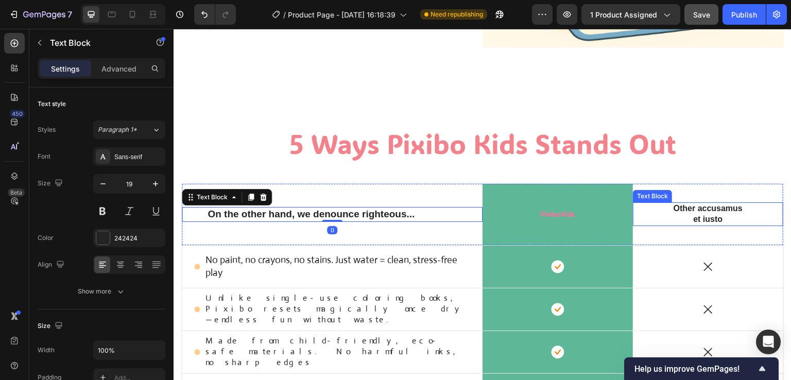
click at [678, 209] on p "Other accusamus et iusto" at bounding box center [708, 214] width 74 height 22
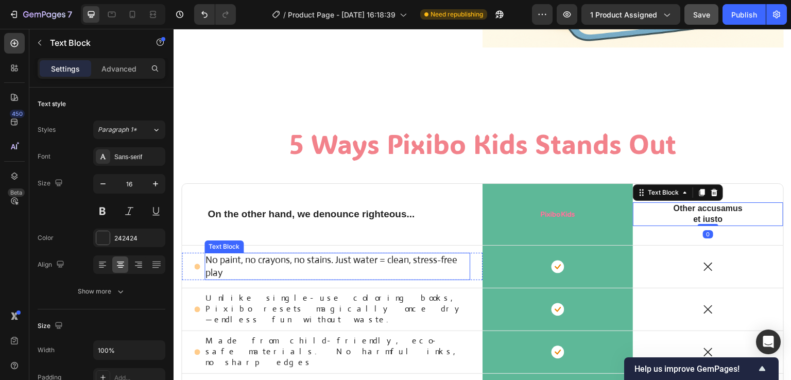
click at [324, 261] on p "No paint, no crayons, no stains. Just water = clean, stress-free play" at bounding box center [337, 266] width 264 height 25
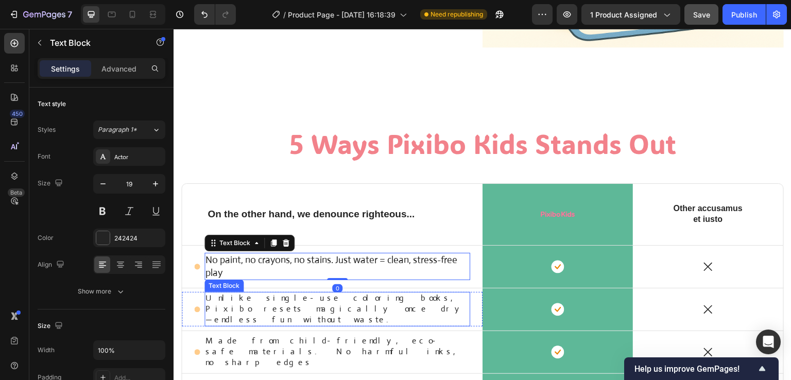
click at [323, 304] on p "Unlike single-use coloring books, Pixibo resets magically once dry—endless fun …" at bounding box center [337, 309] width 264 height 32
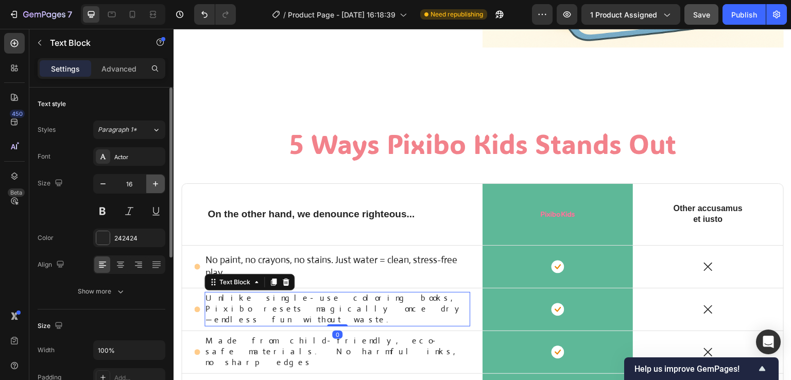
click at [158, 186] on icon "button" at bounding box center [155, 184] width 10 height 10
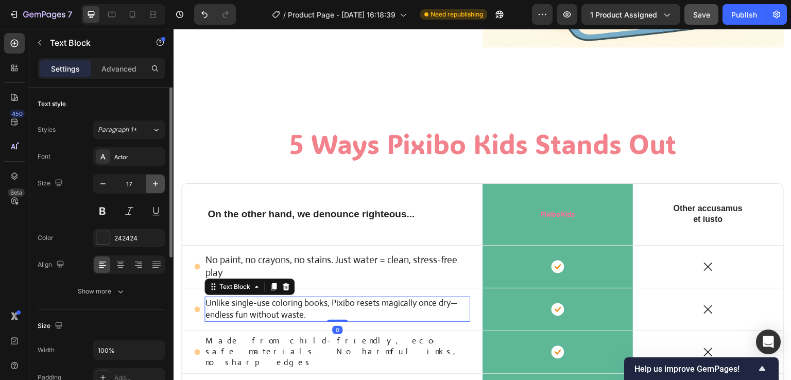
click at [158, 186] on icon "button" at bounding box center [155, 184] width 10 height 10
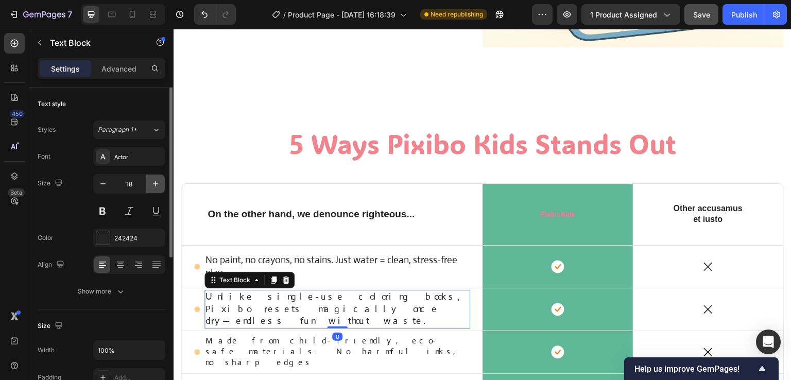
type input "19"
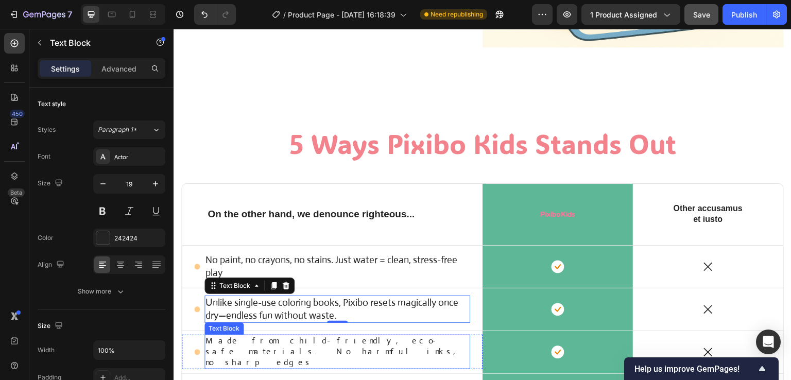
click at [359, 346] on p "Made from child-friendly, eco-safe materials. No harmful inks, no sharp edges" at bounding box center [337, 352] width 264 height 32
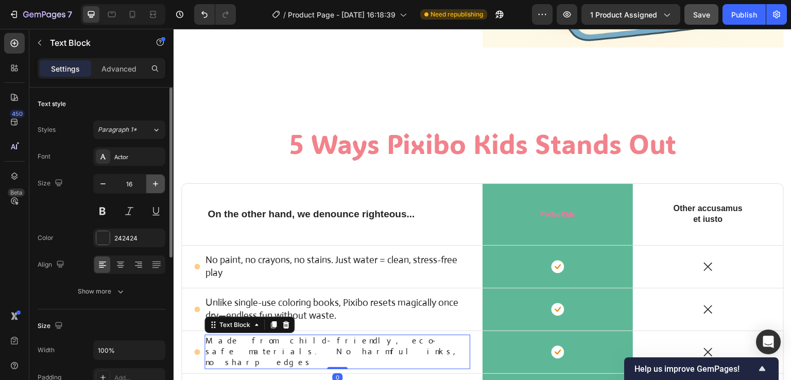
click at [156, 183] on icon "button" at bounding box center [155, 183] width 5 height 5
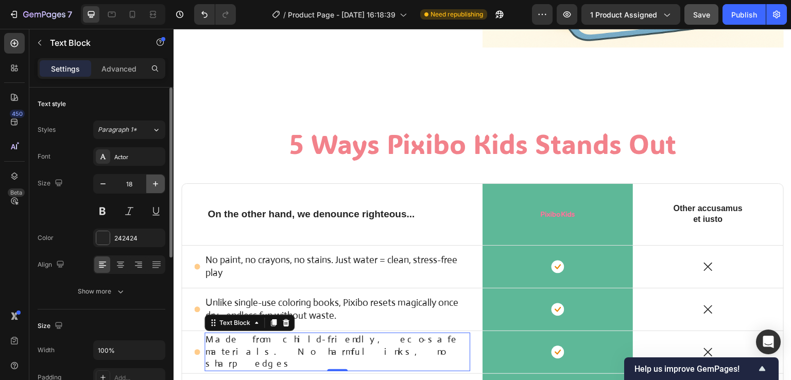
click at [156, 183] on icon "button" at bounding box center [155, 183] width 5 height 5
type input "19"
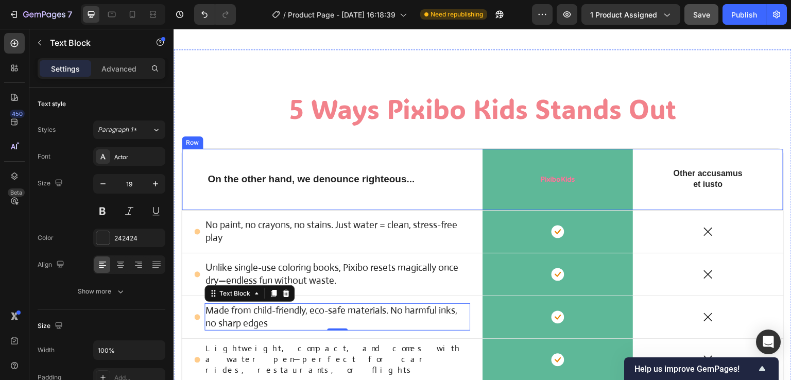
scroll to position [2884, 0]
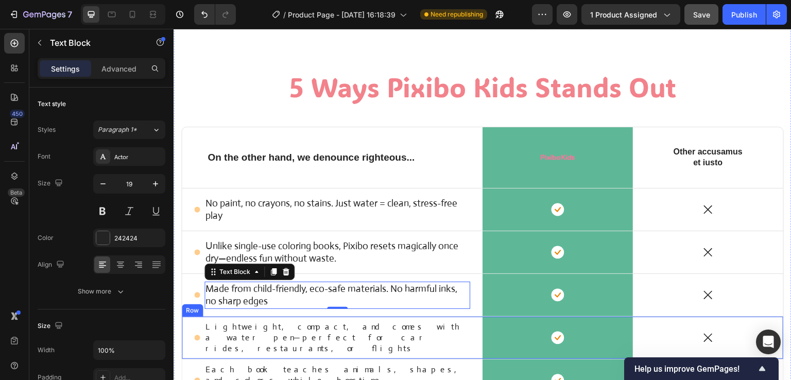
click at [349, 329] on p "Lightweight, compact, and comes with a water pen—perfect for car rides, restaur…" at bounding box center [337, 338] width 264 height 32
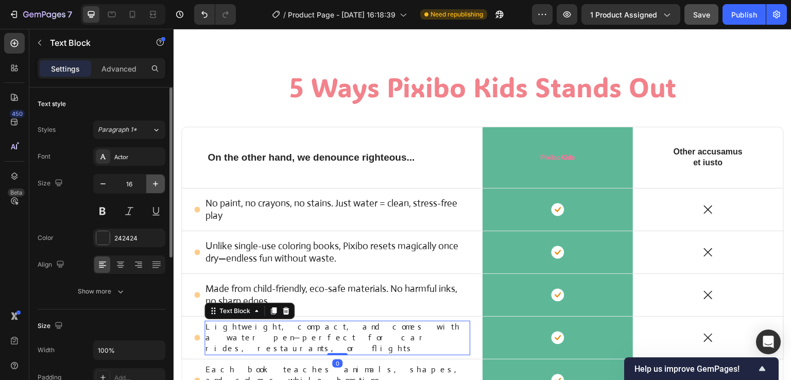
click at [151, 184] on icon "button" at bounding box center [155, 184] width 10 height 10
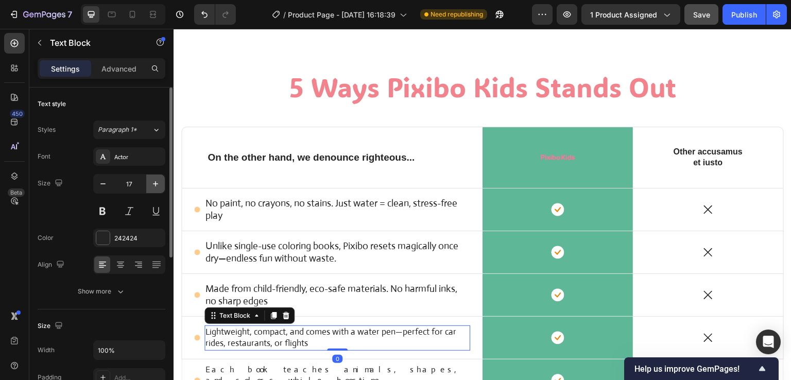
click at [151, 184] on icon "button" at bounding box center [155, 184] width 10 height 10
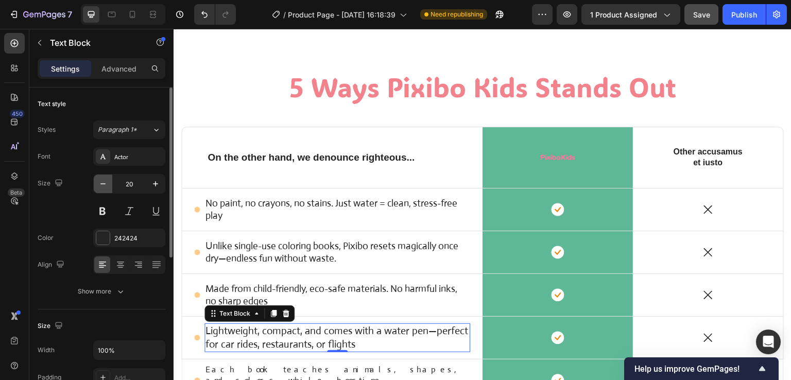
click at [107, 182] on icon "button" at bounding box center [103, 184] width 10 height 10
type input "19"
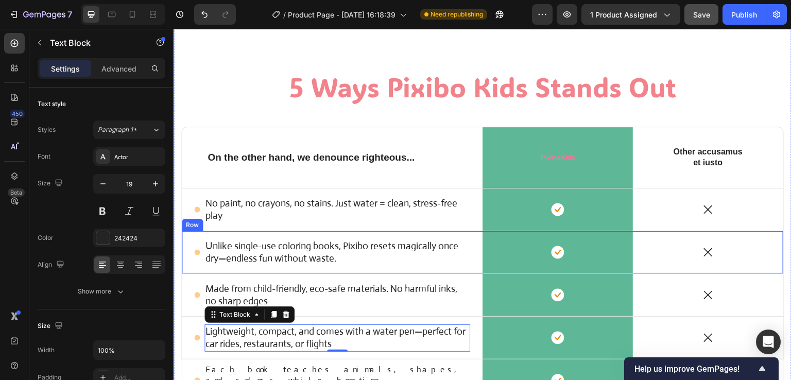
click at [366, 268] on div "Icon Unlike single-use coloring books, Pixibo resets magically once dry—endless…" at bounding box center [332, 252] width 301 height 42
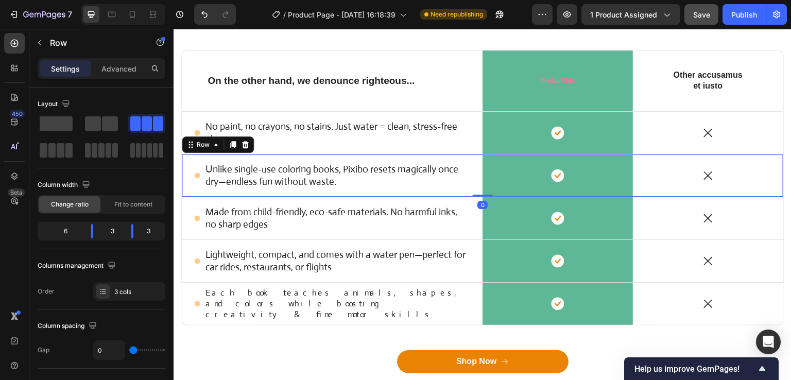
scroll to position [2987, 0]
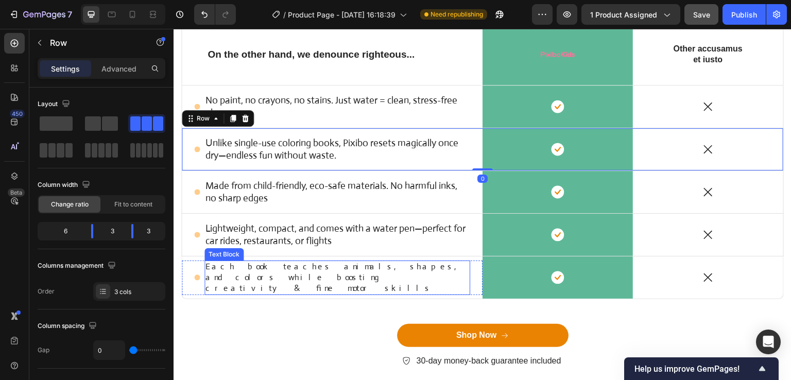
click at [349, 273] on p "Each book teaches animals, shapes, and colors while boosting creativity & fine …" at bounding box center [337, 278] width 264 height 32
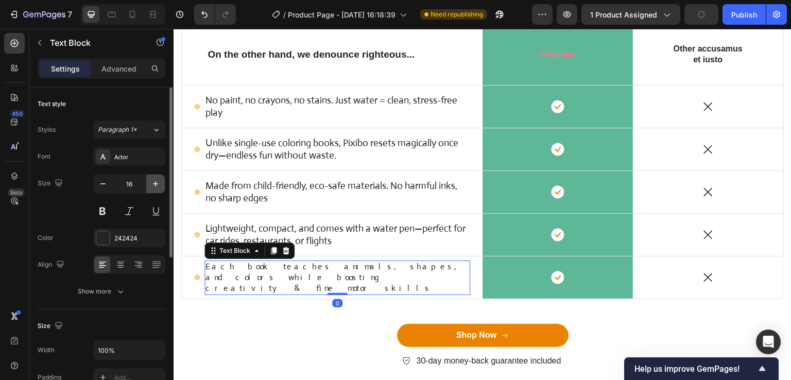
click at [152, 188] on button "button" at bounding box center [155, 184] width 19 height 19
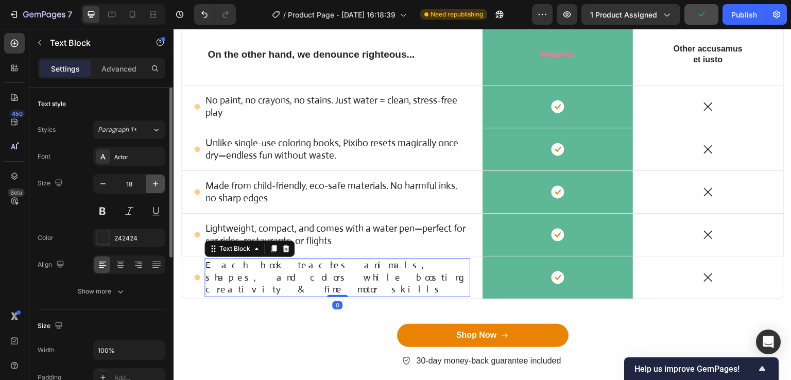
click at [152, 188] on button "button" at bounding box center [155, 184] width 19 height 19
type input "19"
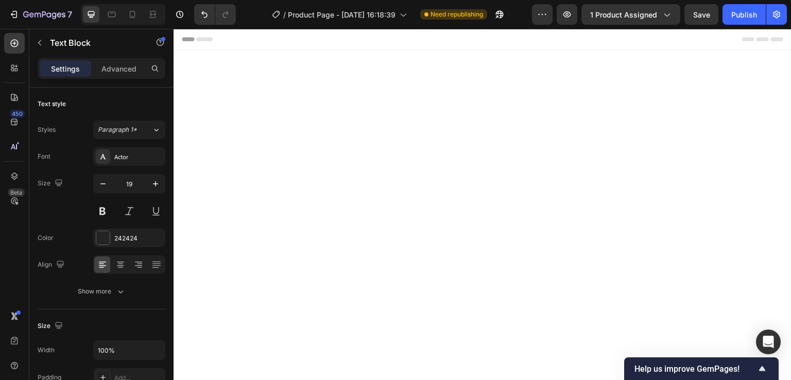
scroll to position [2987, 0]
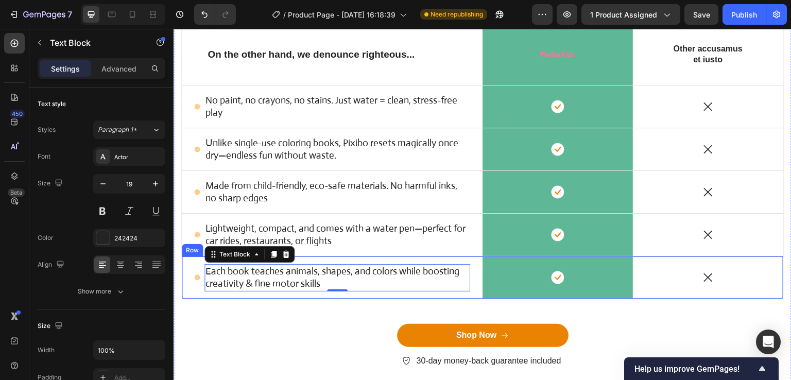
click at [288, 308] on div "5 Ways Pixibo Kids Stands Out Heading Row On the other hand, we denounce righte…" at bounding box center [482, 175] width 603 height 419
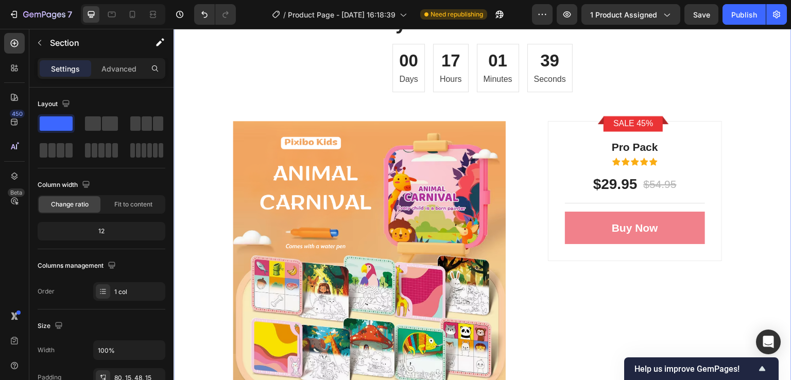
scroll to position [4120, 0]
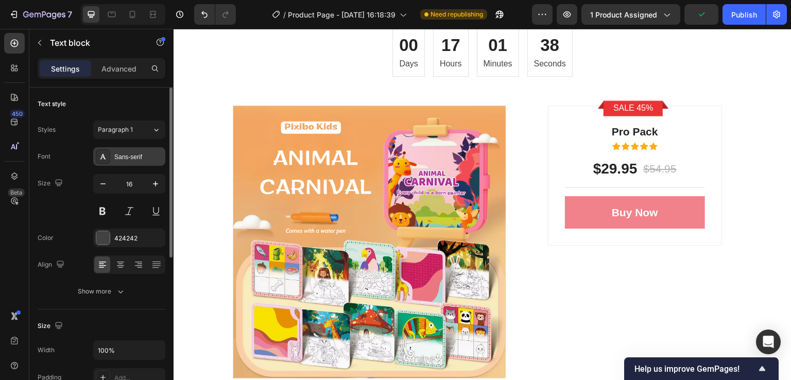
click at [141, 156] on div "Sans-serif" at bounding box center [138, 156] width 48 height 9
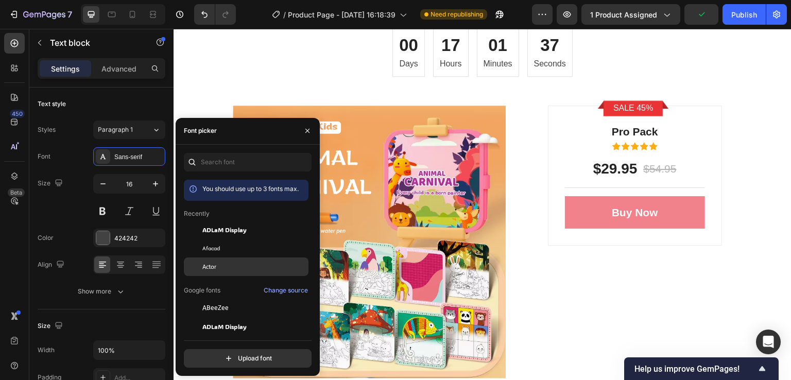
click at [210, 268] on span "Actor" at bounding box center [209, 266] width 14 height 9
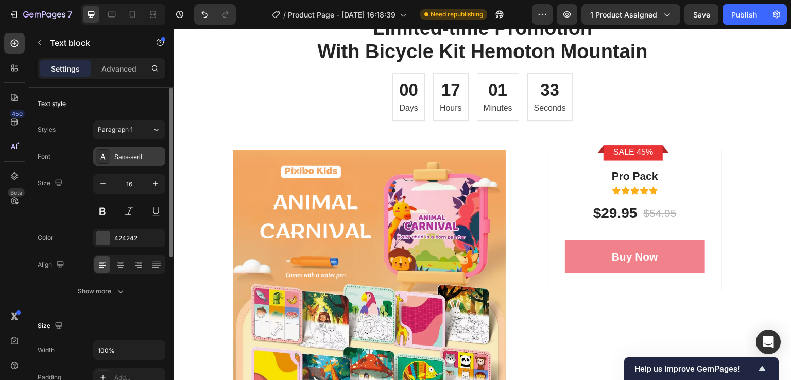
click at [144, 152] on div "Sans-serif" at bounding box center [138, 156] width 48 height 9
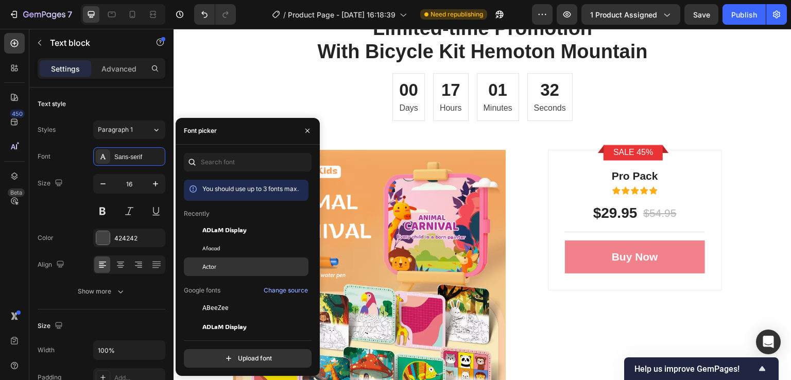
click at [212, 264] on span "Actor" at bounding box center [209, 266] width 14 height 9
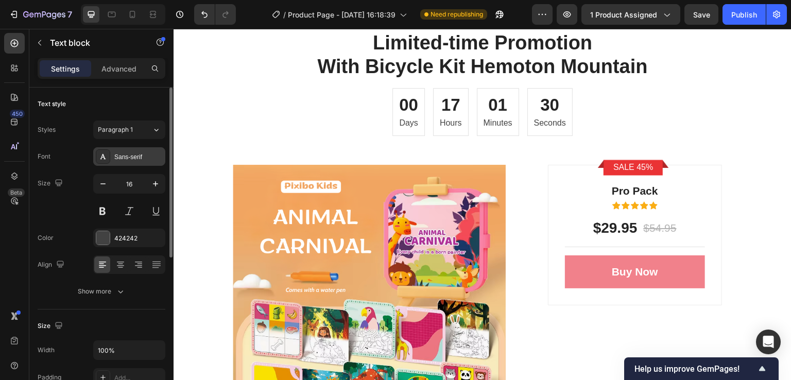
click at [138, 153] on div "Sans-serif" at bounding box center [138, 156] width 48 height 9
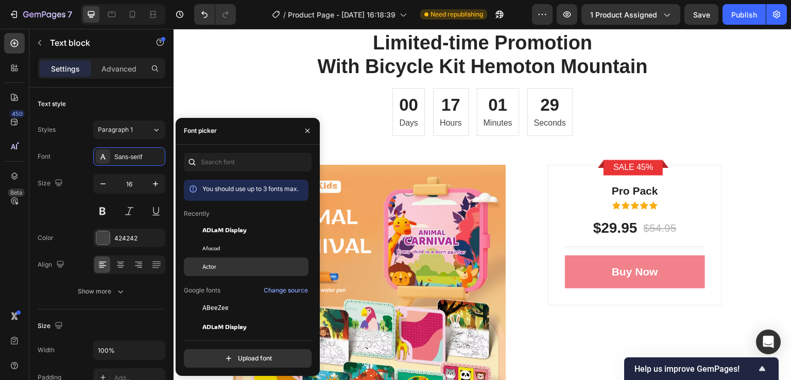
click at [200, 266] on div at bounding box center [193, 267] width 19 height 19
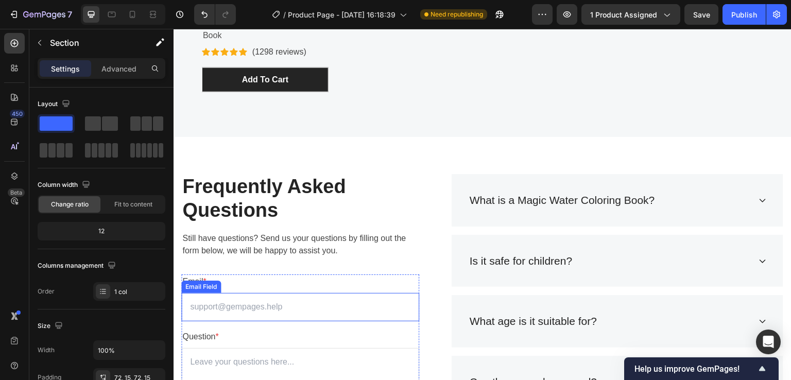
scroll to position [5099, 0]
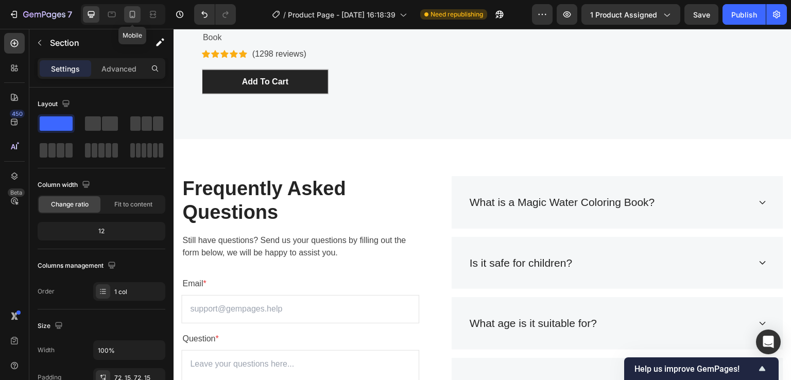
click at [133, 13] on icon at bounding box center [132, 14] width 10 height 10
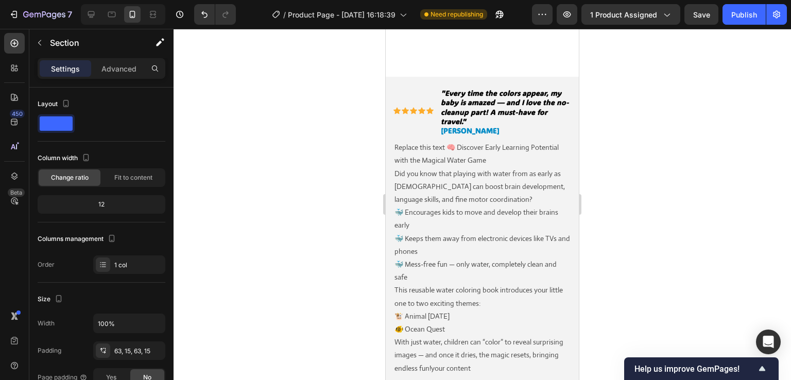
select select "586068398472233503"
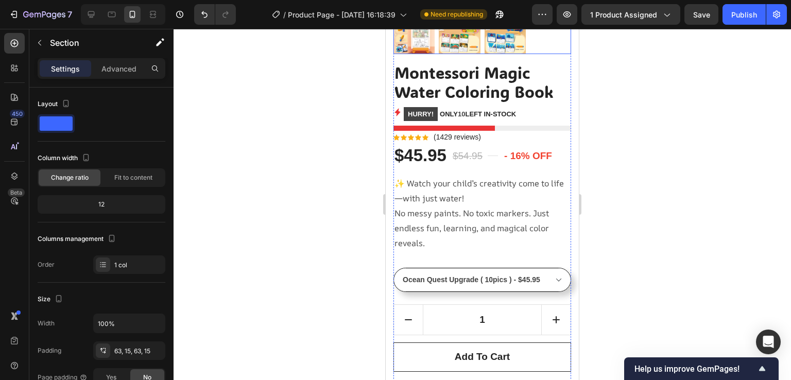
scroll to position [309, 0]
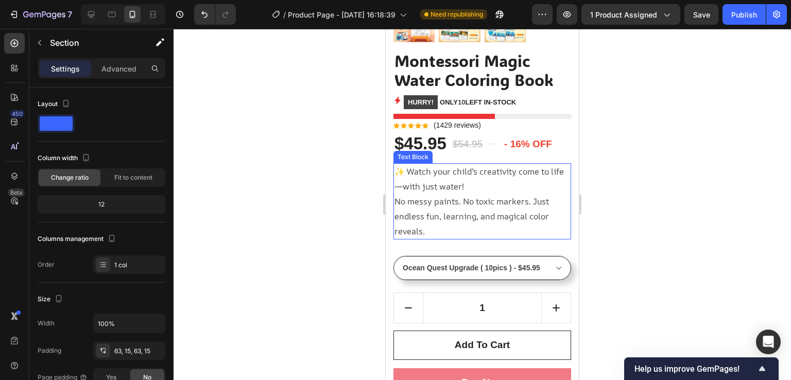
click at [468, 194] on p "✨ Watch your child’s creativity come to life—with just water! No messy paints. …" at bounding box center [483, 201] width 176 height 74
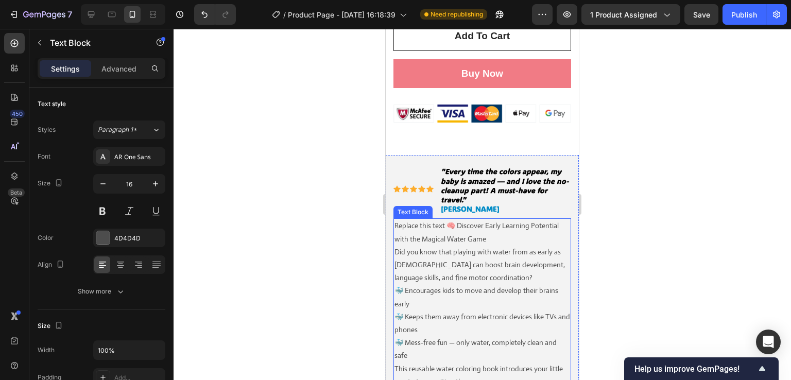
scroll to position [670, 0]
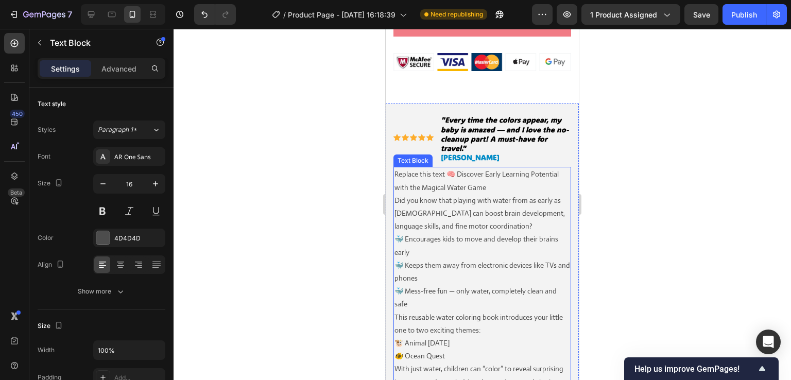
click at [458, 233] on p "🐳 Encourages kids to move and develop their brains early 🐳 Keeps them away from…" at bounding box center [483, 272] width 176 height 78
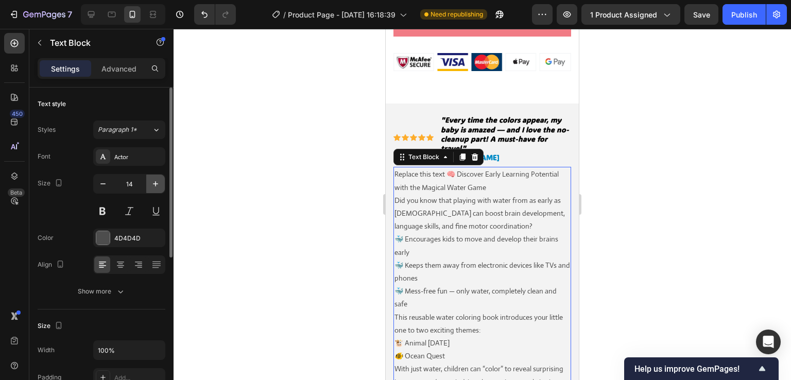
click at [157, 185] on icon "button" at bounding box center [155, 184] width 10 height 10
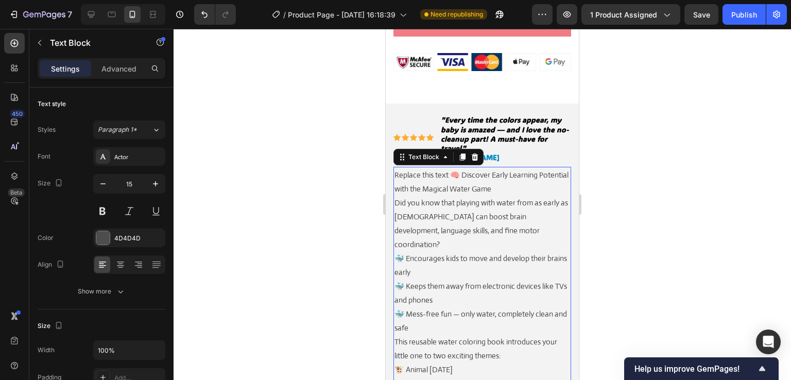
type input "16"
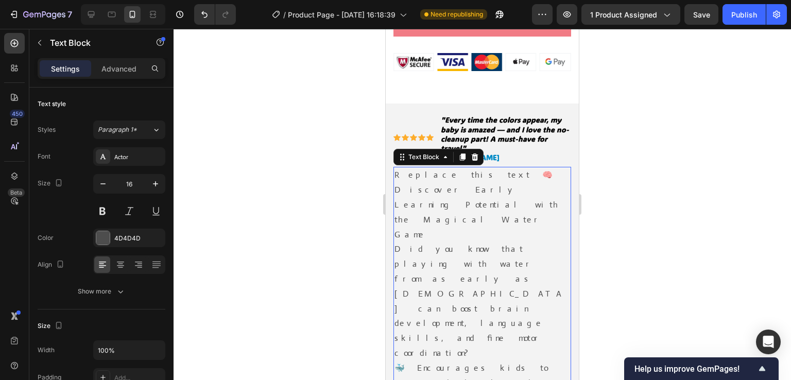
click at [603, 210] on div at bounding box center [483, 204] width 618 height 351
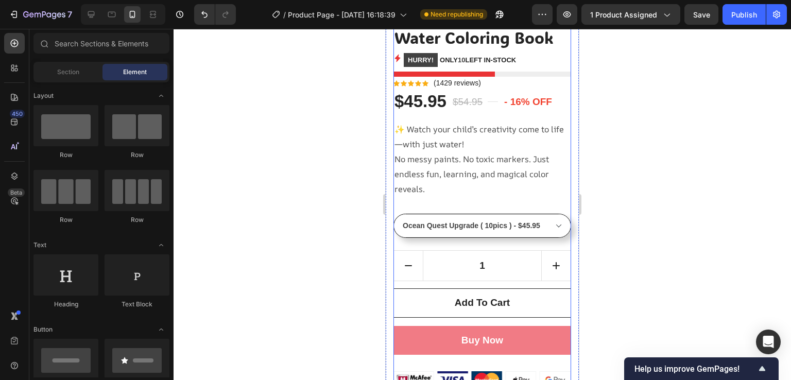
scroll to position [258, 0]
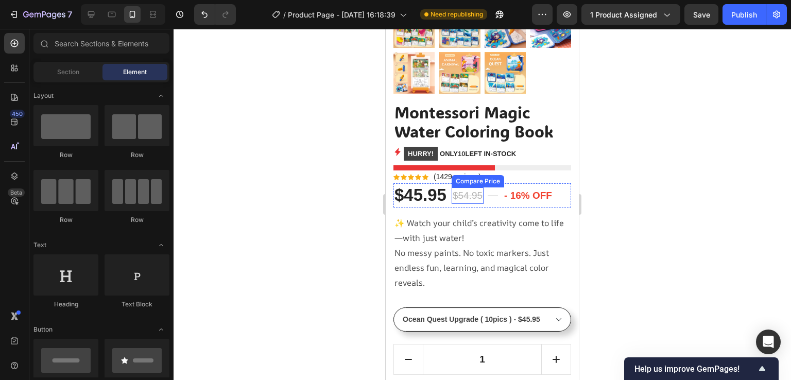
click at [460, 235] on p "✨ Watch your child’s creativity come to life—with just water! No messy paints. …" at bounding box center [483, 253] width 176 height 74
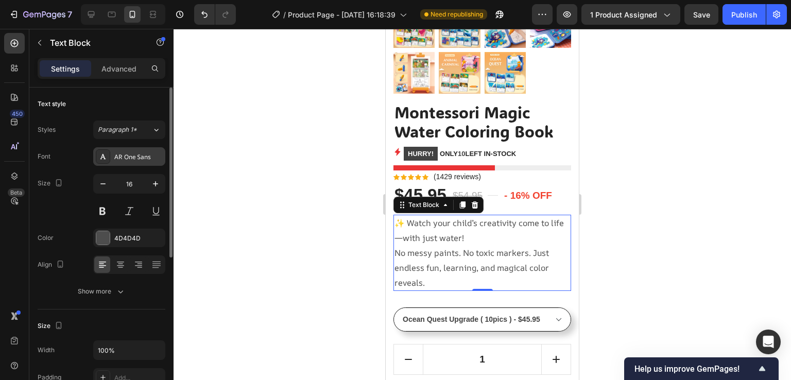
click at [145, 155] on div "AR One Sans" at bounding box center [138, 156] width 48 height 9
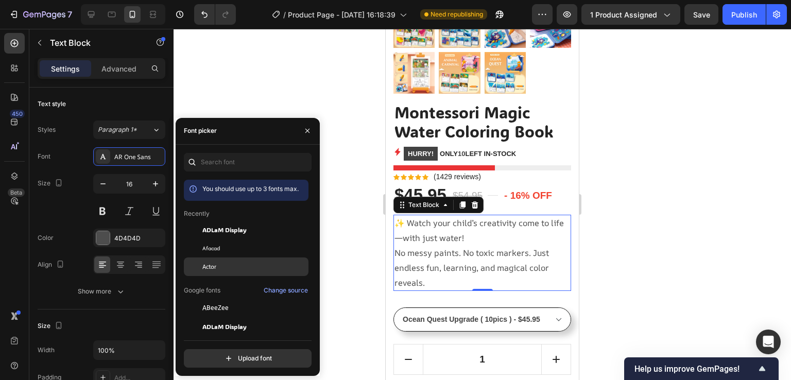
click at [211, 272] on div "Actor" at bounding box center [246, 267] width 125 height 19
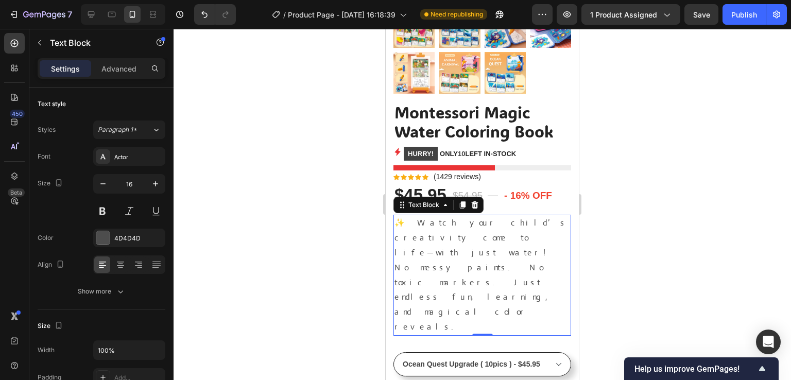
click at [359, 210] on div at bounding box center [483, 204] width 618 height 351
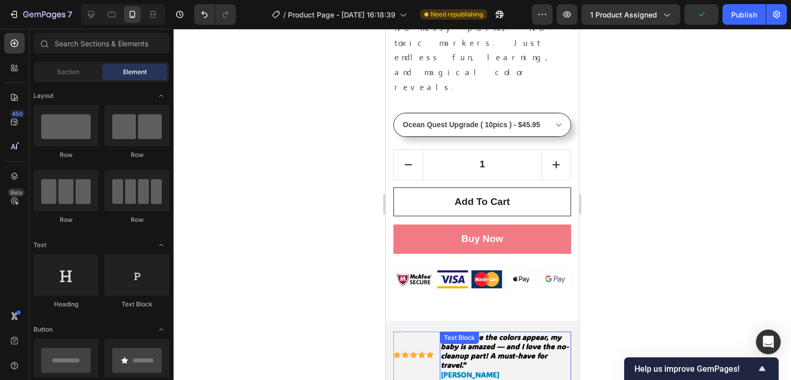
scroll to position [515, 0]
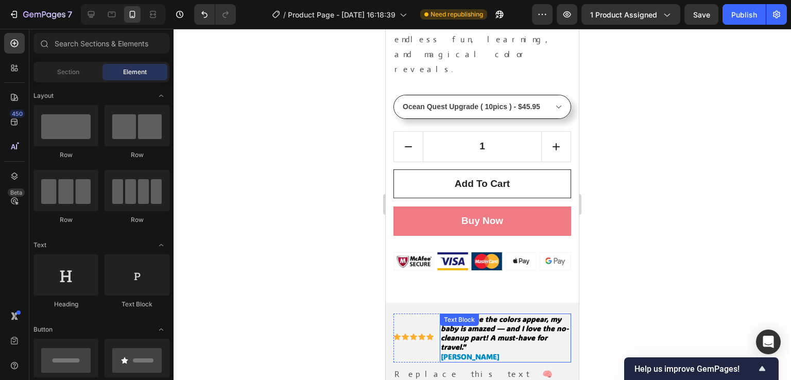
click at [514, 314] on strong ""Every time the colors appear, my baby is amazed — and I love the no-cleanup pa…" at bounding box center [505, 333] width 128 height 38
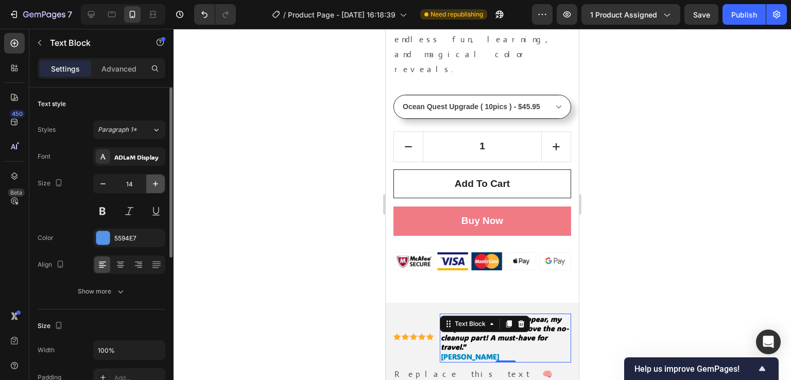
click at [155, 182] on icon "button" at bounding box center [155, 183] width 5 height 5
type input "16"
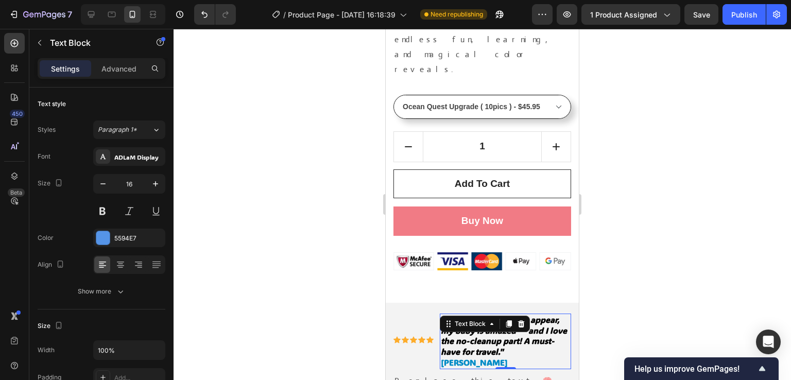
click at [634, 253] on div at bounding box center [483, 204] width 618 height 351
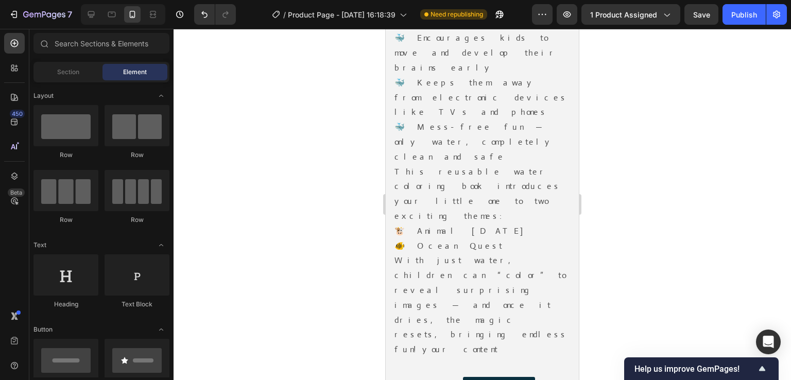
scroll to position [1133, 0]
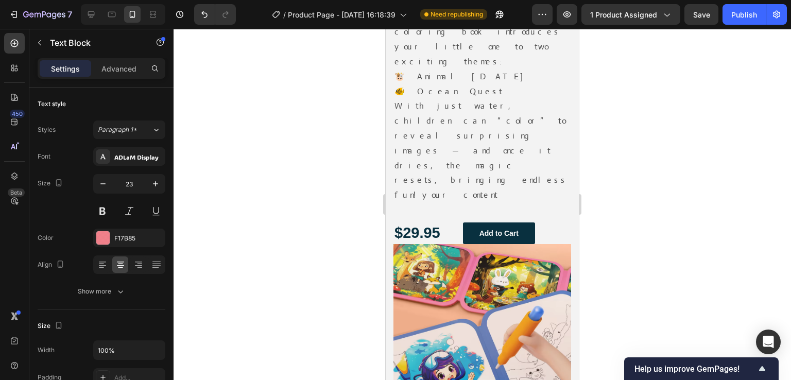
click at [150, 185] on icon "button" at bounding box center [155, 184] width 10 height 10
type input "16"
click at [252, 195] on div at bounding box center [483, 204] width 618 height 351
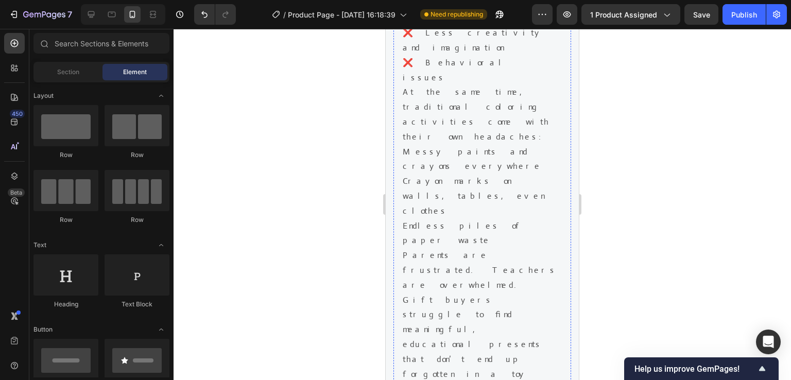
scroll to position [1803, 0]
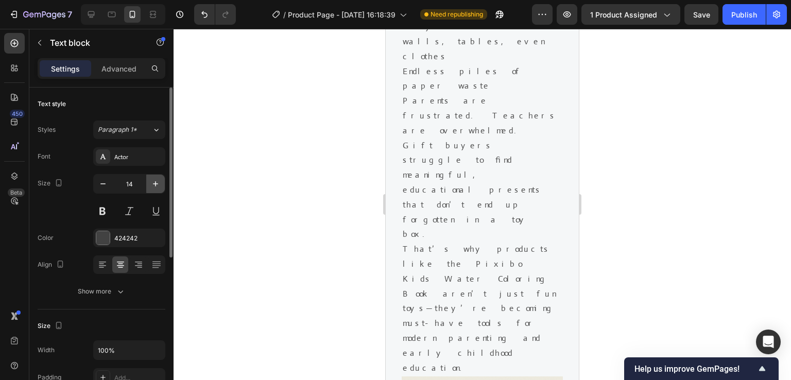
click at [154, 183] on icon "button" at bounding box center [155, 184] width 10 height 10
type input "16"
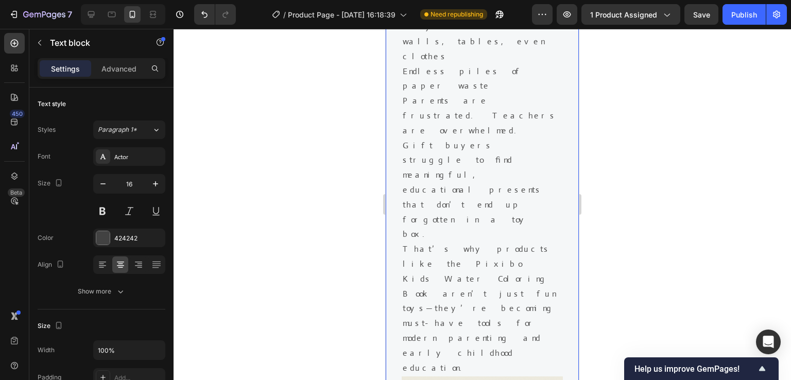
scroll to position [1906, 0]
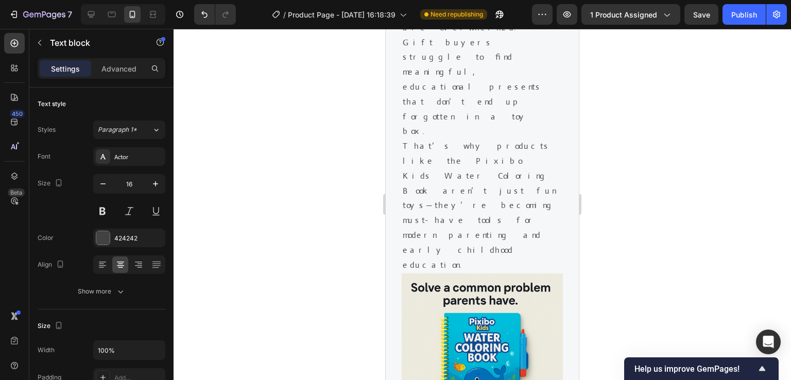
click at [155, 184] on icon "button" at bounding box center [155, 184] width 10 height 10
type input "16"
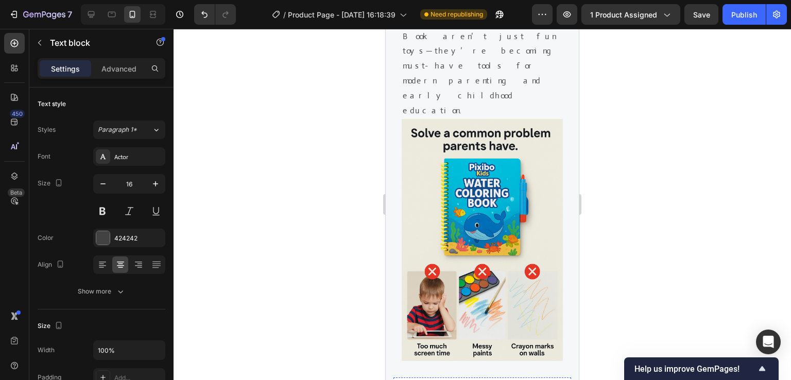
scroll to position [2163, 0]
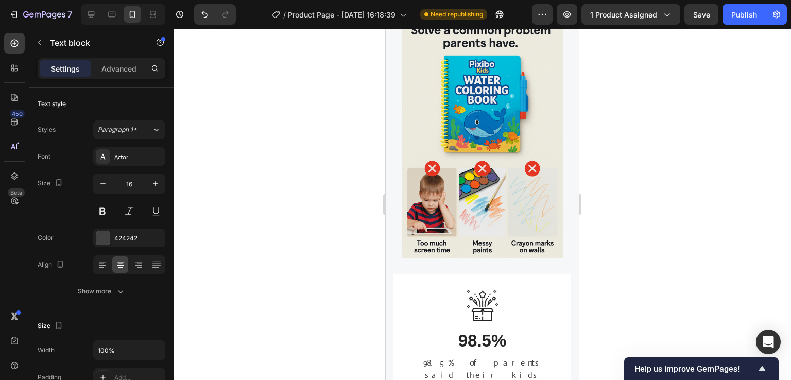
click at [157, 183] on icon "button" at bounding box center [155, 183] width 5 height 5
type input "16"
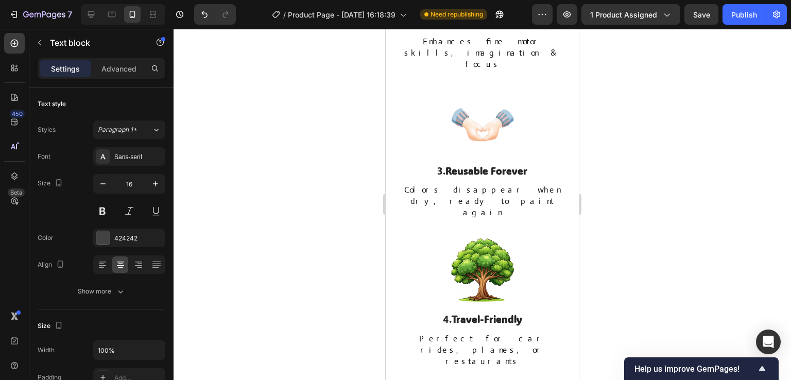
scroll to position [2730, 0]
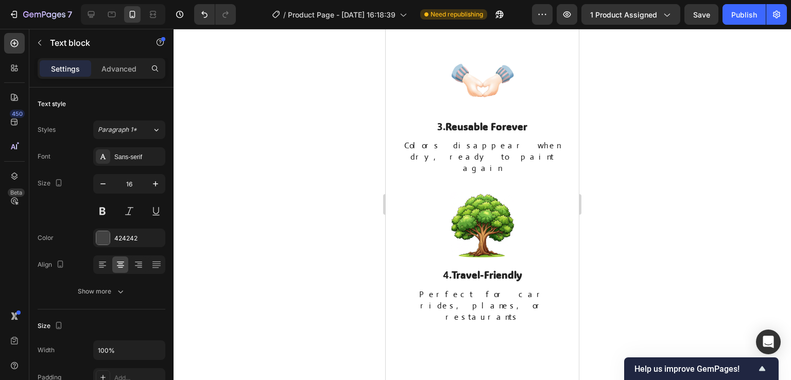
click at [155, 185] on icon "button" at bounding box center [155, 183] width 5 height 5
type input "16"
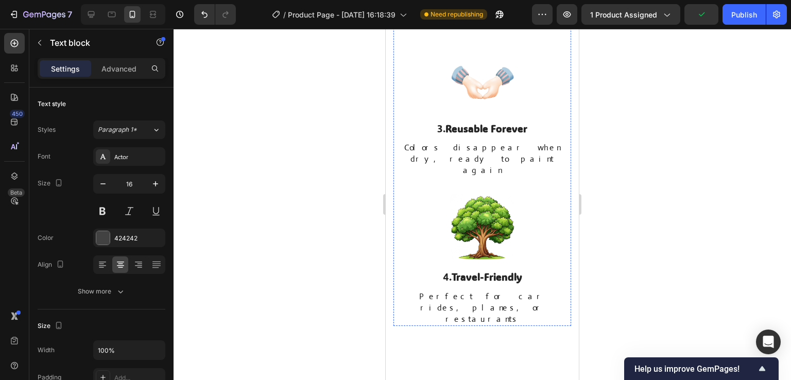
click at [507, 27] on span "Enhances fine motor skills, imagination & focus" at bounding box center [482, 10] width 156 height 33
click at [150, 188] on button "button" at bounding box center [155, 184] width 19 height 19
type input "16"
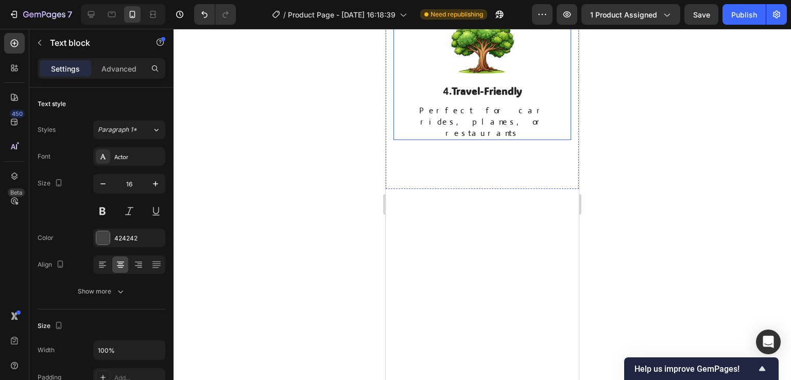
scroll to position [2936, 0]
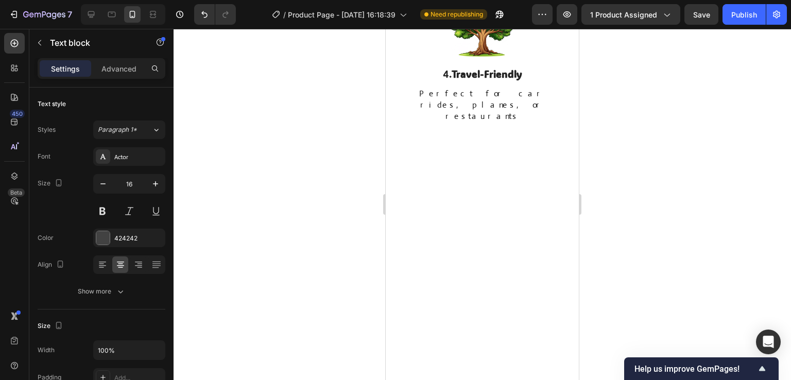
click at [156, 186] on icon "button" at bounding box center [155, 184] width 10 height 10
type input "16"
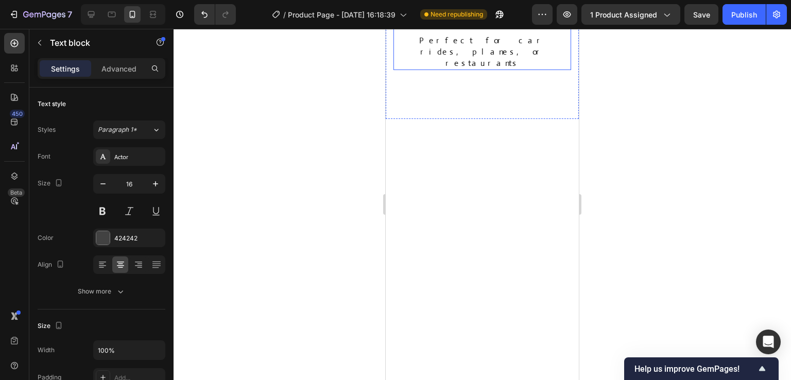
scroll to position [3039, 0]
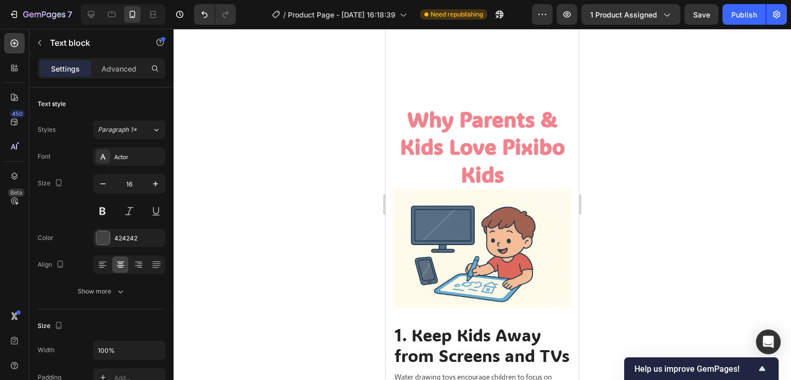
click at [478, 22] on span "Perfect for car rides, planes, or restaurants" at bounding box center [482, 4] width 126 height 33
click at [157, 184] on icon "button" at bounding box center [155, 184] width 10 height 10
type input "16"
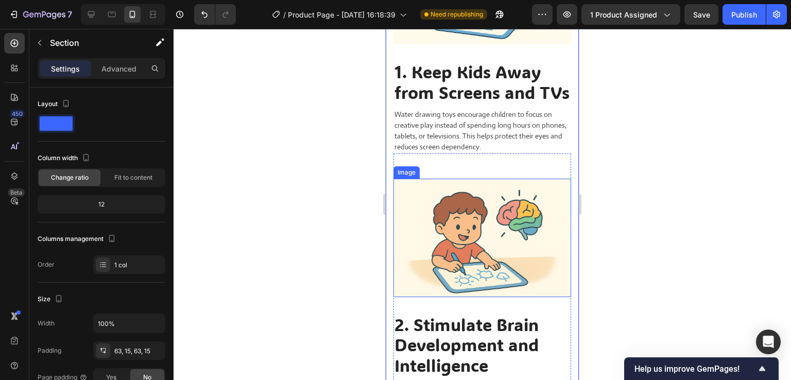
scroll to position [3554, 0]
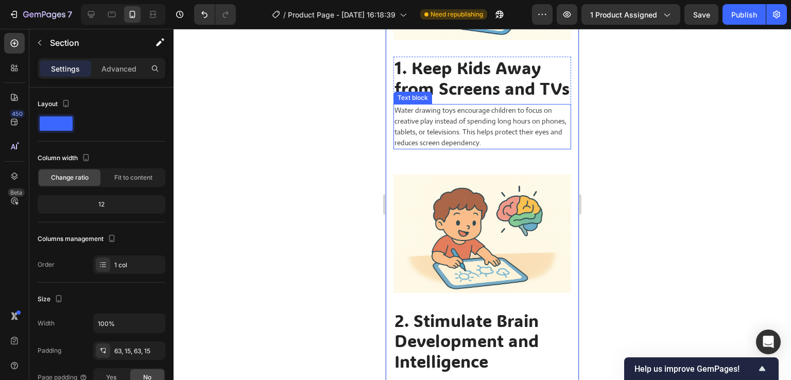
click at [459, 146] on p "Water drawing toys encourage children to focus on creative play instead of spen…" at bounding box center [483, 126] width 176 height 43
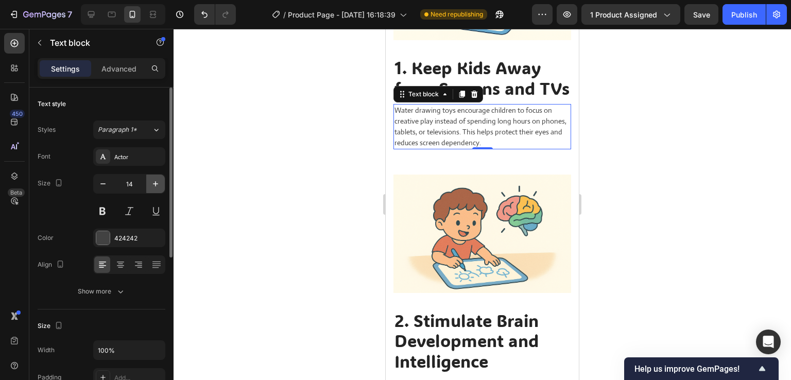
click at [156, 188] on icon "button" at bounding box center [155, 184] width 10 height 10
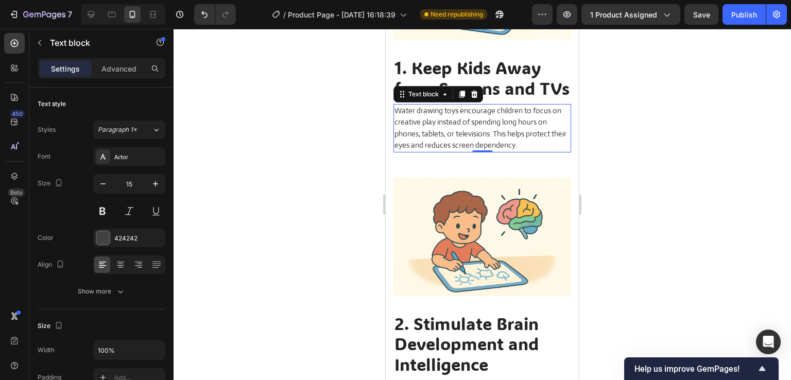
type input "16"
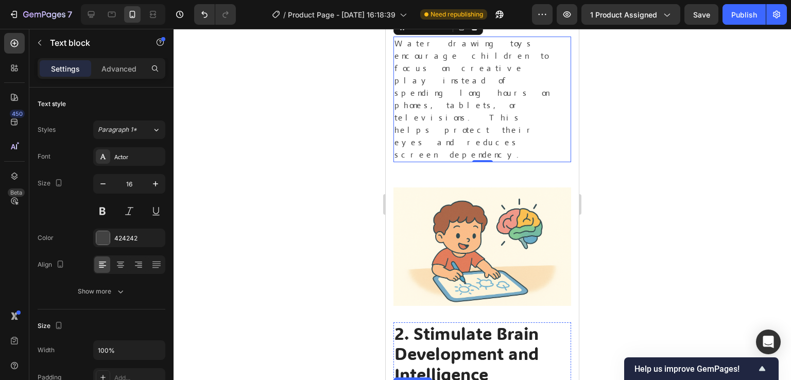
scroll to position [3657, 0]
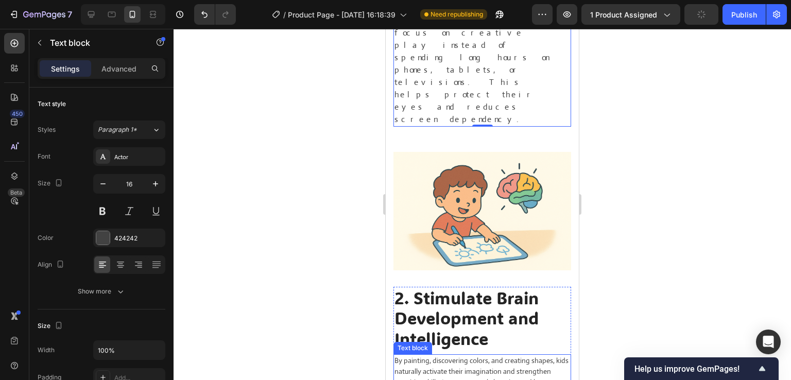
click at [470, 355] on p "By painting, discovering colors, and creating shapes, kids naturally activate t…" at bounding box center [483, 376] width 176 height 43
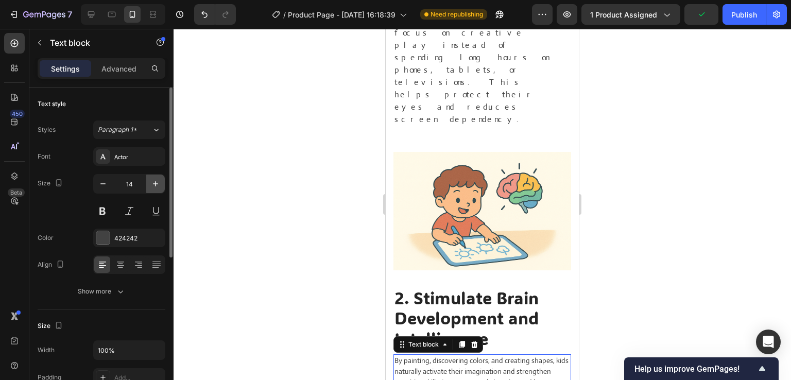
click at [156, 184] on icon "button" at bounding box center [155, 183] width 5 height 5
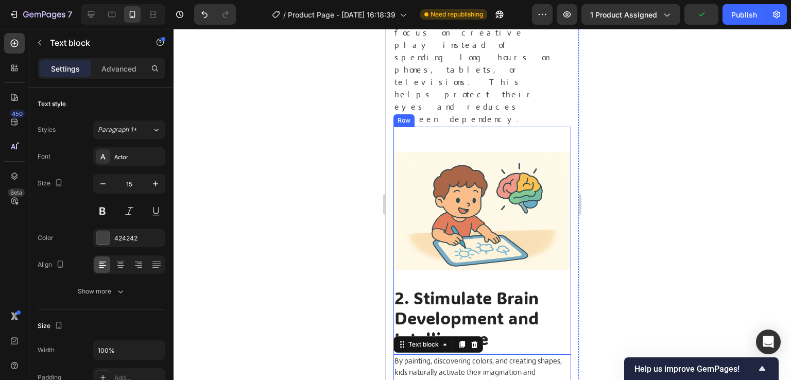
type input "16"
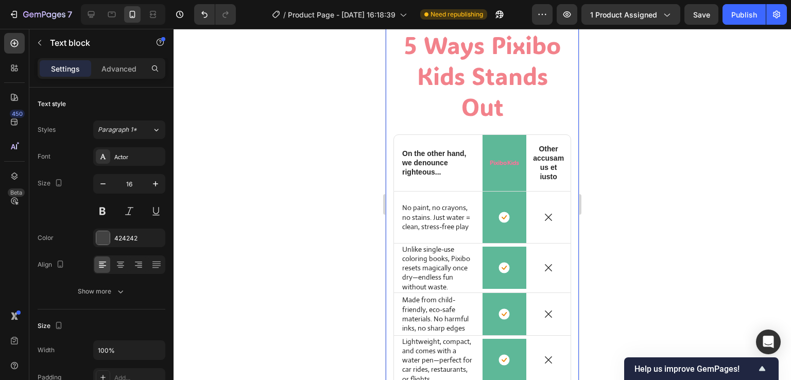
scroll to position [4069, 0]
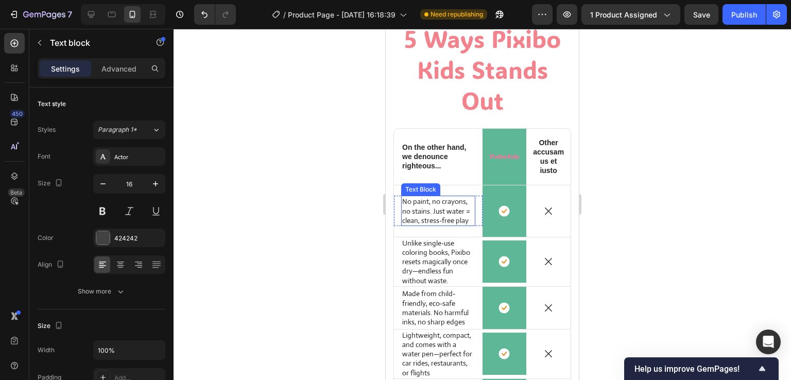
click at [438, 202] on p "No paint, no crayons, no stains. Just water = clean, stress-free play" at bounding box center [438, 211] width 72 height 28
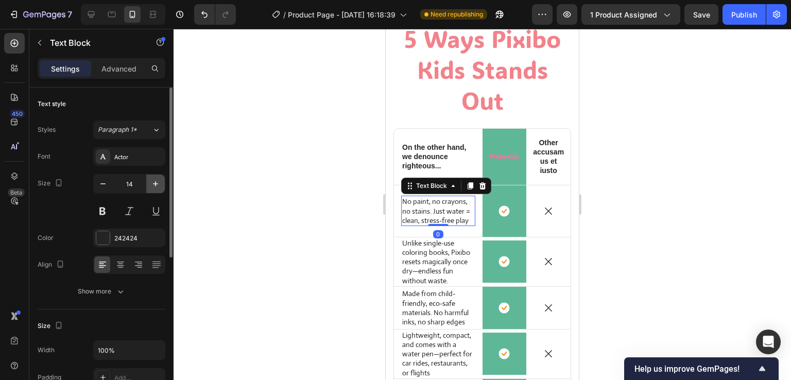
click at [155, 186] on icon "button" at bounding box center [155, 184] width 10 height 10
type input "16"
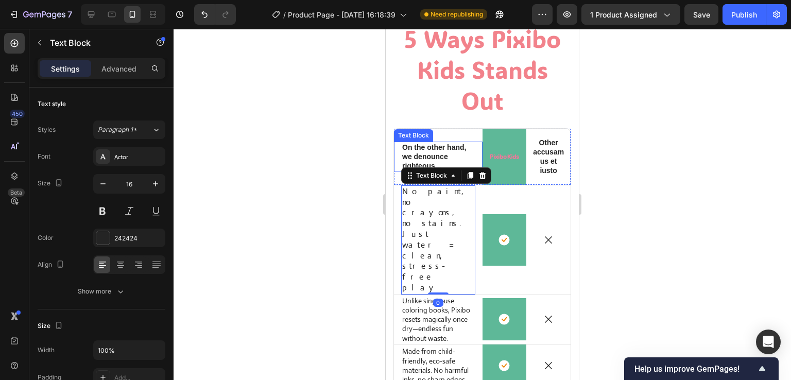
click at [420, 157] on p "On the other hand, we denounce righteous..." at bounding box center [438, 157] width 72 height 28
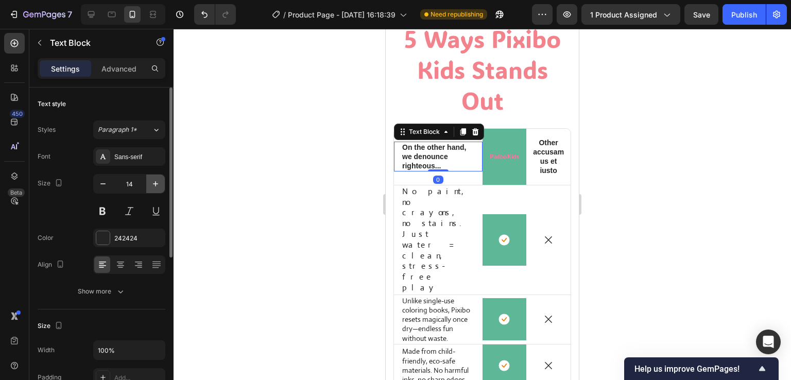
click at [156, 181] on icon "button" at bounding box center [155, 184] width 10 height 10
type input "16"
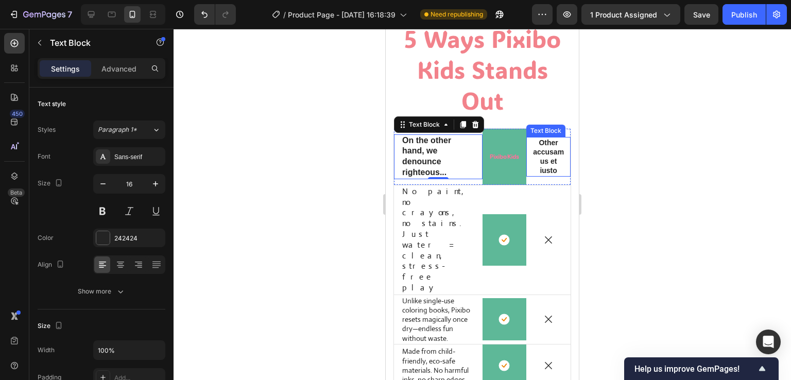
click at [542, 157] on p "Other accusamus et iusto" at bounding box center [549, 157] width 32 height 38
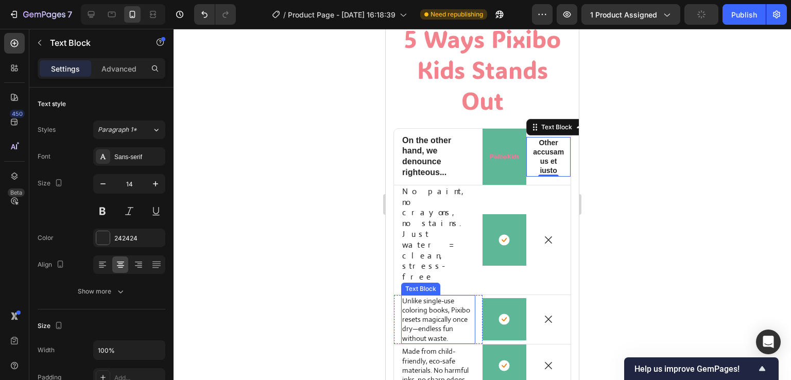
click at [440, 296] on p "Unlike single-use coloring books, Pixibo resets magically once dry—endless fun …" at bounding box center [438, 319] width 72 height 47
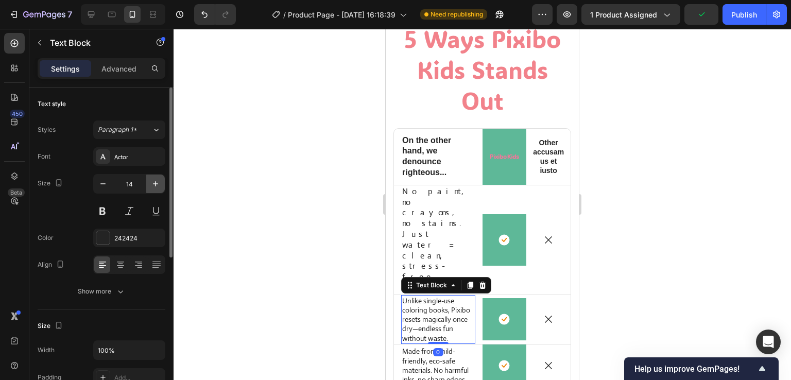
click at [153, 185] on icon "button" at bounding box center [155, 184] width 10 height 10
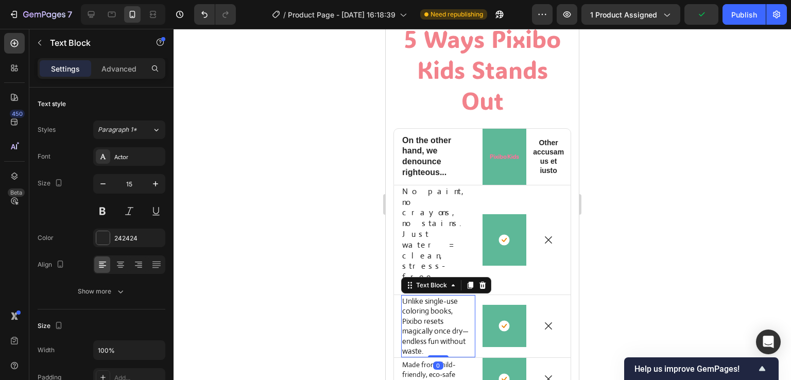
type input "16"
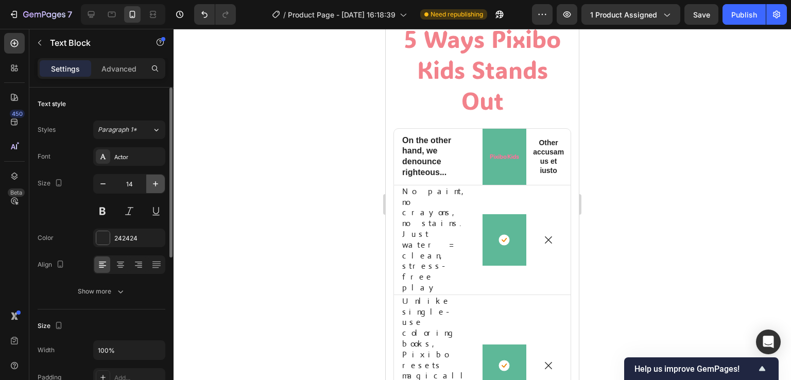
click at [151, 186] on icon "button" at bounding box center [155, 184] width 10 height 10
type input "16"
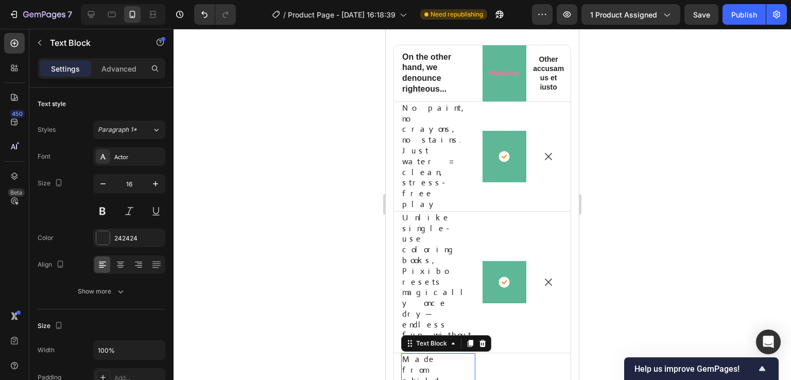
scroll to position [4172, 0]
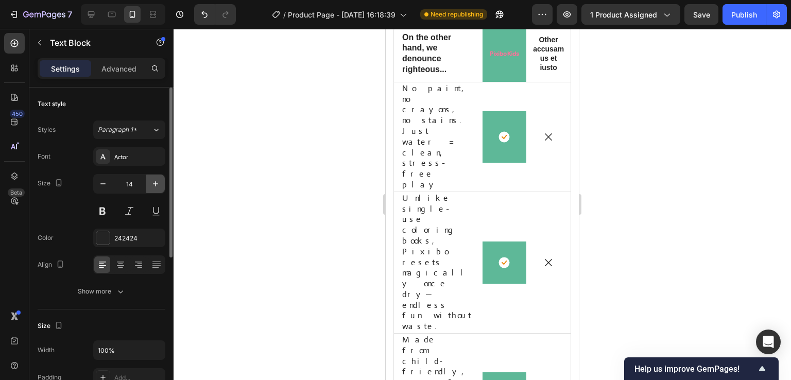
click at [153, 186] on icon "button" at bounding box center [155, 184] width 10 height 10
type input "16"
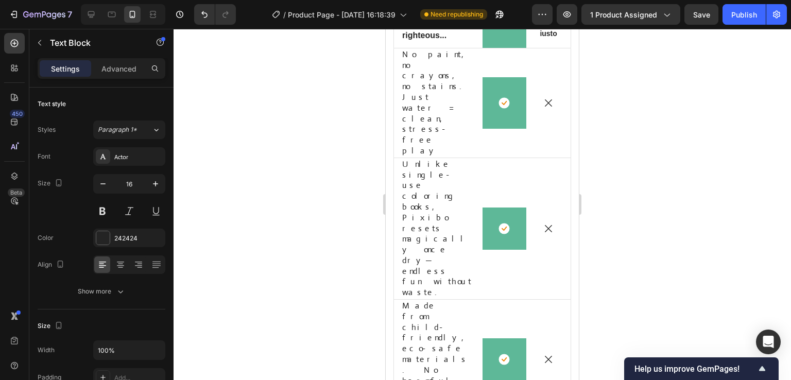
scroll to position [4223, 0]
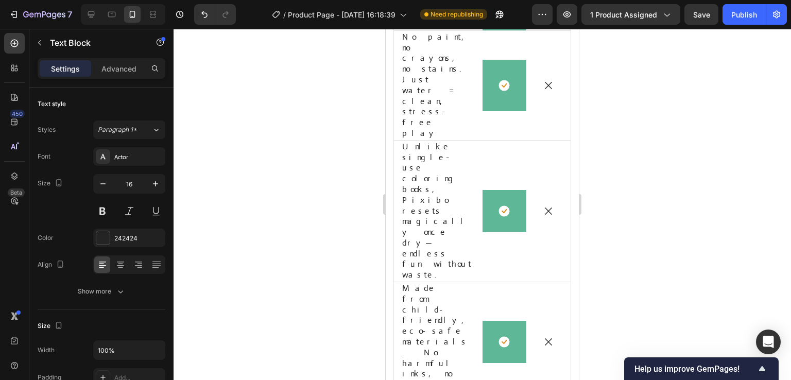
click at [155, 179] on icon "button" at bounding box center [155, 184] width 10 height 10
type input "16"
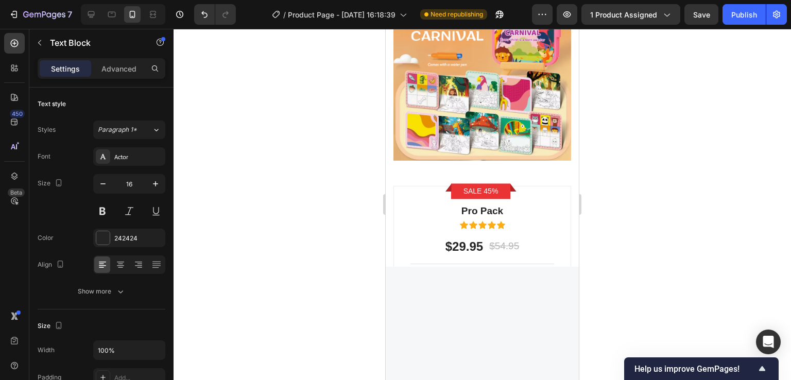
scroll to position [5305, 0]
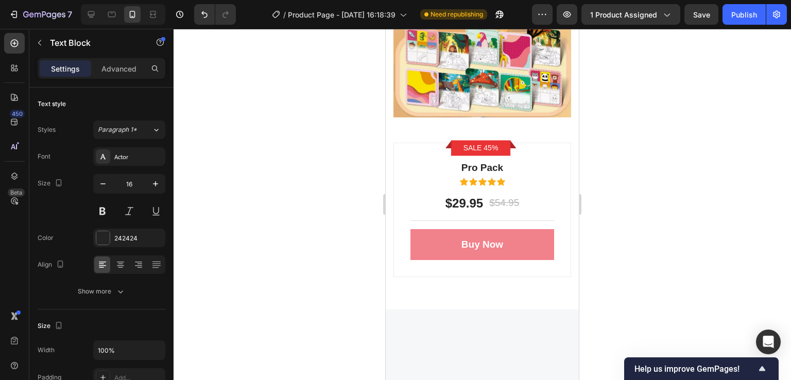
click at [132, 154] on div "Sans-serif" at bounding box center [138, 156] width 48 height 9
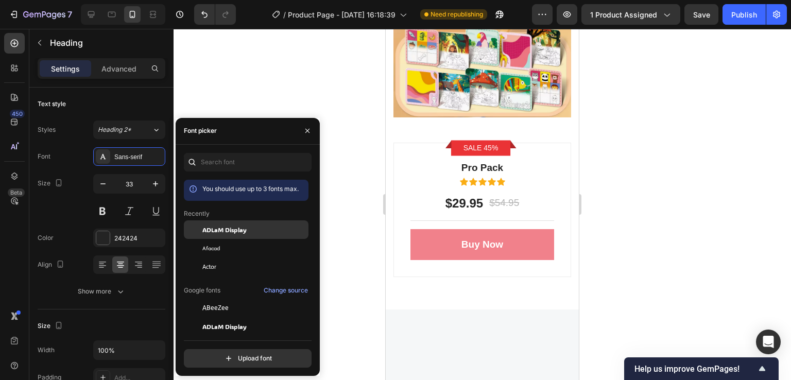
click at [226, 235] on div "ADLaM Display" at bounding box center [246, 229] width 125 height 19
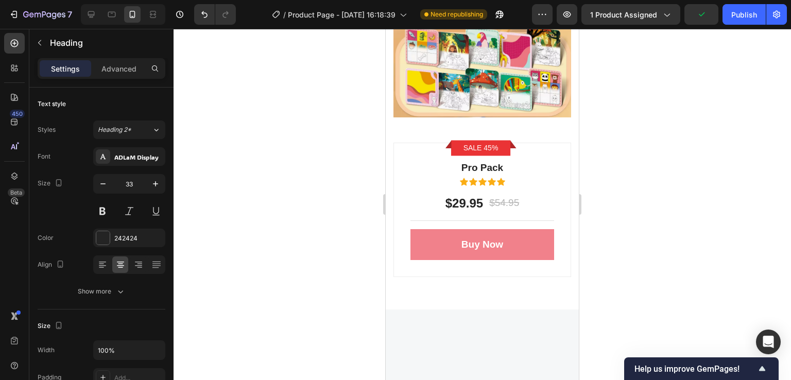
click at [268, 88] on div at bounding box center [483, 204] width 618 height 351
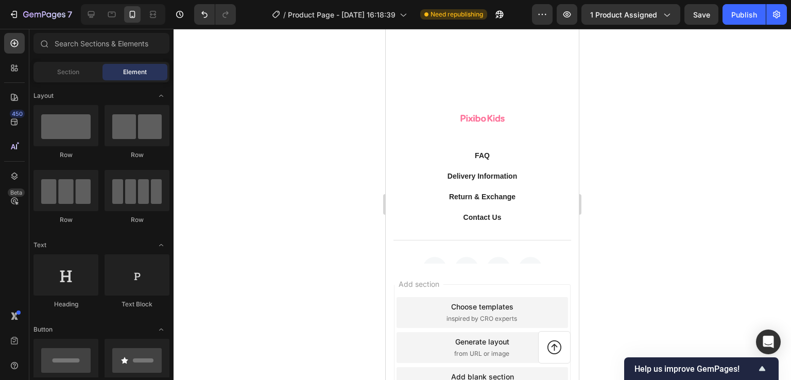
scroll to position [7016, 0]
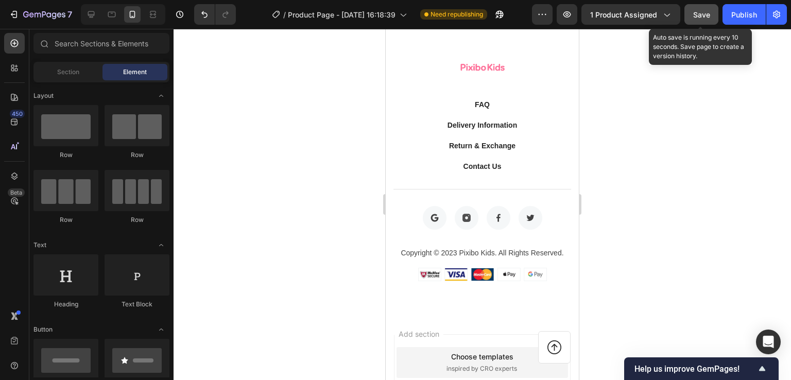
click at [705, 15] on span "Save" at bounding box center [701, 14] width 17 height 9
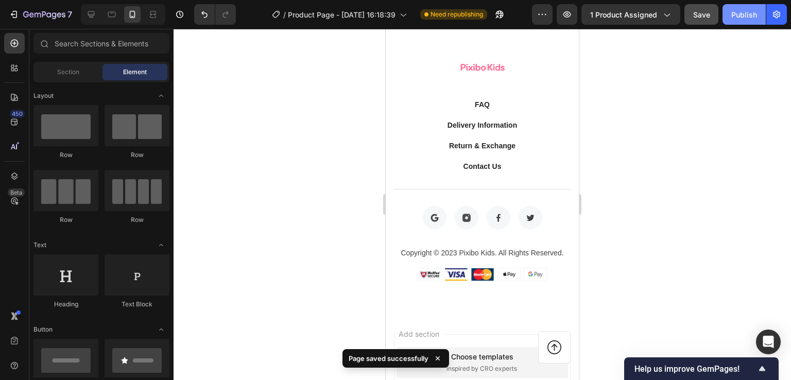
click at [734, 15] on div "Publish" at bounding box center [744, 14] width 26 height 11
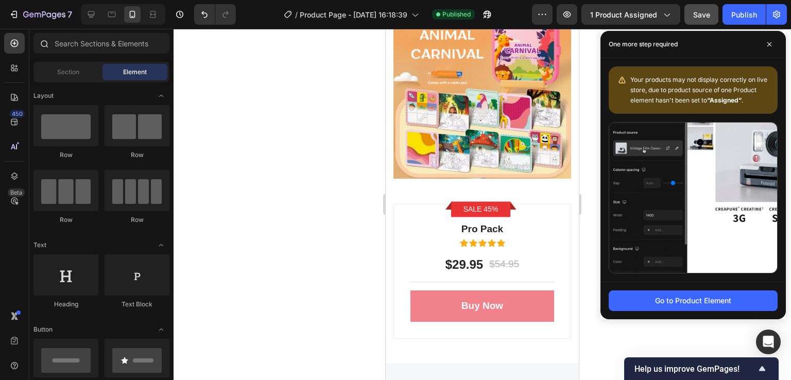
scroll to position [5368, 0]
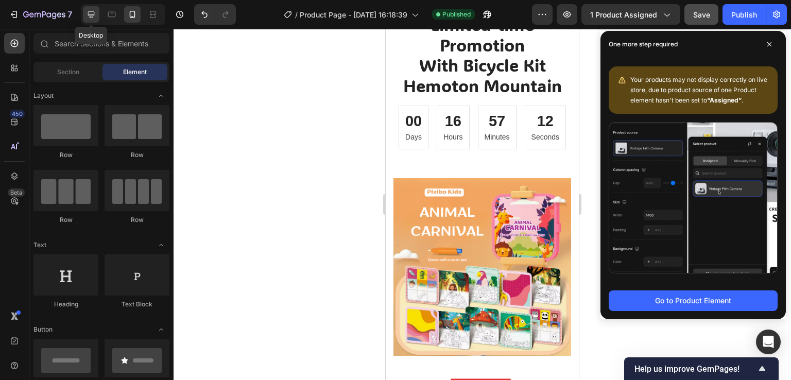
click at [89, 16] on icon at bounding box center [91, 14] width 10 height 10
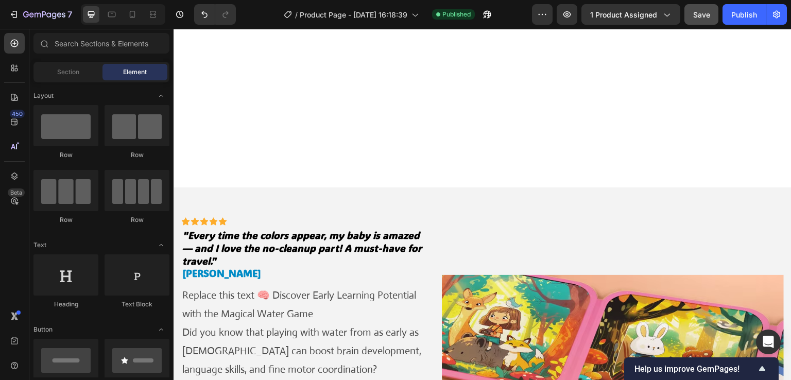
select select "586068398472233503"
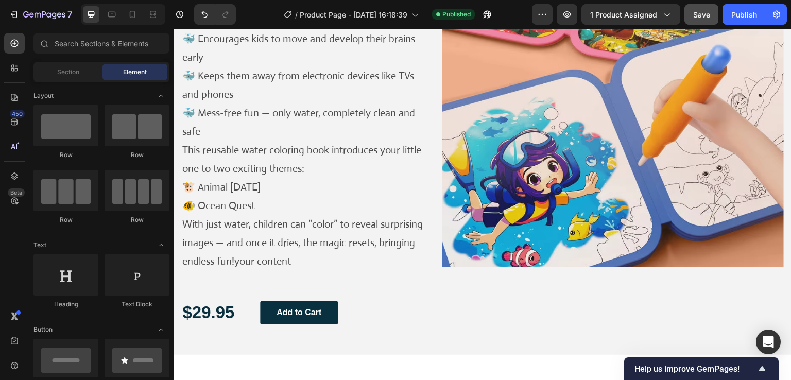
scroll to position [876, 0]
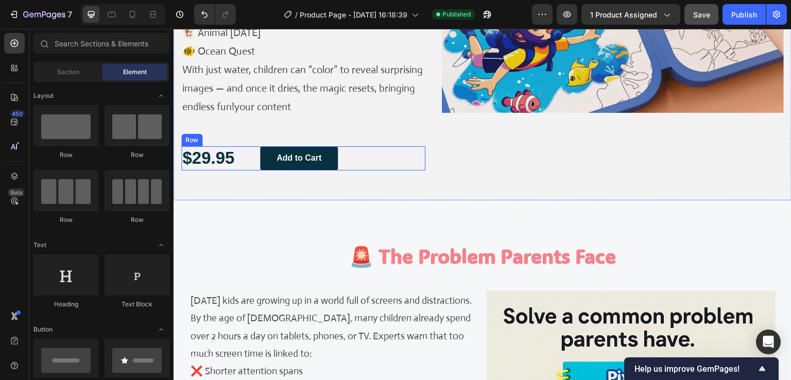
click at [365, 151] on div "$29.95 Text Block Add to Cart Button Row" at bounding box center [303, 158] width 244 height 24
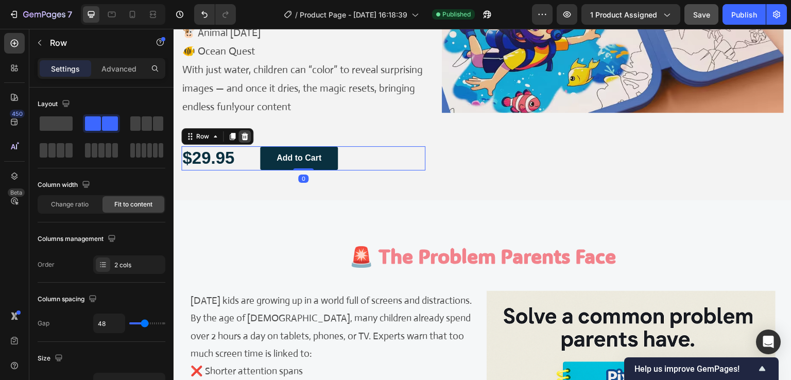
click at [245, 132] on icon at bounding box center [245, 136] width 8 height 8
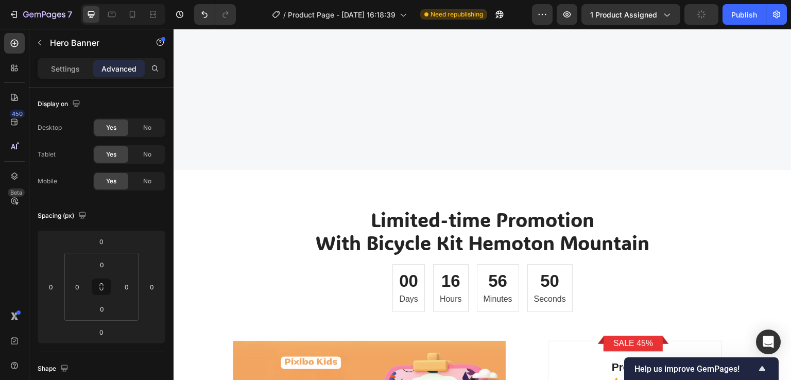
scroll to position [4326, 0]
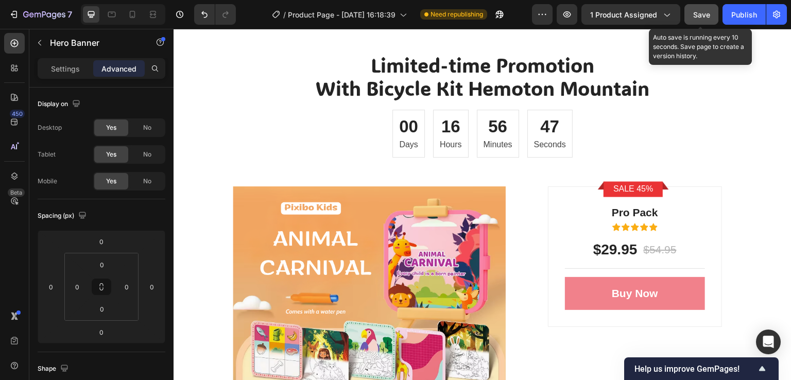
click at [698, 13] on span "Save" at bounding box center [701, 14] width 17 height 9
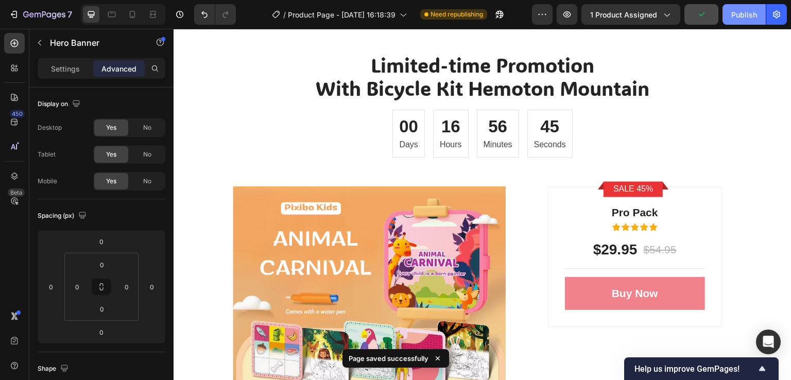
click at [748, 13] on div "Publish" at bounding box center [744, 14] width 26 height 11
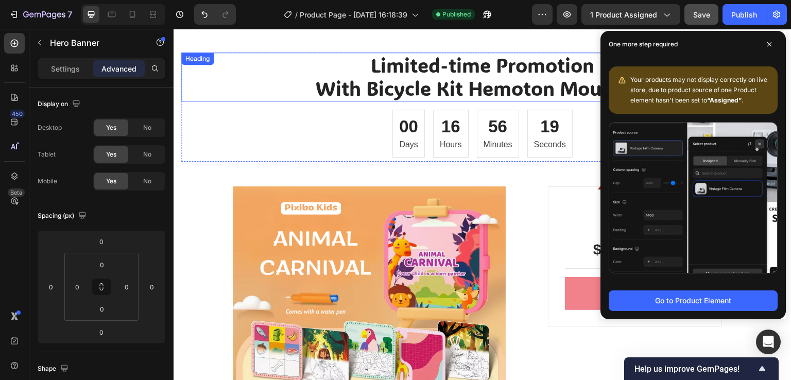
click at [248, 89] on p "Limited-time Promotion With Bicycle Kit Hemoton Mountain" at bounding box center [482, 77] width 601 height 47
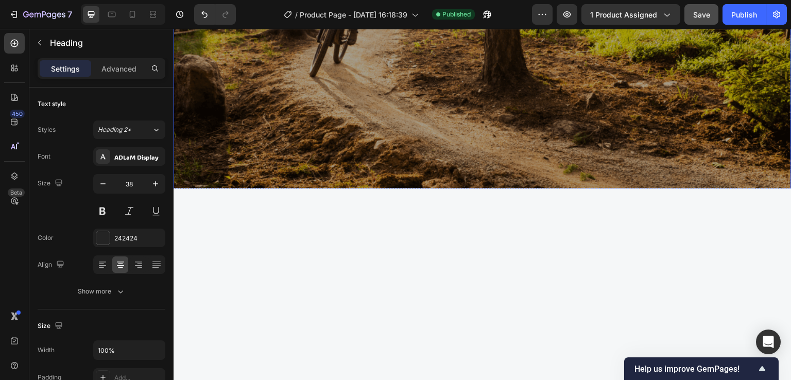
scroll to position [3245, 0]
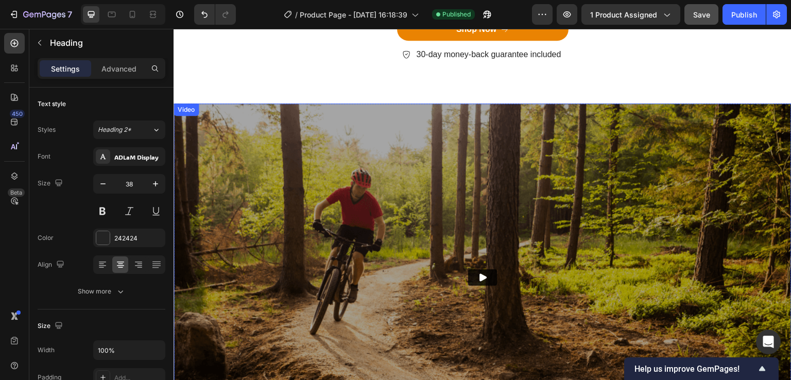
click at [233, 107] on img at bounding box center [483, 278] width 618 height 348
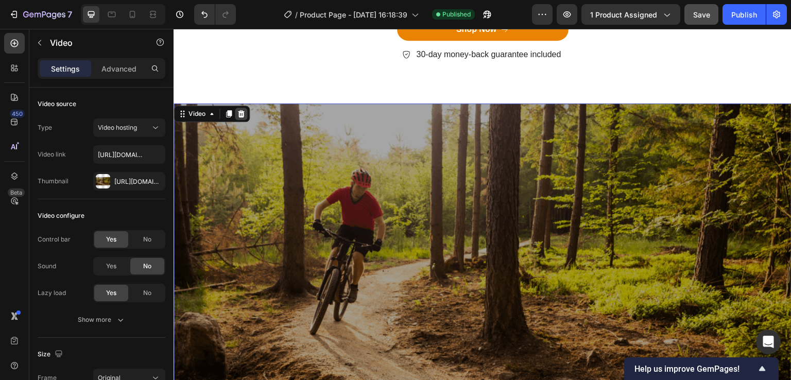
click at [238, 113] on icon at bounding box center [241, 114] width 8 height 8
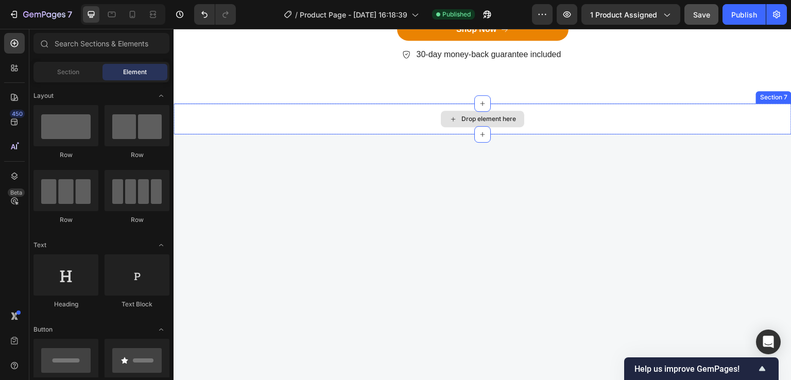
click at [403, 121] on div "Drop element here" at bounding box center [483, 119] width 618 height 31
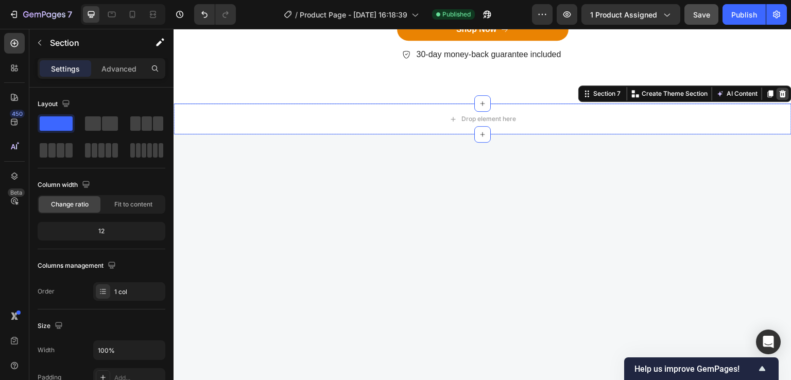
click at [780, 94] on icon at bounding box center [783, 93] width 7 height 7
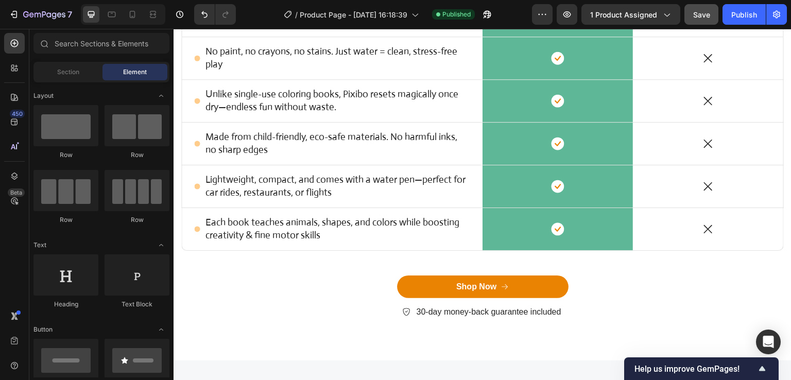
scroll to position [3193, 0]
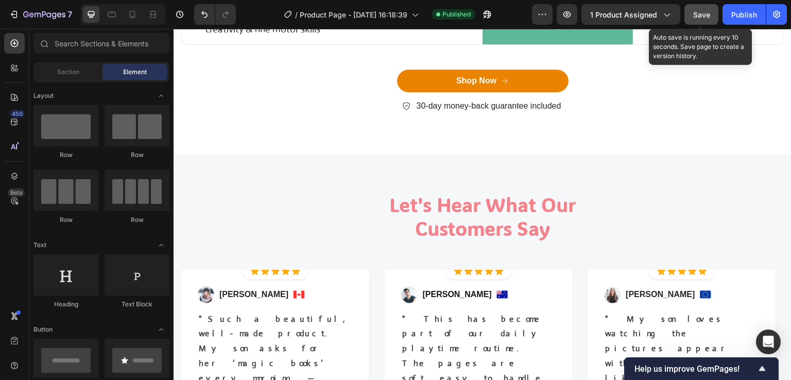
click at [699, 16] on span "Save" at bounding box center [701, 14] width 17 height 9
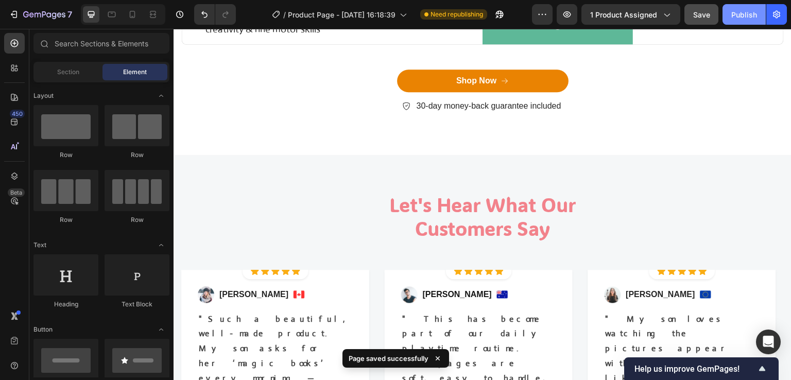
click at [748, 12] on div "Publish" at bounding box center [744, 14] width 26 height 11
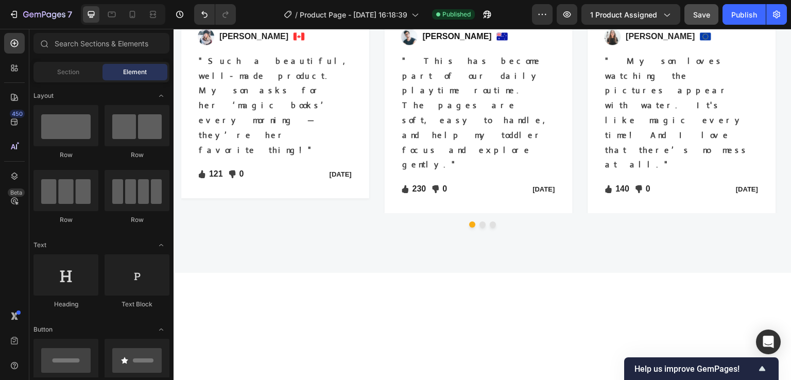
scroll to position [3657, 0]
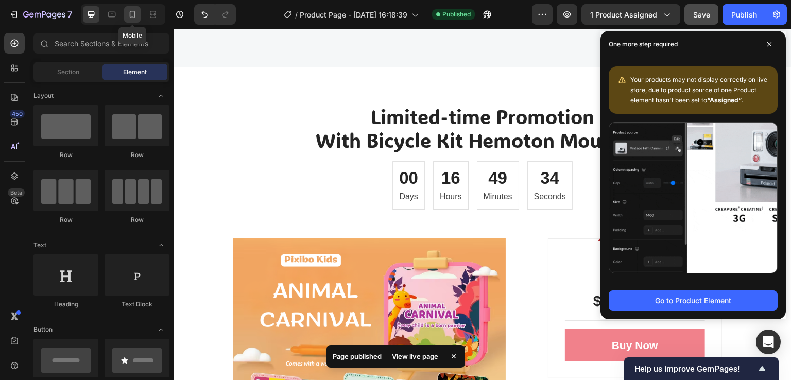
click at [137, 15] on icon at bounding box center [132, 14] width 10 height 10
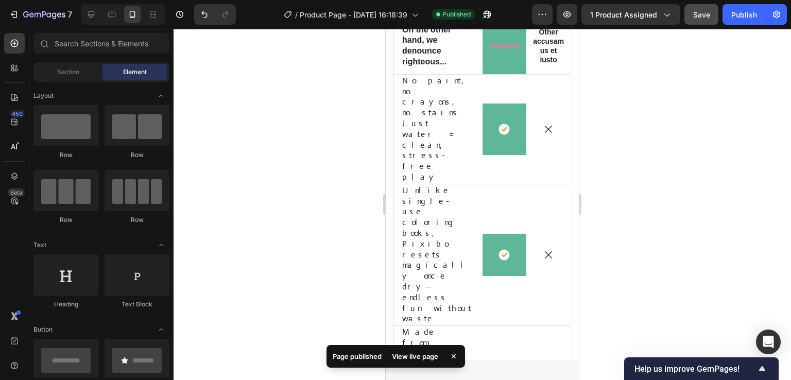
scroll to position [2781, 0]
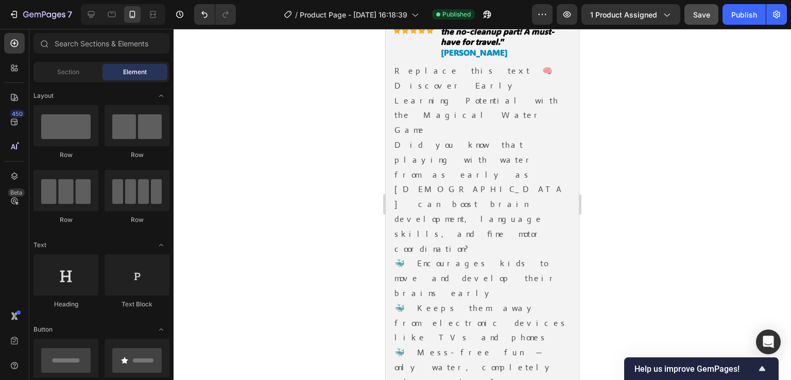
select select "586068398472233503"
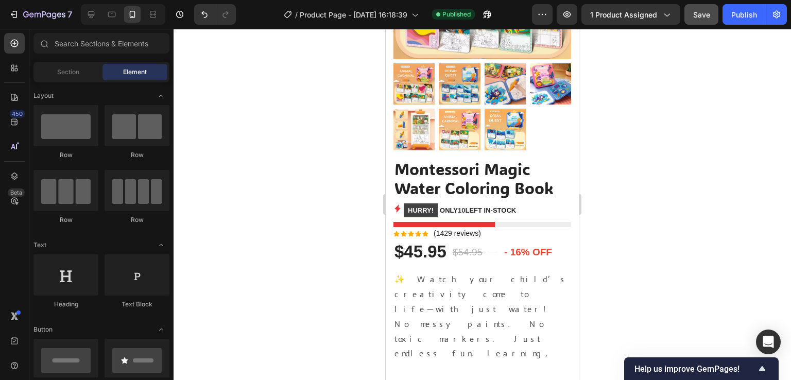
scroll to position [155, 0]
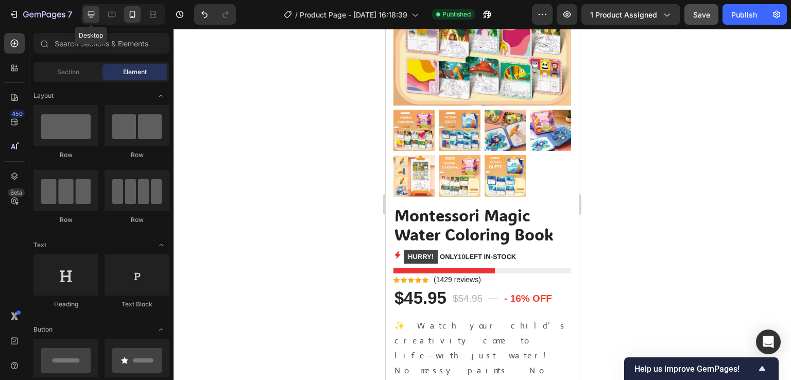
click at [91, 16] on icon at bounding box center [91, 14] width 7 height 7
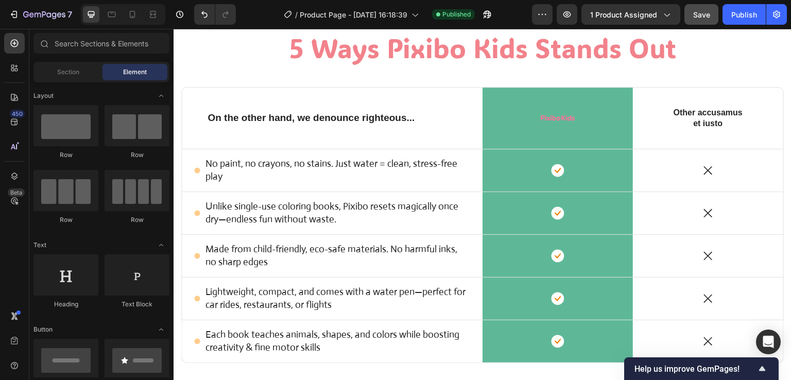
scroll to position [3245, 0]
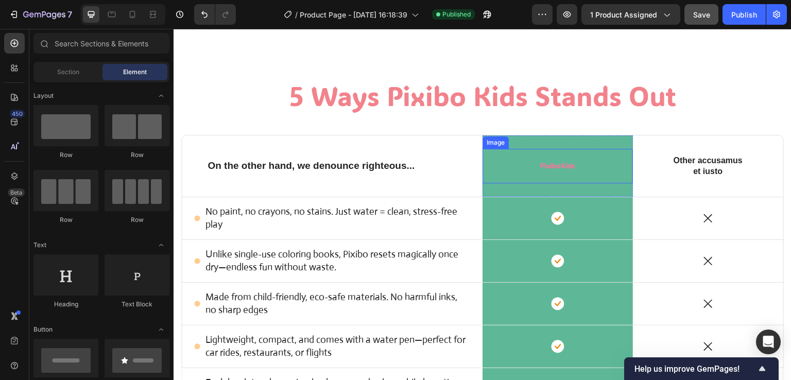
click at [544, 164] on img at bounding box center [558, 166] width 52 height 35
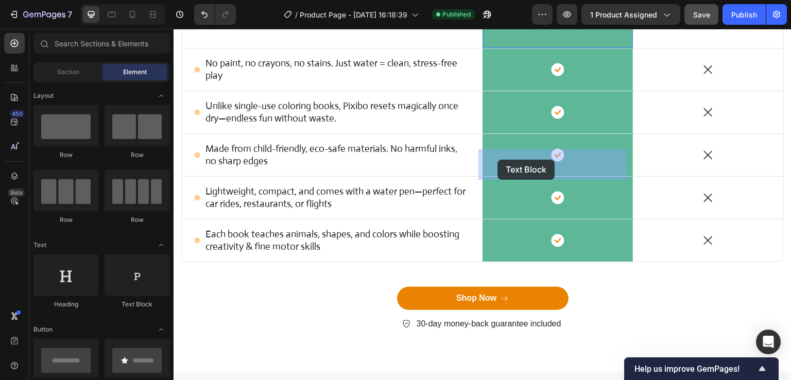
drag, startPoint x: 303, startPoint y: 314, endPoint x: 498, endPoint y: 160, distance: 248.2
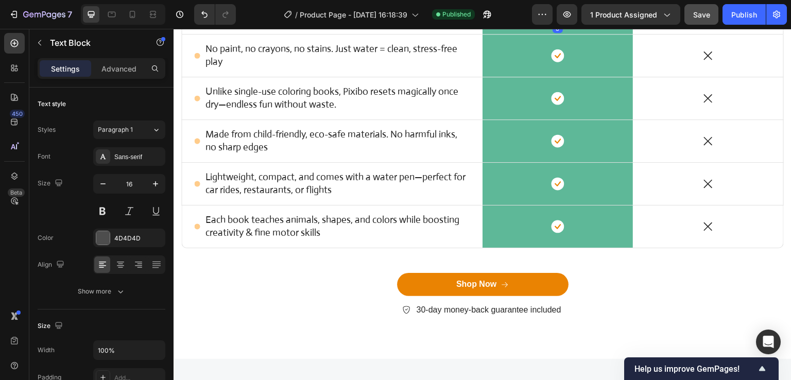
click at [554, 21] on div "Replace this text with your content" at bounding box center [558, 12] width 150 height 17
click at [554, 20] on p "Replace this text with your content" at bounding box center [558, 12] width 148 height 15
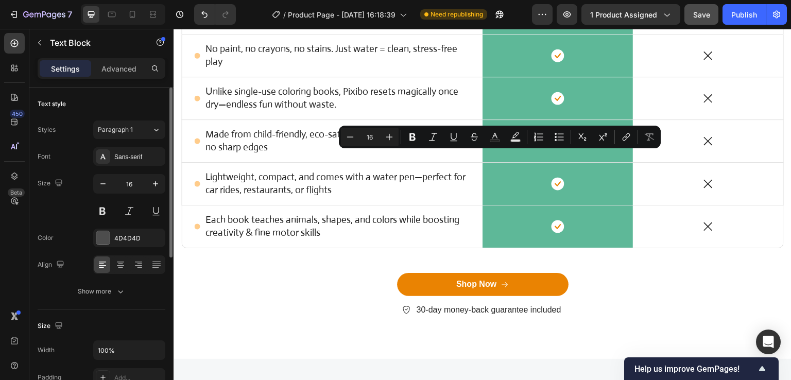
drag, startPoint x: 381, startPoint y: 129, endPoint x: 118, endPoint y: 275, distance: 299.9
click at [118, 275] on div "Font Sans-serif Size 16 Color 4D4D4D Align Show more" at bounding box center [102, 223] width 128 height 153
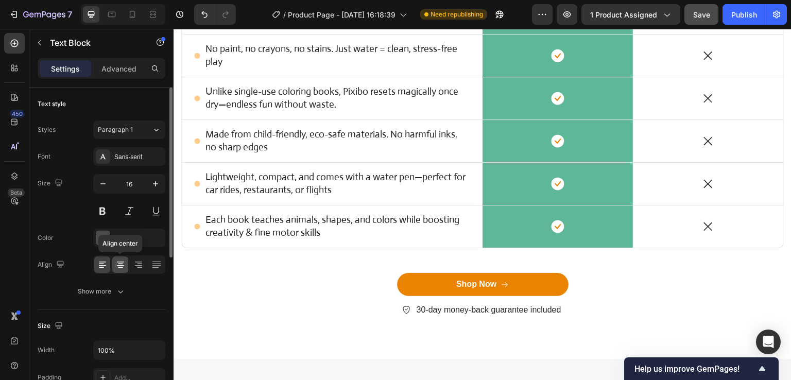
click at [119, 266] on icon at bounding box center [120, 265] width 10 height 10
click at [546, 20] on p "Pixibo Kids" at bounding box center [558, 12] width 148 height 15
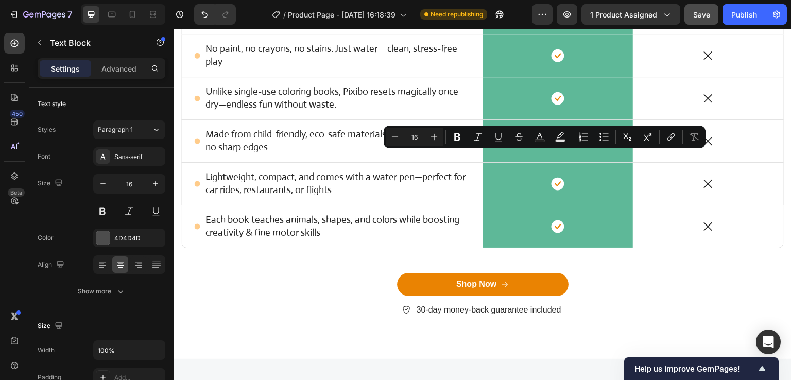
click at [570, 20] on p "Pixibo Kids" at bounding box center [558, 12] width 148 height 15
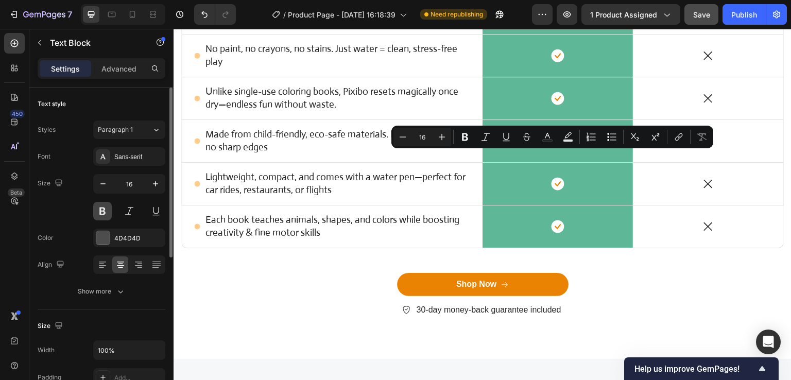
click at [102, 215] on button at bounding box center [102, 211] width 19 height 19
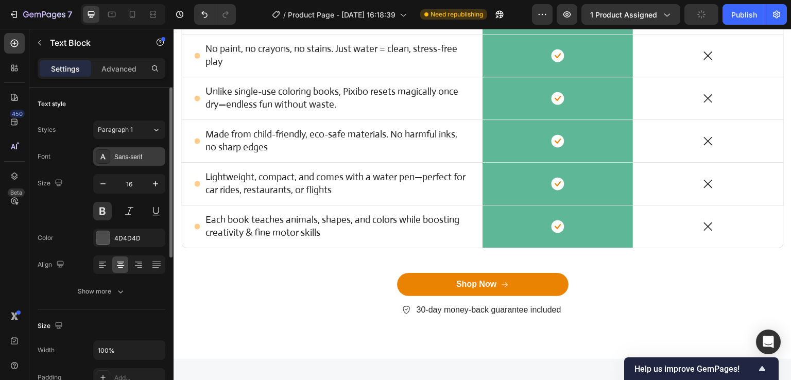
click at [130, 157] on div "Sans-serif" at bounding box center [138, 156] width 48 height 9
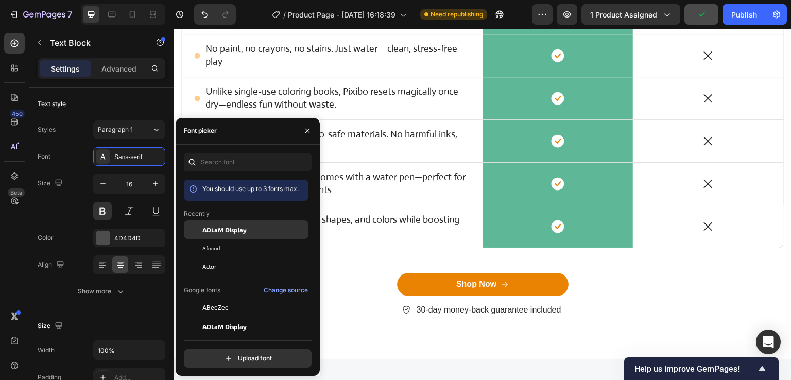
click at [209, 229] on span "ADLaM Display" at bounding box center [224, 229] width 44 height 9
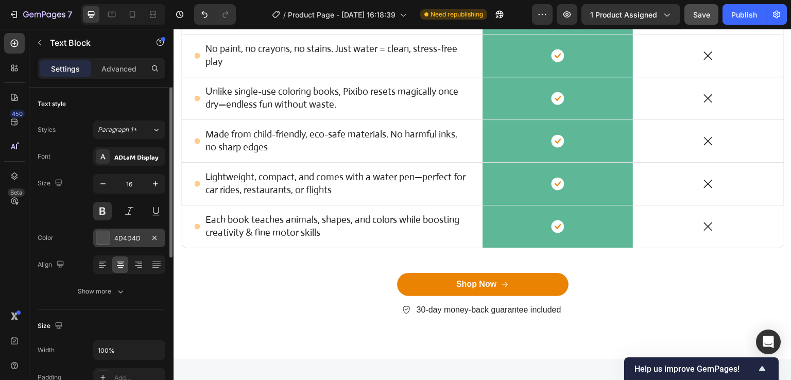
click at [104, 239] on div at bounding box center [102, 237] width 13 height 13
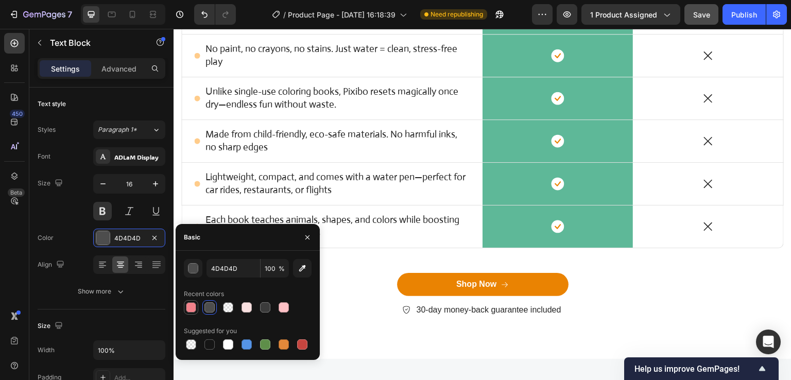
click at [191, 307] on div at bounding box center [191, 307] width 10 height 10
type input "F17B85"
type input "95"
click at [436, 130] on div "5 Ways Pixibo Kids Stands Out Heading Row On the other hand, we denounce righte…" at bounding box center [482, 134] width 603 height 402
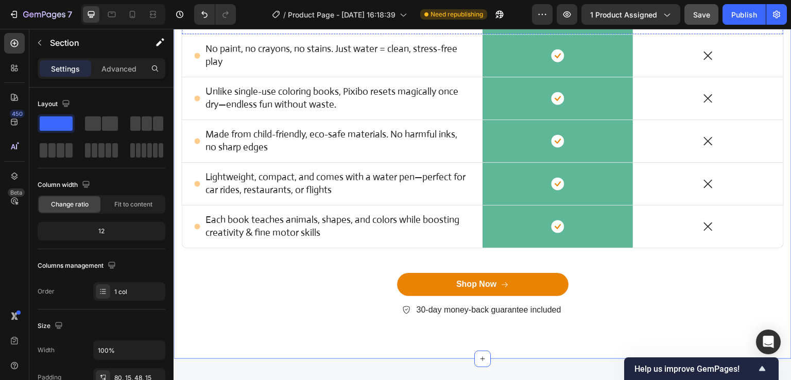
click at [699, 23] on p "Other accusamus et iusto" at bounding box center [708, 13] width 74 height 22
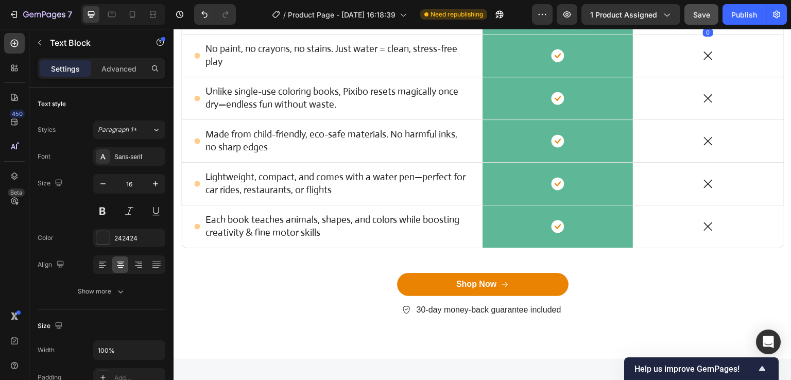
click at [723, 23] on p "Other accusamus et iusto" at bounding box center [708, 13] width 74 height 22
click at [704, 23] on p "Other accusamus et iusto" at bounding box center [708, 13] width 74 height 22
click at [684, 23] on p "Other accusamus et iusto" at bounding box center [708, 13] width 74 height 22
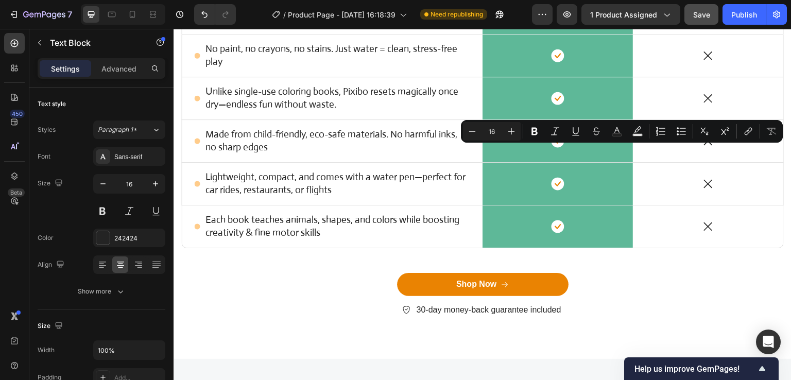
drag, startPoint x: 689, startPoint y: 153, endPoint x: 715, endPoint y: 166, distance: 28.8
click at [715, 23] on p "Other accusamus et iusto" at bounding box center [708, 13] width 74 height 22
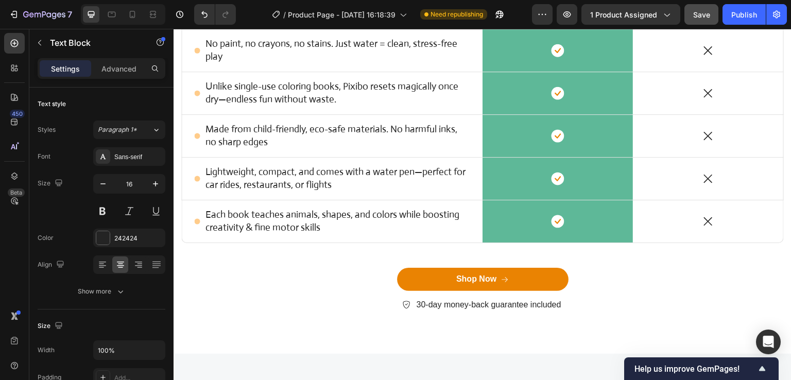
click at [564, 14] on p "Pixibo Kids" at bounding box center [558, 6] width 148 height 15
click at [561, 14] on p "Pixibo Kids" at bounding box center [558, 6] width 148 height 15
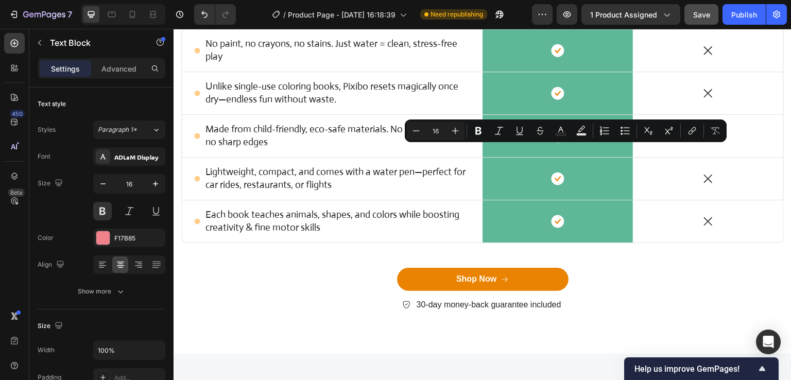
click at [561, 14] on p "Pixibo Kids" at bounding box center [558, 6] width 148 height 15
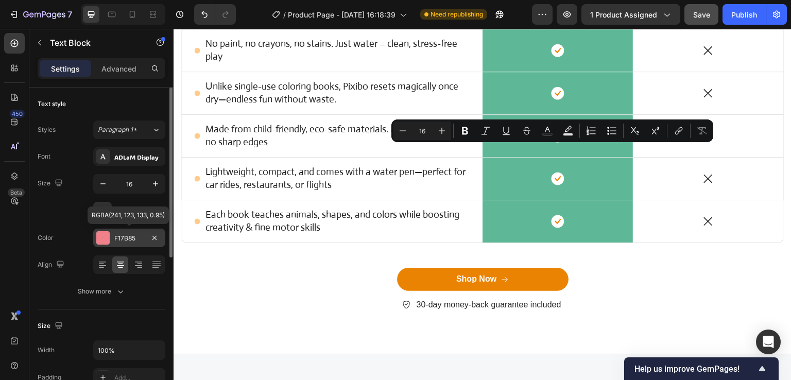
click at [104, 244] on div at bounding box center [103, 238] width 14 height 14
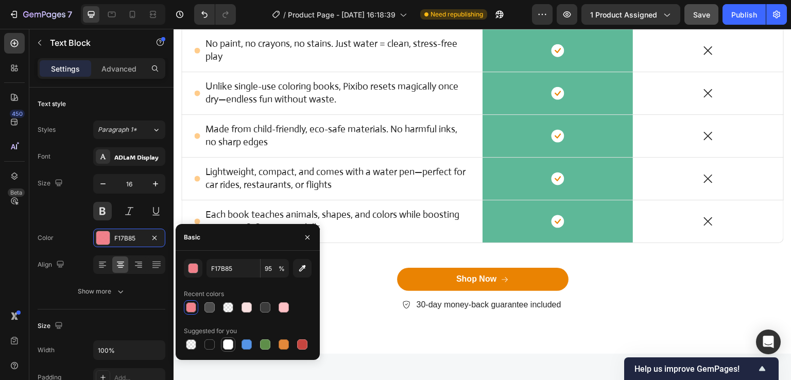
click at [228, 345] on div at bounding box center [228, 344] width 10 height 10
type input "FFFFFF"
type input "100"
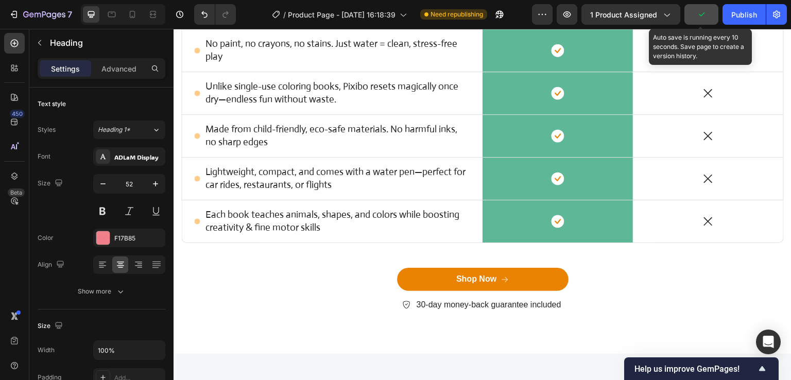
click at [694, 19] on button "button" at bounding box center [701, 14] width 34 height 21
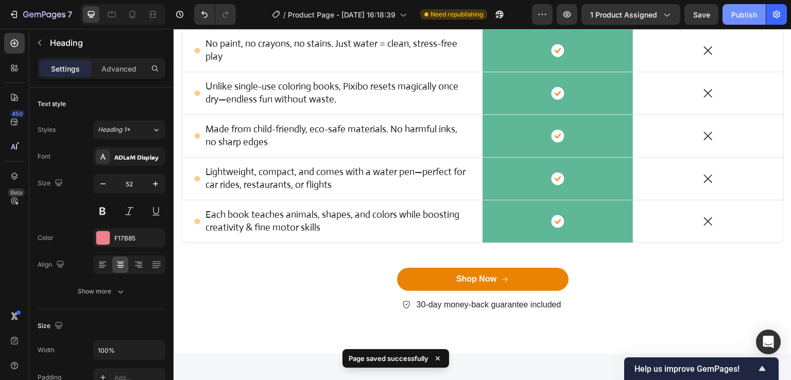
click at [735, 15] on div "Publish" at bounding box center [744, 14] width 26 height 11
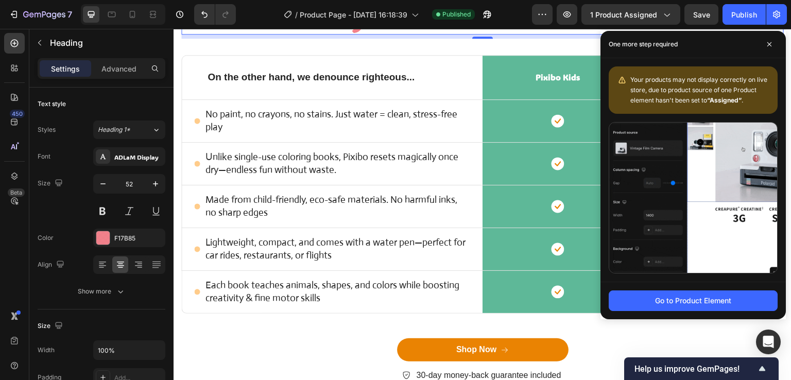
scroll to position [3095, 0]
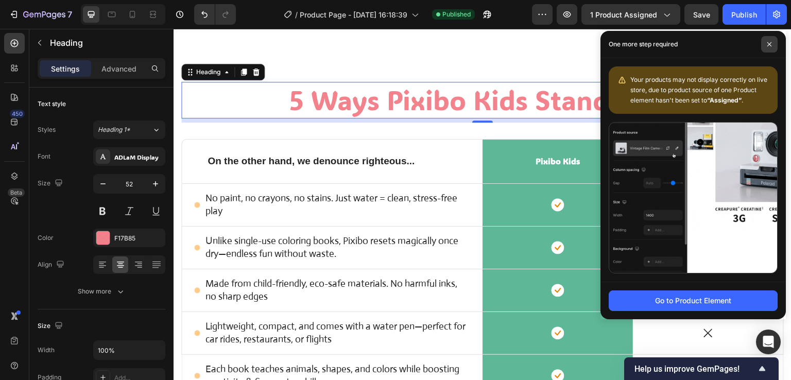
click at [769, 44] on icon at bounding box center [769, 44] width 4 height 4
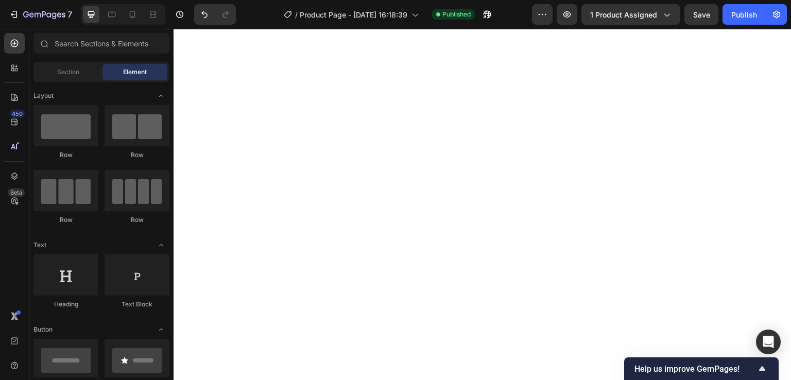
scroll to position [214, 0]
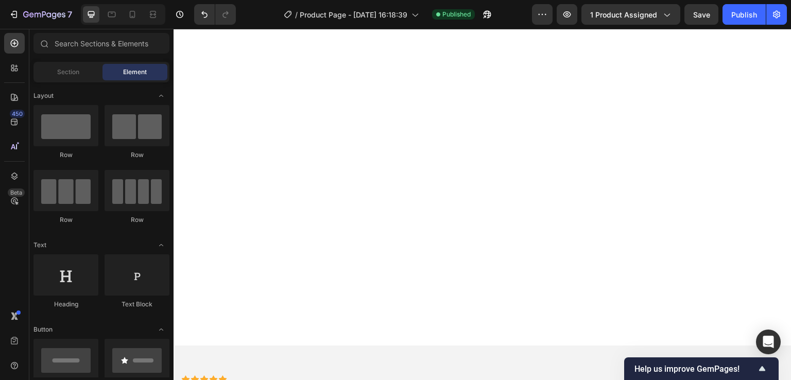
select select "586068398472233503"
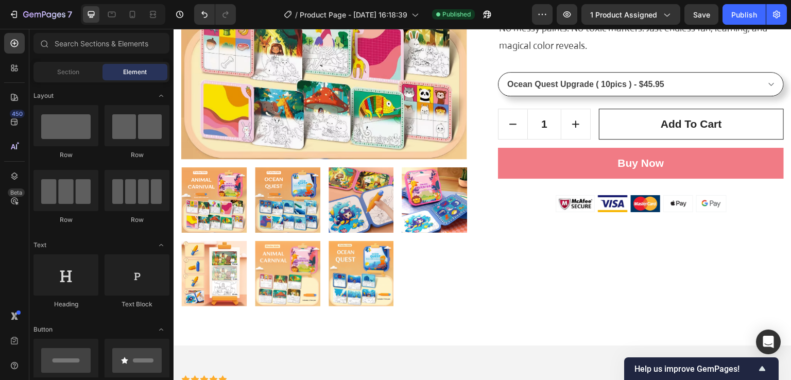
scroll to position [0, 0]
